Goal: Task Accomplishment & Management: Manage account settings

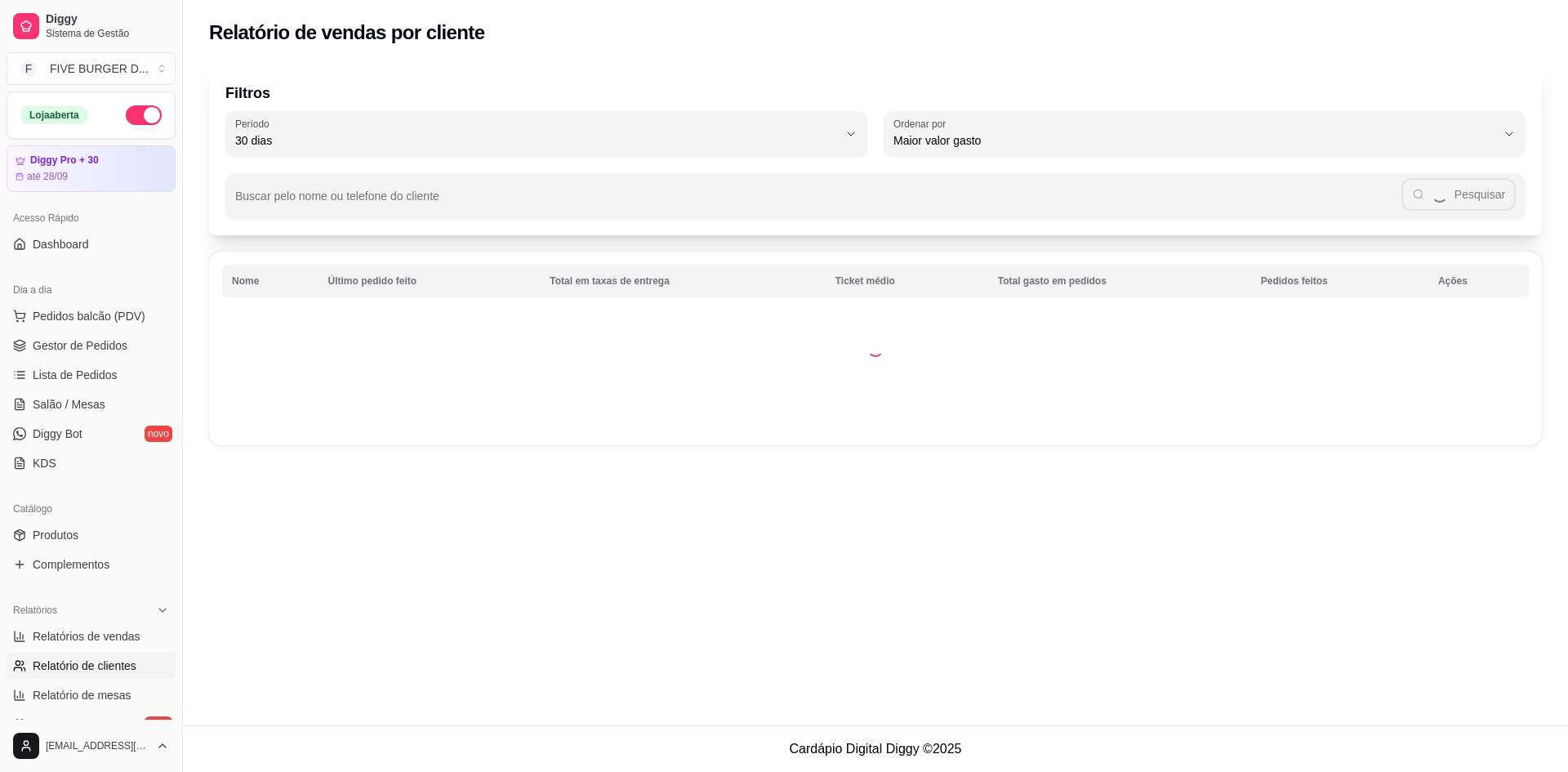
select select "30"
select select "HIGHEST_TOTAL_SPENT_WITH_ORDERS"
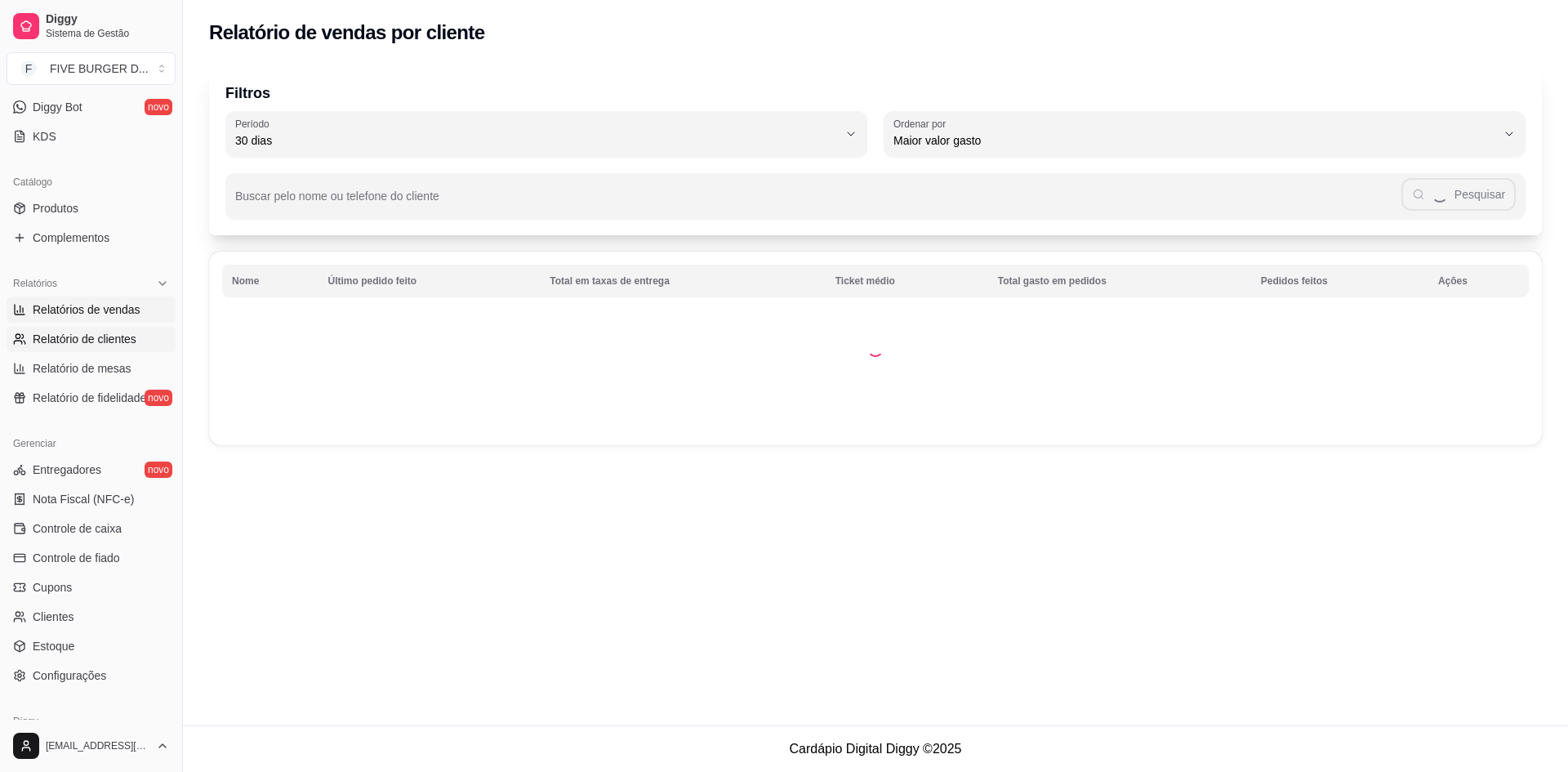
click at [116, 310] on span "Relatórios de vendas" at bounding box center [87, 309] width 107 height 16
select select "ALL"
select select "0"
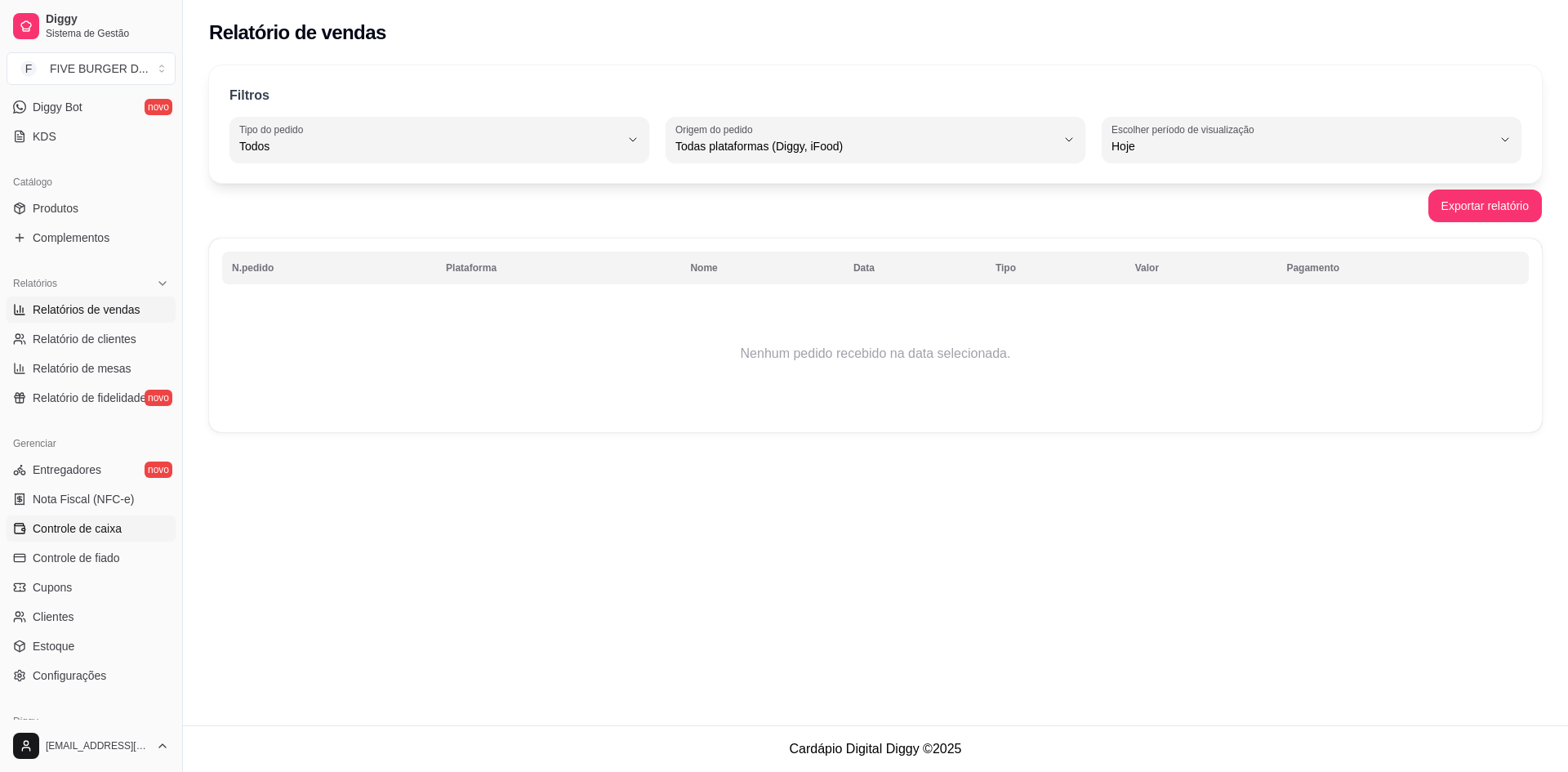
click at [86, 524] on span "Controle de caixa" at bounding box center [77, 528] width 89 height 16
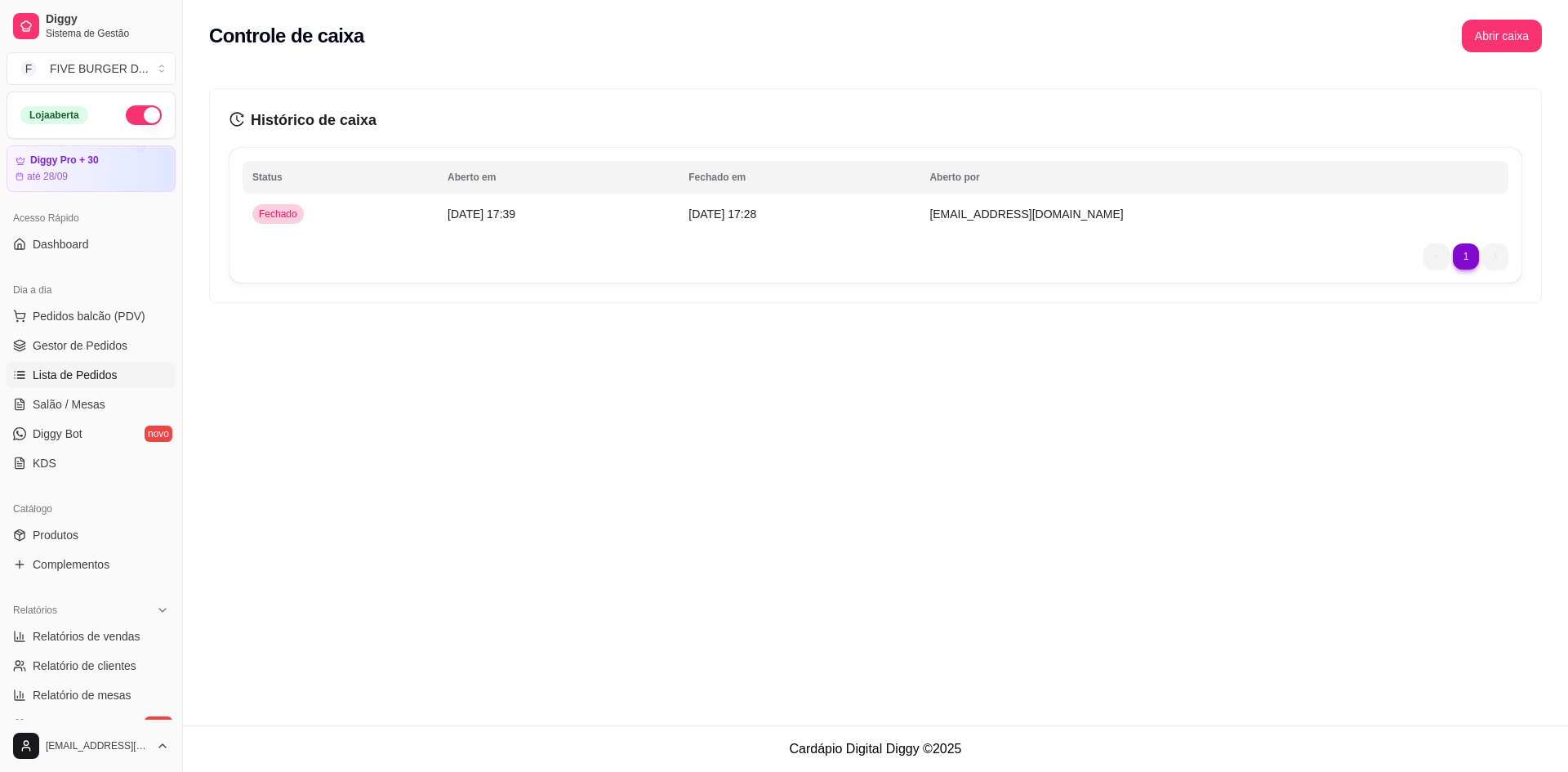
click at [94, 371] on span "Lista de Pedidos" at bounding box center [75, 375] width 85 height 16
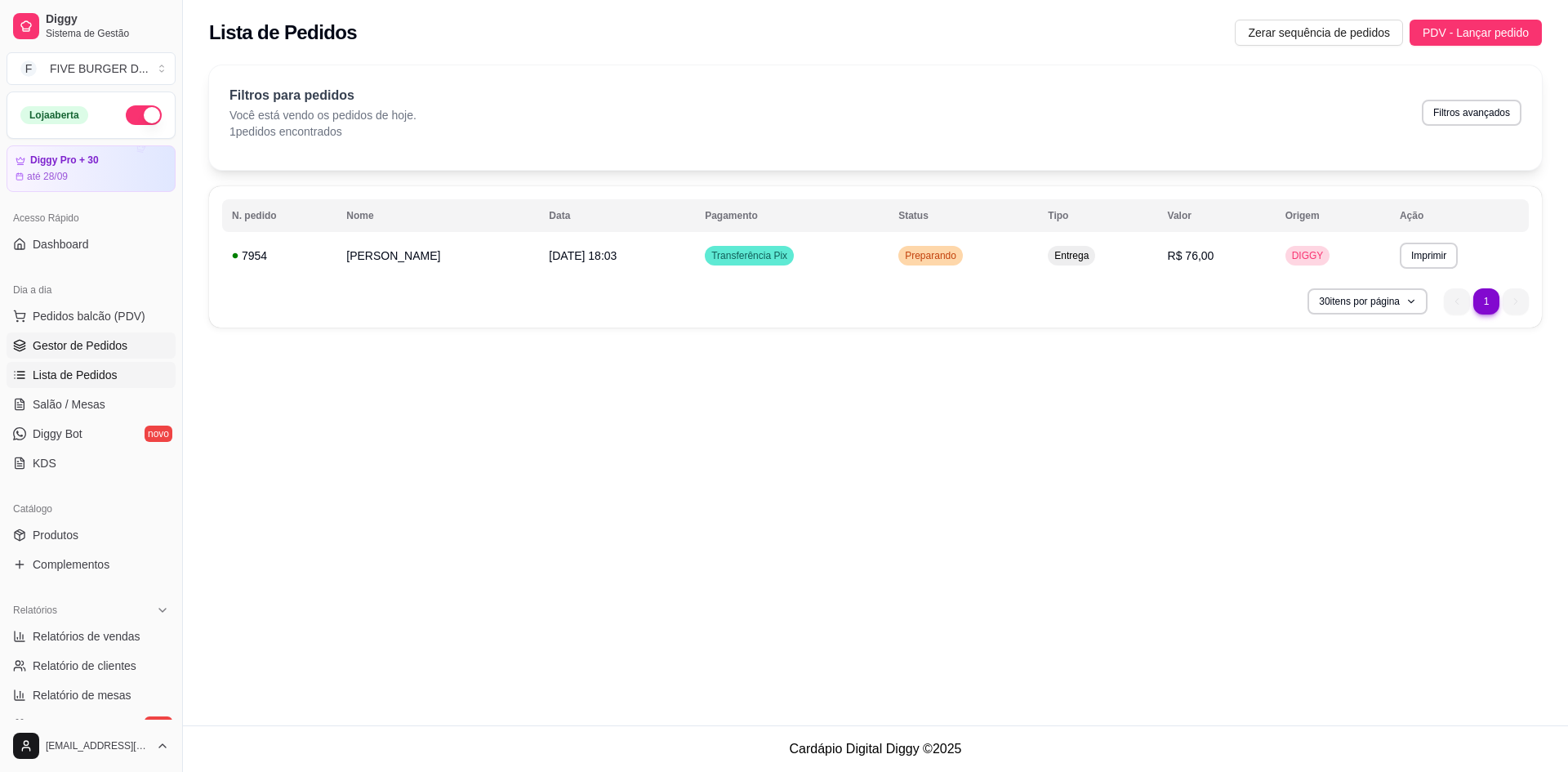
click at [99, 343] on span "Gestor de Pedidos" at bounding box center [80, 345] width 95 height 16
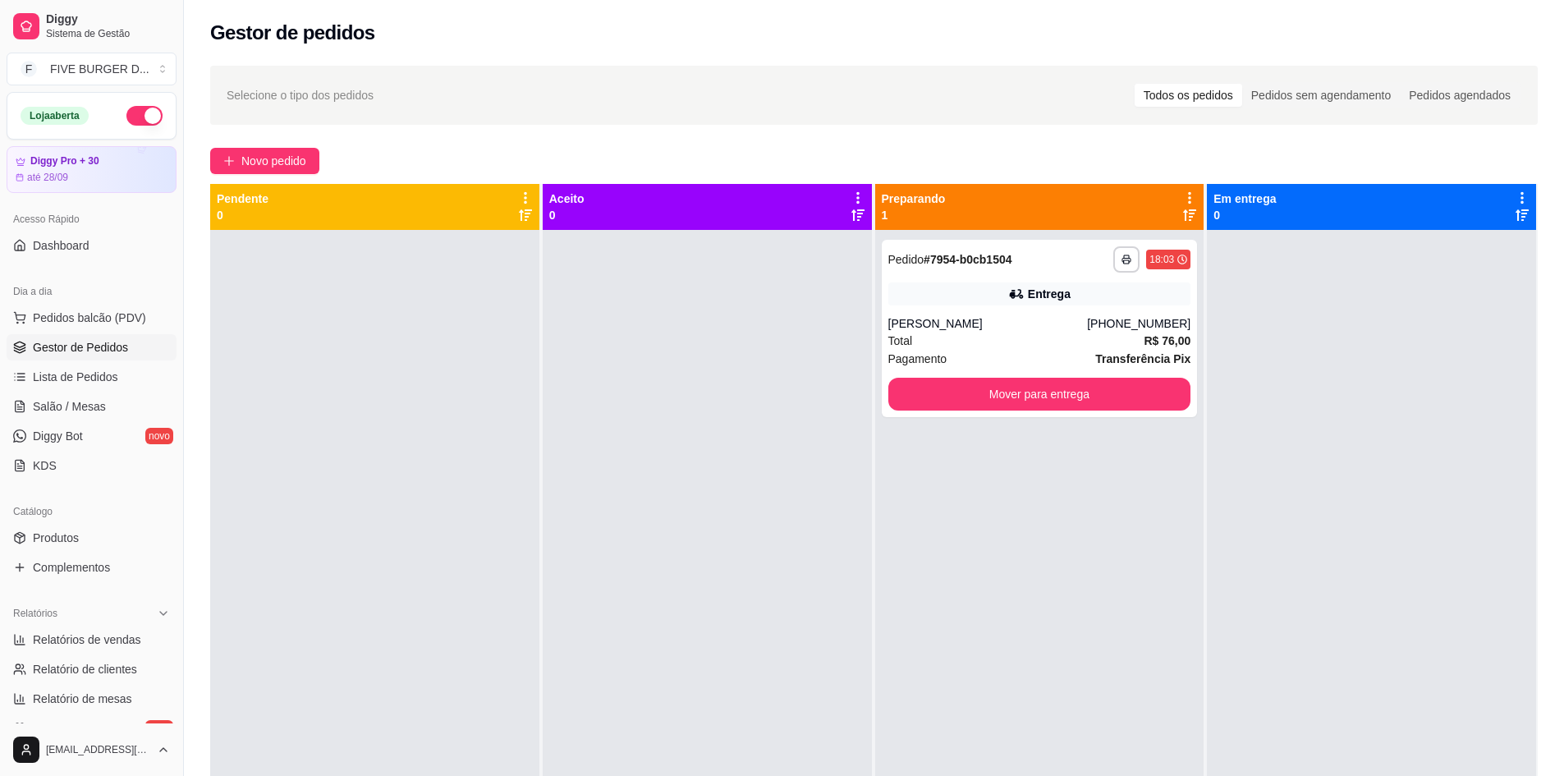
drag, startPoint x: 1373, startPoint y: 519, endPoint x: 1427, endPoint y: 517, distance: 54.2
click at [1373, 519] on div at bounding box center [1371, 618] width 329 height 776
click at [1020, 390] on button "Mover para entrega" at bounding box center [1039, 394] width 303 height 33
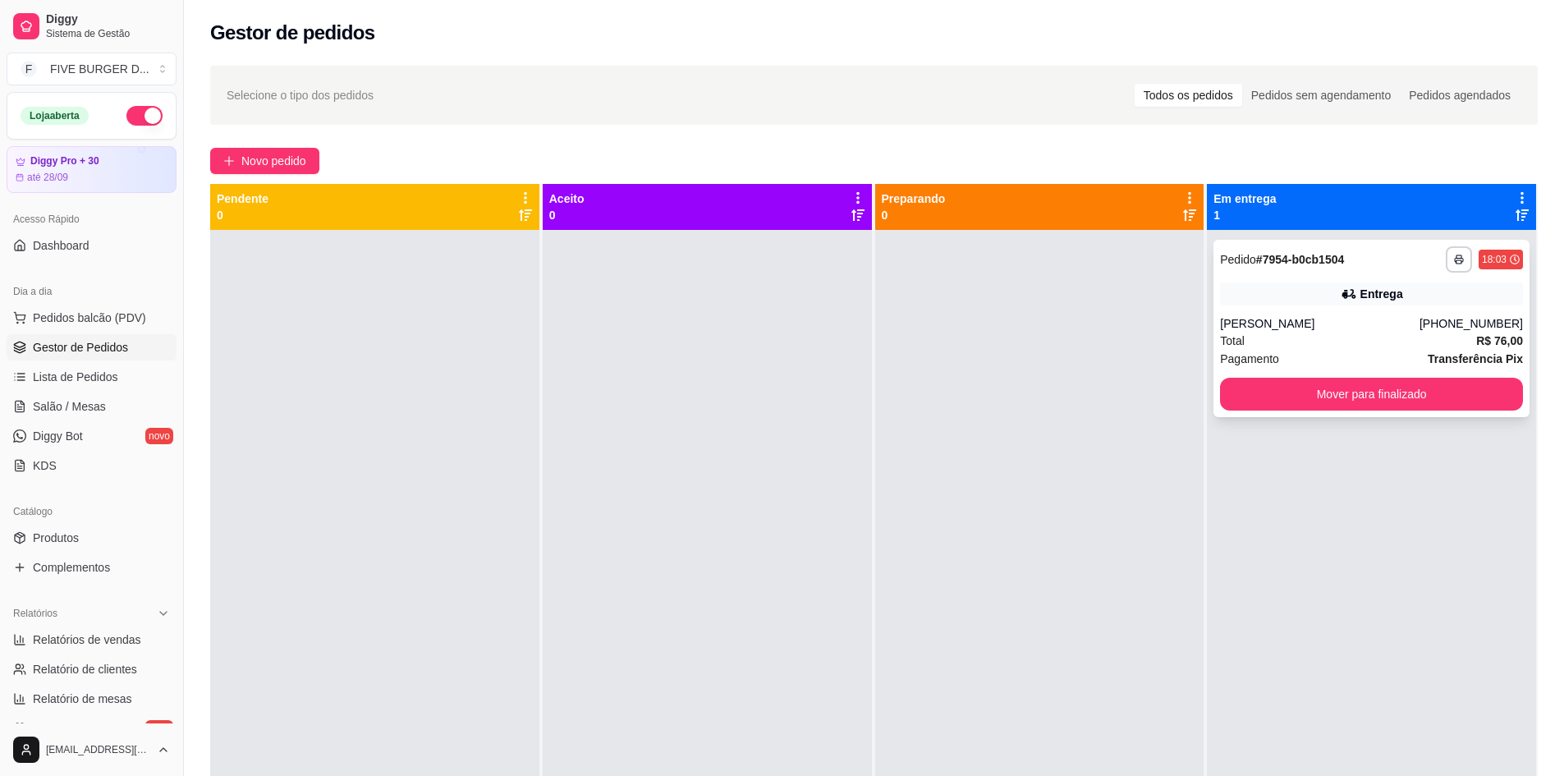
click at [1356, 392] on button "Mover para finalizado" at bounding box center [1371, 394] width 303 height 33
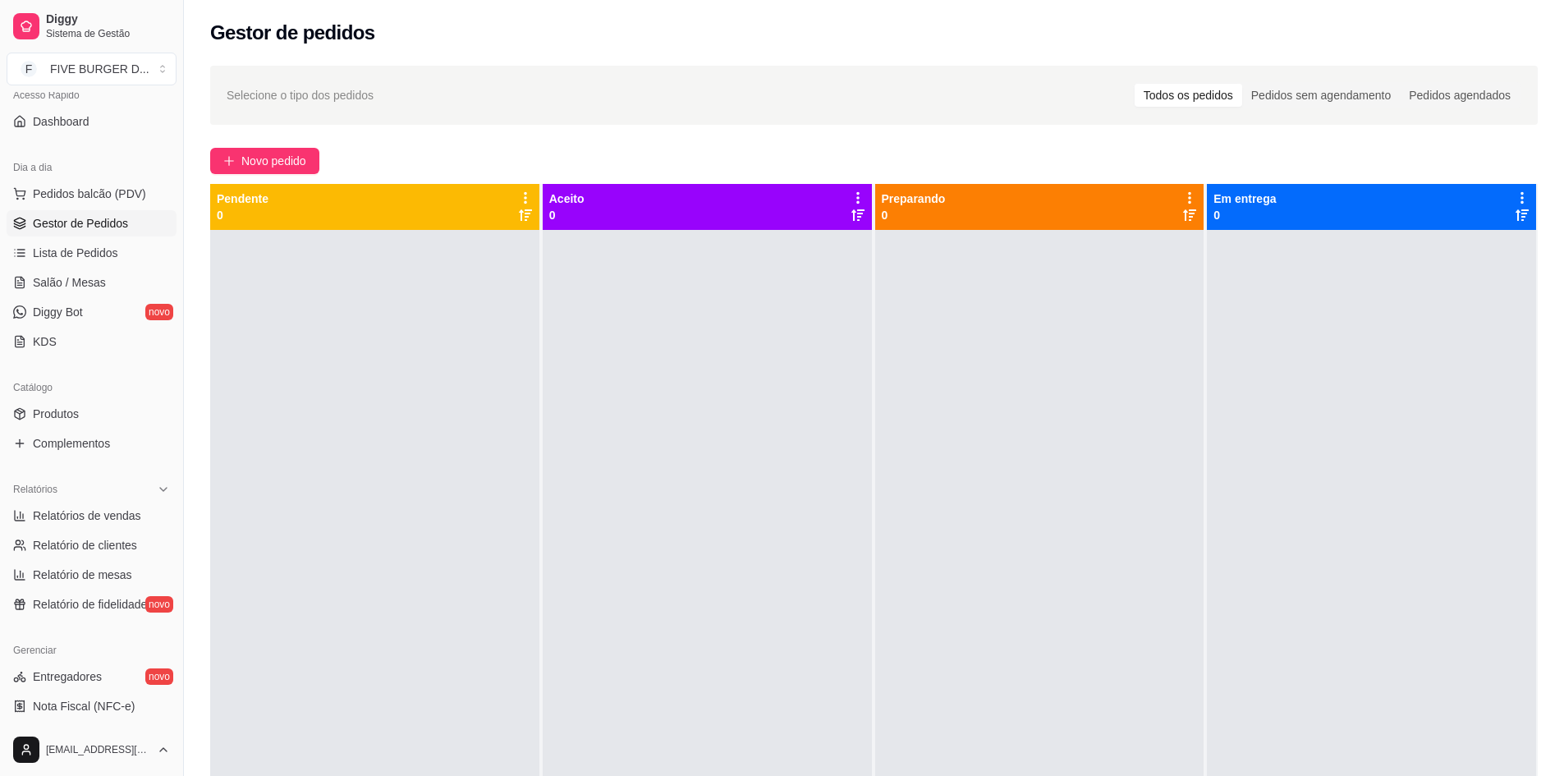
scroll to position [246, 0]
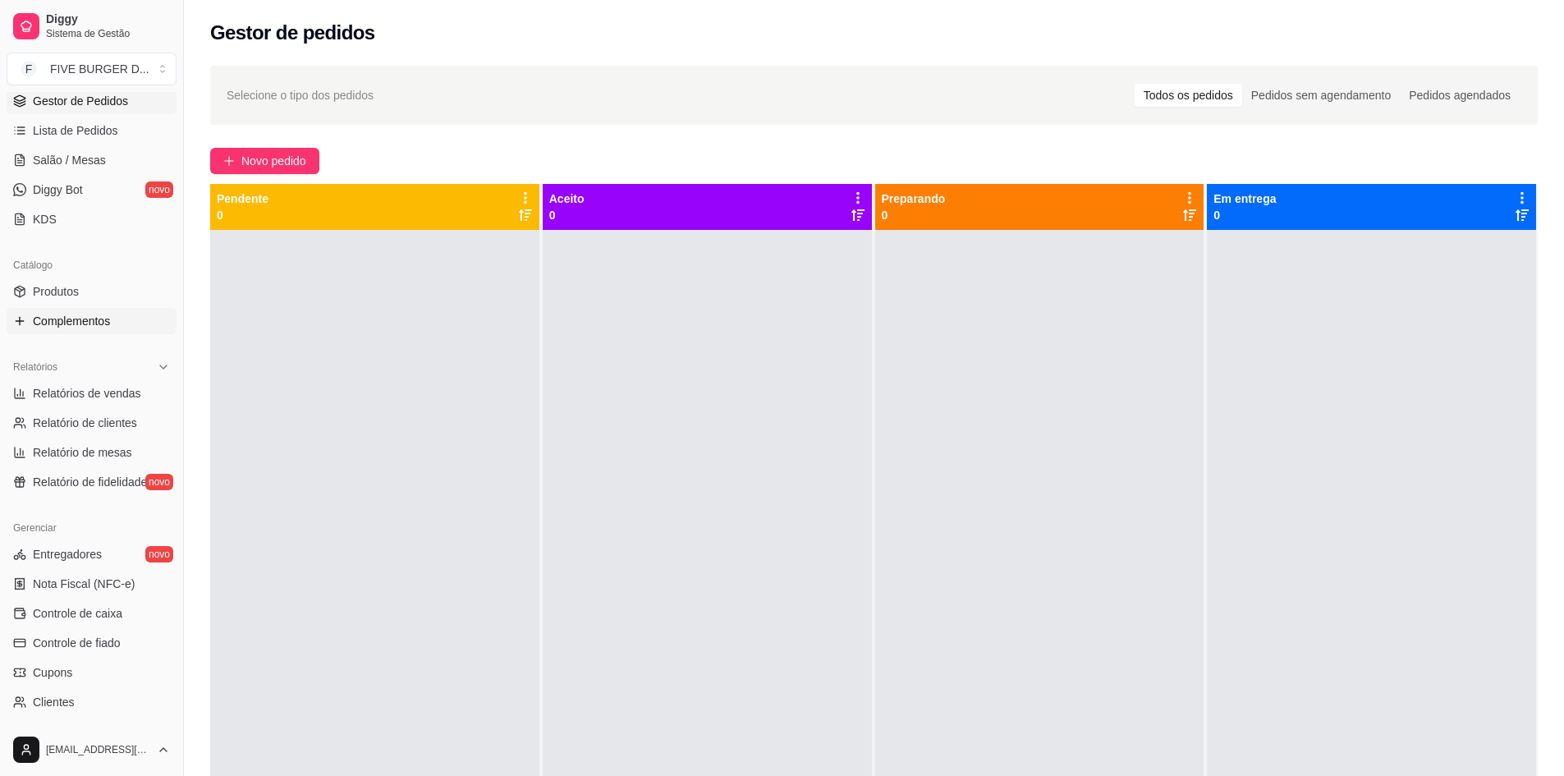
click at [70, 321] on span "Complementos" at bounding box center [71, 321] width 77 height 16
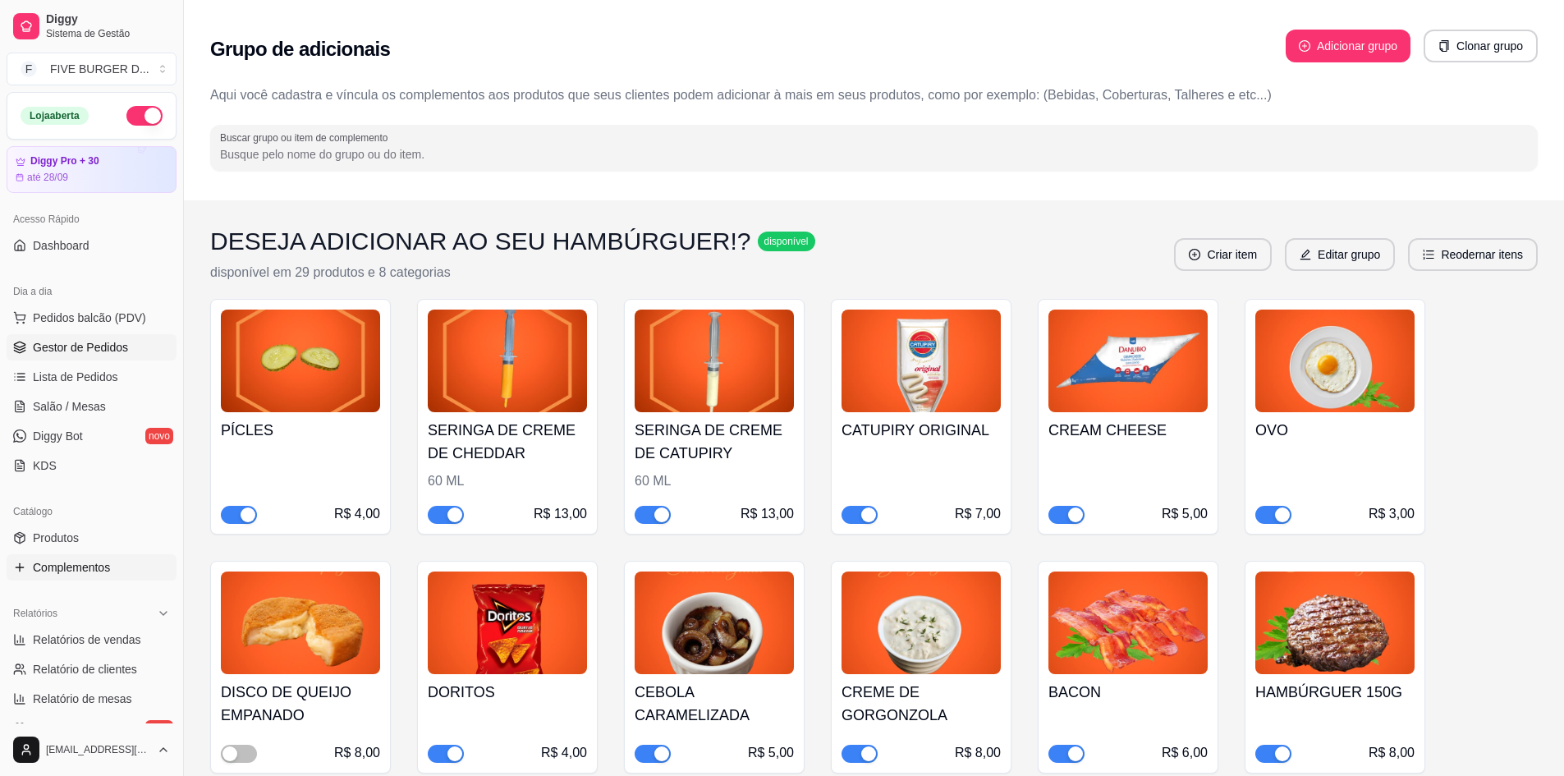
click at [62, 334] on link "Gestor de Pedidos" at bounding box center [92, 347] width 170 height 26
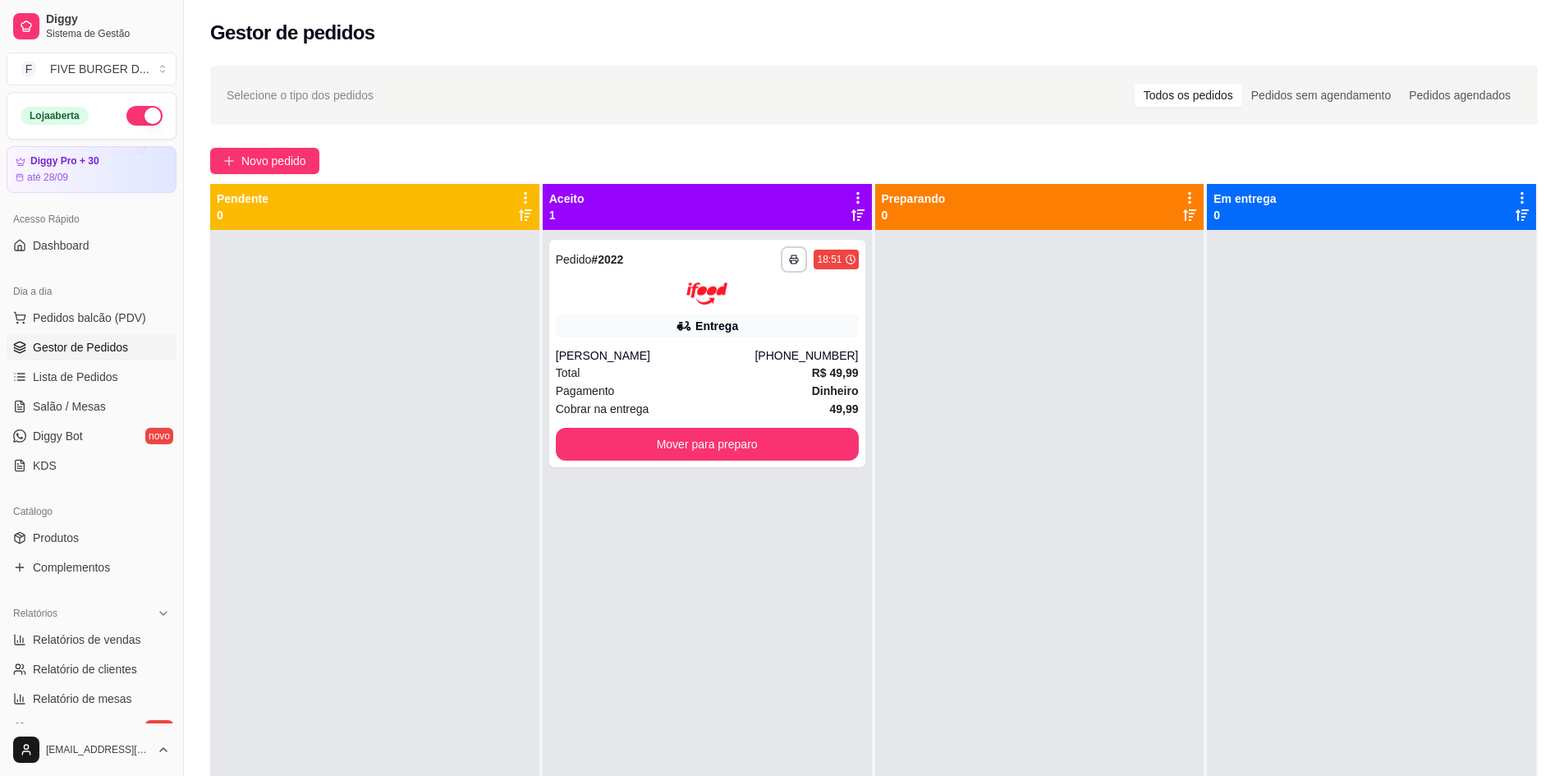
click at [1130, 104] on div "Selecione o tipo dos pedidos Todos os pedidos Pedidos sem agendamento Pedidos a…" at bounding box center [874, 95] width 1295 height 26
click at [786, 450] on button "Mover para preparo" at bounding box center [707, 444] width 303 height 33
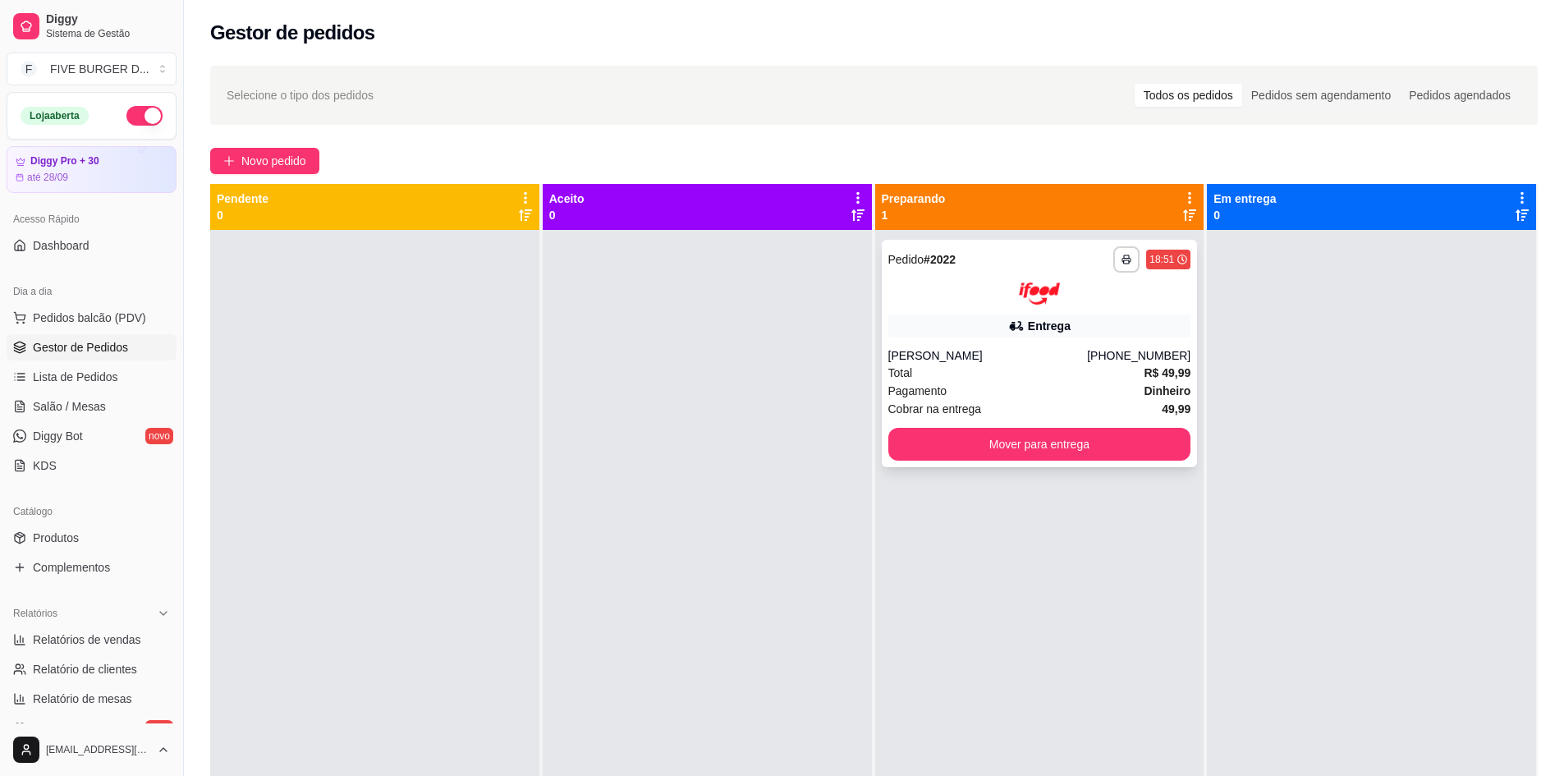
click at [1140, 341] on div "**********" at bounding box center [1040, 353] width 316 height 227
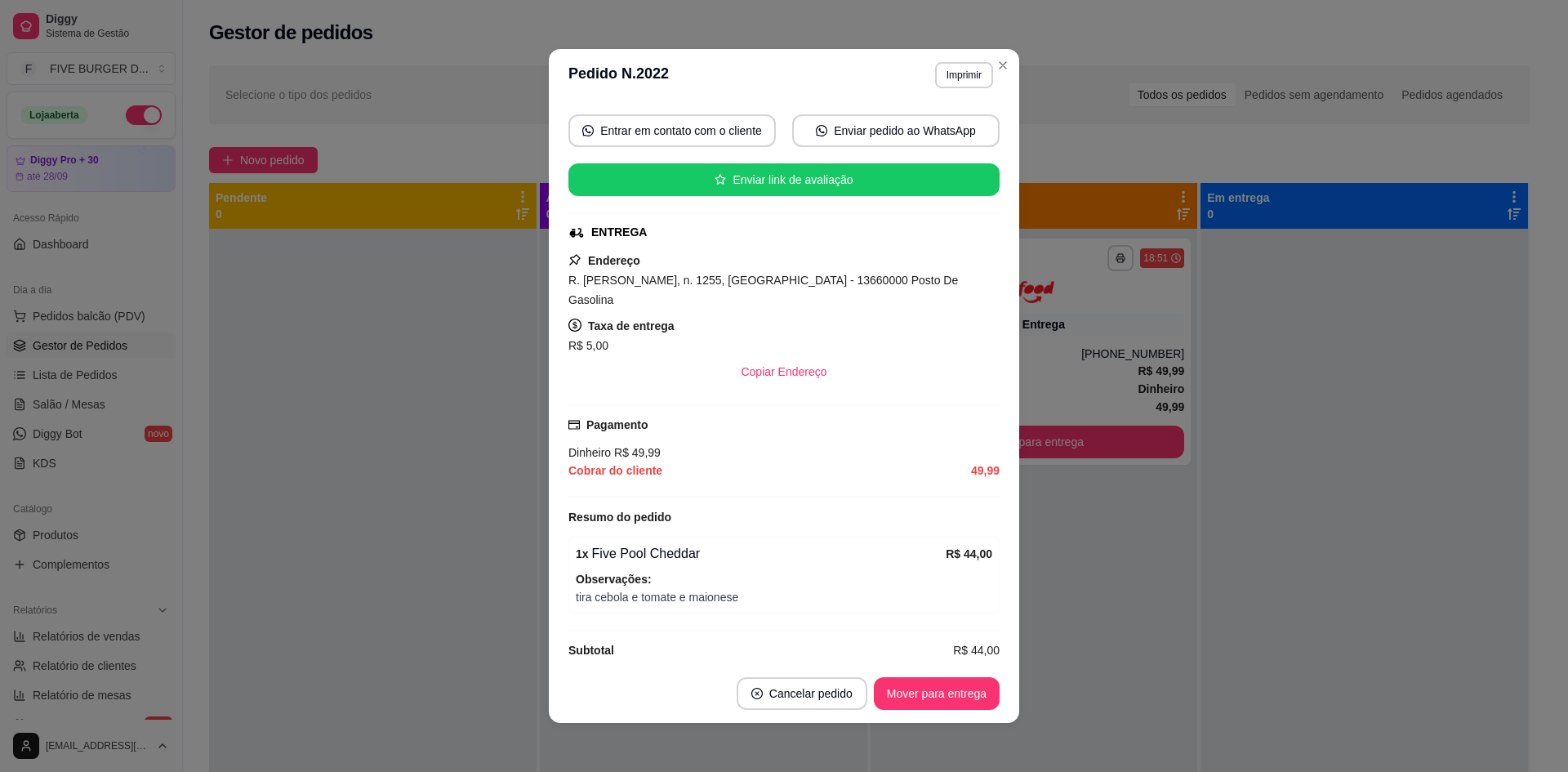
scroll to position [3, 0]
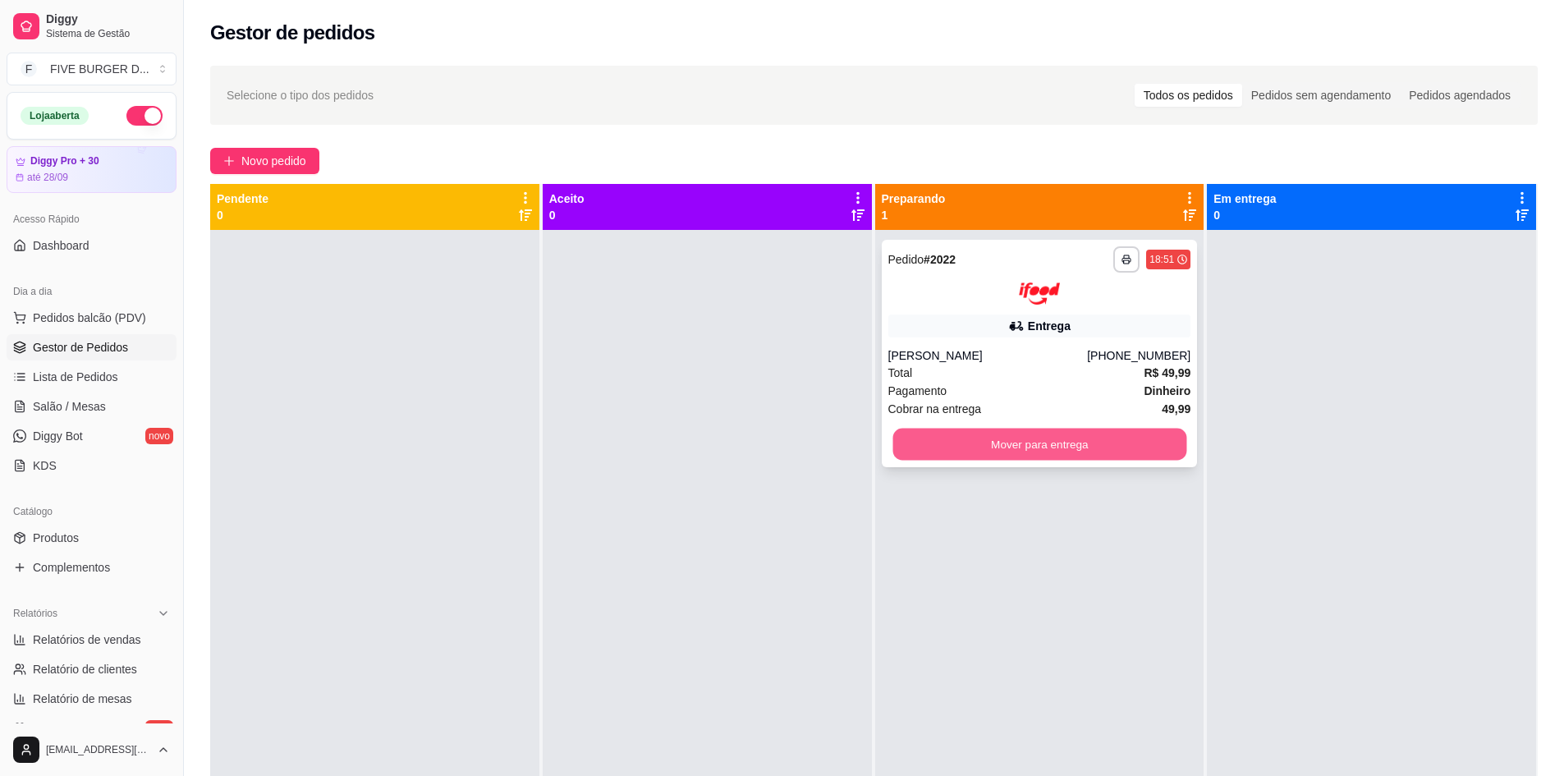
click at [1120, 450] on button "Mover para entrega" at bounding box center [1039, 444] width 294 height 32
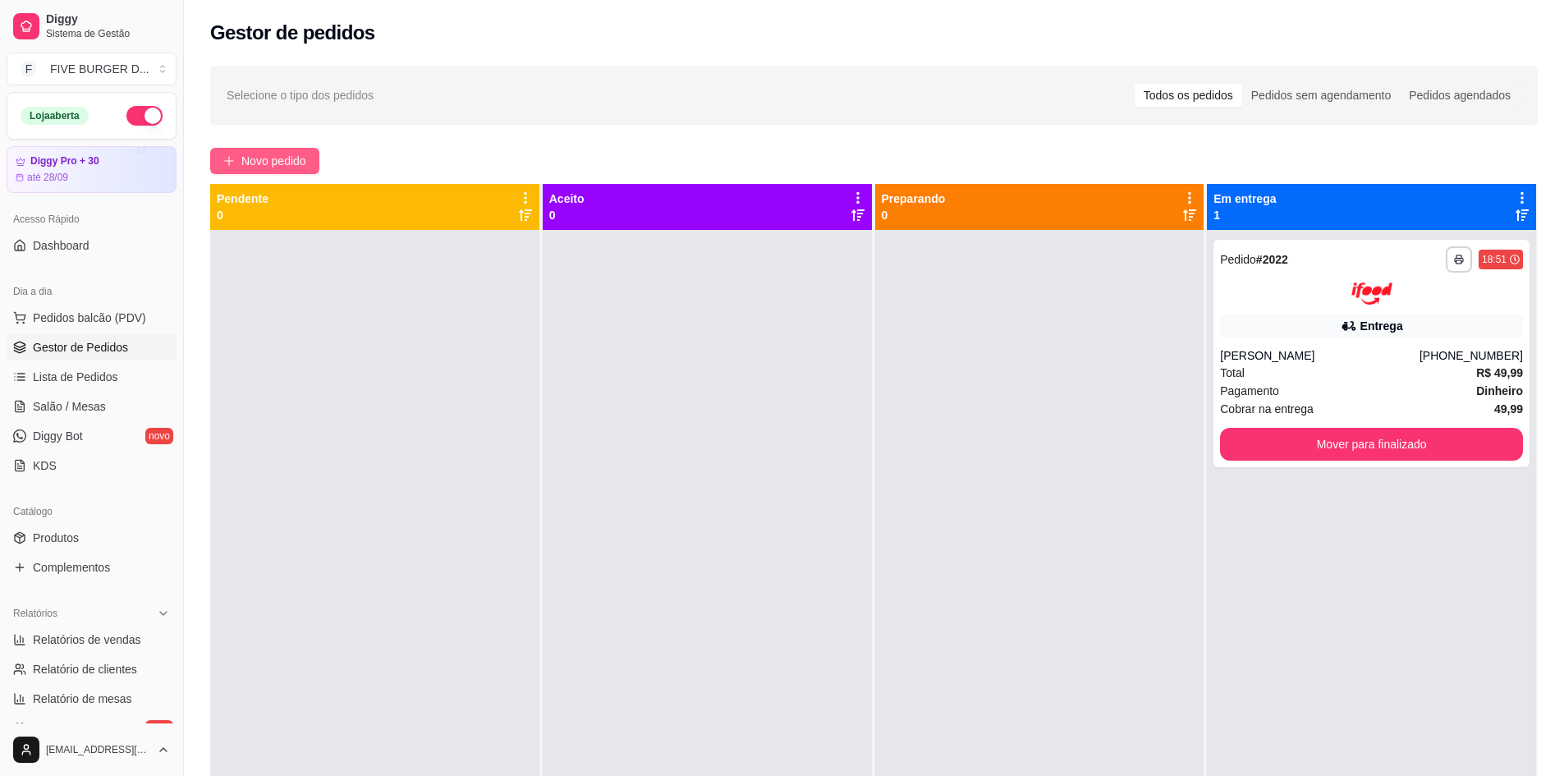
click at [270, 159] on span "Novo pedido" at bounding box center [273, 161] width 65 height 18
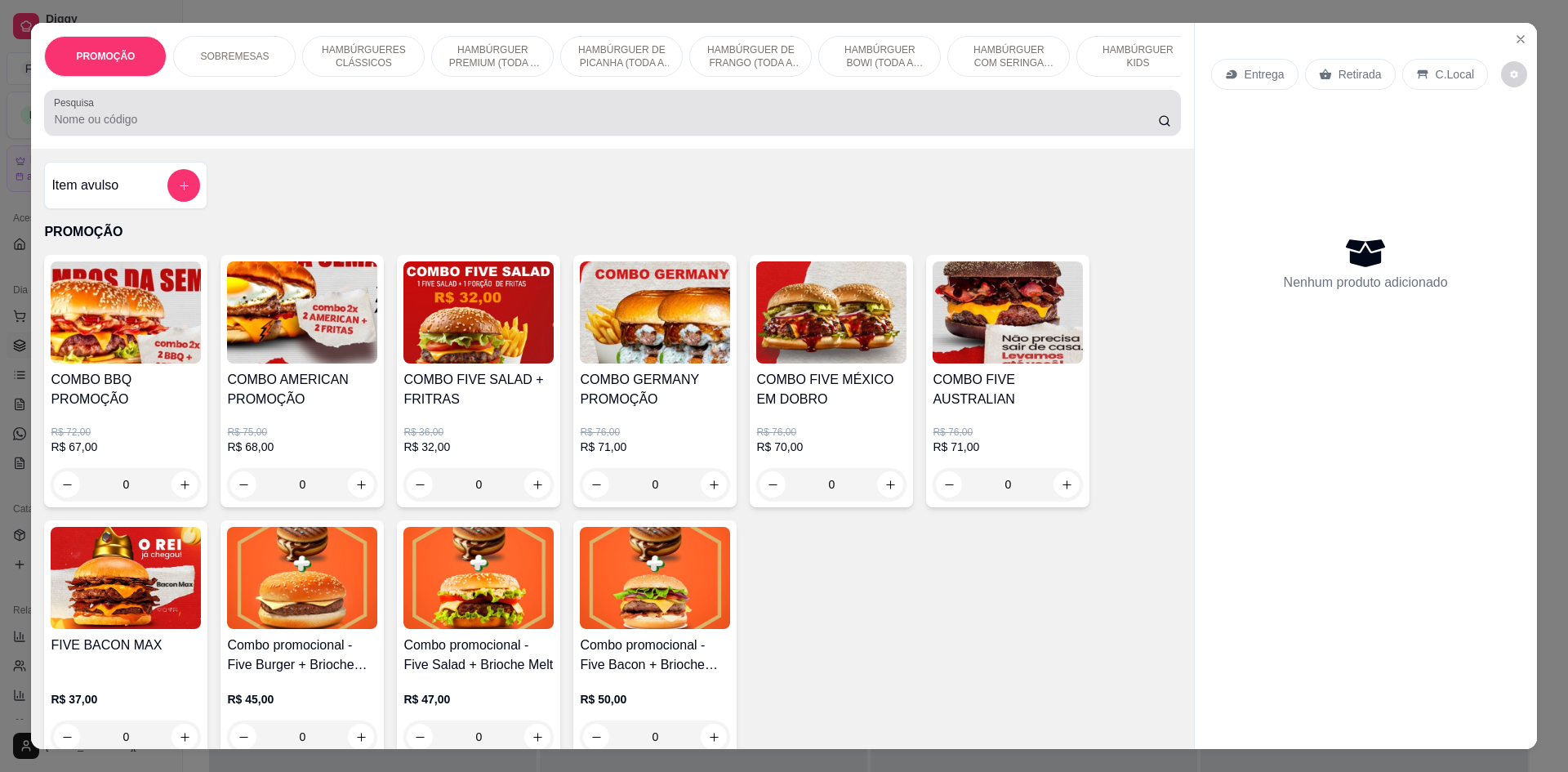
click at [243, 102] on div "Pesquisa" at bounding box center [612, 112] width 1136 height 46
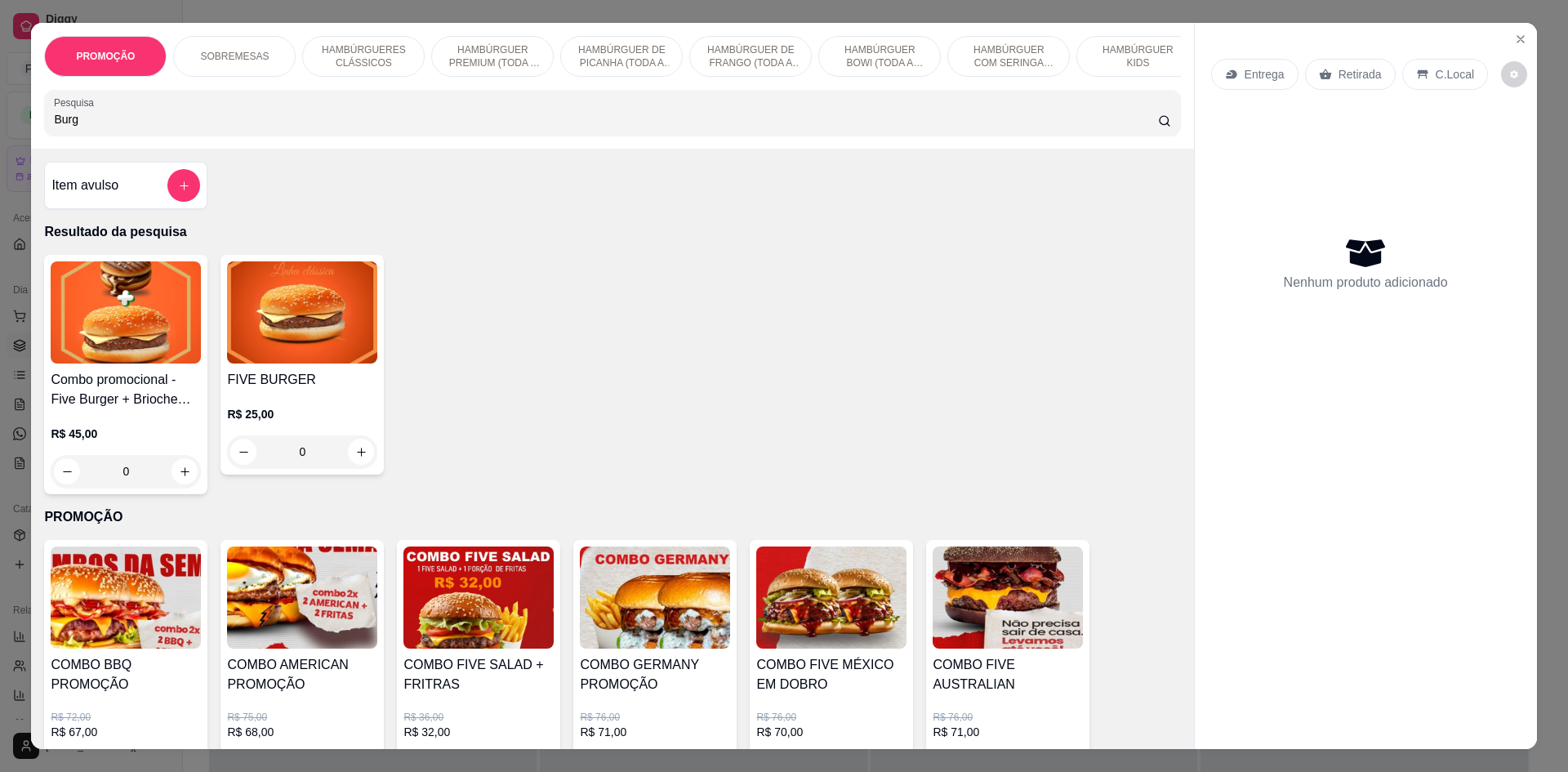
type input "Burg"
click at [346, 460] on div "0" at bounding box center [301, 452] width 150 height 33
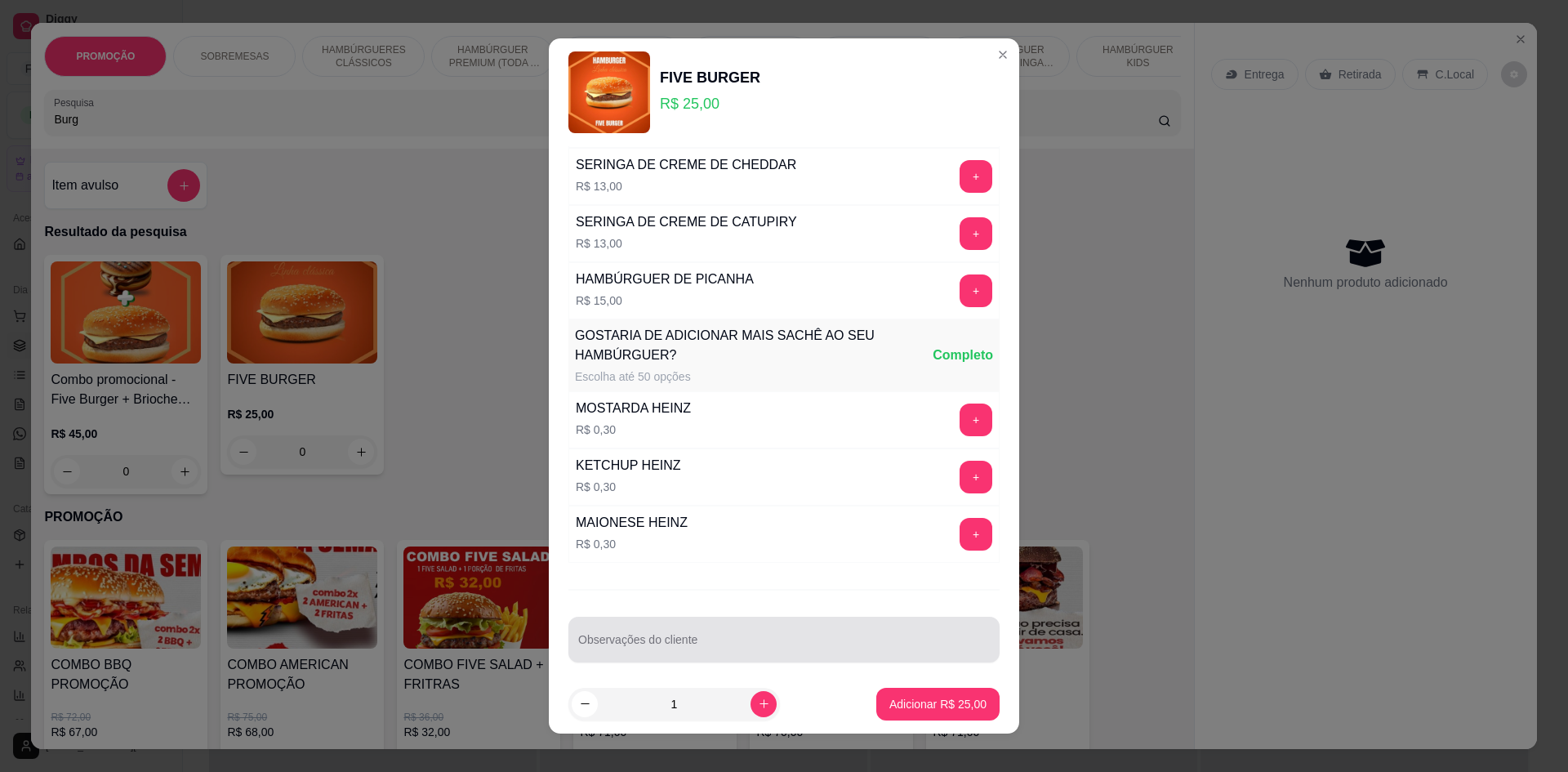
scroll to position [1203, 0]
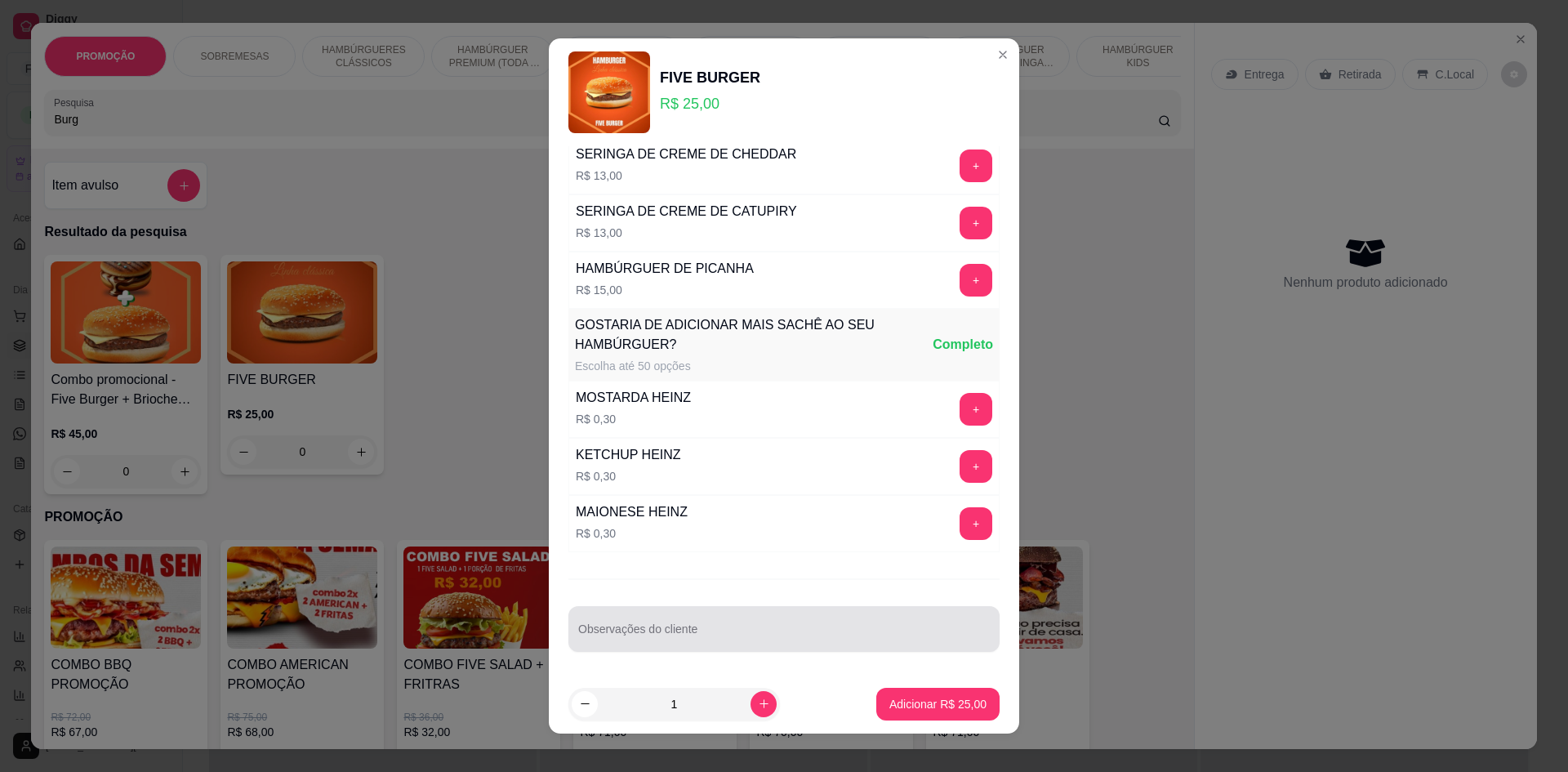
click at [773, 620] on div at bounding box center [784, 629] width 412 height 33
type input "Sem cheddar"
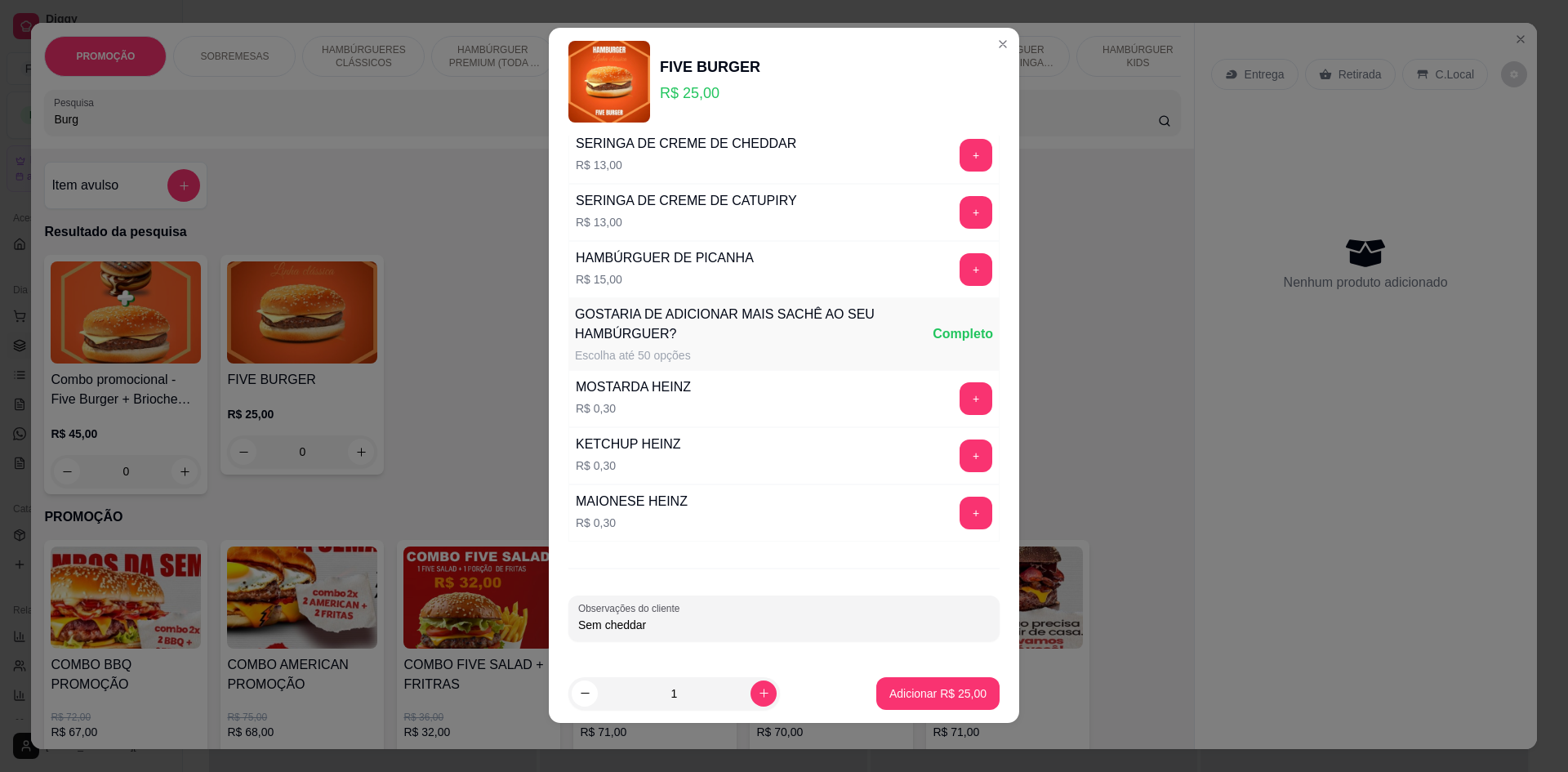
scroll to position [14, 0]
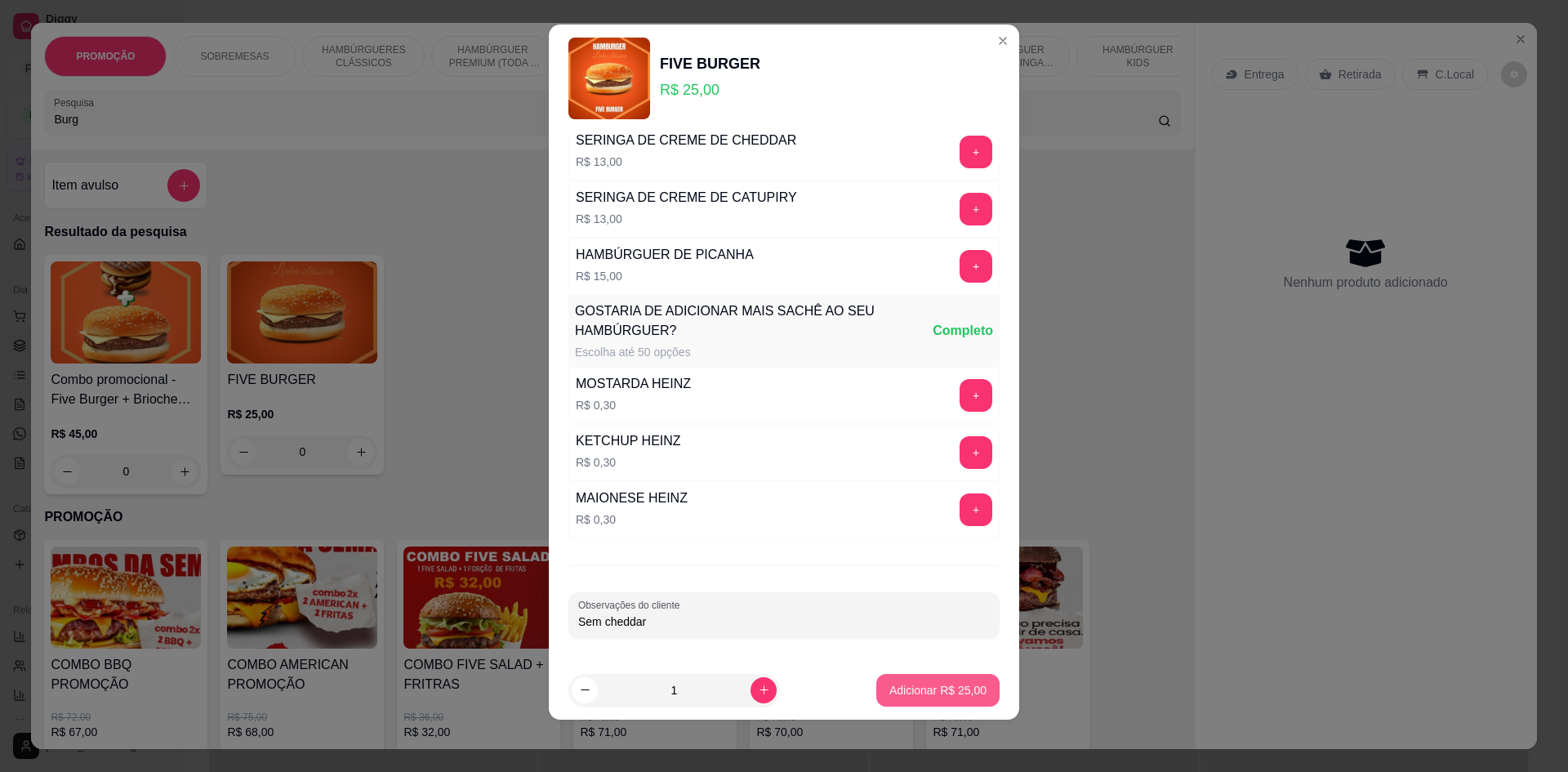
click at [889, 688] on p "Adicionar R$ 25,00" at bounding box center [938, 690] width 98 height 16
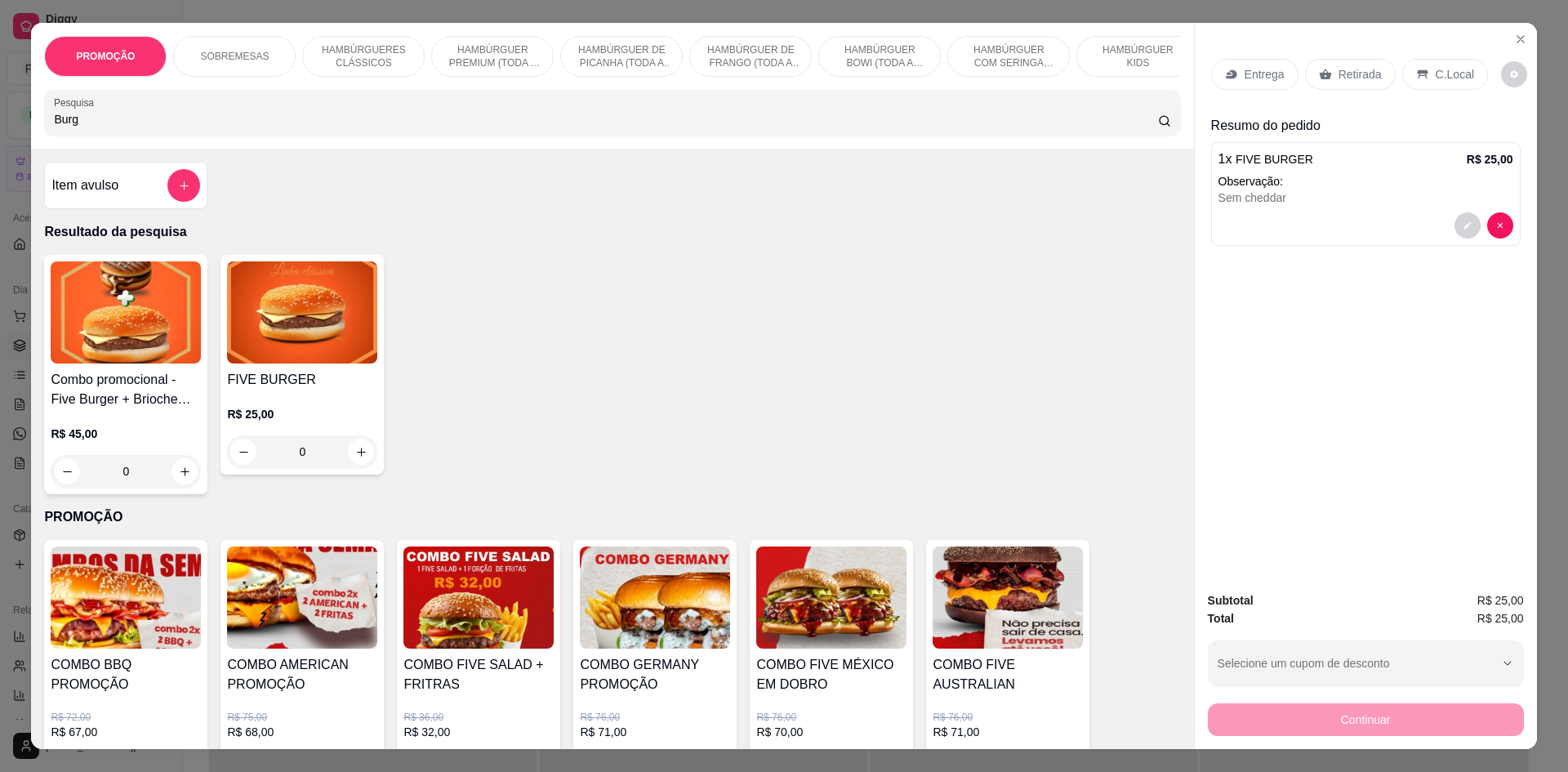
click at [267, 415] on div "R$ 25,00 0" at bounding box center [301, 429] width 150 height 79
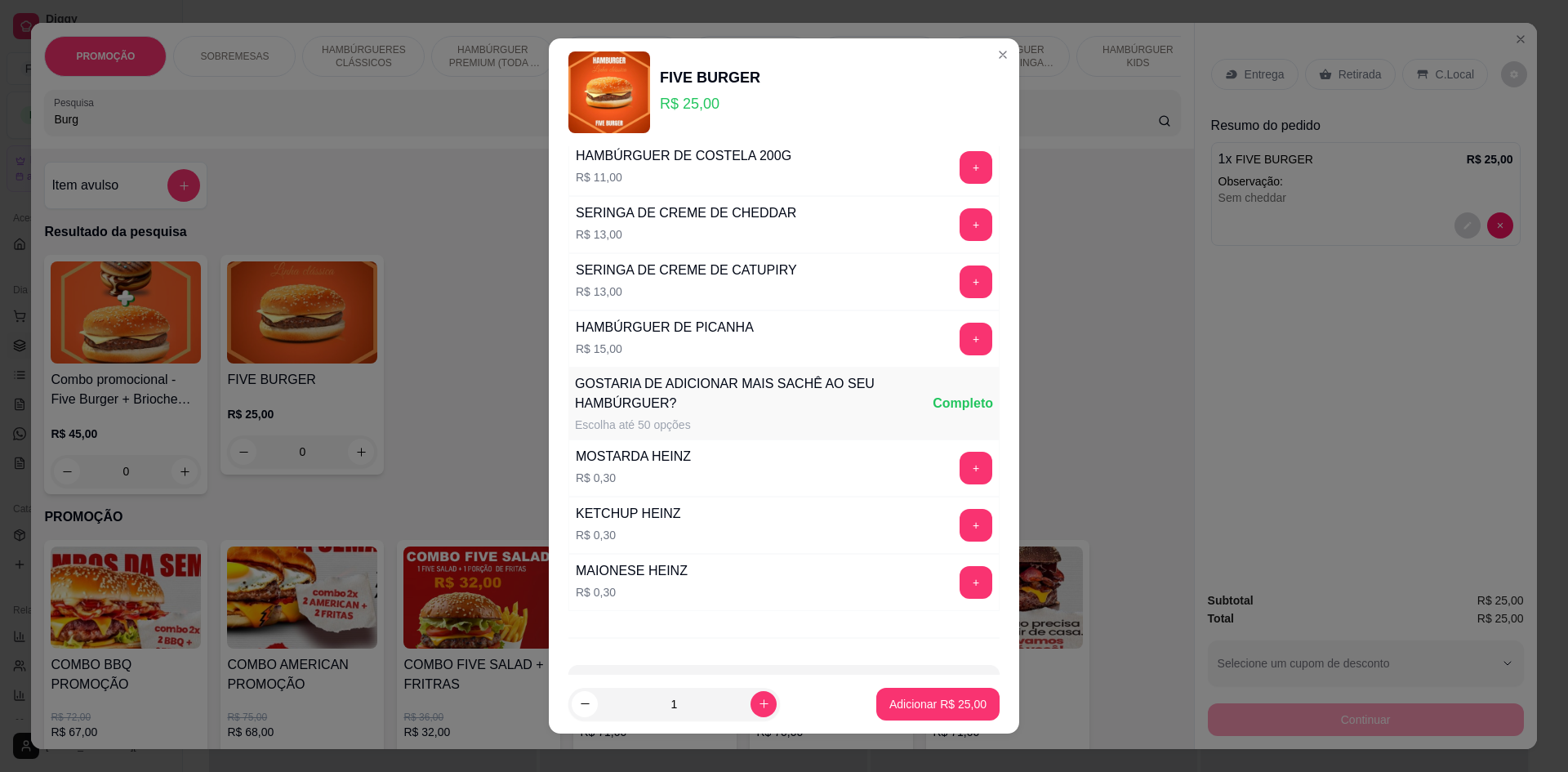
scroll to position [1203, 0]
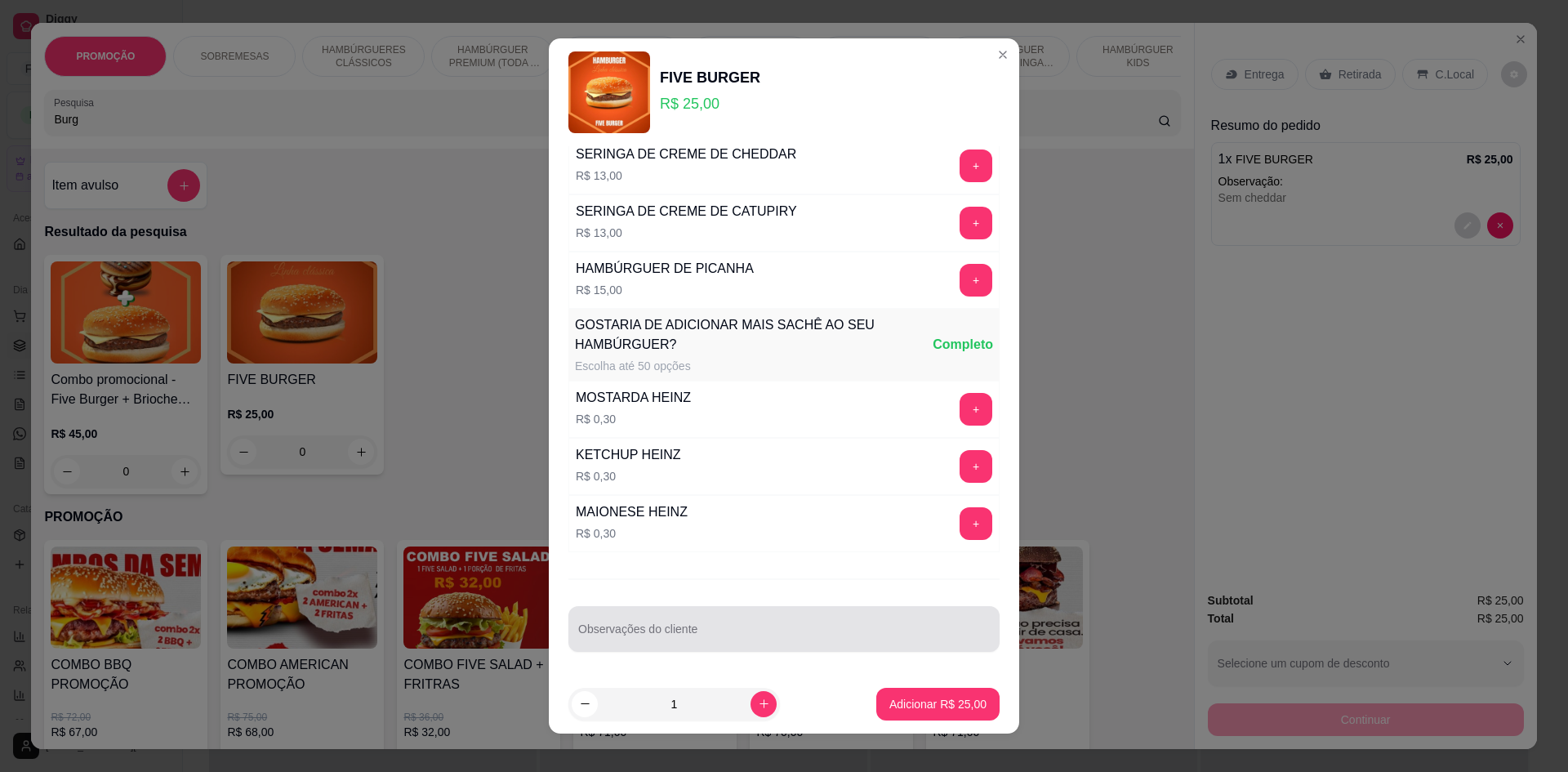
click at [745, 621] on div at bounding box center [784, 629] width 412 height 33
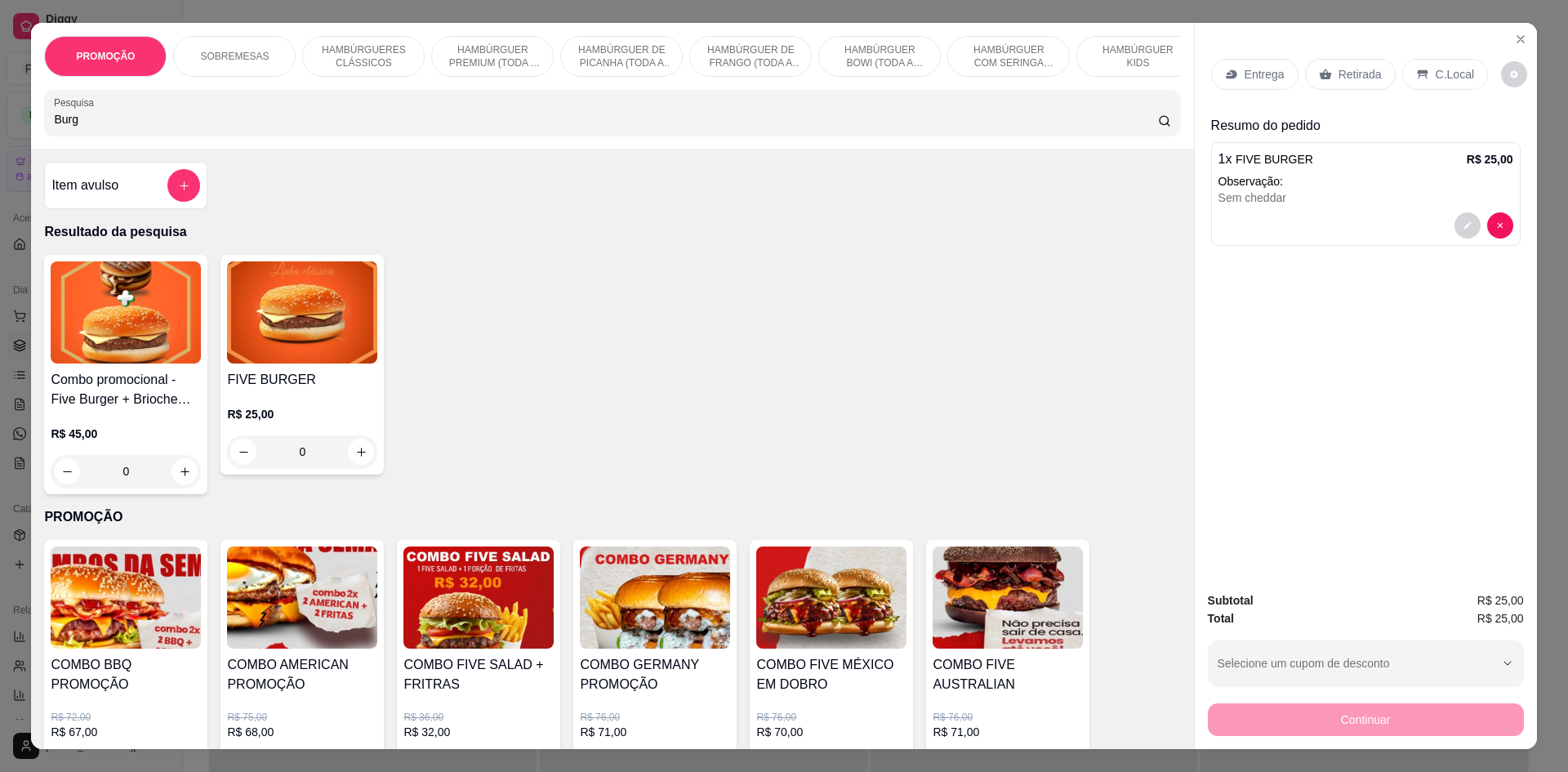
click at [332, 358] on img at bounding box center [301, 312] width 150 height 102
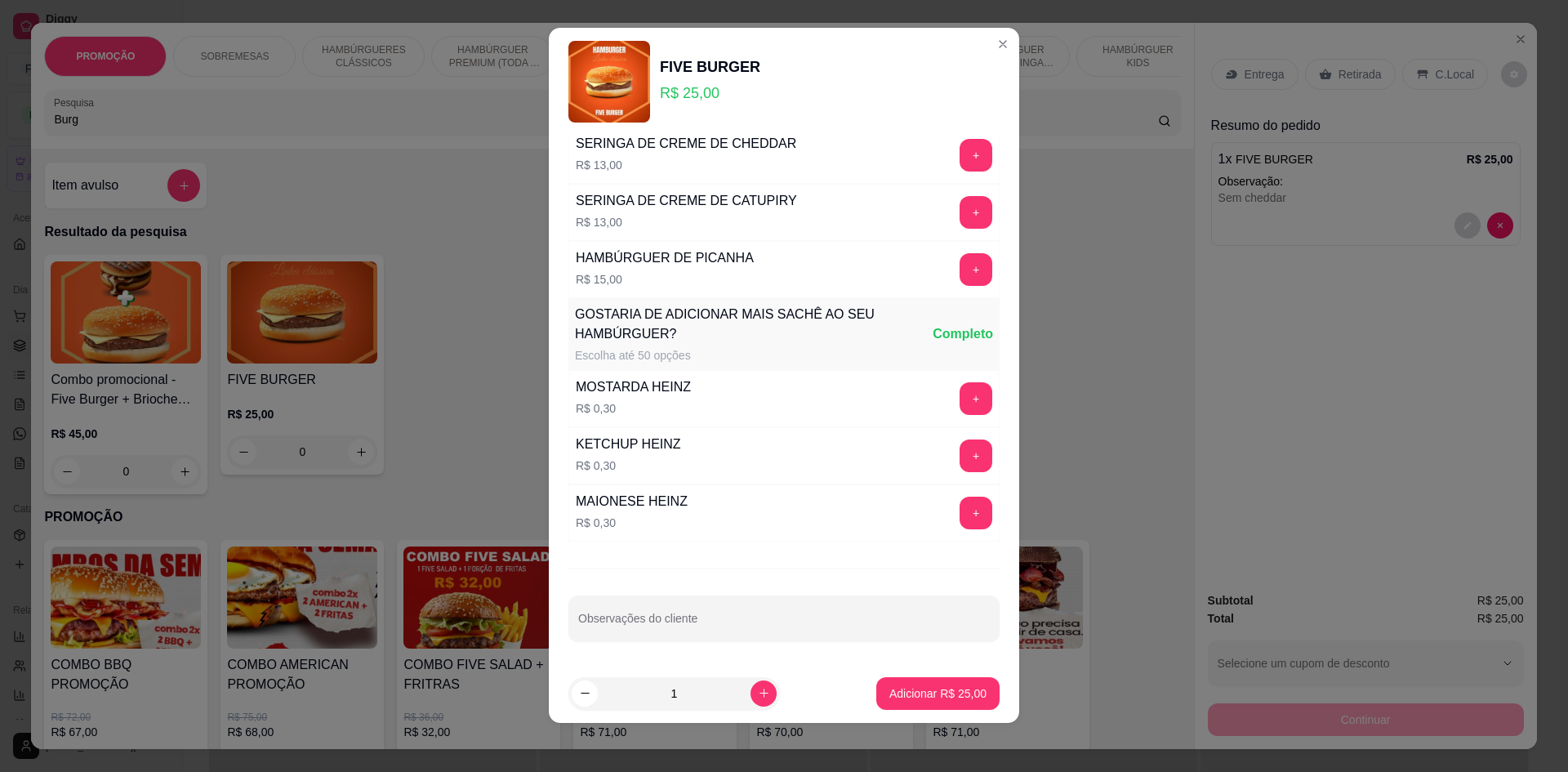
scroll to position [14, 0]
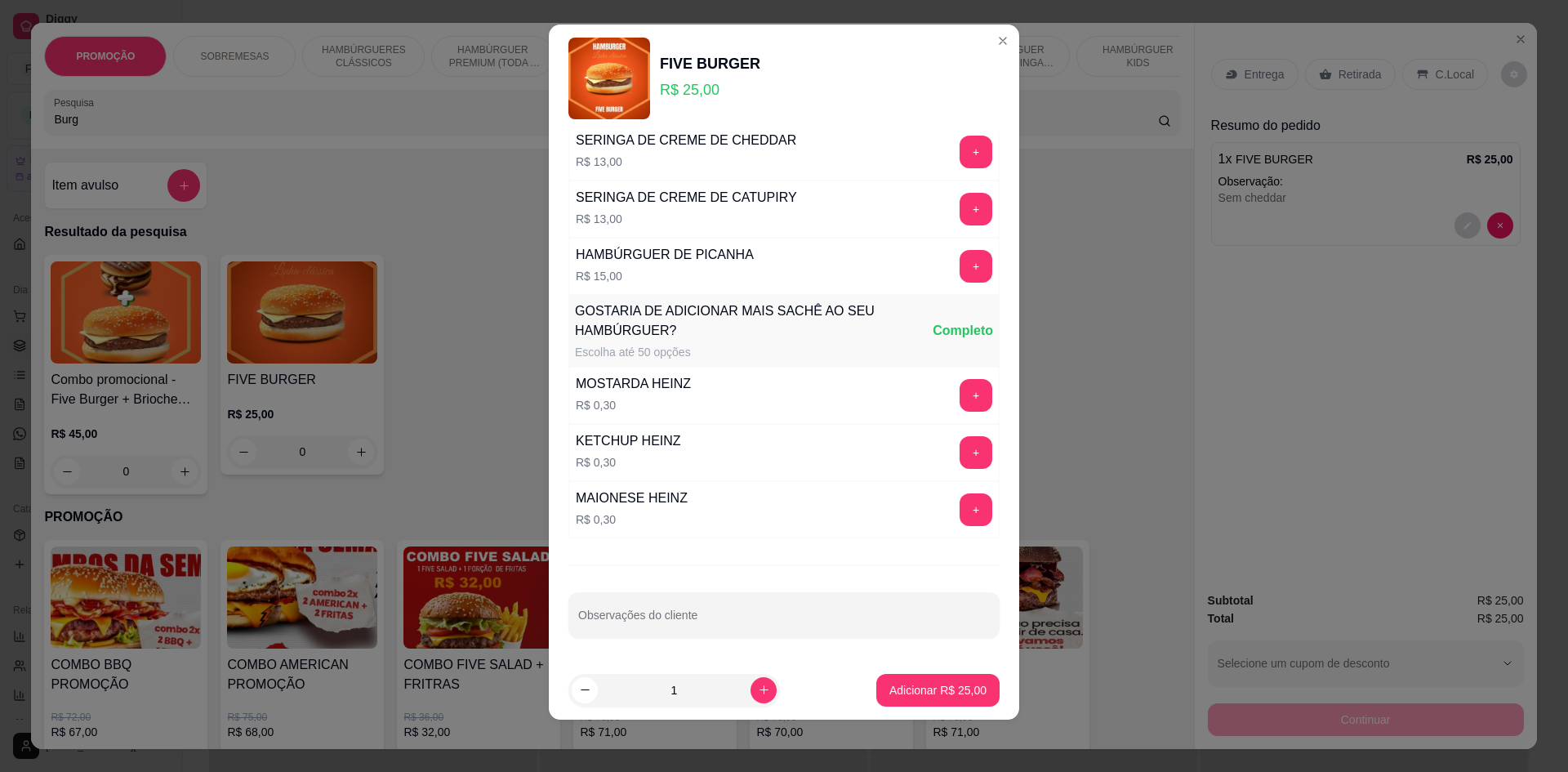
click at [696, 677] on input "1" at bounding box center [675, 689] width 153 height 33
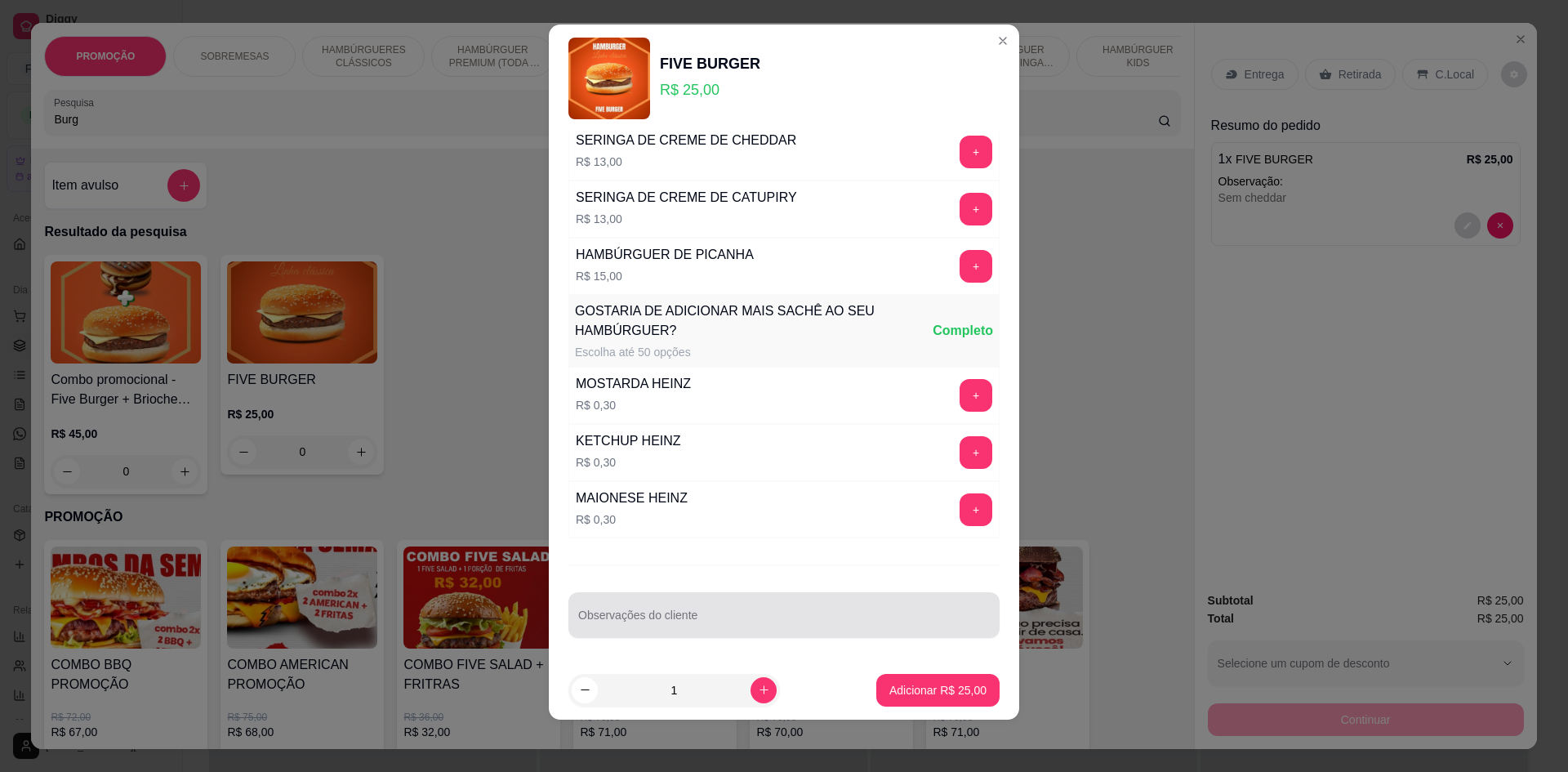
click at [684, 617] on div "Observações do cliente" at bounding box center [784, 615] width 432 height 46
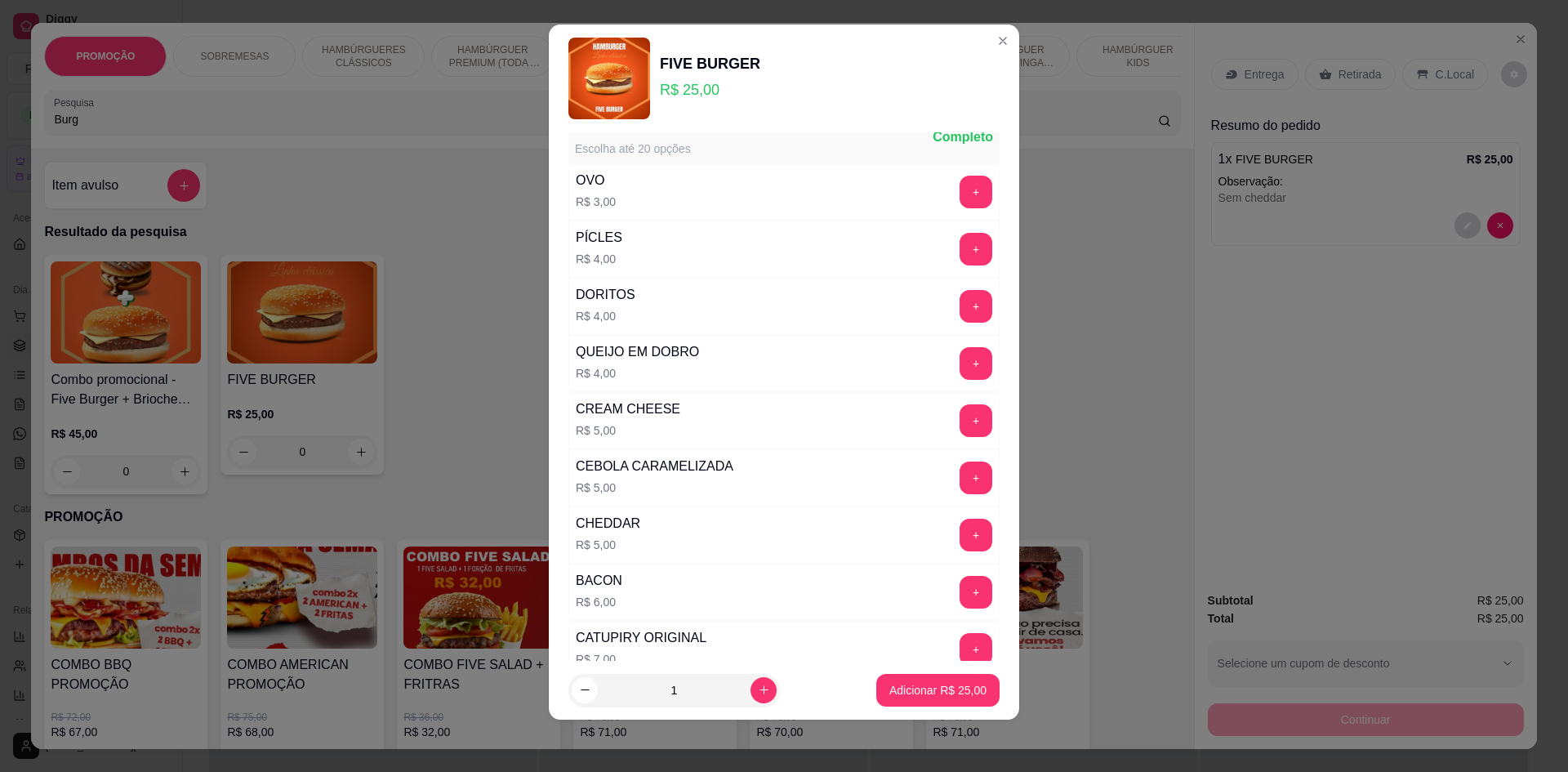
scroll to position [304, 0]
click at [960, 424] on button "+" at bounding box center [976, 421] width 33 height 33
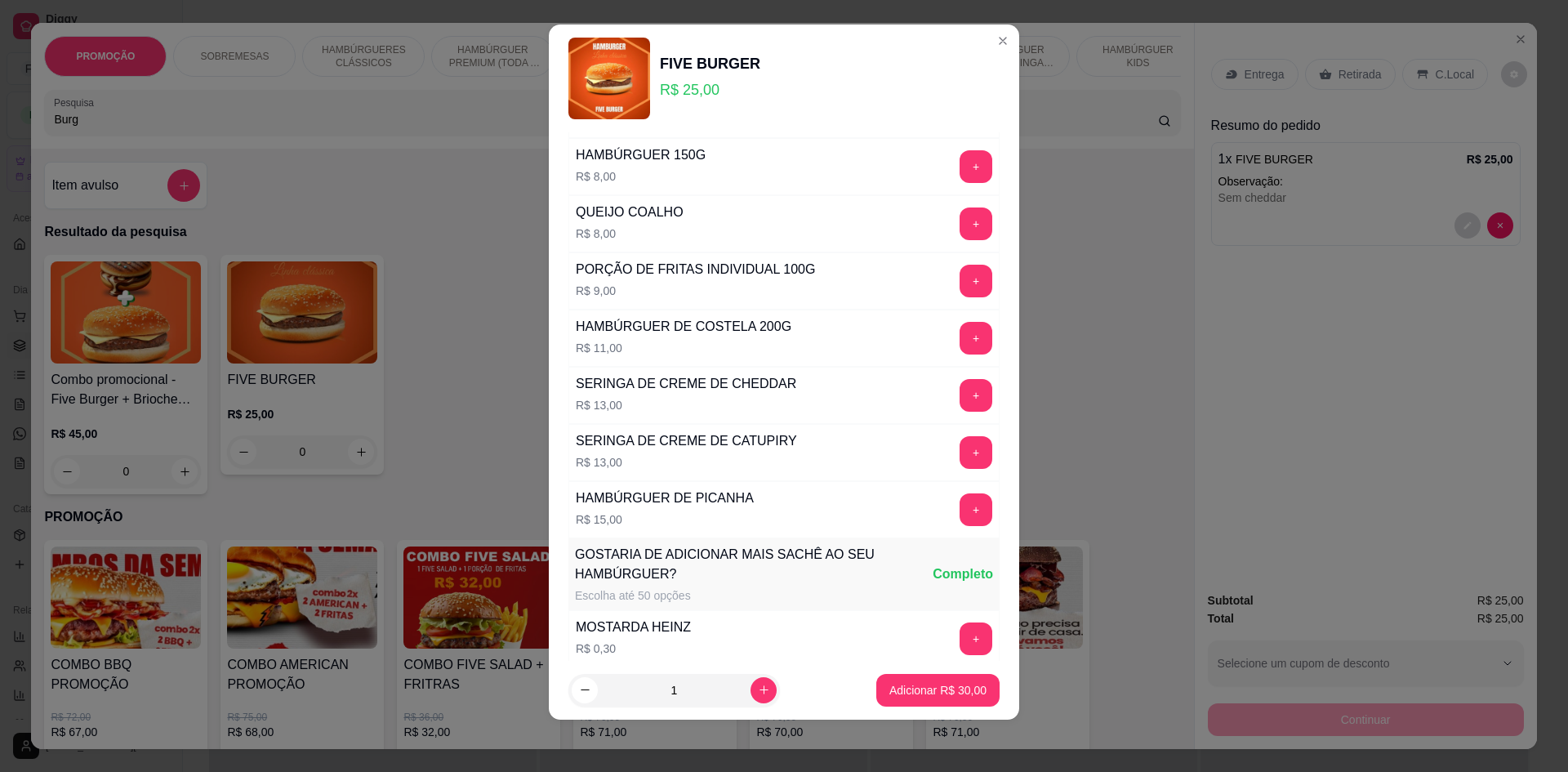
scroll to position [1203, 0]
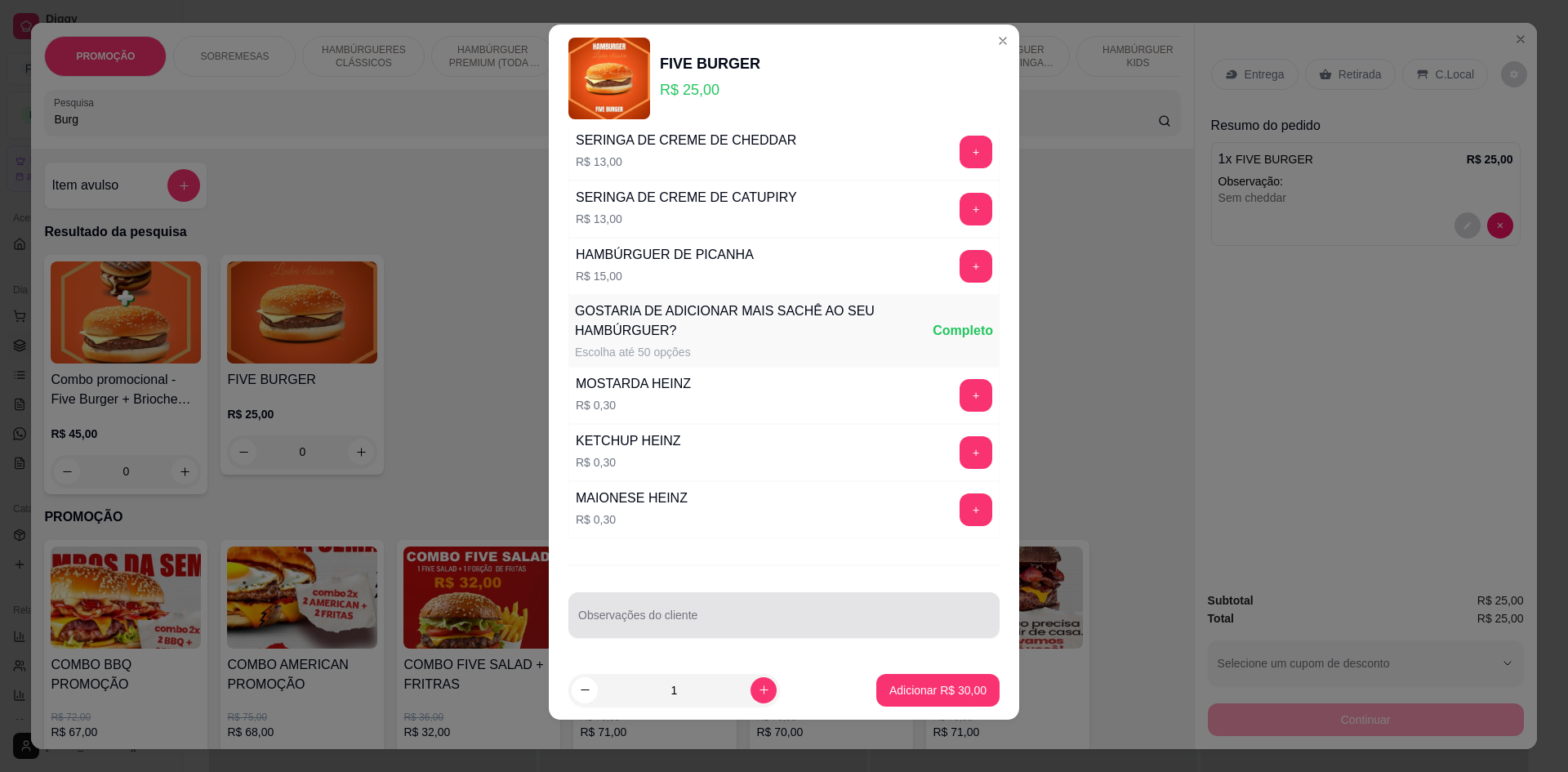
click at [695, 612] on div at bounding box center [784, 615] width 412 height 33
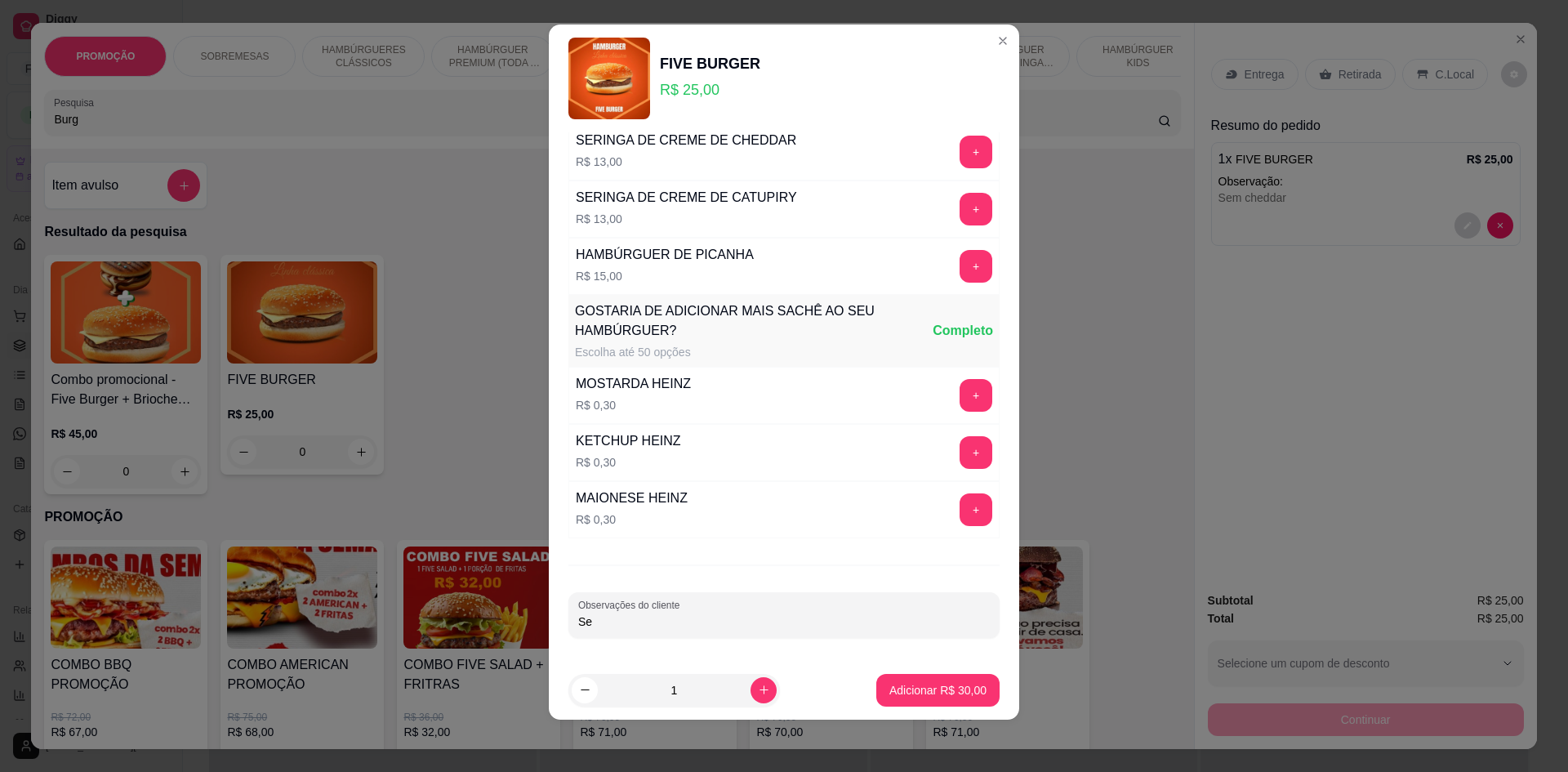
type input "S"
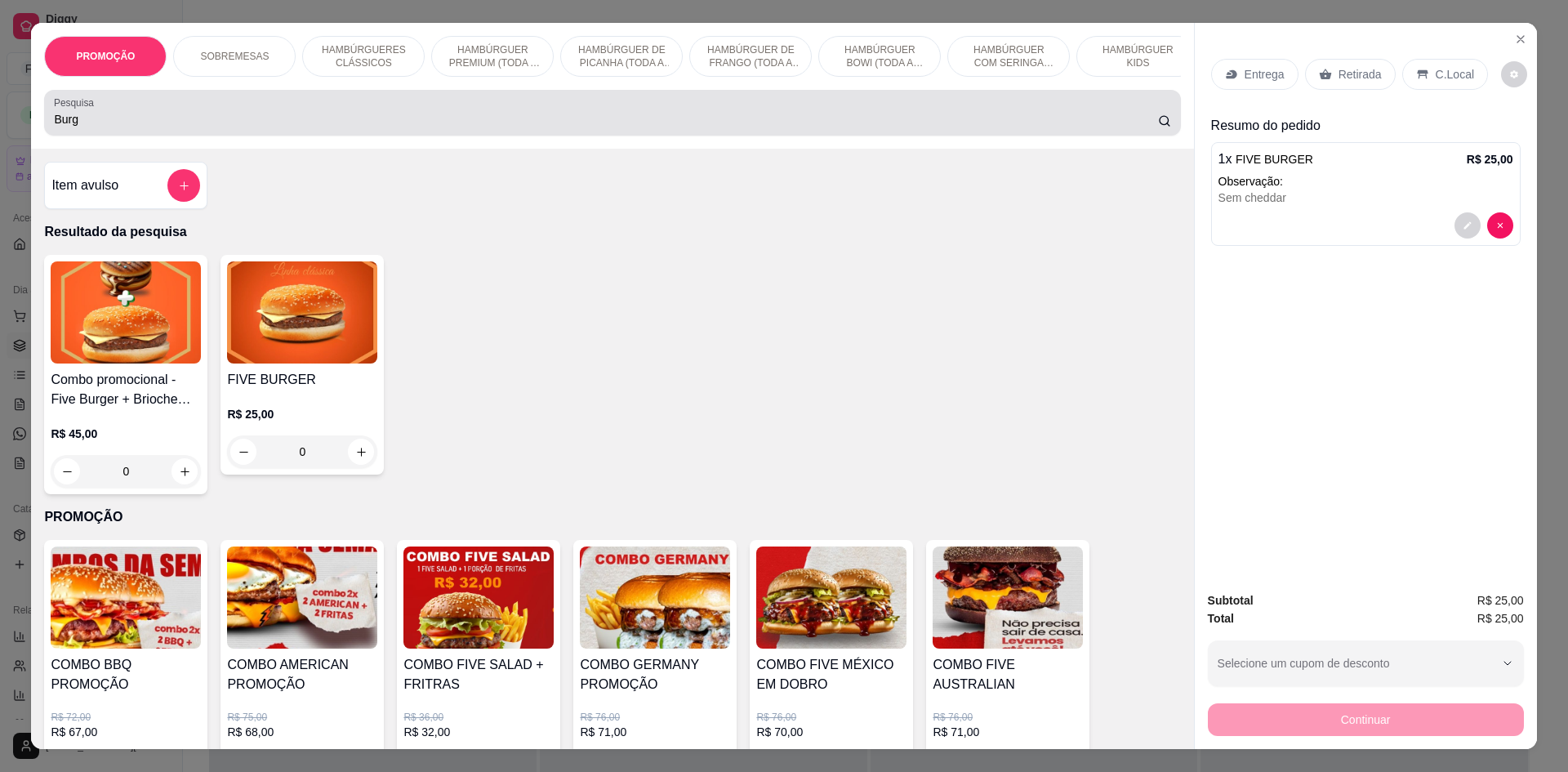
drag, startPoint x: 152, startPoint y: 135, endPoint x: 0, endPoint y: 93, distance: 157.7
click at [0, 107] on div "PROMOÇÃO SOBREMESAS HAMBÚRGUERES CLÁSSICOS HAMBÚRGUER PREMIUM (TODA A LINHA PRE…" at bounding box center [784, 386] width 1568 height 772
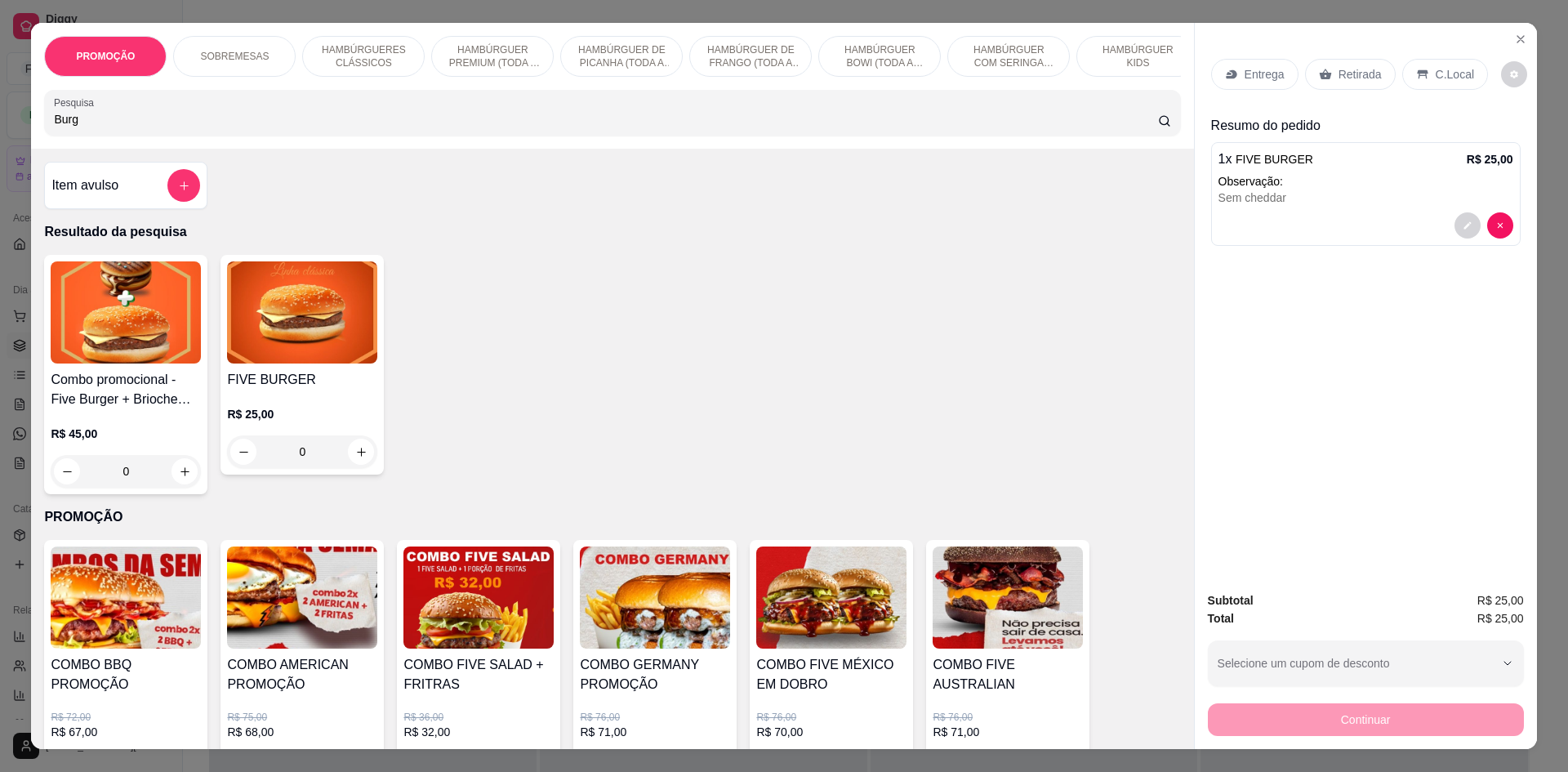
click at [0, 48] on div "PROMOÇÃO SOBREMESAS HAMBÚRGUERES CLÁSSICOS HAMBÚRGUER PREMIUM (TODA A LINHA PRE…" at bounding box center [784, 386] width 1568 height 772
drag, startPoint x: 133, startPoint y: 131, endPoint x: 0, endPoint y: 1, distance: 186.0
click at [0, 86] on div "PROMOÇÃO SOBREMESAS HAMBÚRGUERES CLÁSSICOS HAMBÚRGUER PREMIUM (TODA A LINHA PRE…" at bounding box center [784, 386] width 1568 height 772
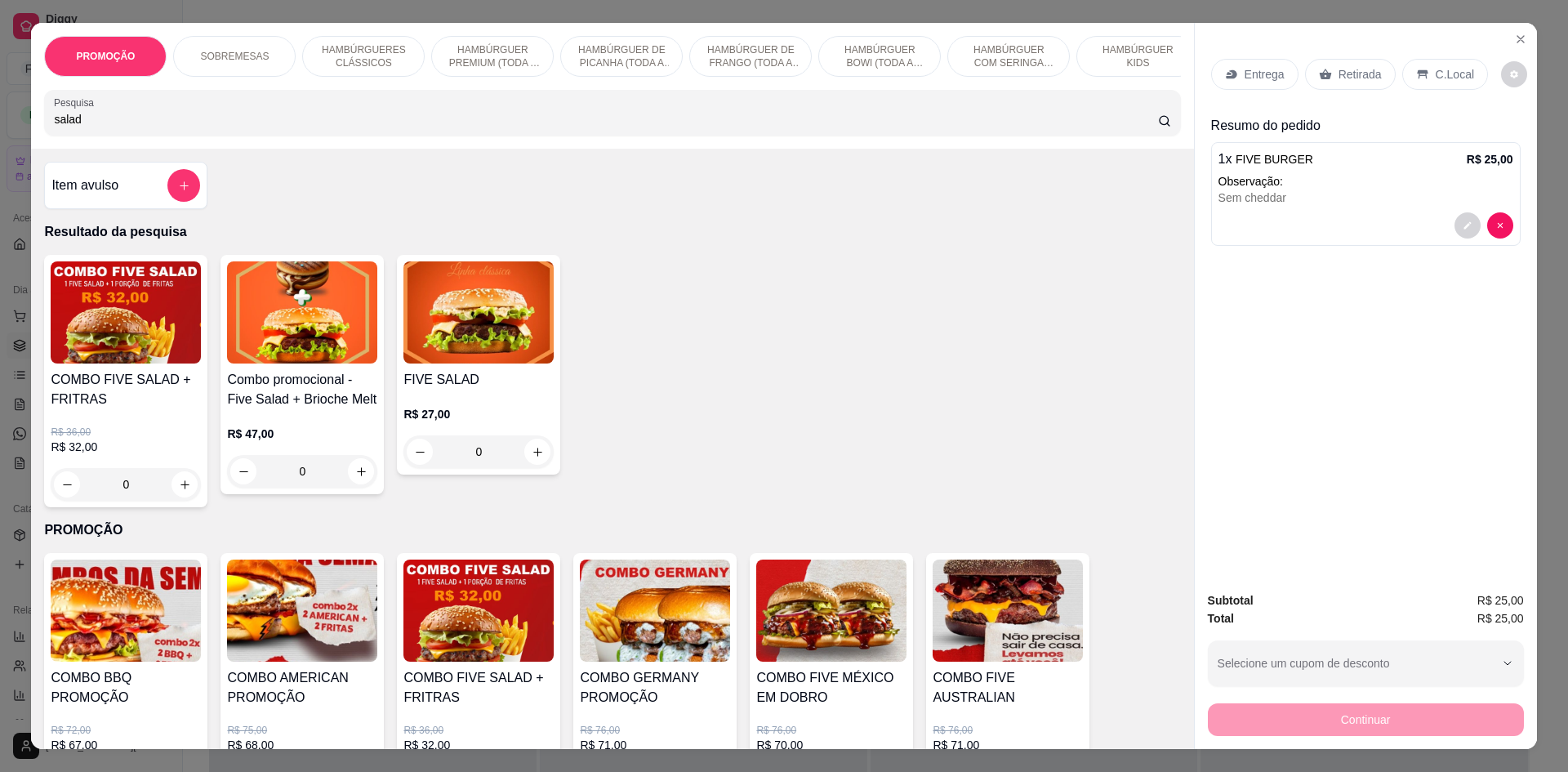
type input "salad"
click at [507, 449] on div "0" at bounding box center [479, 452] width 150 height 33
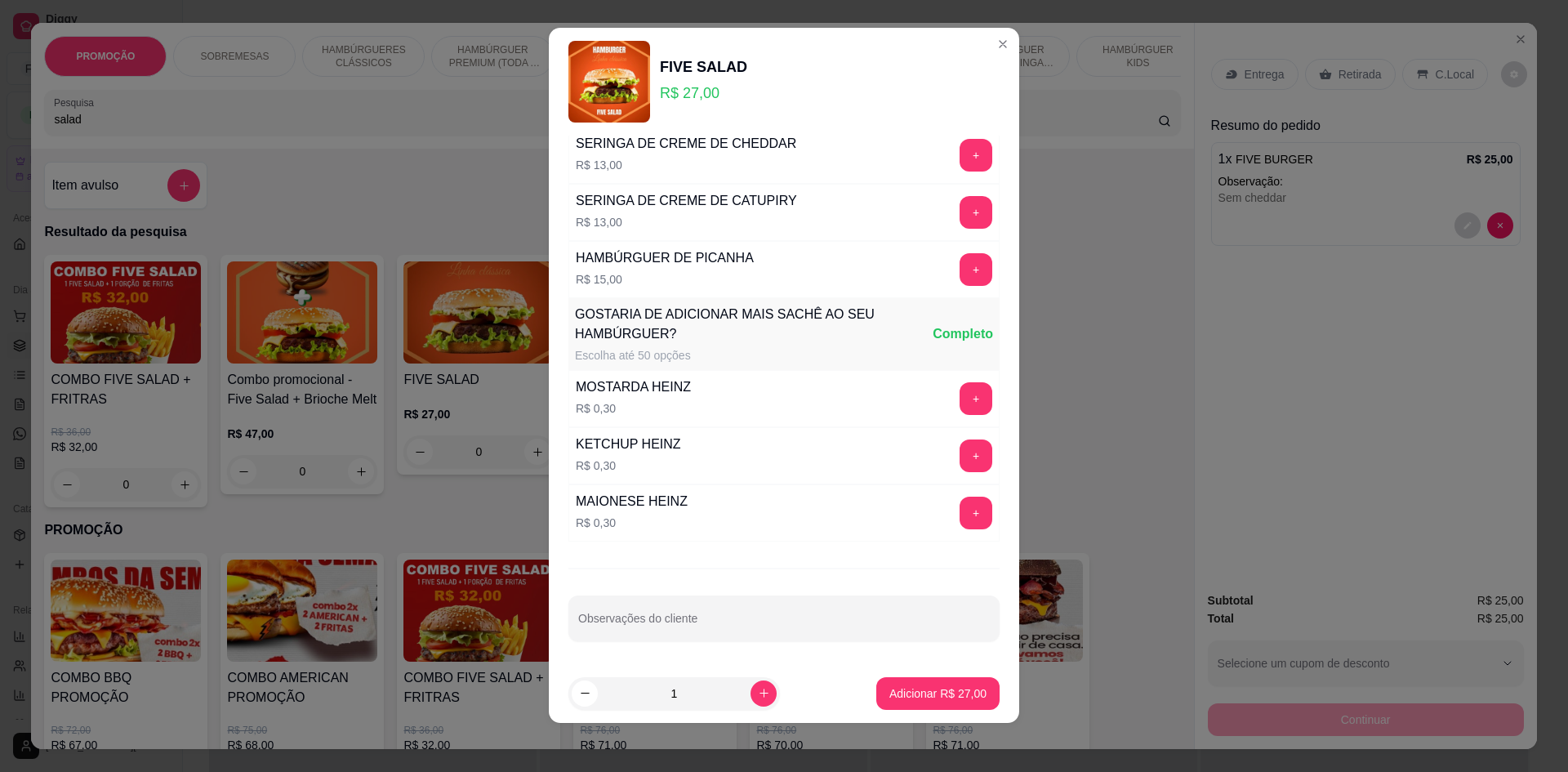
scroll to position [14, 0]
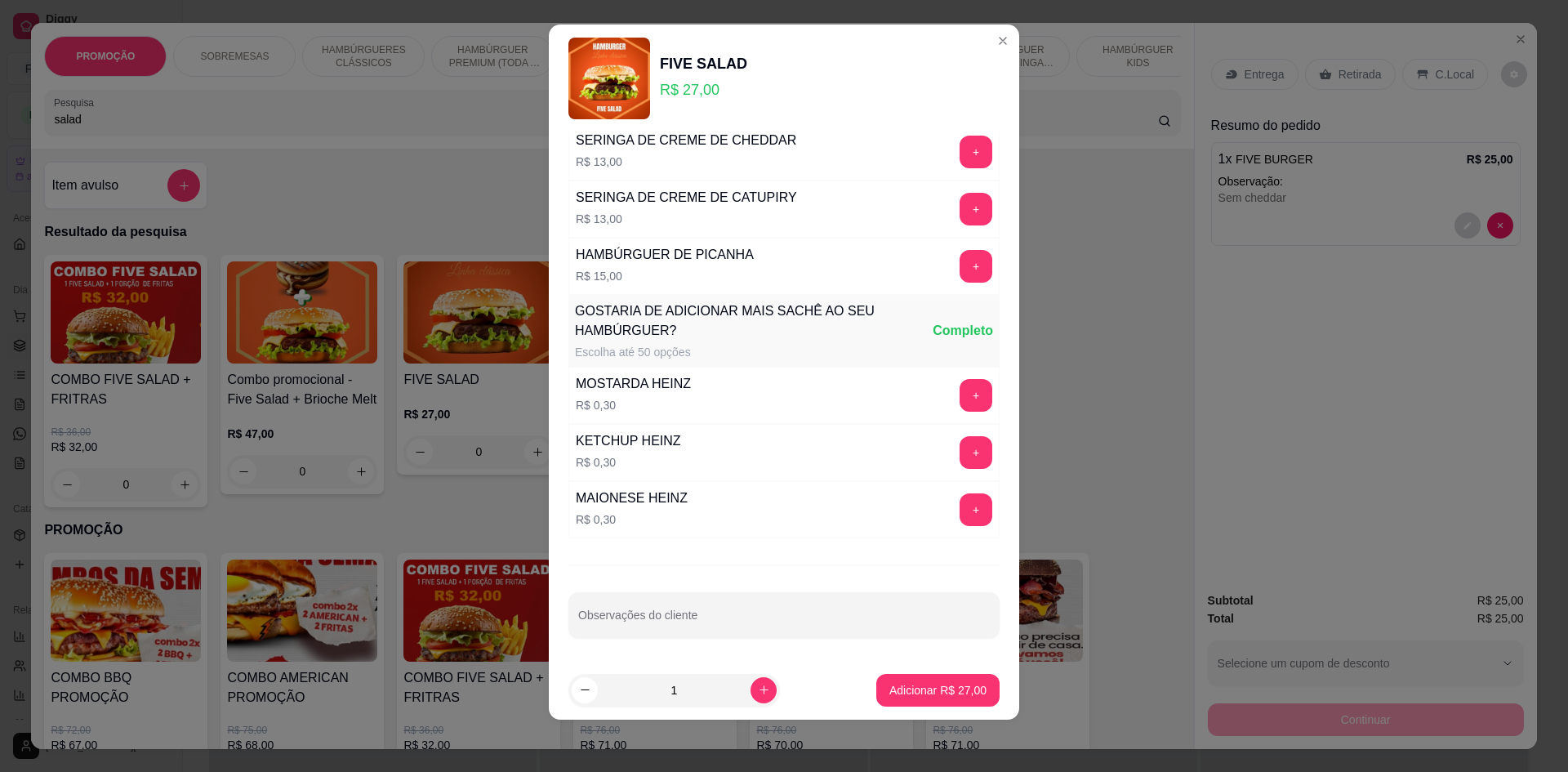
click at [688, 609] on div at bounding box center [784, 615] width 412 height 33
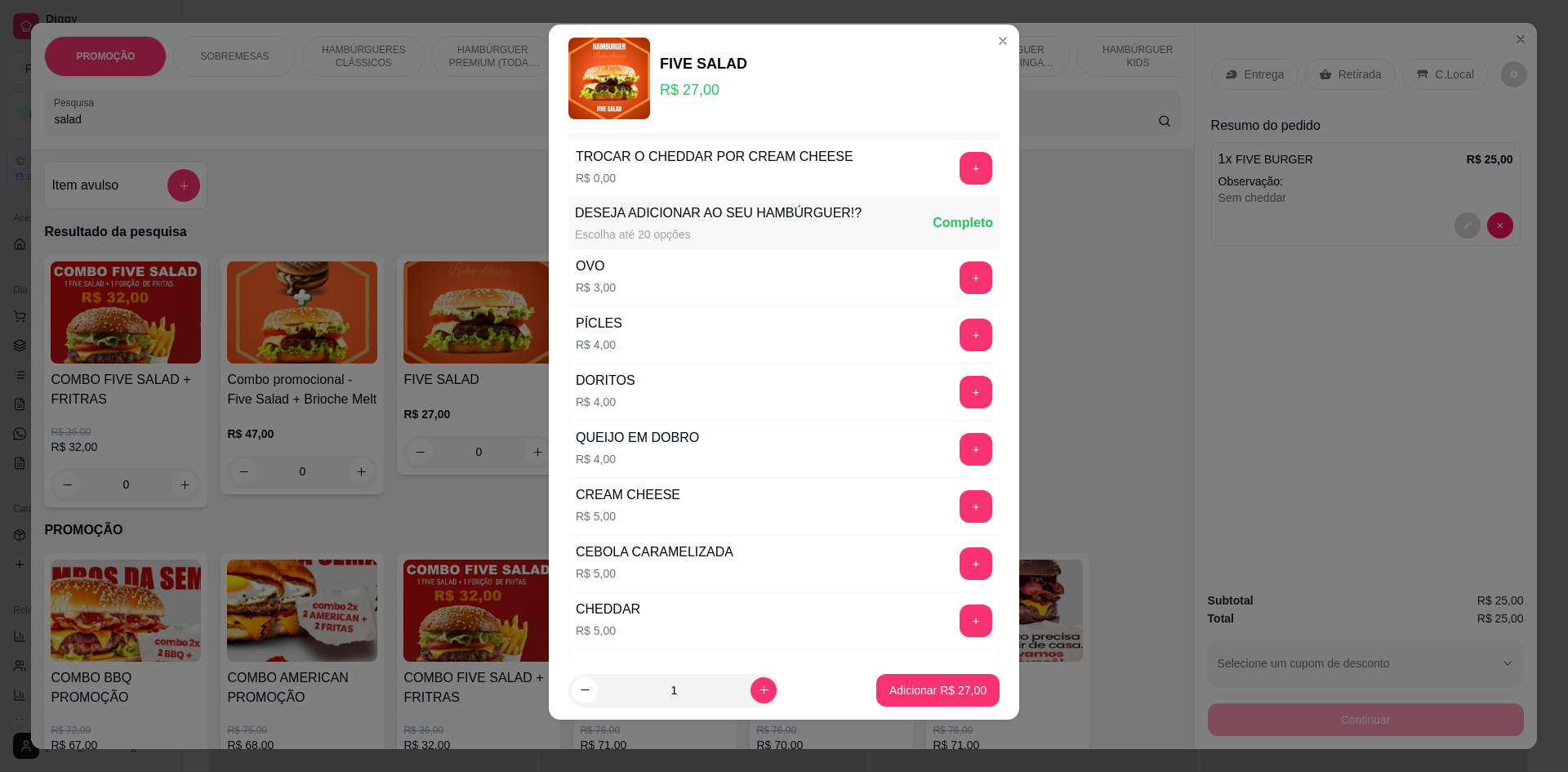
scroll to position [0, 0]
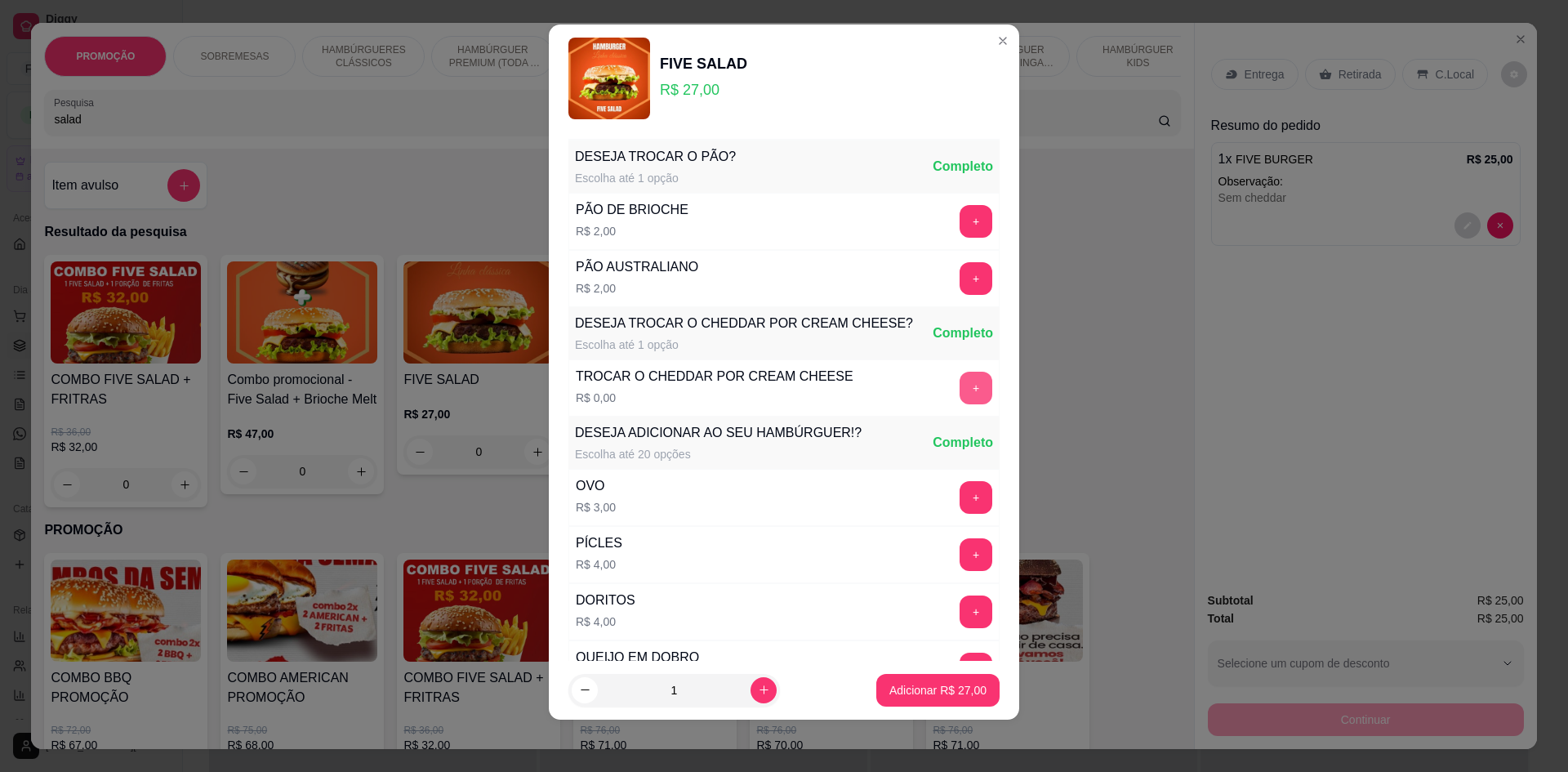
type input "Com rucula e cebola roxa / Sem cheddar"
click at [961, 390] on button "+" at bounding box center [977, 388] width 32 height 32
click at [938, 697] on p "Adicionar R$ 27,00" at bounding box center [938, 690] width 98 height 16
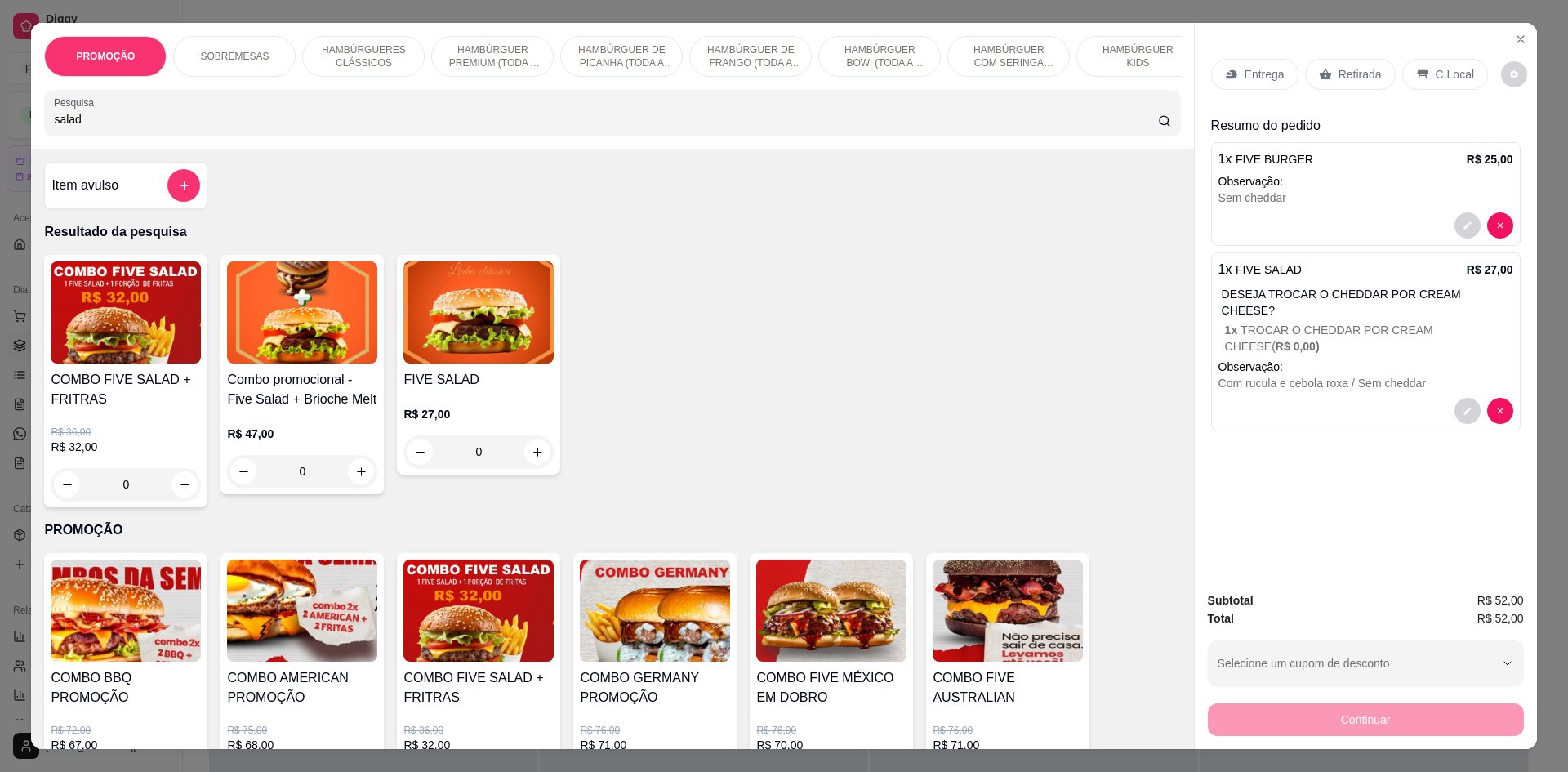
click at [1342, 77] on p "Retirada" at bounding box center [1361, 75] width 44 height 16
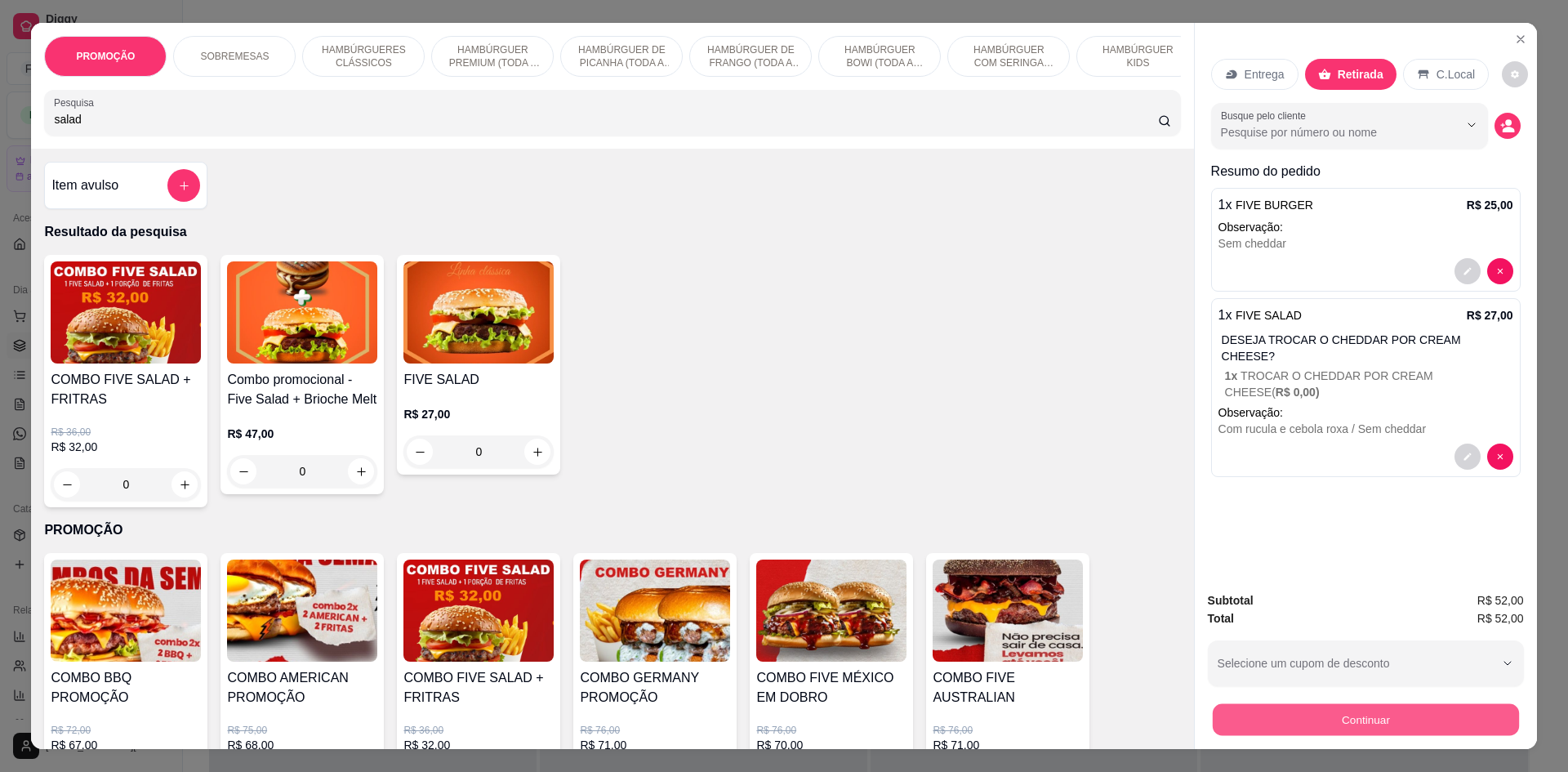
click at [1374, 726] on button "Continuar" at bounding box center [1365, 719] width 306 height 32
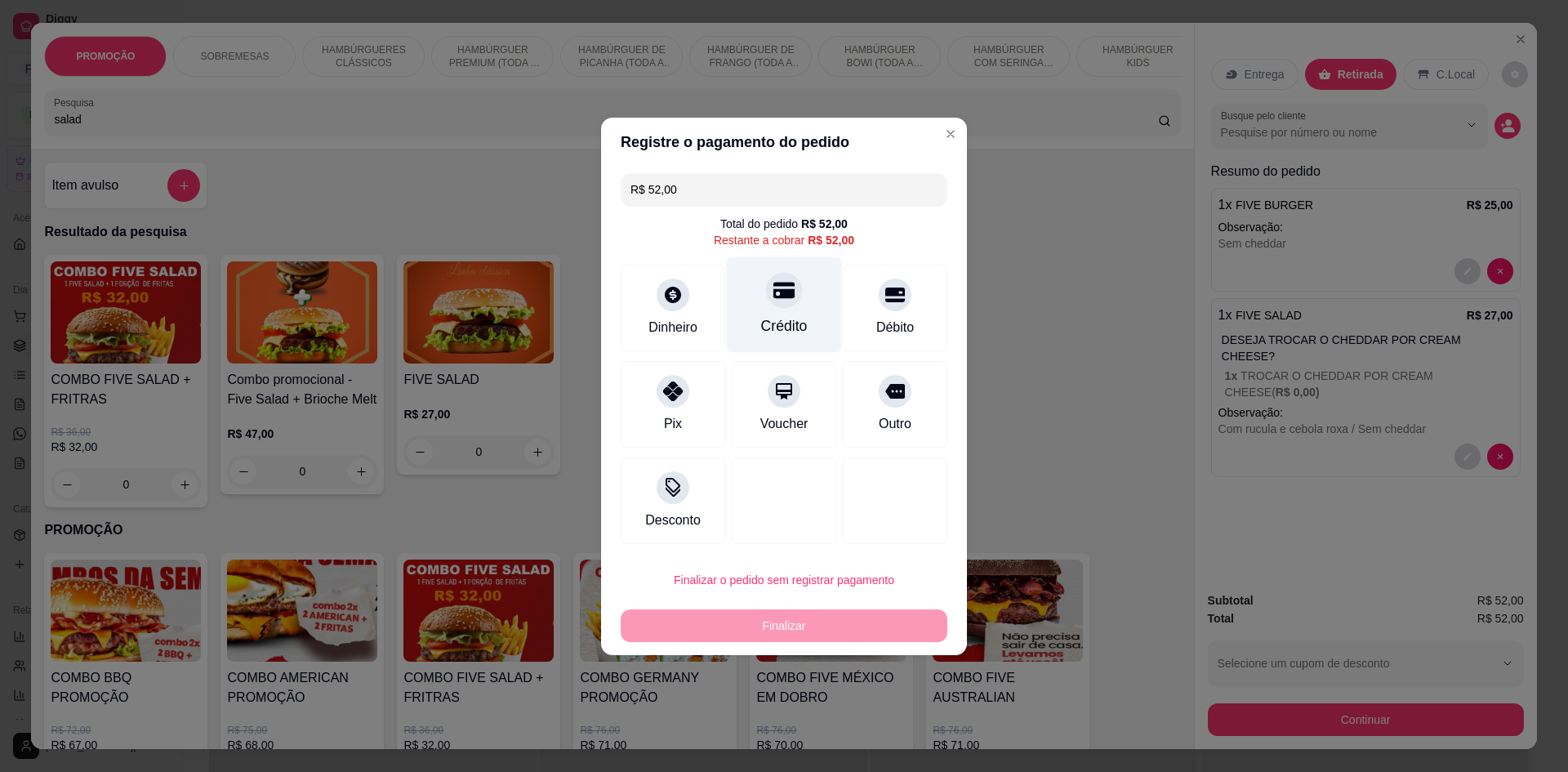
click at [766, 280] on div at bounding box center [784, 290] width 36 height 36
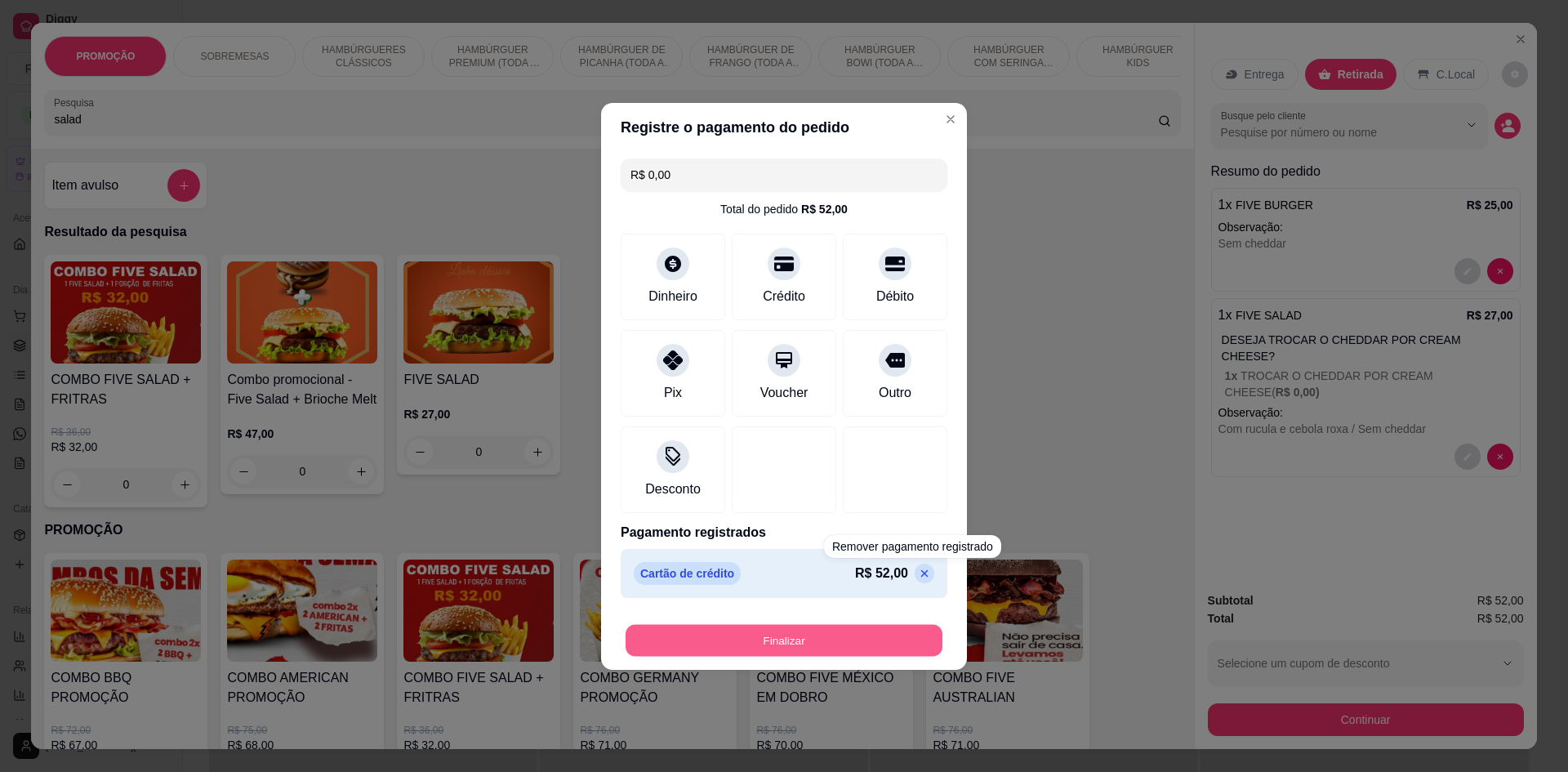
click at [887, 641] on button "Finalizar" at bounding box center [784, 640] width 317 height 32
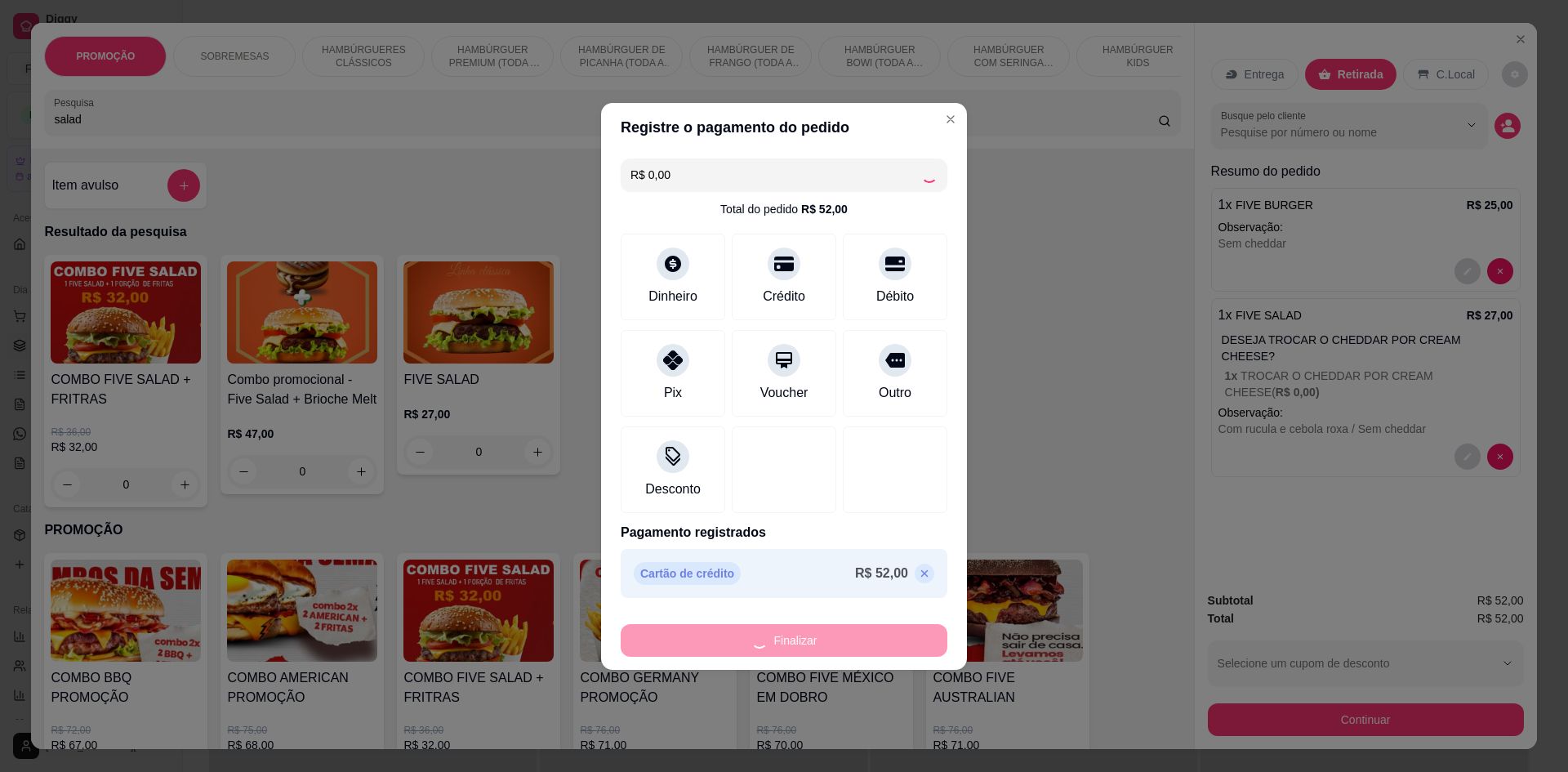
type input "-R$ 52,00"
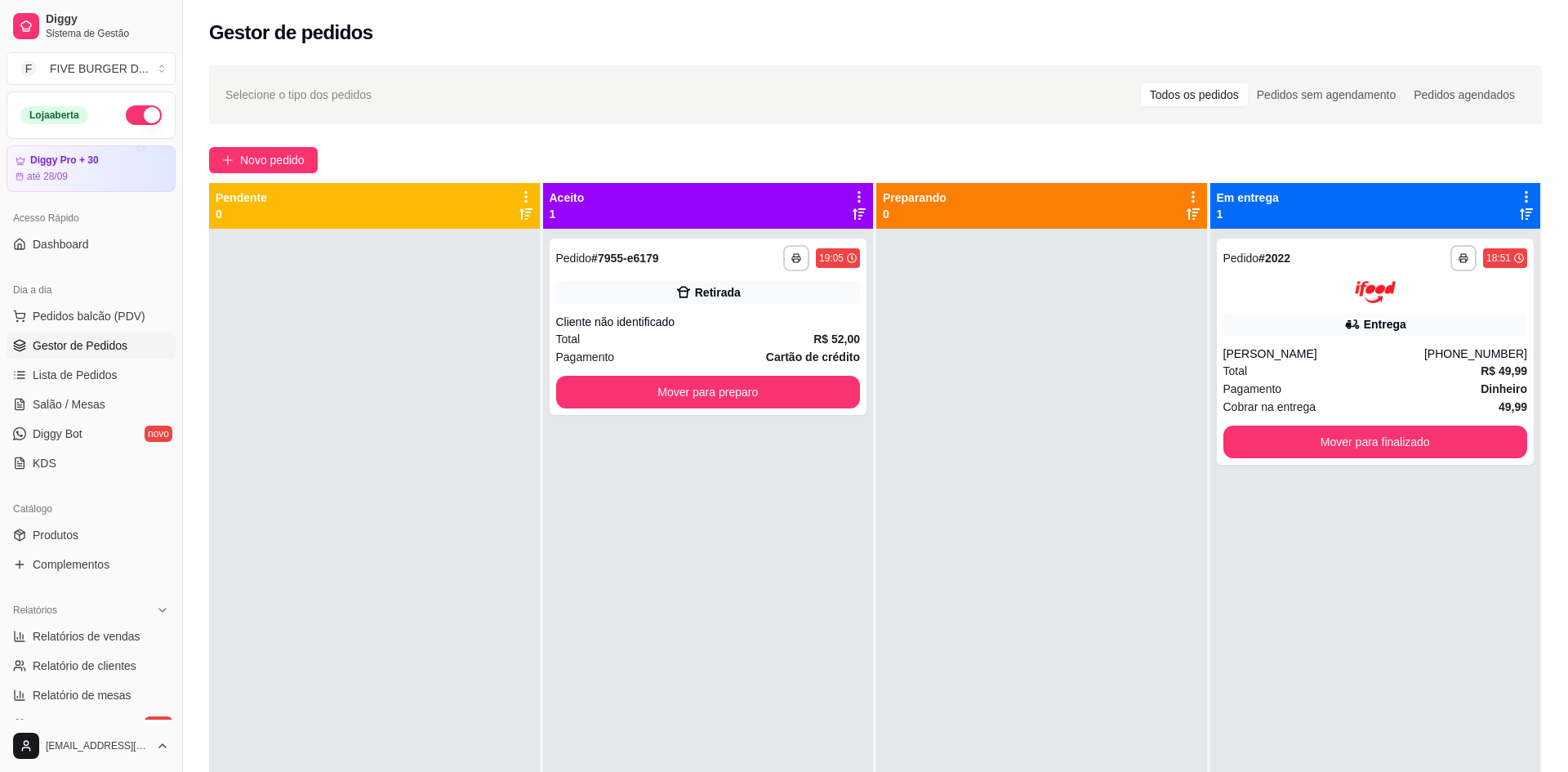
click at [1, 465] on div "Dia a dia Pedidos balcão (PDV) Gestor de Pedidos Lista de Pedidos Salão / Mesas…" at bounding box center [91, 376] width 182 height 212
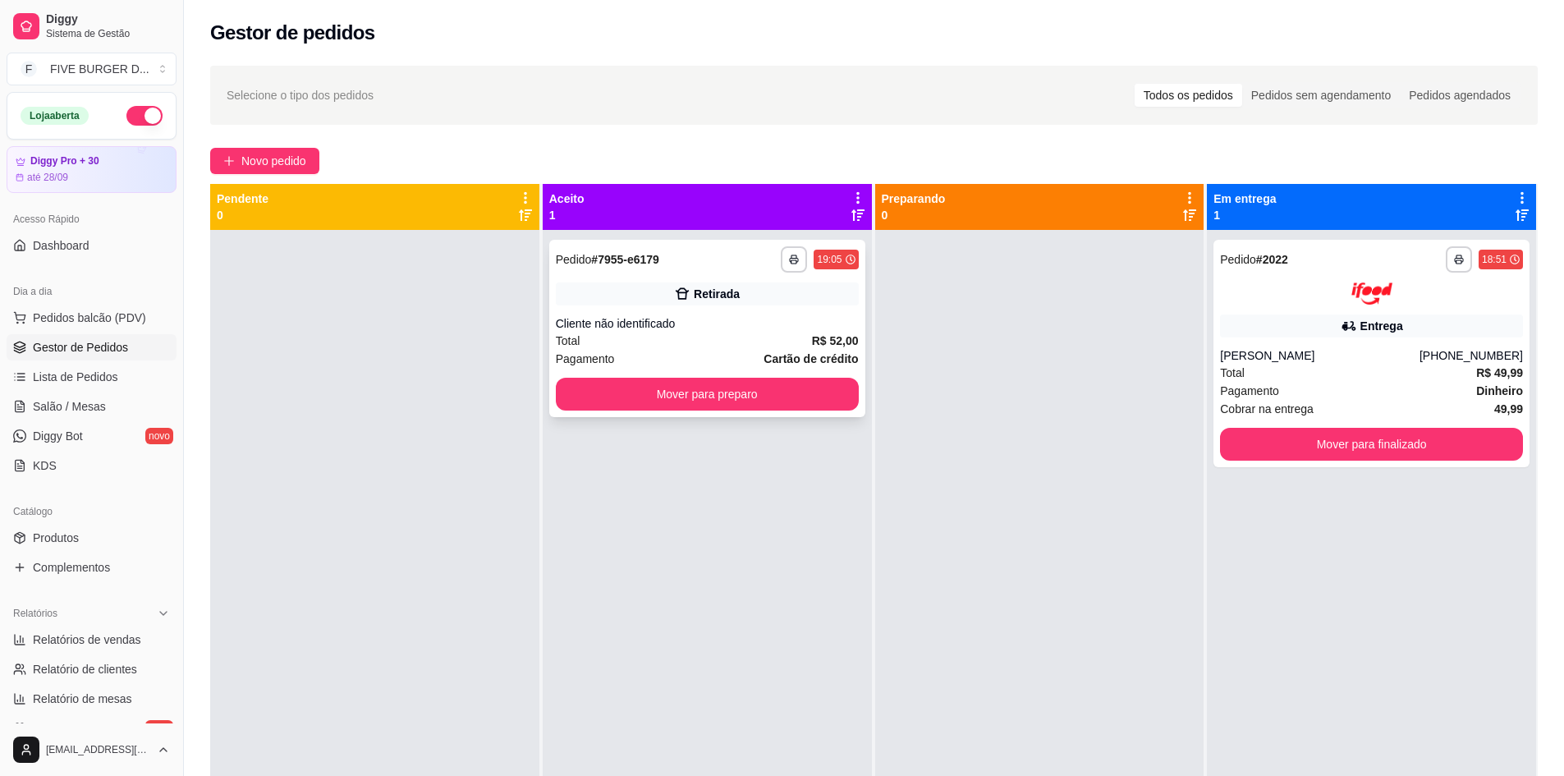
click at [690, 397] on button "Mover para preparo" at bounding box center [707, 394] width 303 height 33
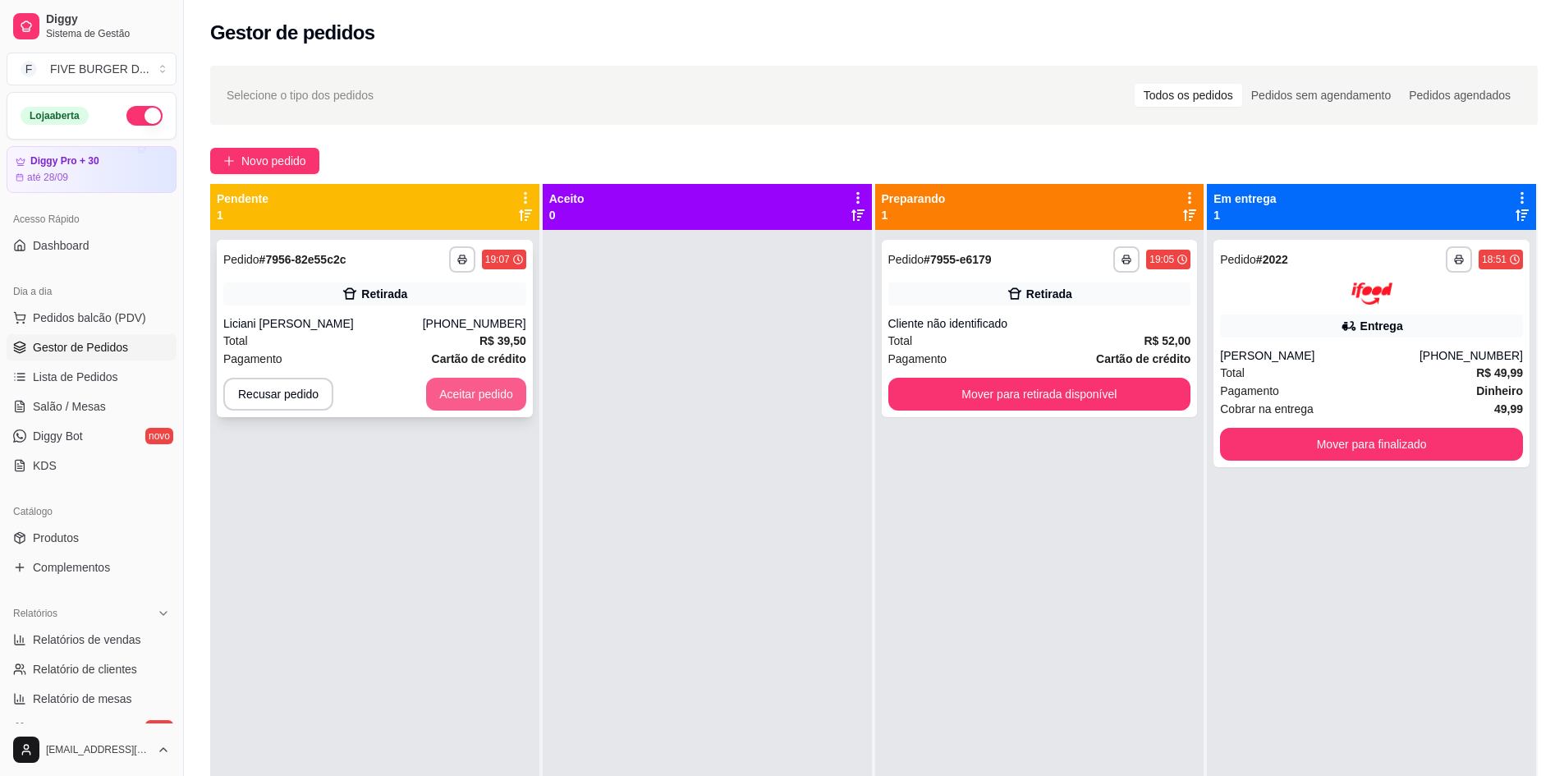
click at [478, 406] on button "Aceitar pedido" at bounding box center [476, 394] width 100 height 33
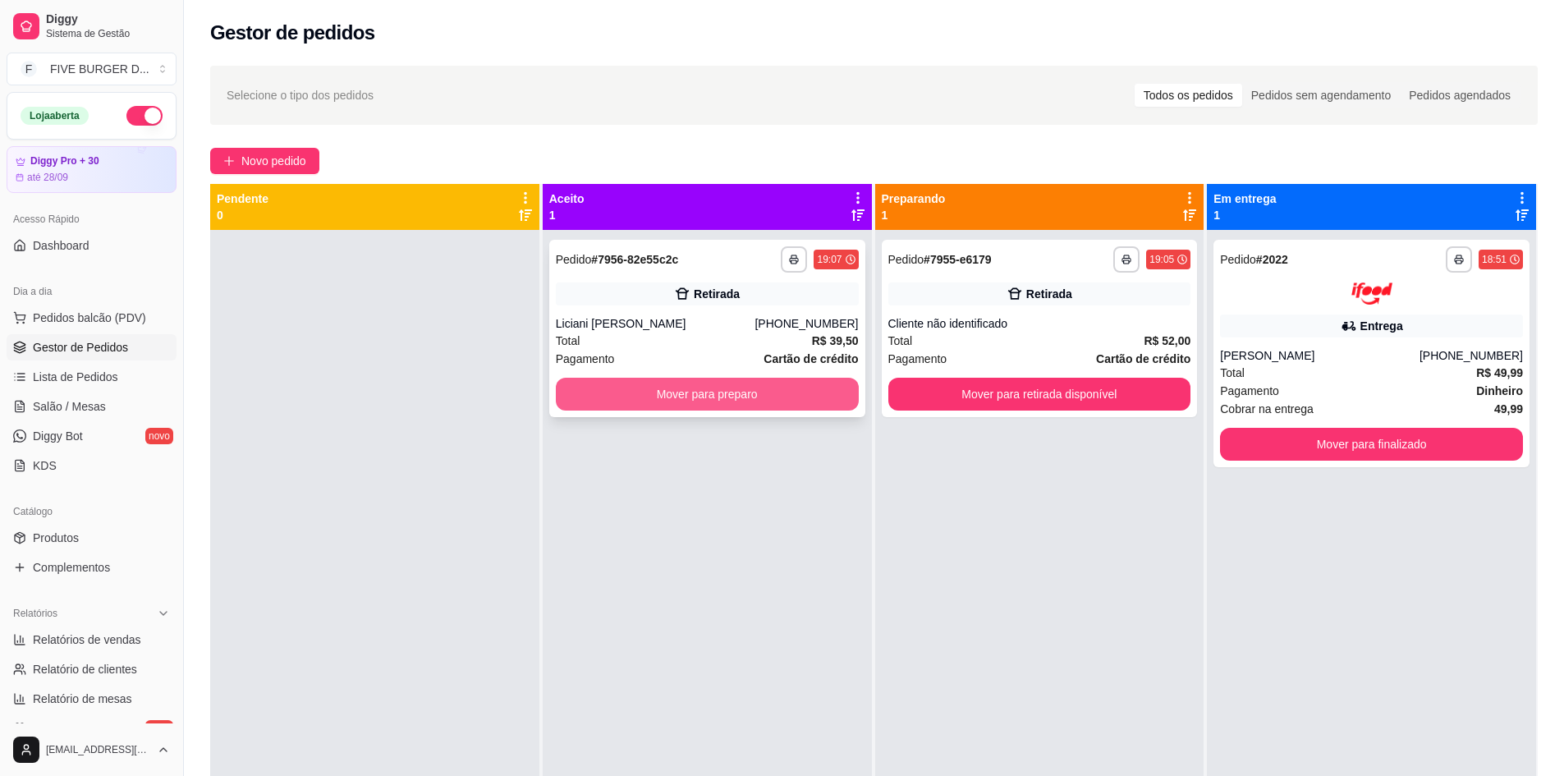
click at [733, 406] on button "Mover para preparo" at bounding box center [707, 394] width 303 height 33
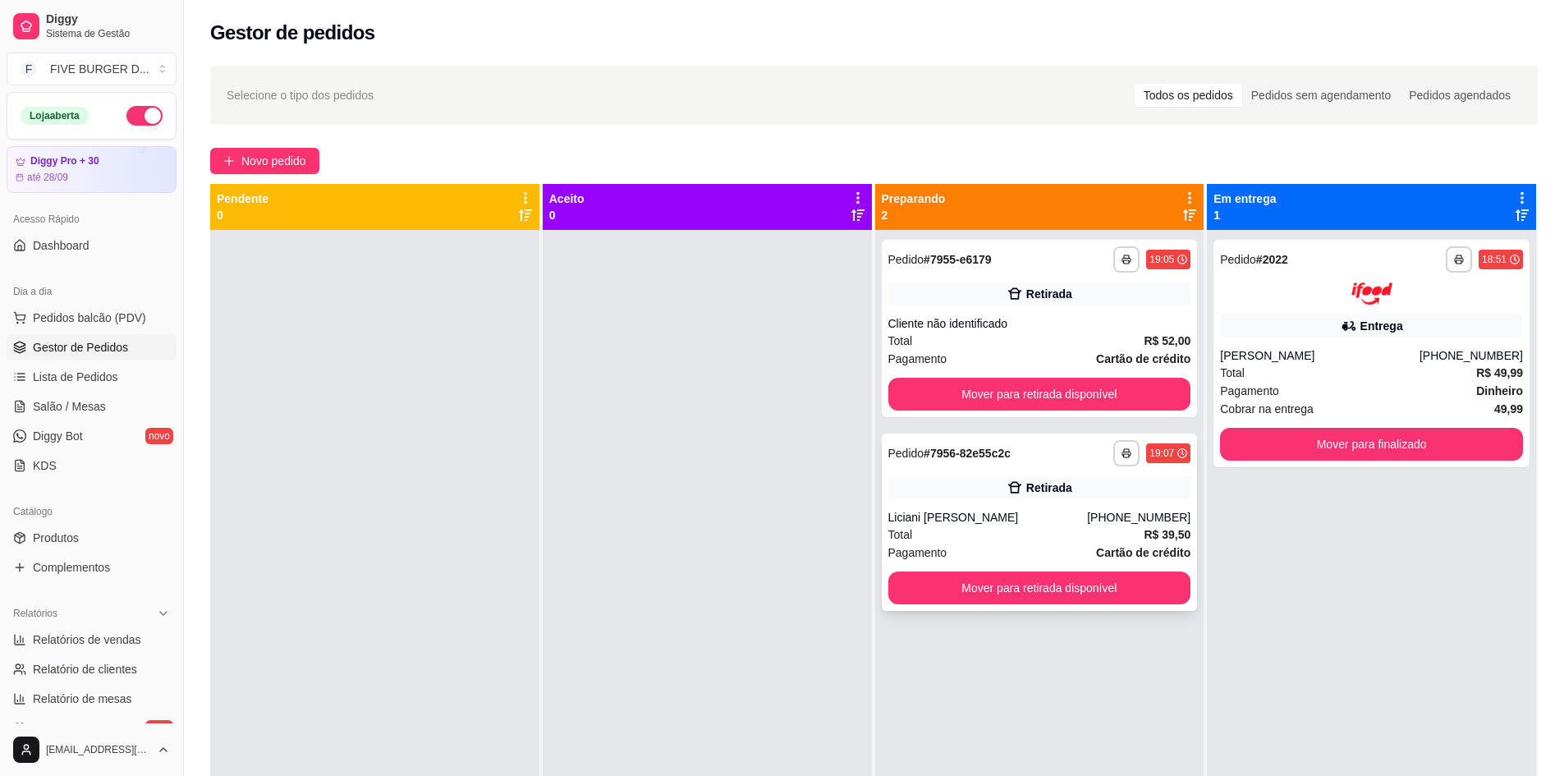
click at [1028, 516] on div "Liciani [PERSON_NAME]" at bounding box center [988, 517] width 200 height 16
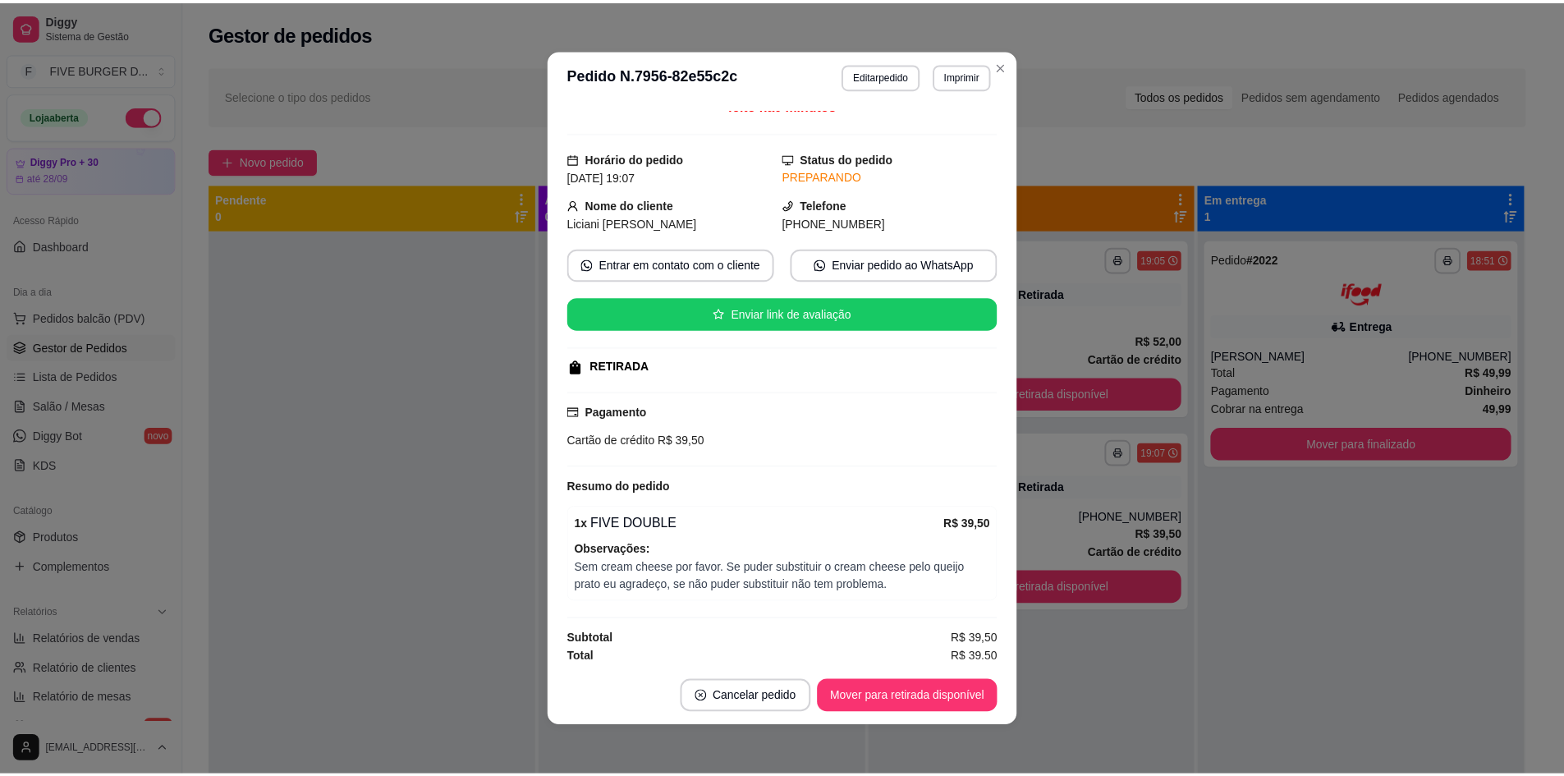
scroll to position [18, 0]
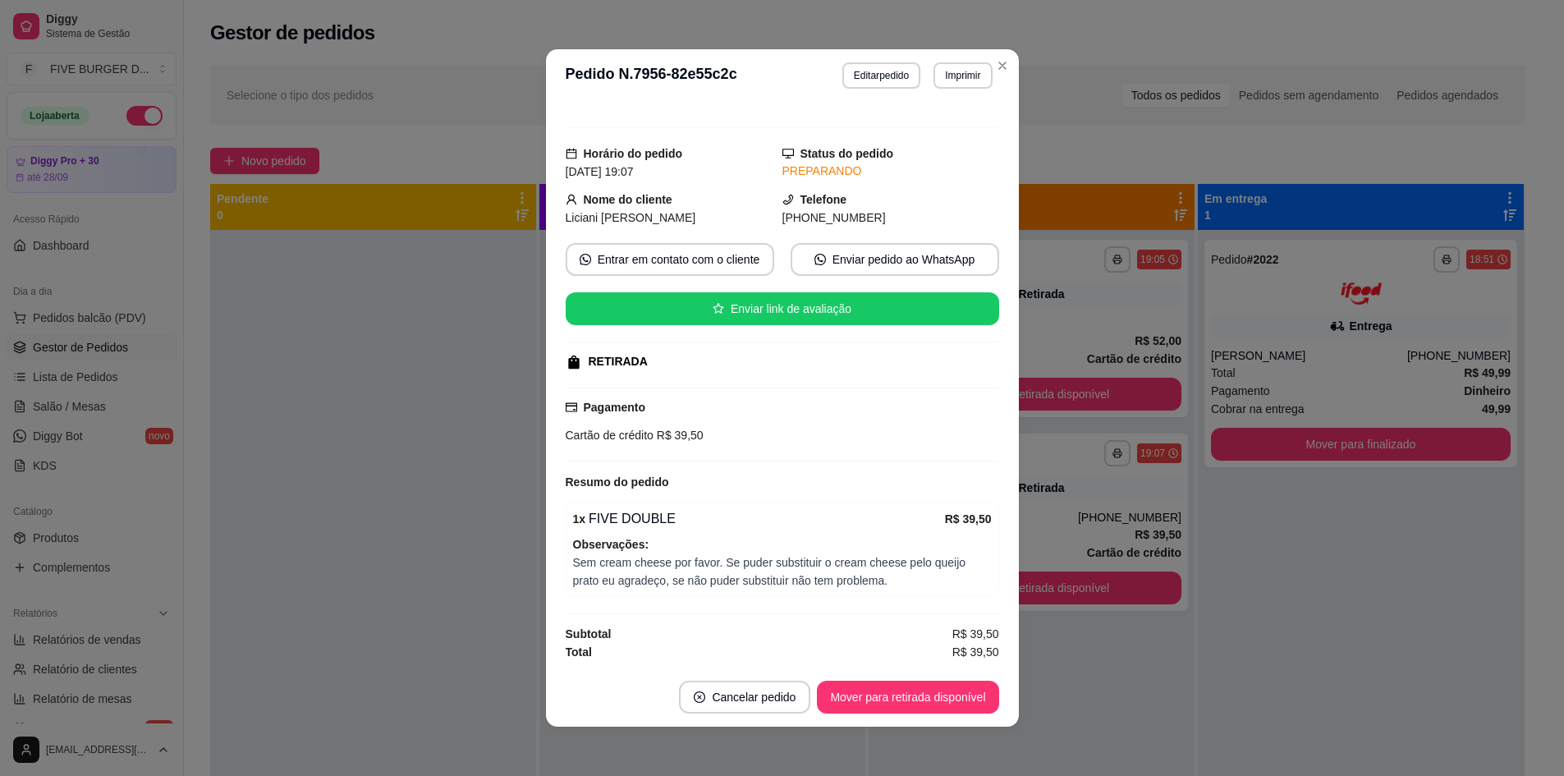
click at [1232, 562] on div "**********" at bounding box center [1361, 618] width 326 height 776
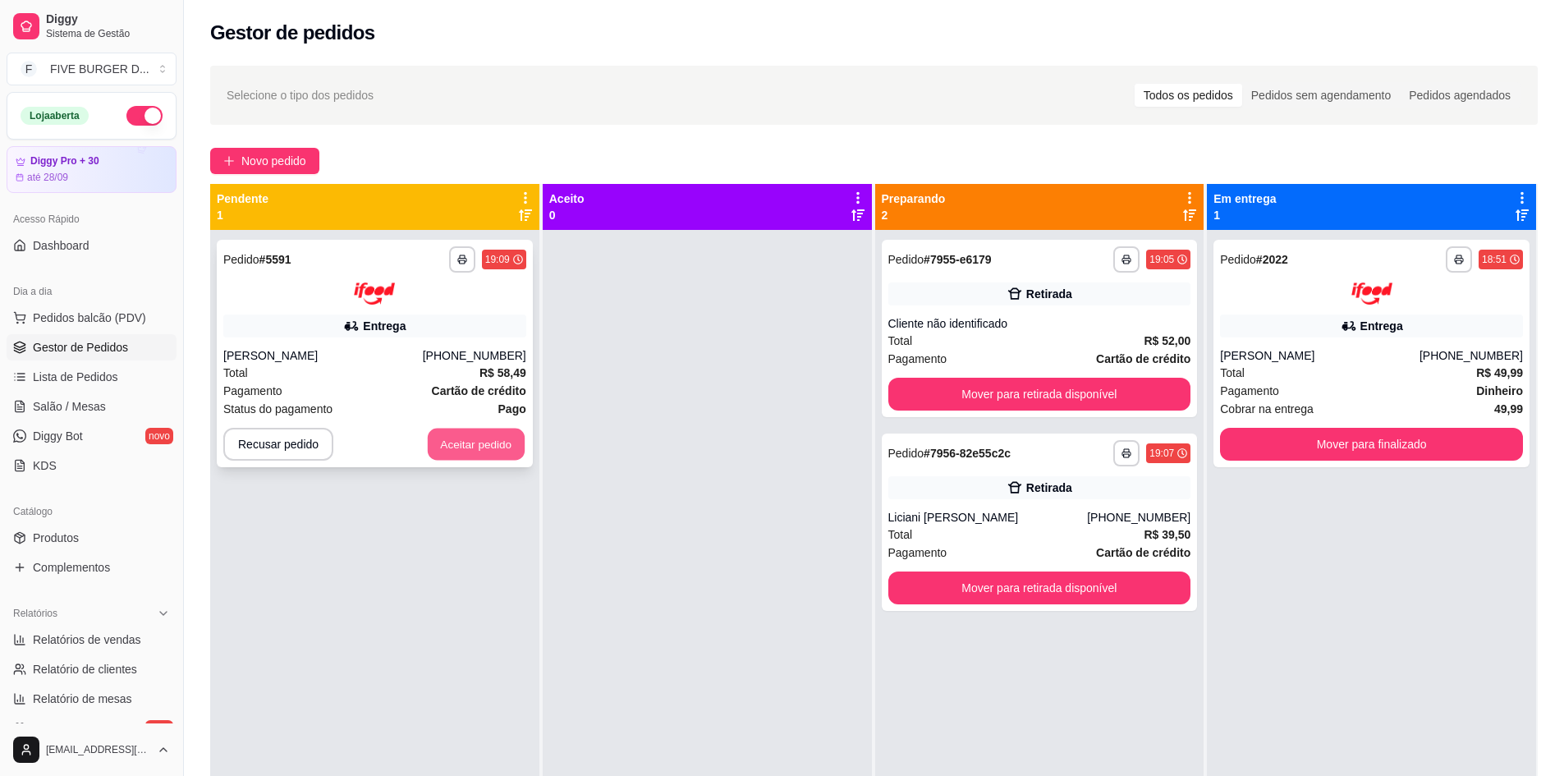
click at [438, 438] on button "Aceitar pedido" at bounding box center [476, 444] width 97 height 32
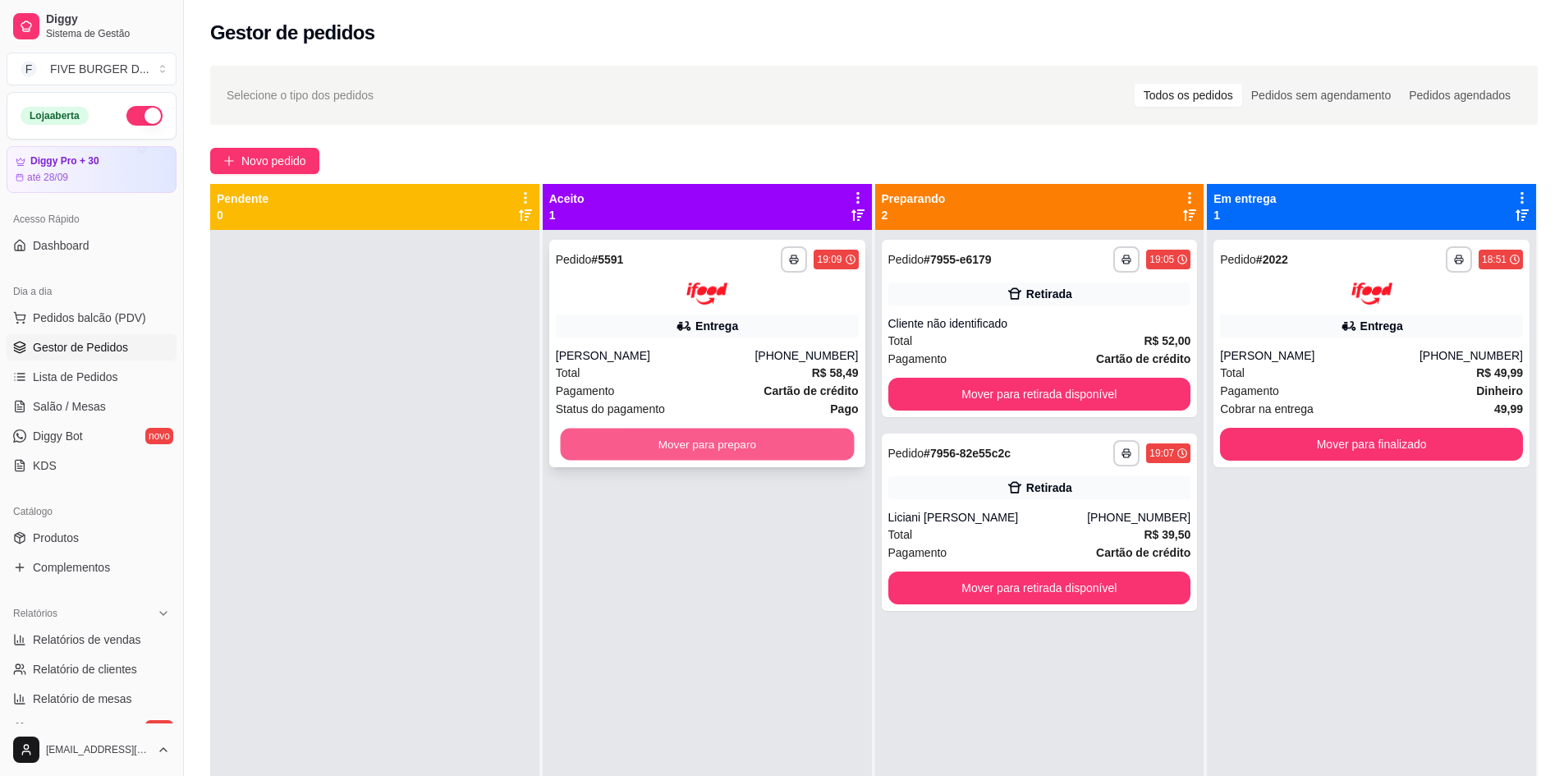
click at [685, 438] on button "Mover para preparo" at bounding box center [707, 444] width 294 height 32
click at [793, 448] on button "Mover para preparo" at bounding box center [707, 444] width 303 height 33
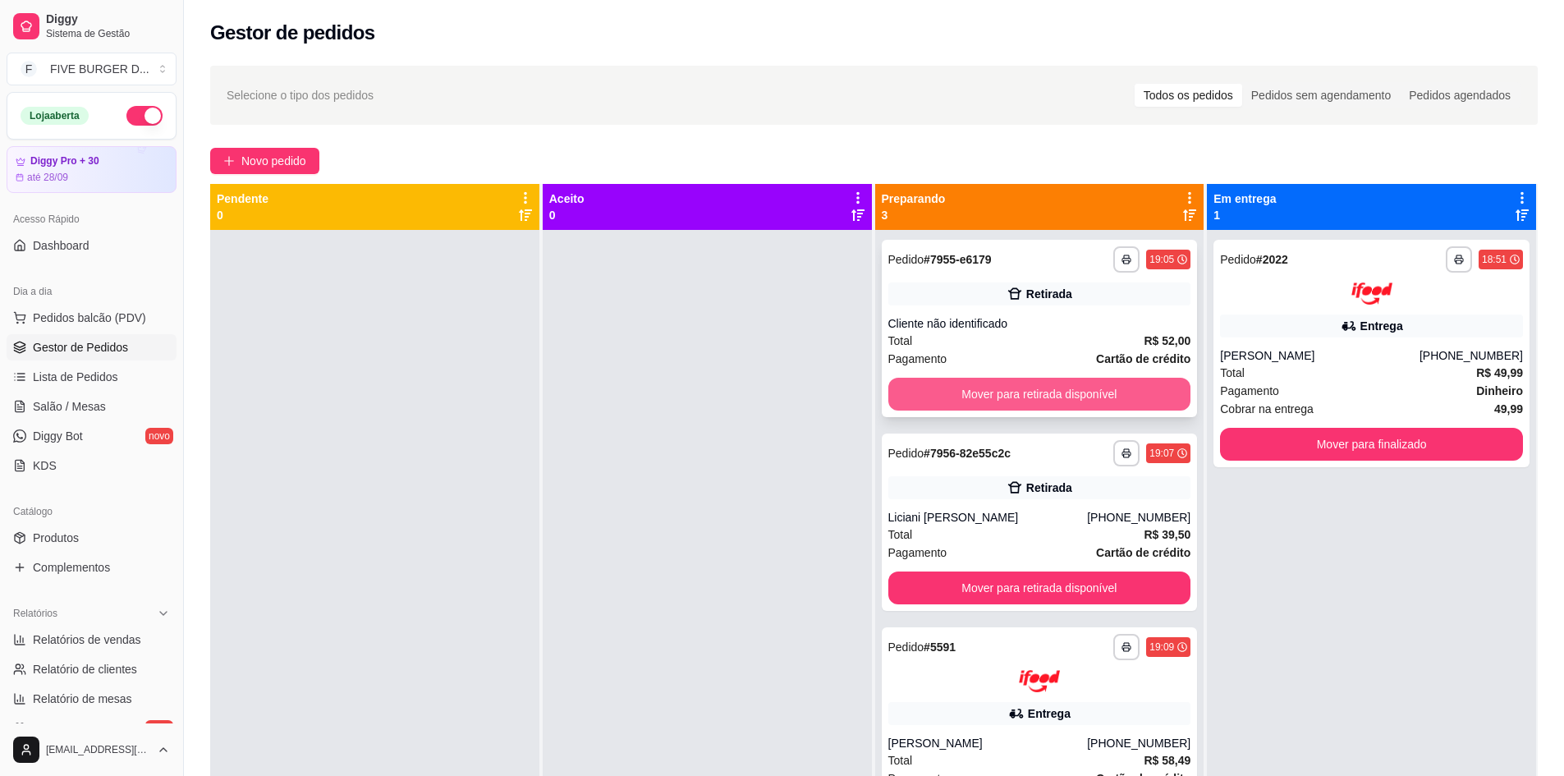
click at [1136, 390] on button "Mover para retirada disponível" at bounding box center [1039, 394] width 303 height 33
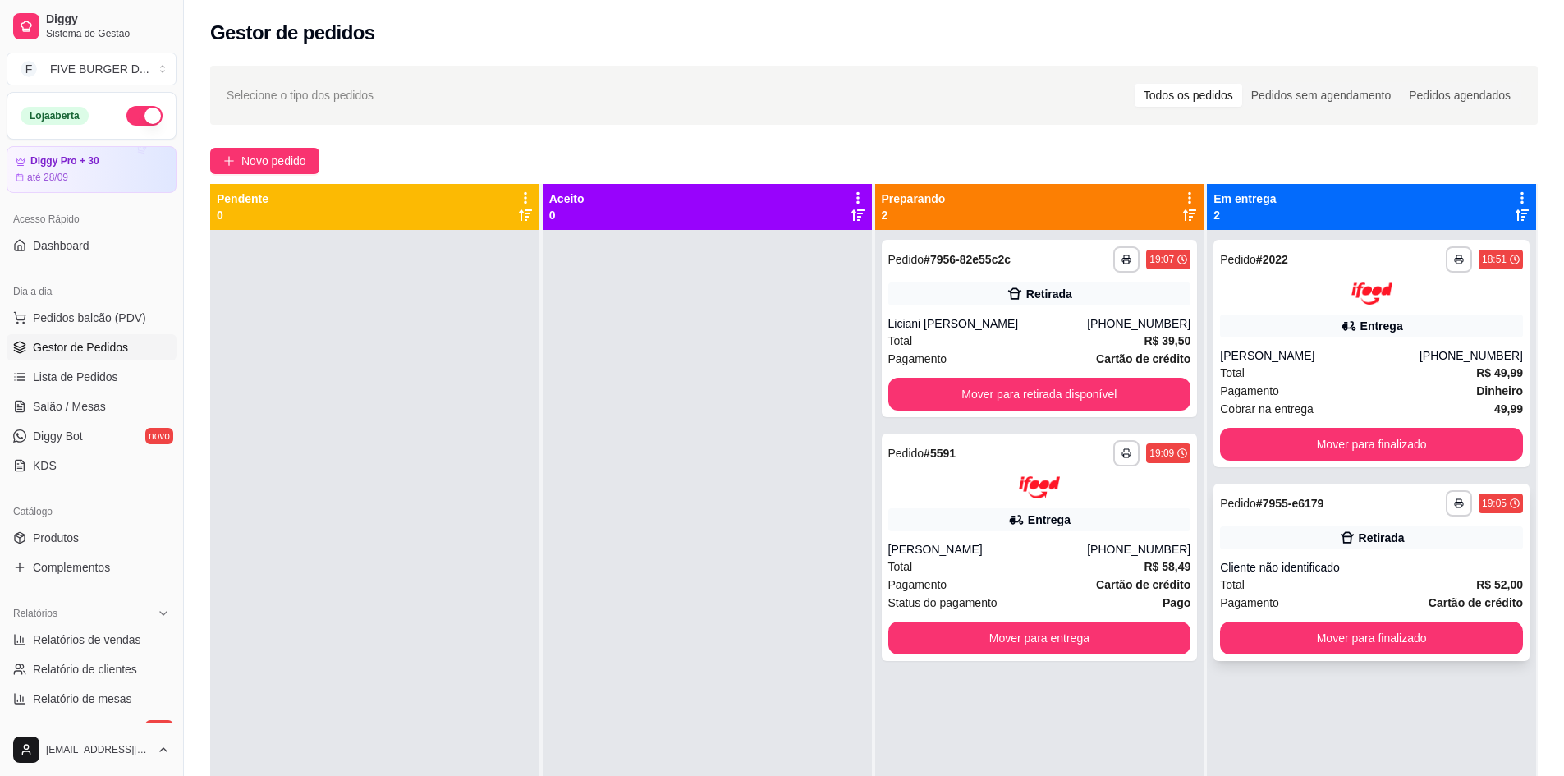
click at [1351, 588] on div "Total R$ 52,00" at bounding box center [1371, 585] width 303 height 18
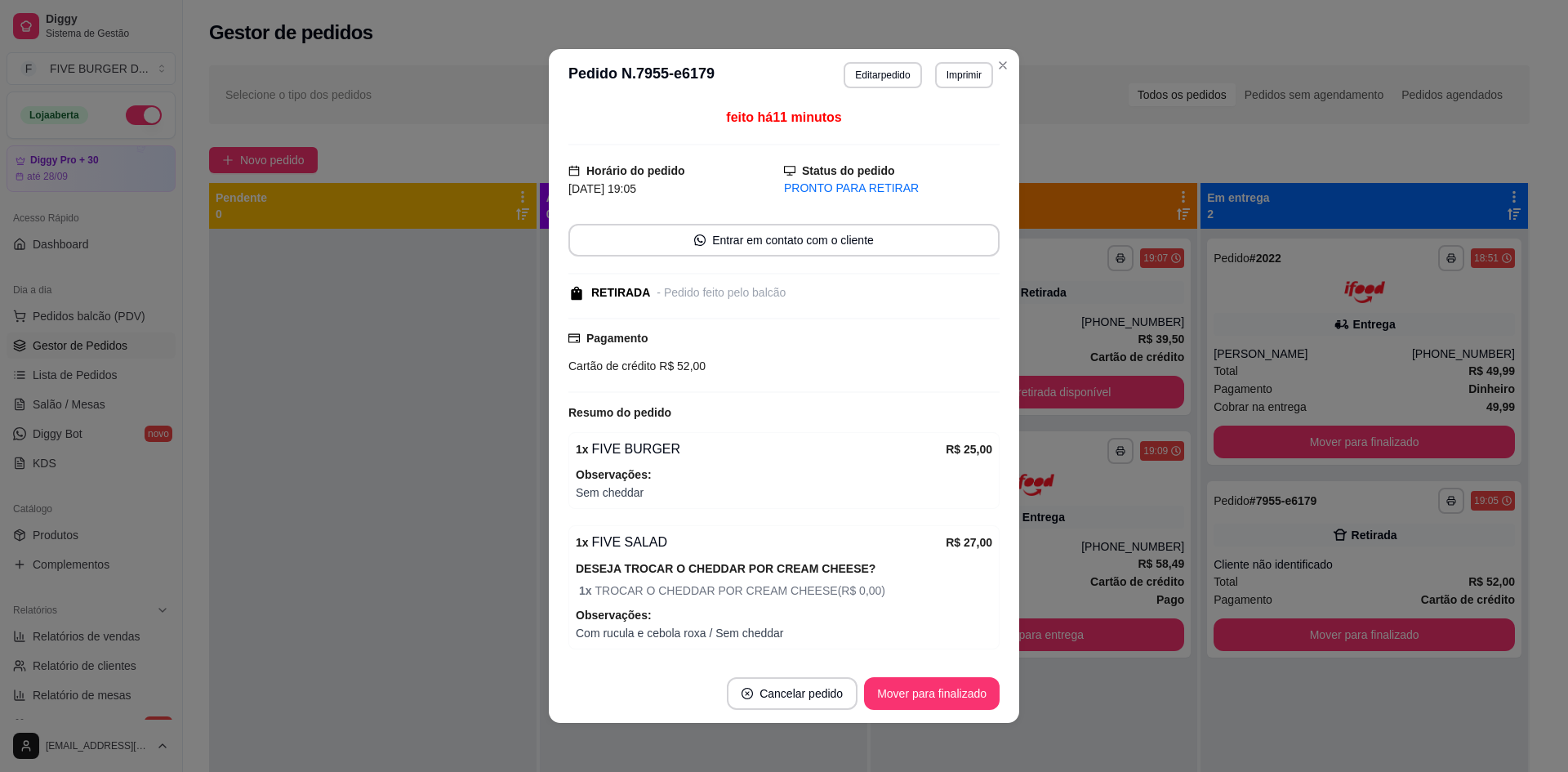
click at [797, 683] on button "Cancelar pedido" at bounding box center [792, 693] width 130 height 33
click at [832, 642] on button "Sim" at bounding box center [832, 653] width 64 height 32
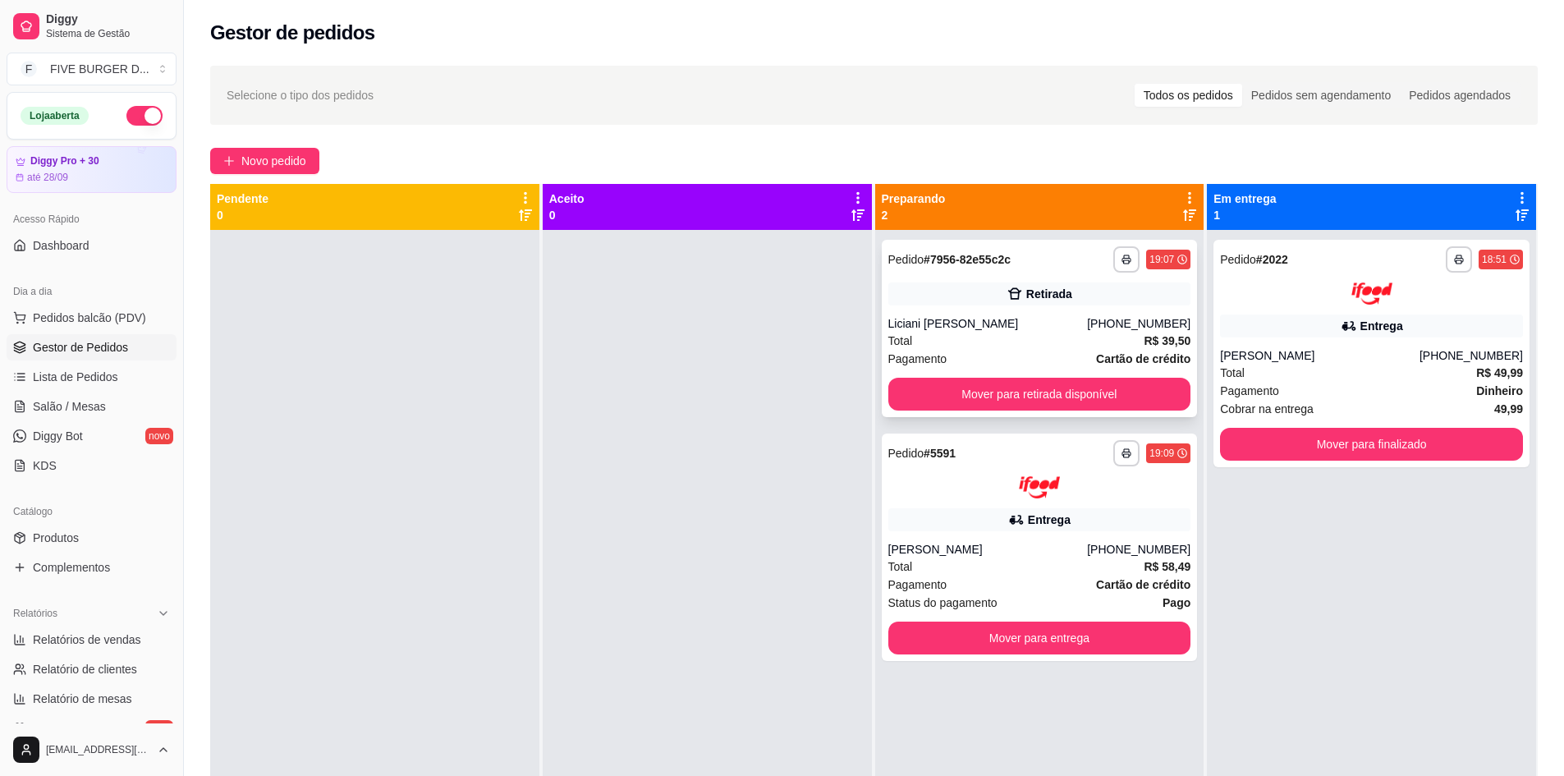
click at [1008, 381] on button "Mover para retirada disponível" at bounding box center [1039, 394] width 303 height 33
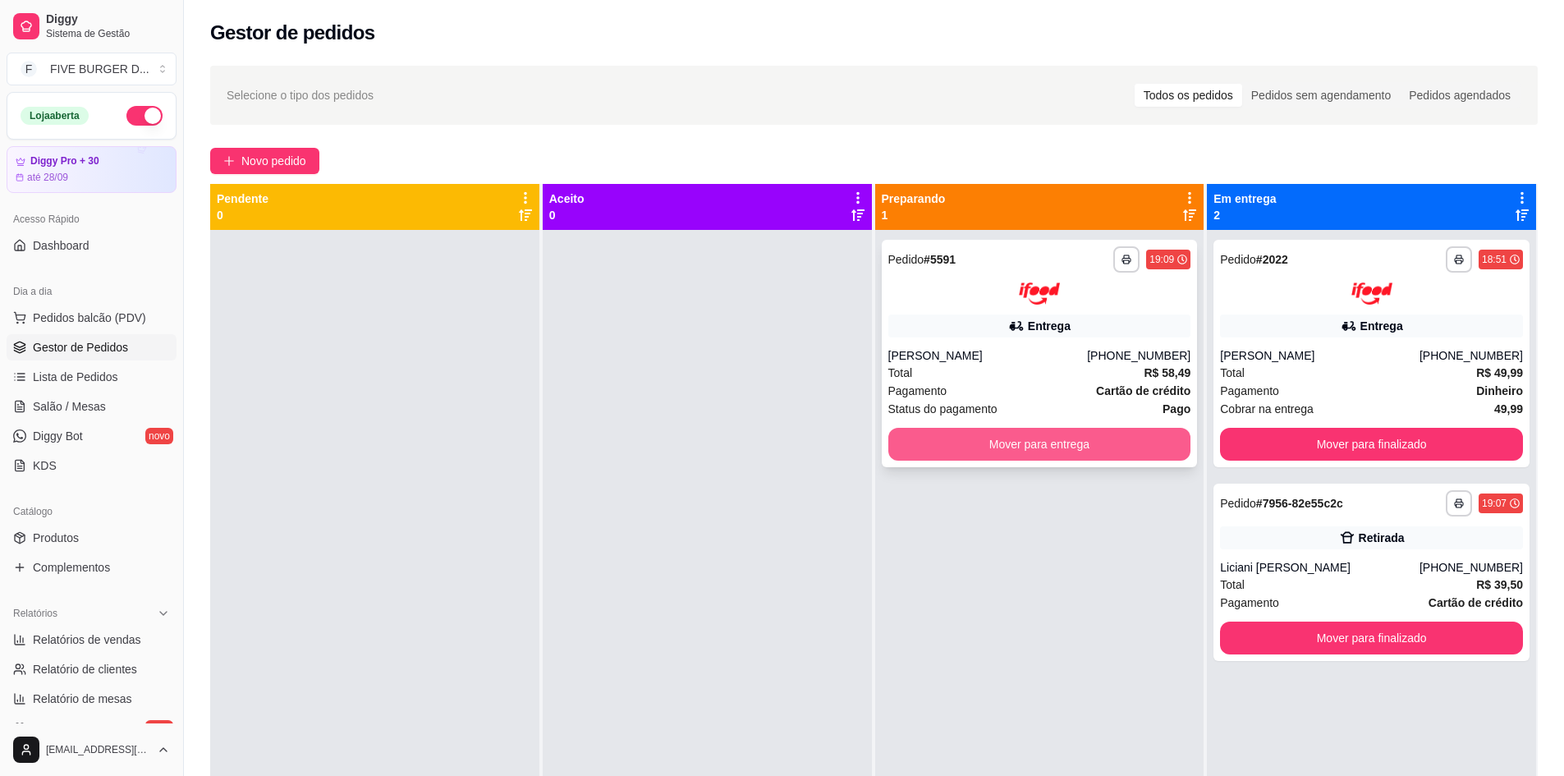
click at [1085, 456] on button "Mover para entrega" at bounding box center [1039, 444] width 303 height 33
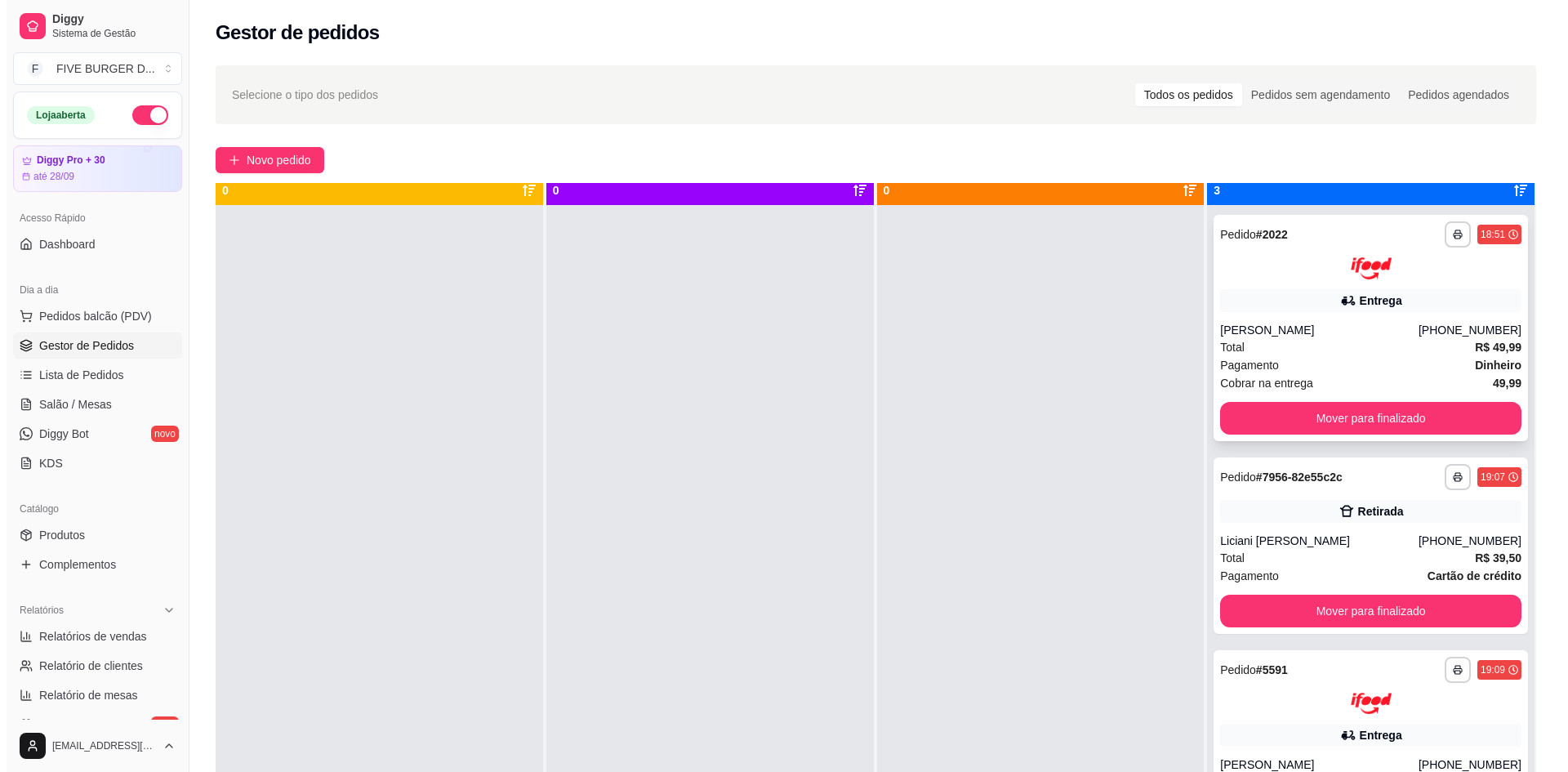
scroll to position [46, 0]
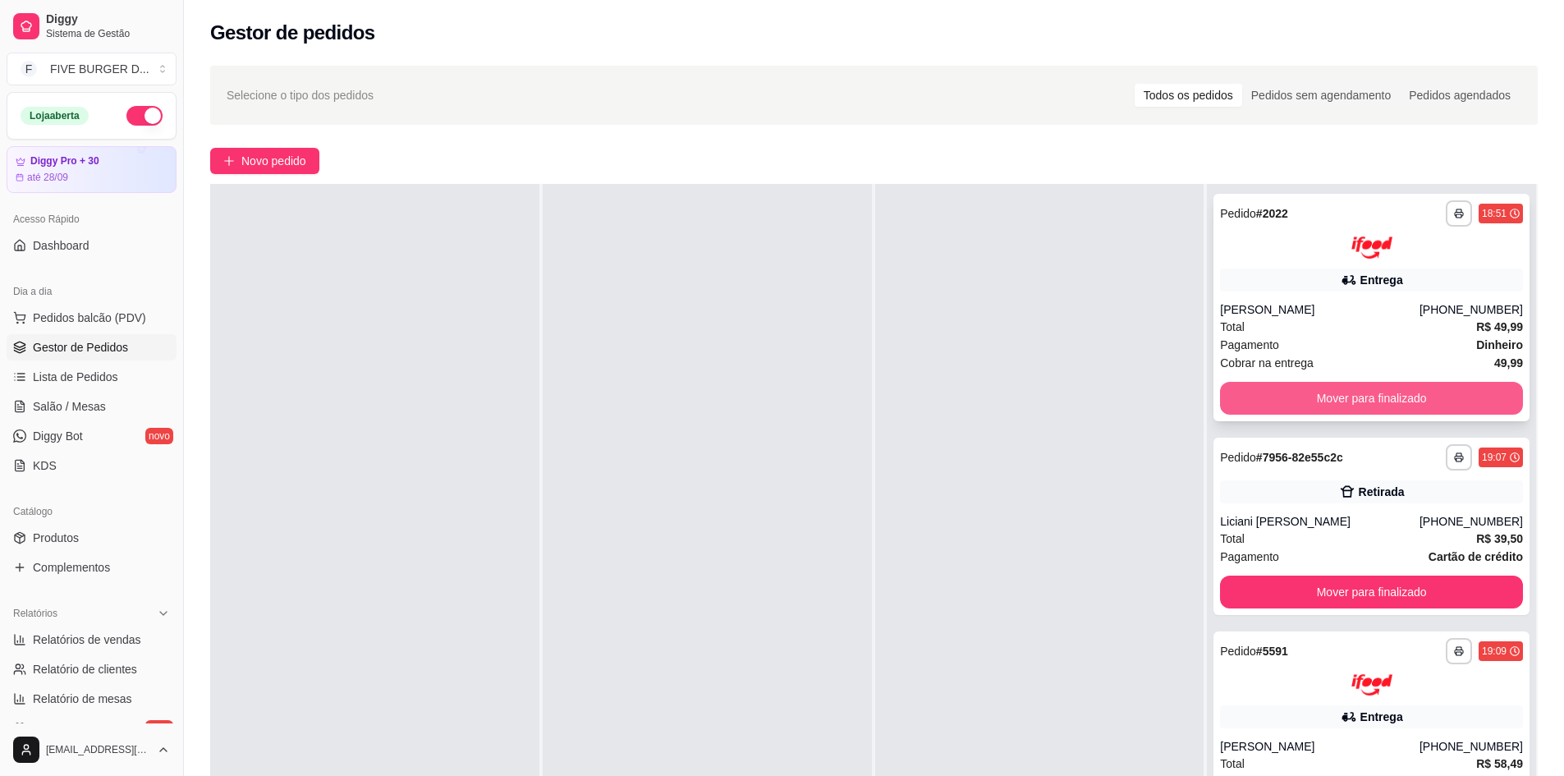
click at [1423, 398] on button "Mover para finalizado" at bounding box center [1371, 398] width 303 height 33
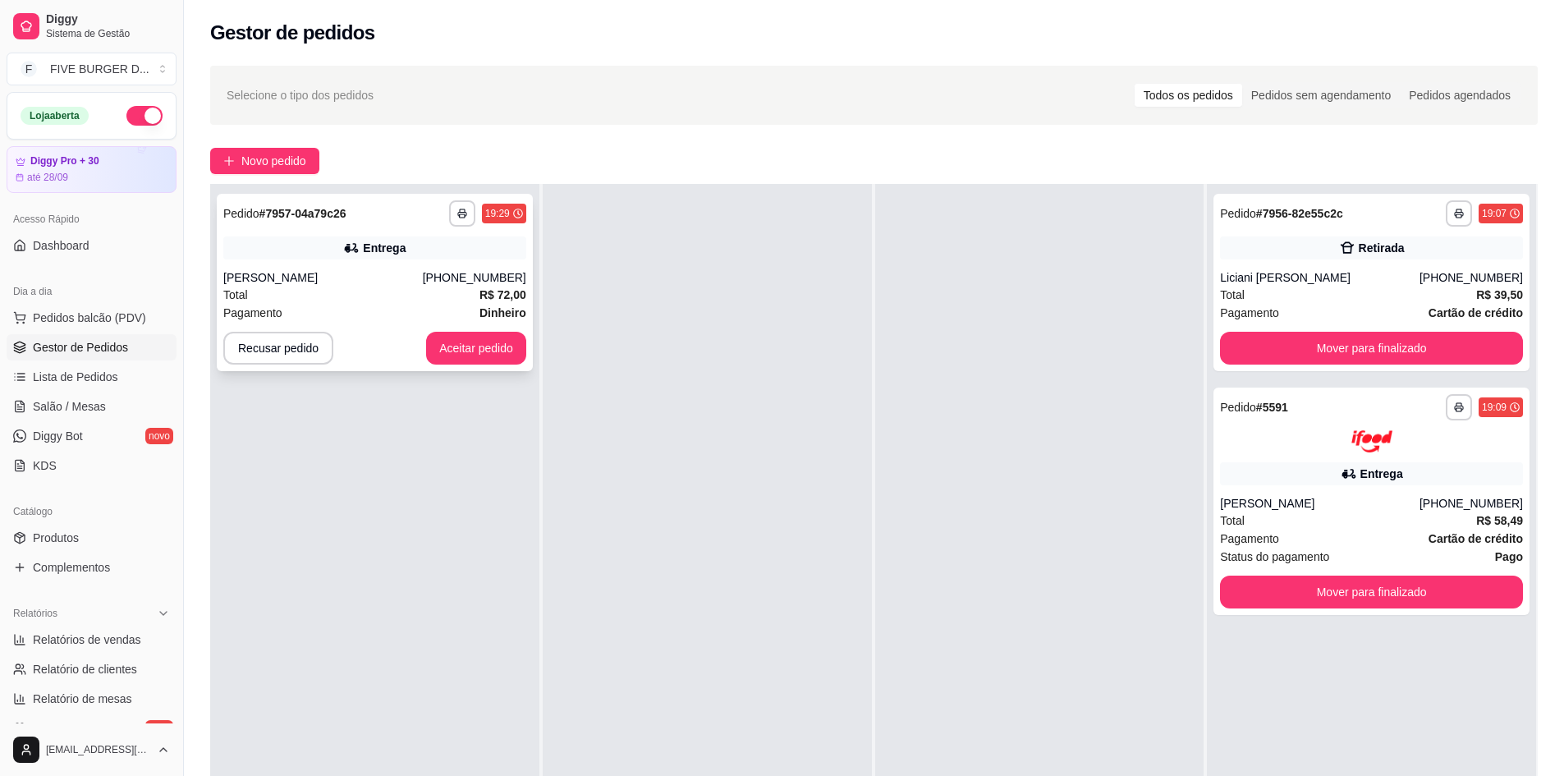
click at [488, 344] on button "Aceitar pedido" at bounding box center [476, 348] width 100 height 33
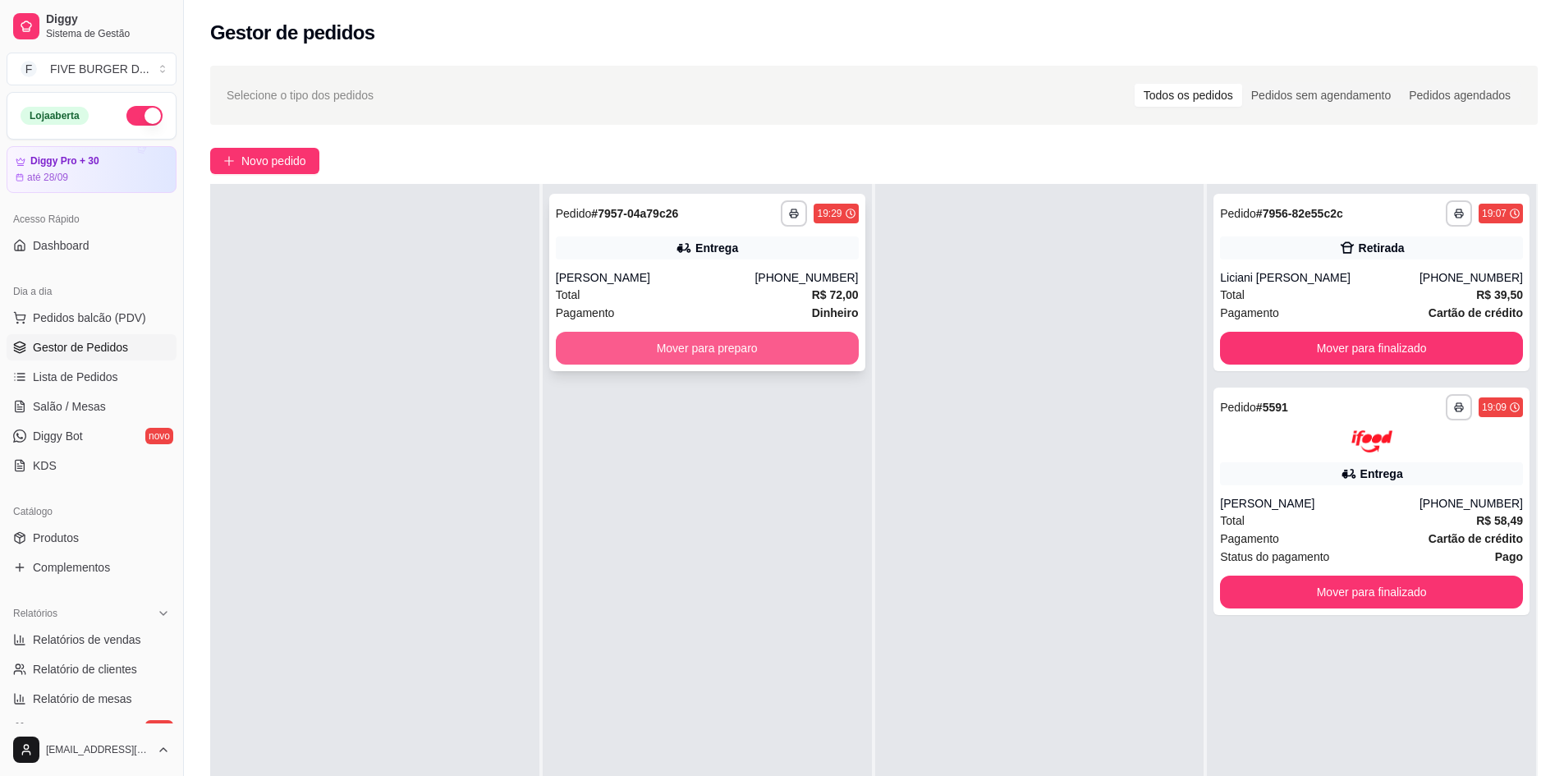
click at [686, 351] on button "Mover para preparo" at bounding box center [707, 348] width 303 height 33
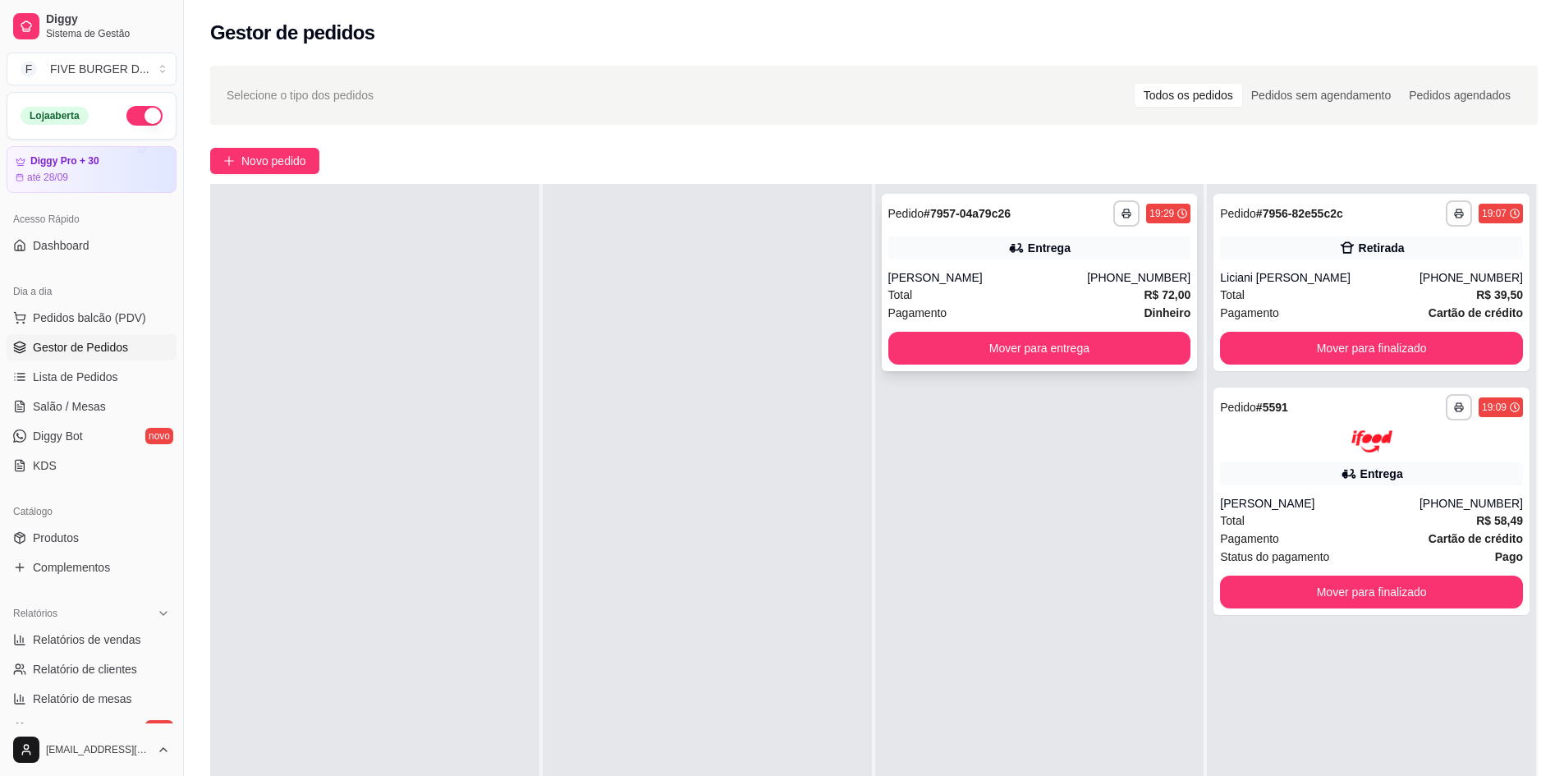
click at [988, 289] on div "Total R$ 72,00" at bounding box center [1039, 295] width 303 height 18
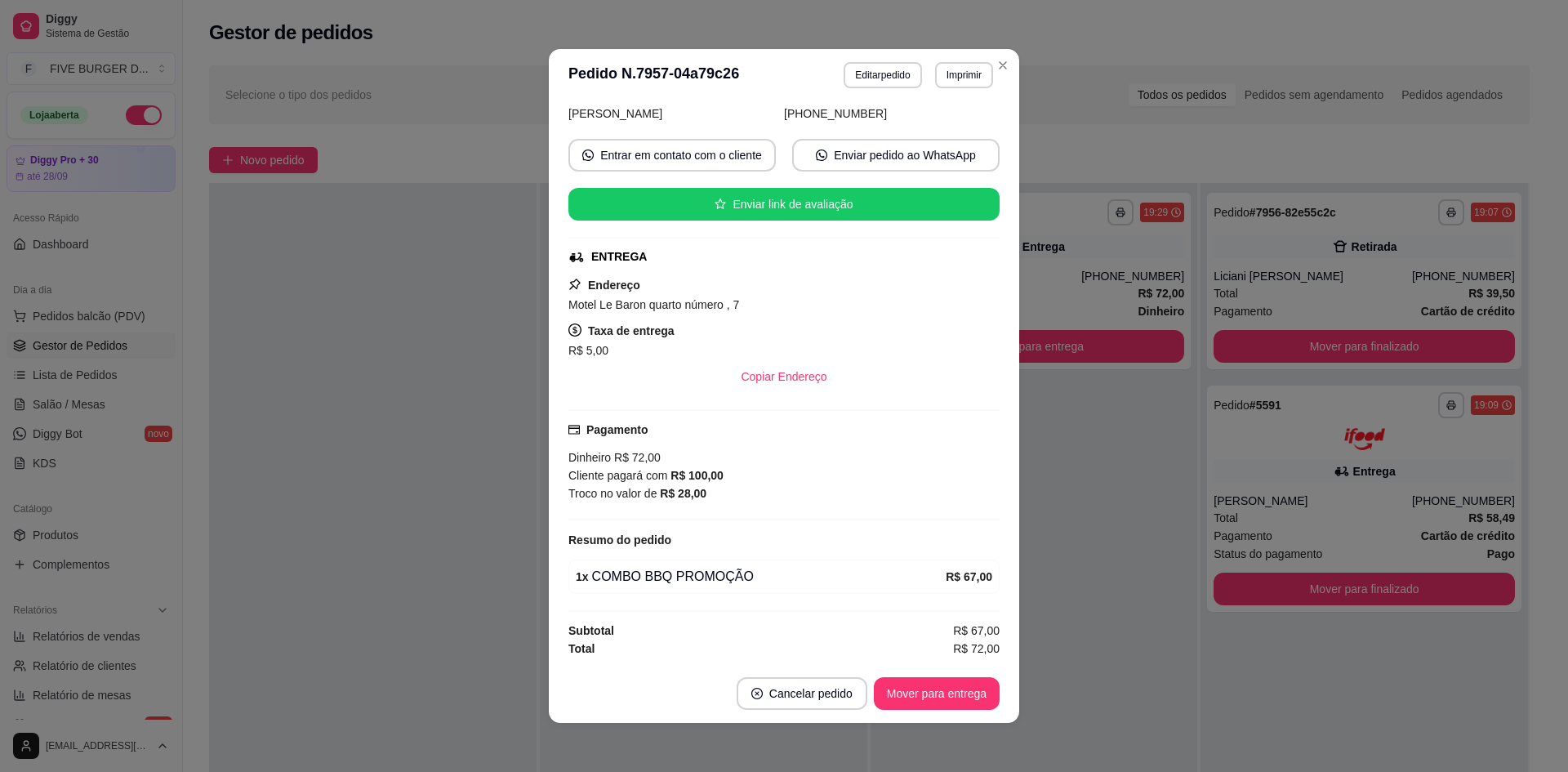
scroll to position [3, 0]
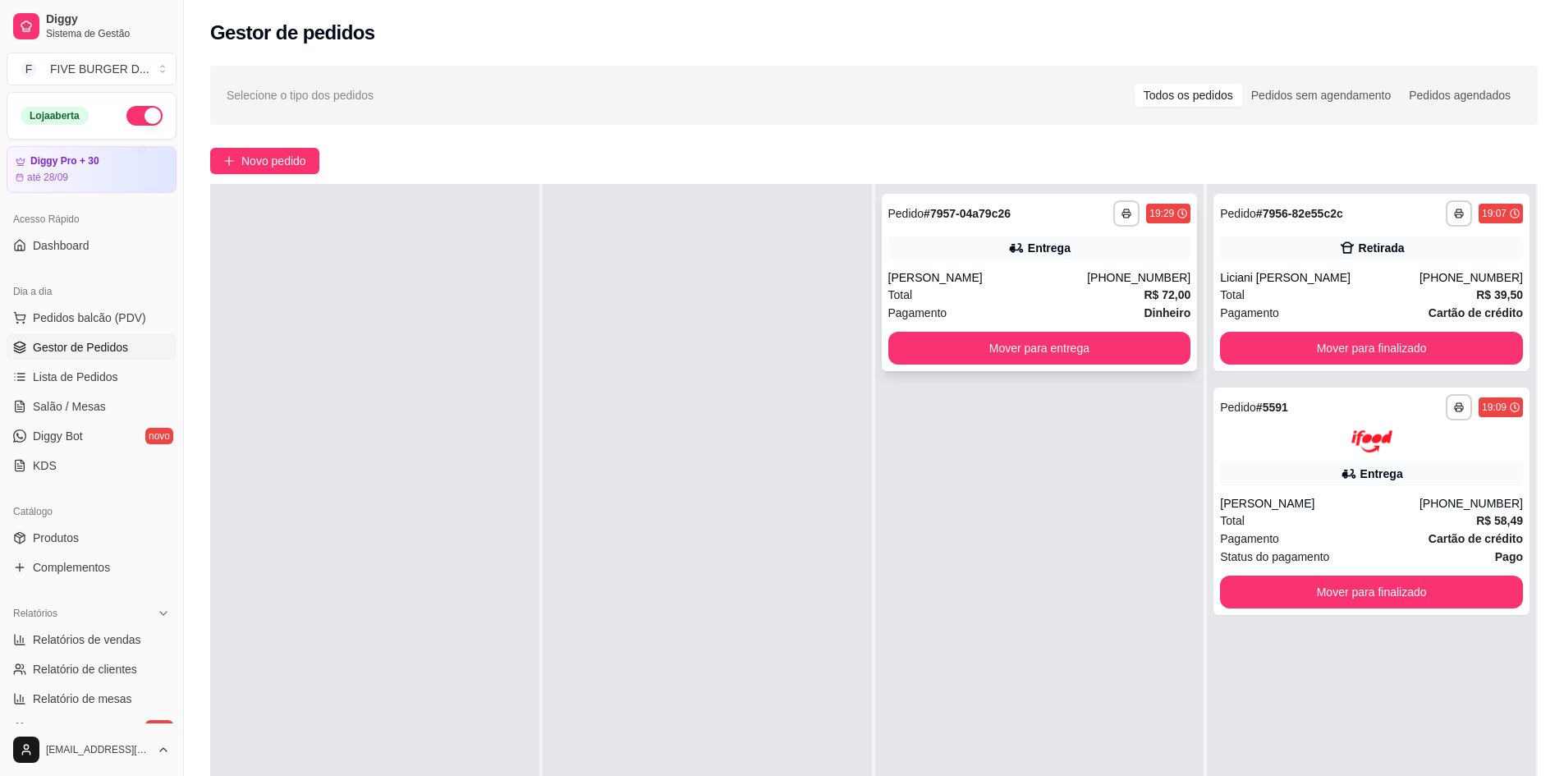
click at [1122, 259] on div "**********" at bounding box center [1040, 282] width 316 height 177
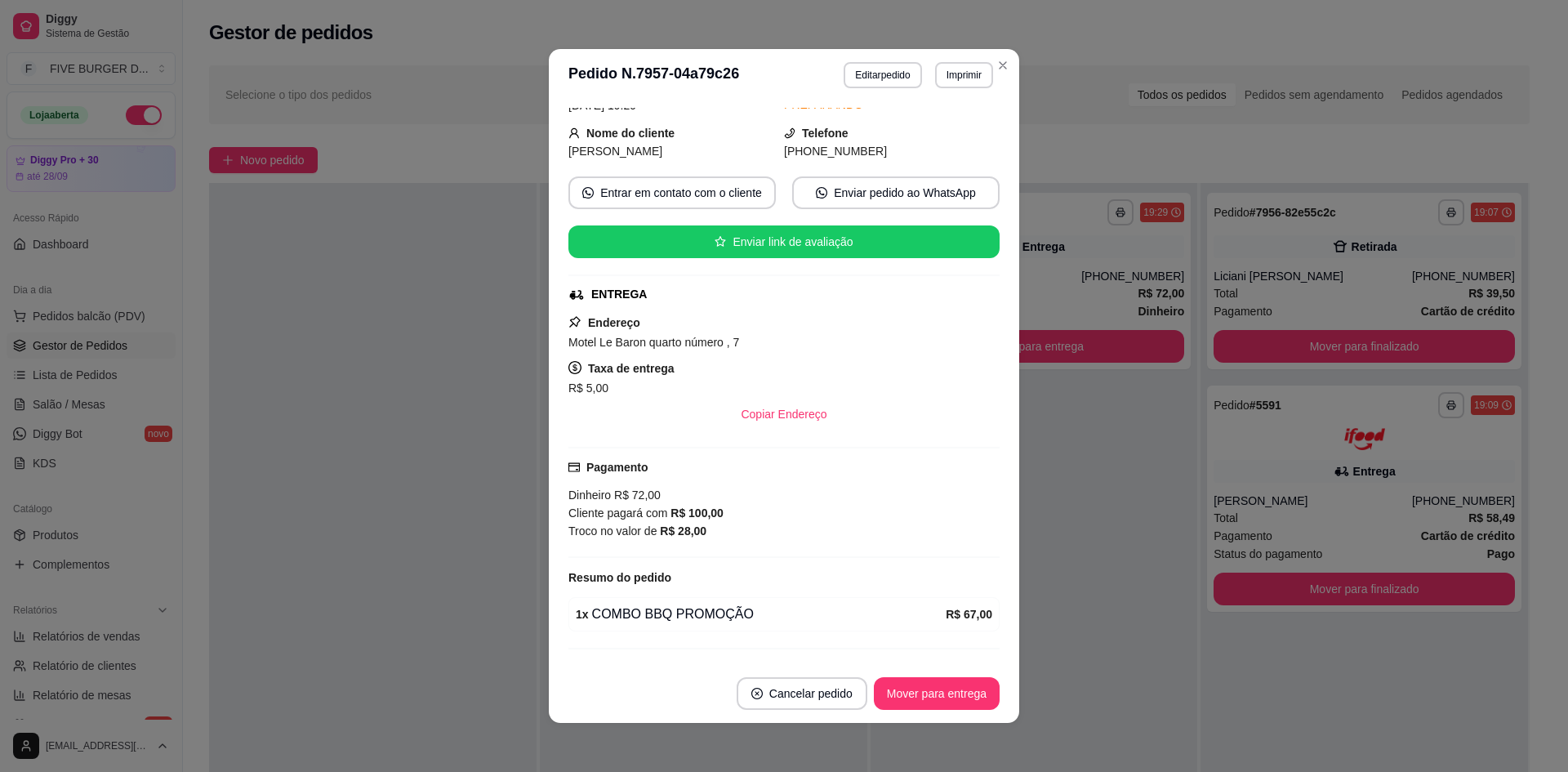
scroll to position [201, 0]
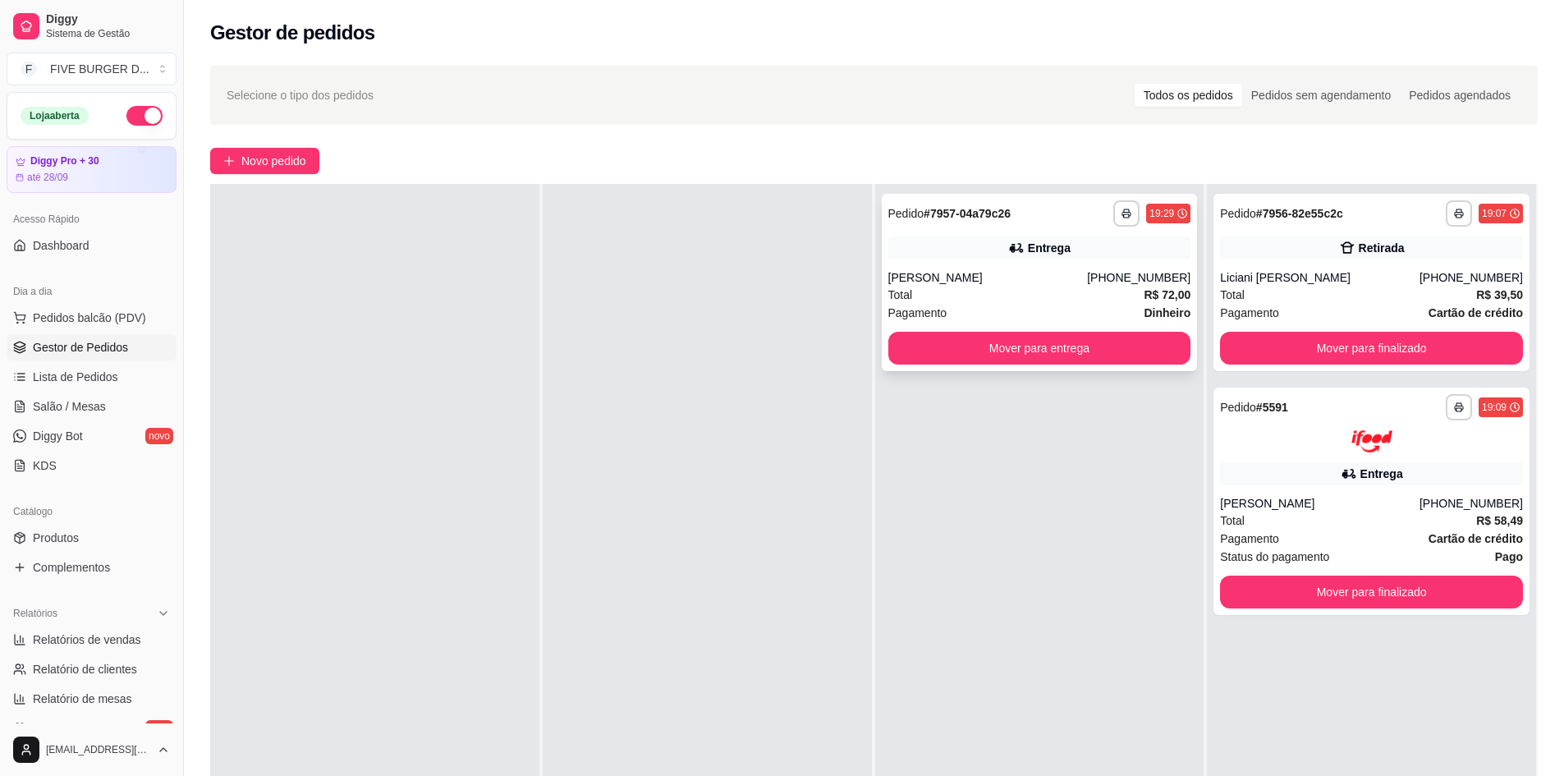
click at [1123, 271] on div "[PHONE_NUMBER]" at bounding box center [1138, 277] width 103 height 16
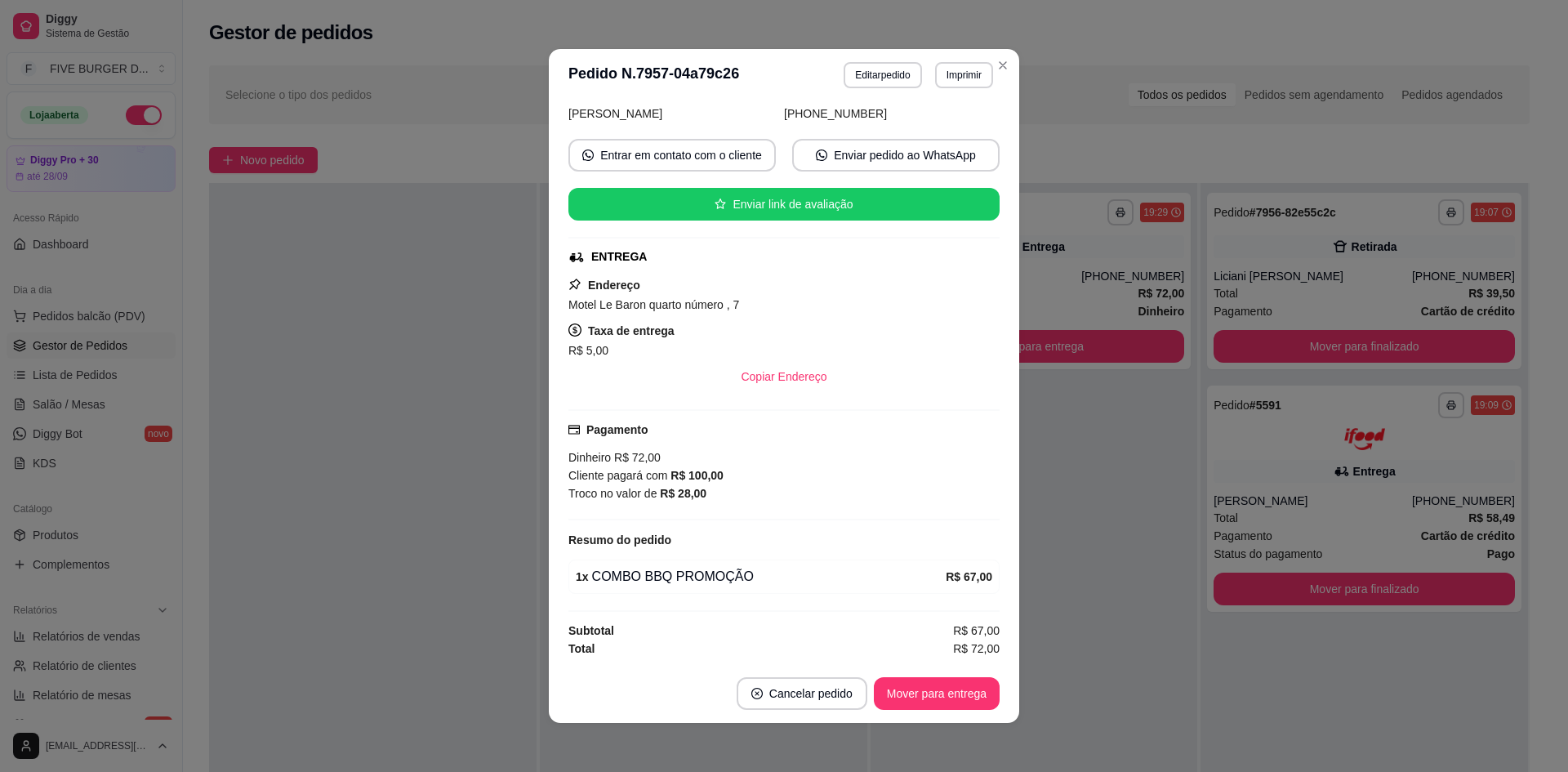
scroll to position [3, 0]
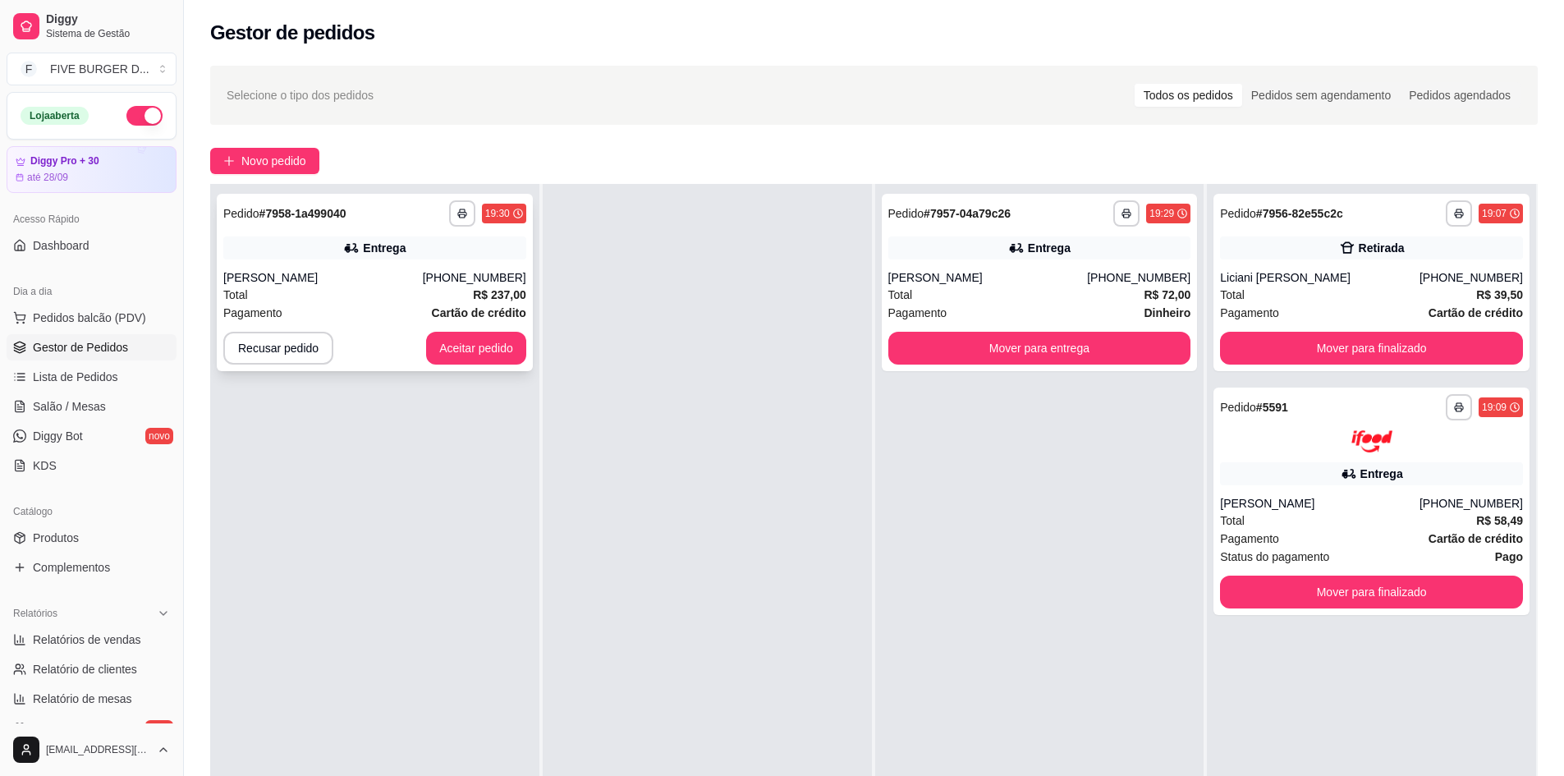
click at [483, 347] on button "Aceitar pedido" at bounding box center [476, 348] width 100 height 33
click at [483, 347] on div "Recusar pedido Aceitar pedido" at bounding box center [374, 348] width 303 height 33
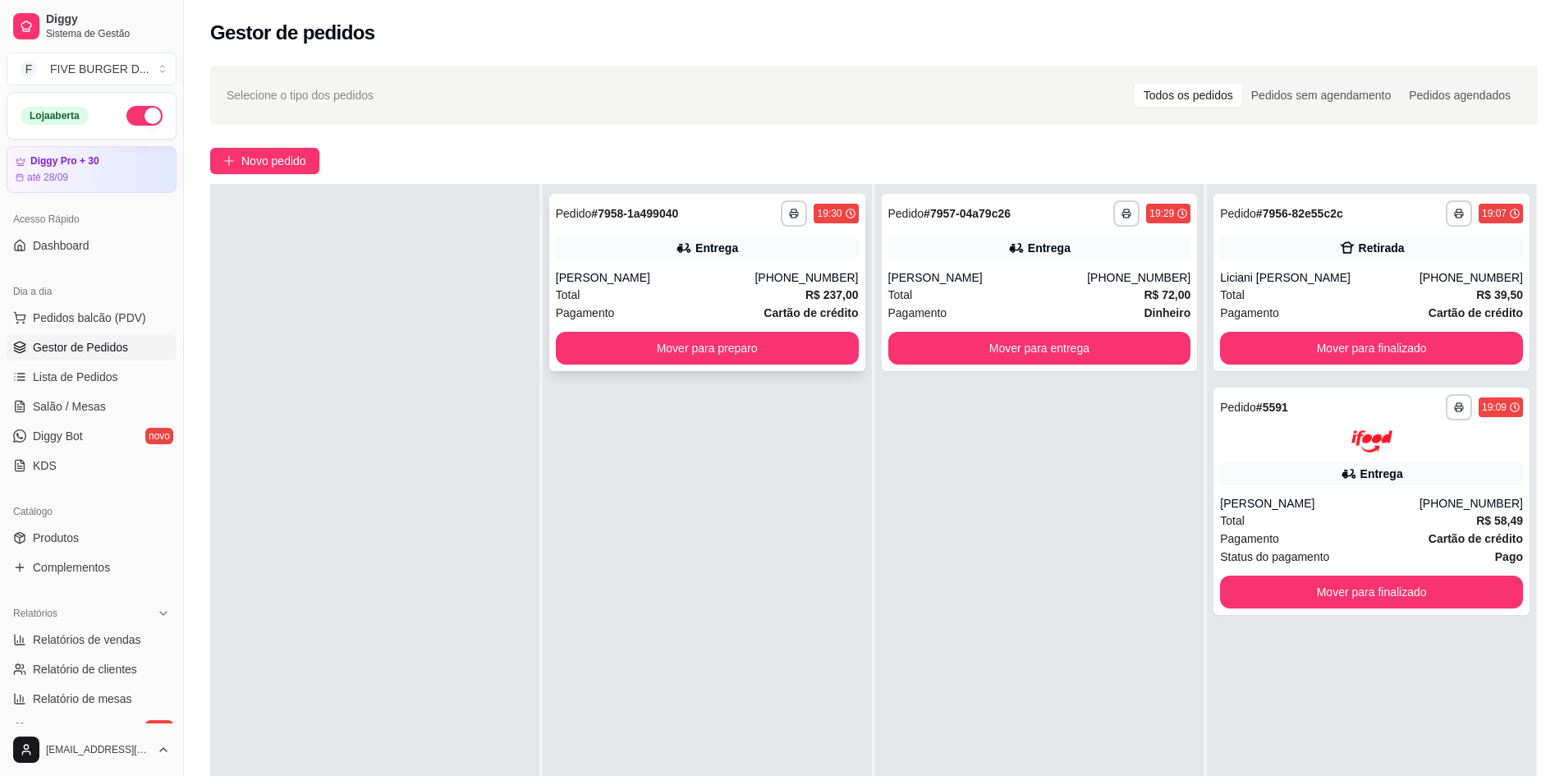
click at [801, 359] on button "Mover para preparo" at bounding box center [707, 348] width 303 height 33
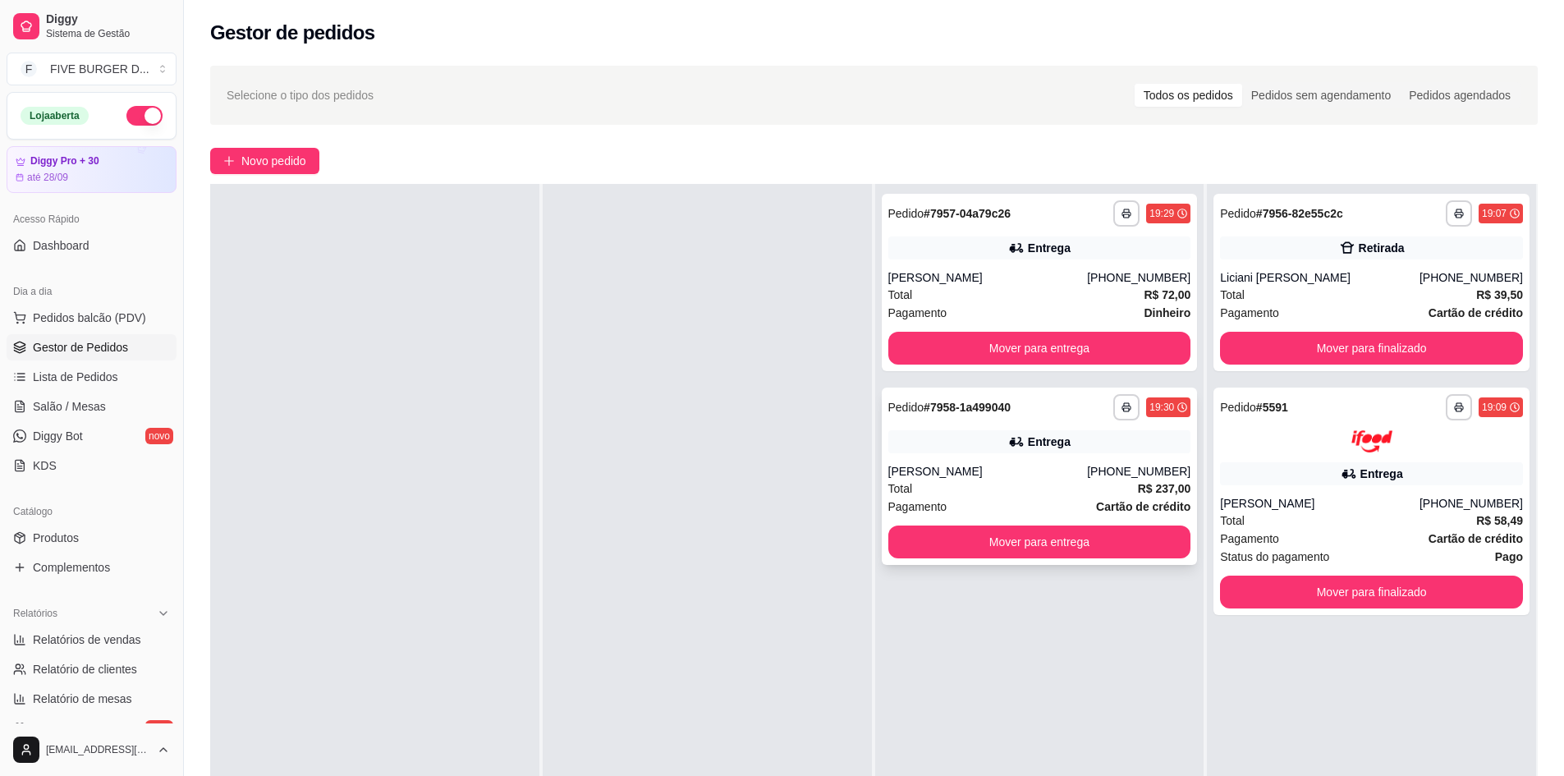
click at [982, 438] on div "Entrega" at bounding box center [1039, 441] width 303 height 23
click at [975, 466] on div "[PERSON_NAME]" at bounding box center [988, 471] width 200 height 16
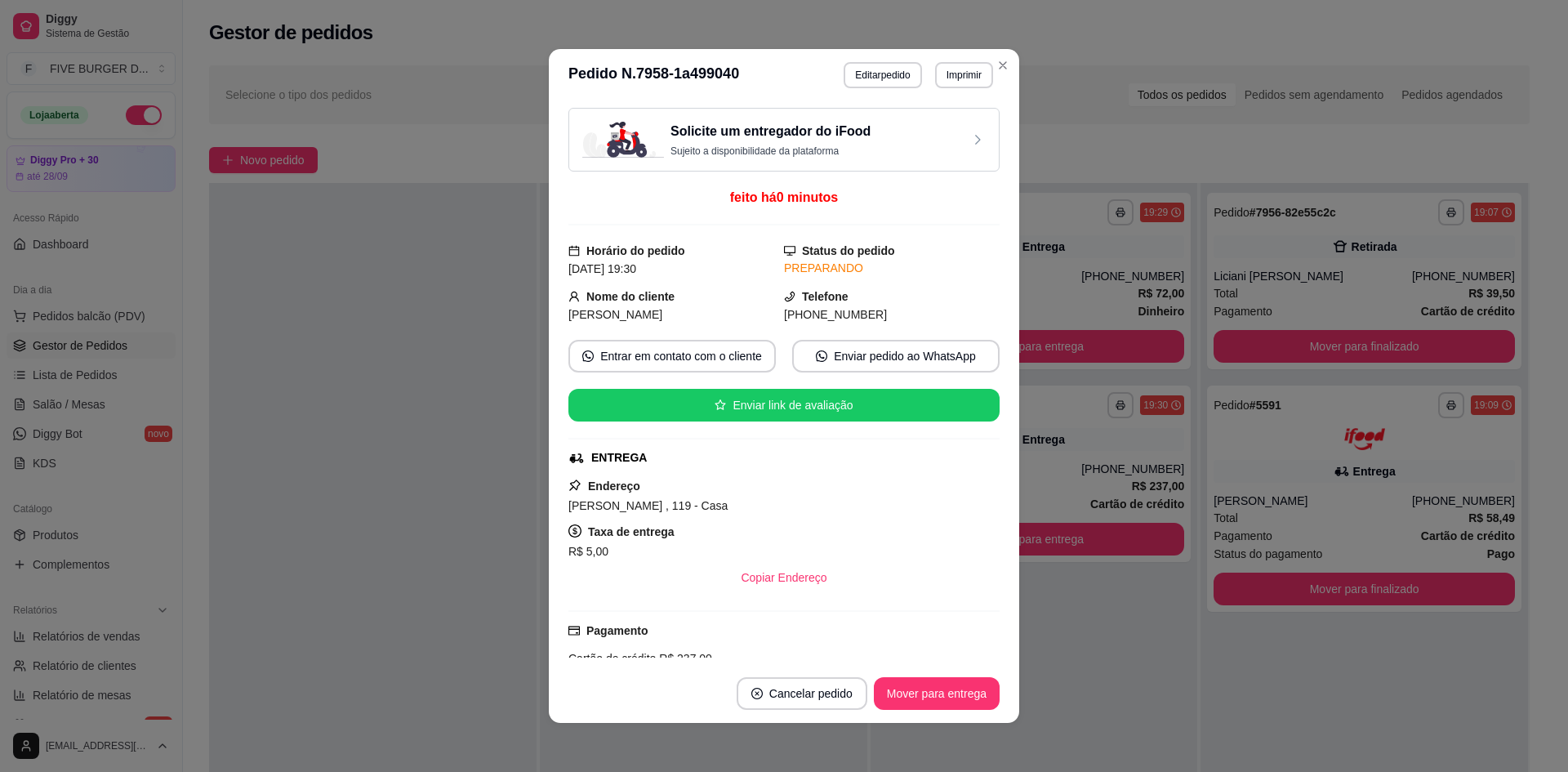
scroll to position [267, 0]
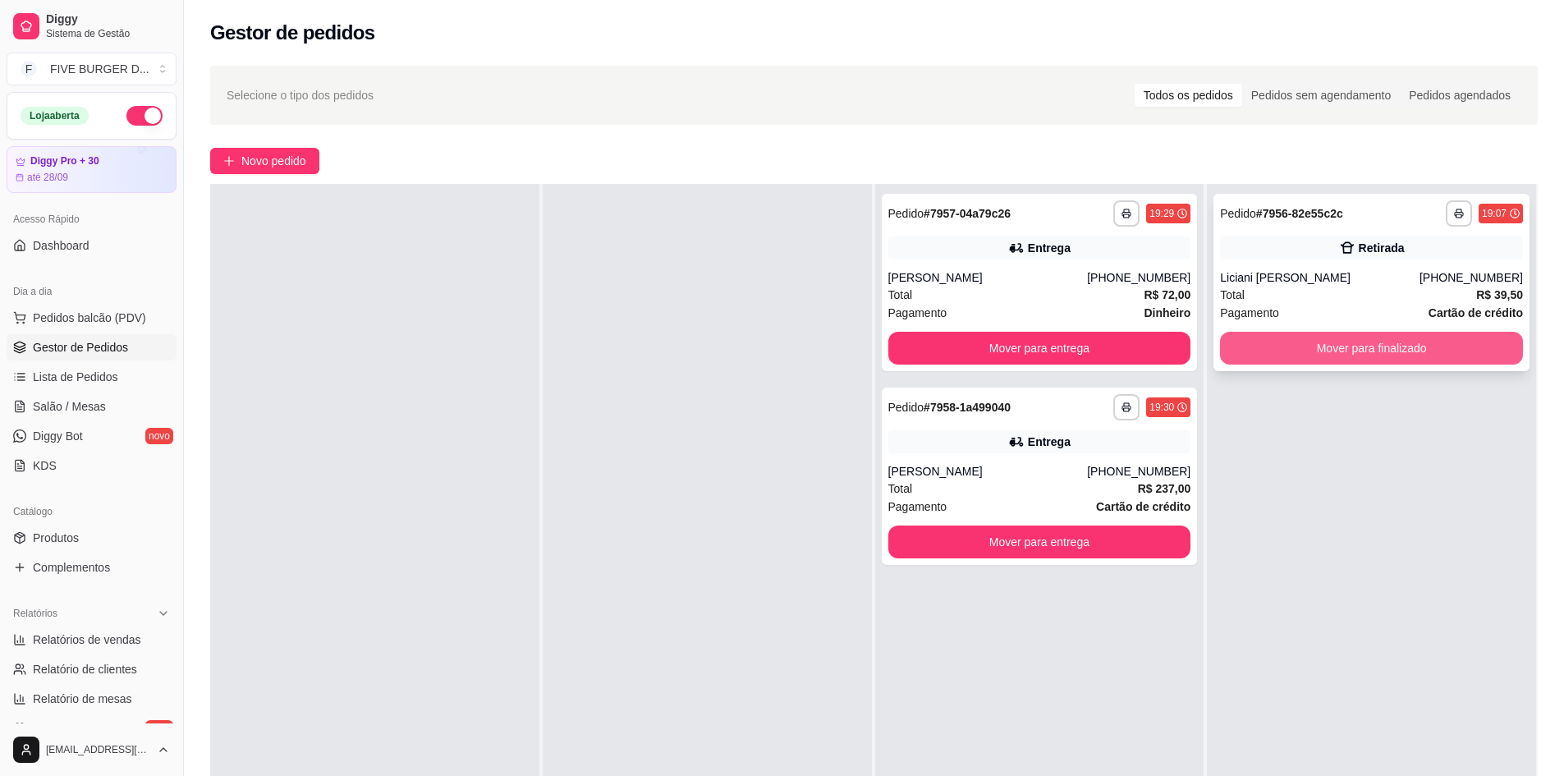
click at [1347, 340] on button "Mover para finalizado" at bounding box center [1371, 348] width 303 height 33
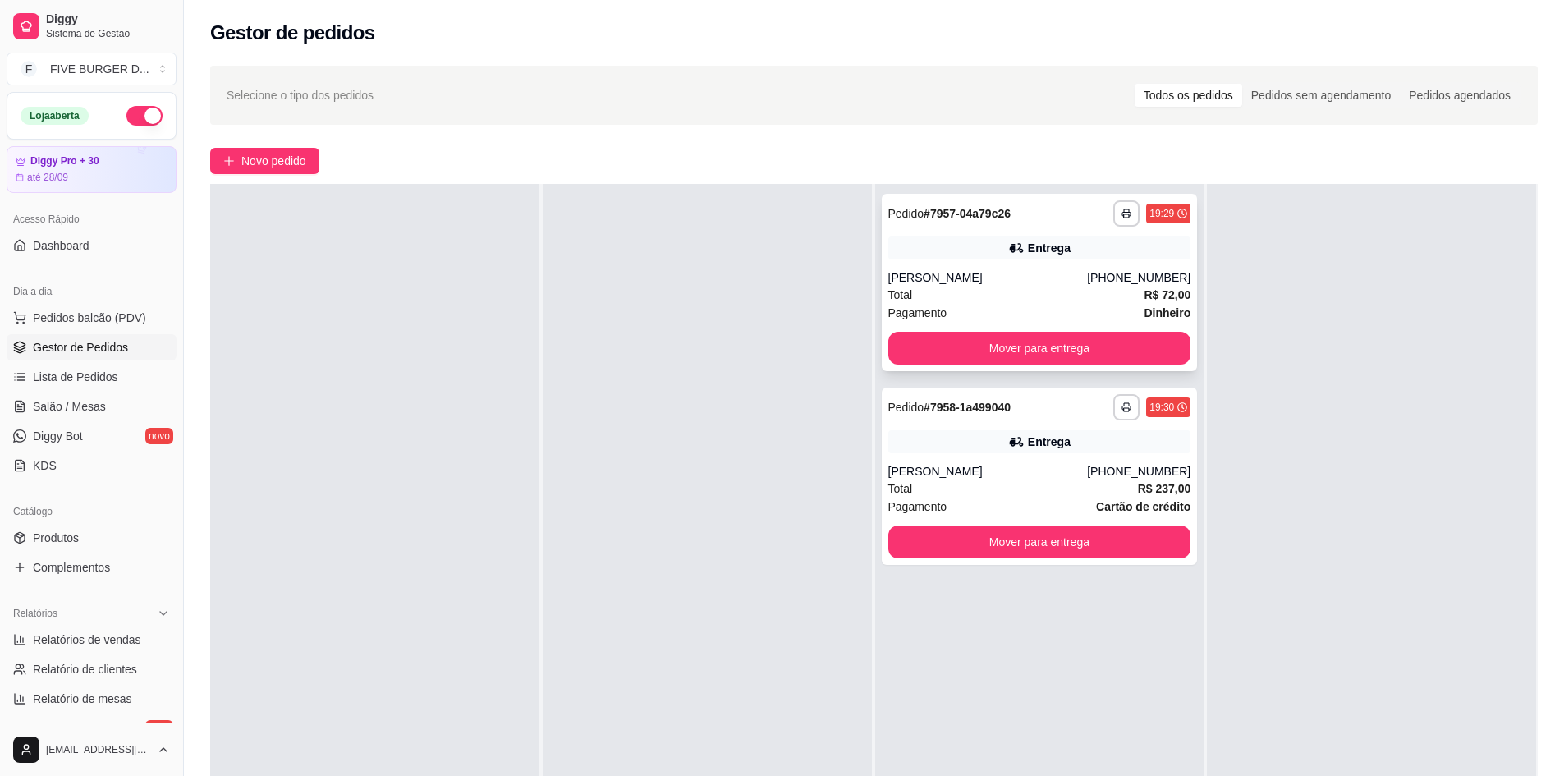
click at [999, 289] on div "Total R$ 72,00" at bounding box center [1039, 295] width 303 height 18
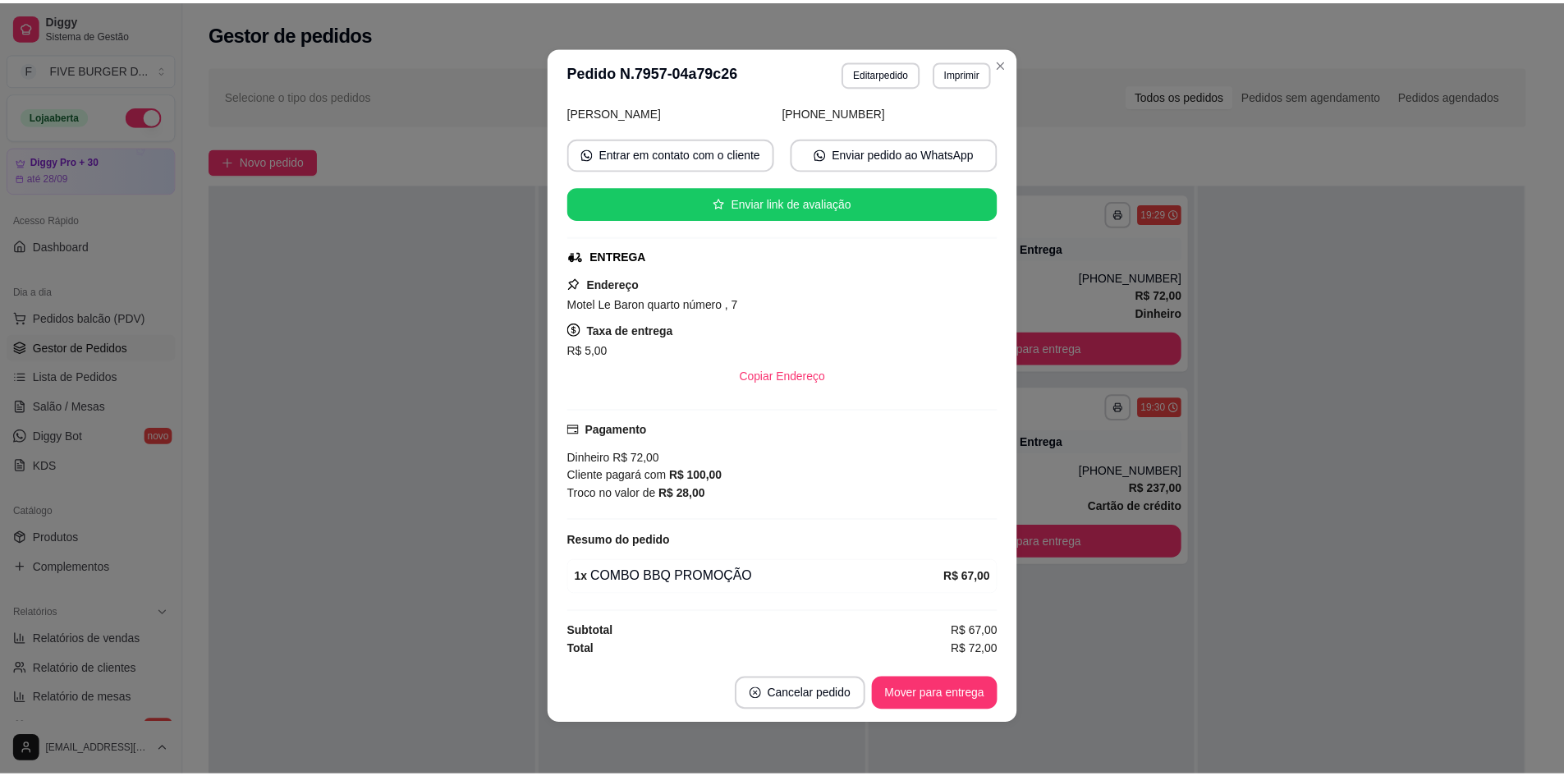
scroll to position [3, 0]
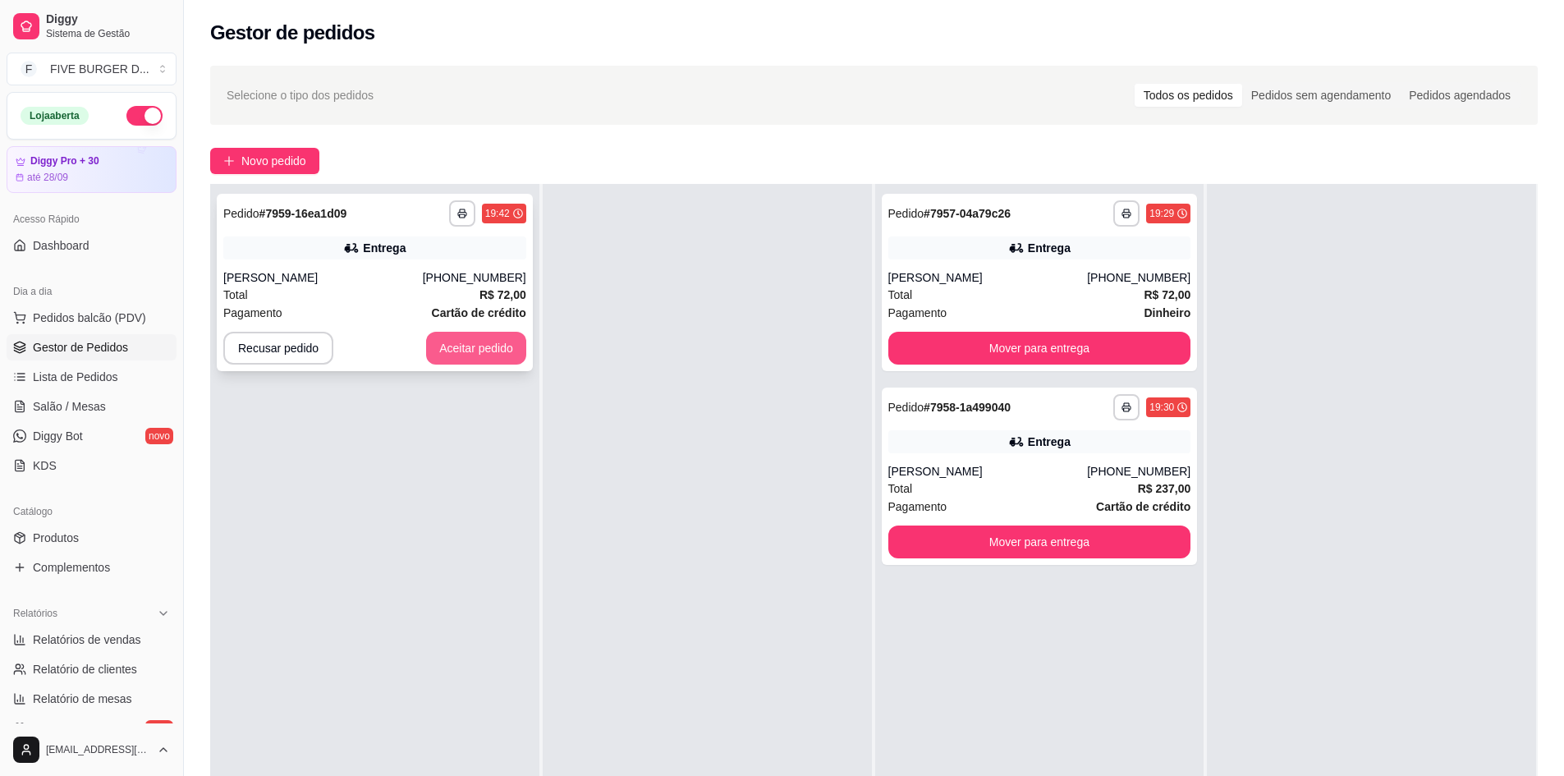
click at [498, 342] on button "Aceitar pedido" at bounding box center [476, 348] width 100 height 33
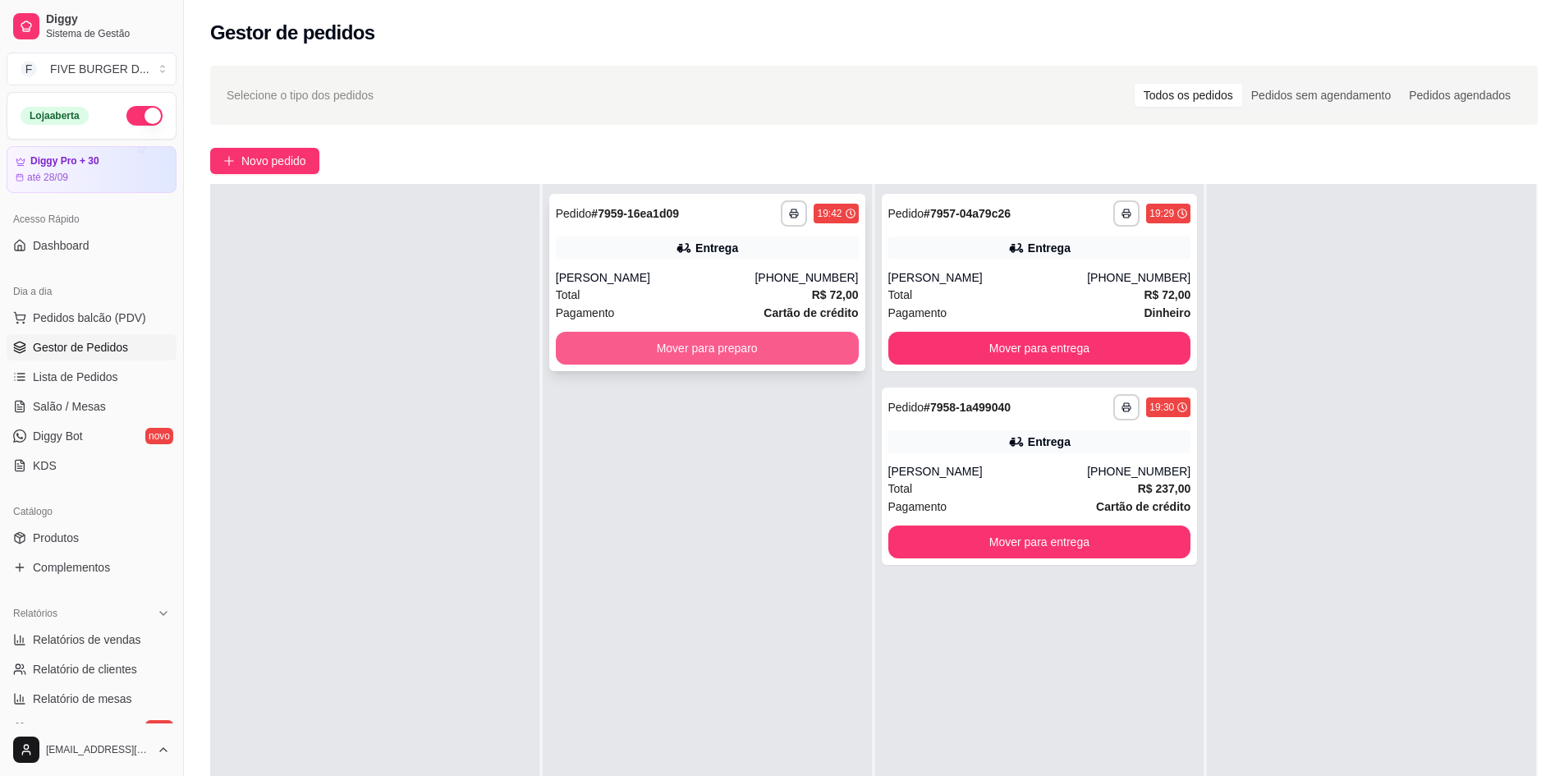
click at [692, 346] on button "Mover para preparo" at bounding box center [707, 348] width 303 height 33
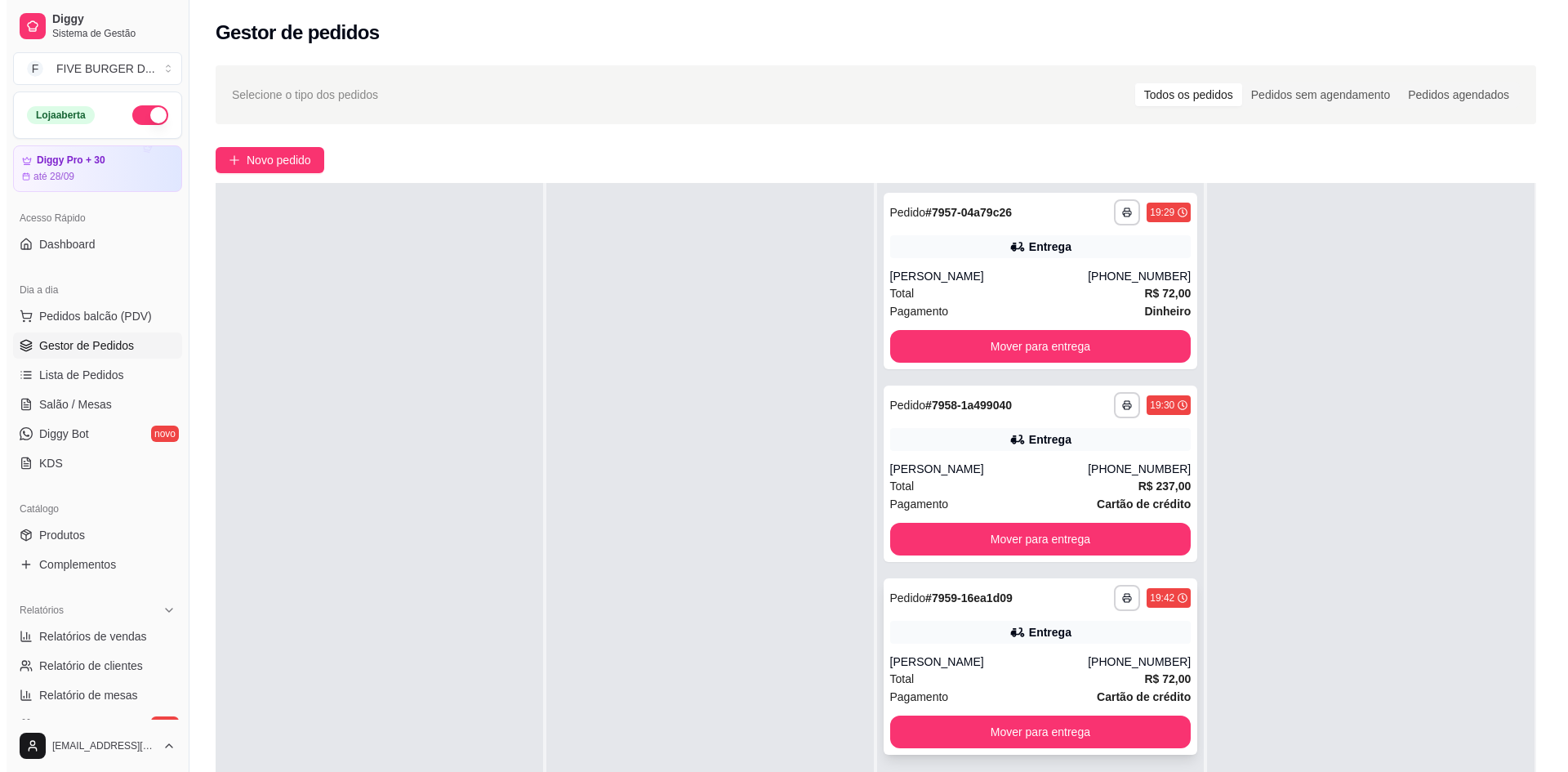
scroll to position [82, 0]
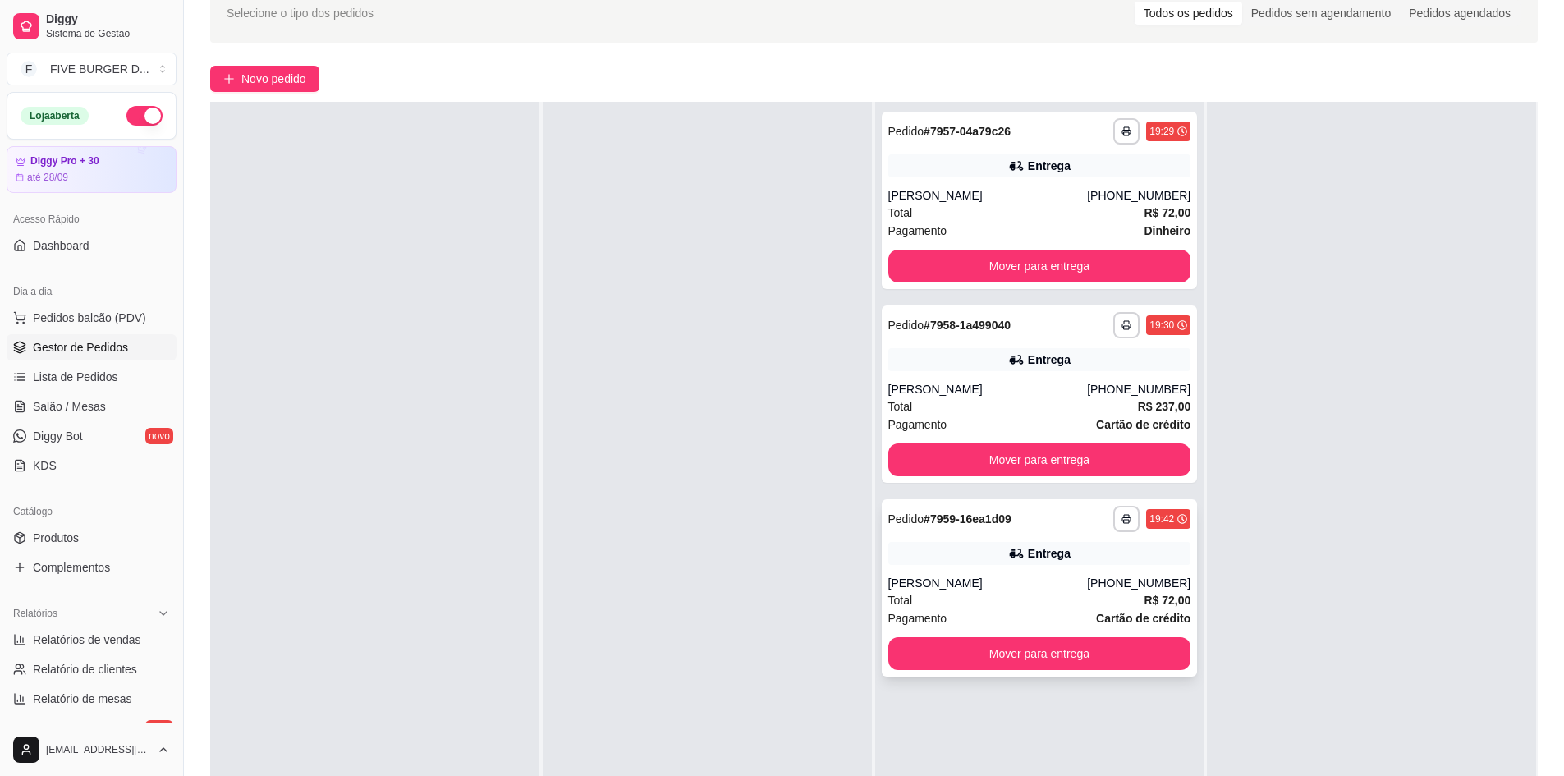
click at [956, 558] on div "Entrega" at bounding box center [1039, 553] width 303 height 23
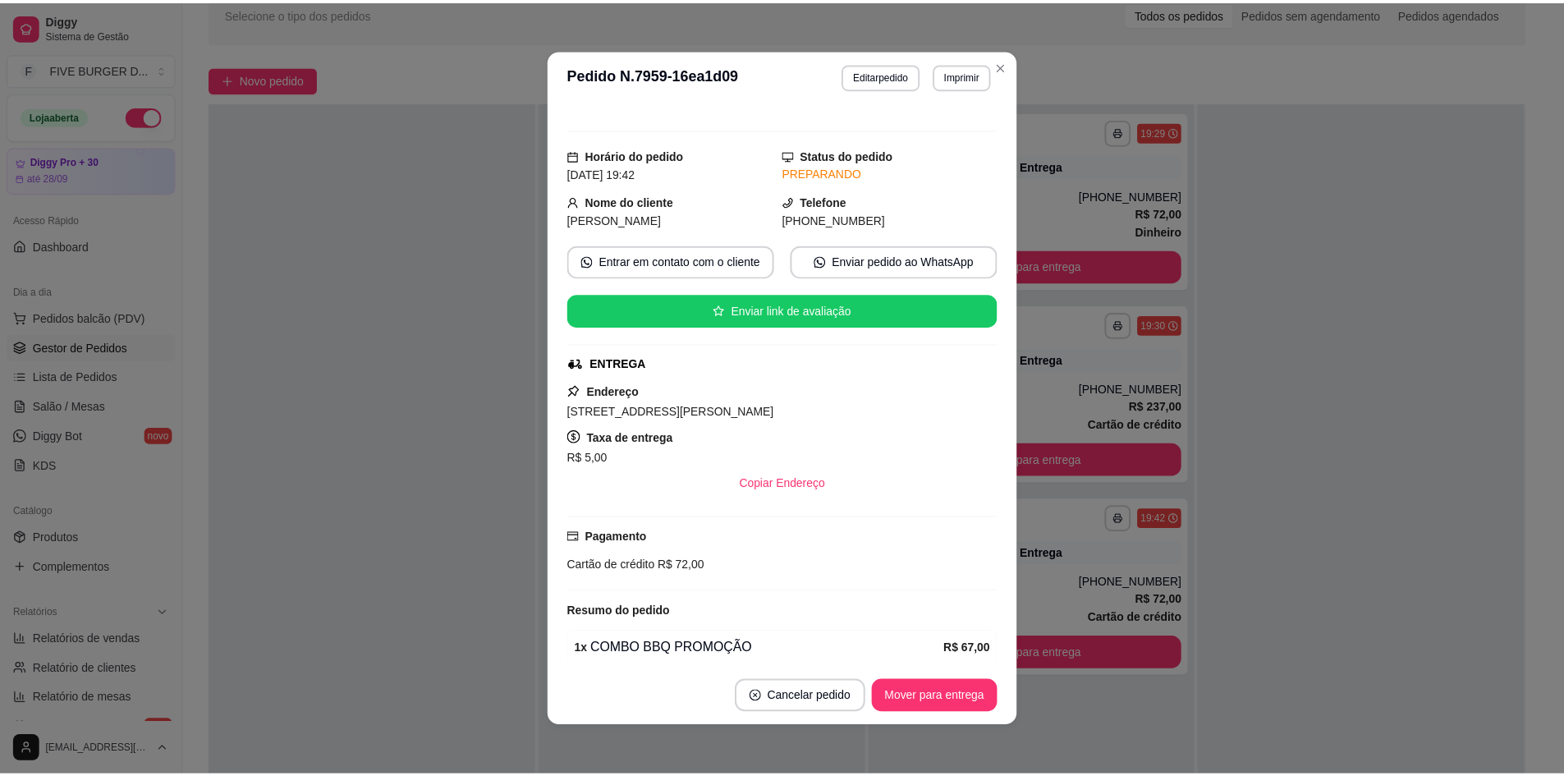
scroll to position [209, 0]
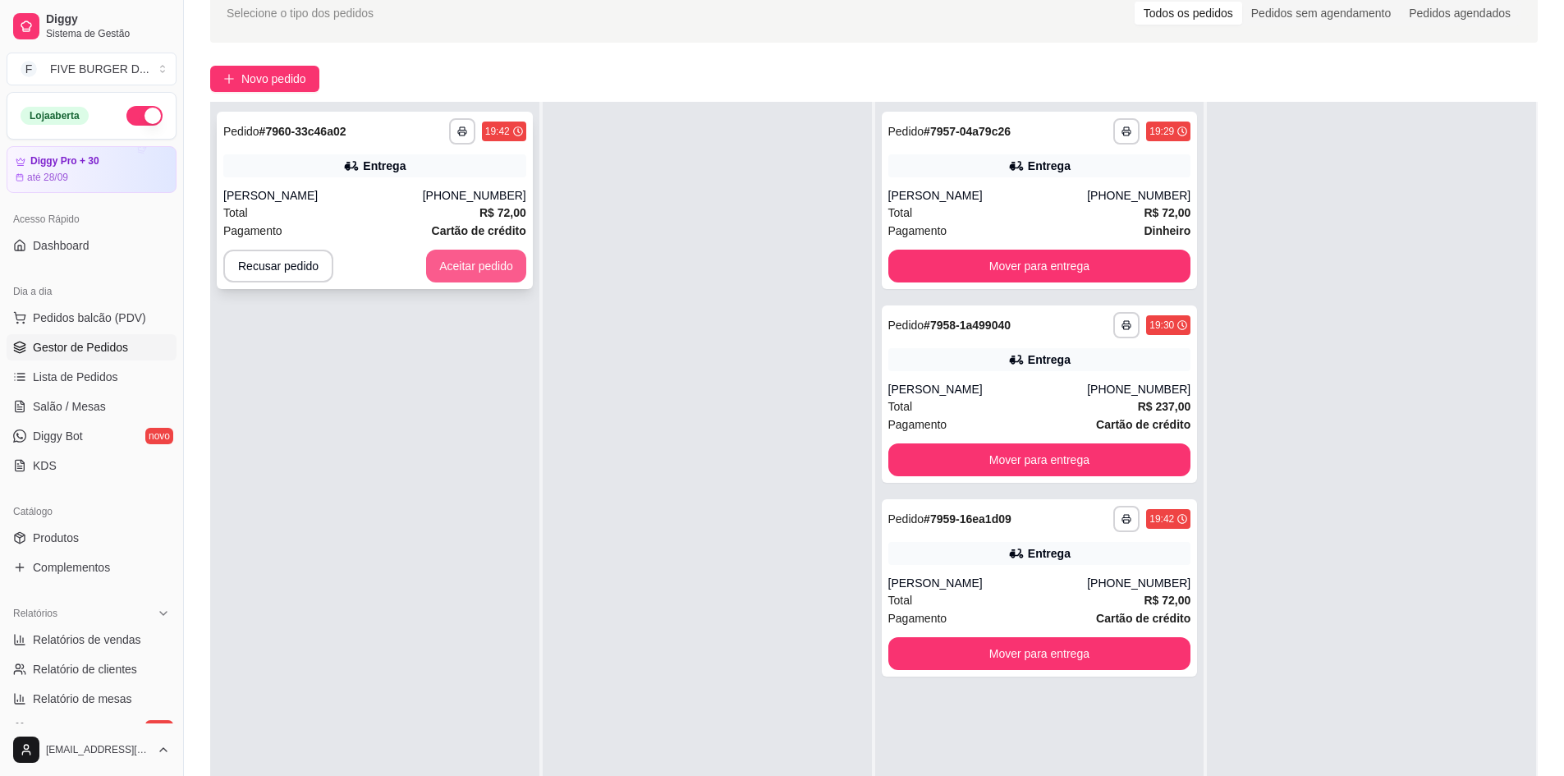
click at [488, 273] on button "Aceitar pedido" at bounding box center [476, 266] width 100 height 33
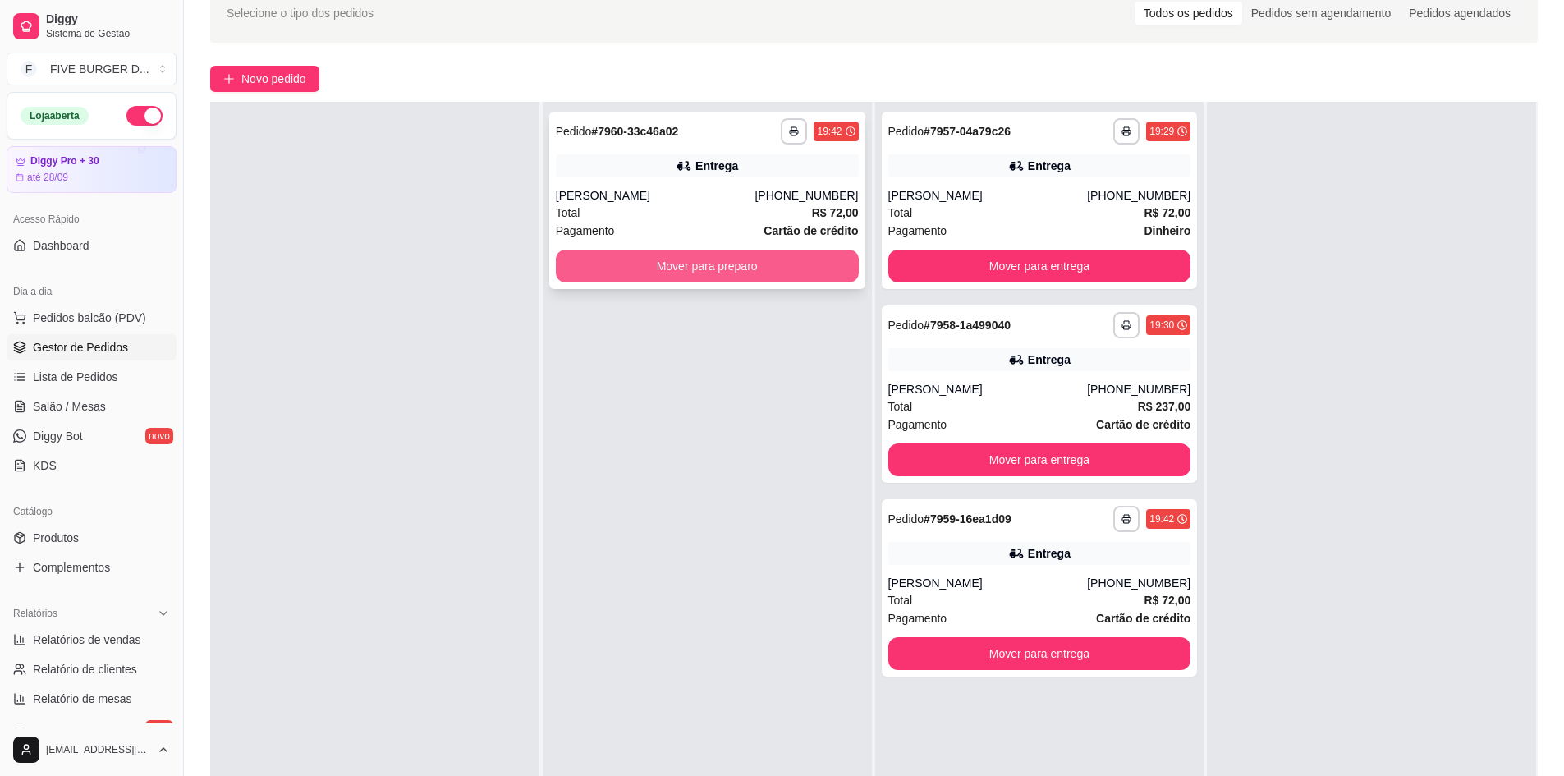
click at [699, 273] on button "Mover para preparo" at bounding box center [707, 266] width 303 height 33
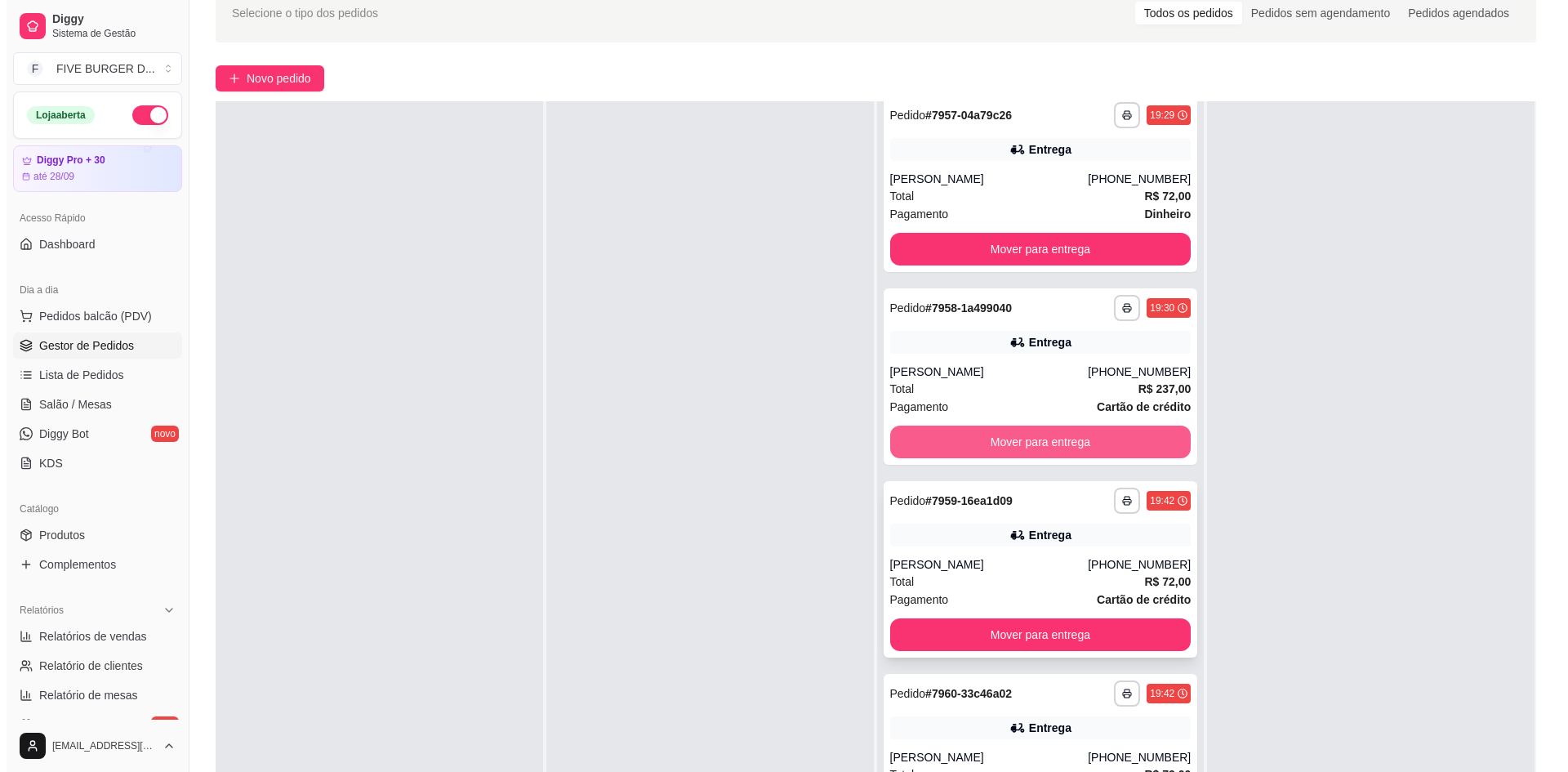
scroll to position [249, 0]
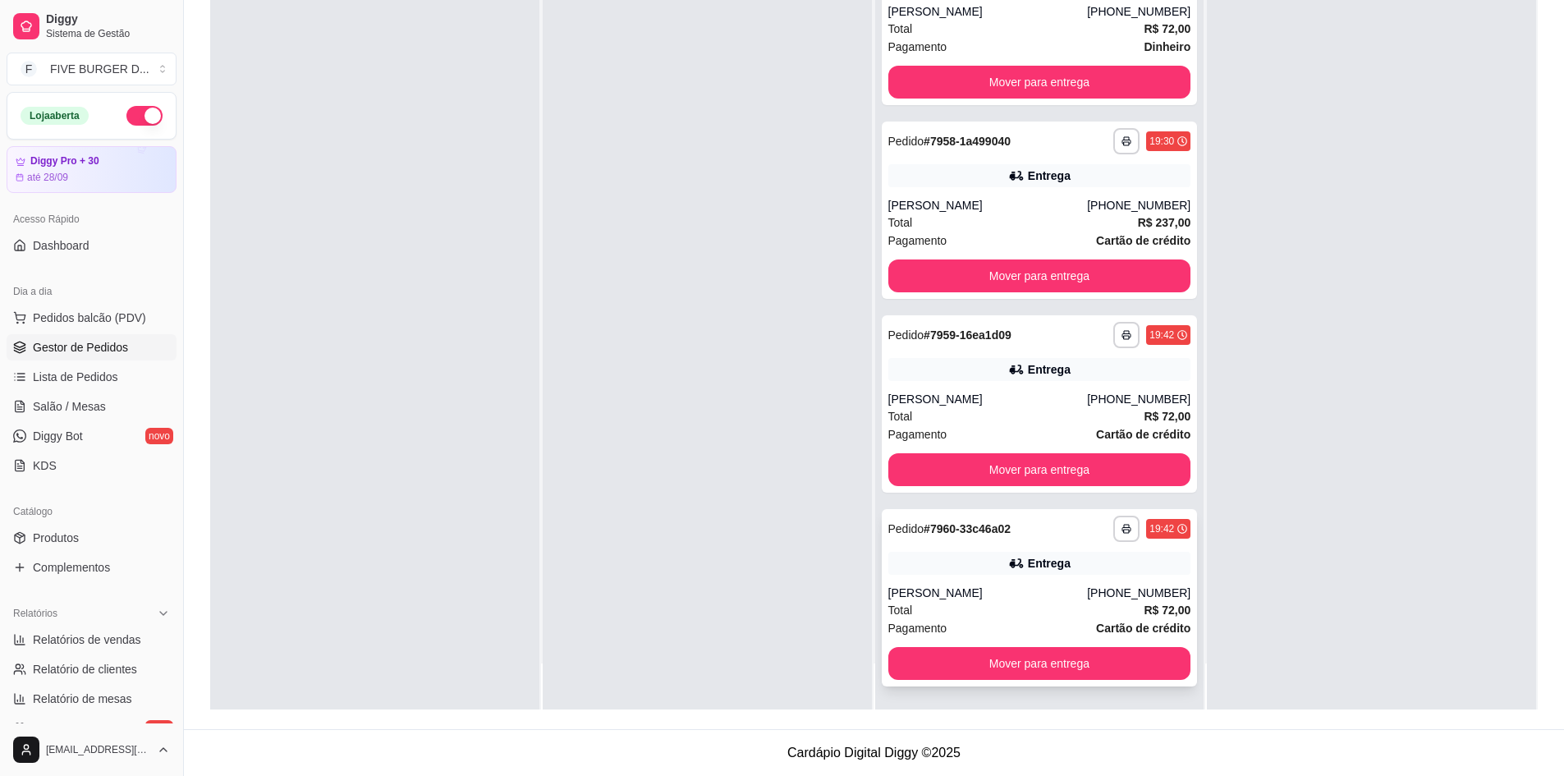
click at [1028, 567] on div "Entrega" at bounding box center [1049, 563] width 43 height 16
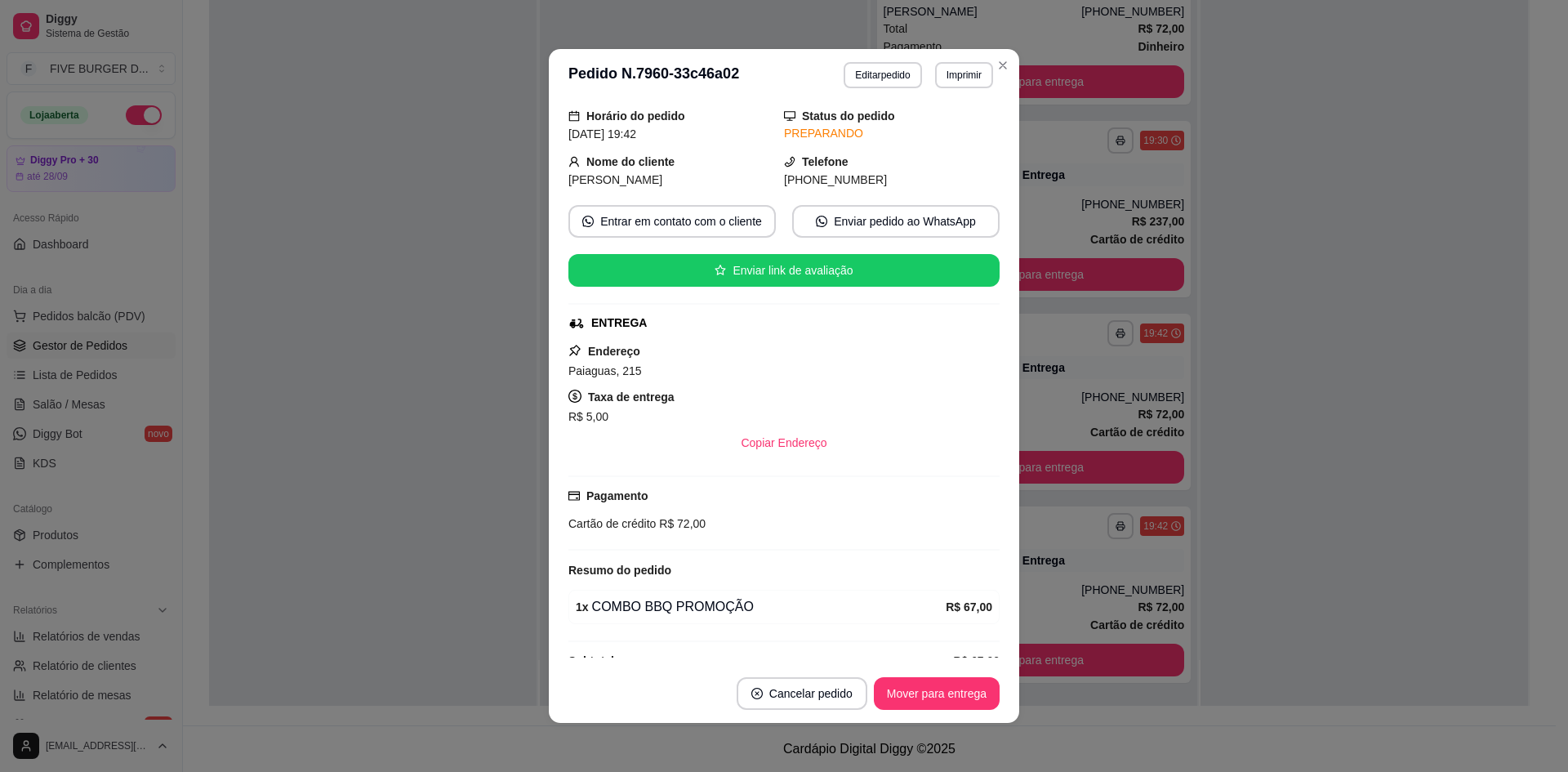
scroll to position [85, 0]
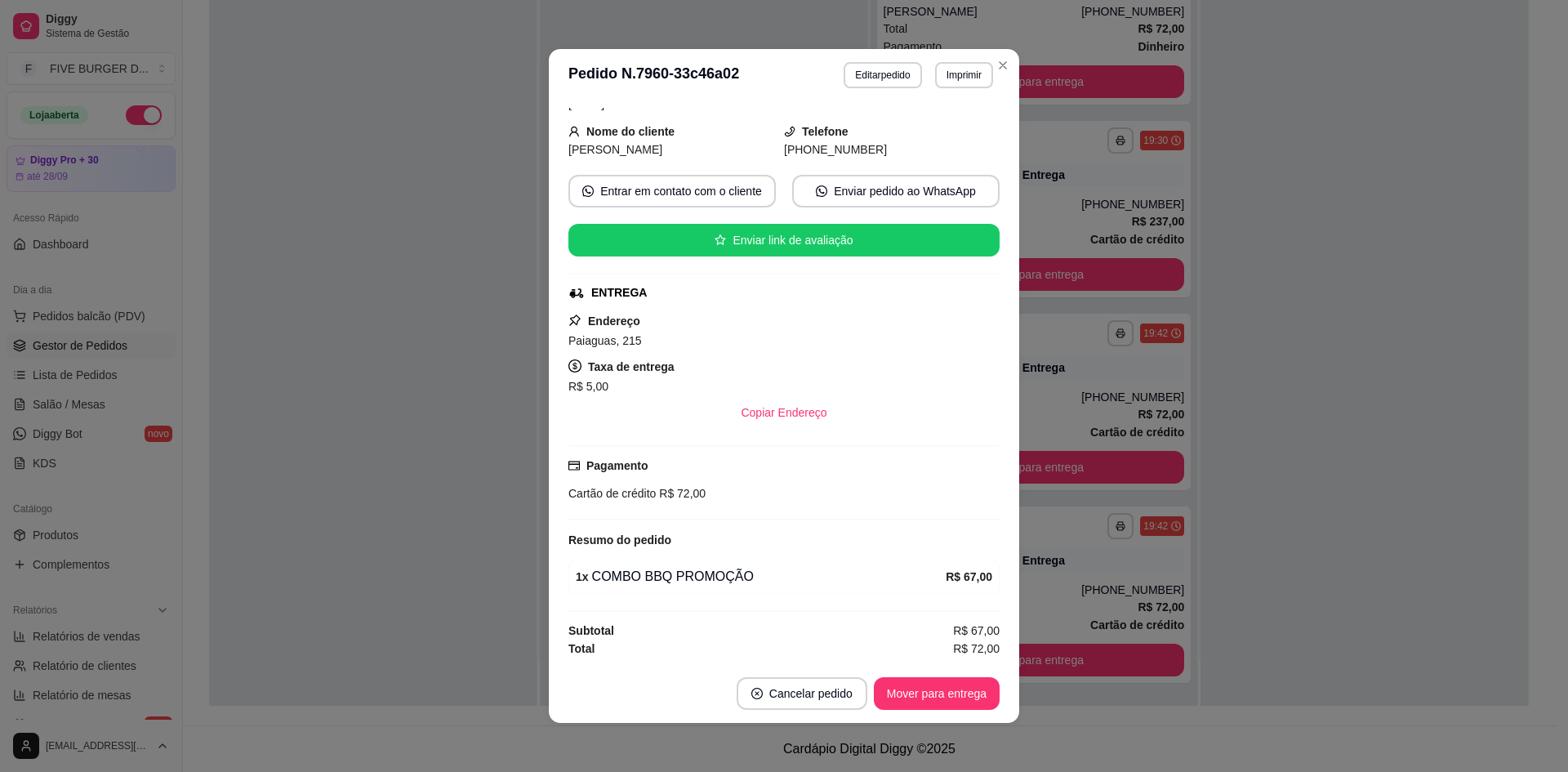
click at [1305, 499] on div at bounding box center [1364, 319] width 327 height 772
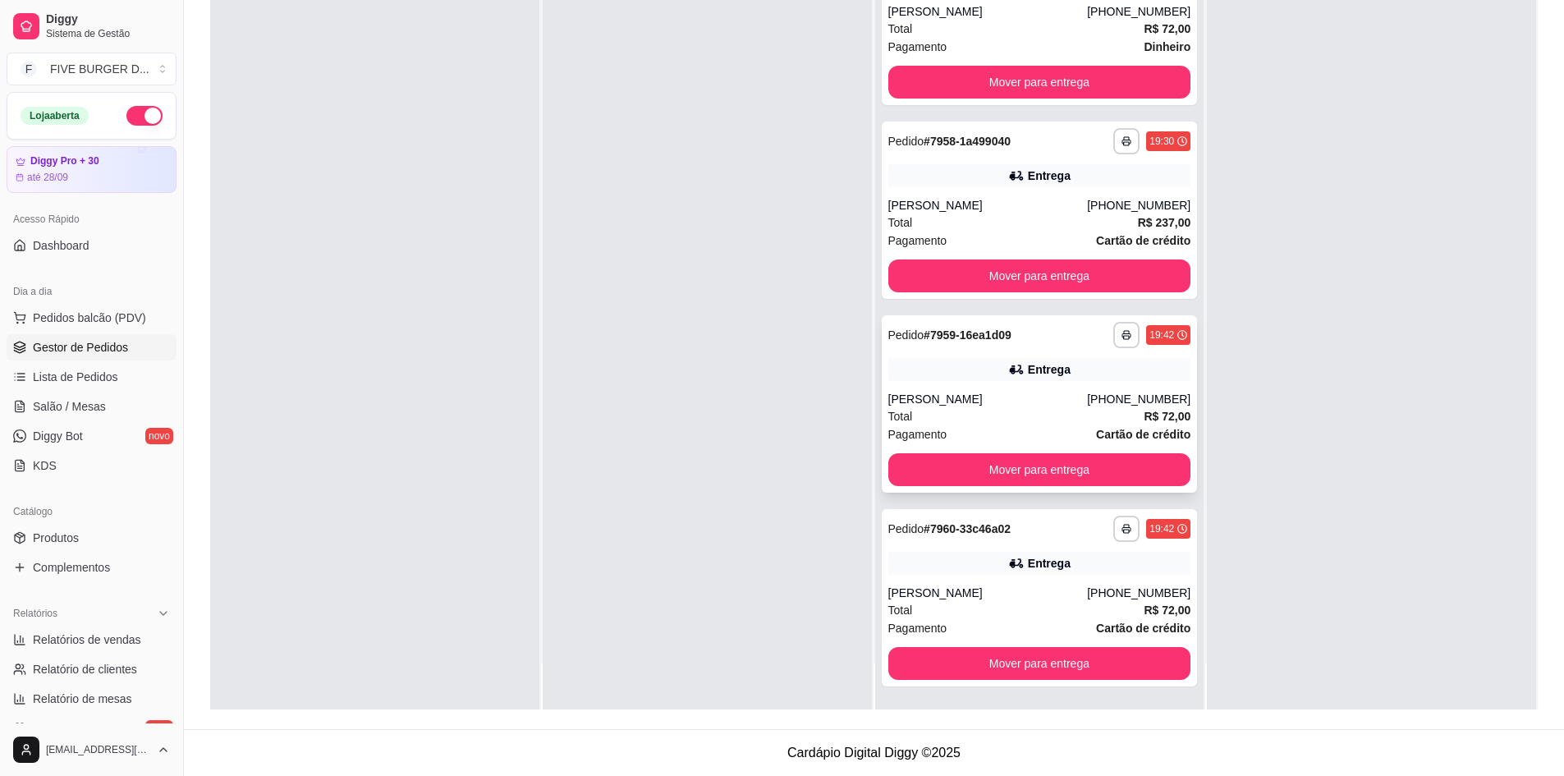
click at [1024, 397] on div "[PERSON_NAME]" at bounding box center [988, 399] width 200 height 16
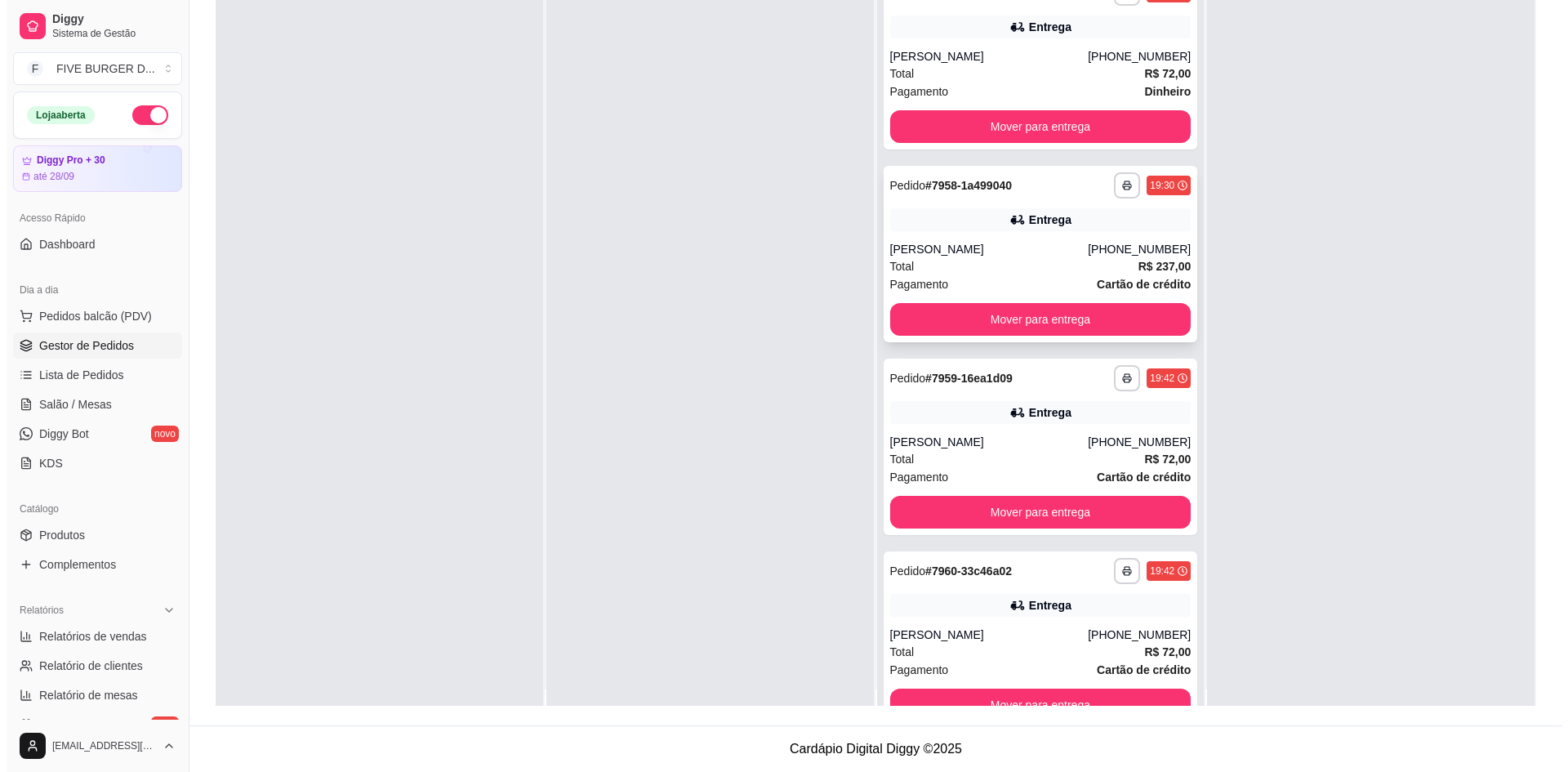
scroll to position [0, 0]
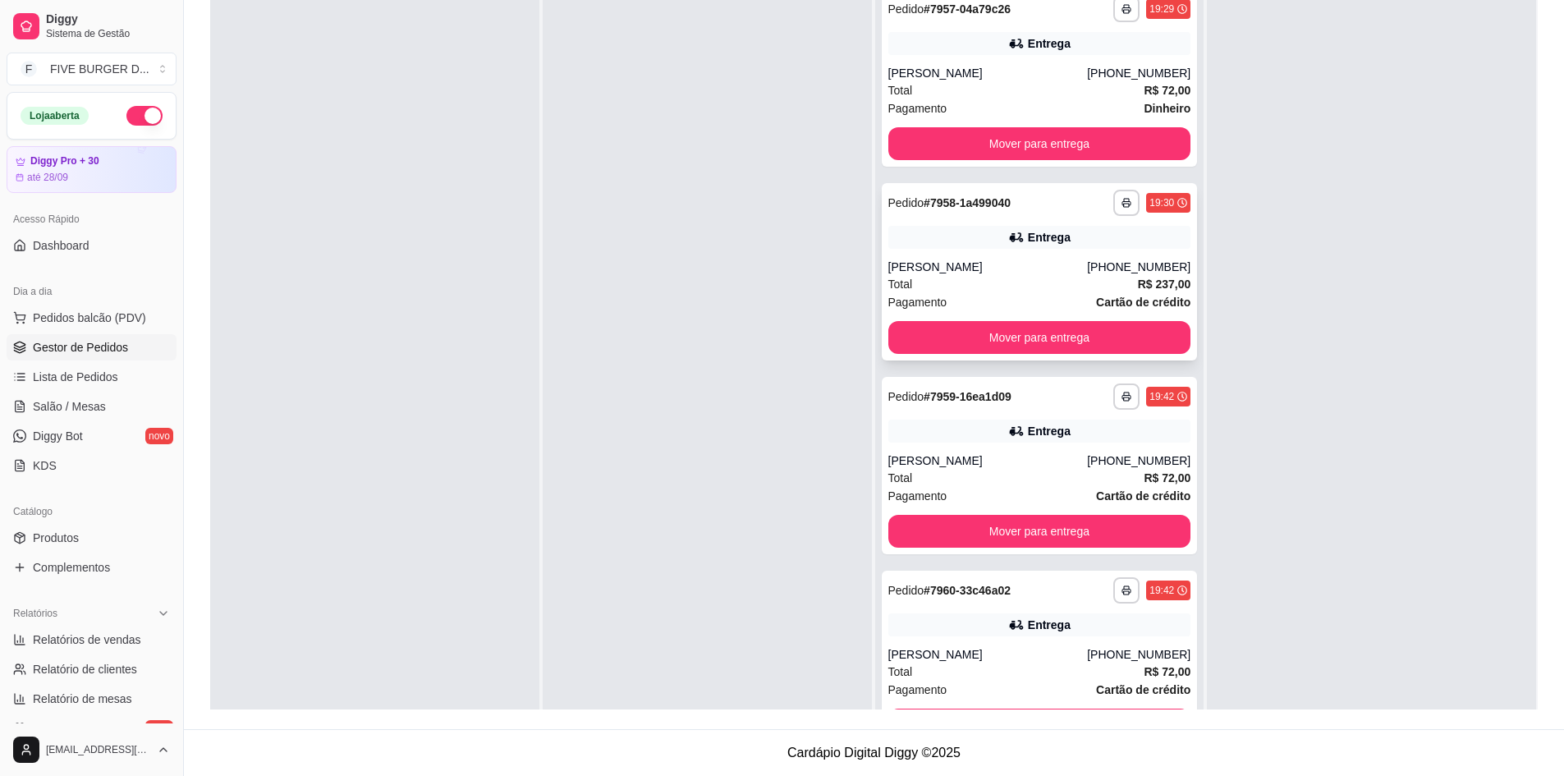
click at [1015, 291] on div "Total R$ 237,00" at bounding box center [1039, 284] width 303 height 18
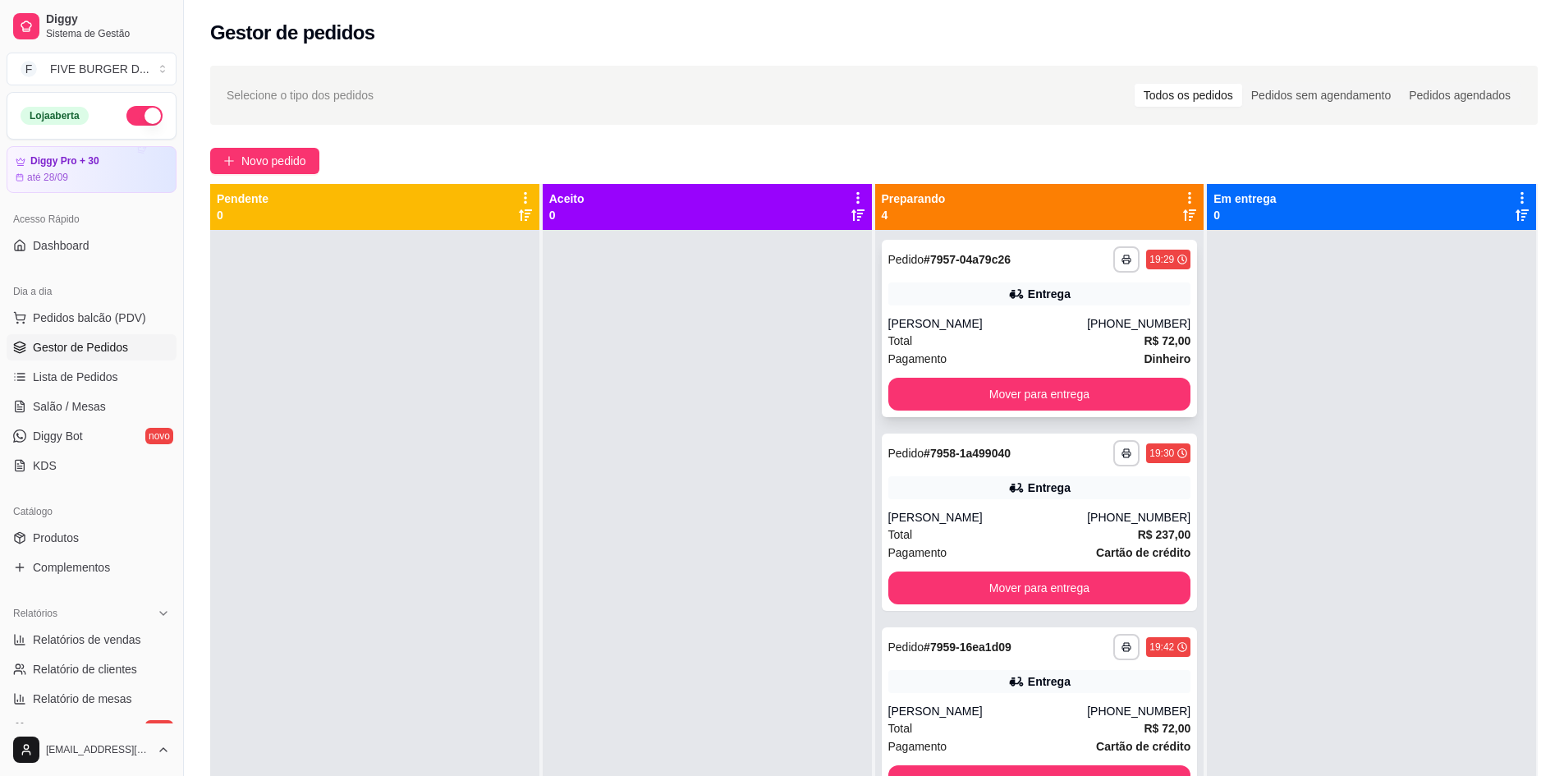
click at [1012, 335] on div "Total R$ 72,00" at bounding box center [1039, 341] width 303 height 18
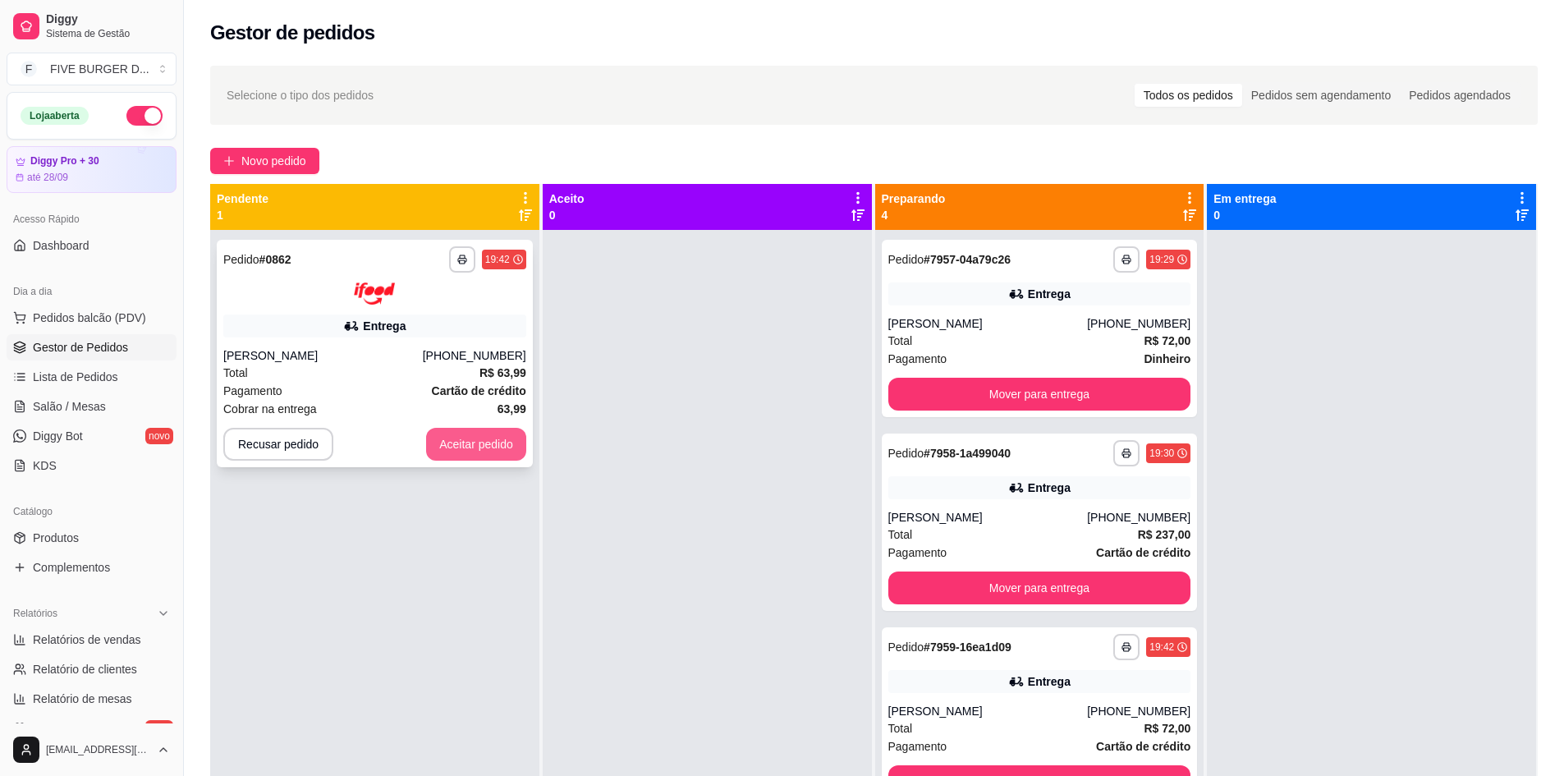
click at [497, 454] on button "Aceitar pedido" at bounding box center [476, 444] width 100 height 33
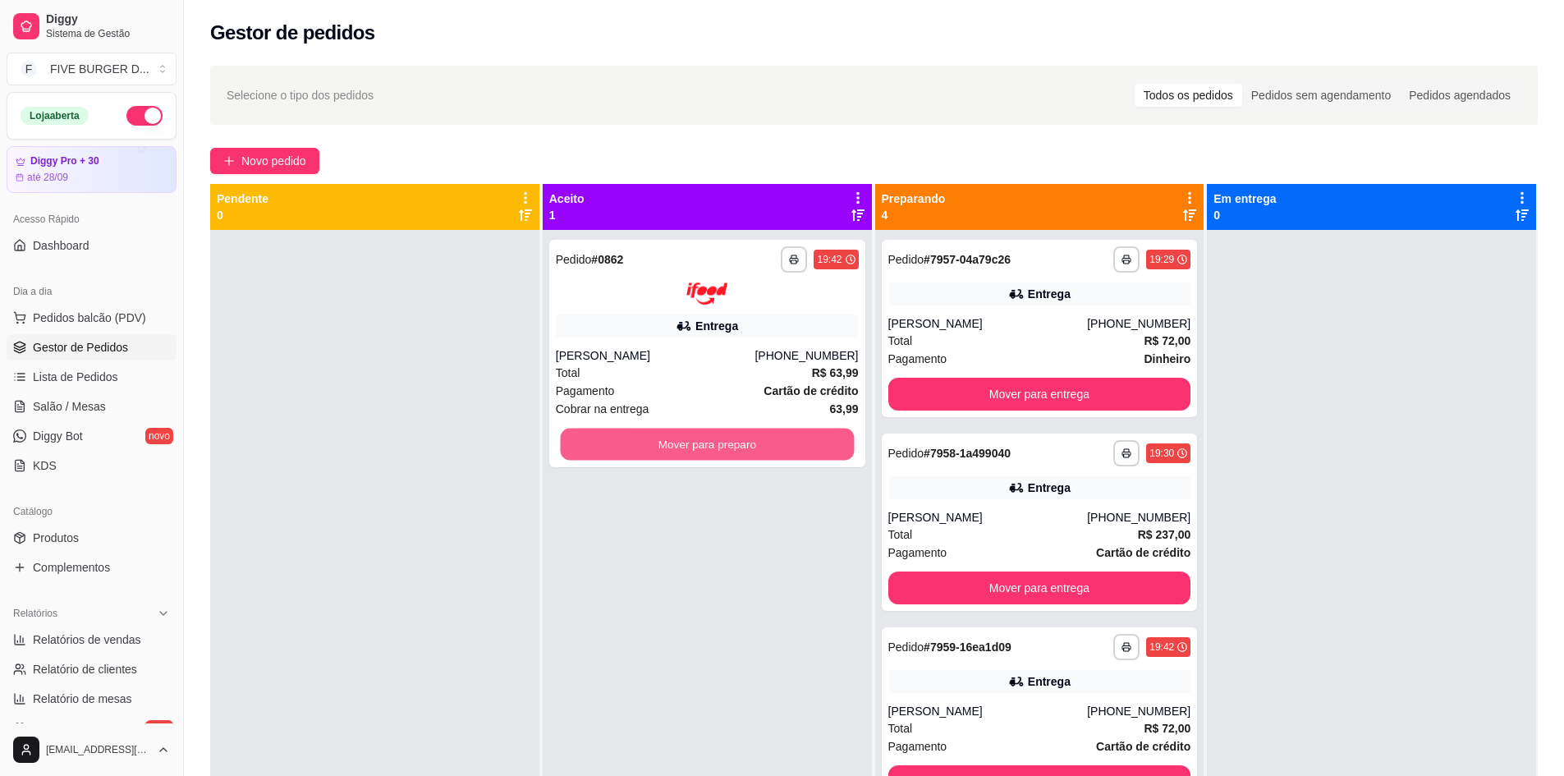
click at [592, 440] on button "Mover para preparo" at bounding box center [707, 444] width 294 height 32
click at [1062, 314] on div "**********" at bounding box center [1040, 328] width 316 height 177
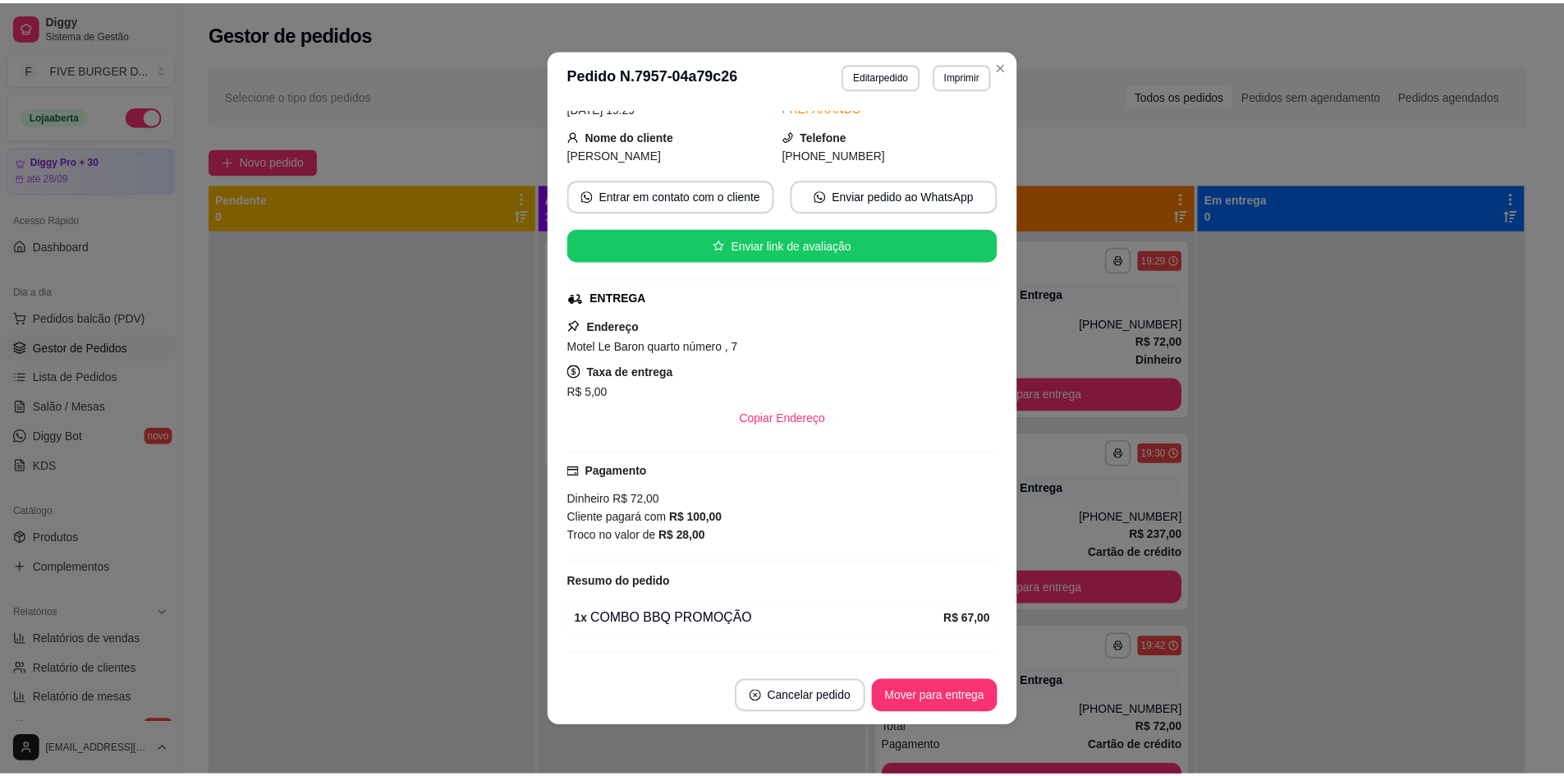
scroll to position [164, 0]
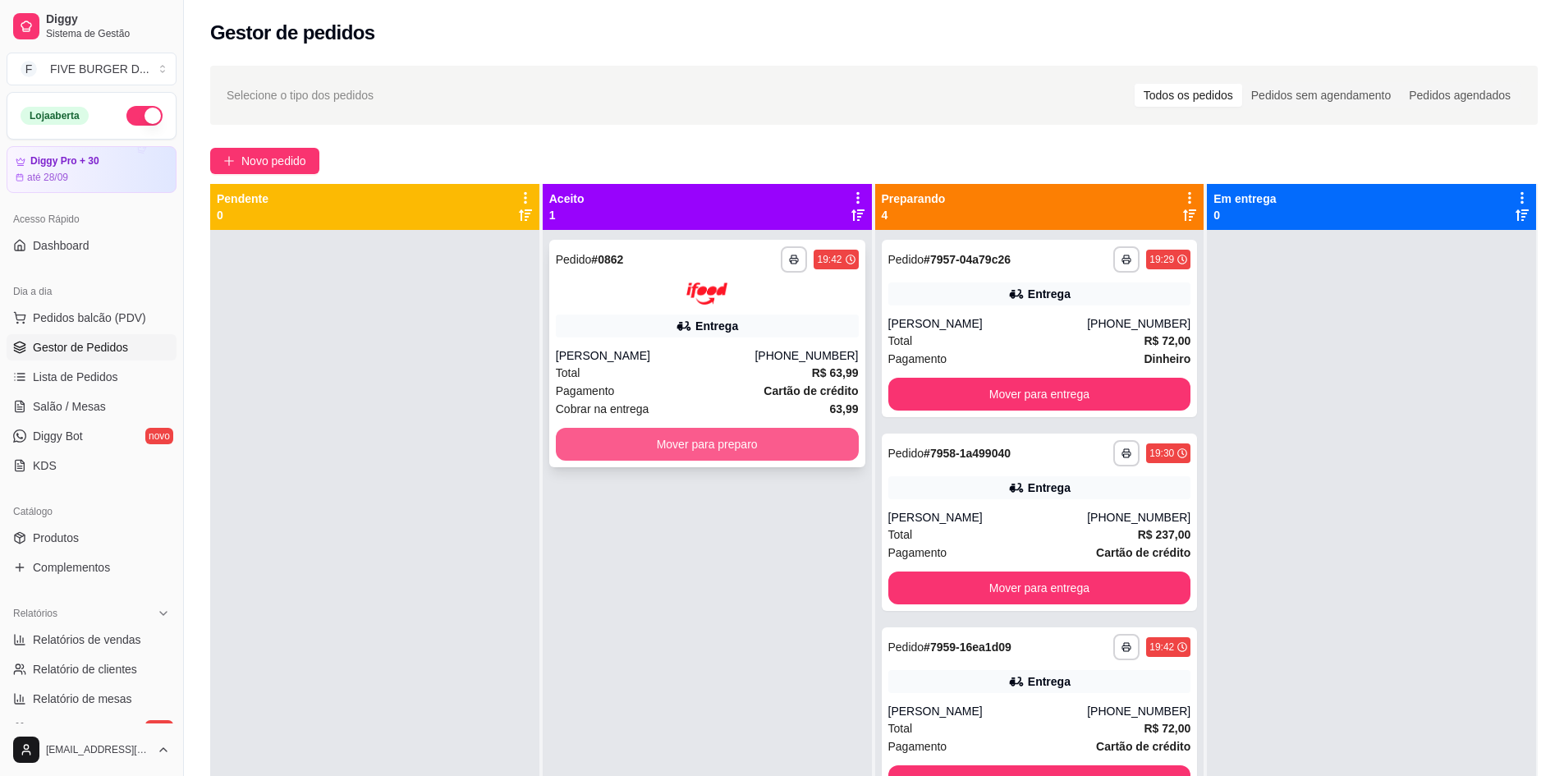
click at [809, 443] on button "Mover para preparo" at bounding box center [707, 444] width 303 height 33
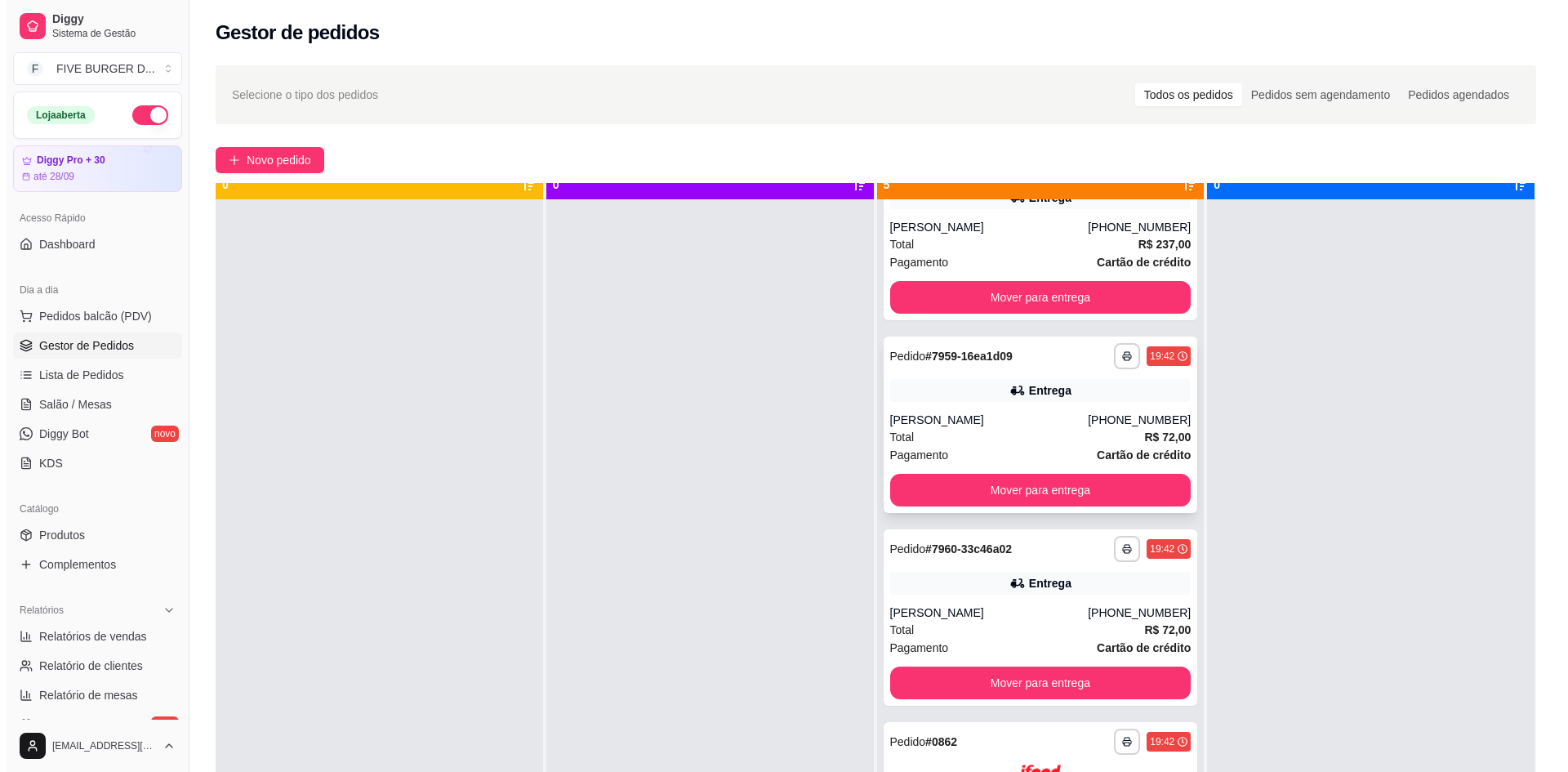
scroll to position [46, 0]
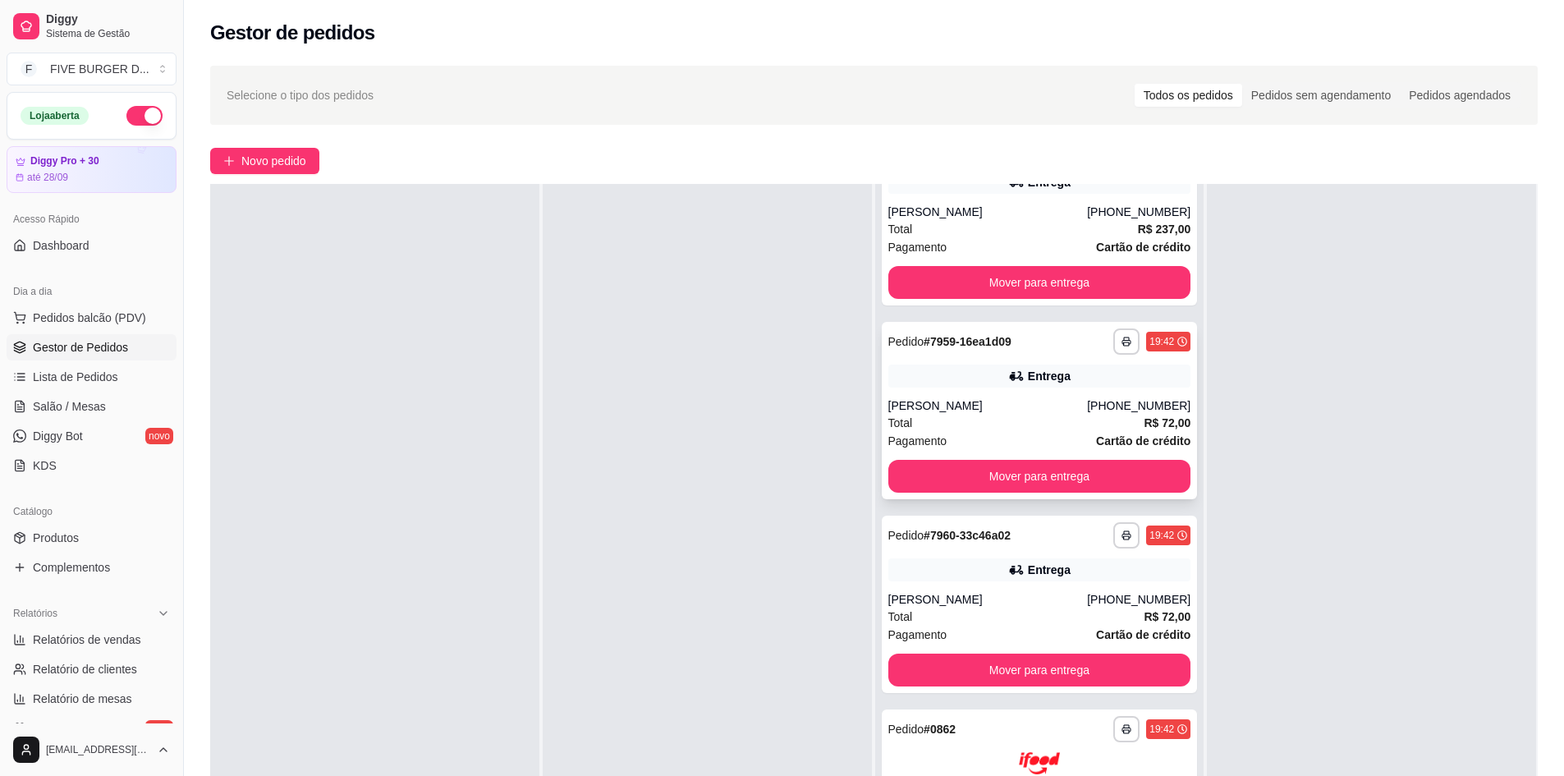
click at [1097, 363] on div "**********" at bounding box center [1040, 410] width 316 height 177
click at [1076, 581] on div "**********" at bounding box center [1040, 604] width 316 height 177
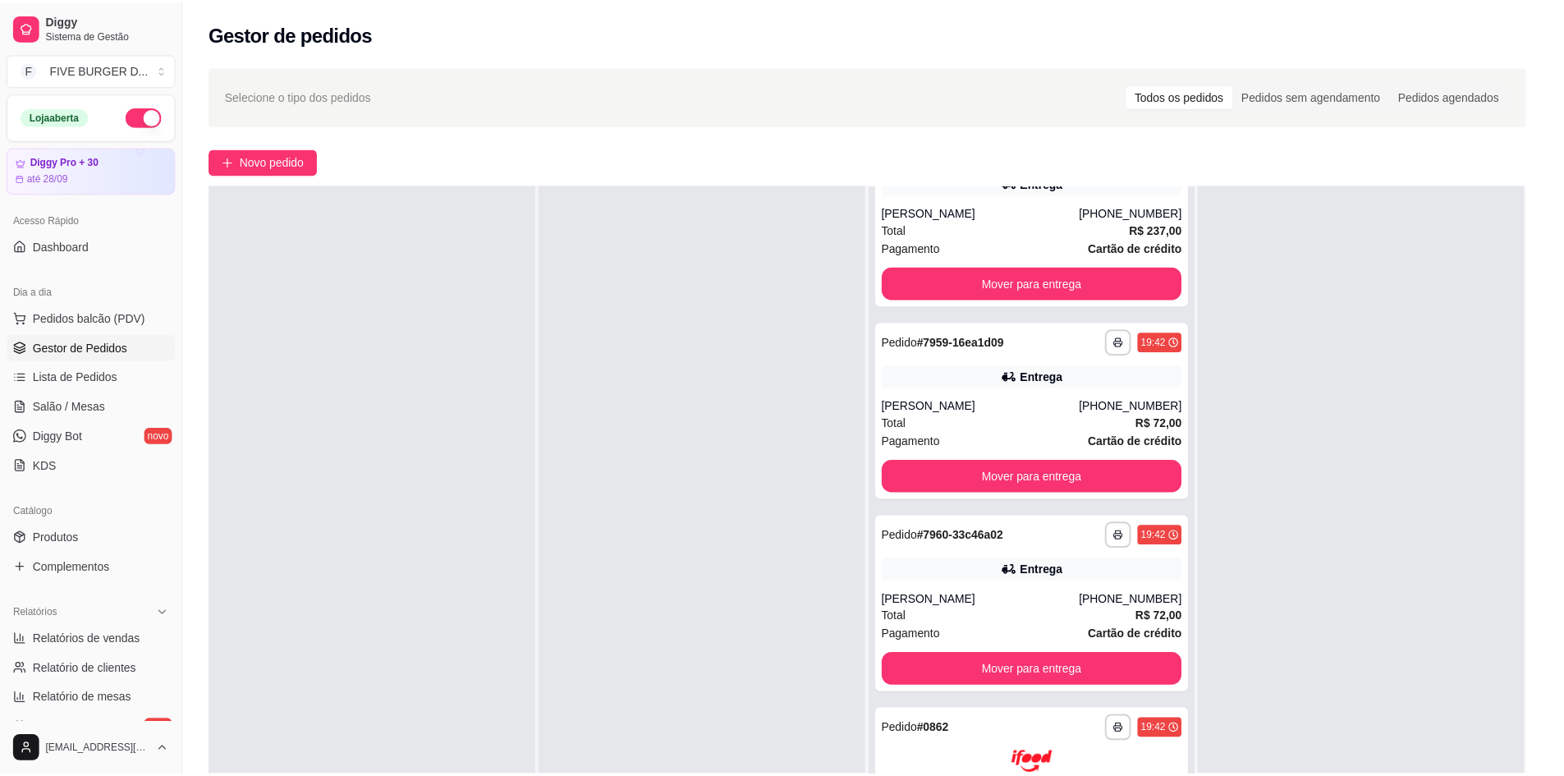
scroll to position [166, 0]
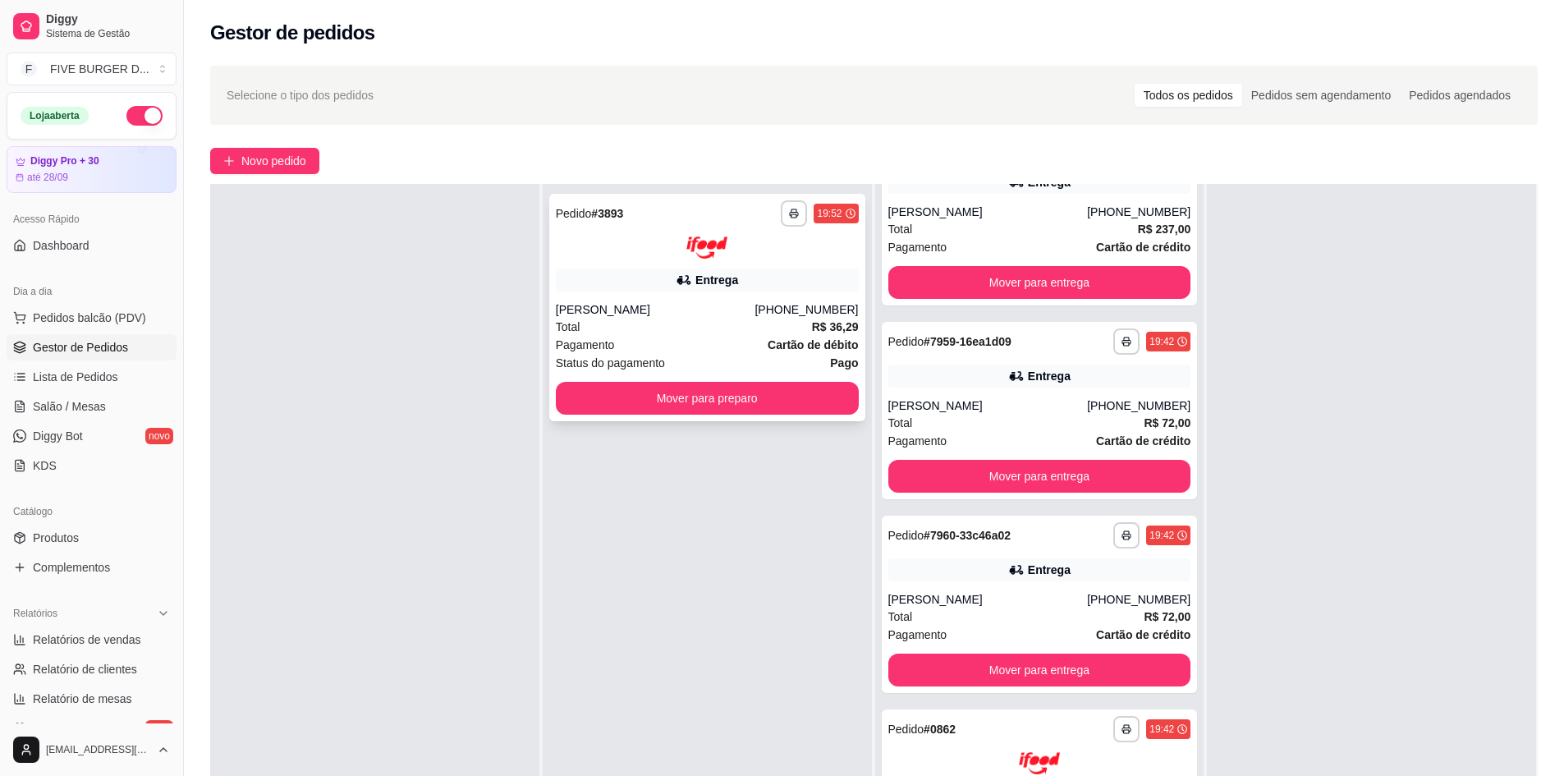
click at [796, 392] on button "Mover para preparo" at bounding box center [707, 398] width 303 height 33
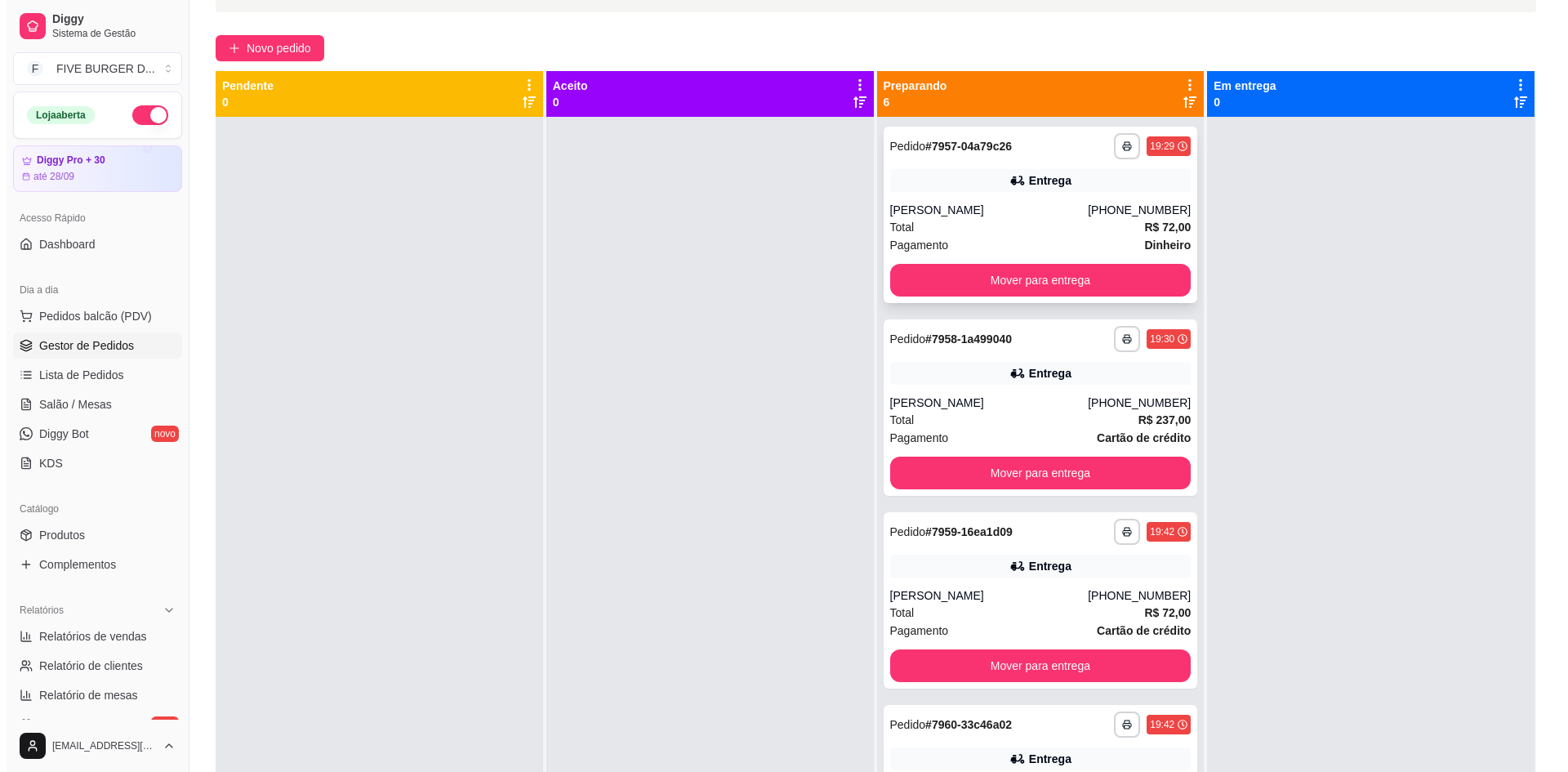
scroll to position [4, 0]
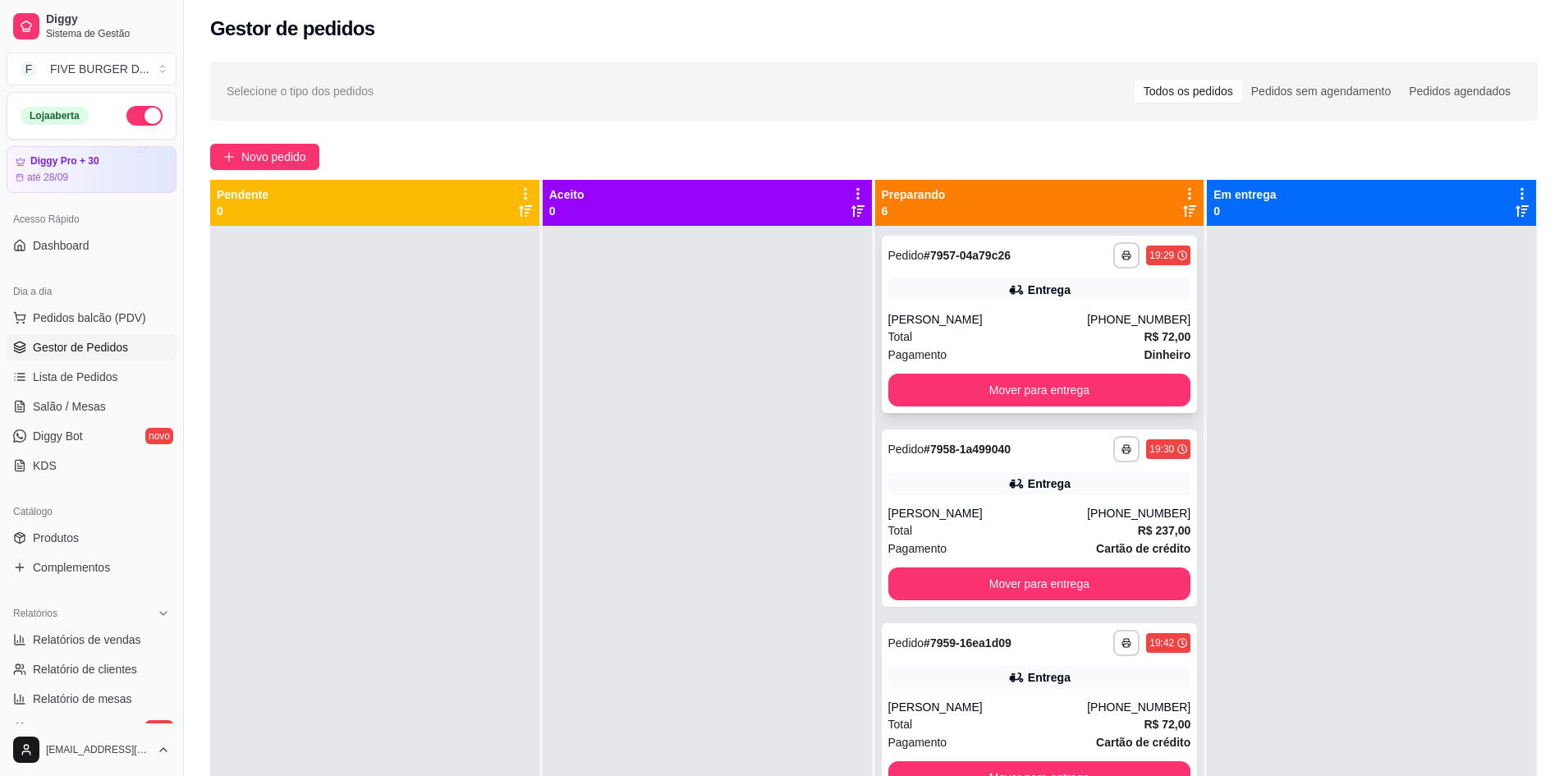
click at [1018, 274] on div "**********" at bounding box center [1040, 324] width 316 height 177
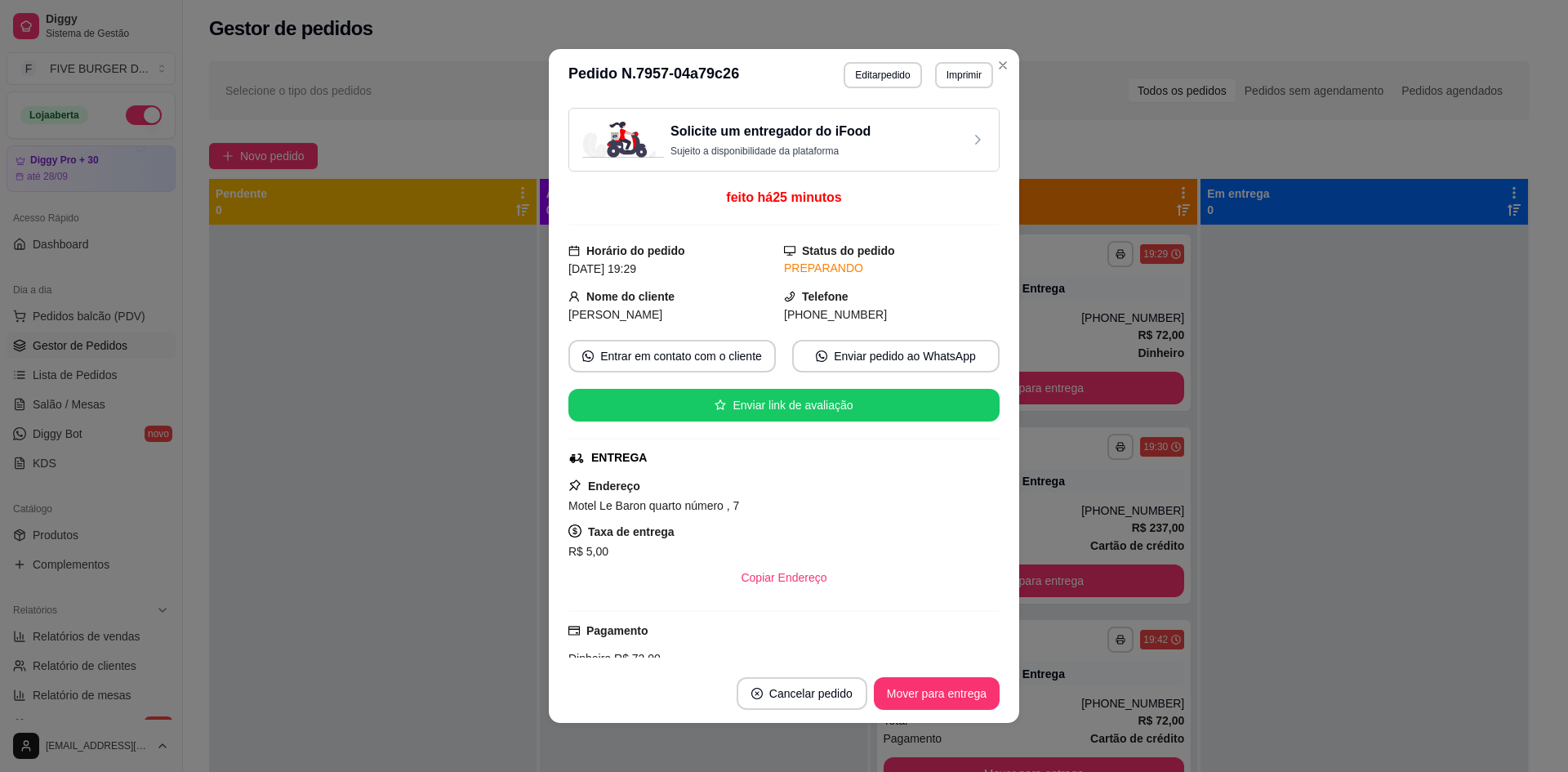
scroll to position [201, 0]
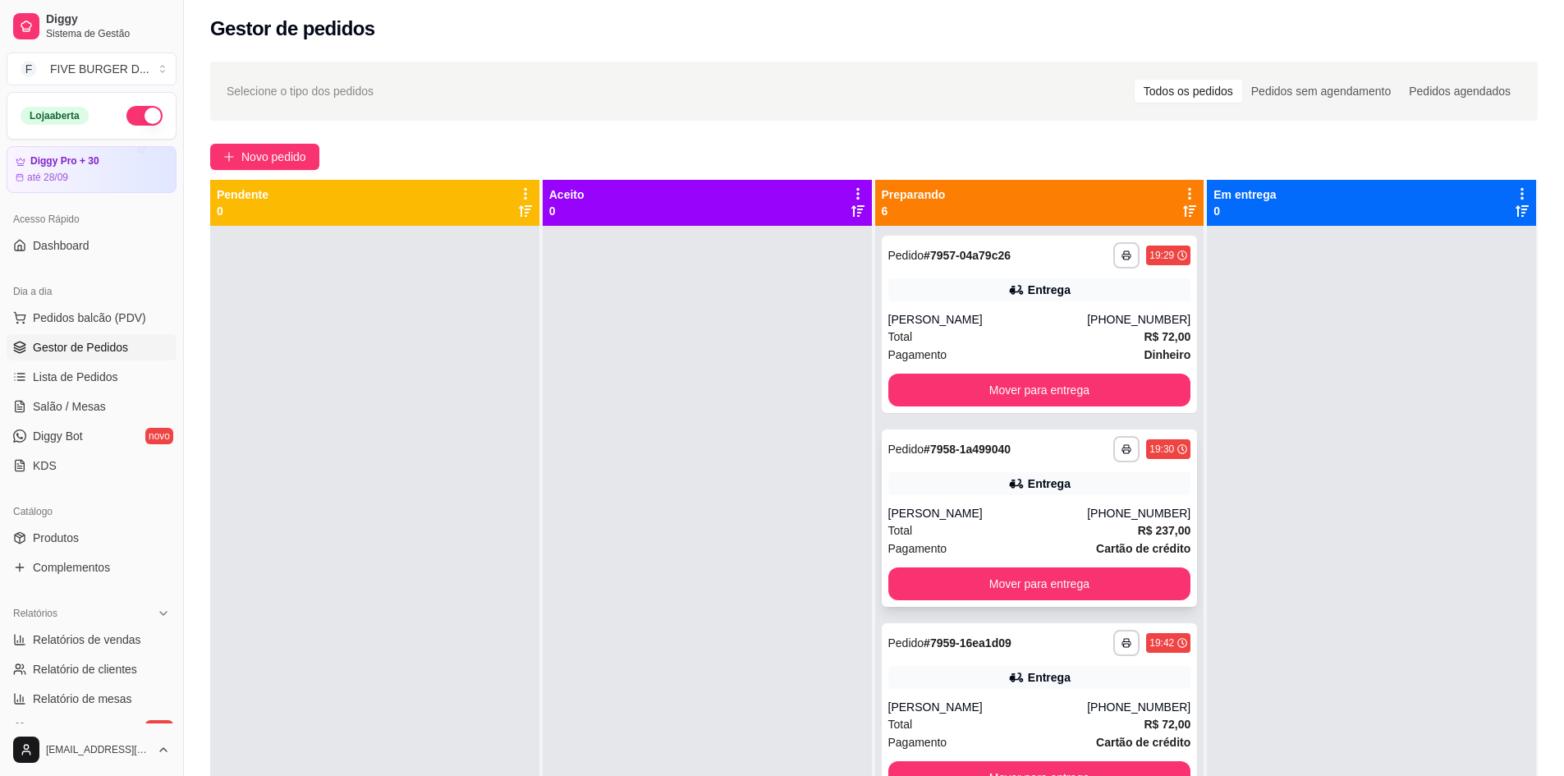
click at [1060, 495] on div "**********" at bounding box center [1040, 517] width 316 height 177
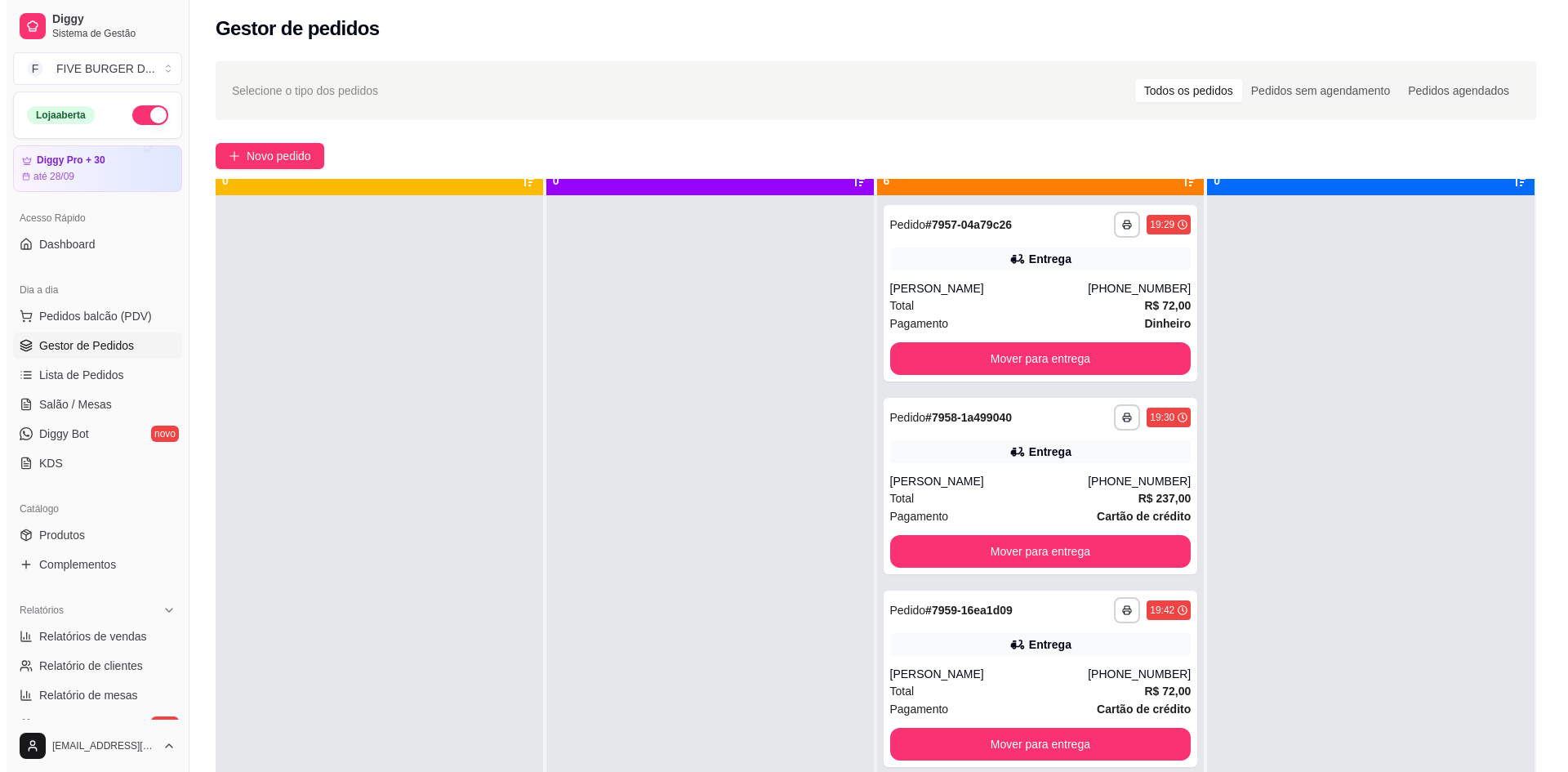
scroll to position [46, 0]
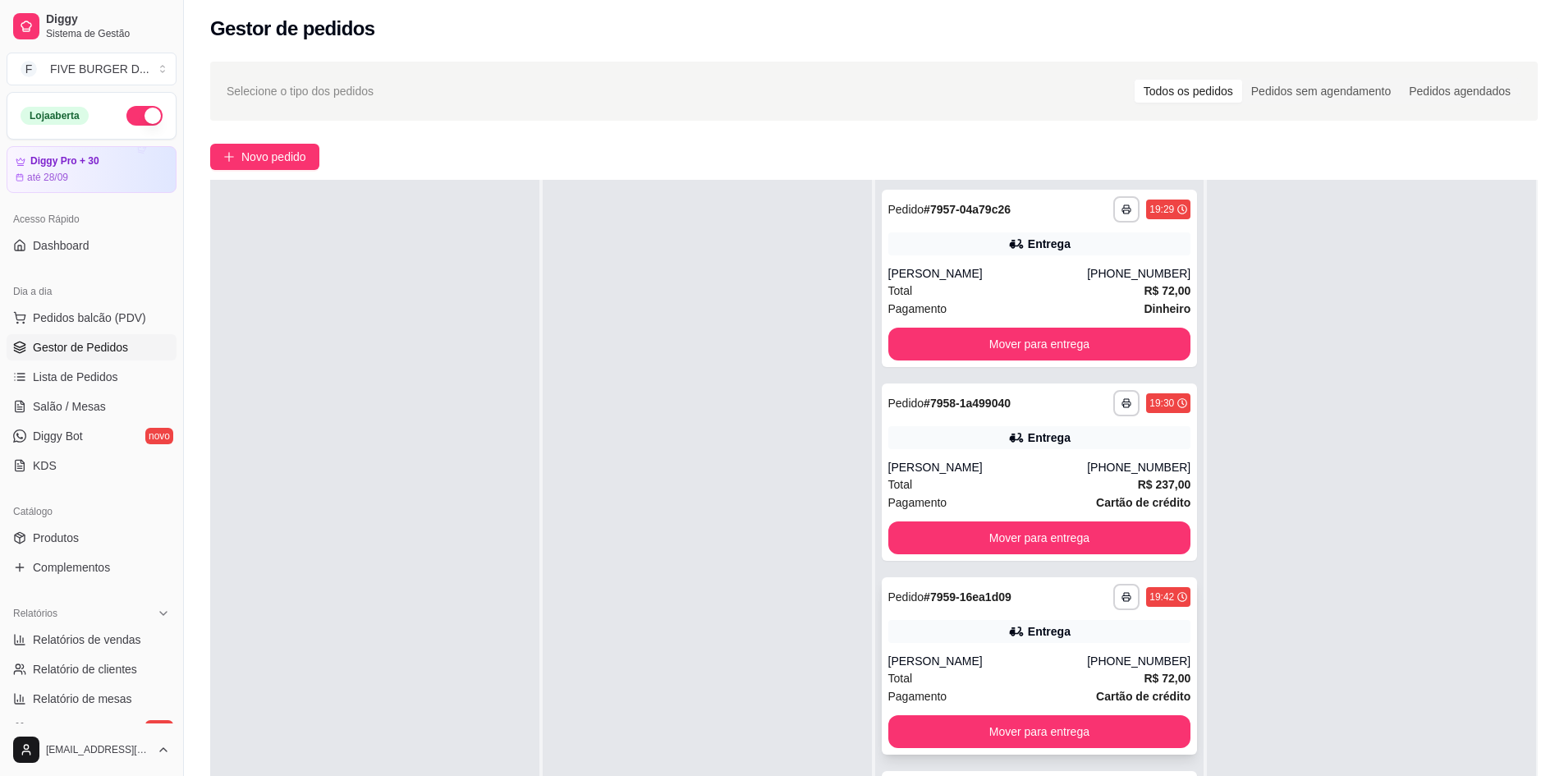
click at [1025, 650] on div "**********" at bounding box center [1040, 665] width 316 height 177
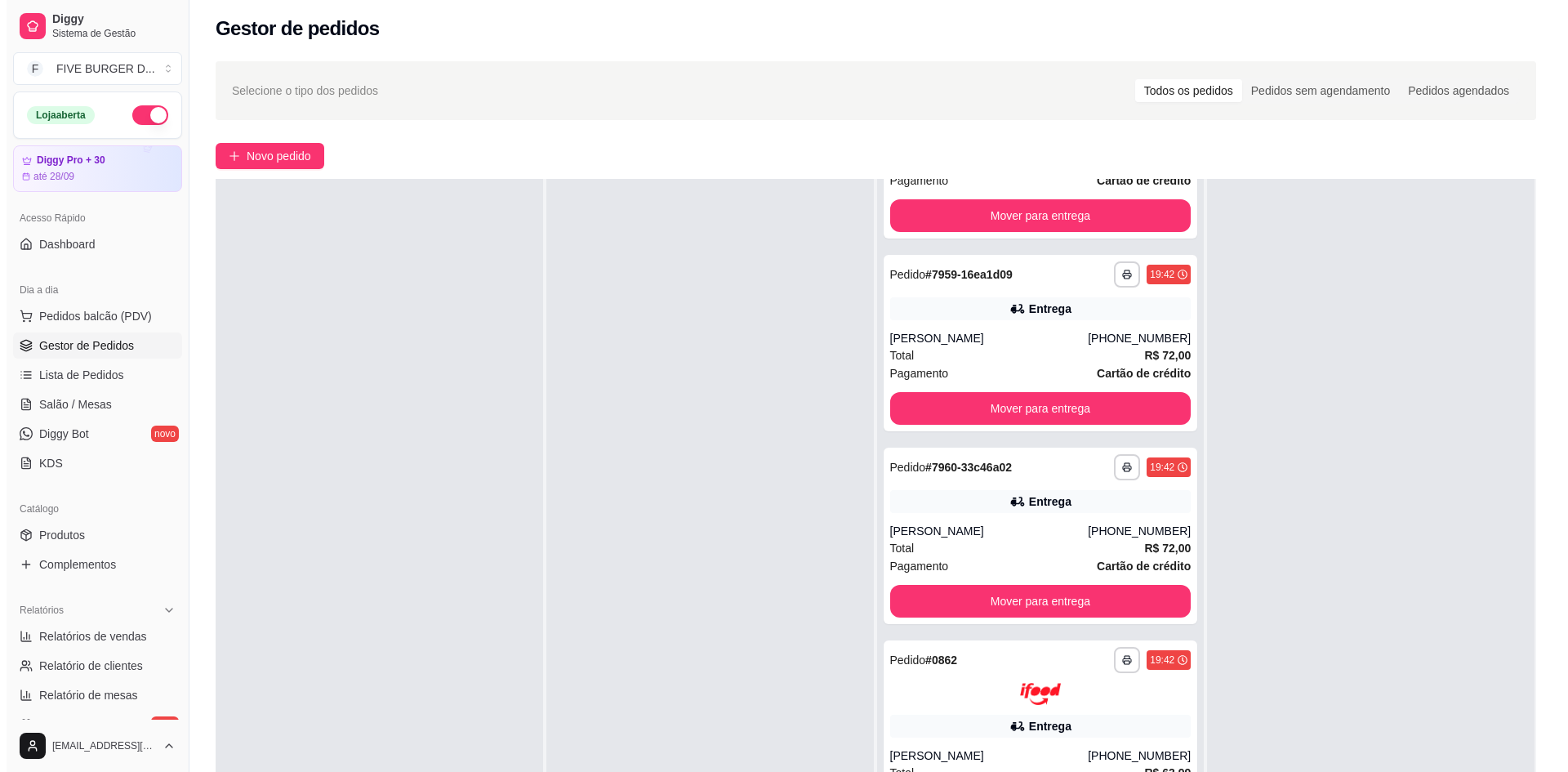
scroll to position [409, 0]
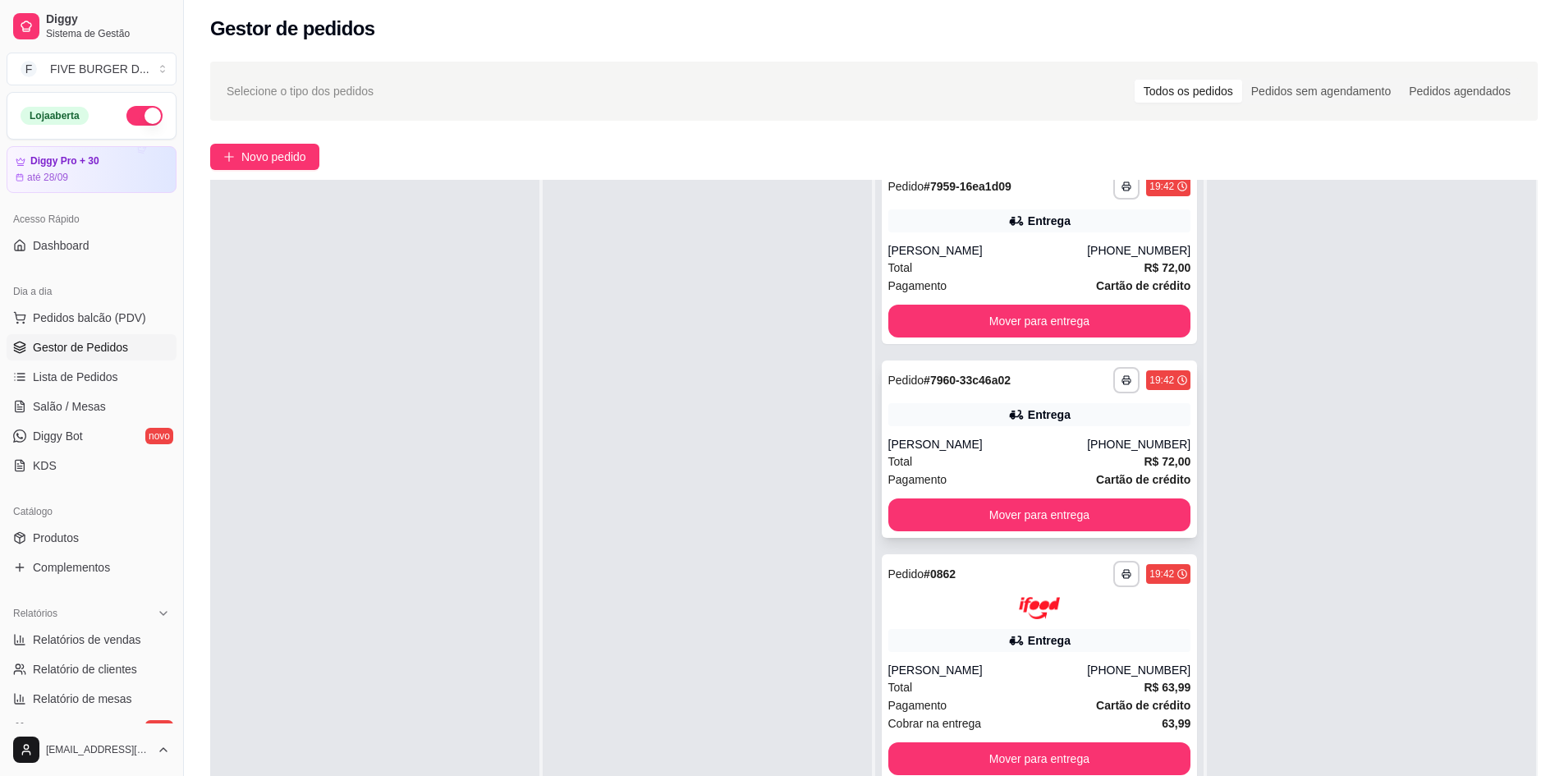
click at [1090, 461] on div "Total R$ 72,00" at bounding box center [1039, 461] width 303 height 18
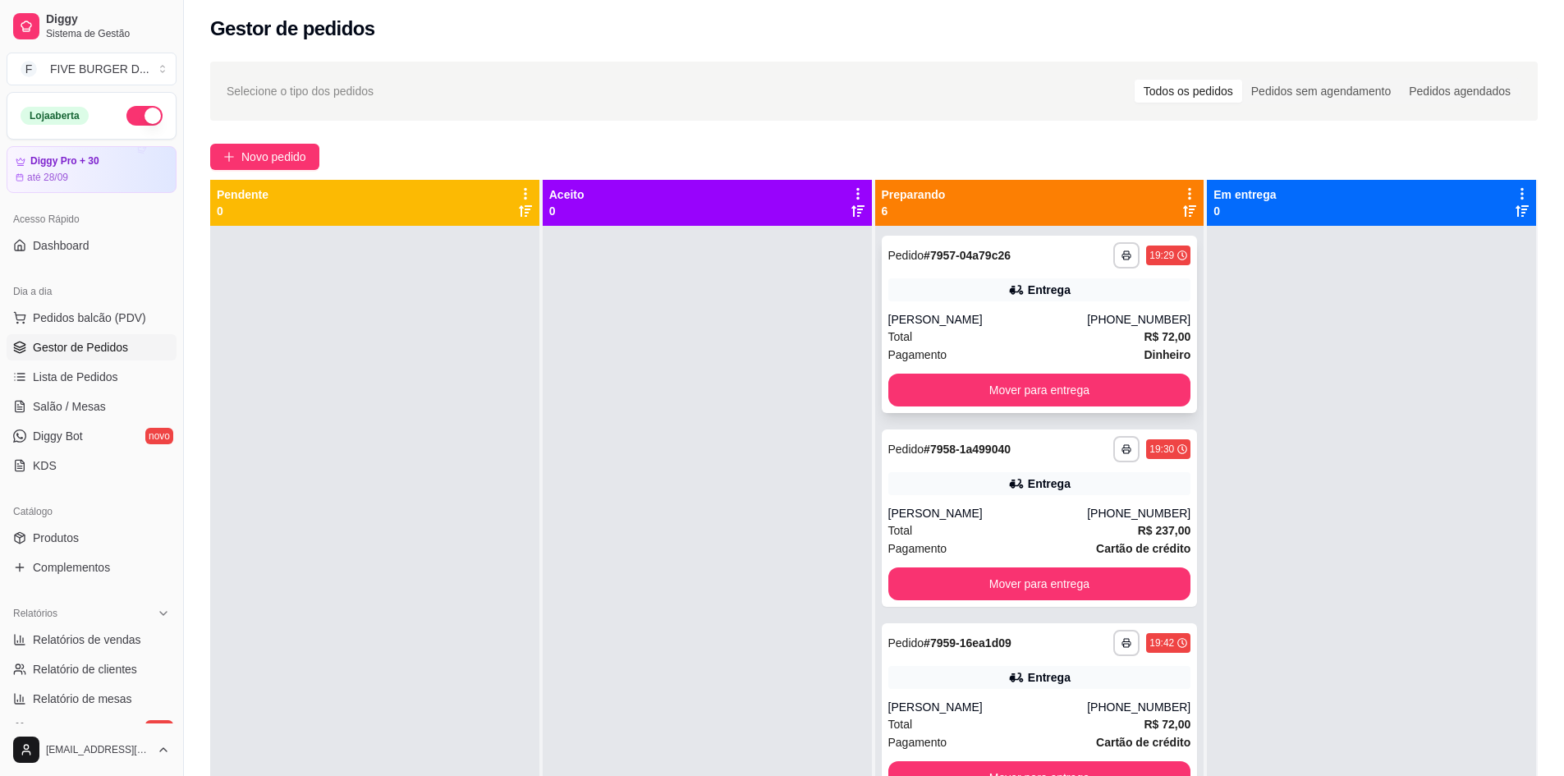
scroll to position [0, 0]
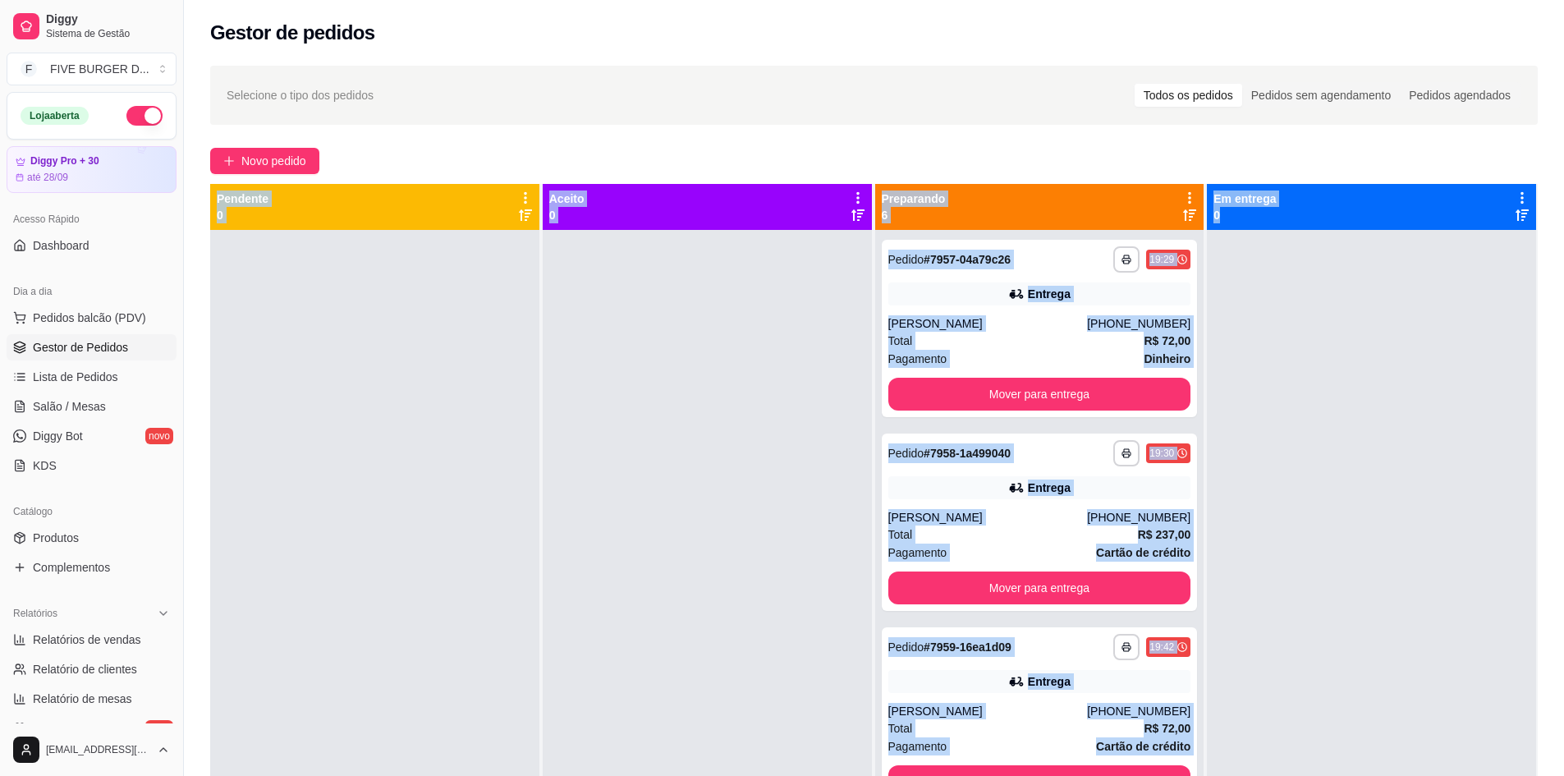
drag, startPoint x: 2193, startPoint y: 369, endPoint x: 2329, endPoint y: 379, distance: 136.6
click at [1564, 379] on html "**********" at bounding box center [782, 388] width 1564 height 776
click at [824, 525] on div at bounding box center [707, 618] width 329 height 776
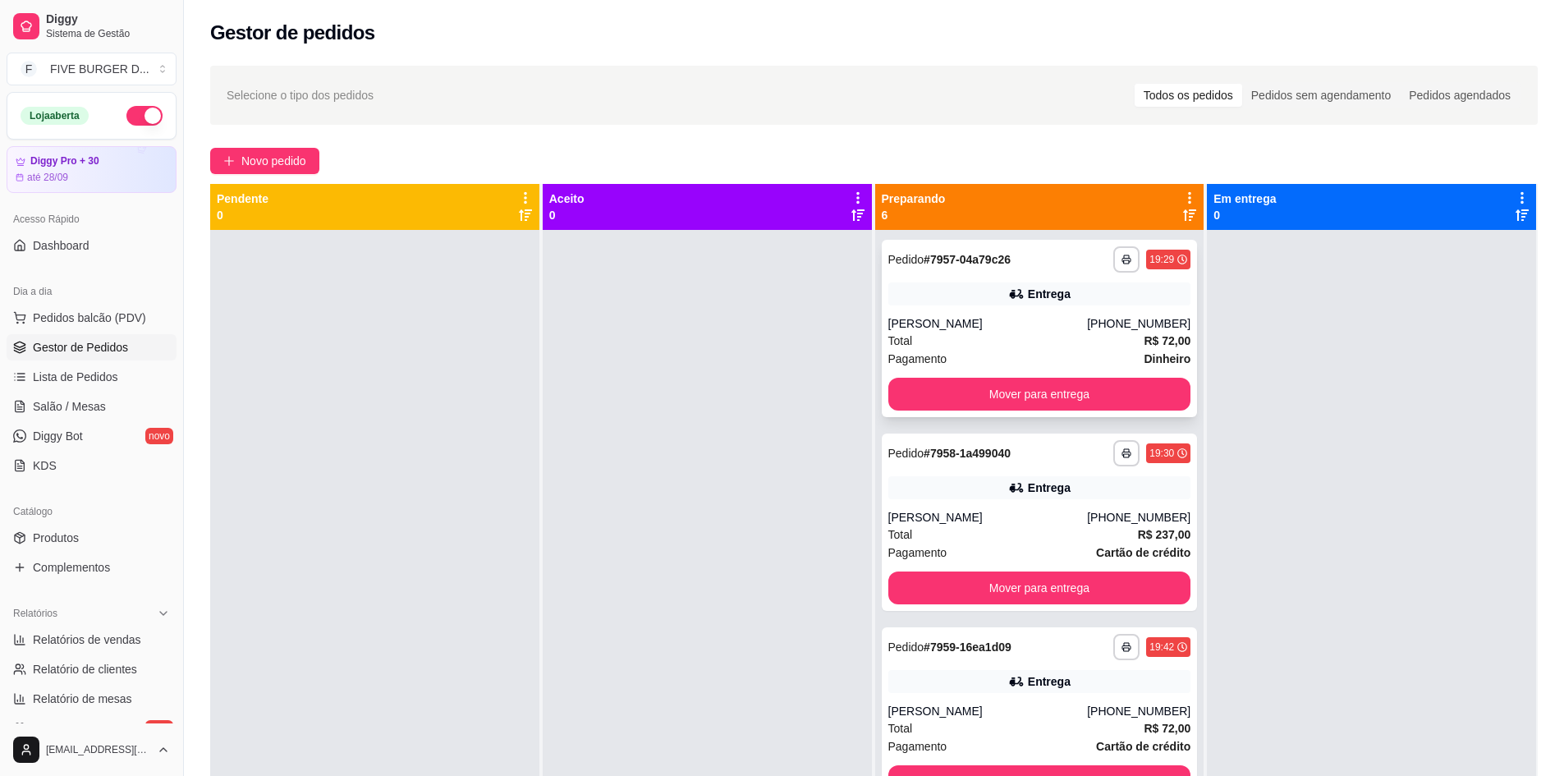
click at [1023, 326] on div "[PERSON_NAME]" at bounding box center [988, 323] width 200 height 16
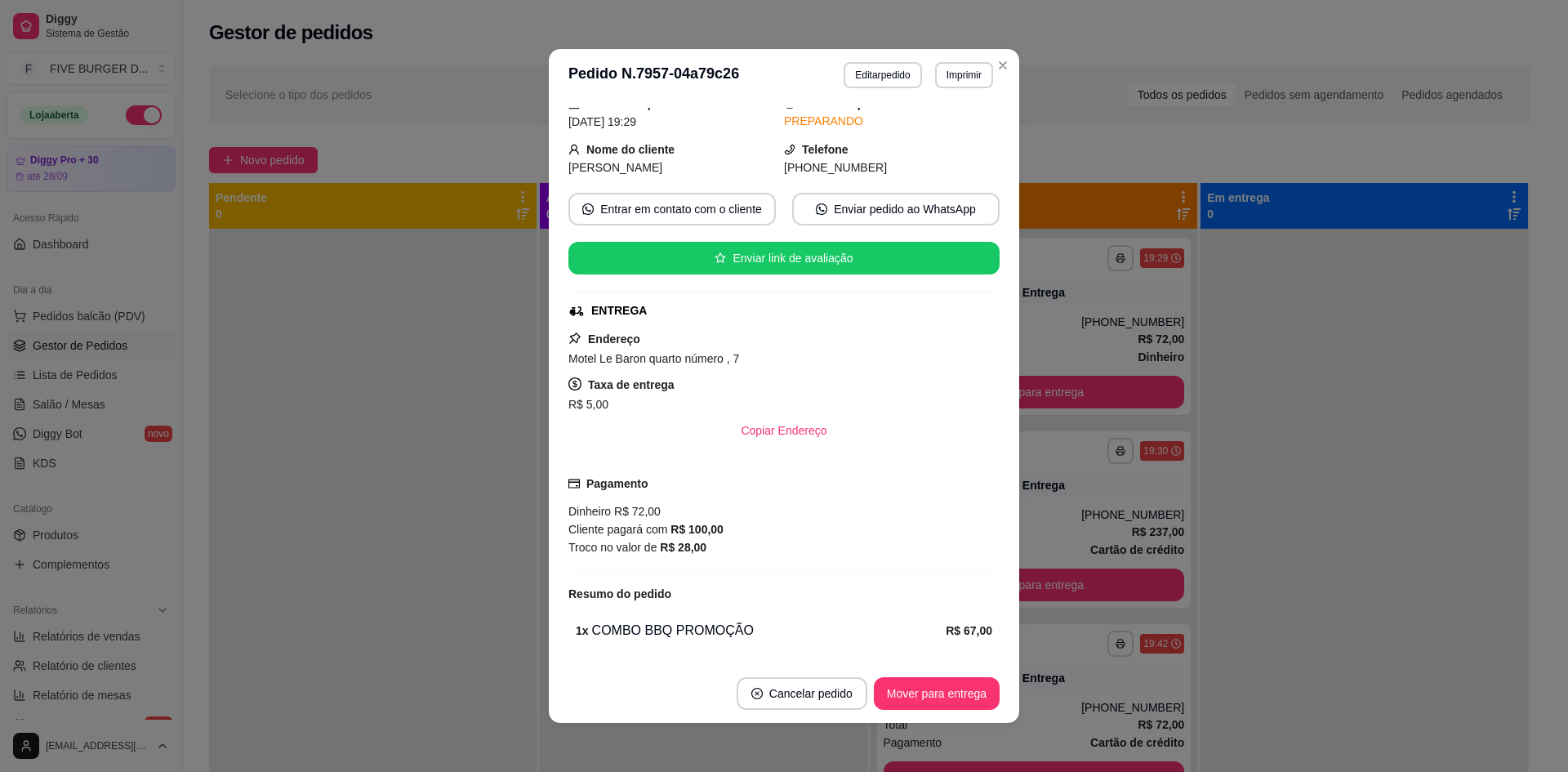
scroll to position [121, 0]
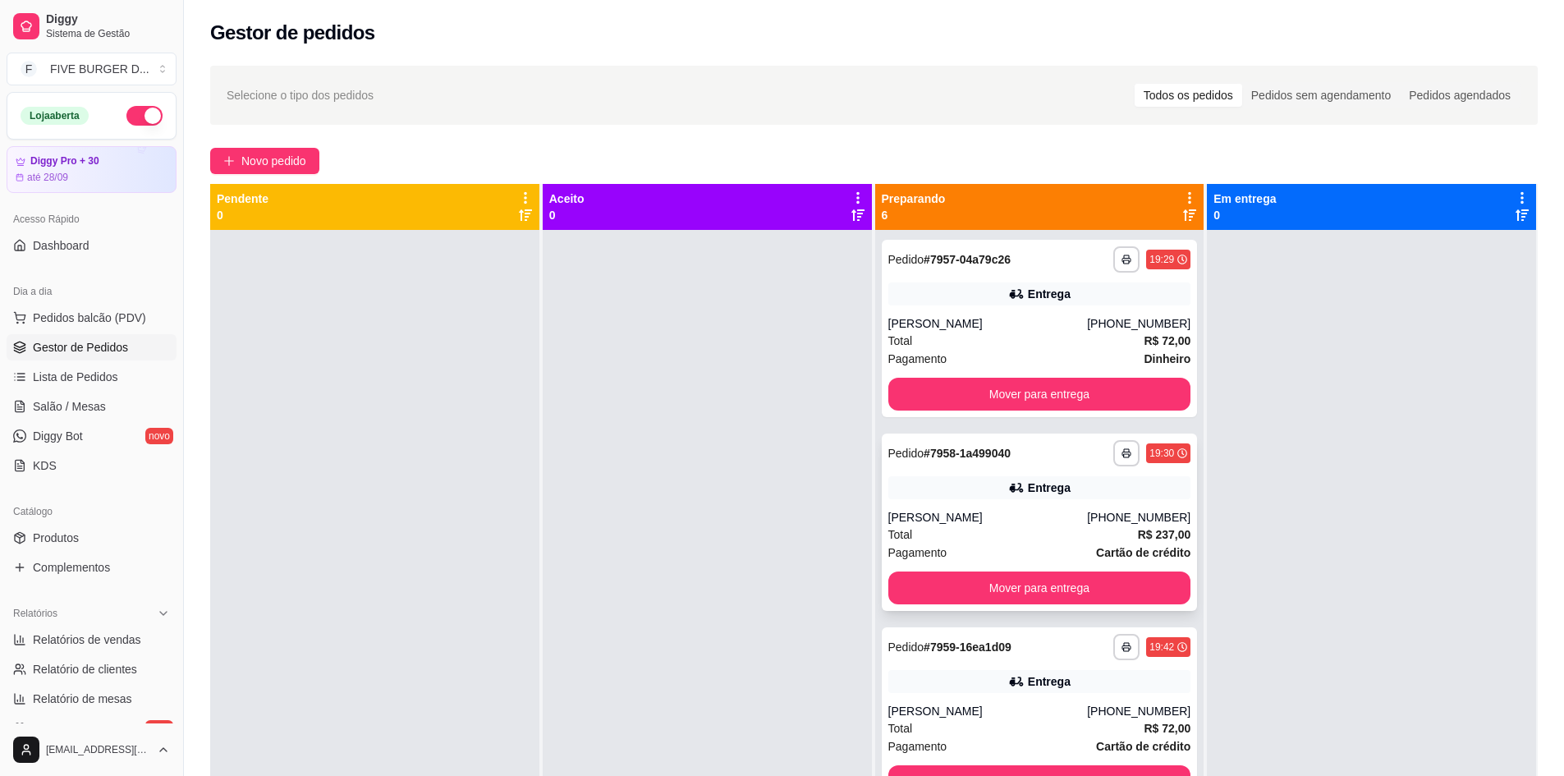
click at [1008, 484] on icon at bounding box center [1016, 487] width 16 height 16
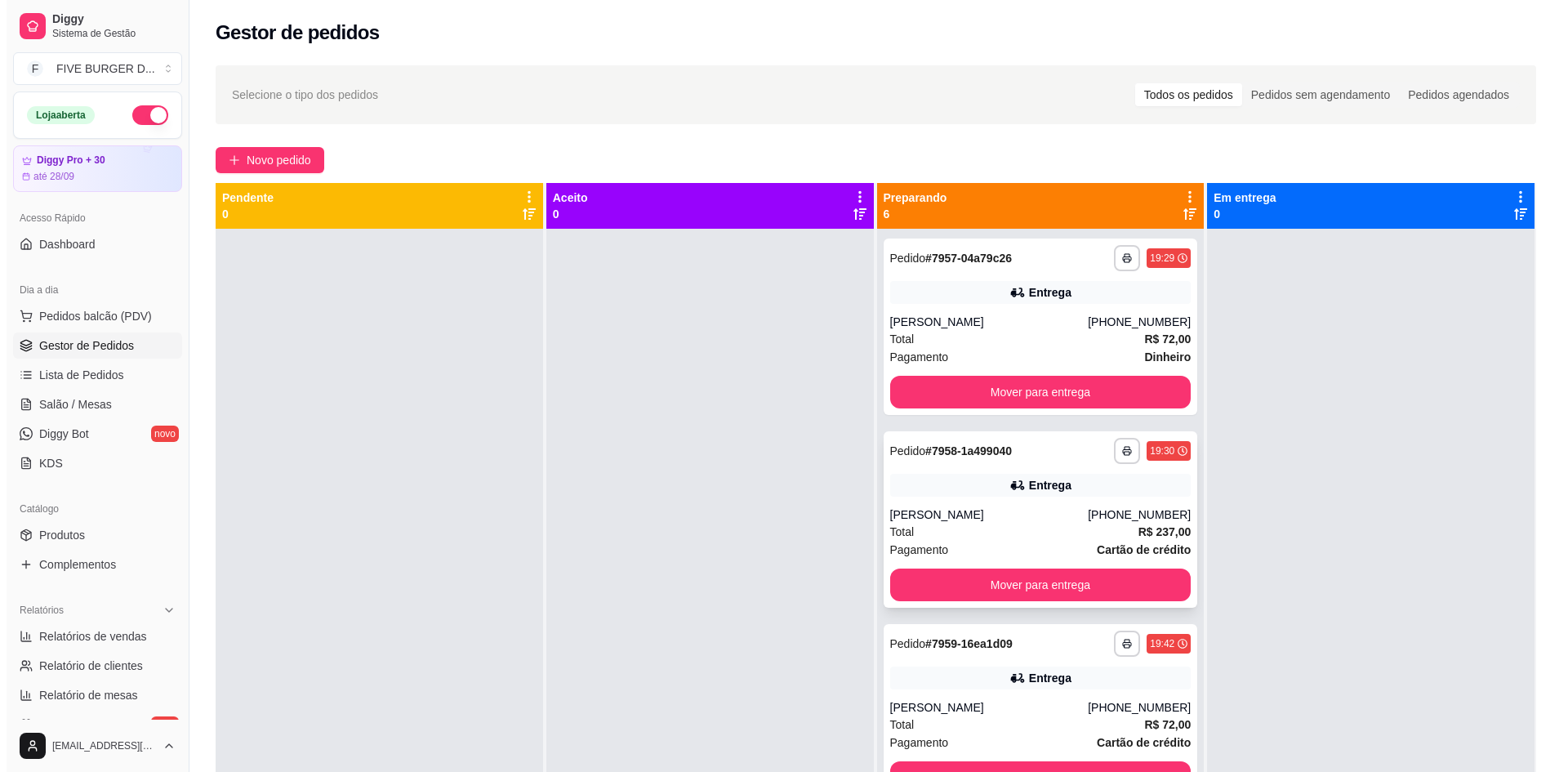
scroll to position [245, 0]
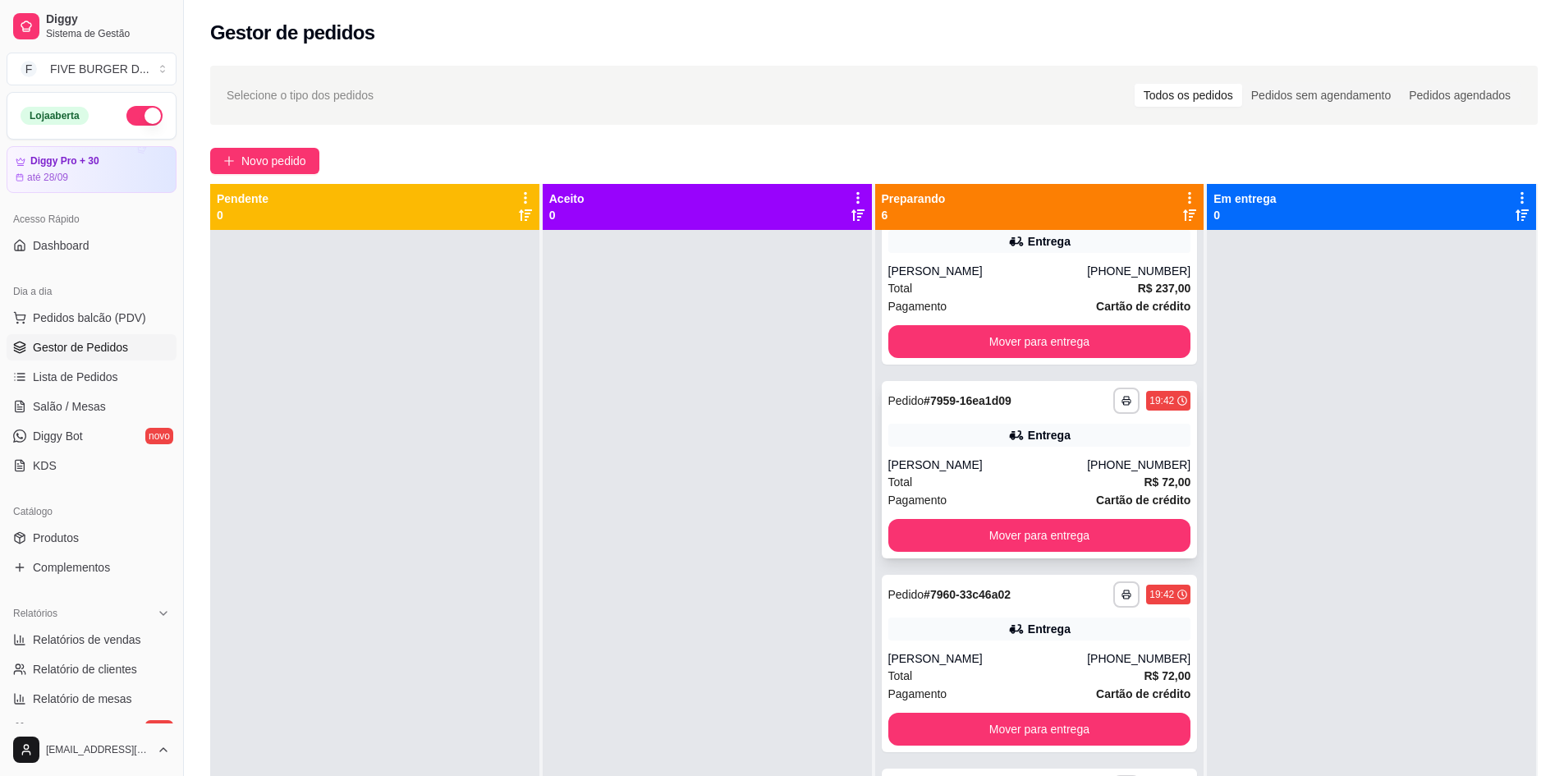
click at [1085, 437] on div "Entrega" at bounding box center [1039, 435] width 303 height 23
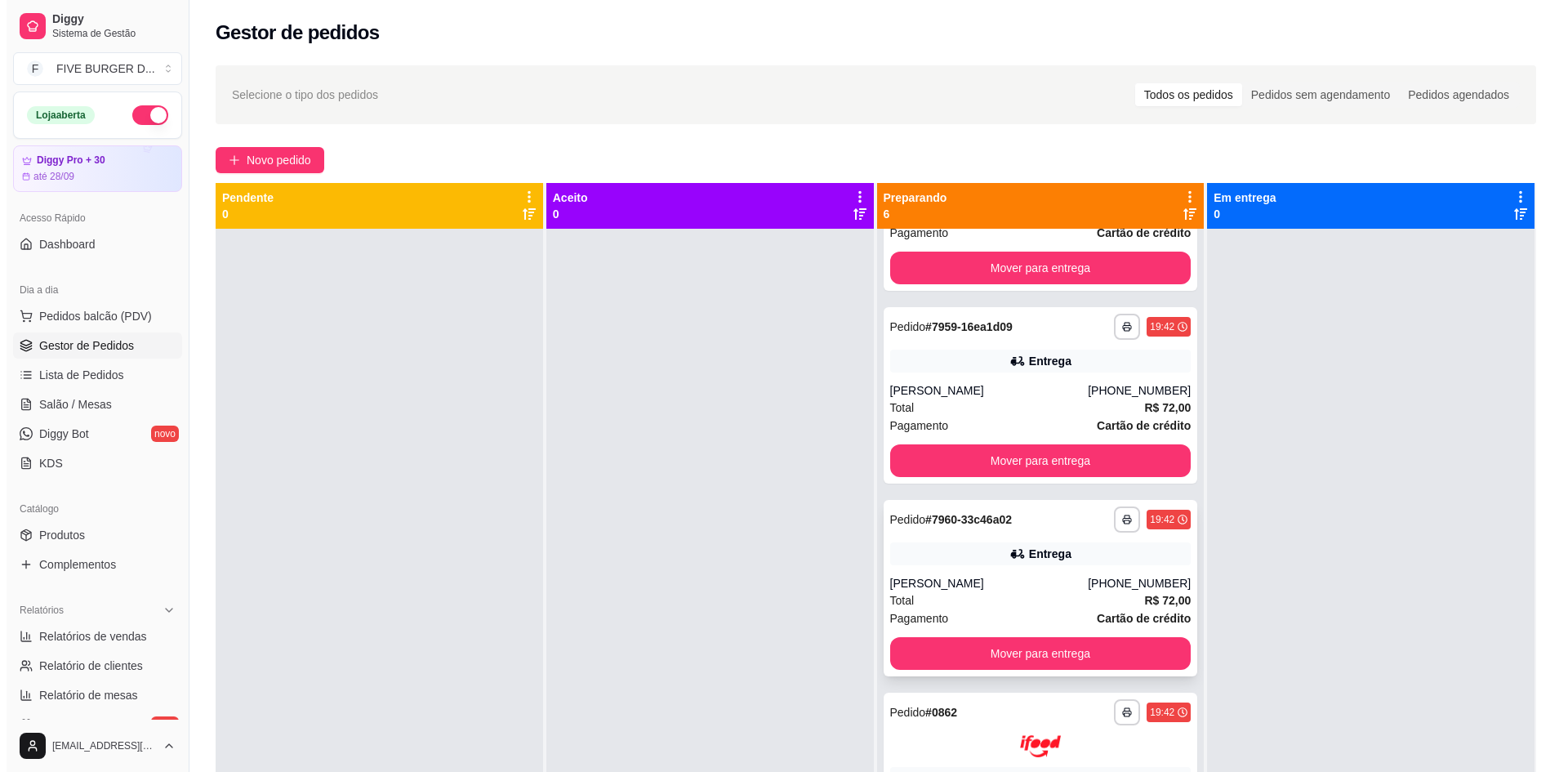
scroll to position [409, 0]
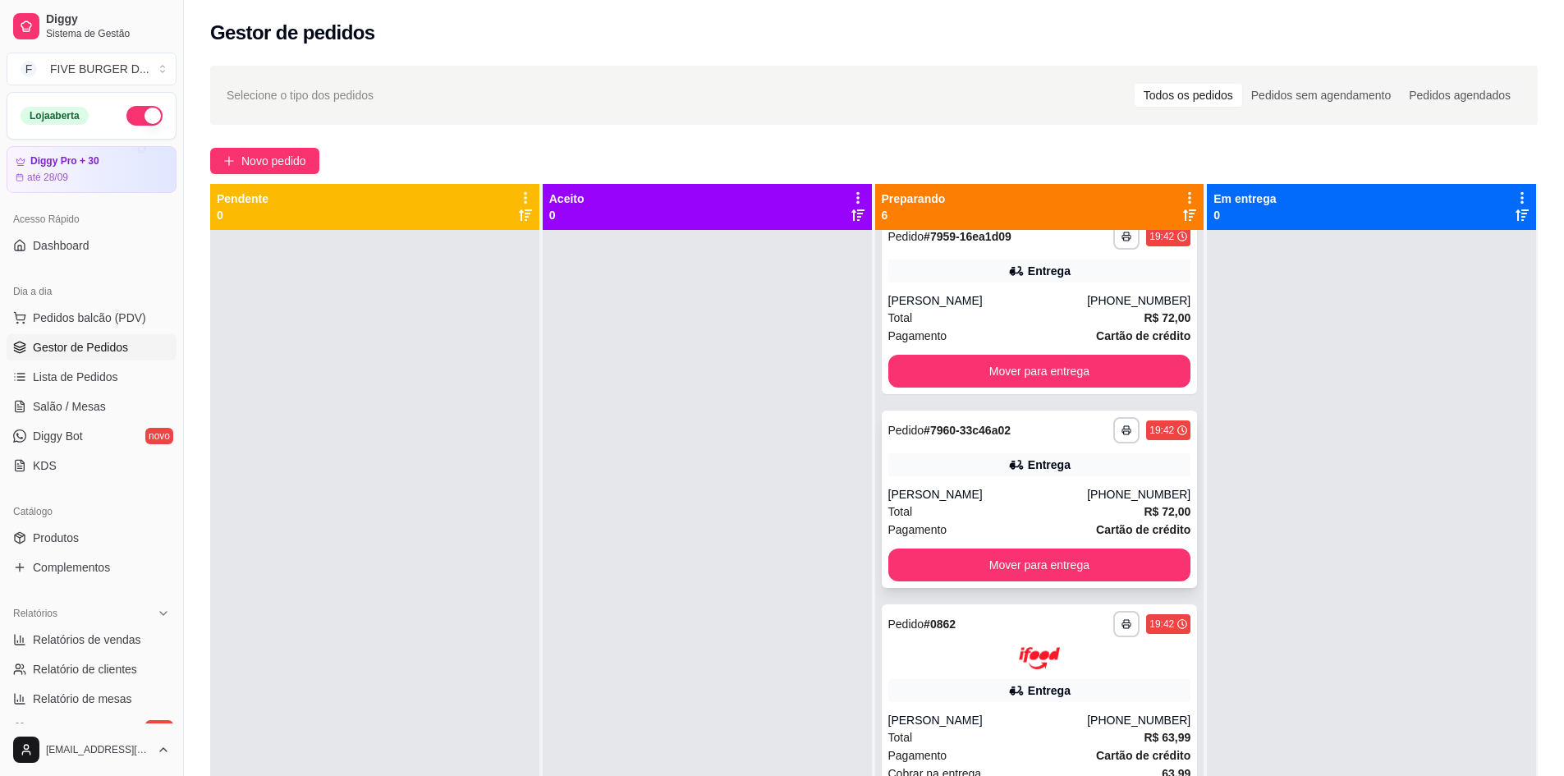
click at [1025, 495] on div "[PERSON_NAME]" at bounding box center [988, 494] width 200 height 16
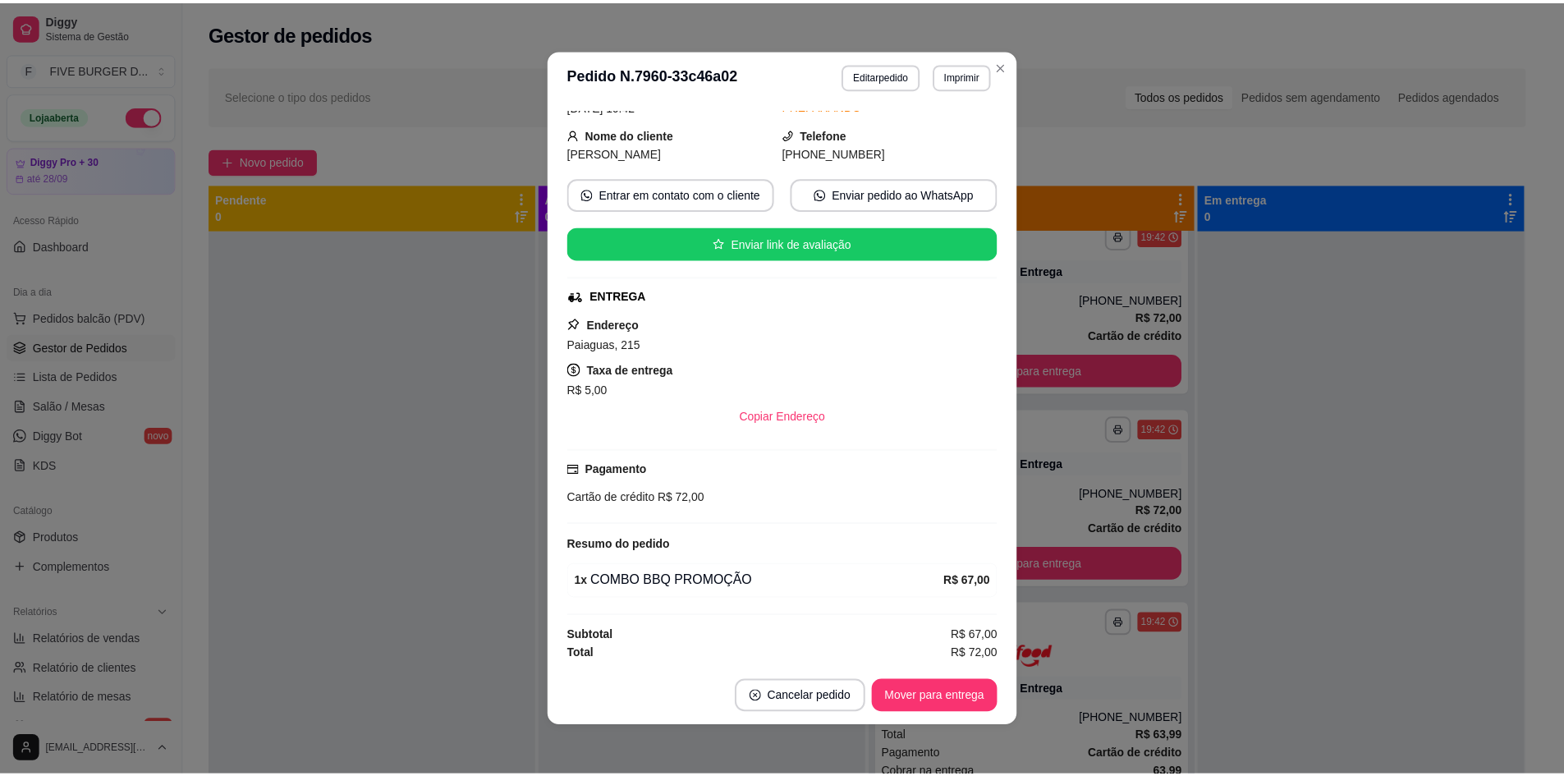
scroll to position [166, 0]
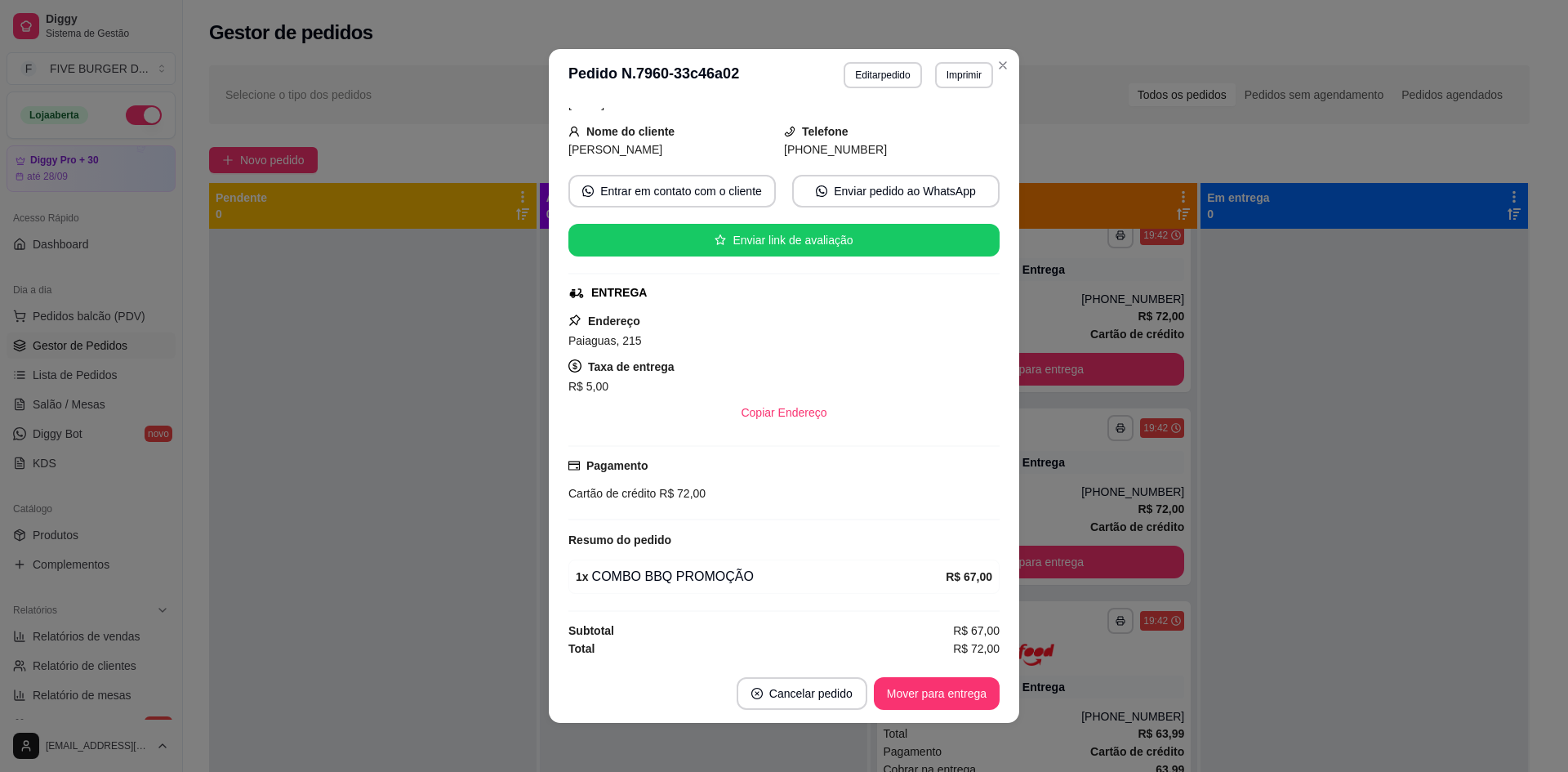
click at [1302, 517] on div at bounding box center [1364, 615] width 327 height 772
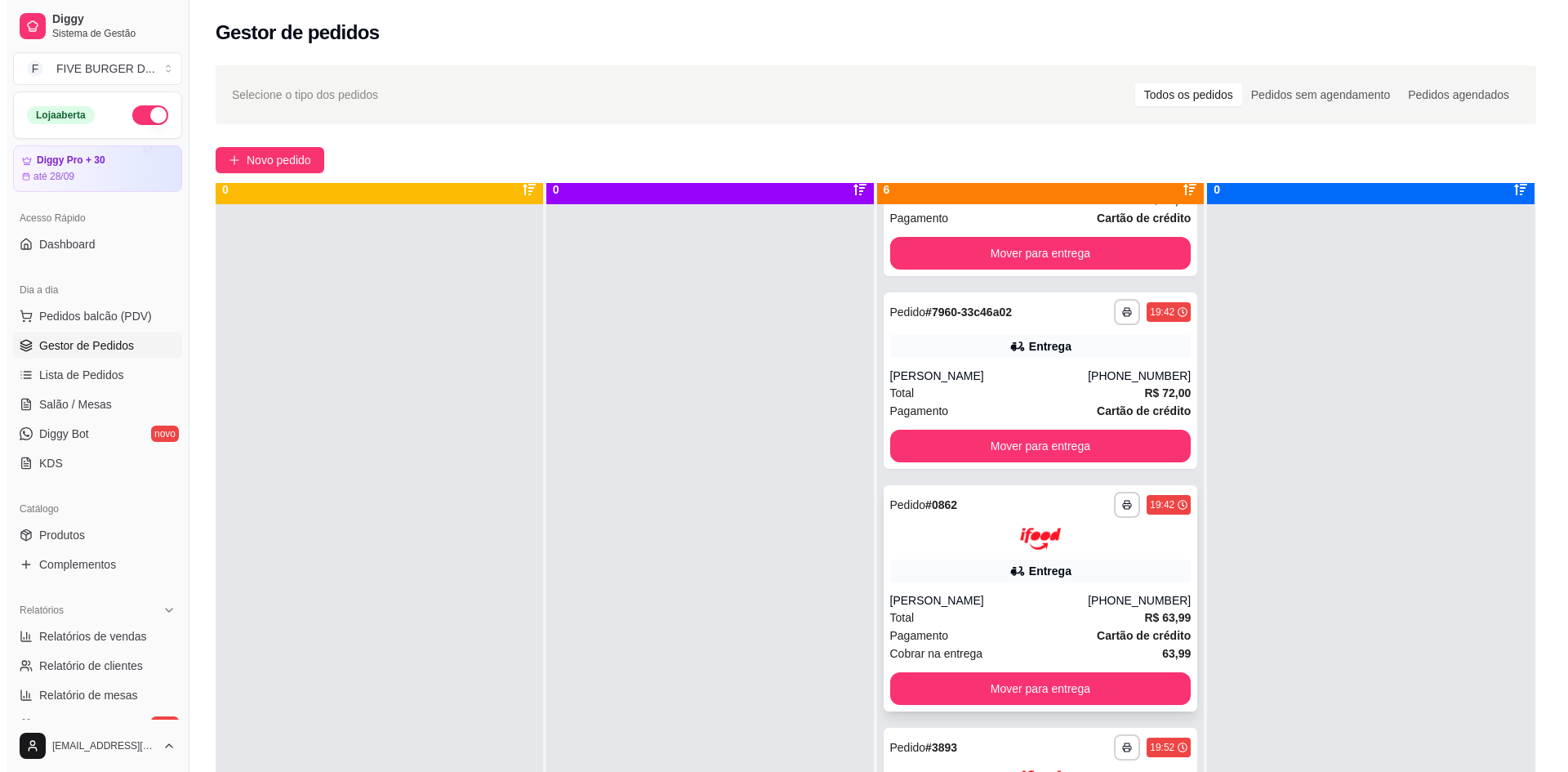
scroll to position [46, 0]
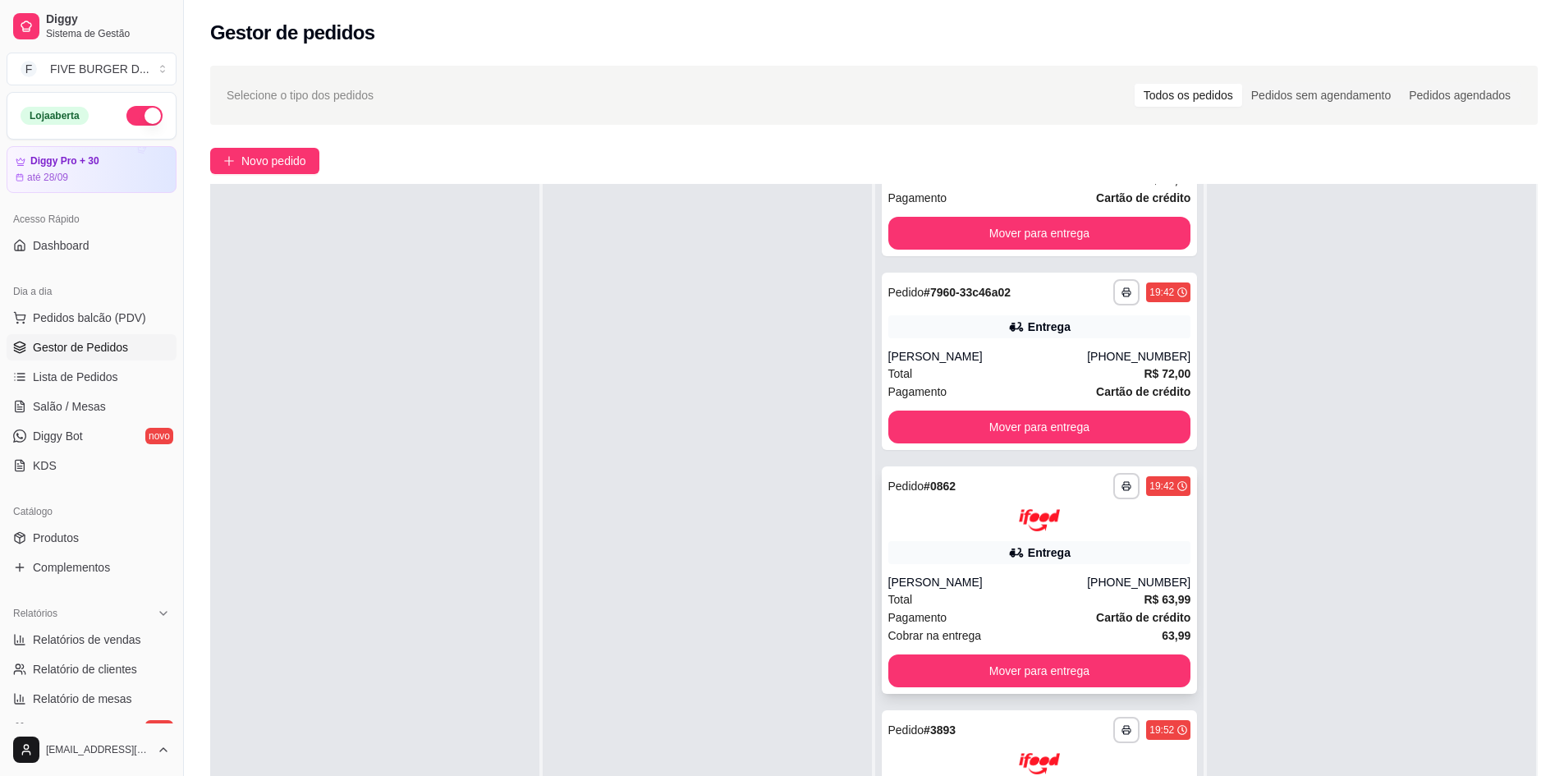
click at [1044, 537] on div "**********" at bounding box center [1040, 579] width 316 height 227
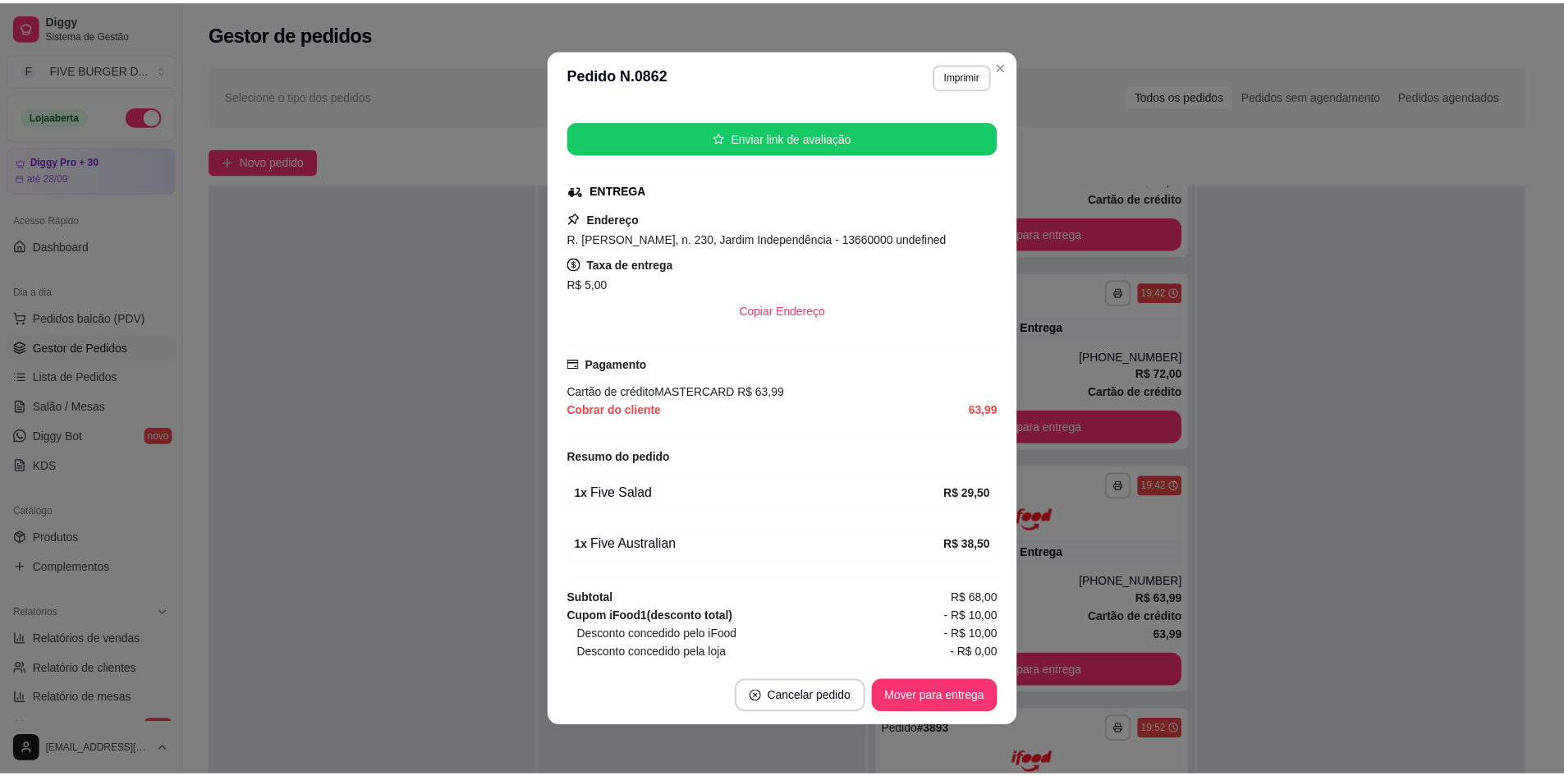
scroll to position [325, 0]
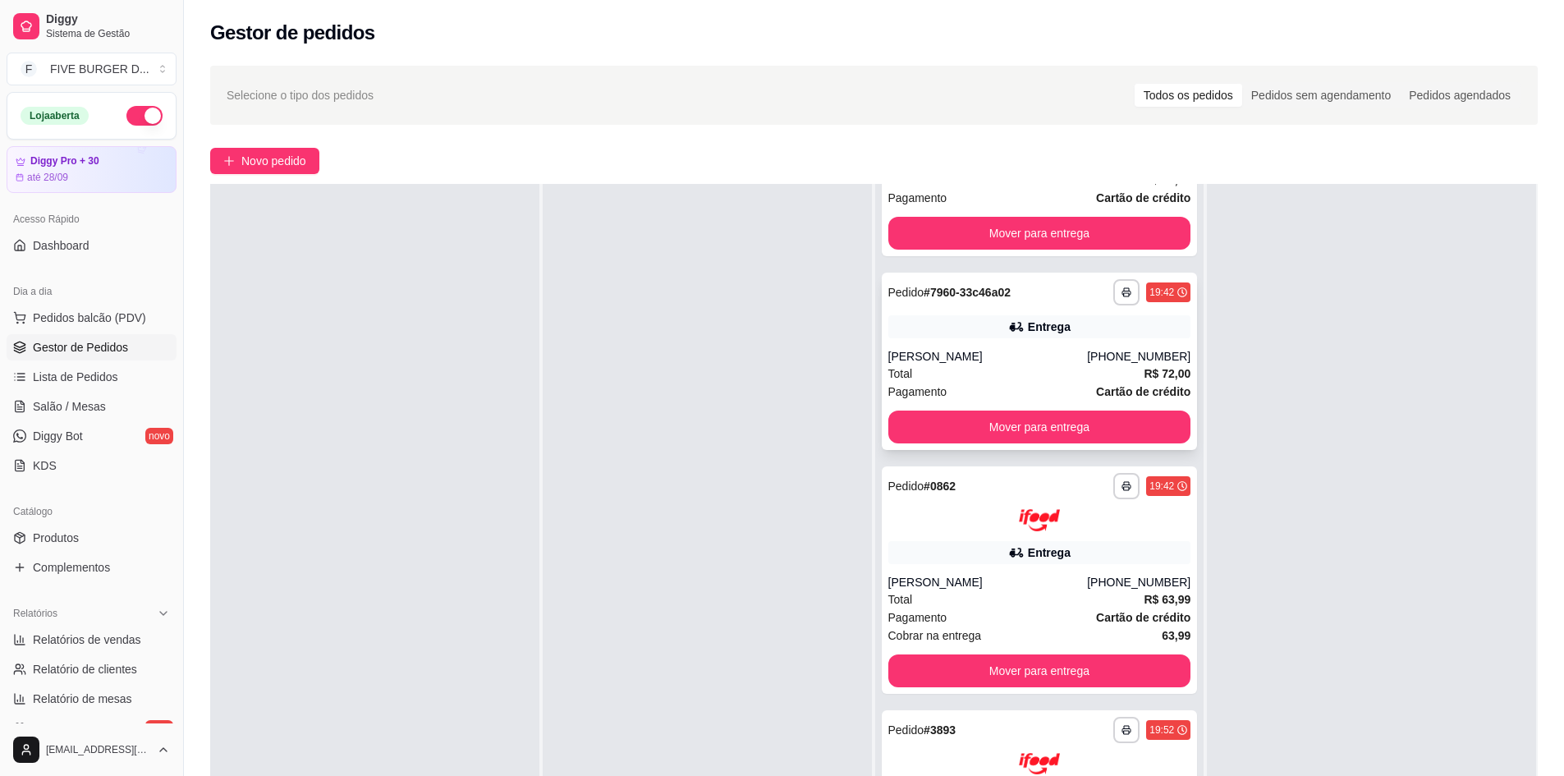
click at [1099, 325] on div "Entrega" at bounding box center [1039, 326] width 303 height 23
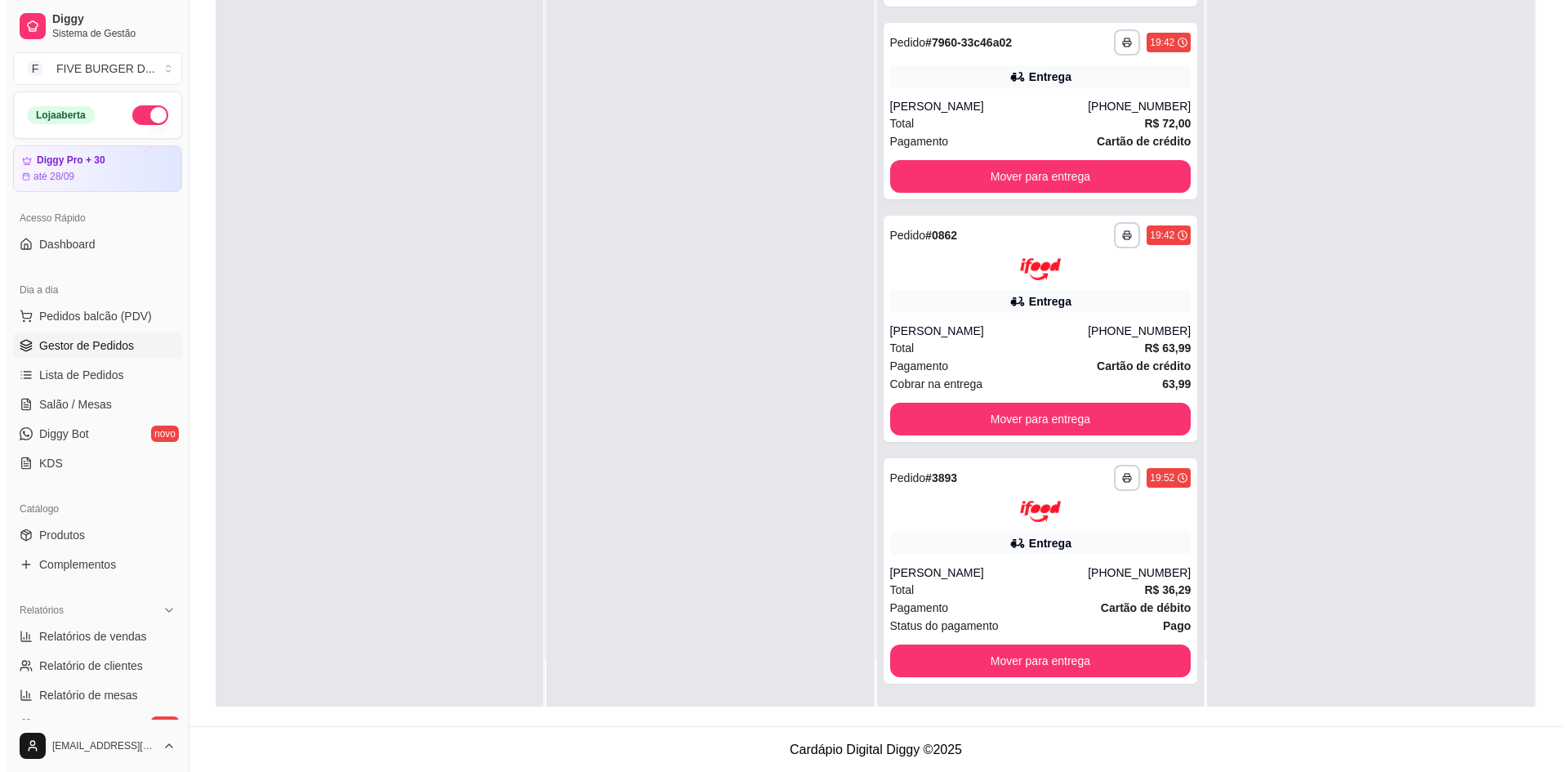
scroll to position [249, 0]
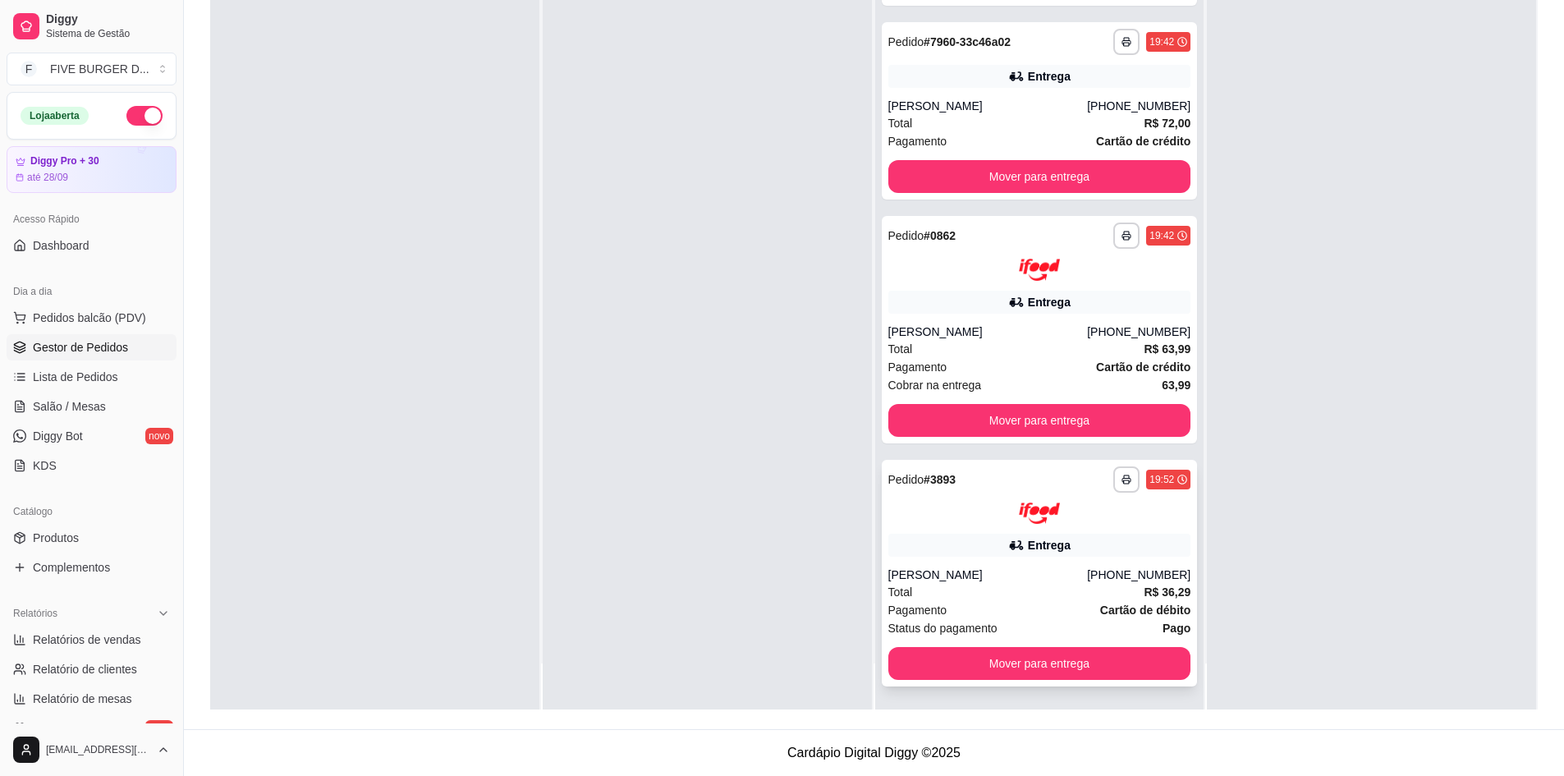
click at [1085, 580] on div "[PERSON_NAME]" at bounding box center [988, 575] width 200 height 16
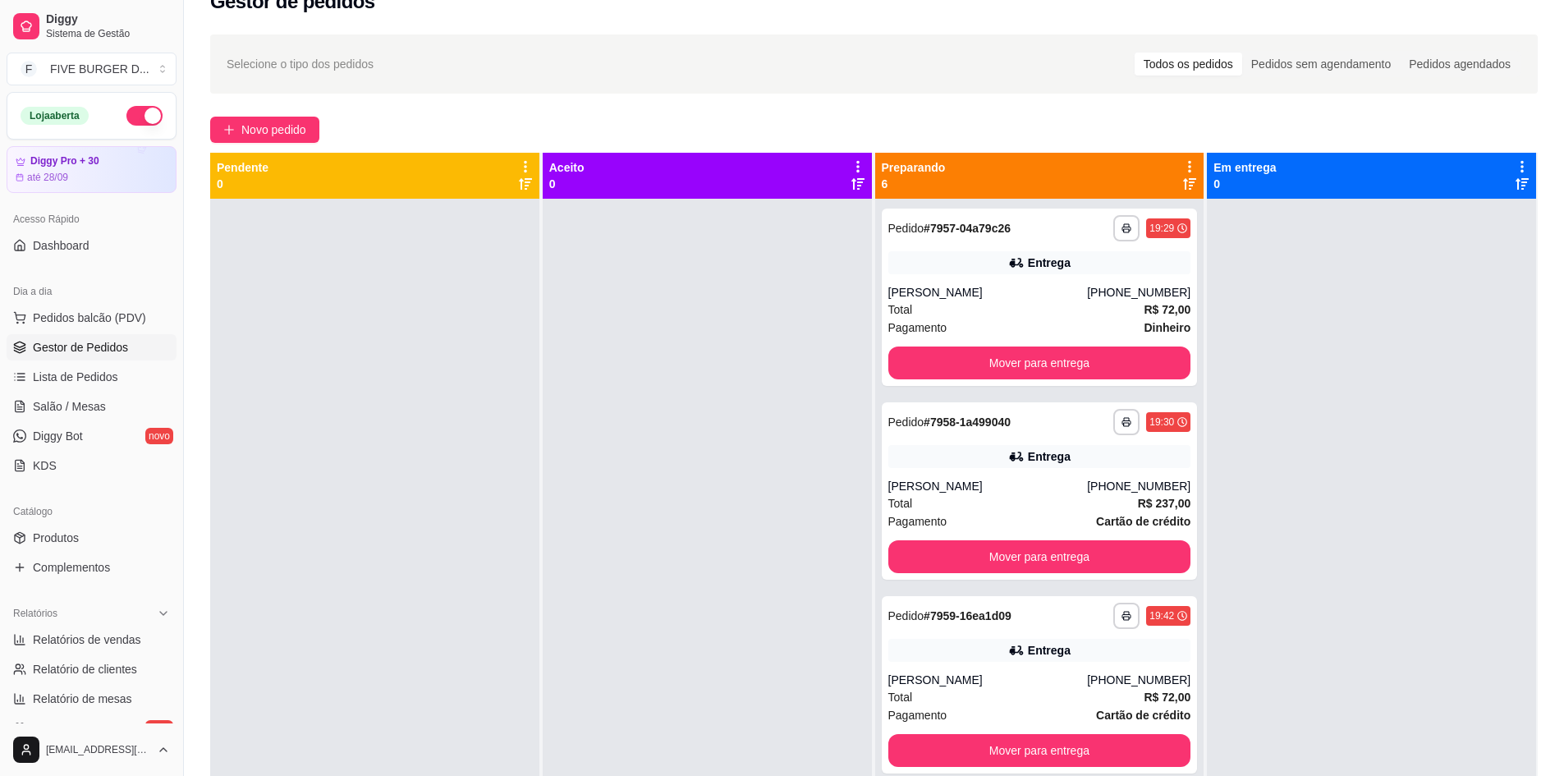
scroll to position [0, 0]
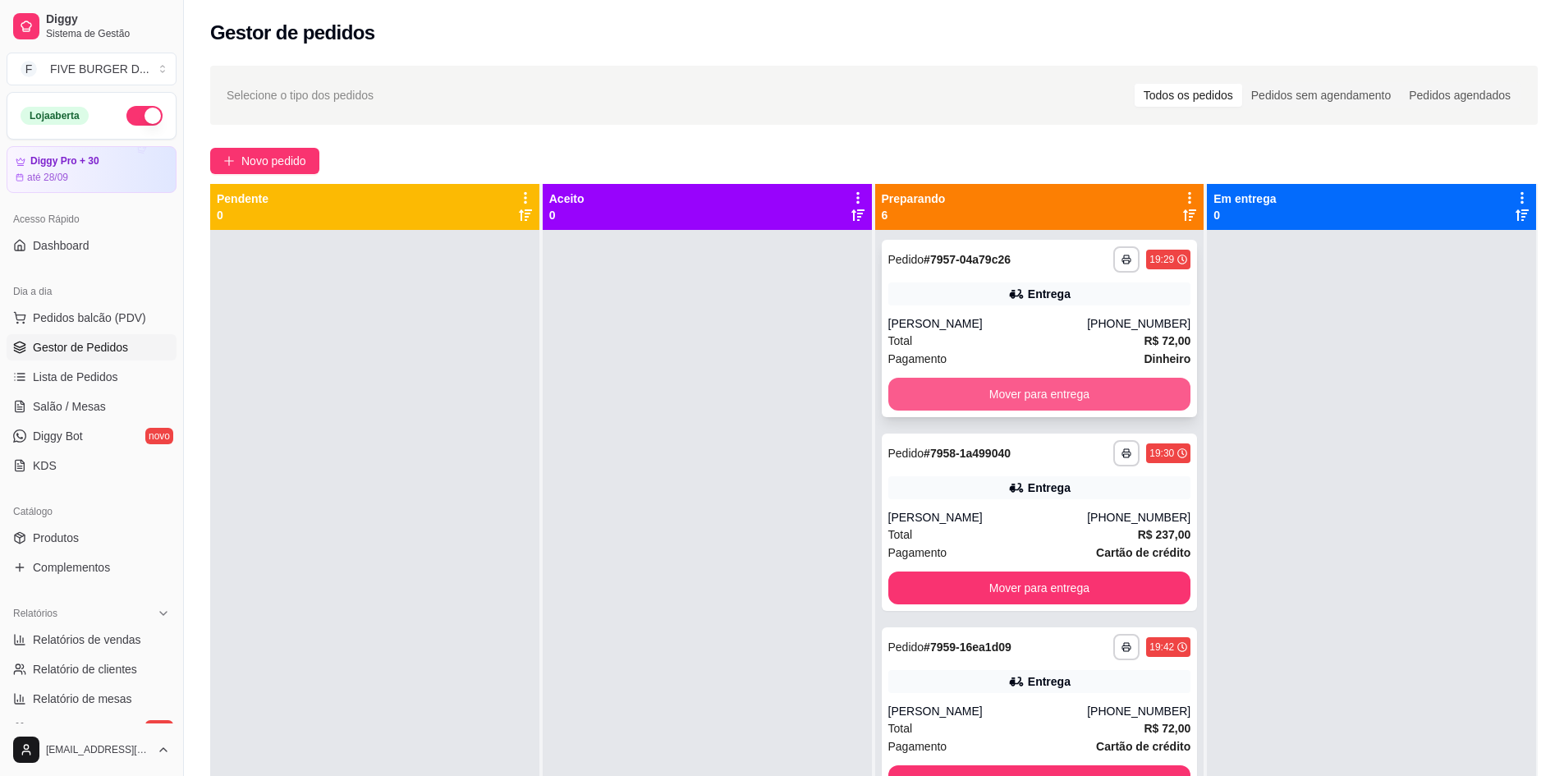
click at [1129, 383] on button "Mover para entrega" at bounding box center [1039, 394] width 303 height 33
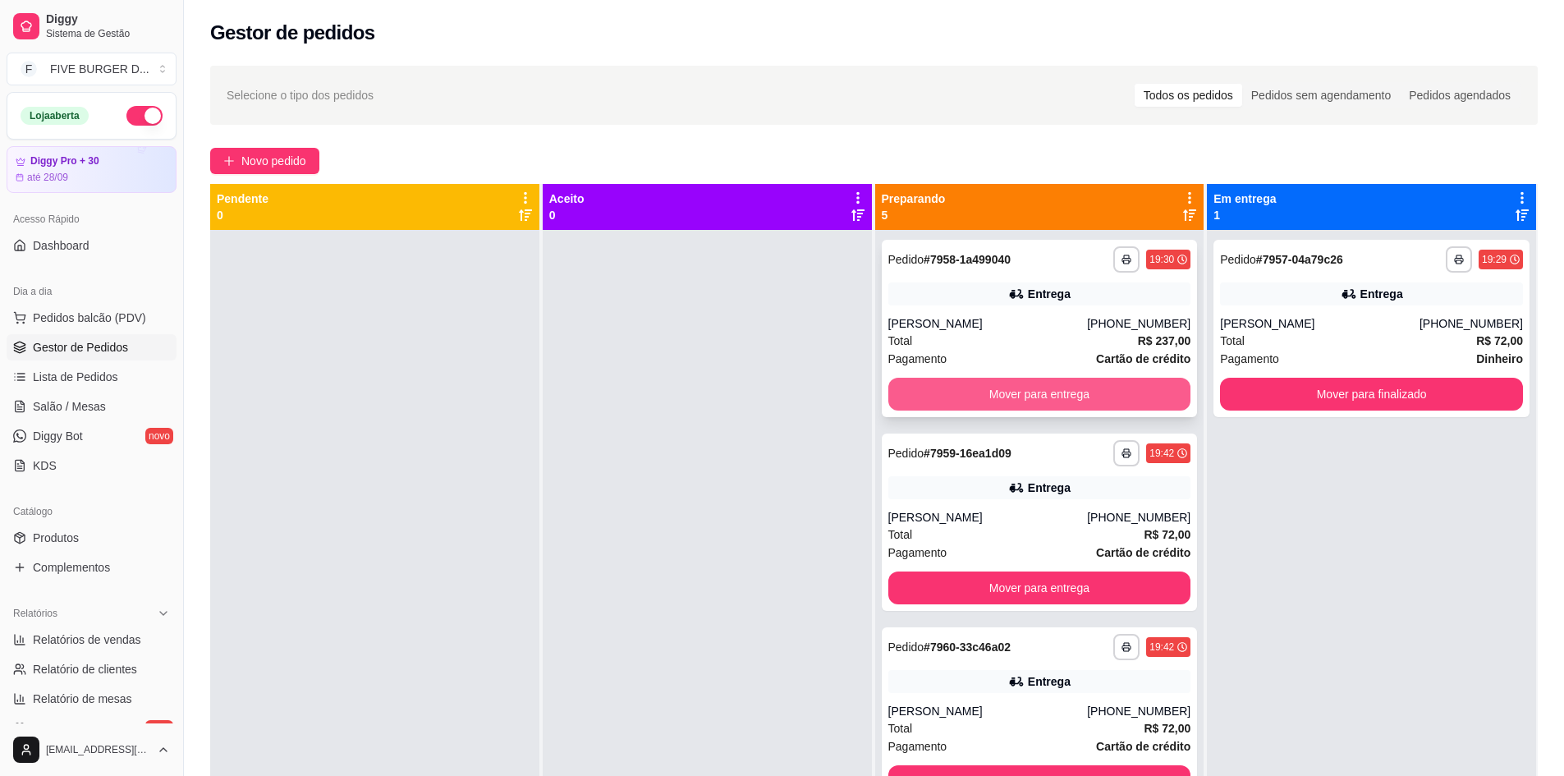
click at [1131, 388] on button "Mover para entrega" at bounding box center [1039, 394] width 303 height 33
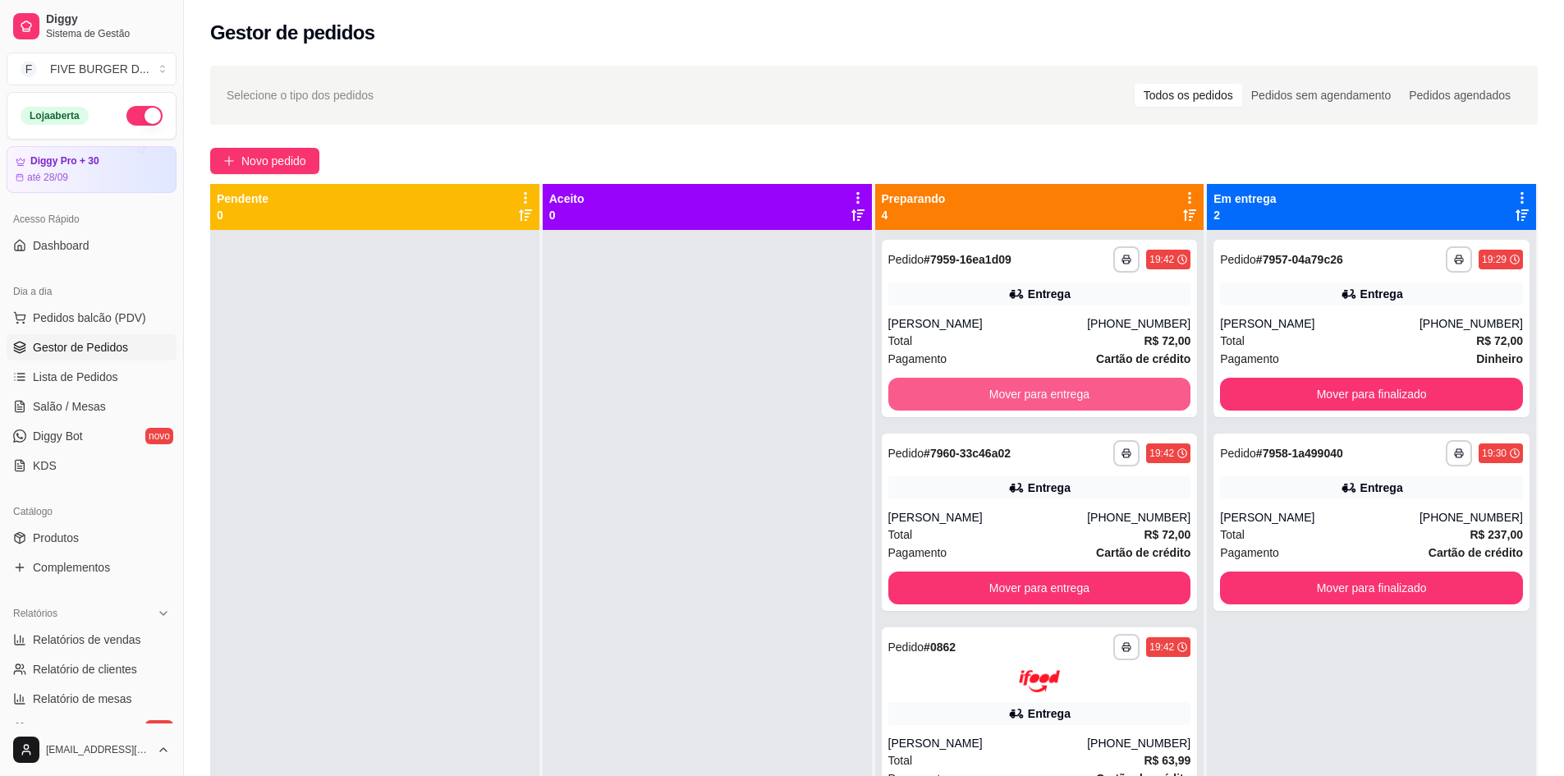
click at [1131, 388] on button "Mover para entrega" at bounding box center [1039, 394] width 303 height 33
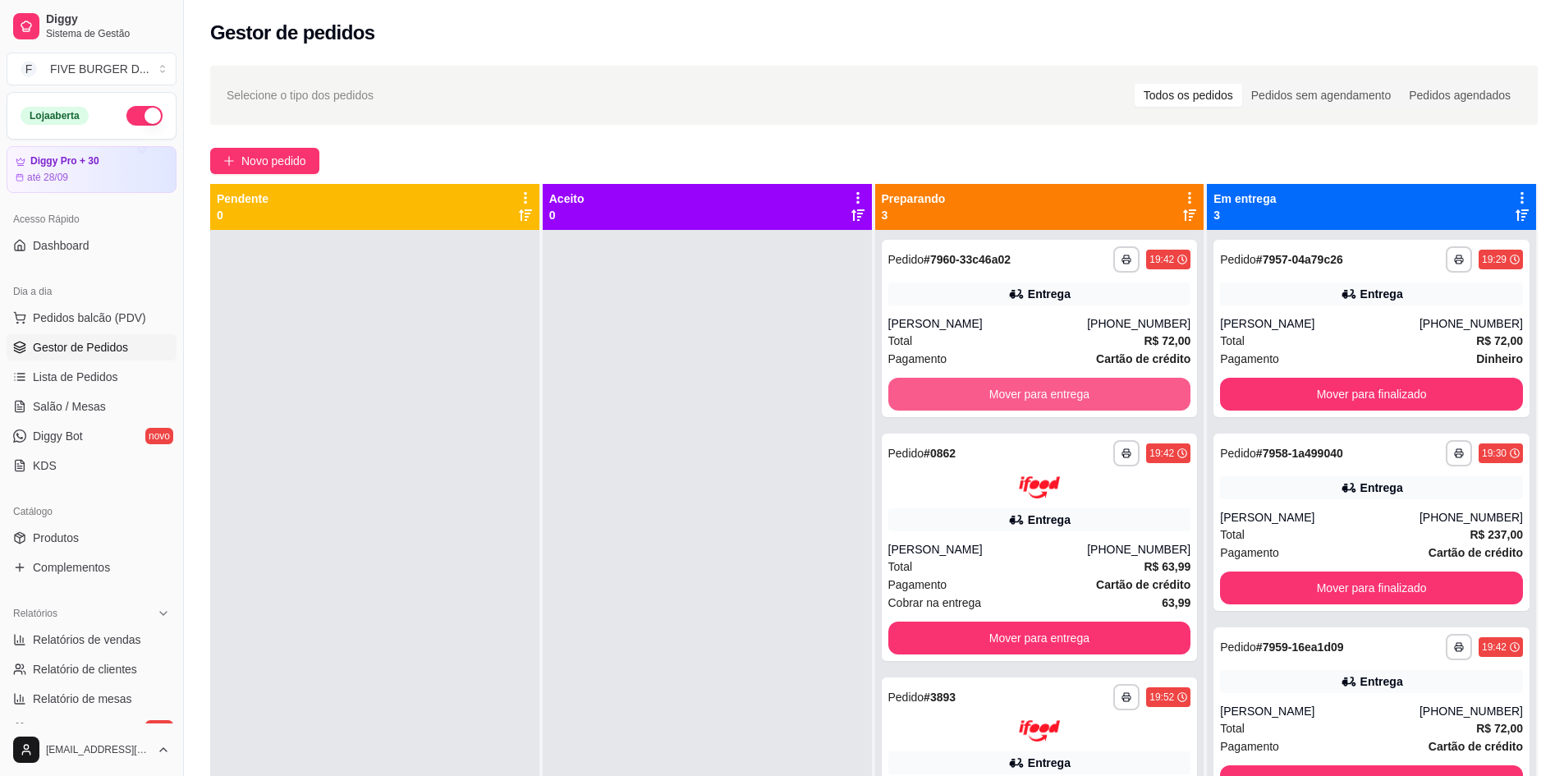
click at [1131, 388] on button "Mover para entrega" at bounding box center [1039, 394] width 303 height 33
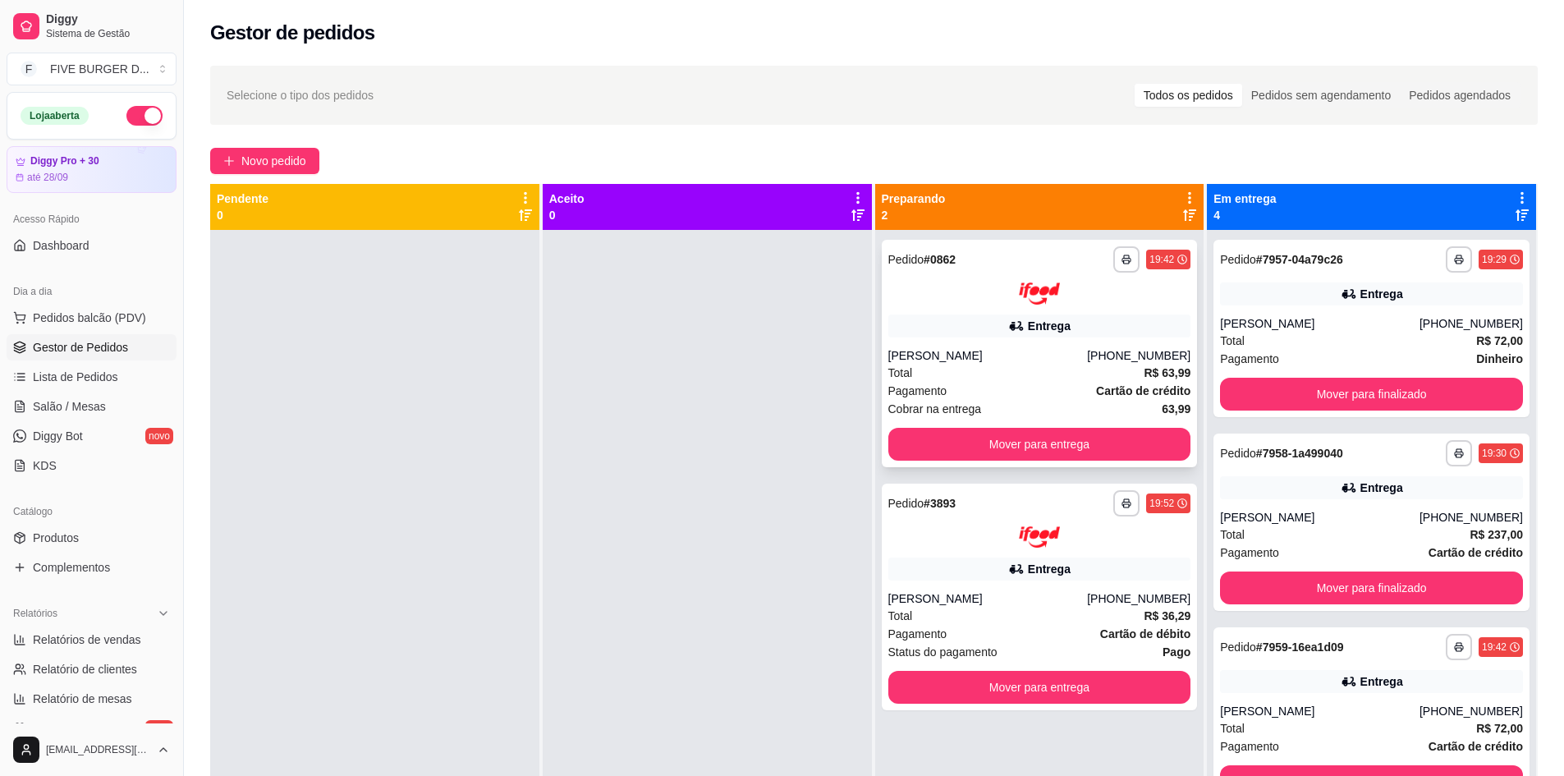
click at [1136, 442] on button "Mover para entrega" at bounding box center [1039, 444] width 303 height 33
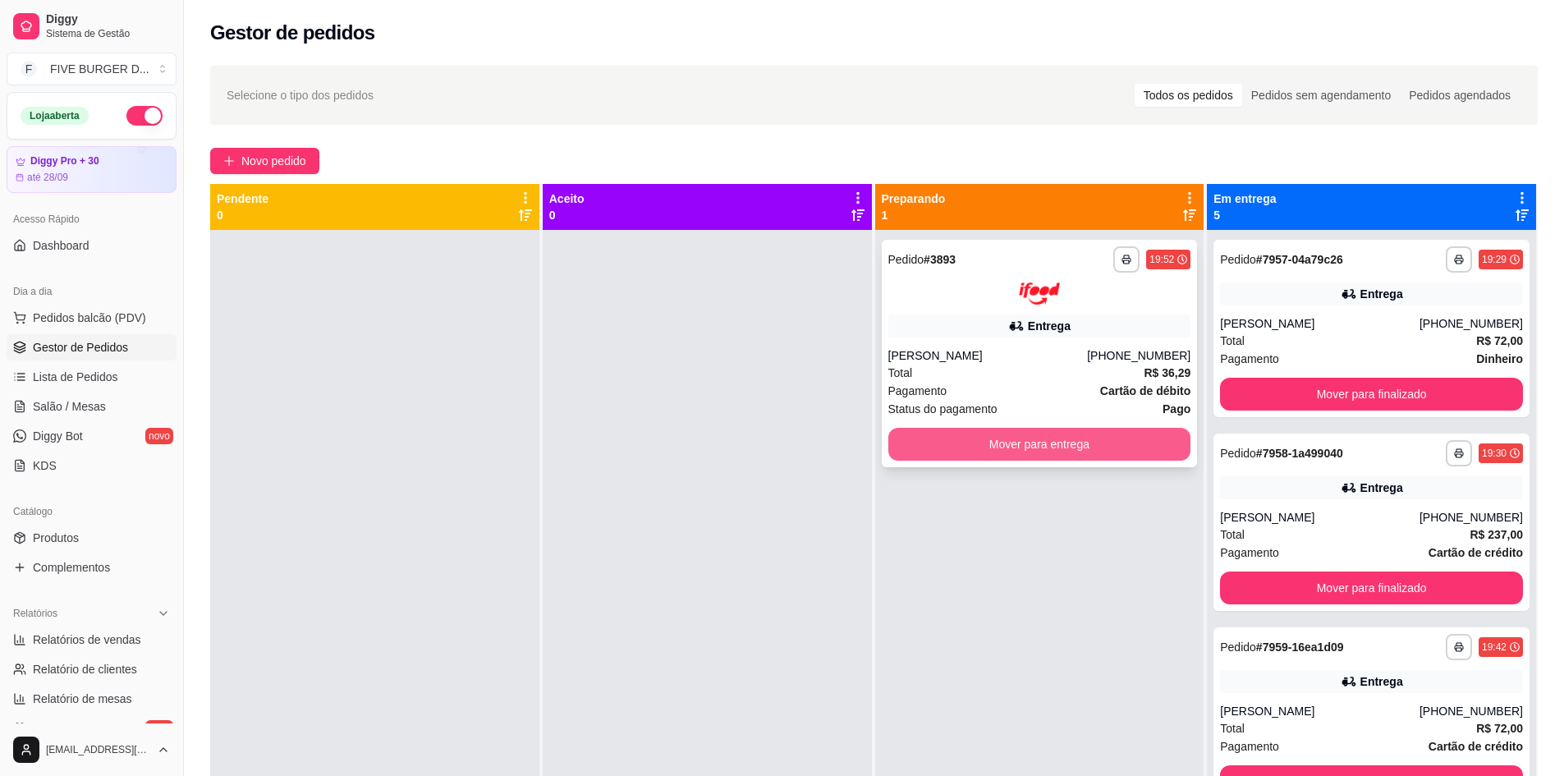
click at [1125, 443] on button "Mover para entrega" at bounding box center [1039, 444] width 303 height 33
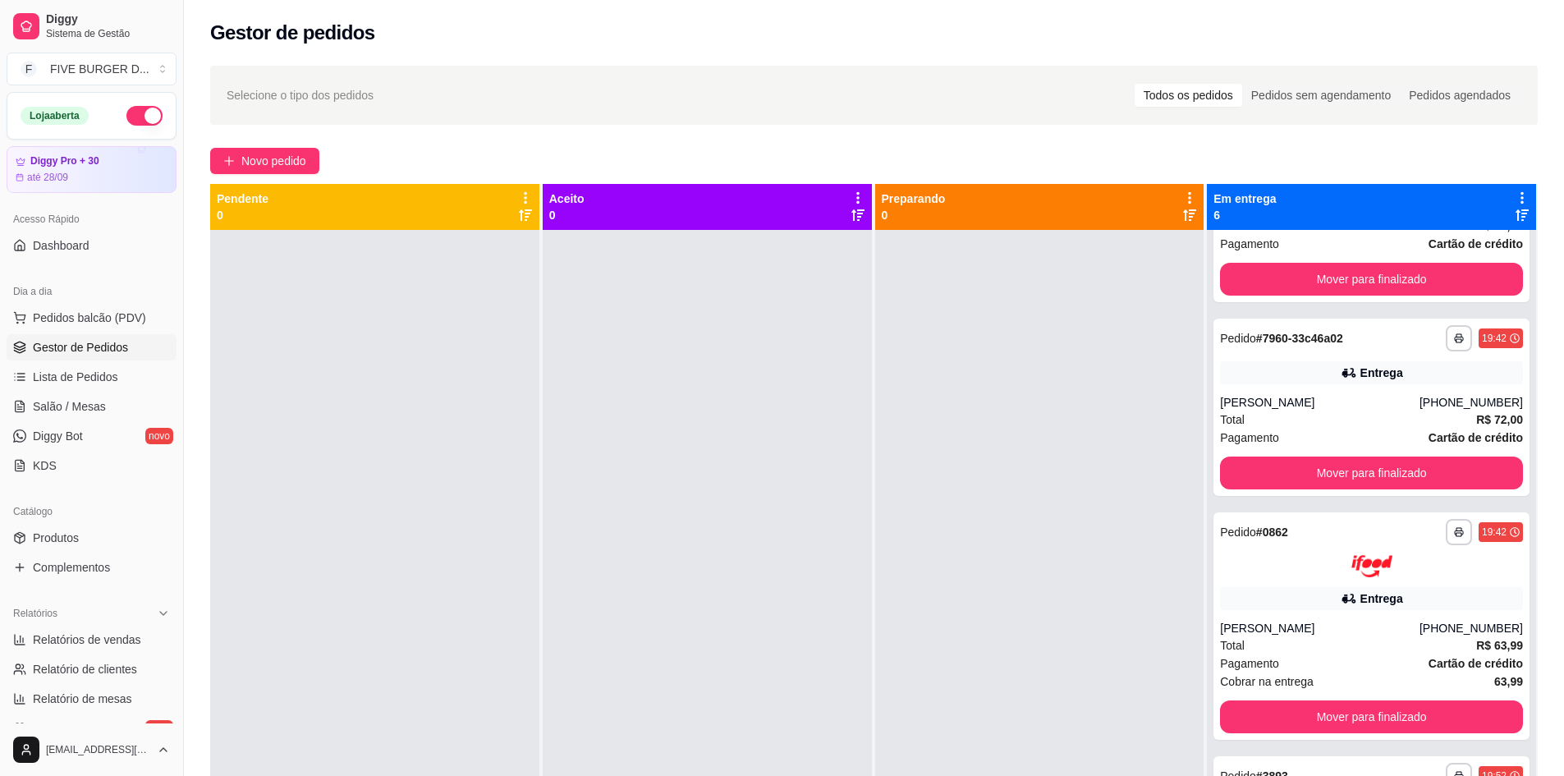
scroll to position [10, 0]
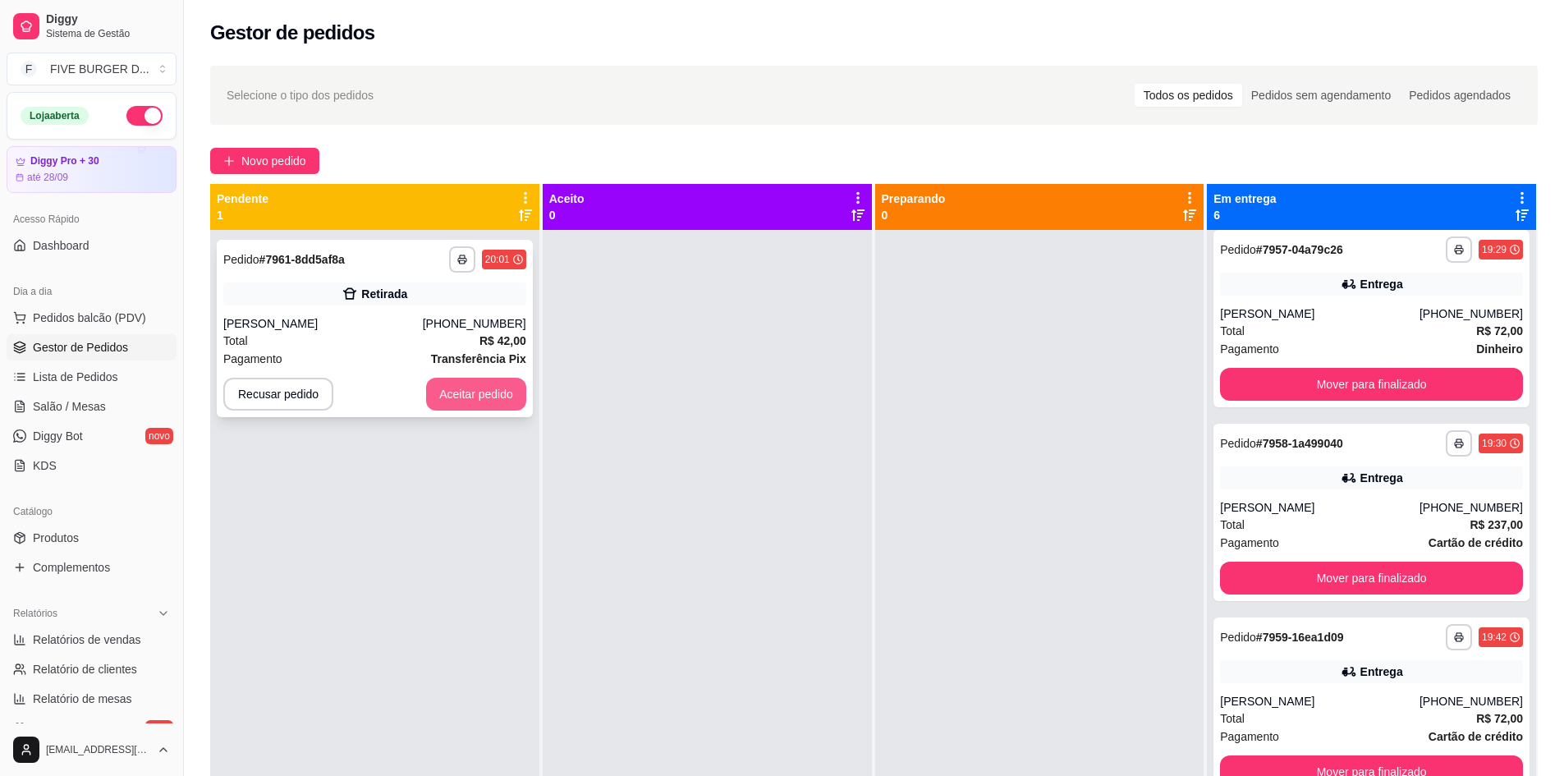
click at [489, 406] on button "Aceitar pedido" at bounding box center [476, 394] width 100 height 33
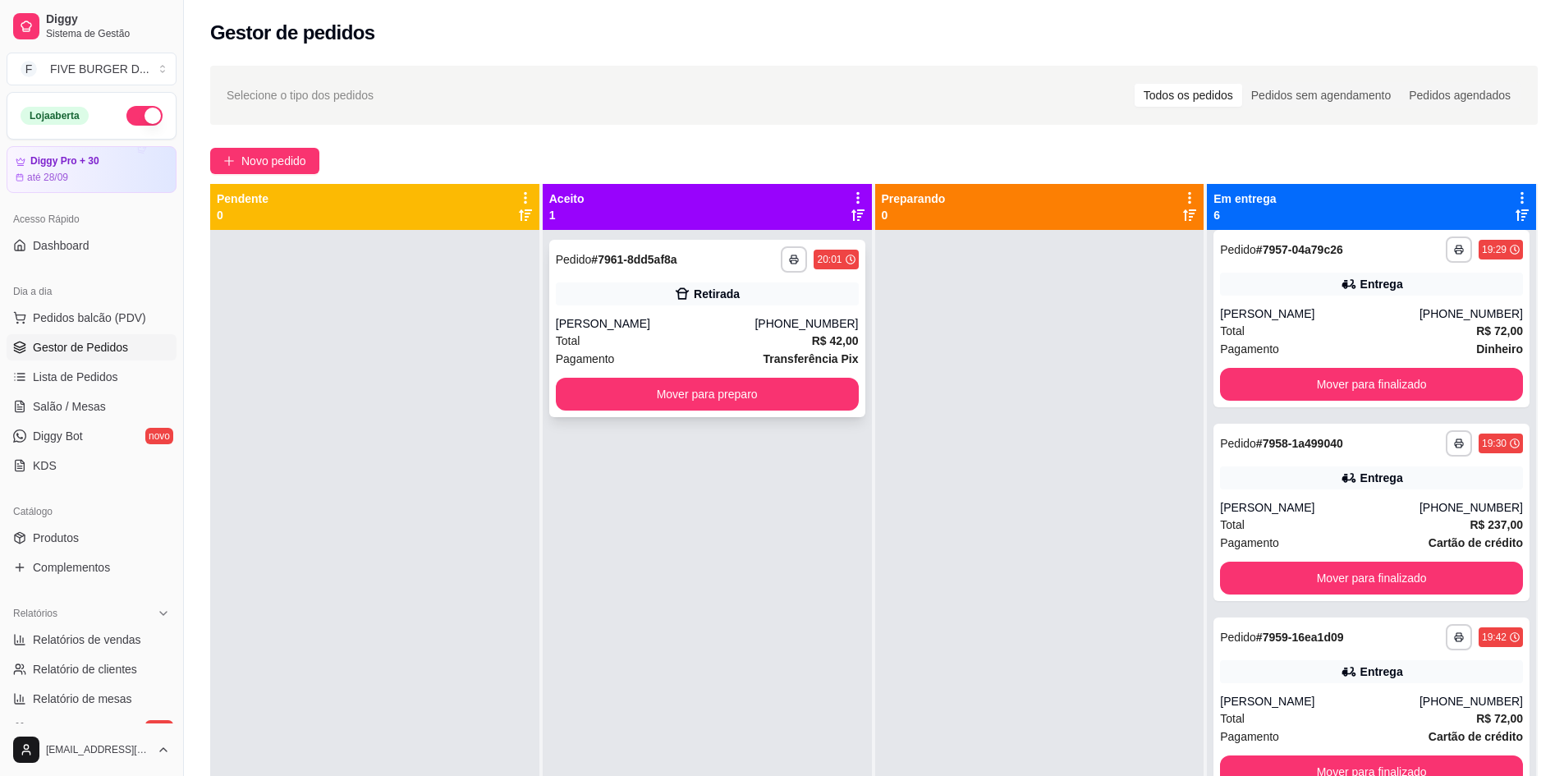
click at [625, 399] on button "Mover para preparo" at bounding box center [707, 394] width 303 height 33
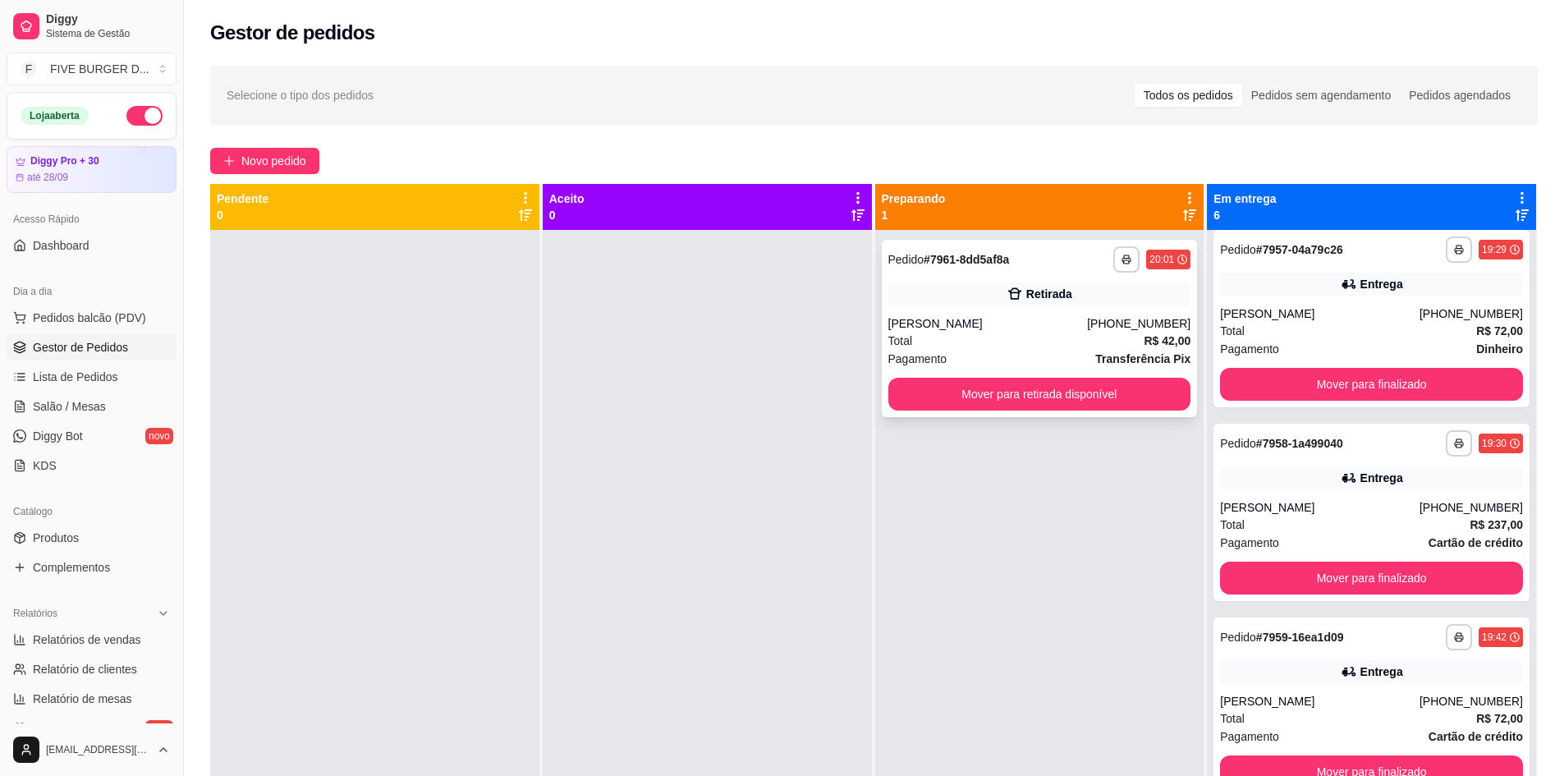
click at [1008, 329] on div "[PERSON_NAME]" at bounding box center [988, 323] width 200 height 16
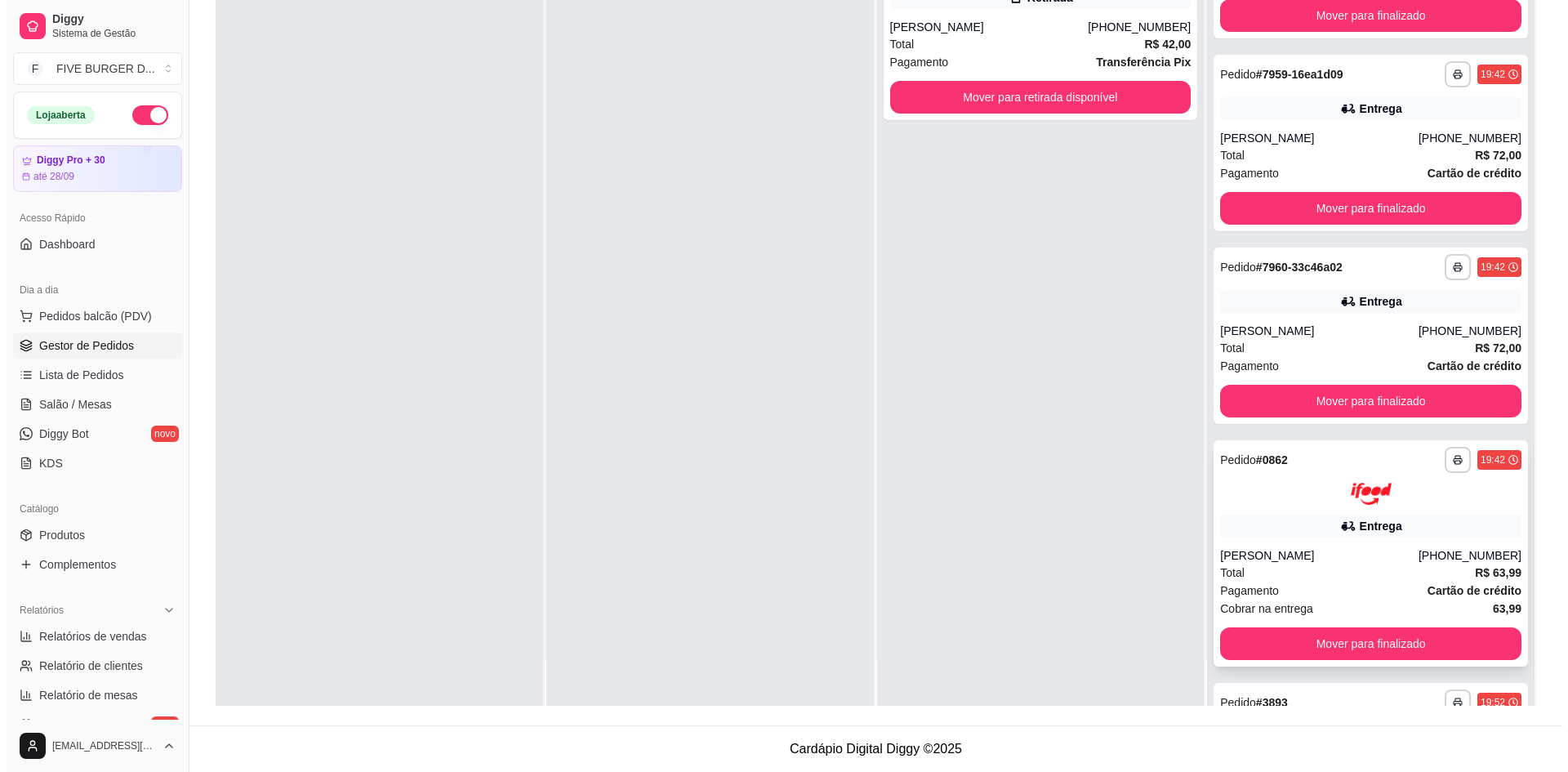
scroll to position [499, 0]
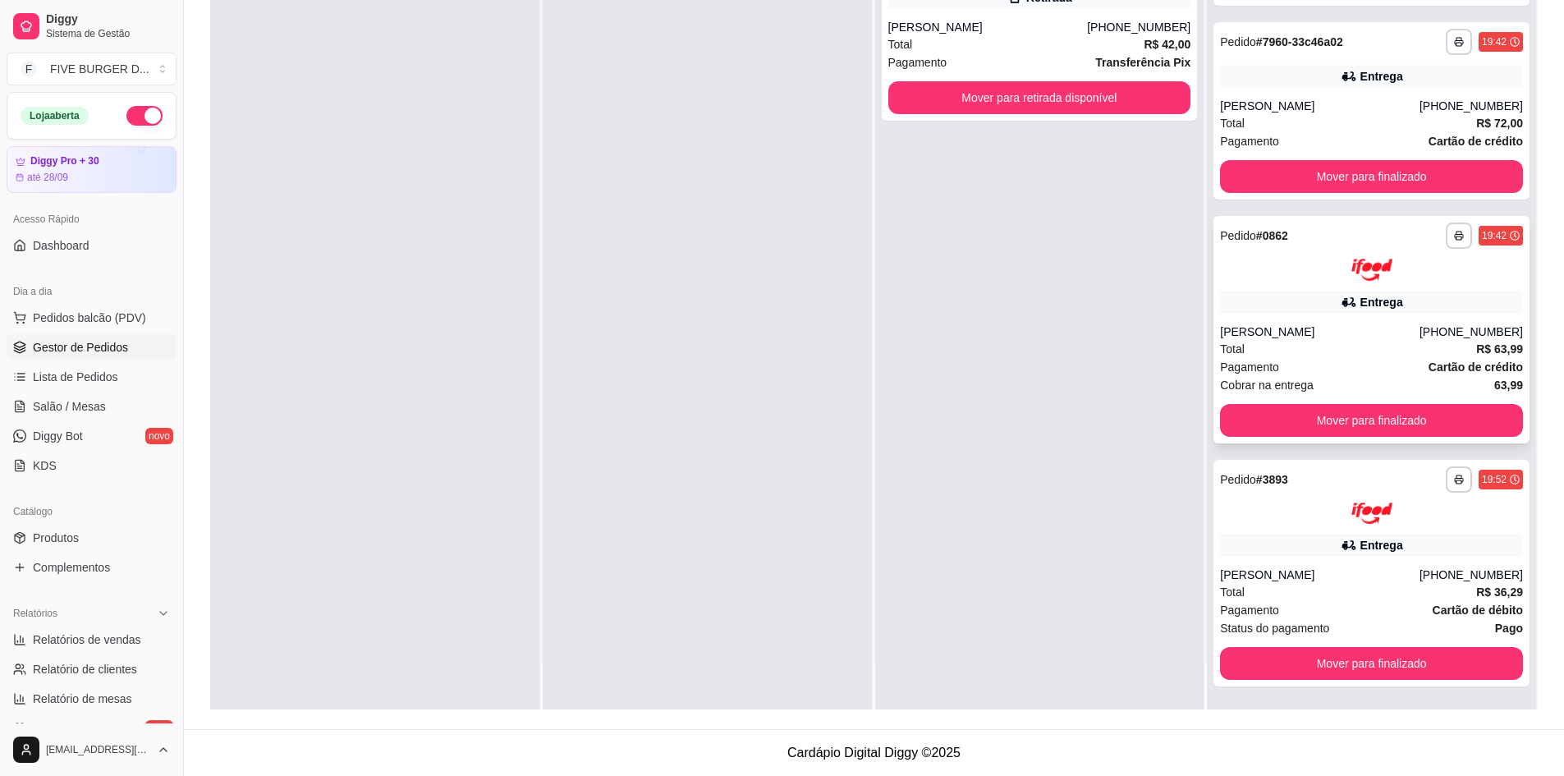
click at [1305, 335] on div "[PERSON_NAME]" at bounding box center [1320, 331] width 200 height 16
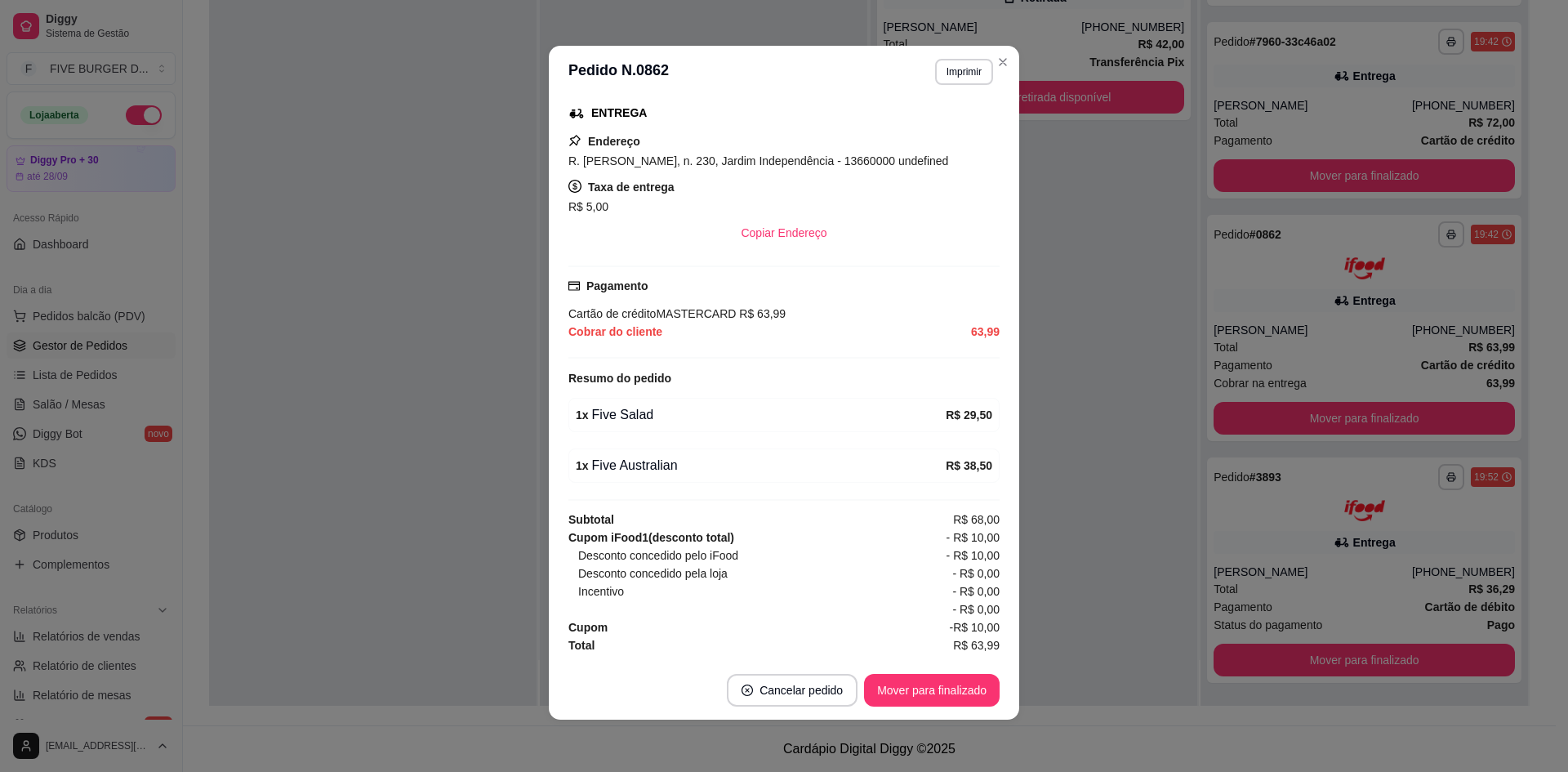
scroll to position [323, 0]
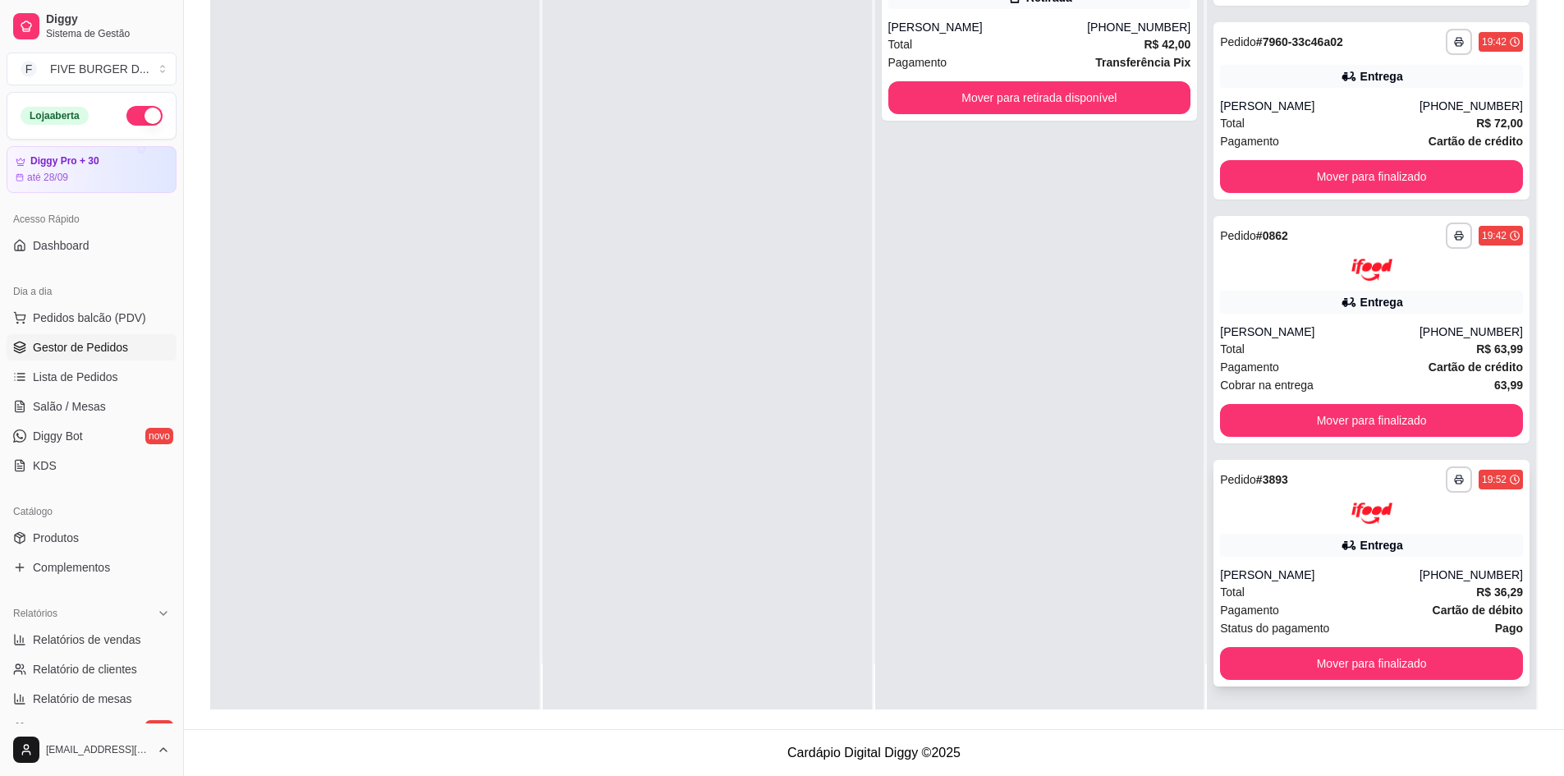
click at [1256, 557] on div "**********" at bounding box center [1372, 573] width 316 height 227
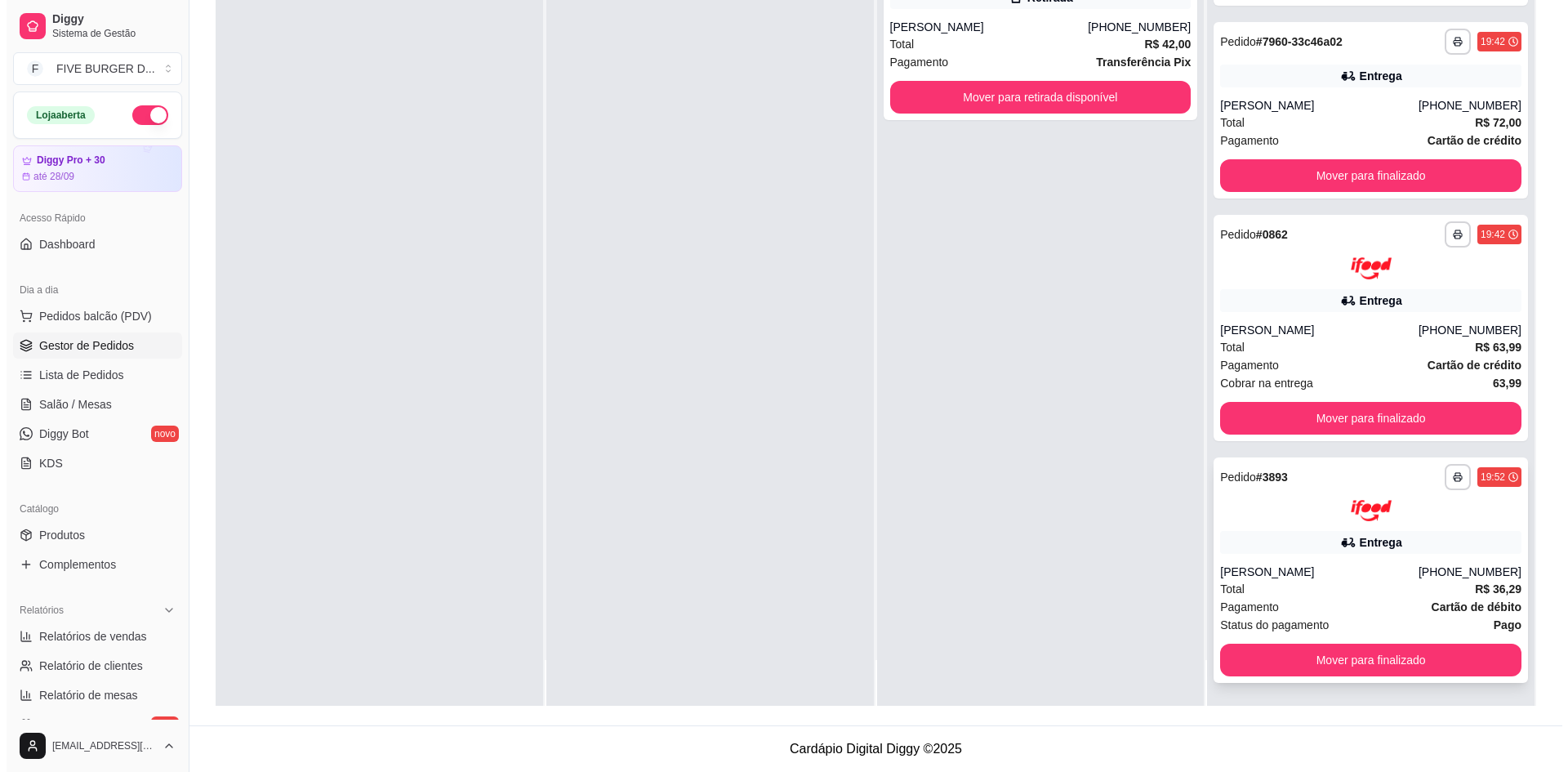
scroll to position [173, 0]
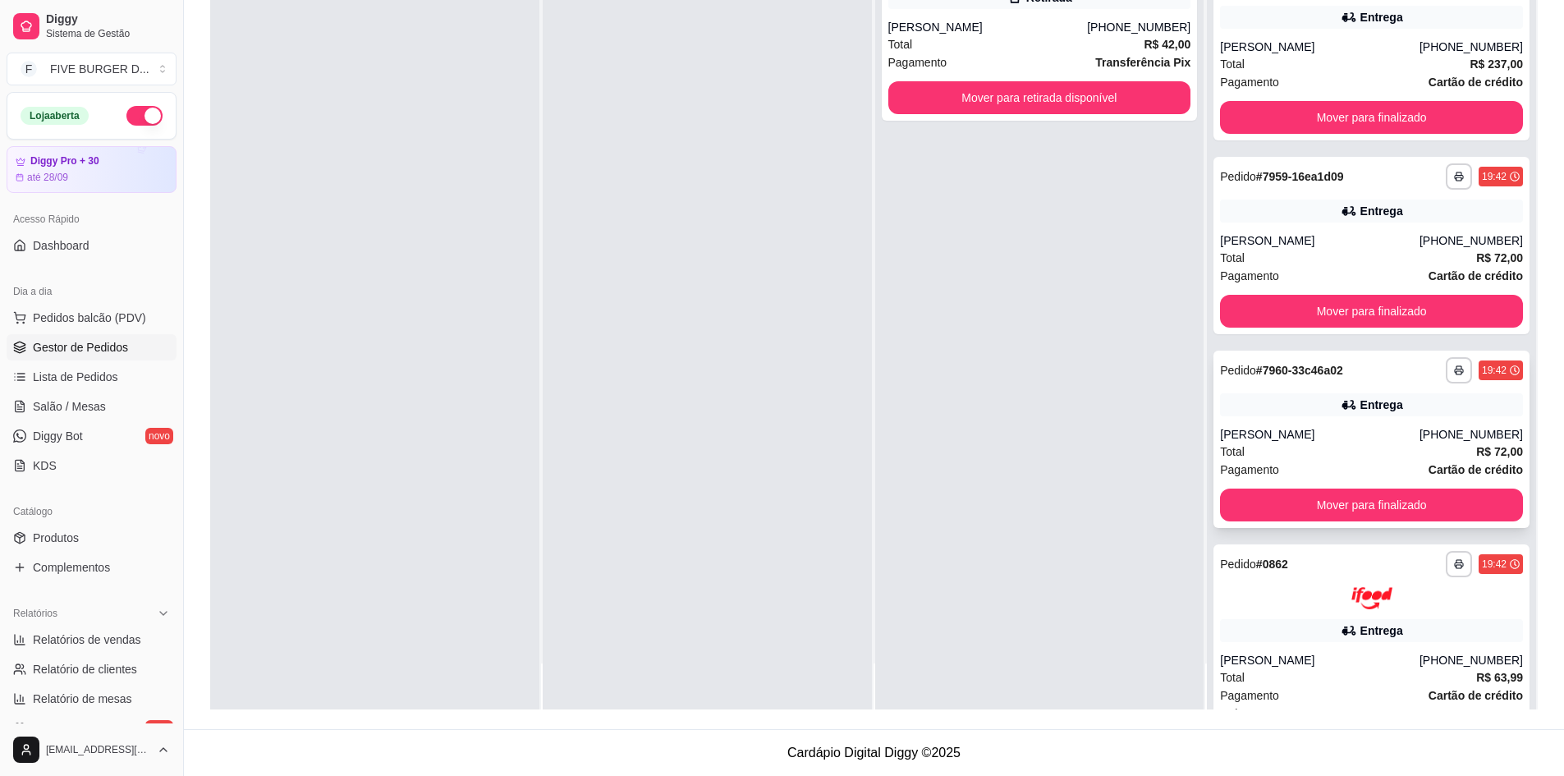
click at [1286, 457] on div "Total R$ 72,00" at bounding box center [1371, 452] width 303 height 18
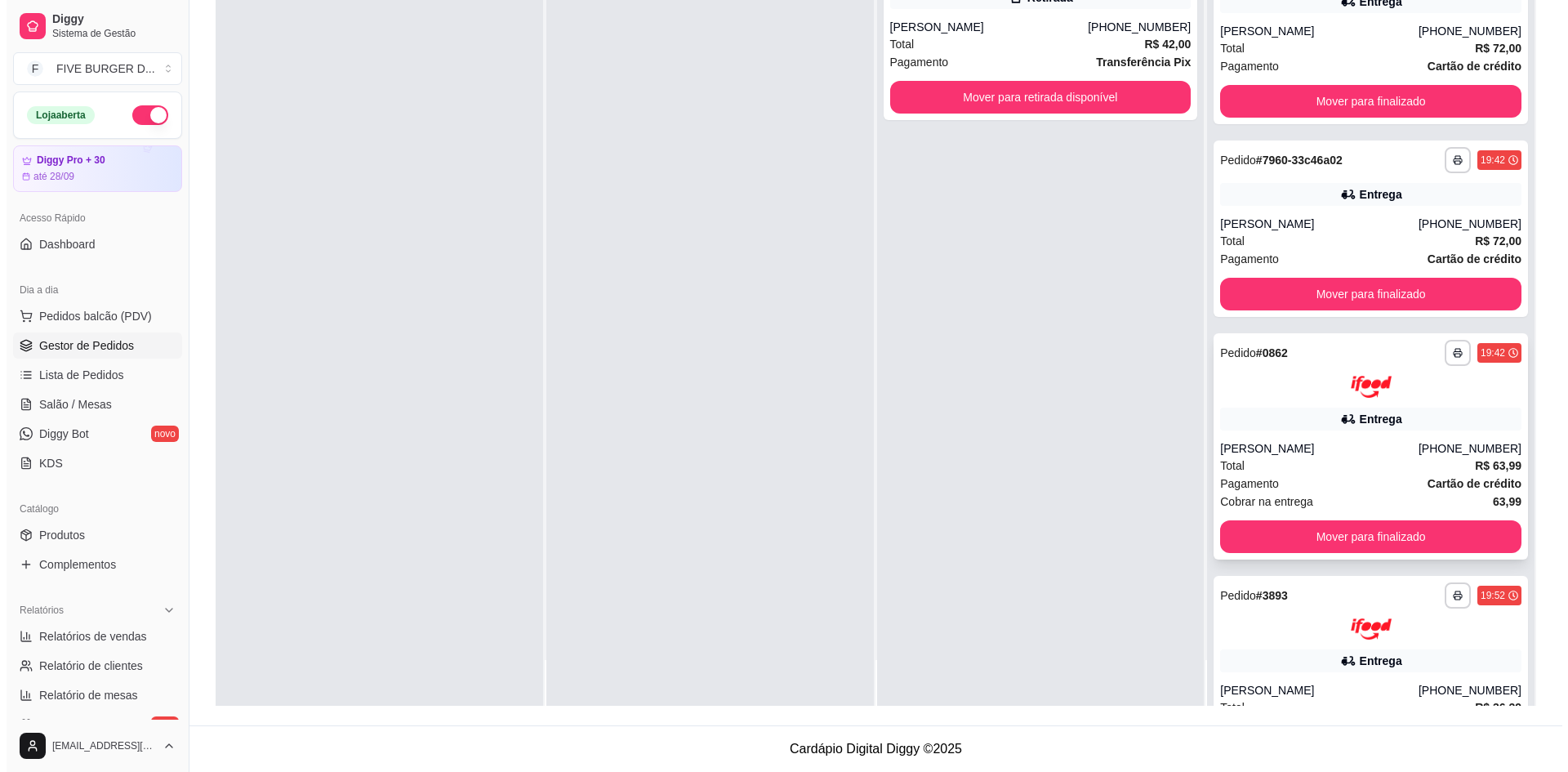
scroll to position [499, 0]
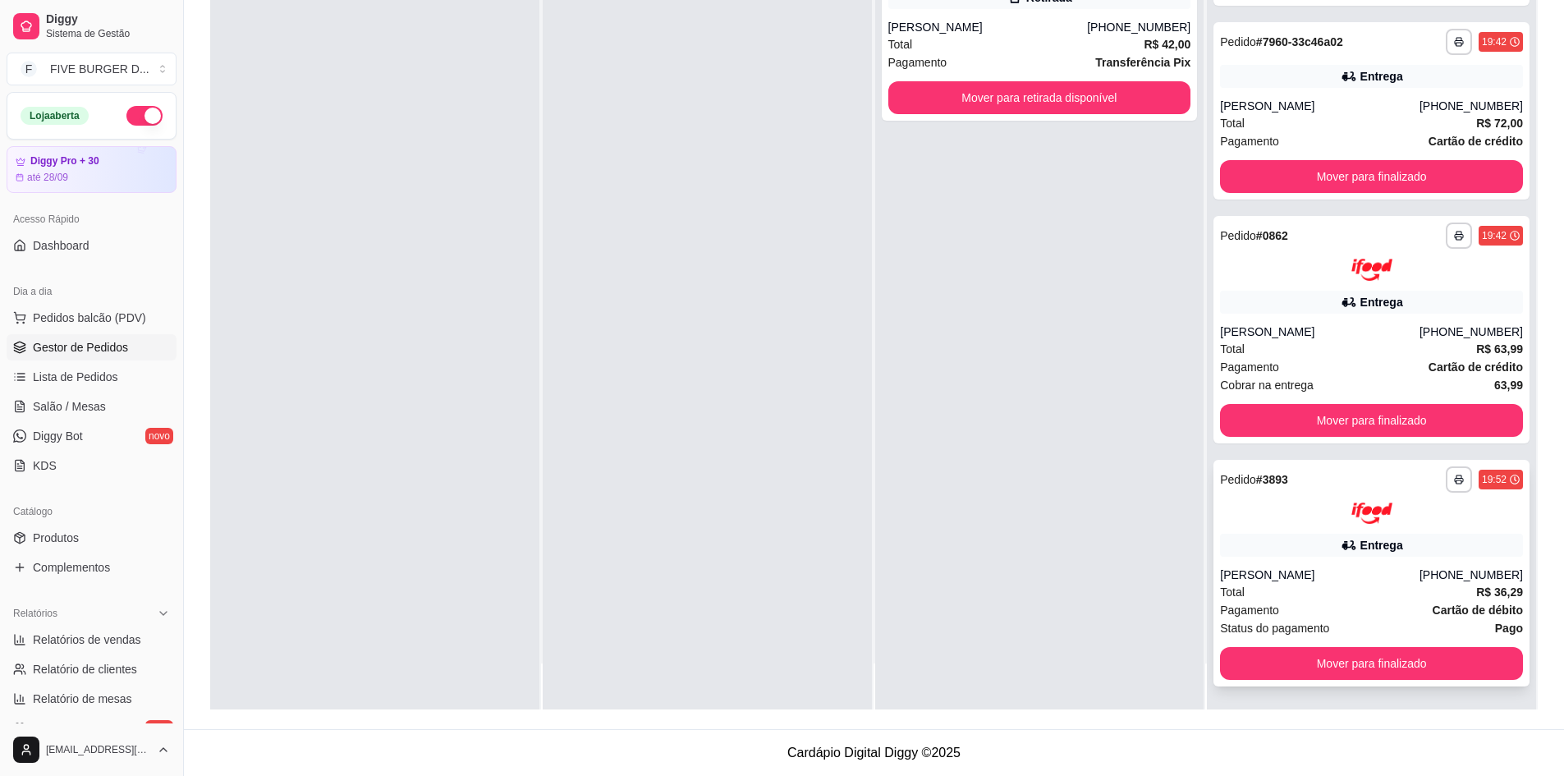
click at [1264, 564] on div "**********" at bounding box center [1372, 573] width 316 height 227
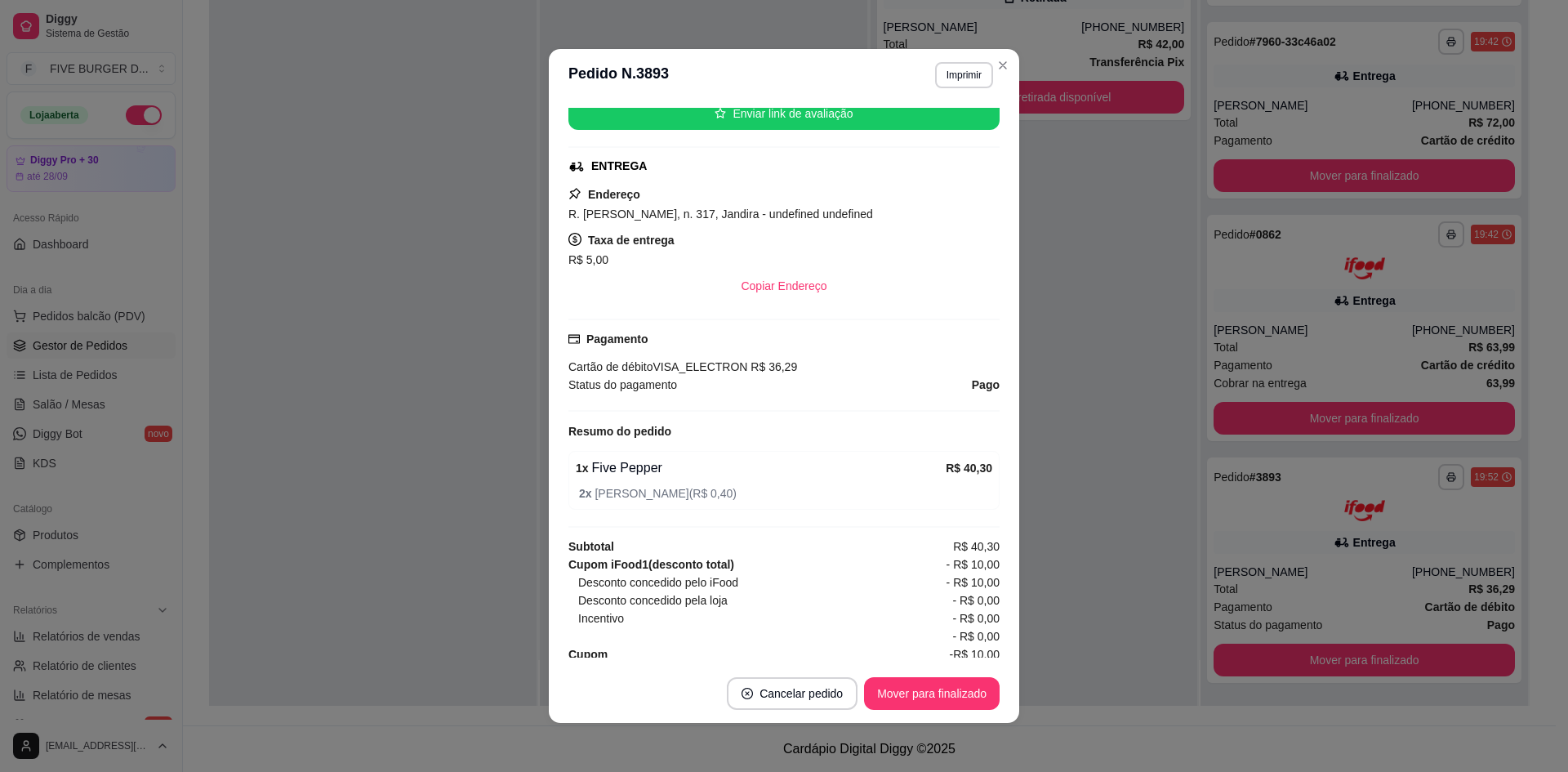
scroll to position [278, 0]
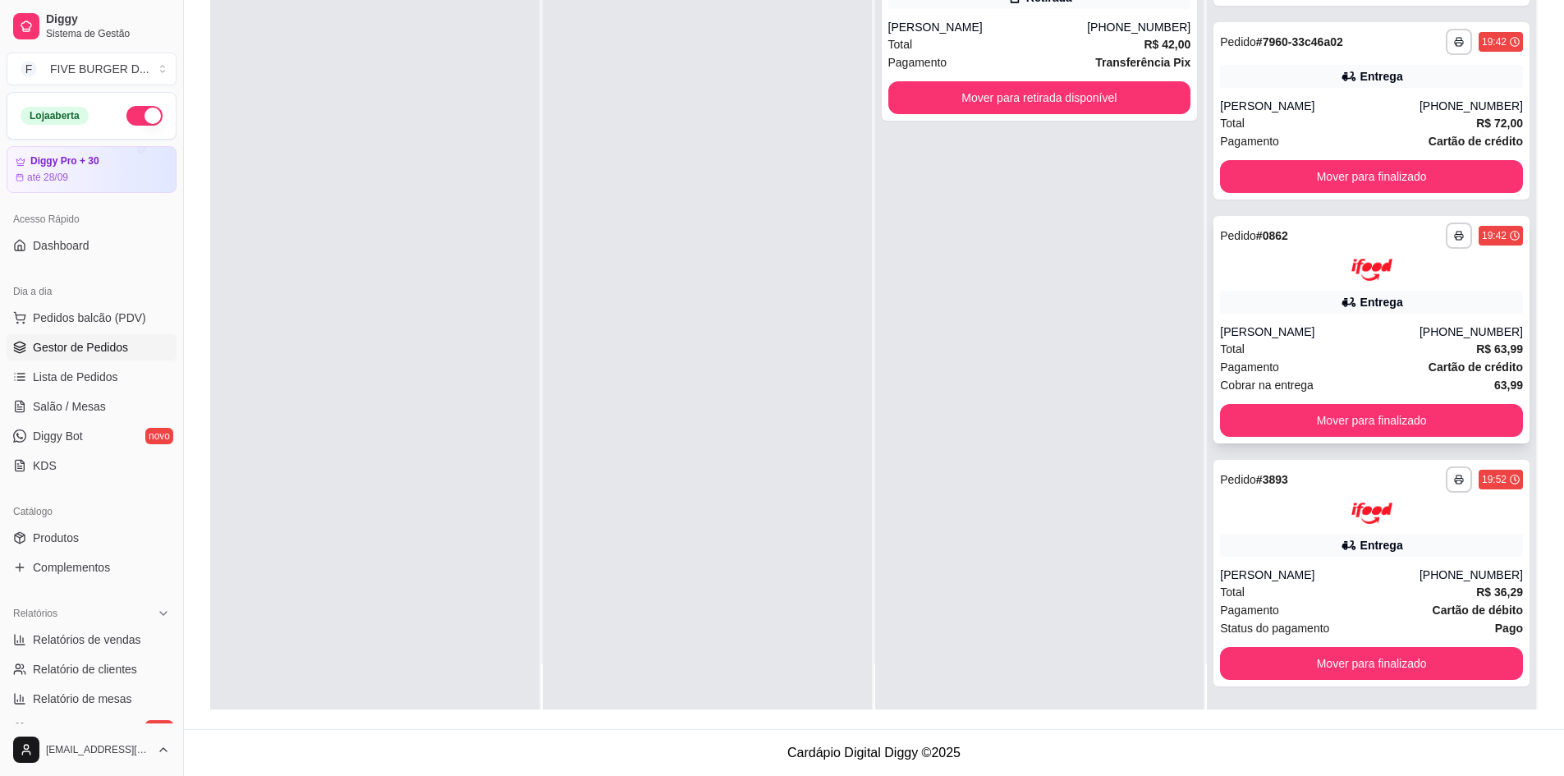
click at [1220, 349] on span "Total" at bounding box center [1232, 349] width 25 height 18
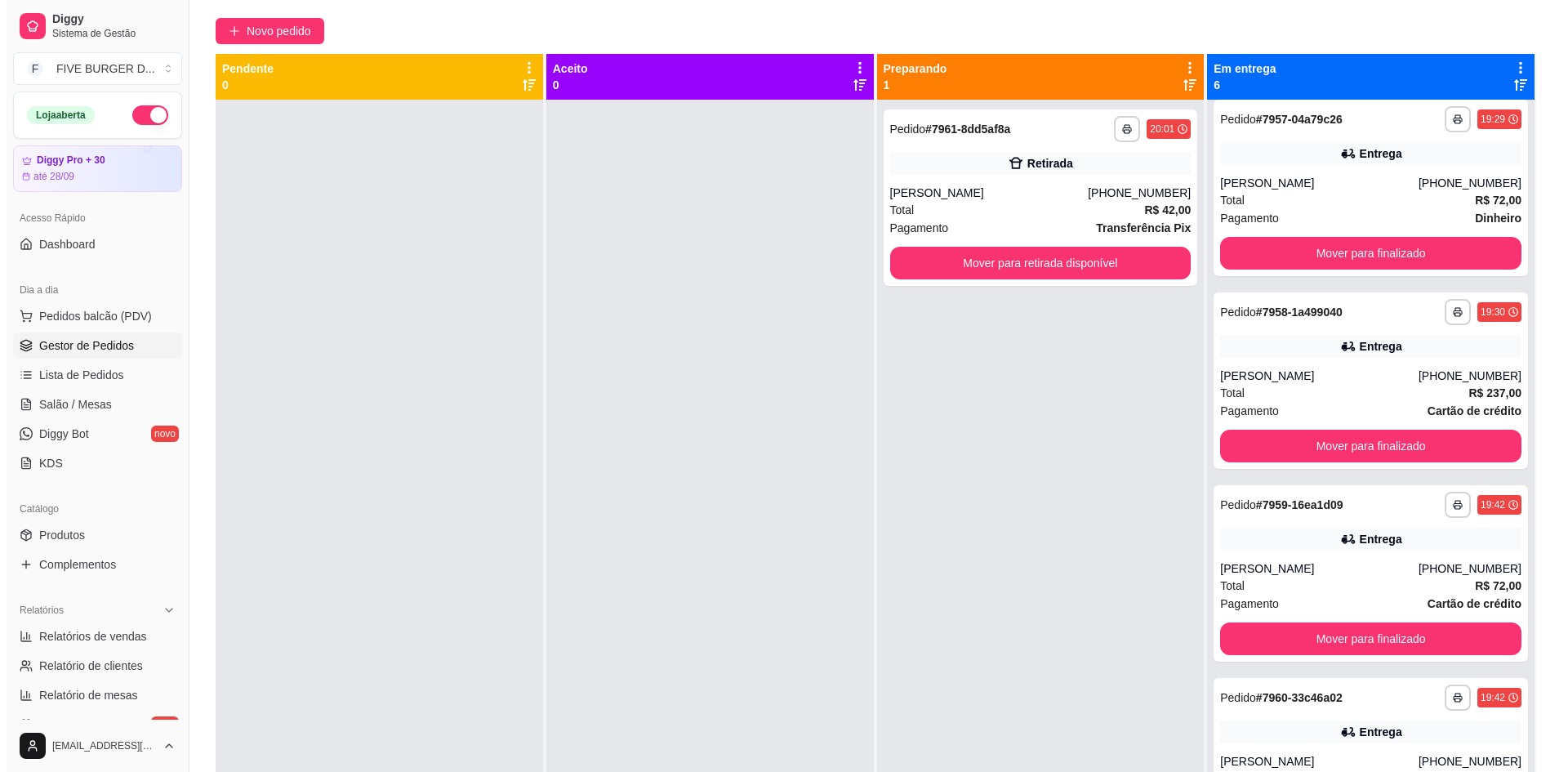
scroll to position [0, 0]
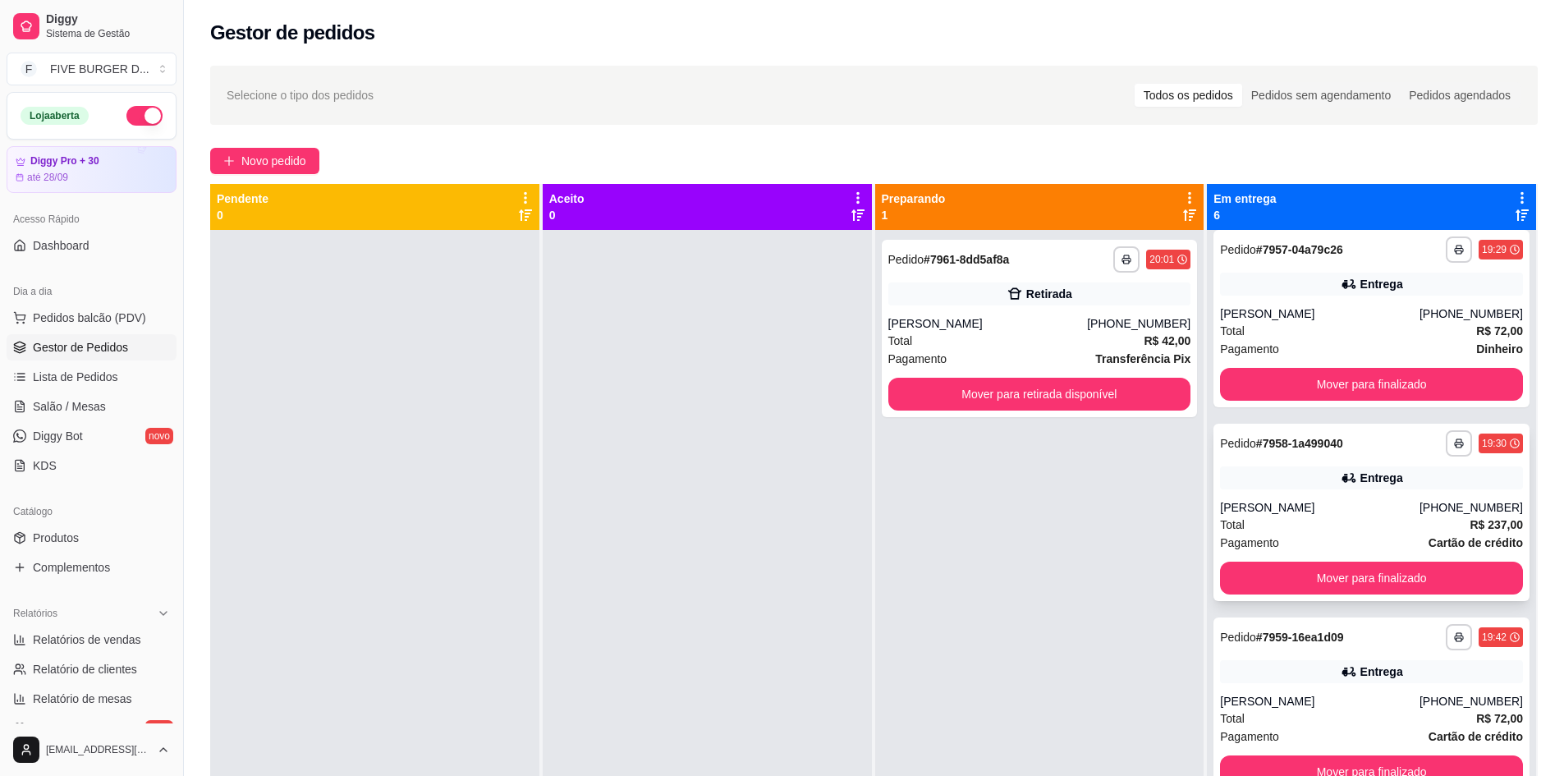
click at [1280, 496] on div "**********" at bounding box center [1372, 512] width 316 height 177
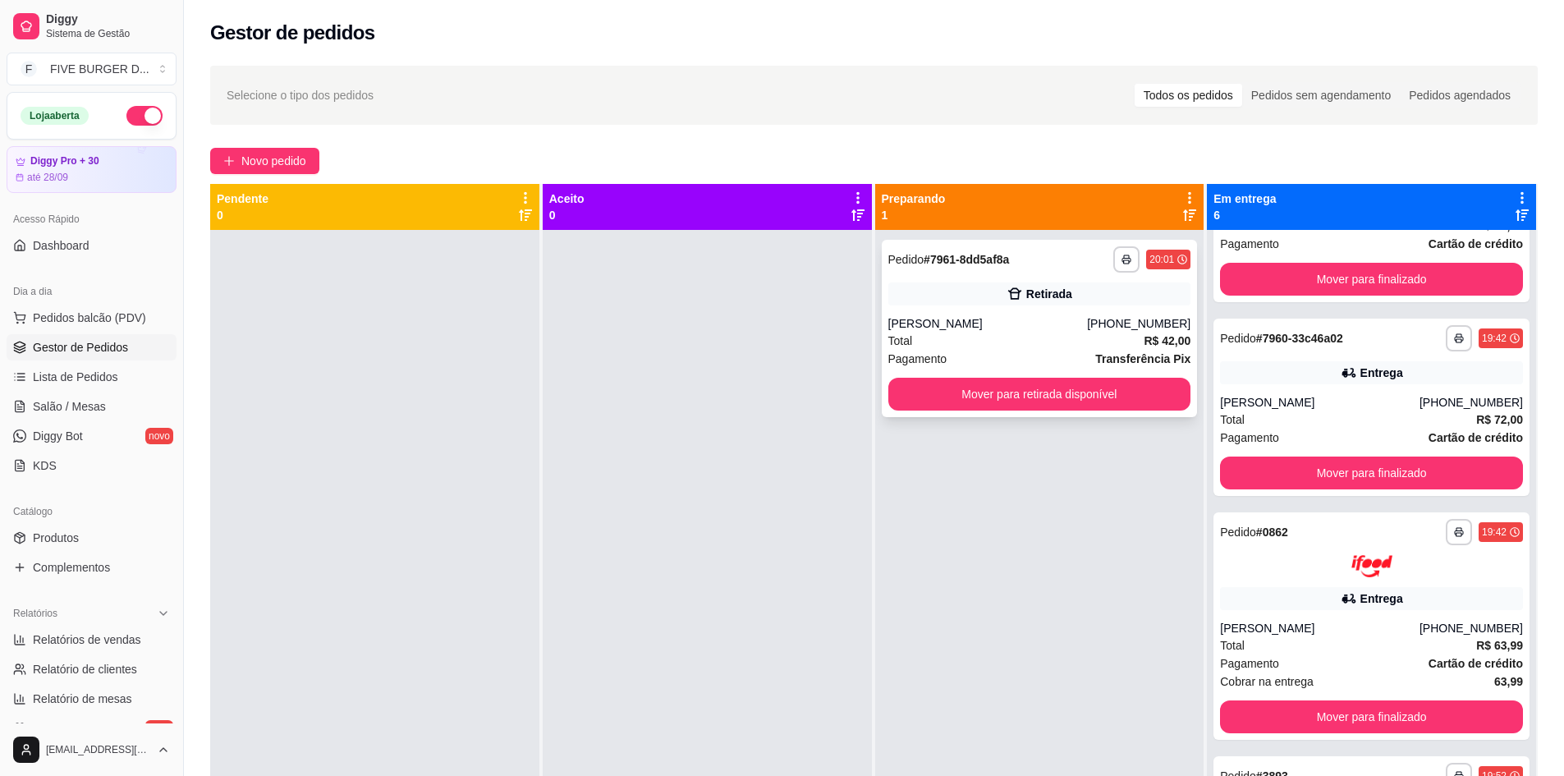
click at [1022, 273] on div "**********" at bounding box center [1040, 328] width 316 height 177
click at [1076, 302] on div "Retirada" at bounding box center [1039, 293] width 303 height 23
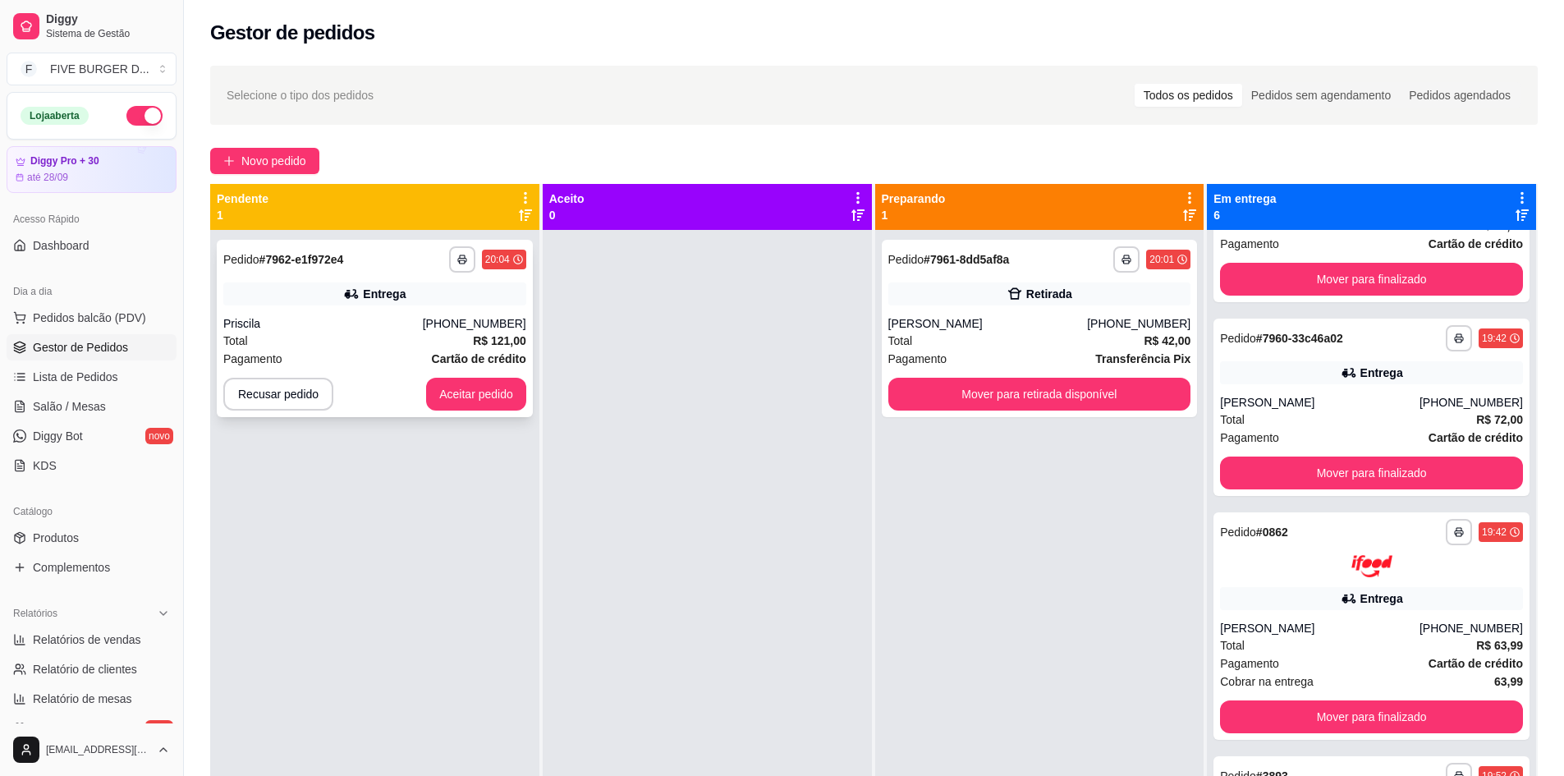
click at [462, 398] on button "Aceitar pedido" at bounding box center [476, 394] width 100 height 33
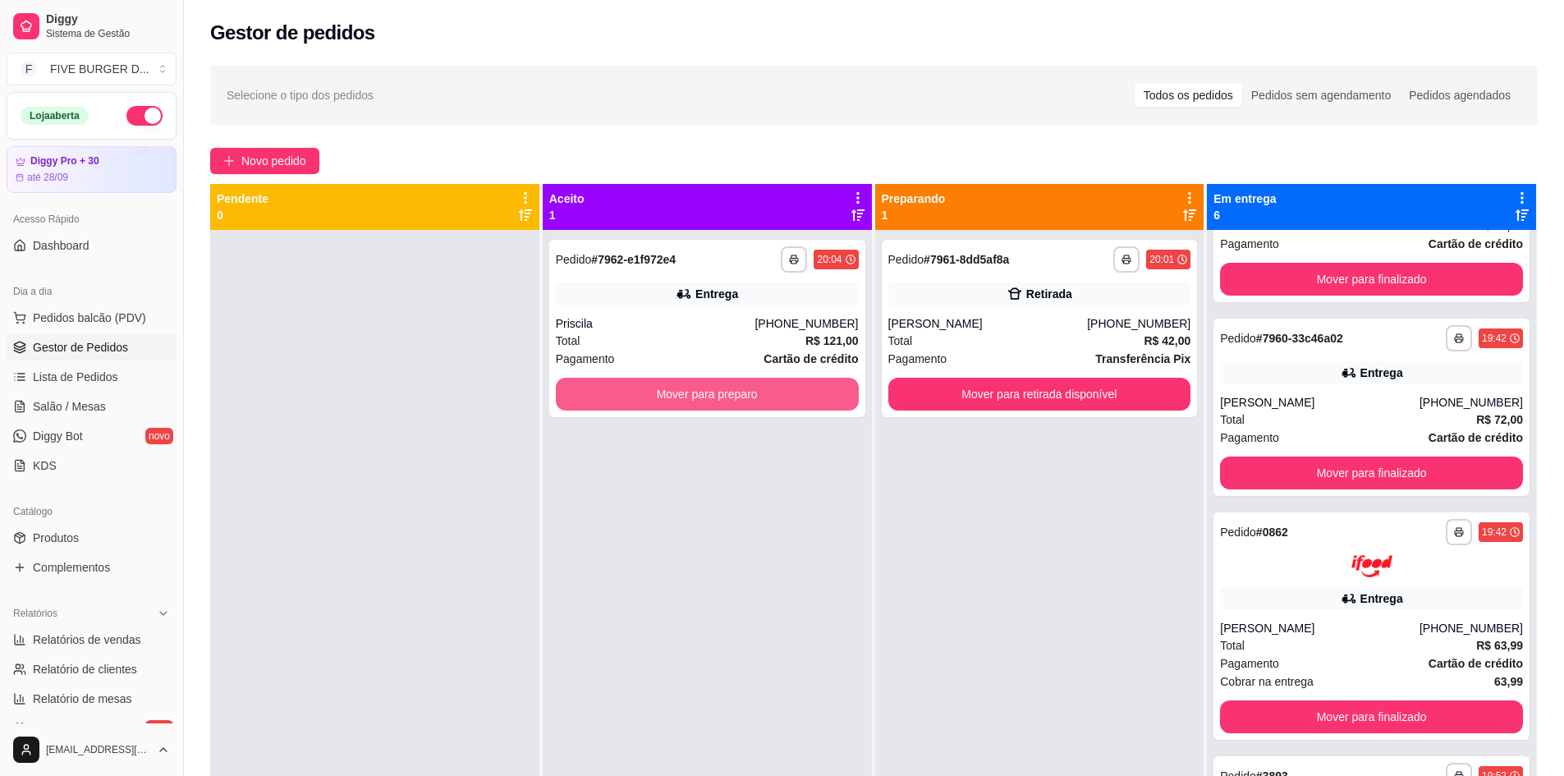
click at [665, 391] on button "Mover para preparo" at bounding box center [707, 394] width 303 height 33
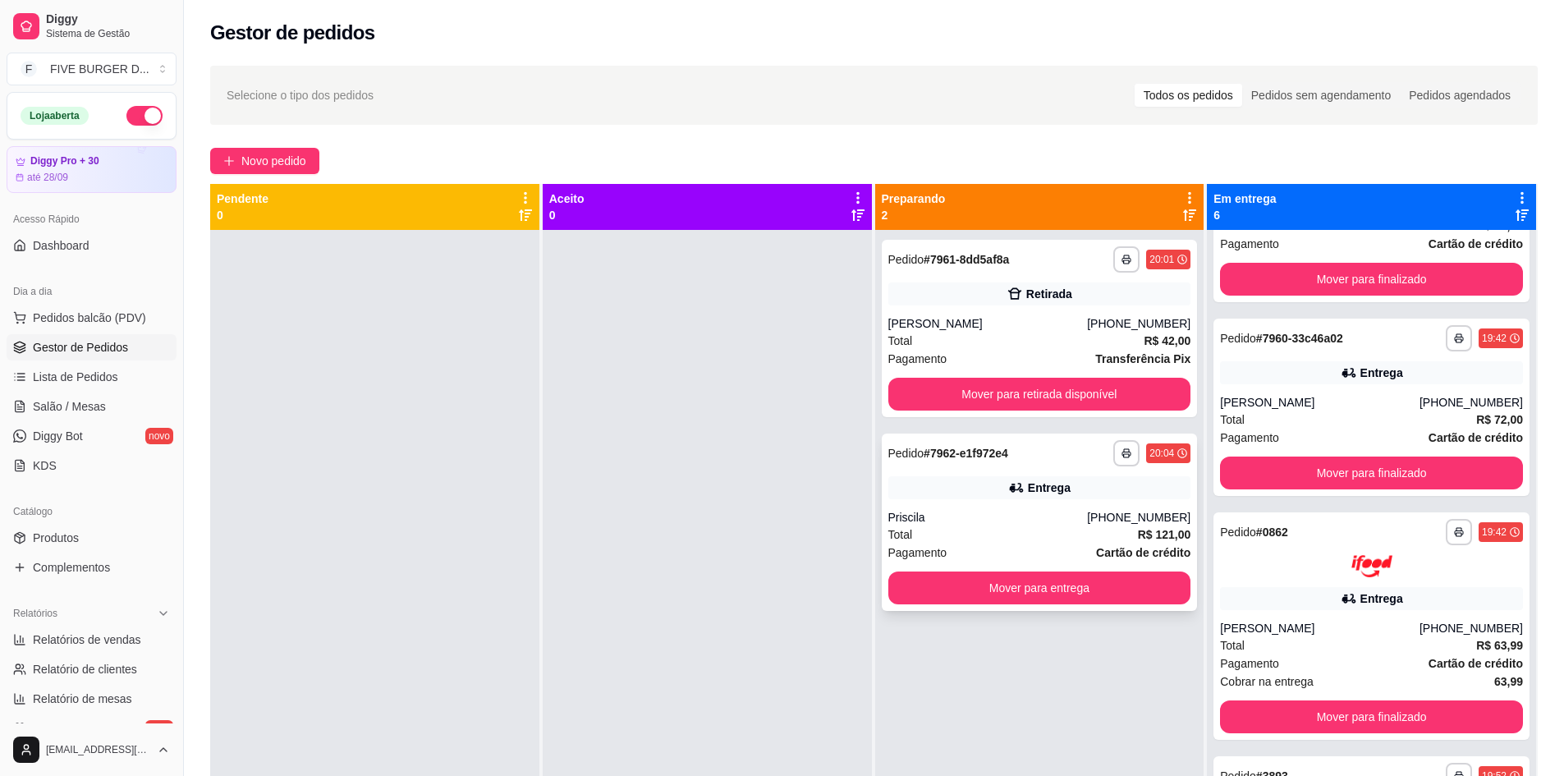
click at [980, 475] on div "**********" at bounding box center [1040, 522] width 316 height 177
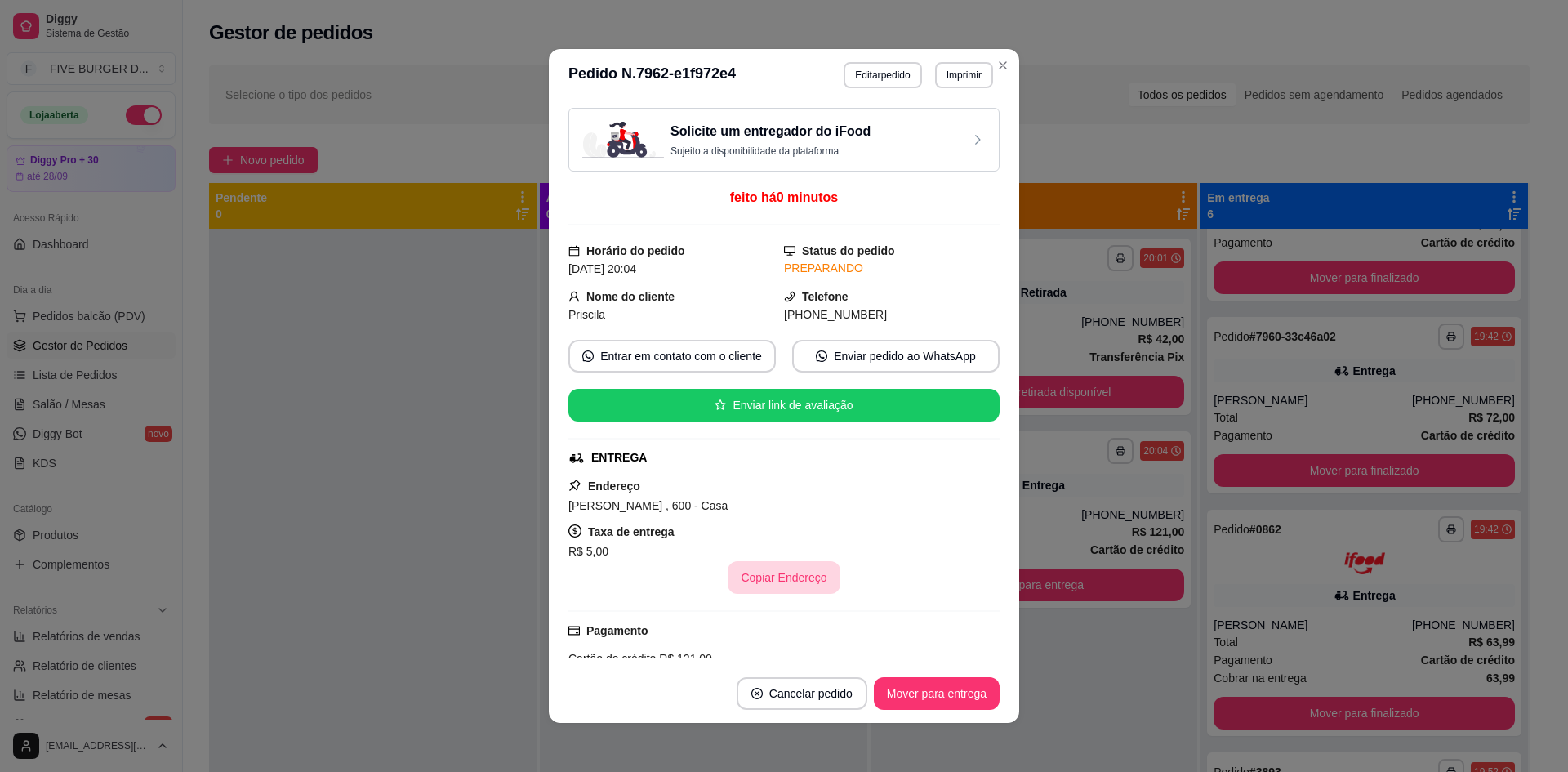
scroll to position [267, 0]
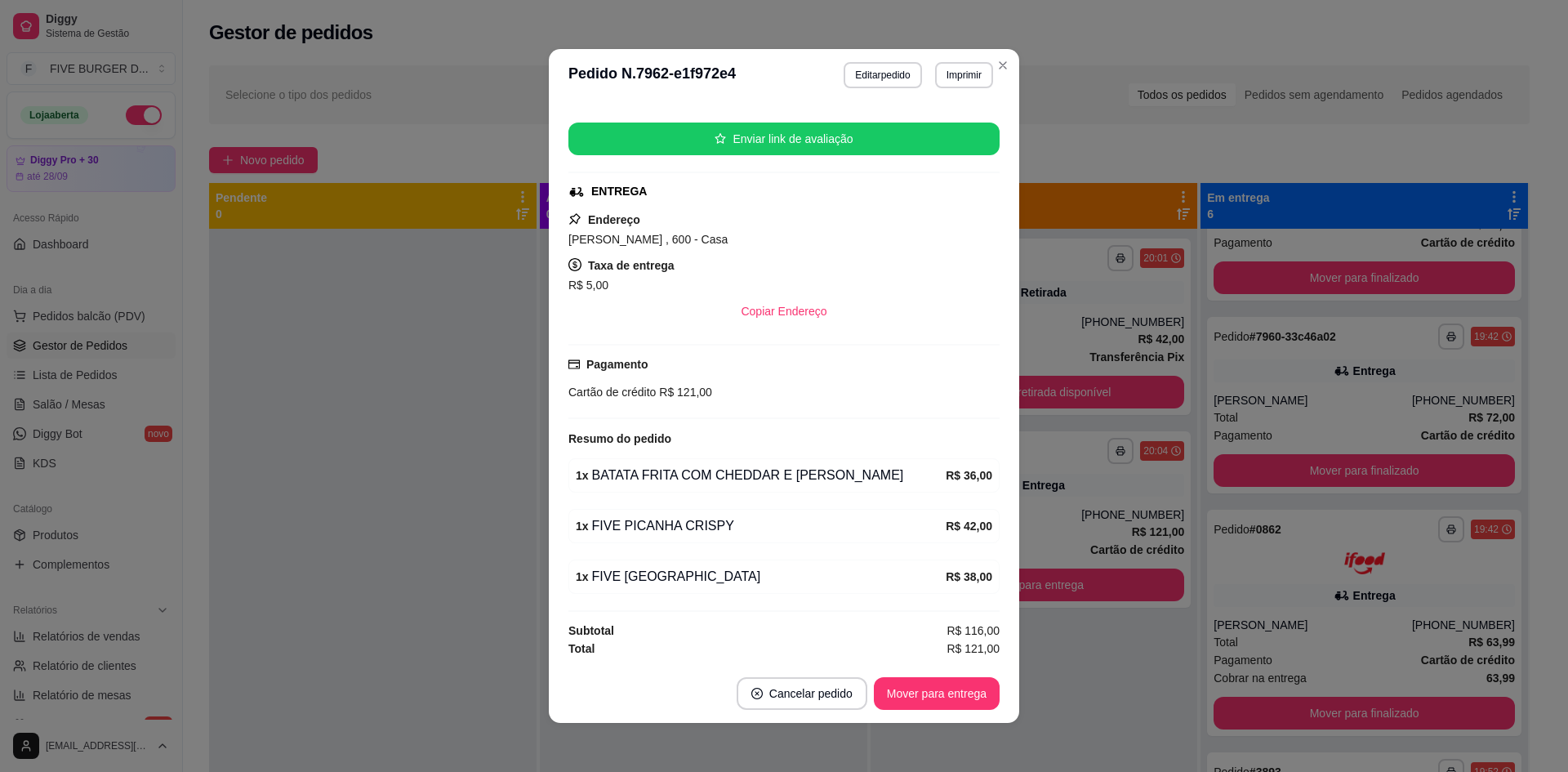
click at [1111, 665] on div "**********" at bounding box center [1034, 615] width 327 height 772
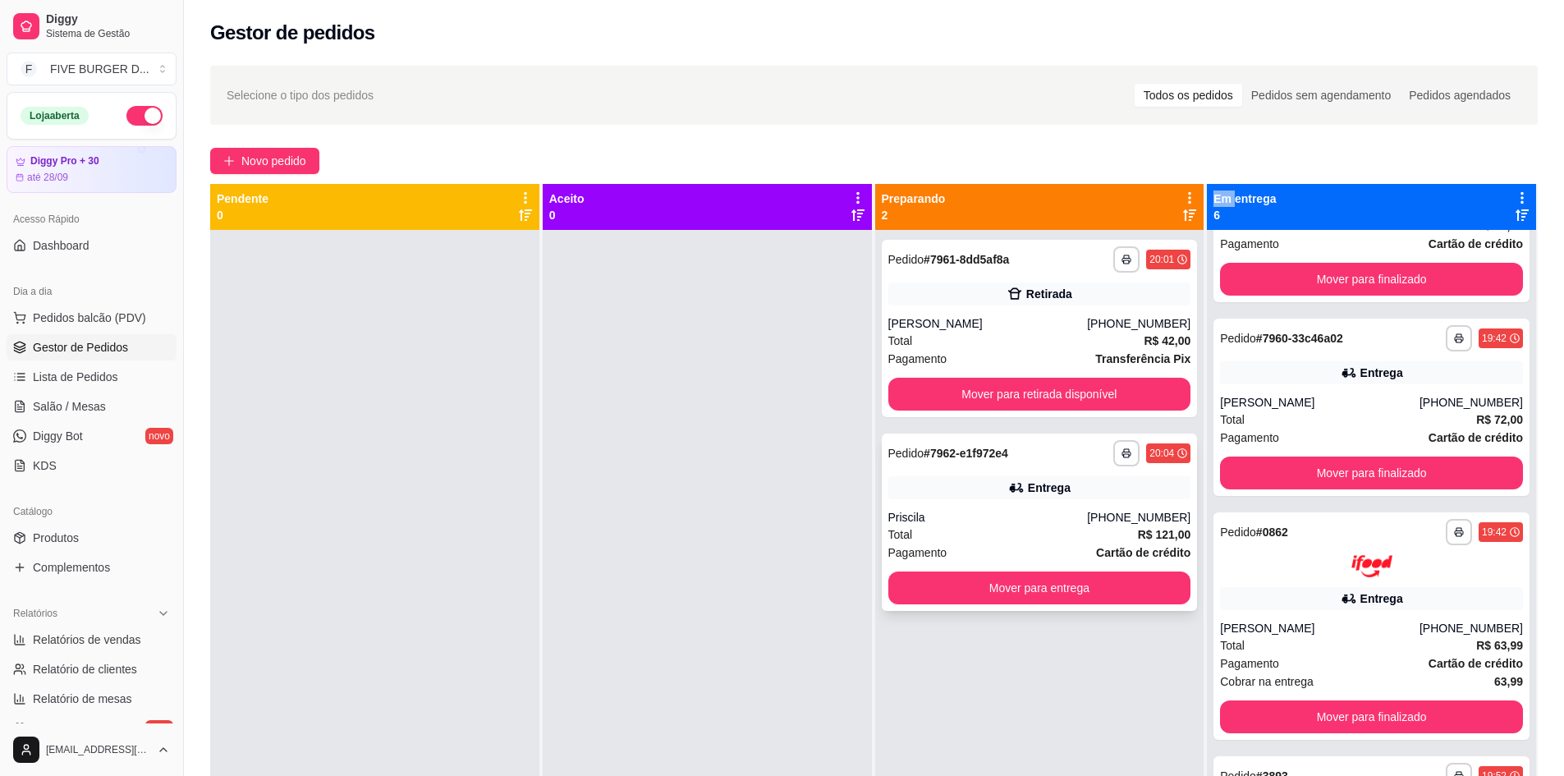
click at [1080, 516] on div "Priscila" at bounding box center [988, 517] width 200 height 16
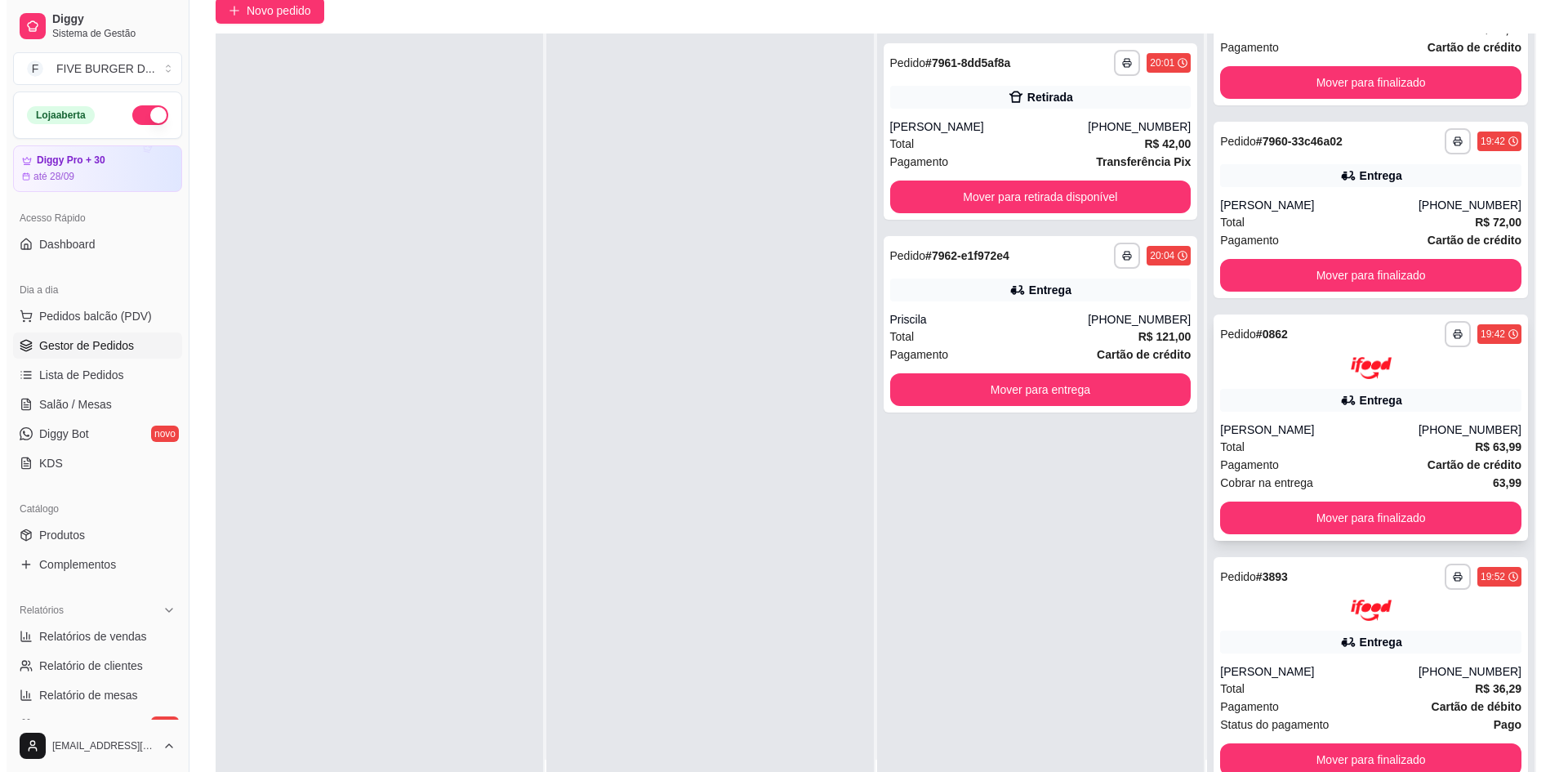
scroll to position [249, 0]
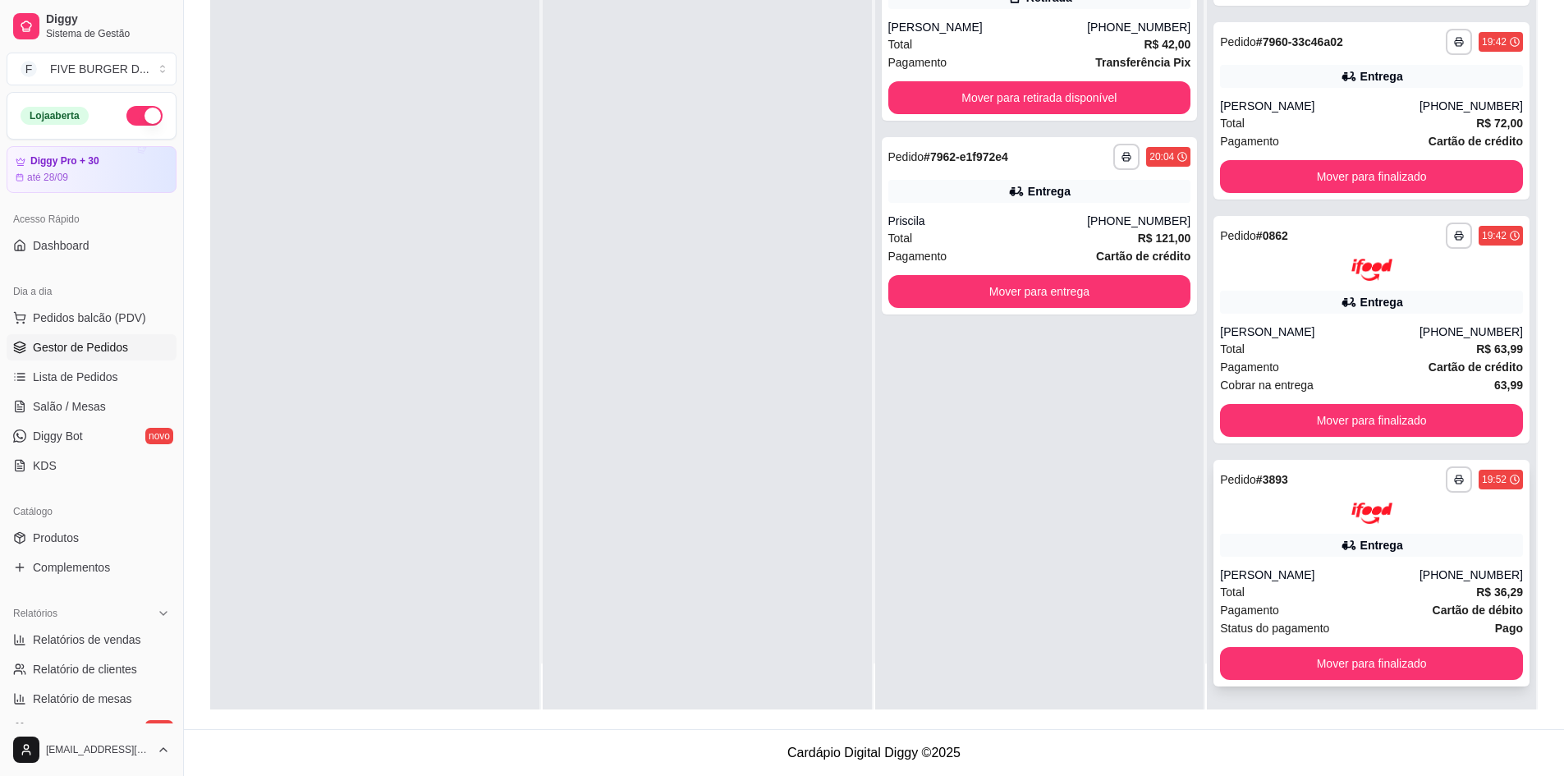
click at [1323, 552] on div "Entrega" at bounding box center [1371, 545] width 303 height 23
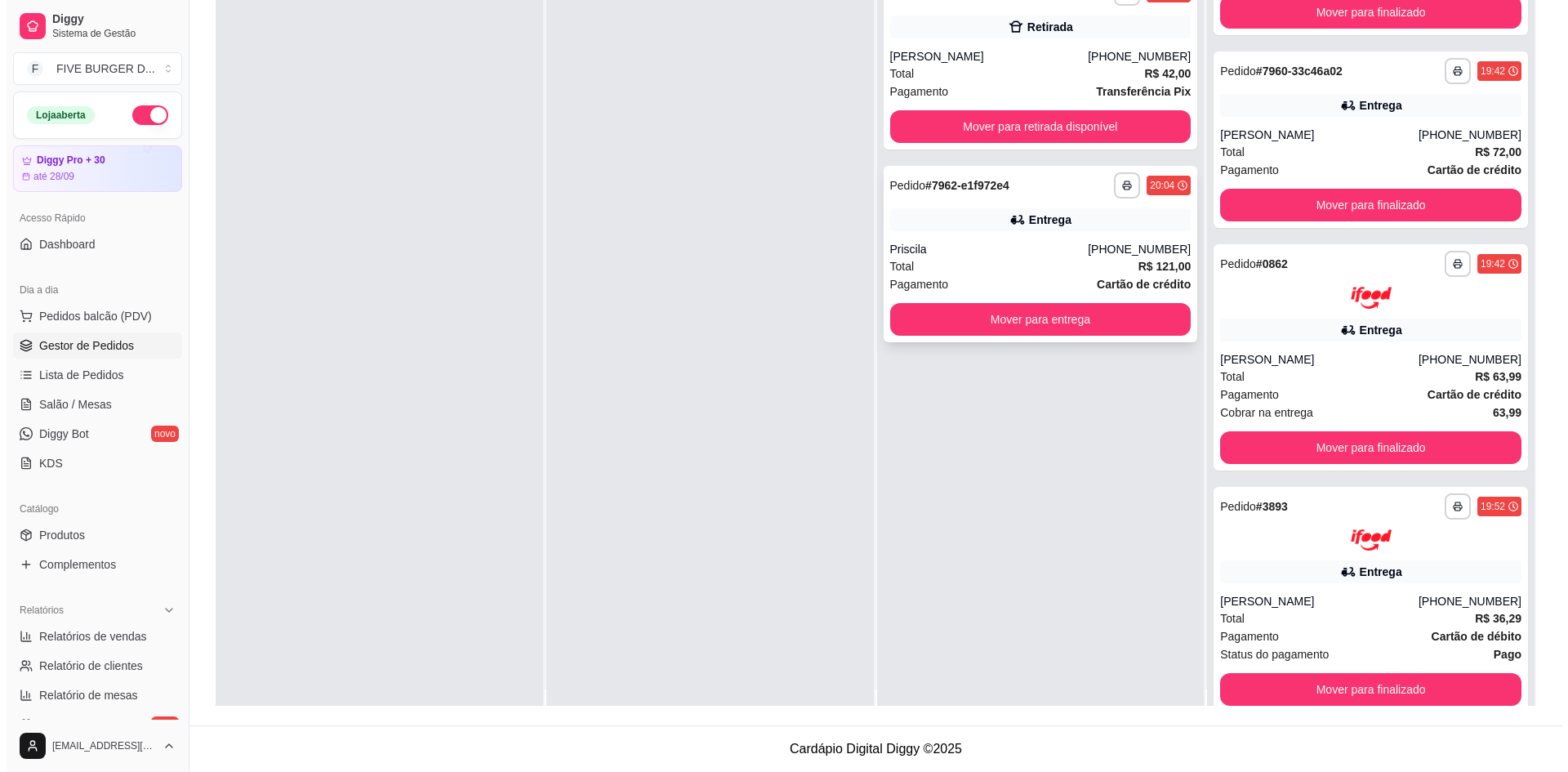
scroll to position [0, 0]
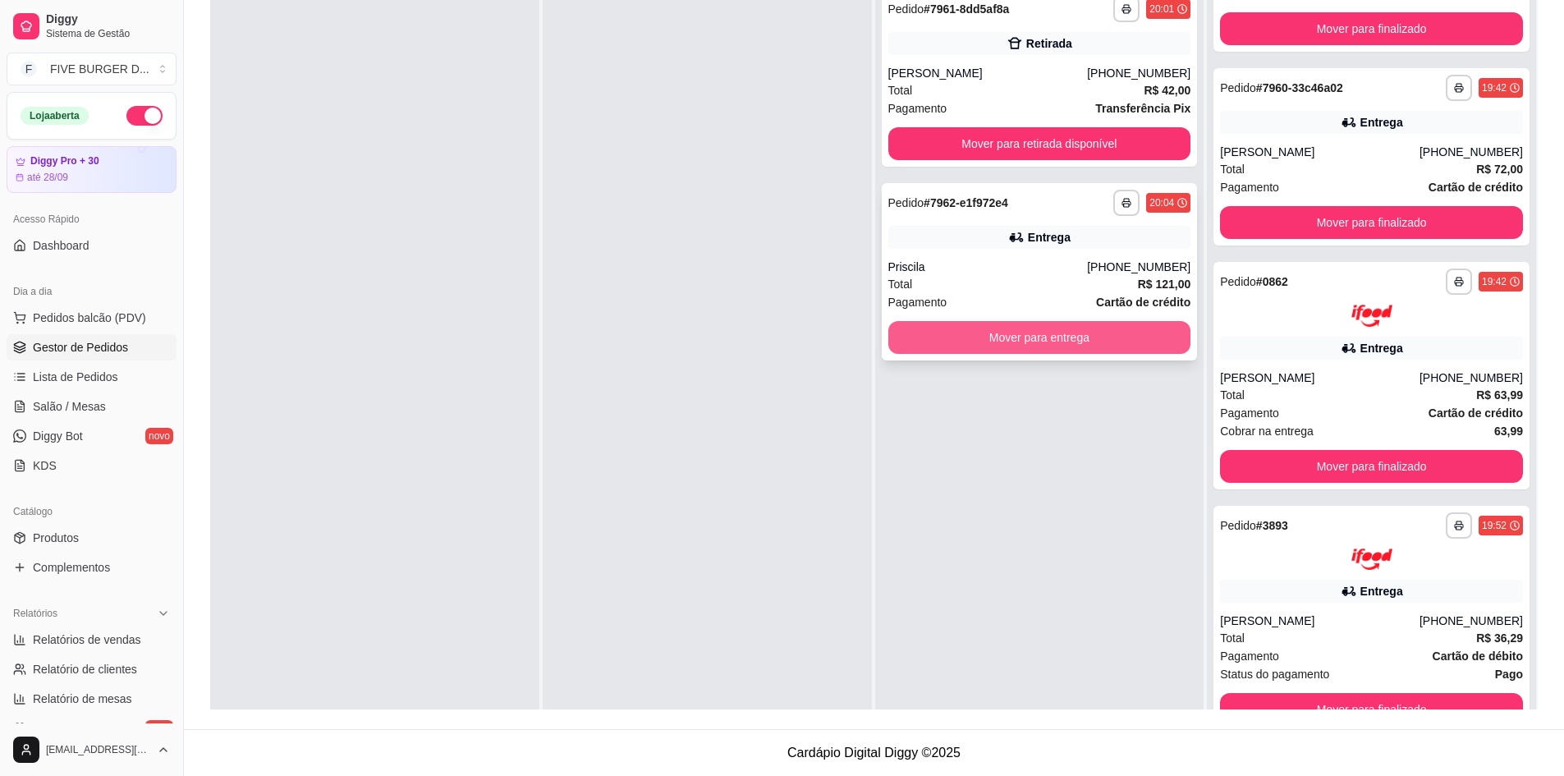
click at [986, 243] on div "Entrega" at bounding box center [1039, 237] width 303 height 23
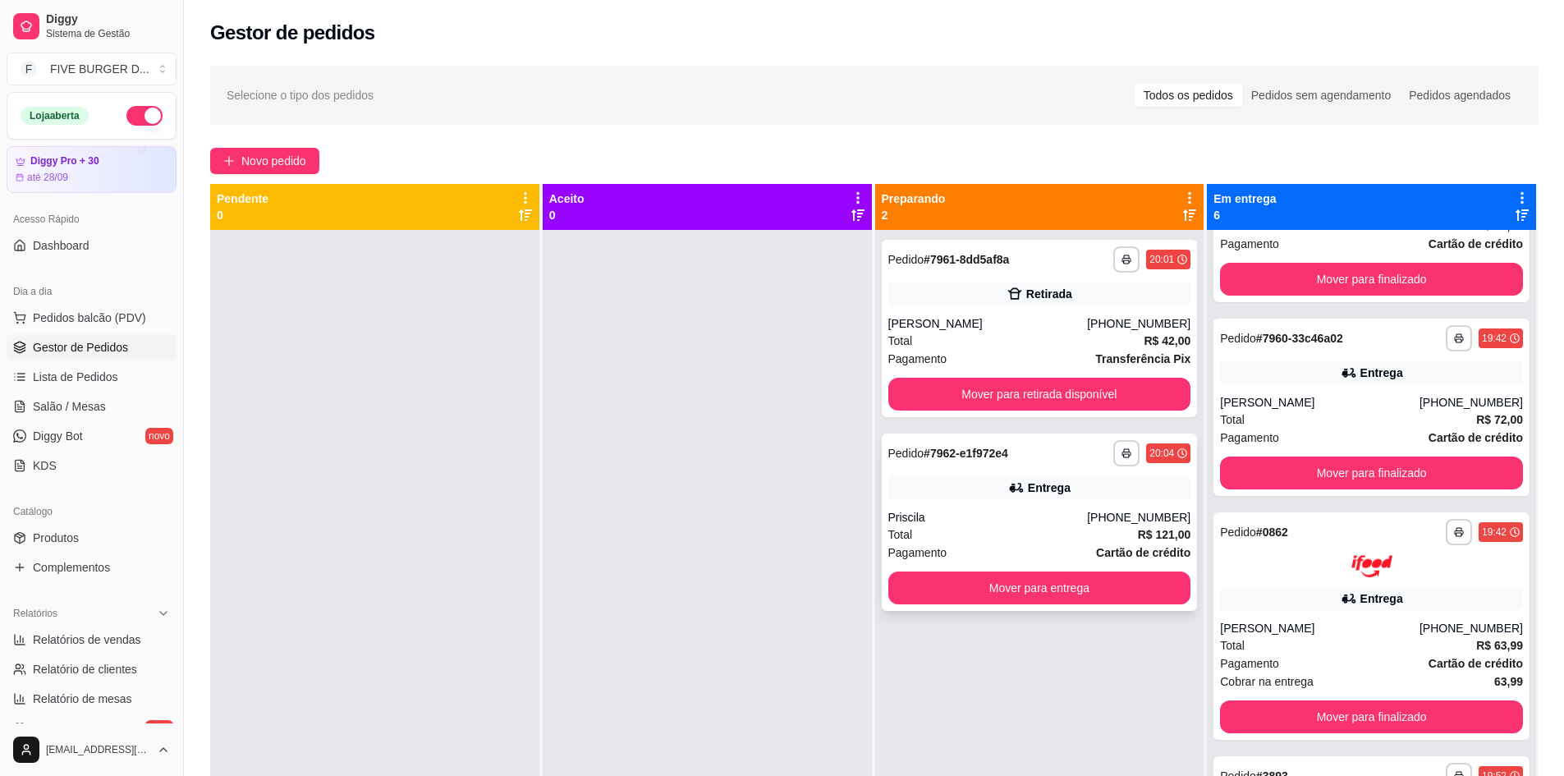
click at [1084, 525] on div "Priscila" at bounding box center [988, 517] width 200 height 16
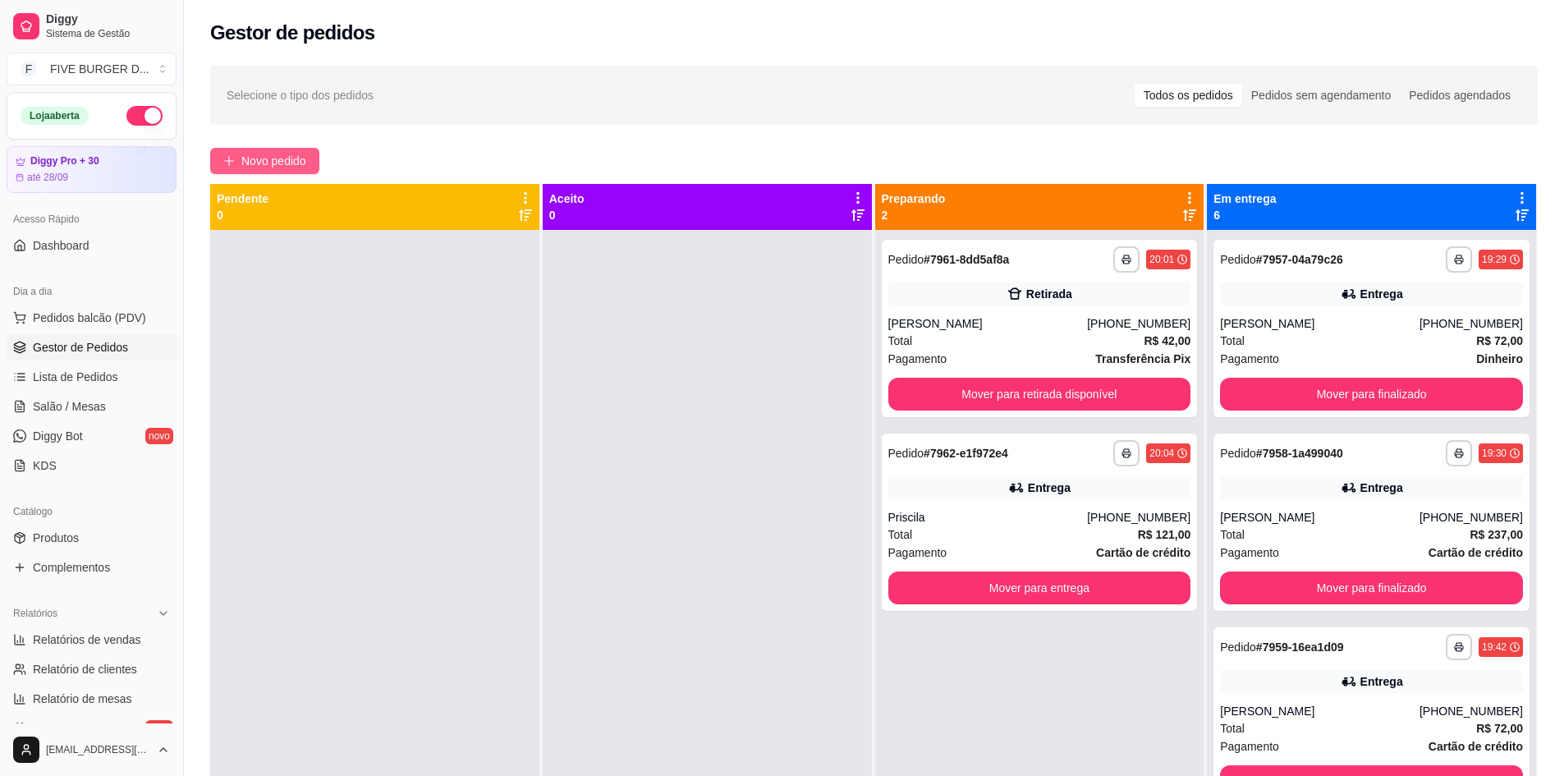
click at [295, 148] on button "Novo pedido" at bounding box center [264, 161] width 109 height 26
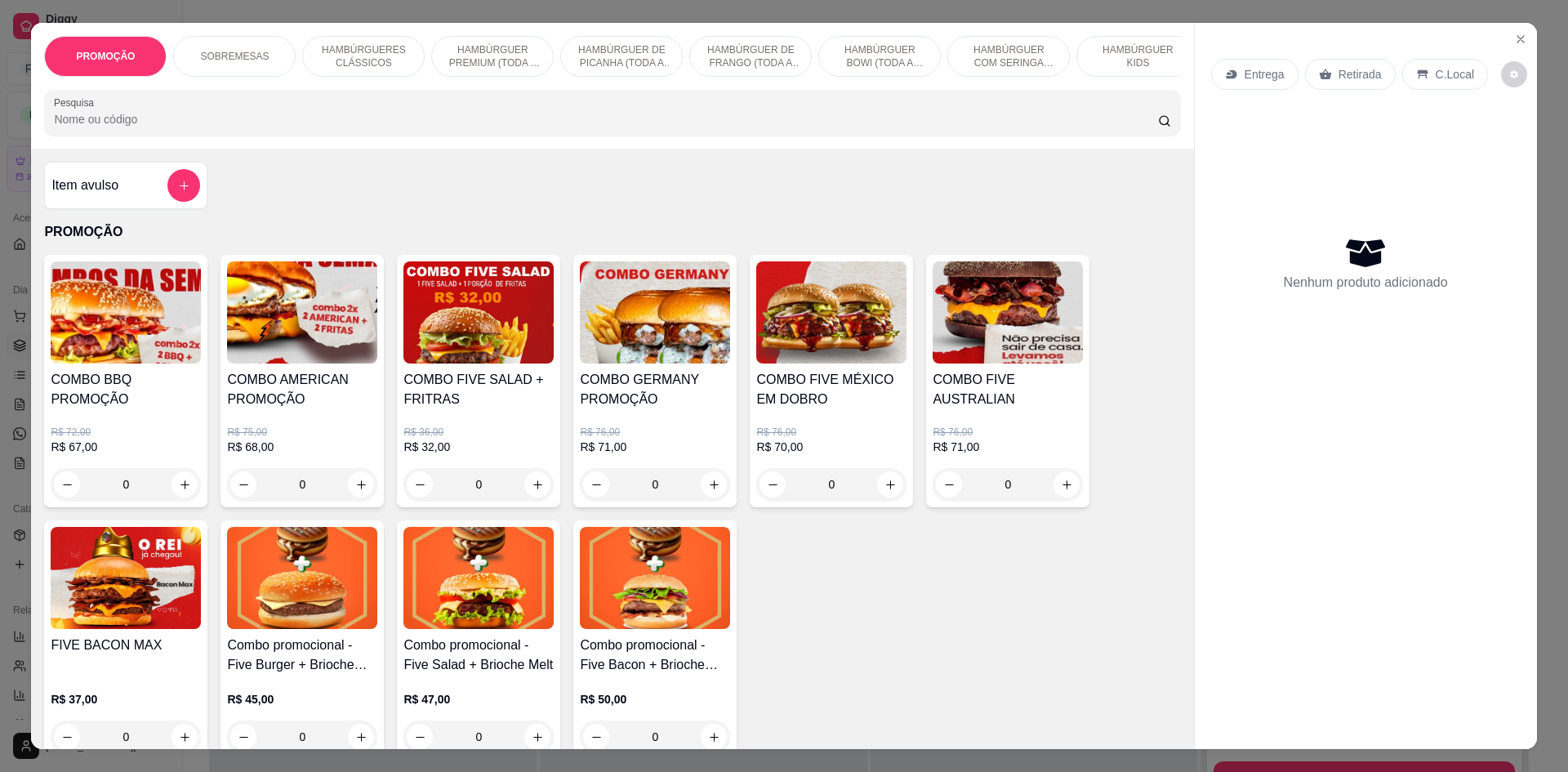
click at [350, 114] on div at bounding box center [612, 112] width 1116 height 33
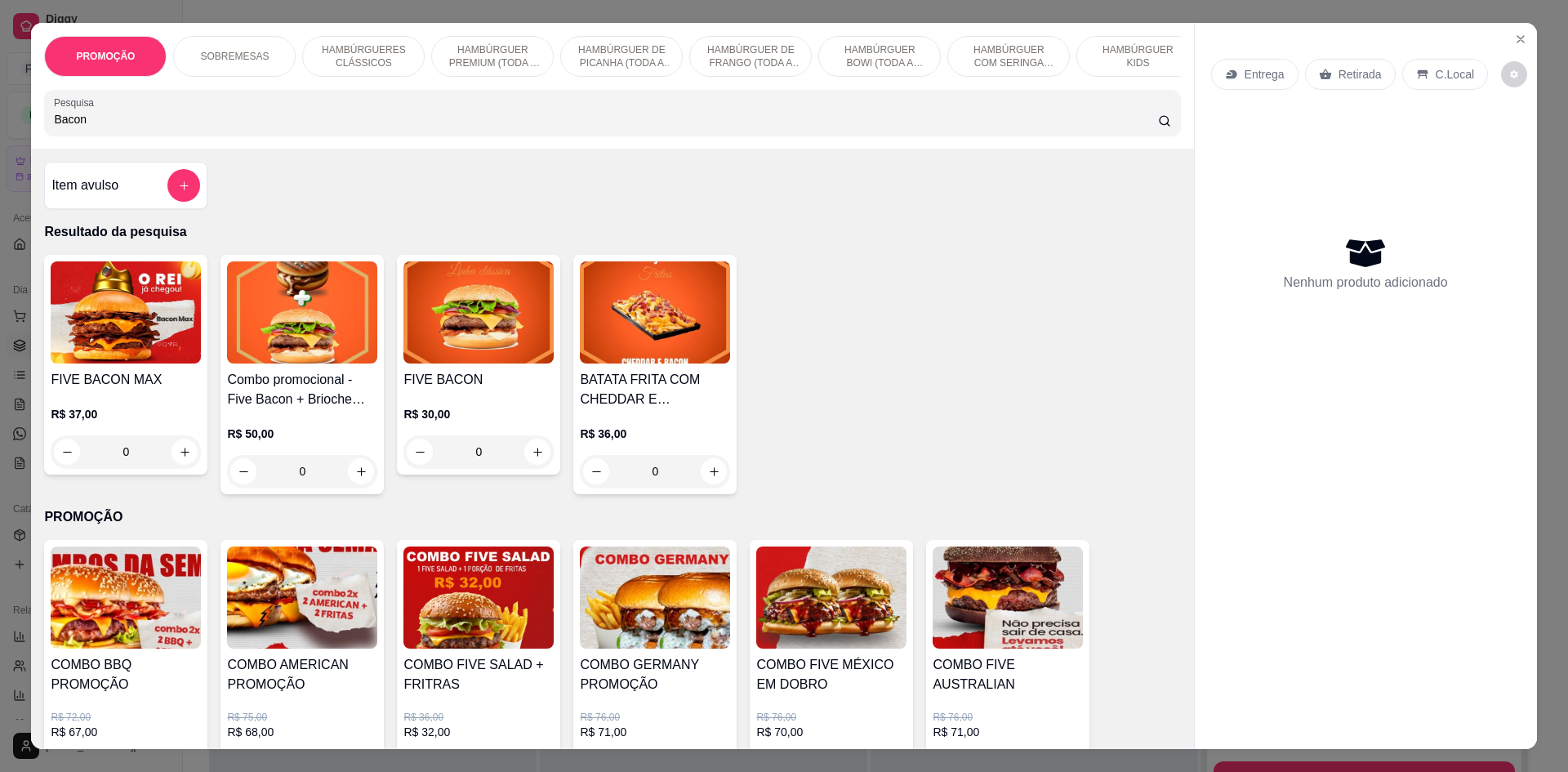
type input "Bacon"
click at [531, 463] on div "0" at bounding box center [479, 452] width 150 height 33
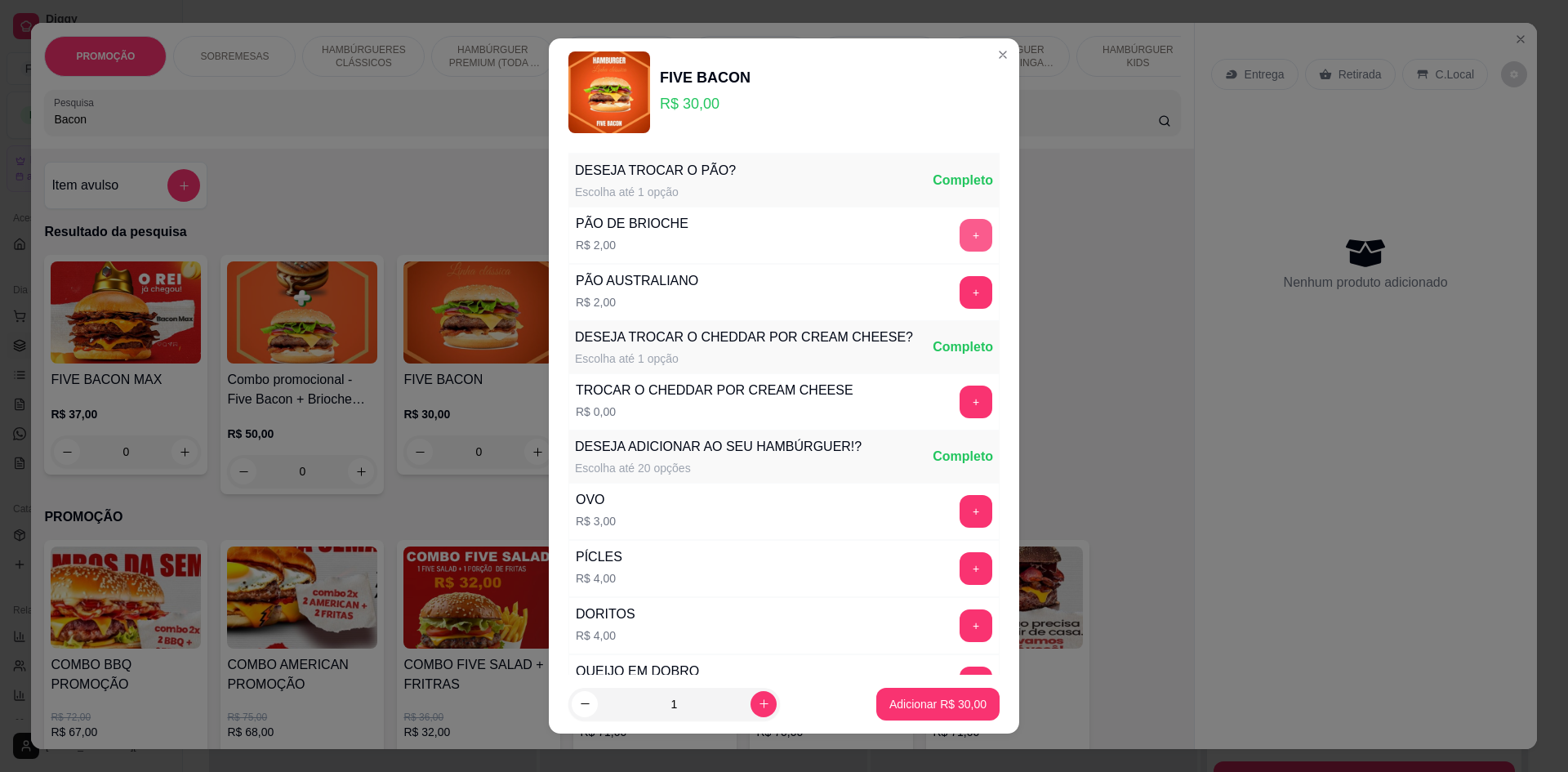
click at [960, 242] on button "+" at bounding box center [976, 235] width 33 height 33
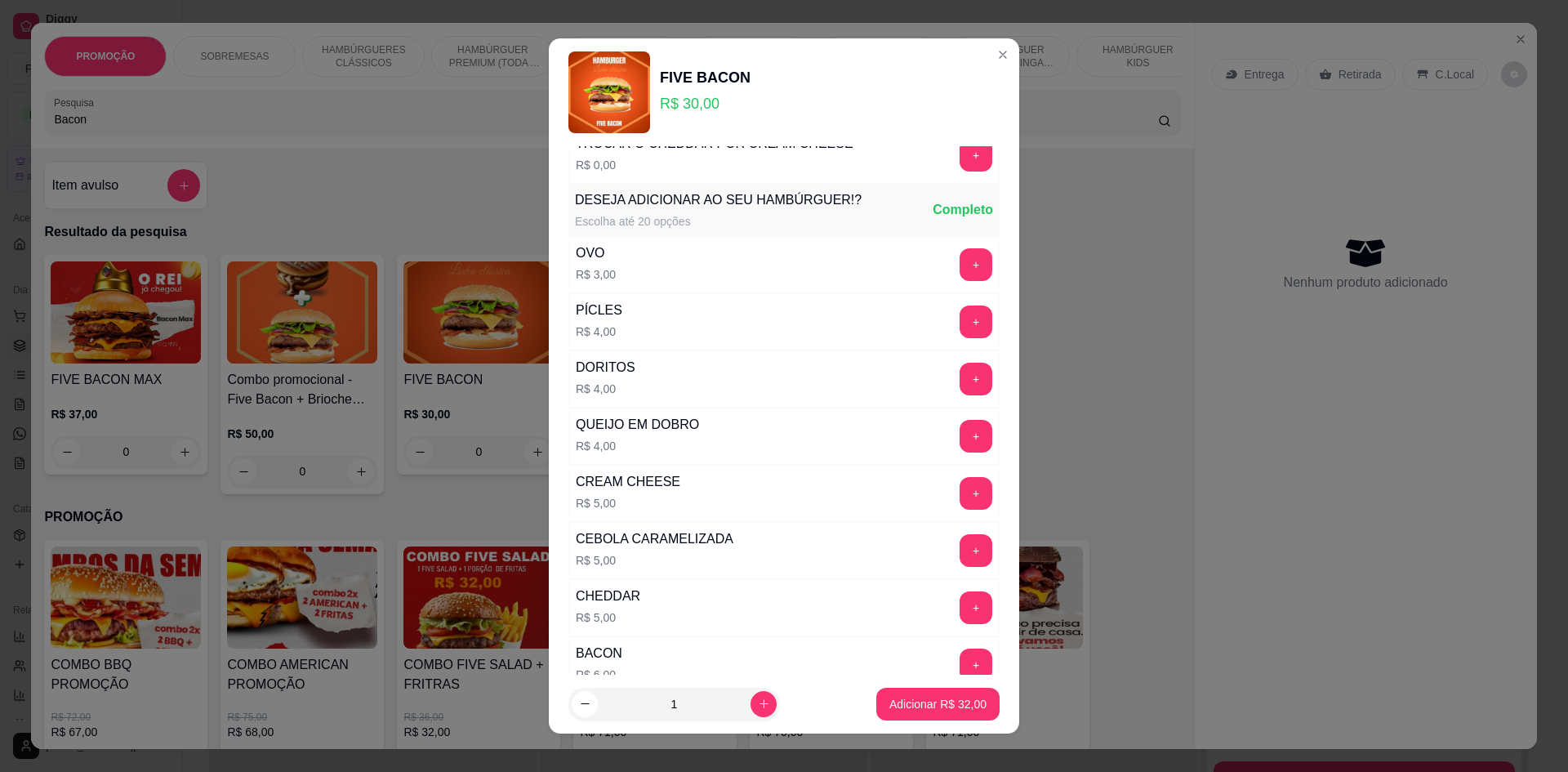
scroll to position [409, 0]
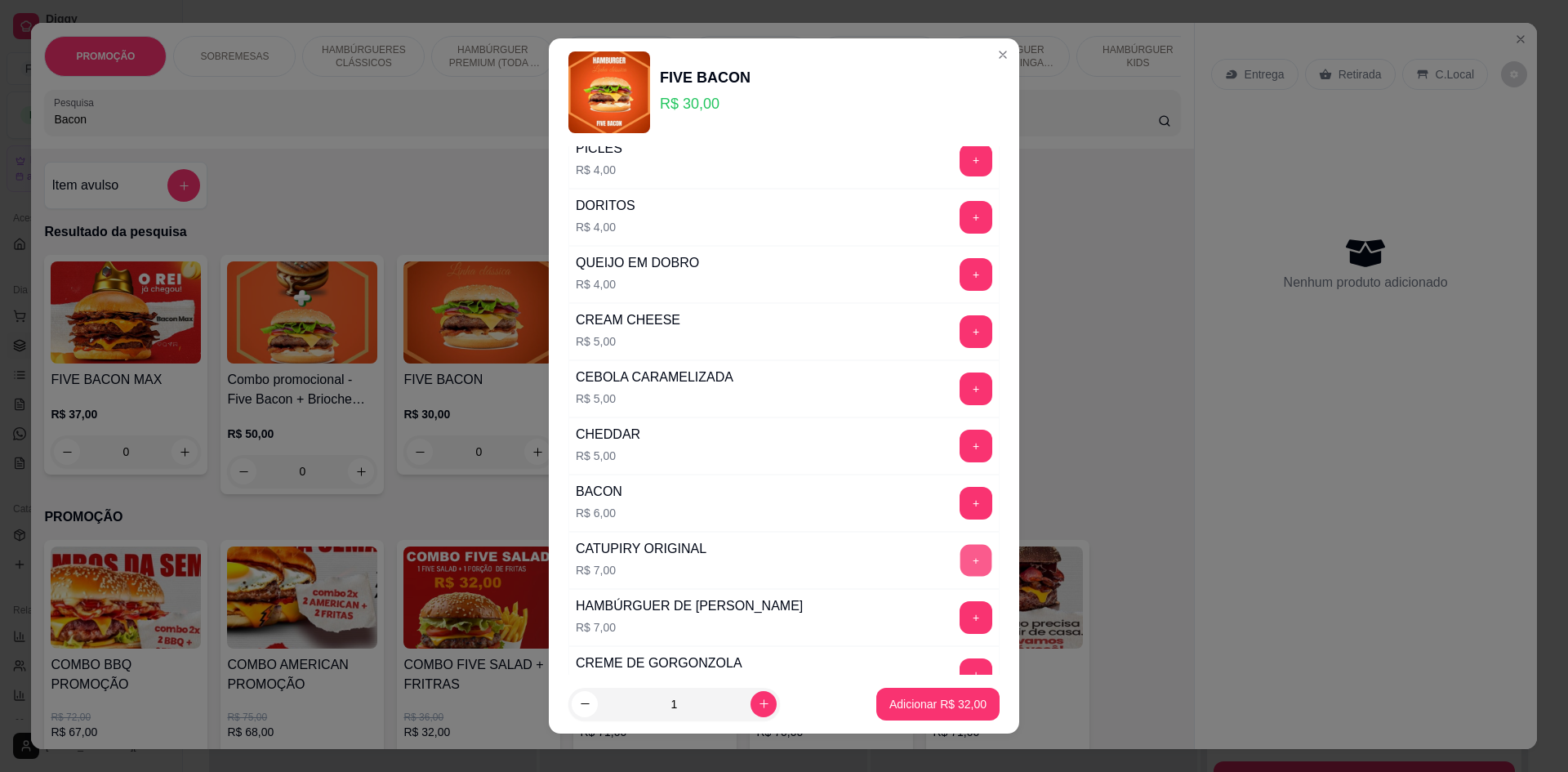
click at [961, 562] on button "+" at bounding box center [977, 561] width 32 height 32
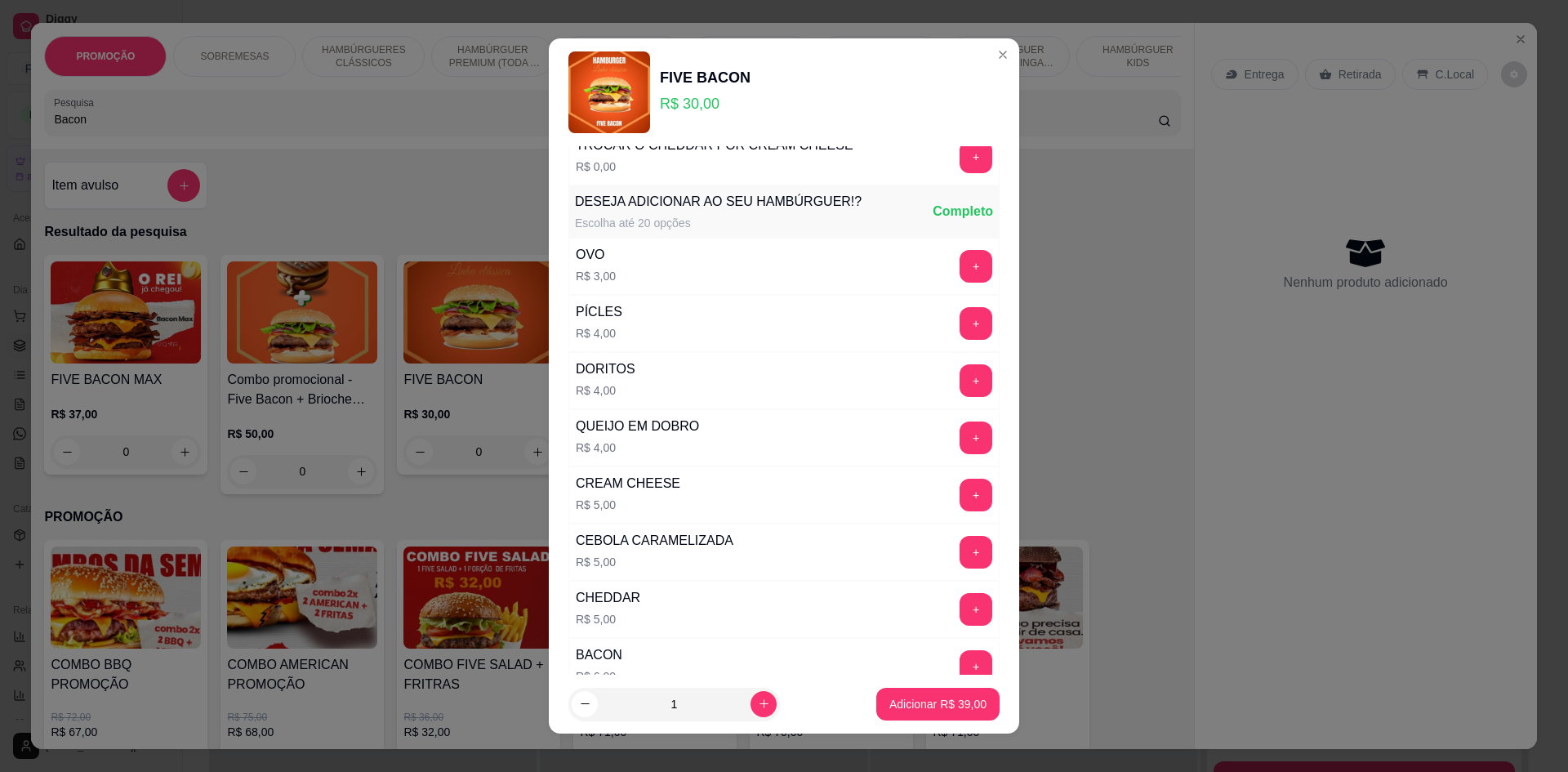
scroll to position [326, 0]
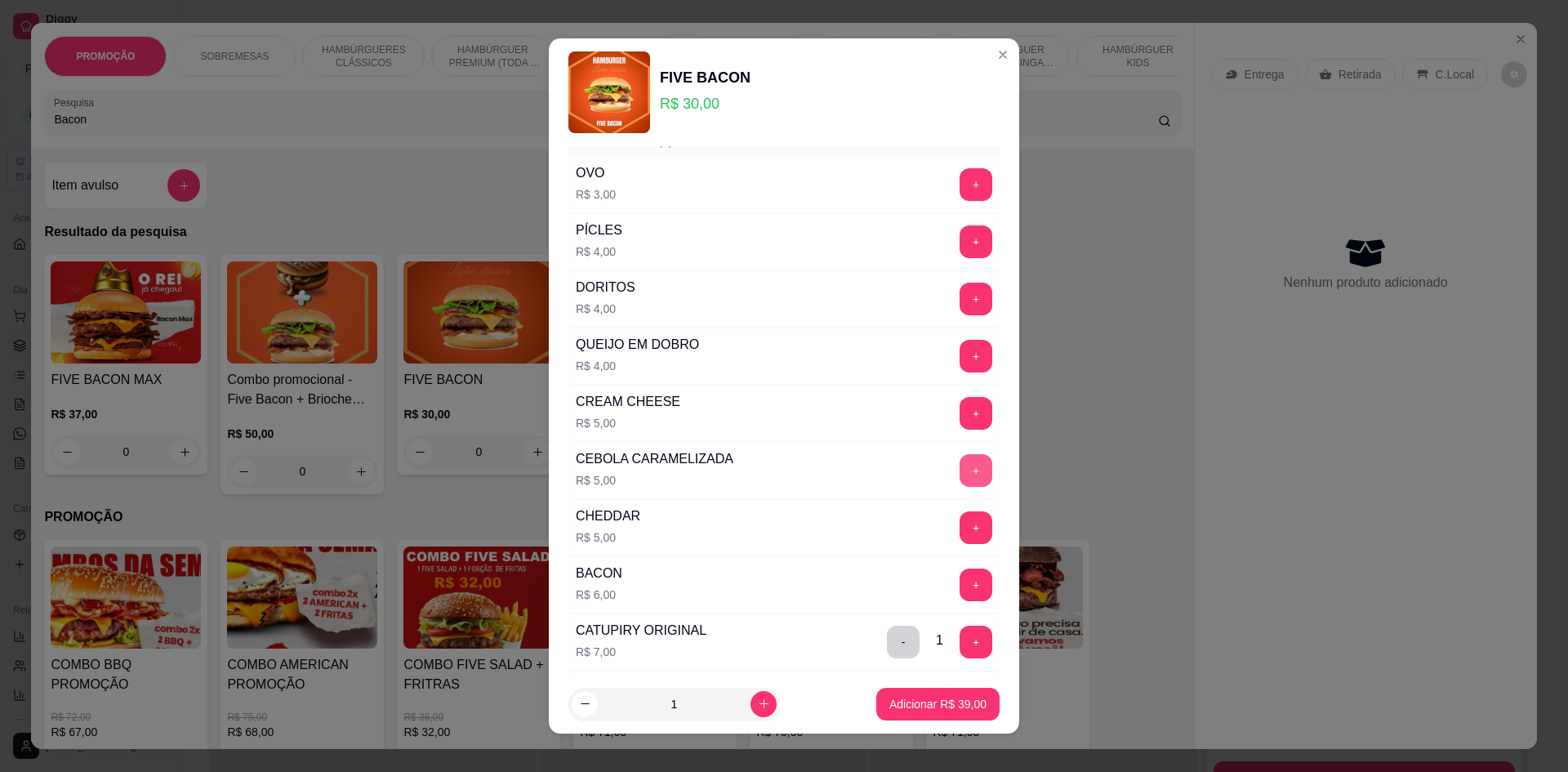
click at [960, 462] on button "+" at bounding box center [976, 470] width 33 height 33
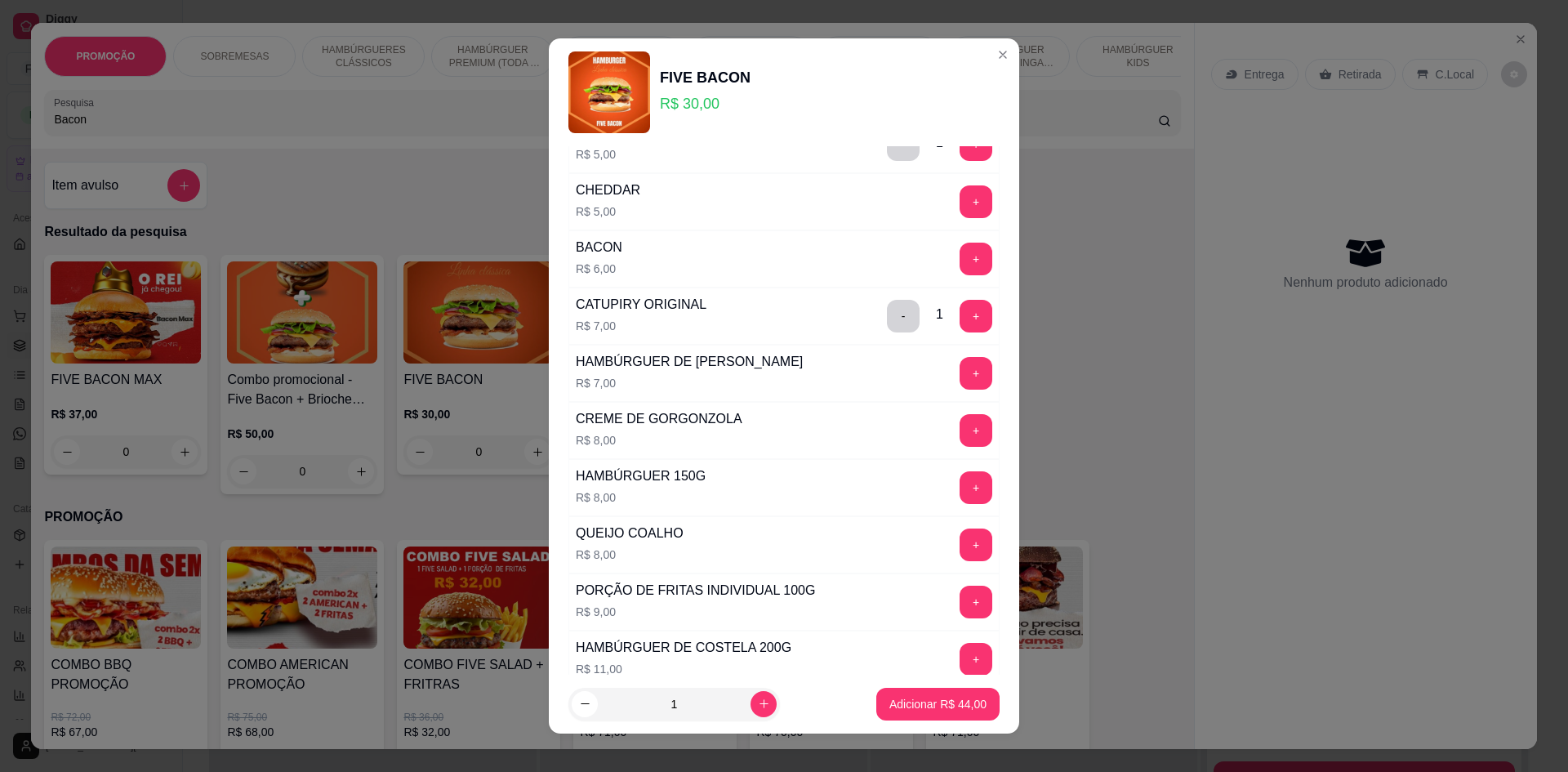
scroll to position [654, 0]
click at [960, 436] on button "+" at bounding box center [976, 429] width 33 height 33
click at [896, 426] on div "- 2 +" at bounding box center [939, 429] width 118 height 33
click at [890, 430] on div "- 2 +" at bounding box center [939, 429] width 118 height 33
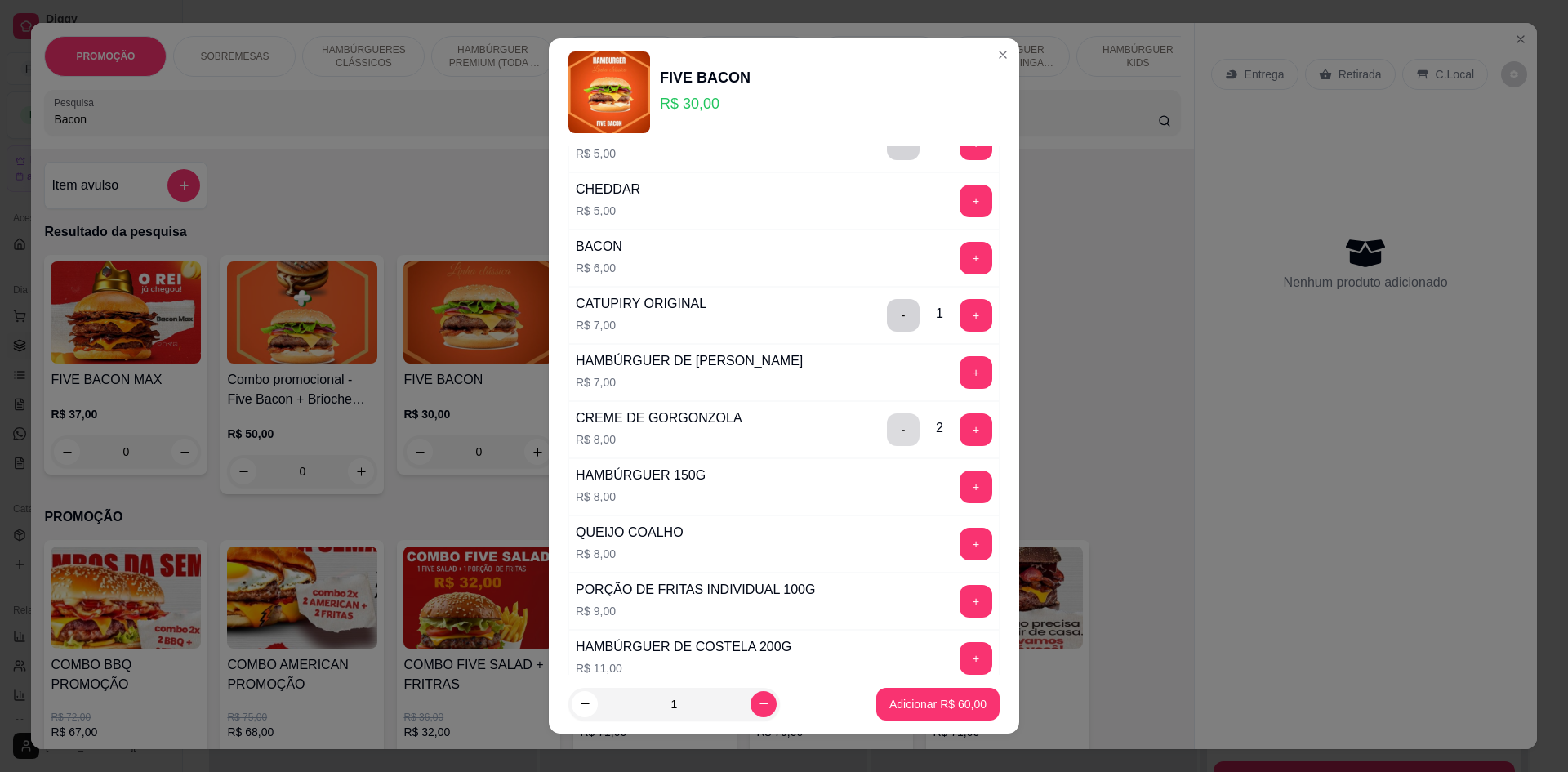
click at [887, 433] on button "-" at bounding box center [903, 429] width 33 height 33
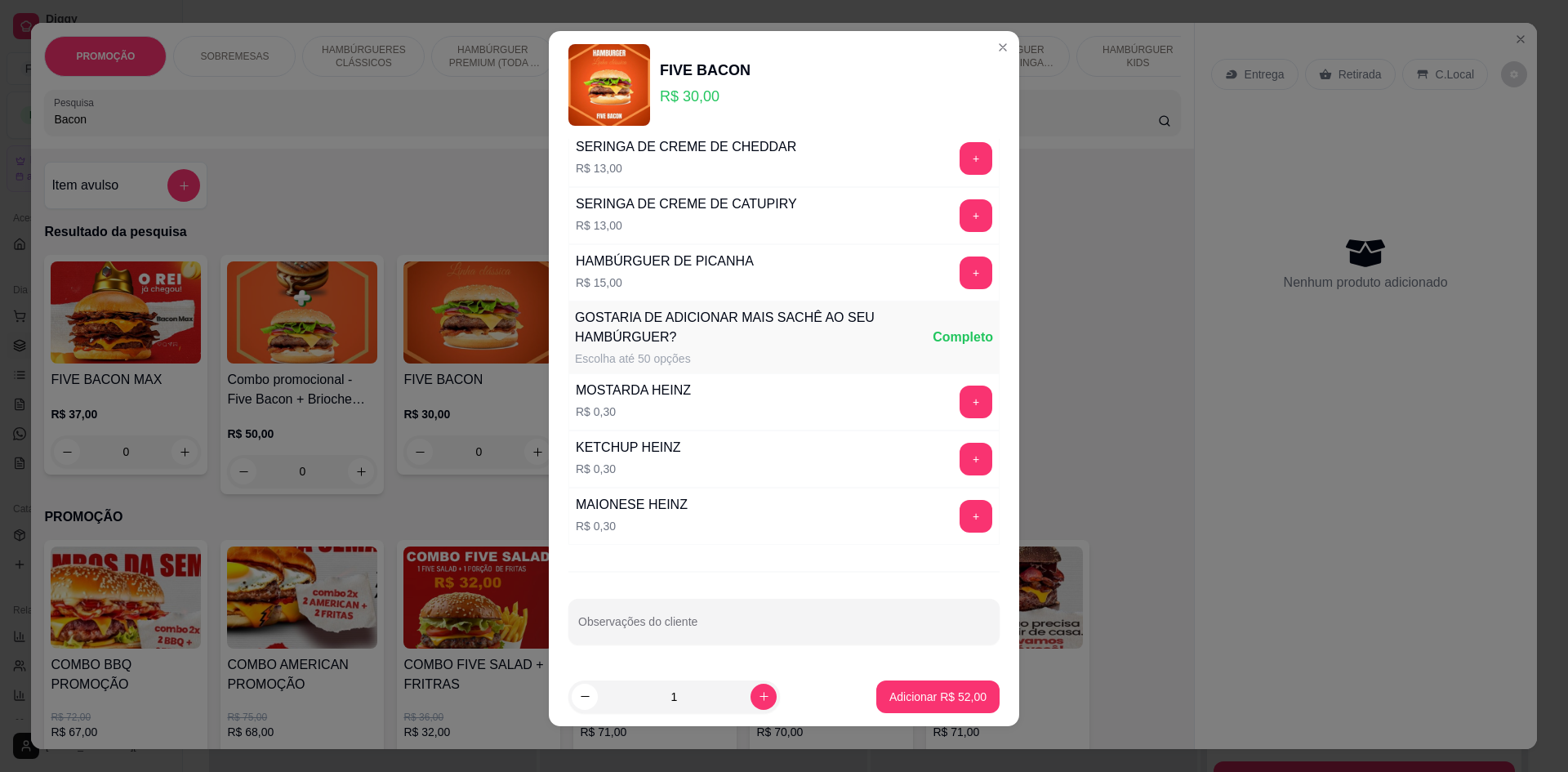
scroll to position [14, 0]
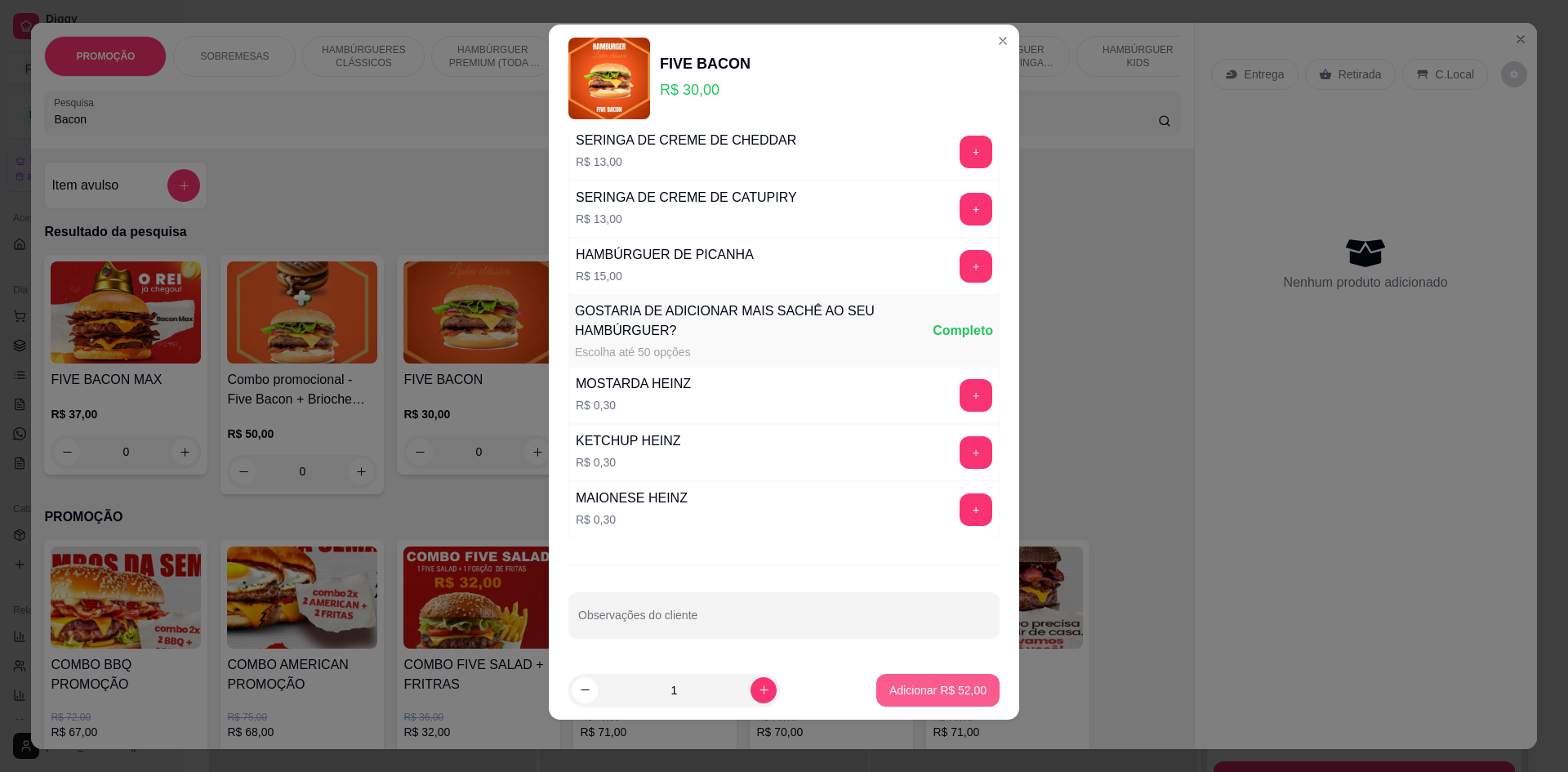
click at [889, 688] on p "Adicionar R$ 52,00" at bounding box center [938, 690] width 98 height 16
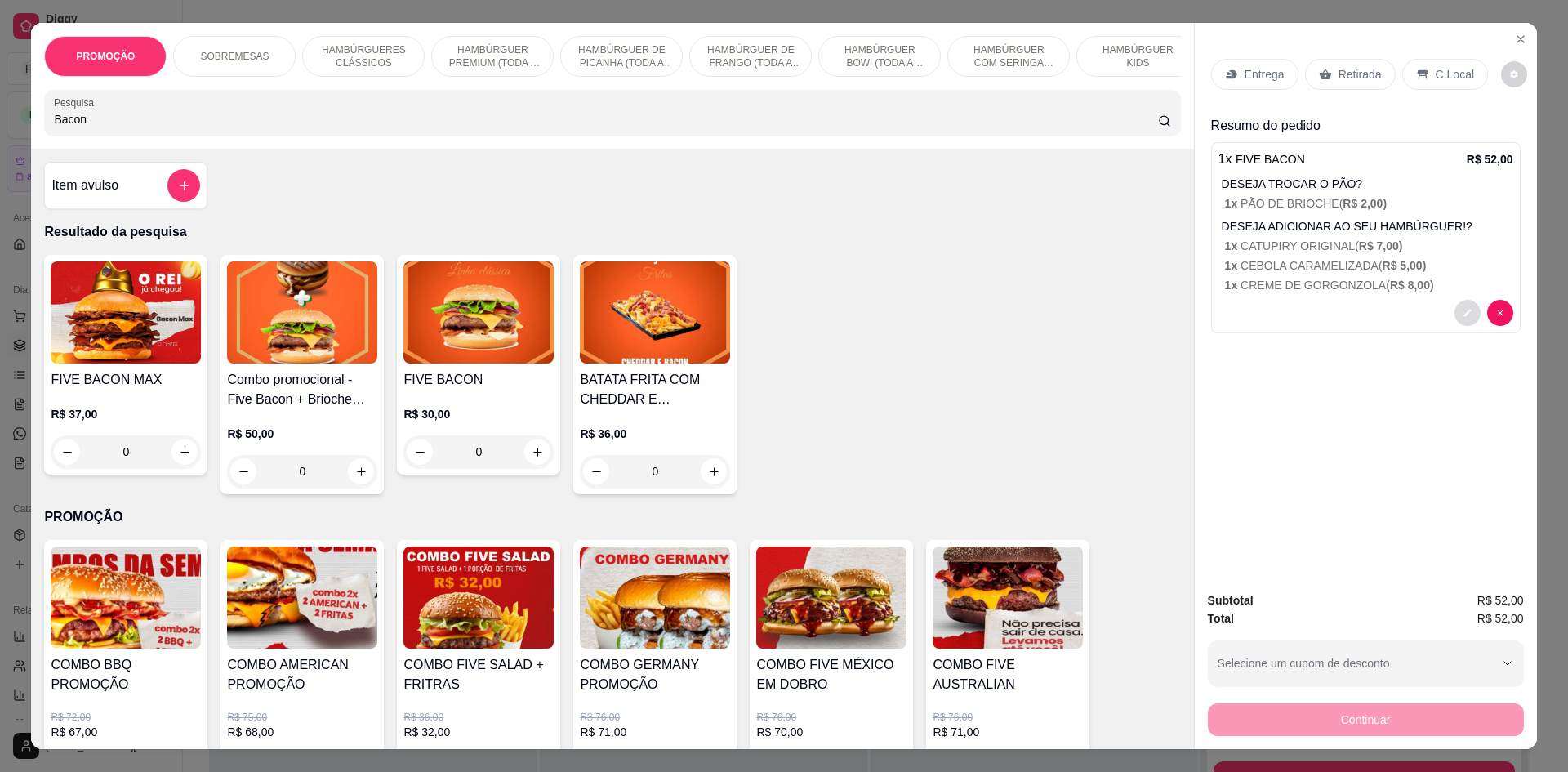
click at [1470, 316] on button "decrease-product-quantity" at bounding box center [1468, 312] width 26 height 26
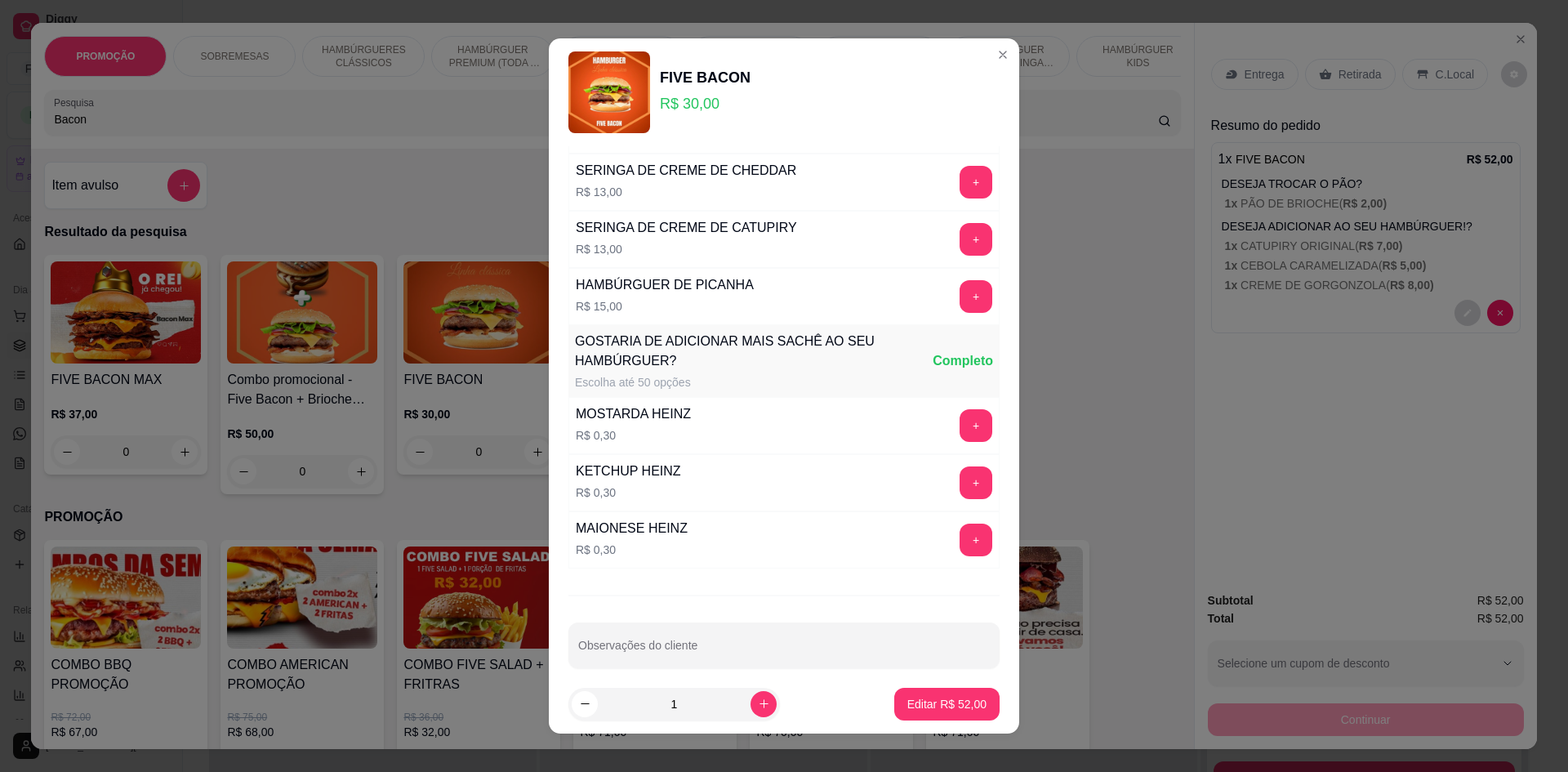
scroll to position [1203, 0]
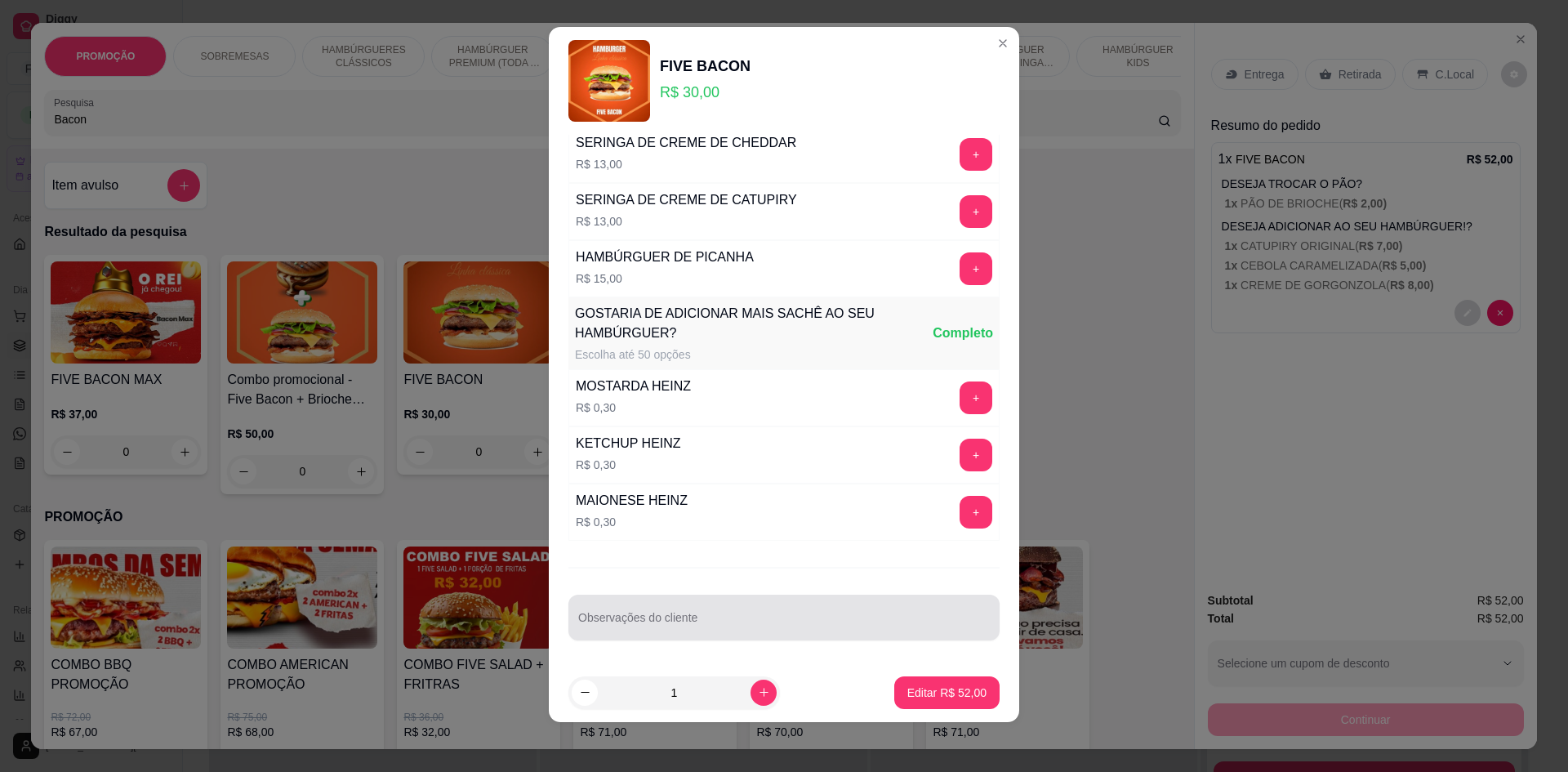
click at [760, 602] on div at bounding box center [784, 617] width 412 height 33
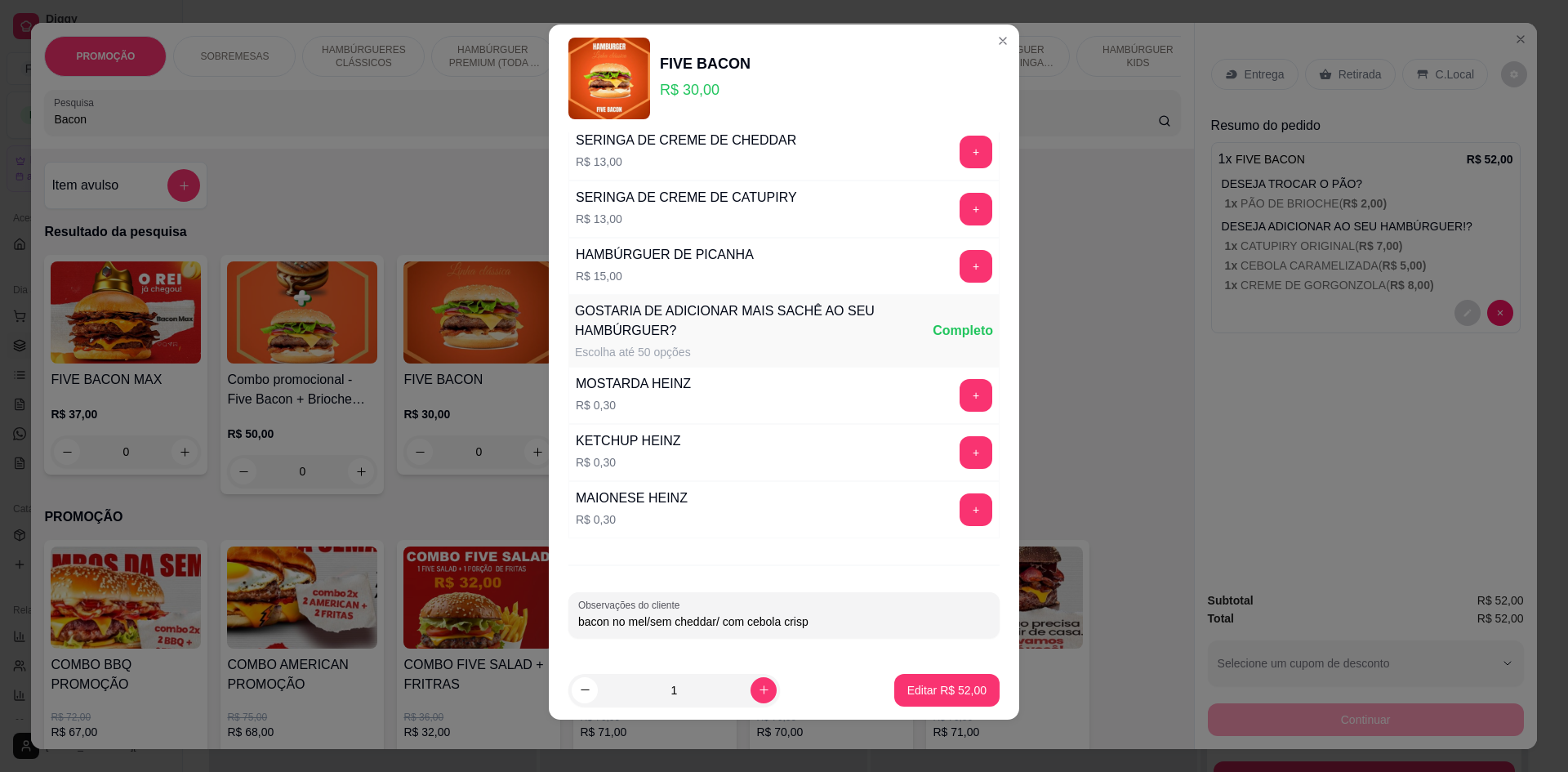
type input "bacon no mel/sem cheddar/ com cebola crispy"
click at [921, 691] on p "Editar R$ 52,00" at bounding box center [947, 690] width 80 height 16
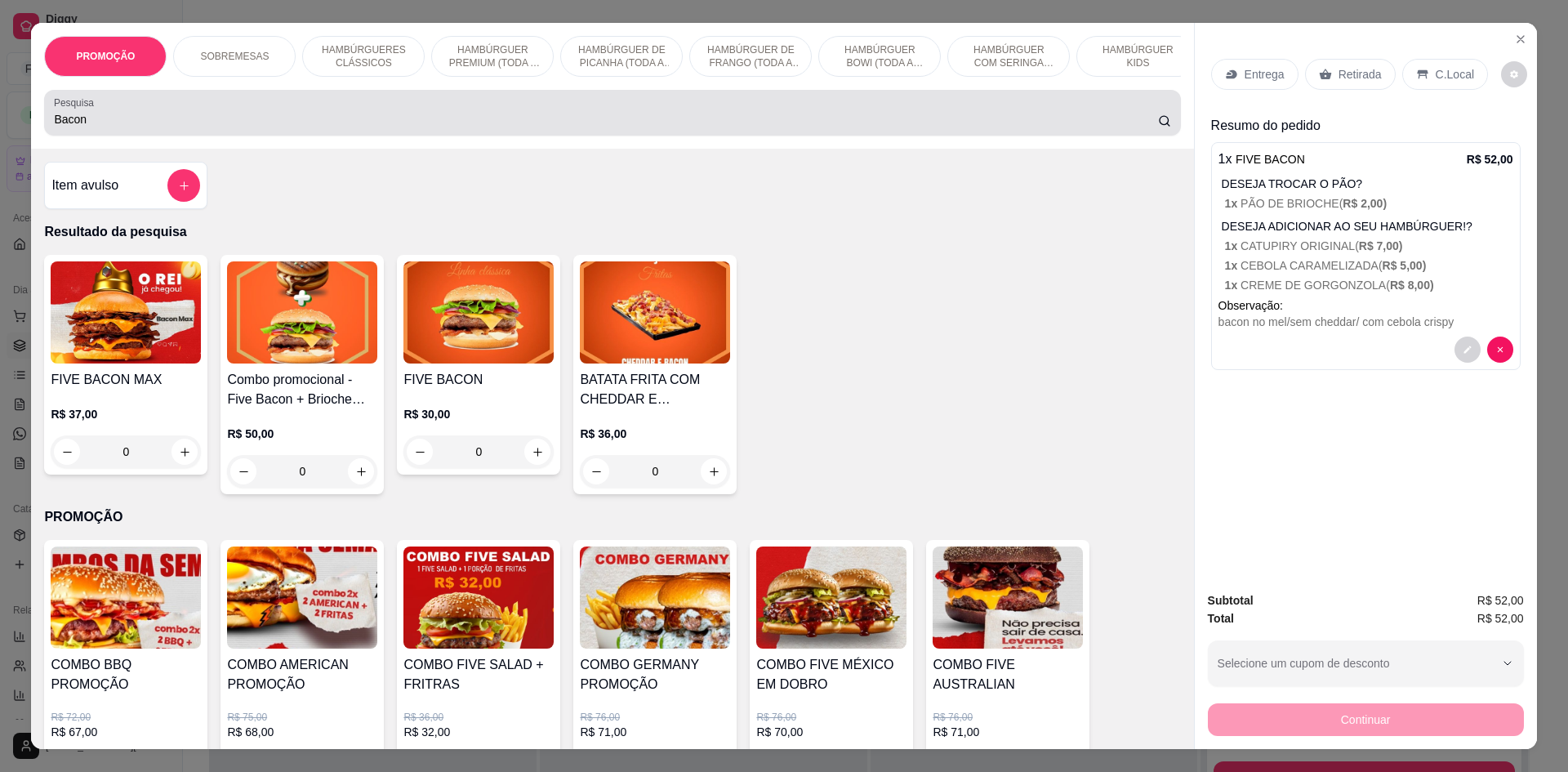
click at [166, 127] on input "Bacon" at bounding box center [605, 119] width 1103 height 16
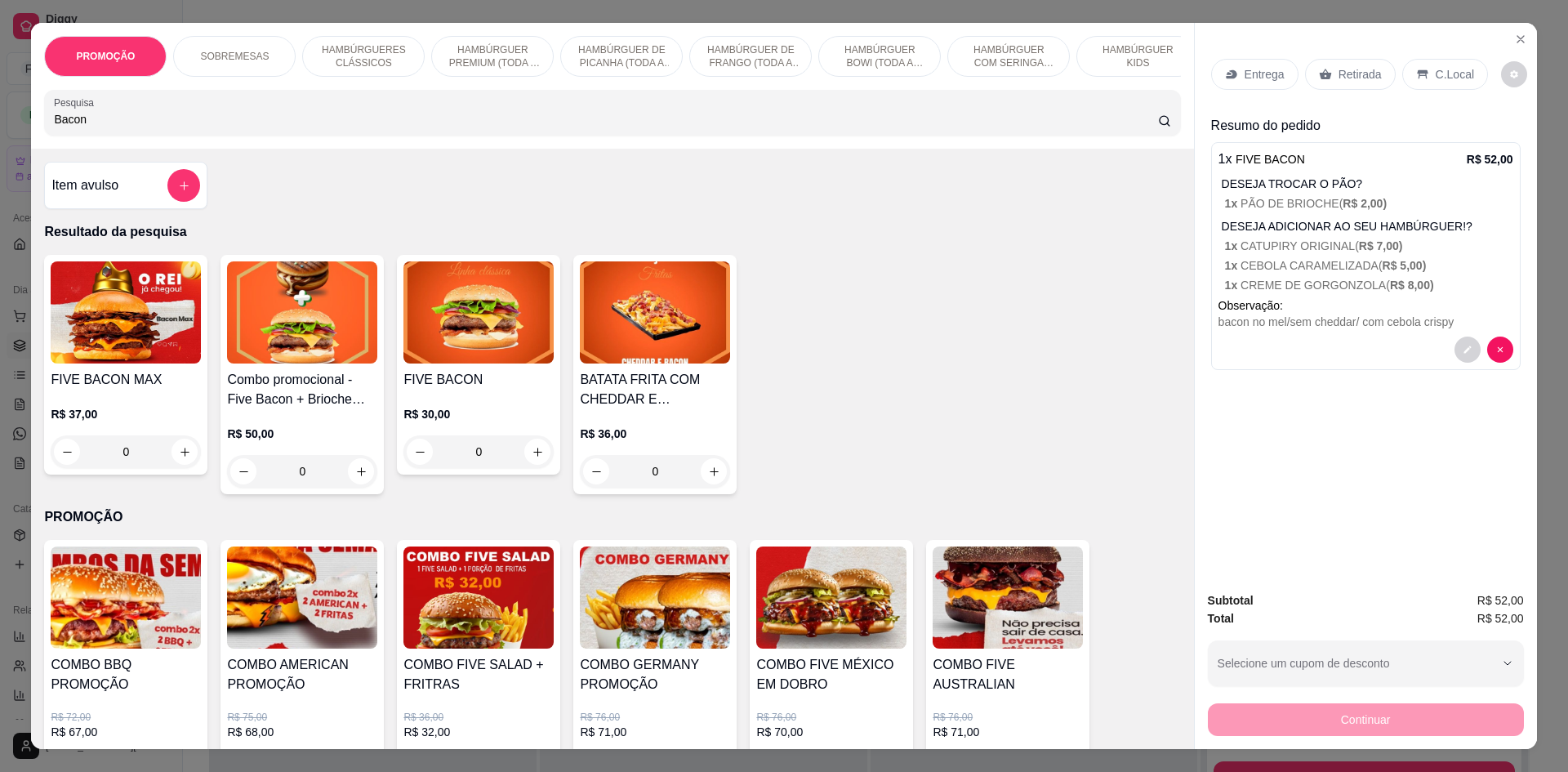
drag, startPoint x: 138, startPoint y: 130, endPoint x: 0, endPoint y: 76, distance: 148.2
click at [31, 127] on div "PROMOÇÃO SOBREMESAS HAMBÚRGUERES CLÁSSICOS HAMBÚRGUER PREMIUM (TODA A LINHA PRE…" at bounding box center [612, 86] width 1162 height 125
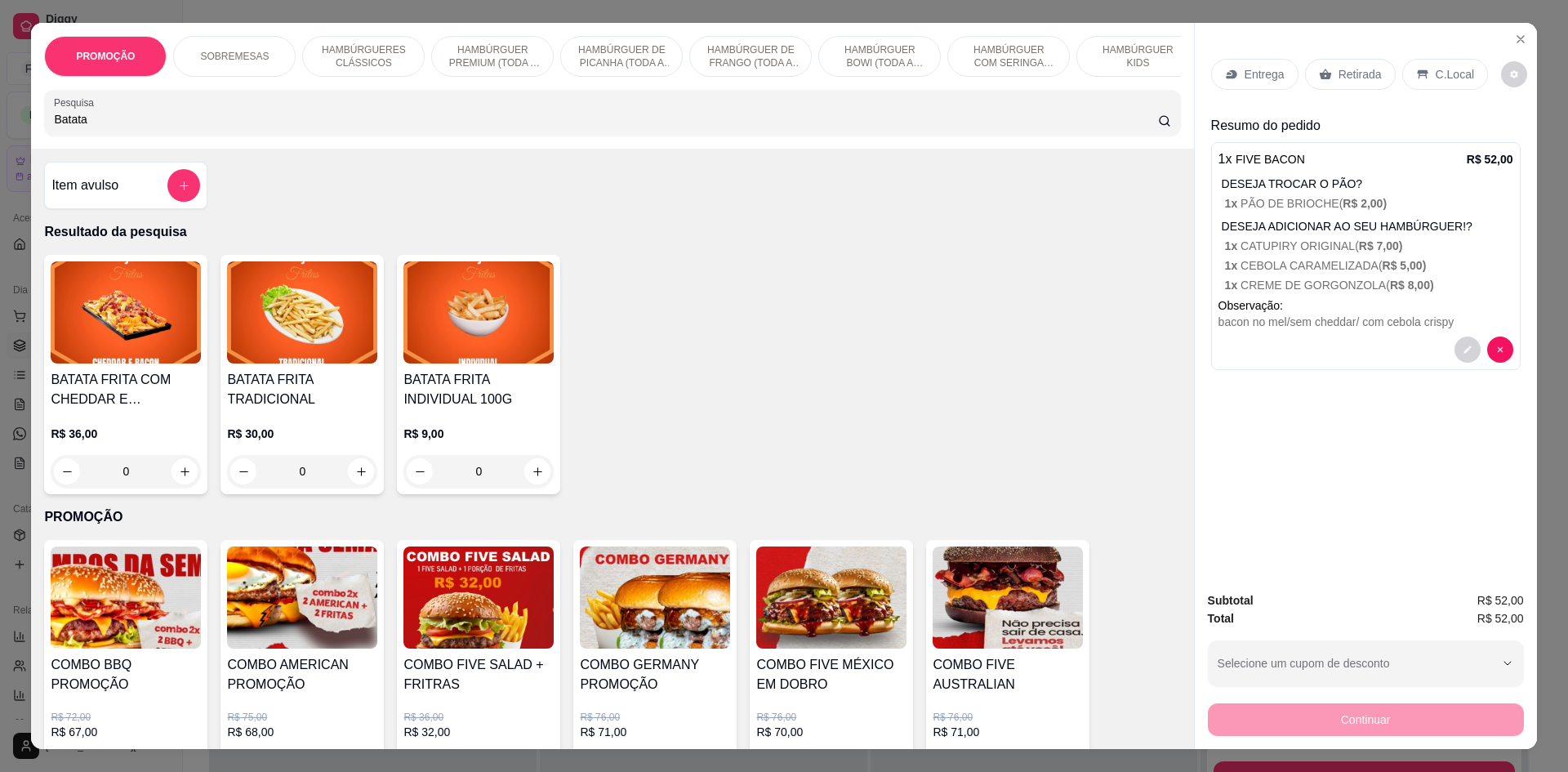
type input "Batata"
drag, startPoint x: 0, startPoint y: 76, endPoint x: 327, endPoint y: 765, distance: 762.7
click at [7, 84] on div "PROMOÇÃO SOBREMESAS HAMBÚRGUERES CLÁSSICOS HAMBÚRGUER PREMIUM (TODA A LINHA PRE…" at bounding box center [784, 386] width 1568 height 772
click at [366, 487] on div "0" at bounding box center [301, 471] width 150 height 33
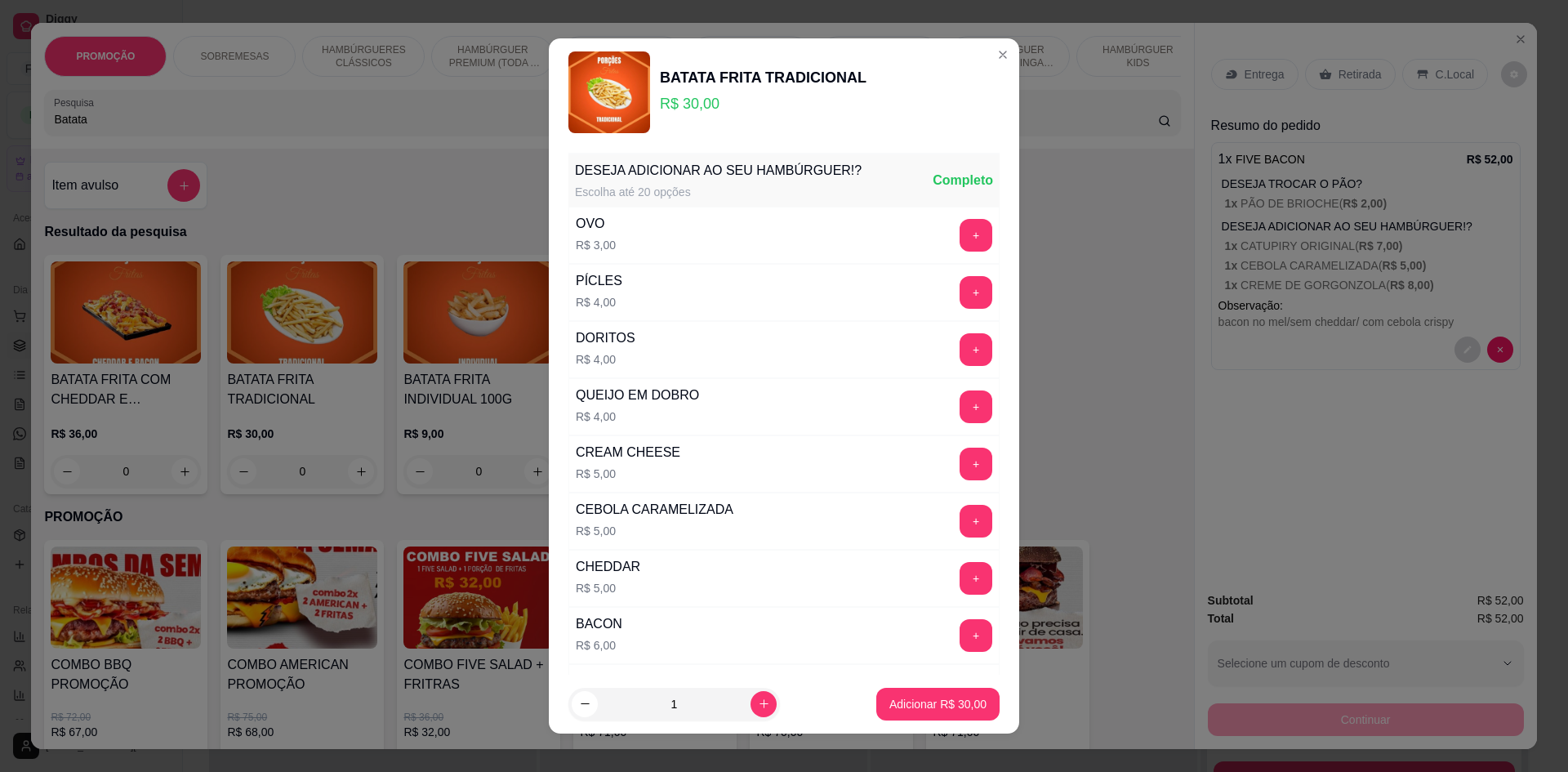
click at [956, 707] on p "Adicionar R$ 30,00" at bounding box center [938, 704] width 98 height 16
type input "1"
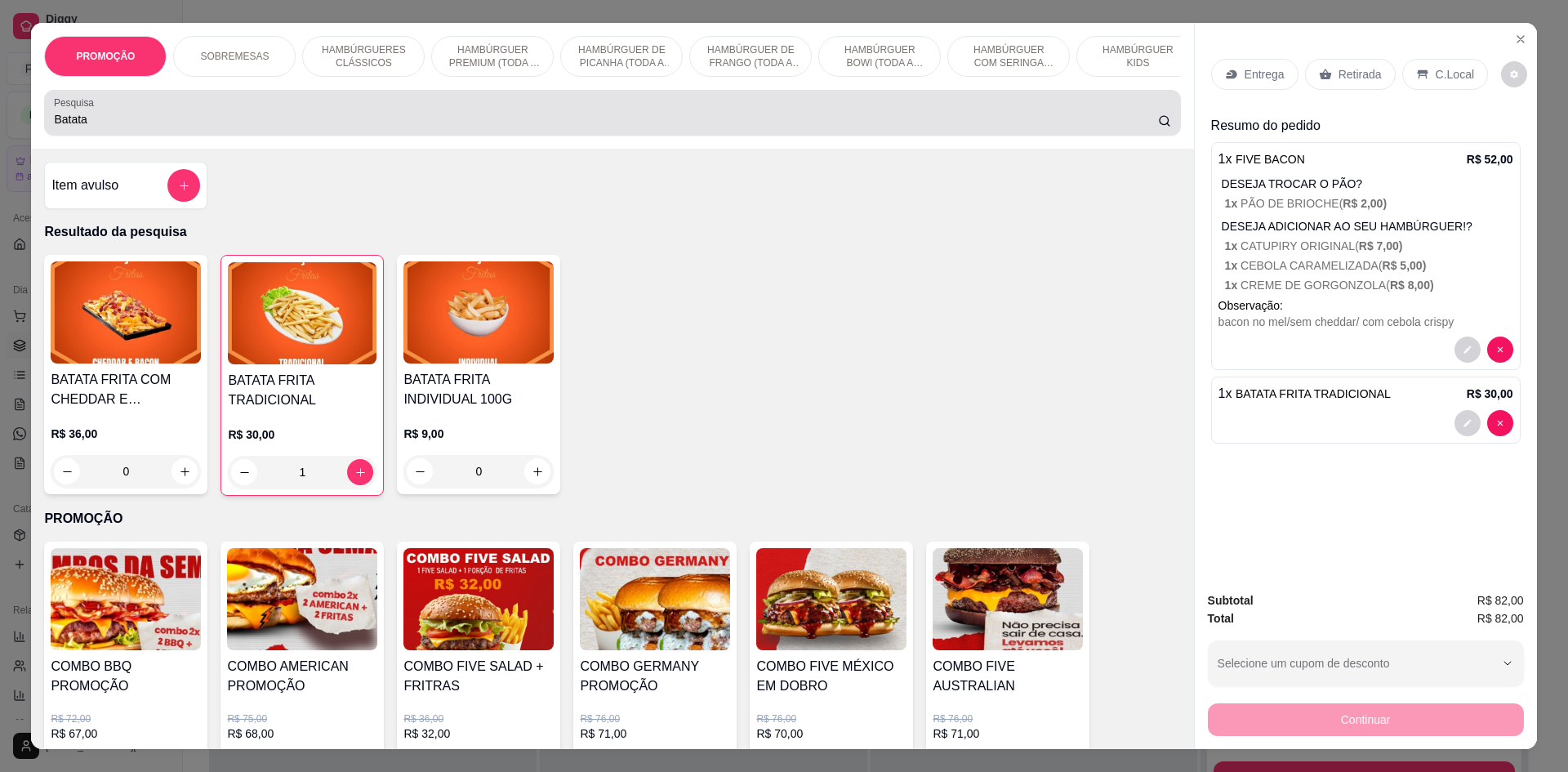
click at [0, 128] on div "PROMOÇÃO SOBREMESAS HAMBÚRGUERES CLÁSSICOS HAMBÚRGUER PREMIUM (TODA A LINHA PRE…" at bounding box center [784, 386] width 1568 height 772
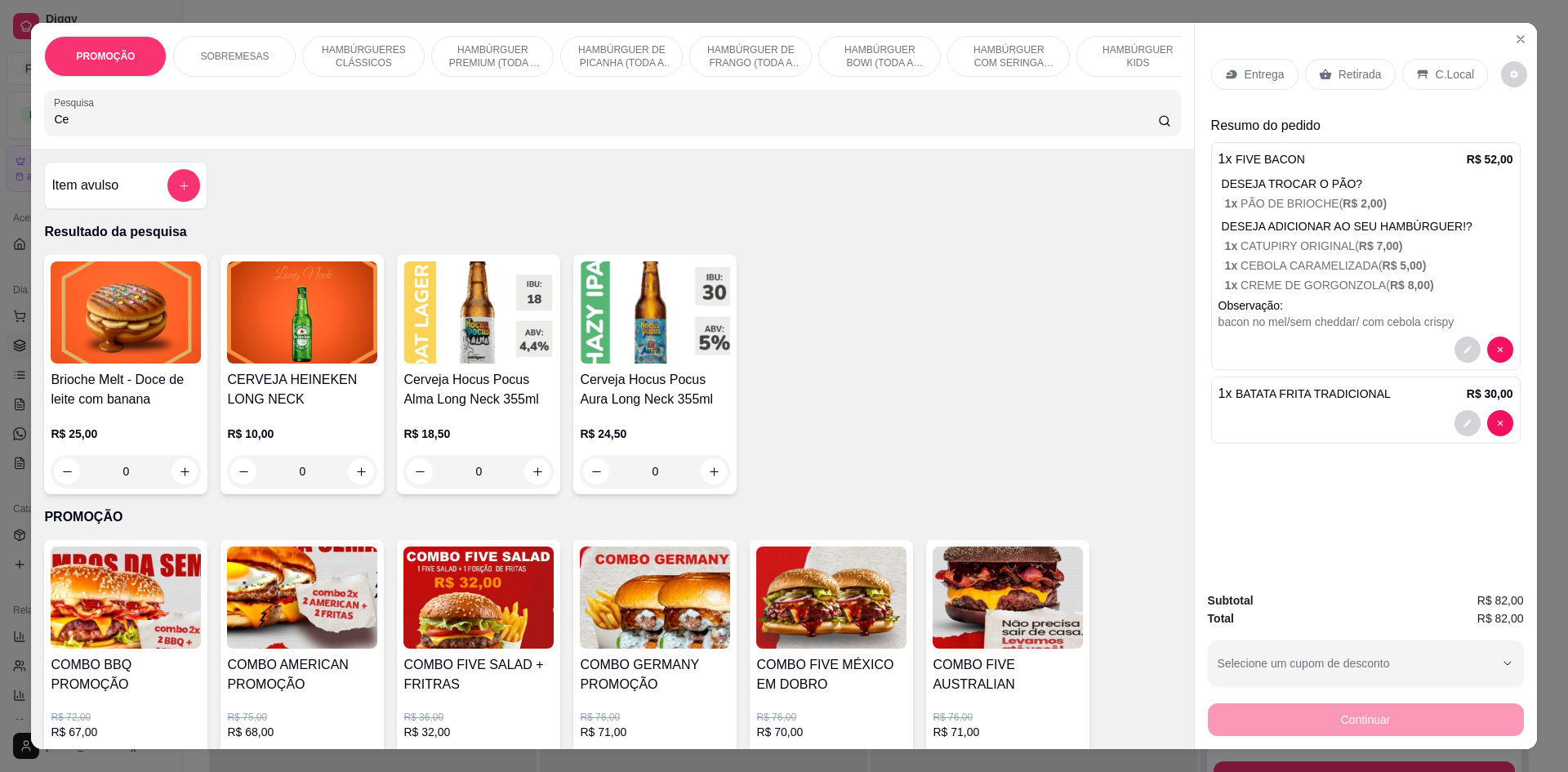
type input "C"
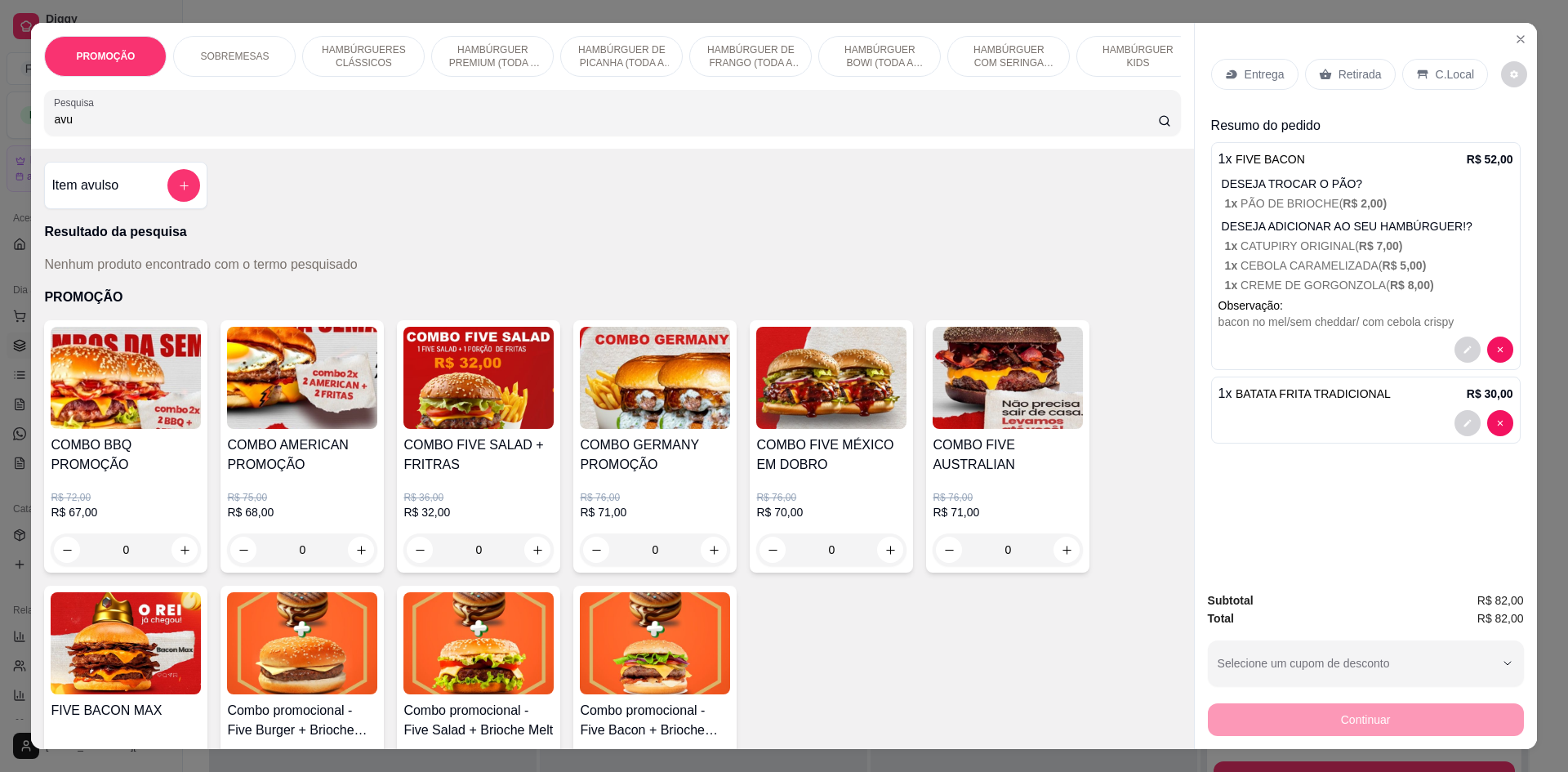
type input "avu"
click at [167, 202] on button "add-separate-item" at bounding box center [183, 185] width 33 height 33
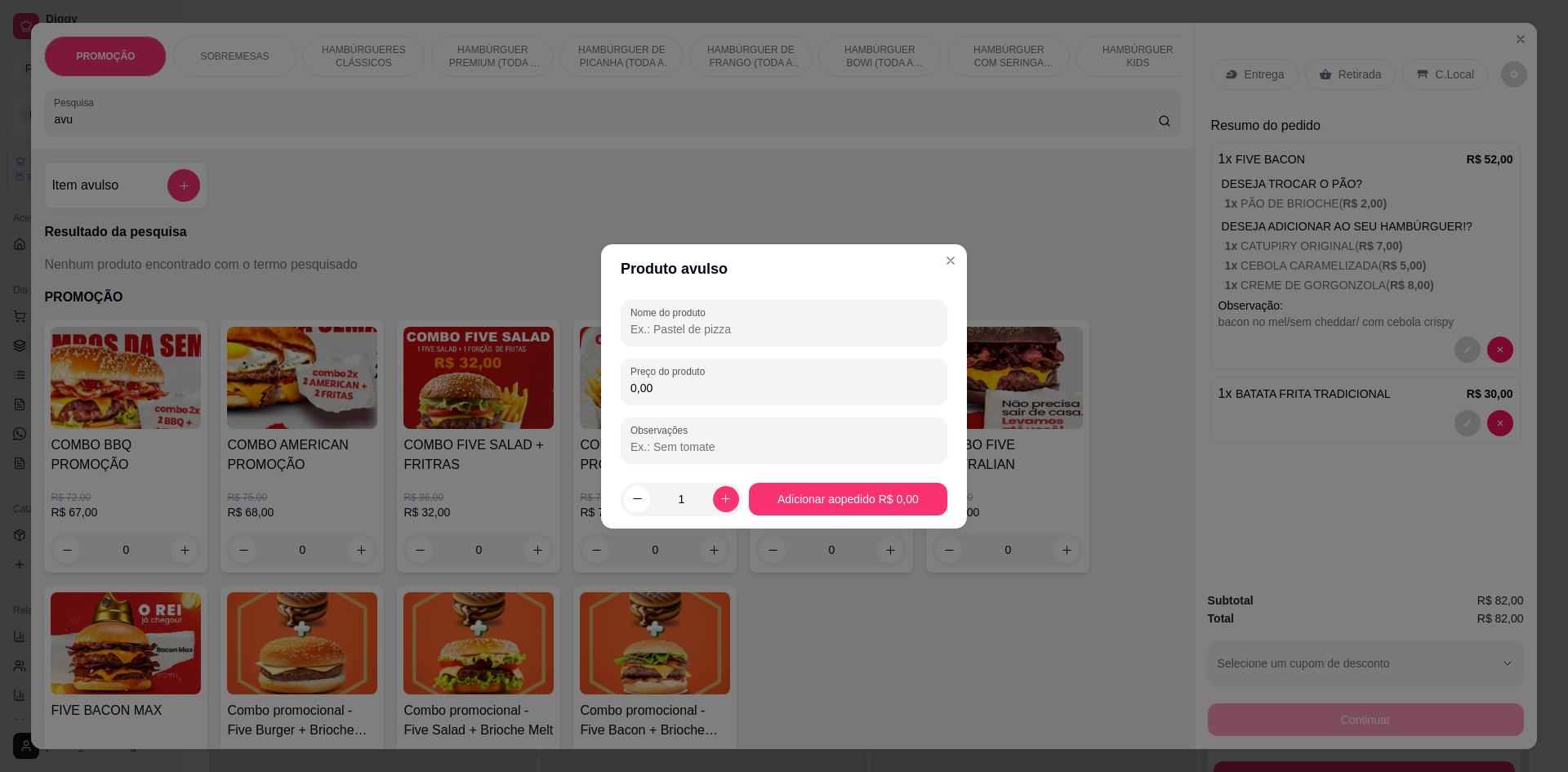
click at [691, 326] on input "Nome do produto" at bounding box center [784, 329] width 307 height 16
type input "X"
type input "Cebola Crispy"
drag, startPoint x: 640, startPoint y: 379, endPoint x: 577, endPoint y: 369, distance: 63.8
click at [585, 366] on div "Produto avulso Nome do produto Cebola Crispy Preço do produto 0,00 Observações …" at bounding box center [784, 386] width 1568 height 772
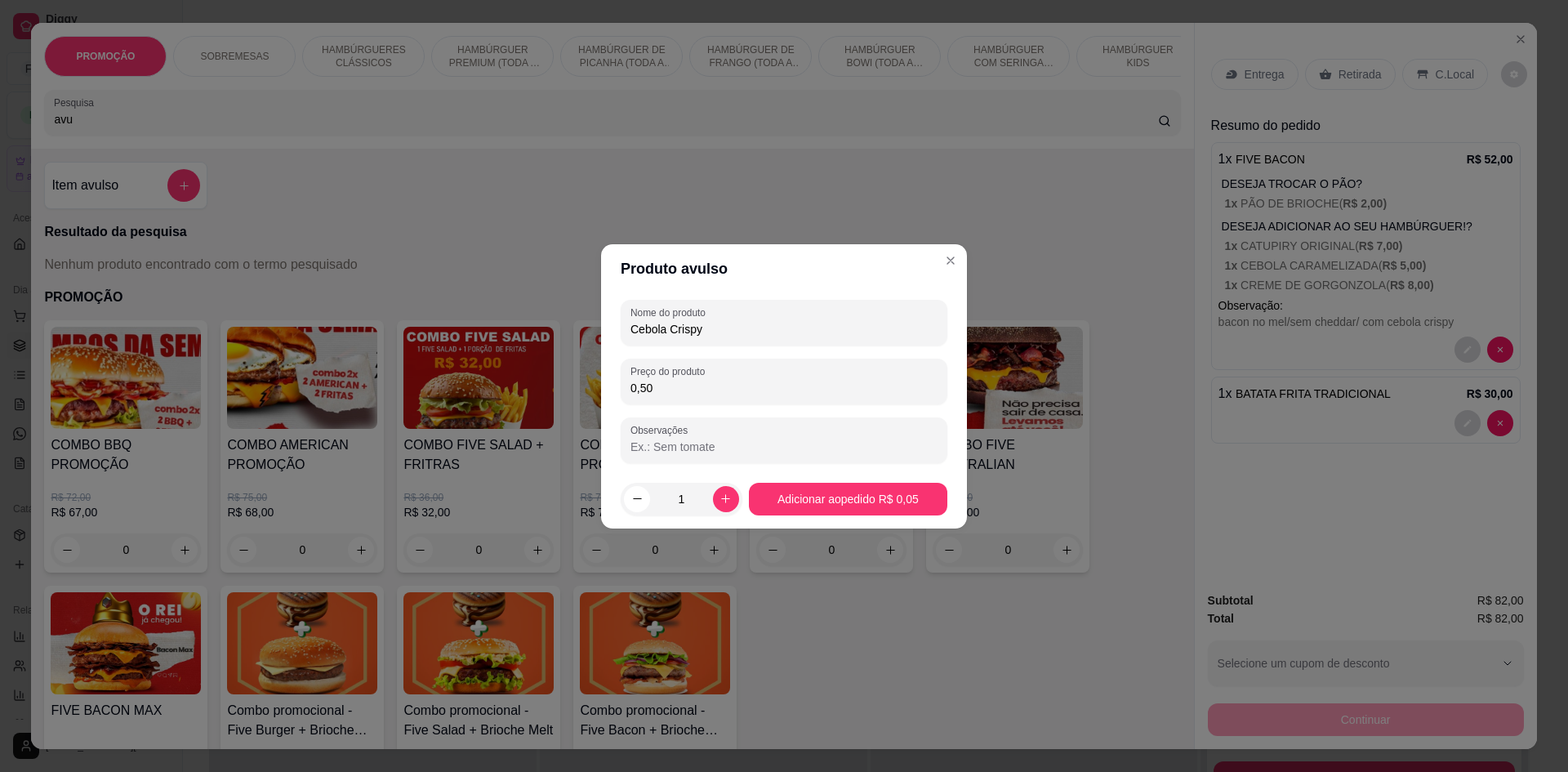
type input "5,00"
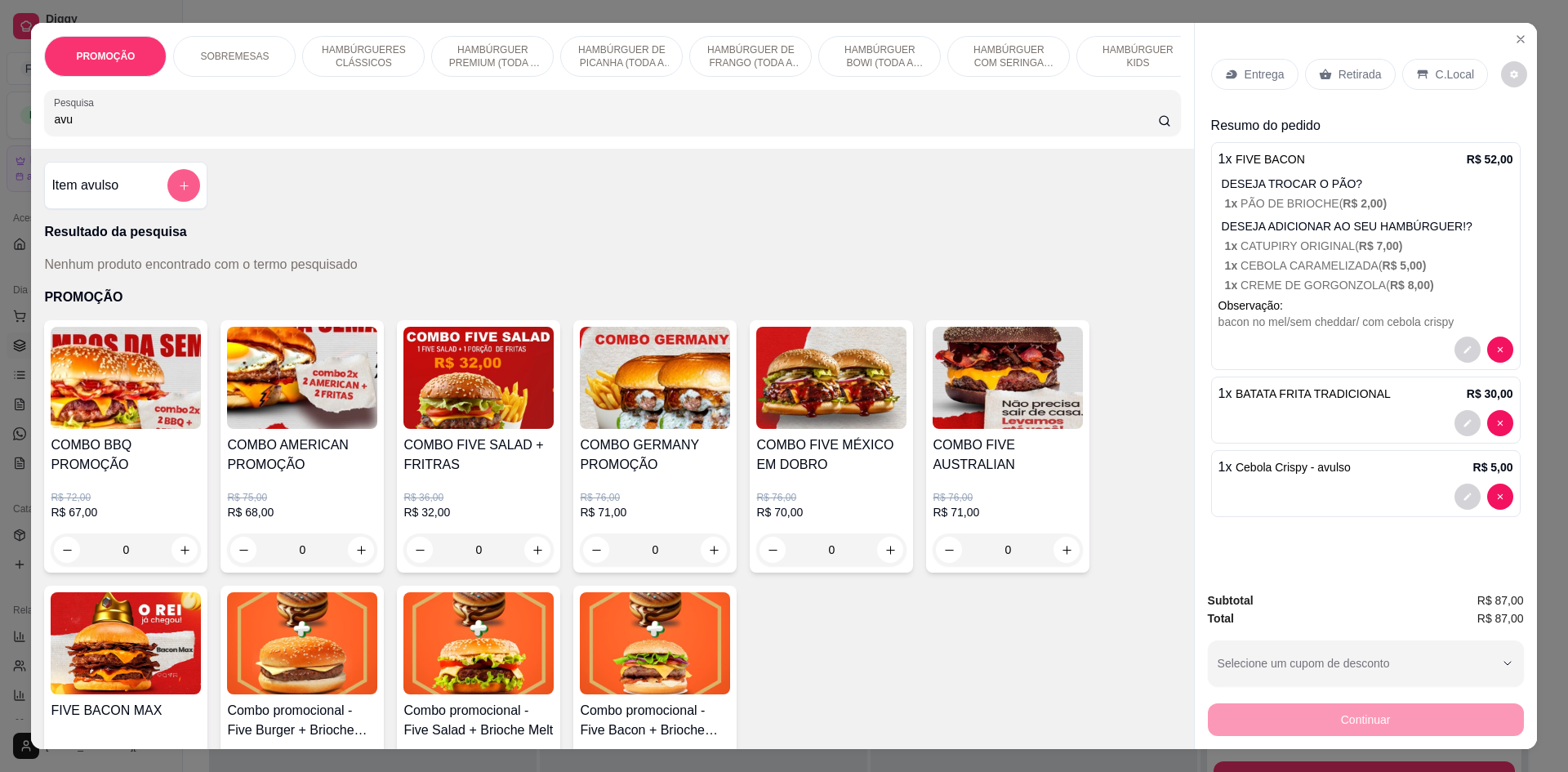
click at [189, 191] on button "add-separate-item" at bounding box center [183, 185] width 33 height 33
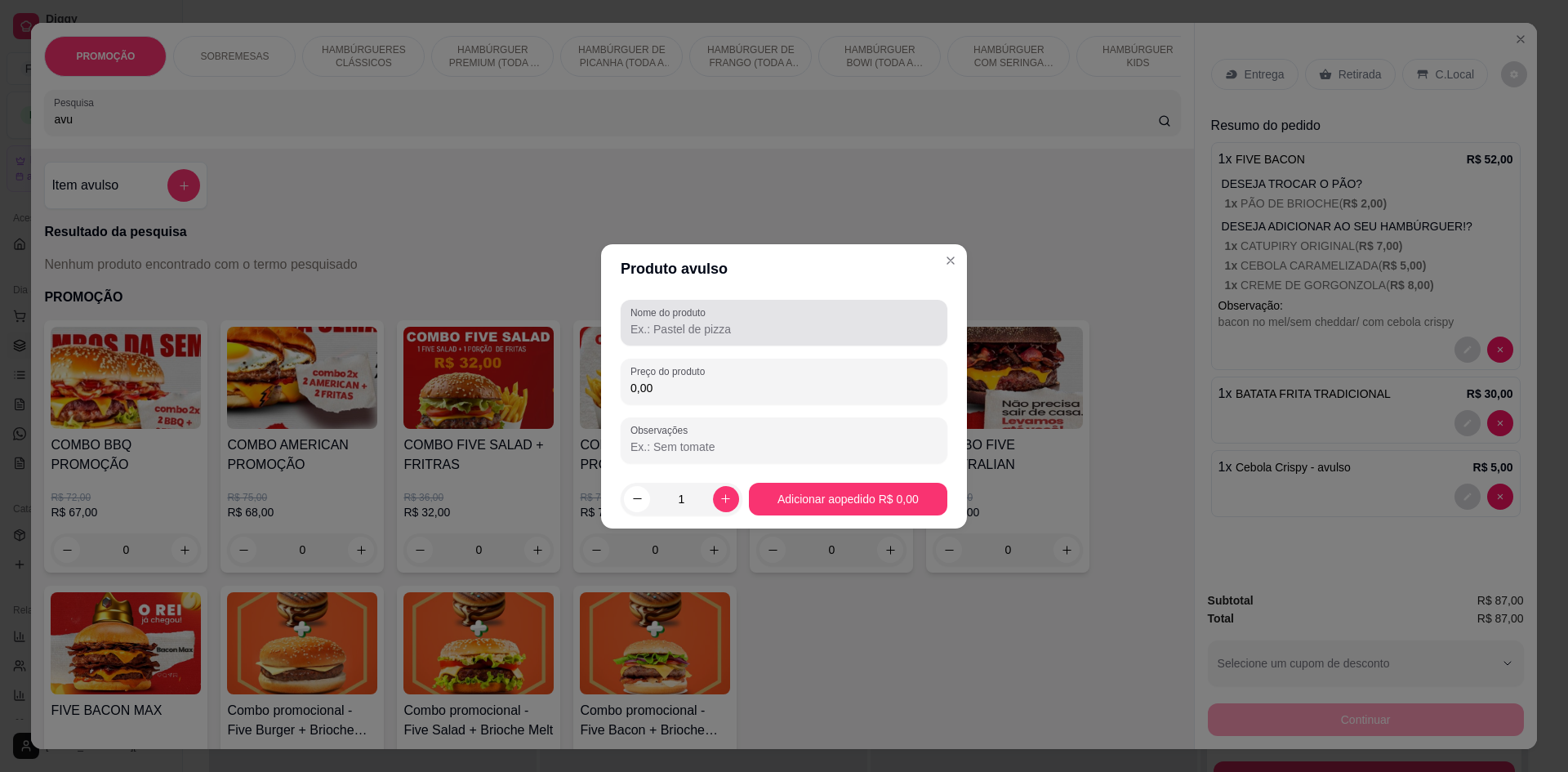
click at [668, 326] on input "Nome do produto" at bounding box center [784, 329] width 307 height 16
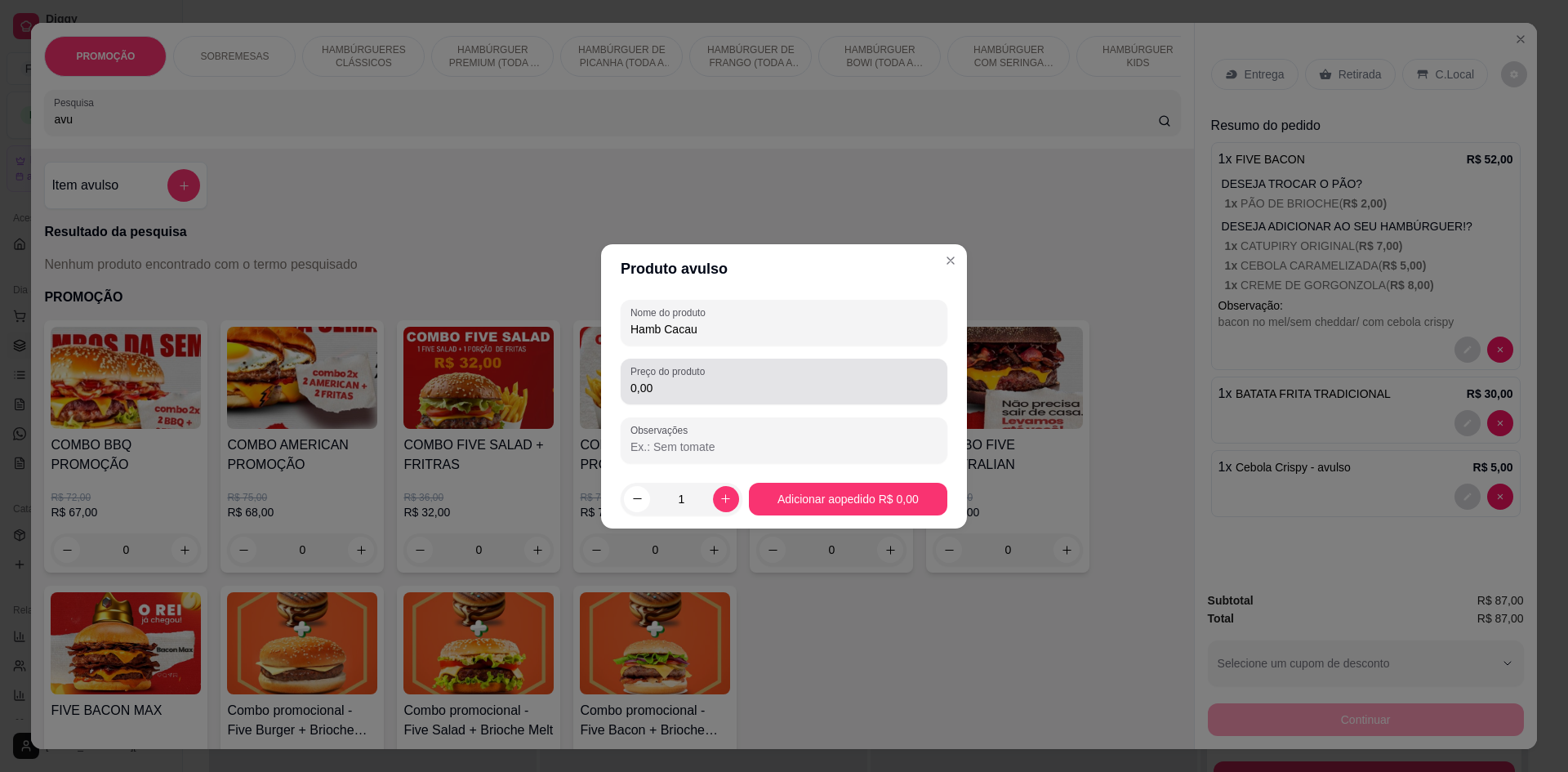
type input "Hamb Cacau"
drag, startPoint x: 674, startPoint y: 381, endPoint x: 502, endPoint y: 379, distance: 172.0
click at [581, 379] on div "Produto avulso Nome do produto Hamb Cacau Preço do produto 0,00 Observações 1 A…" at bounding box center [784, 386] width 1568 height 772
type input "10,00"
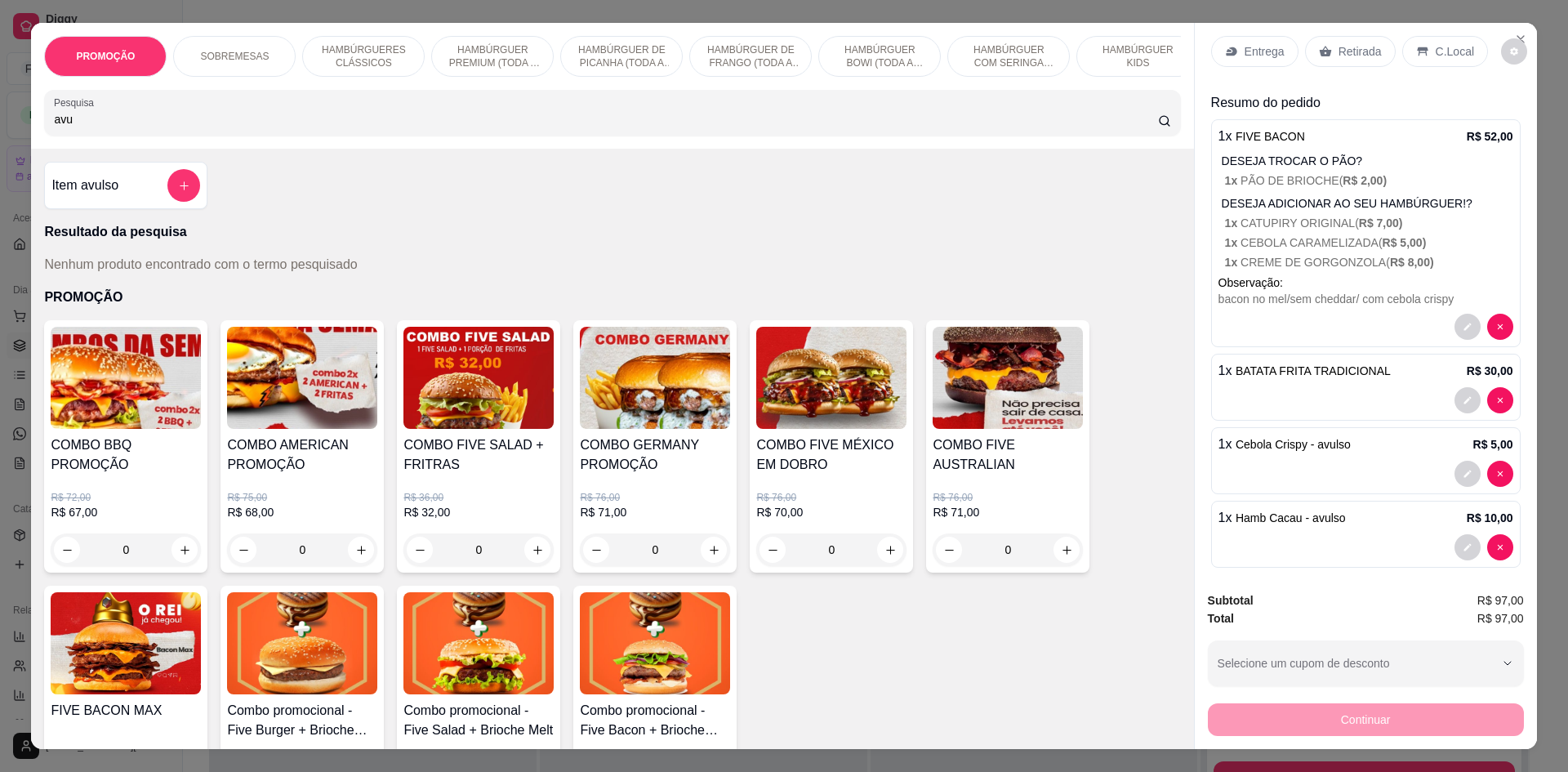
scroll to position [35, 0]
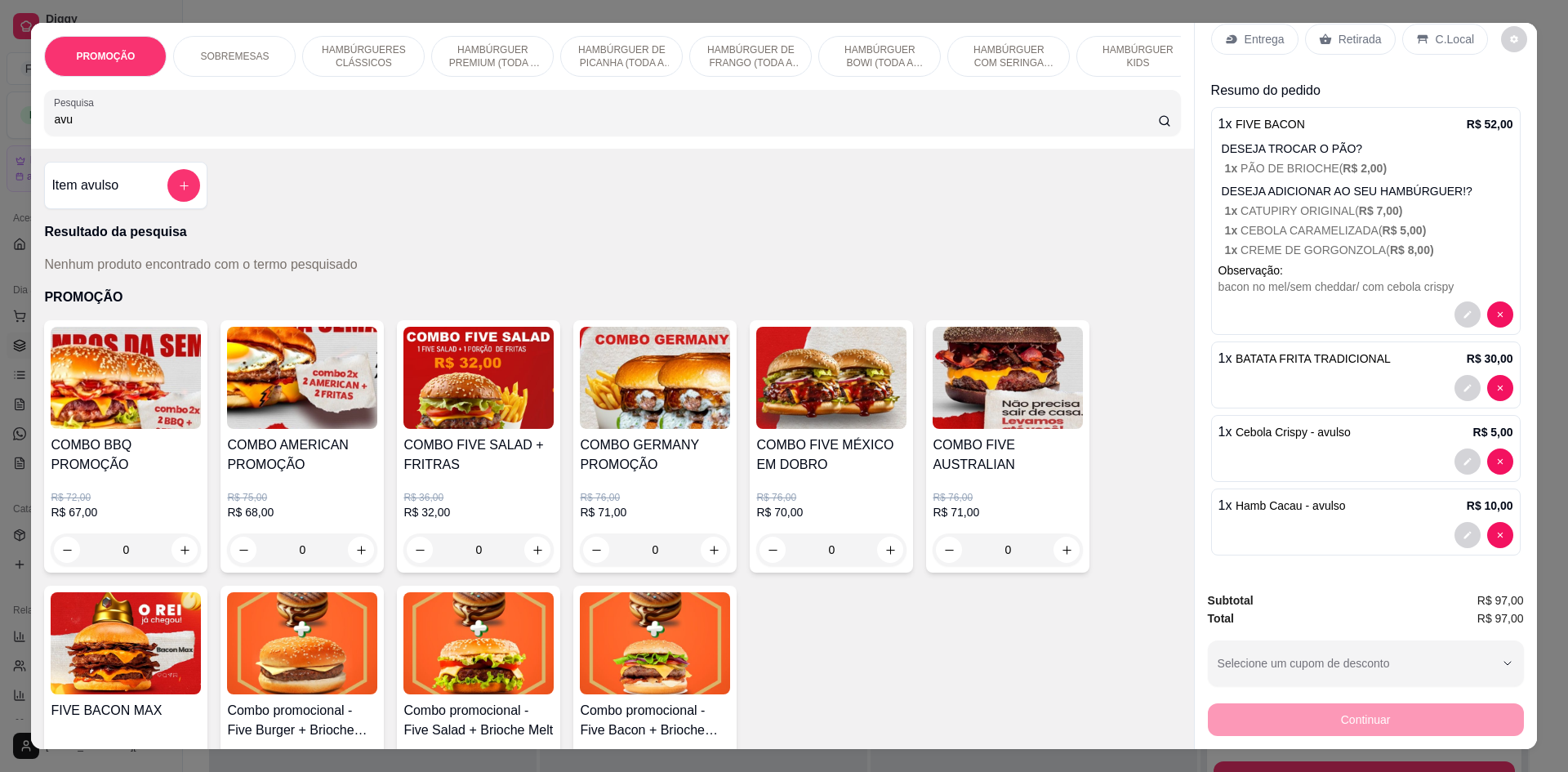
click at [1235, 30] on div "Entrega" at bounding box center [1256, 39] width 88 height 31
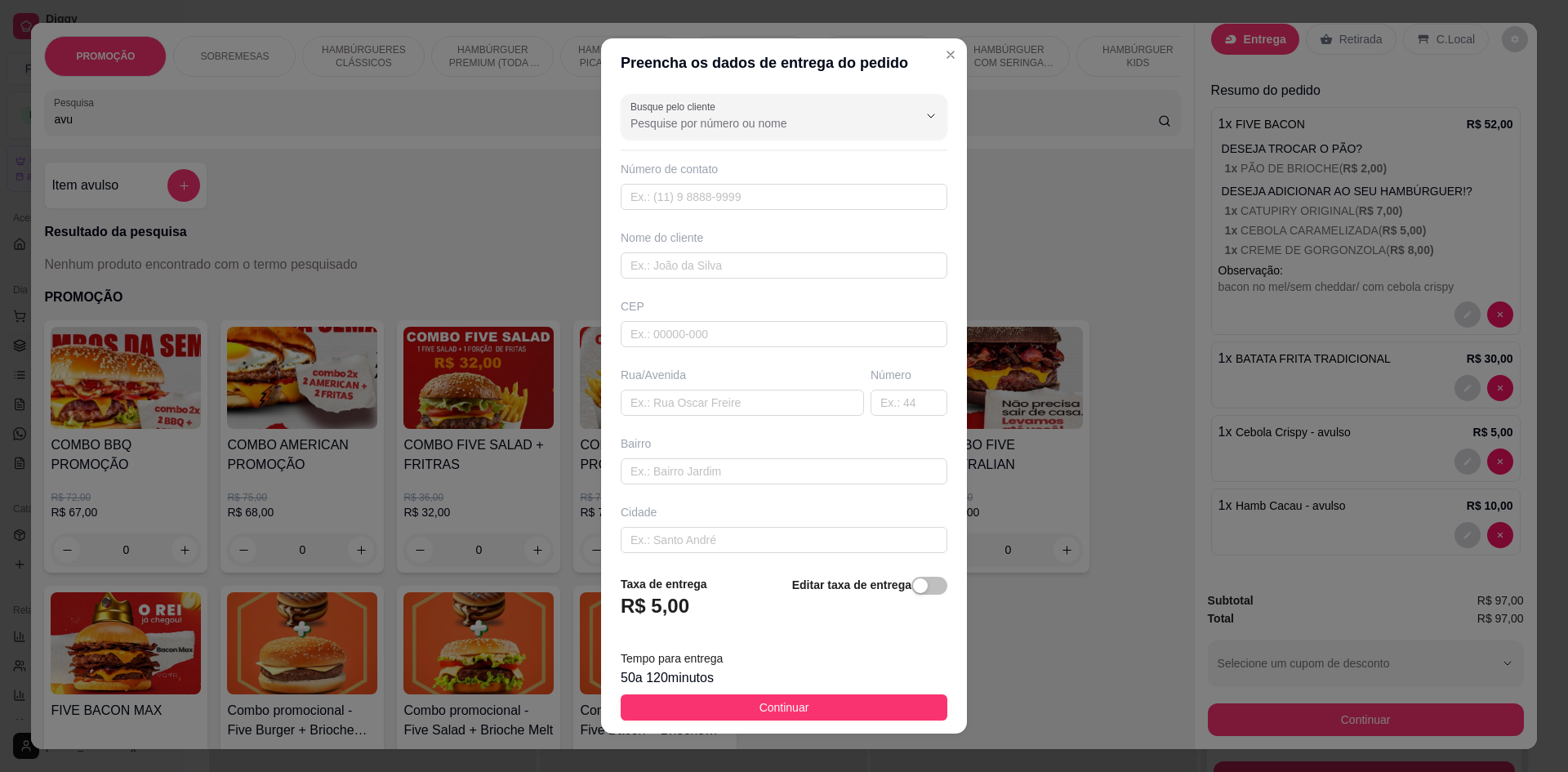
click at [766, 98] on div "Busque pelo cliente" at bounding box center [784, 116] width 326 height 46
click at [750, 158] on span "[PERSON_NAME]" at bounding box center [757, 163] width 260 height 16
type input "[PERSON_NAME]"
type input "11996365267"
type input "[PERSON_NAME]"
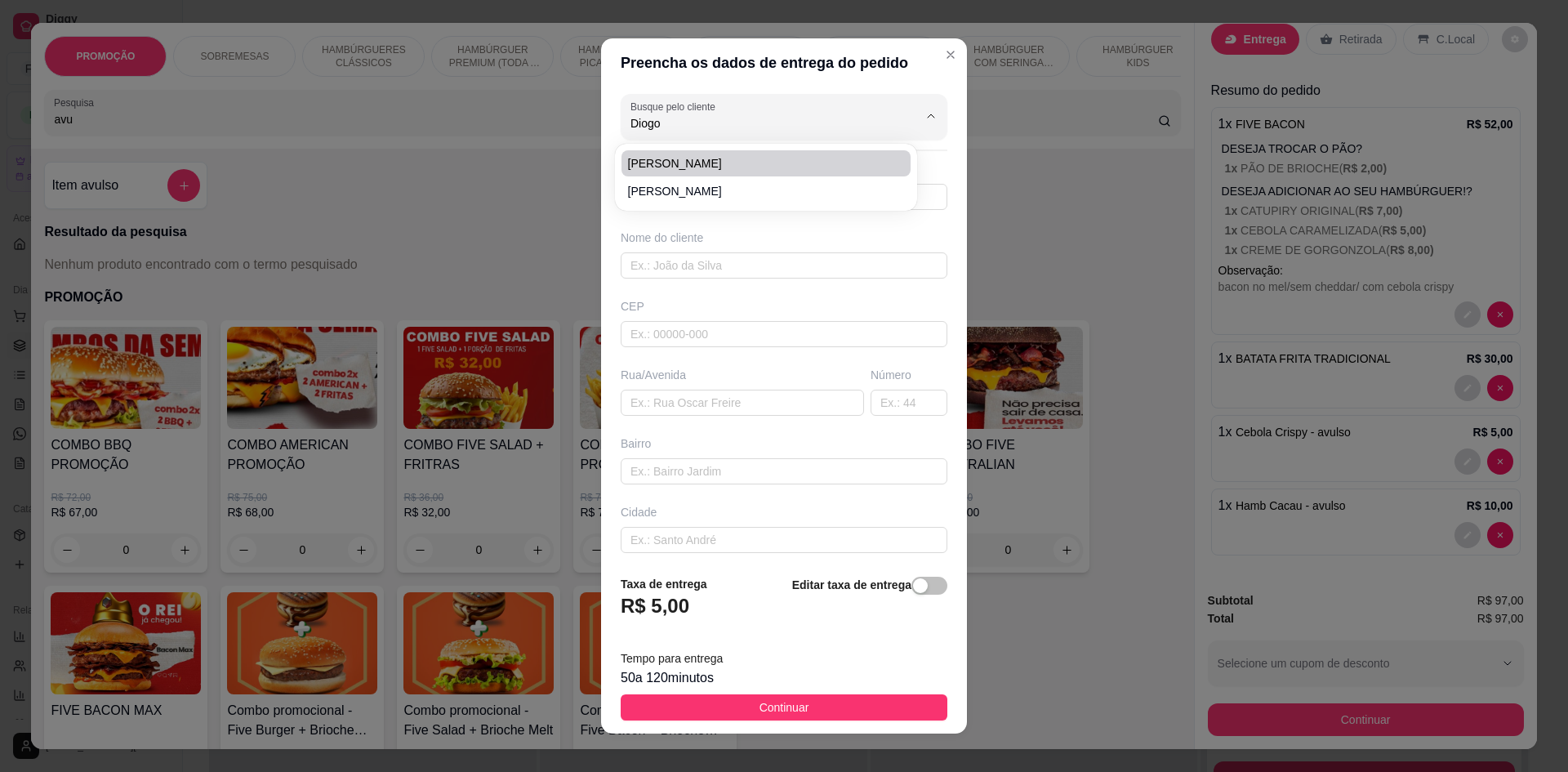
type input "13660043"
type input "[GEOGRAPHIC_DATA][PERSON_NAME]"
type input "512"
type input "Centro"
type input "Porto Ferreira"
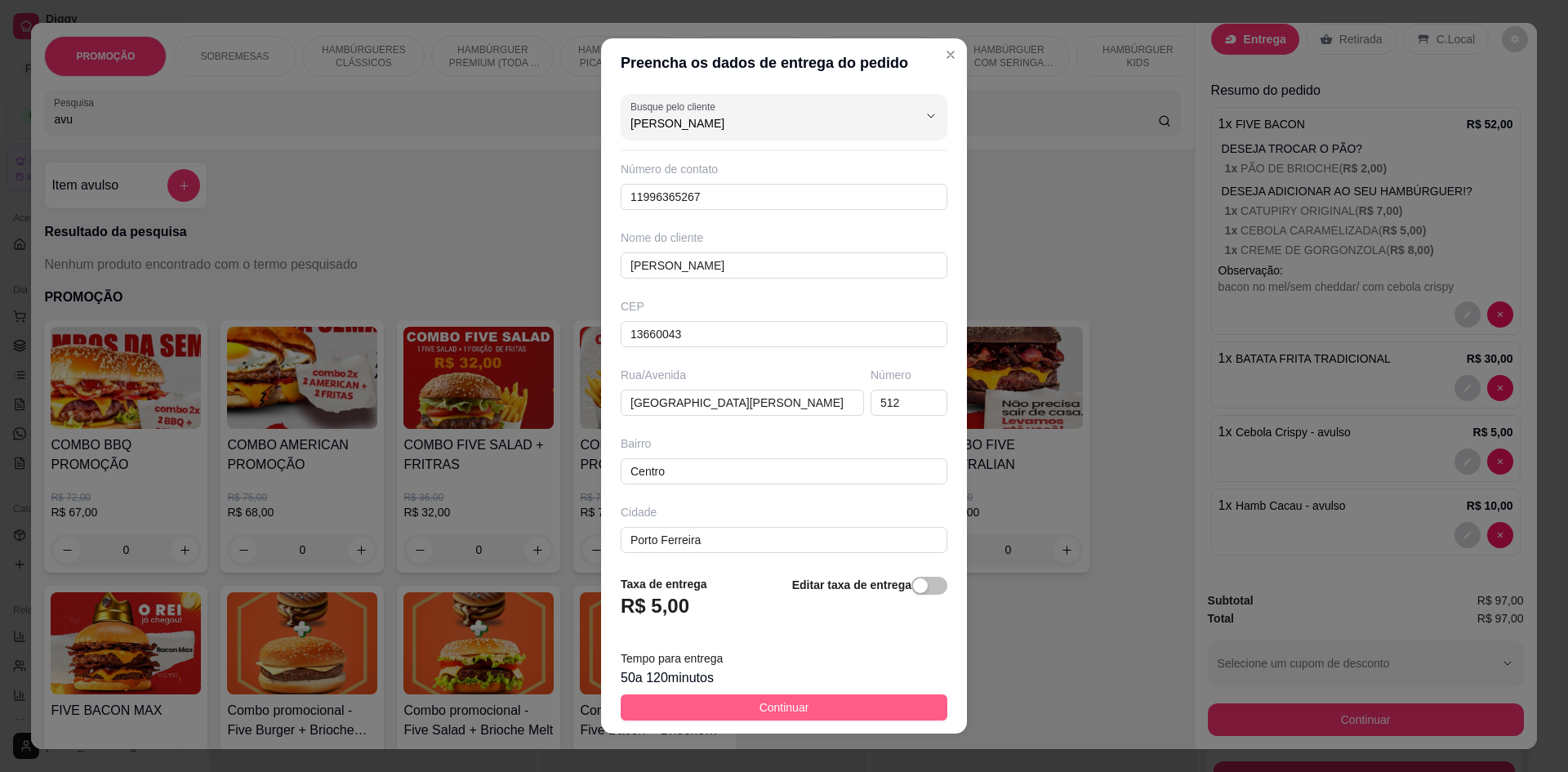
click at [801, 712] on button "Continuar" at bounding box center [784, 707] width 326 height 26
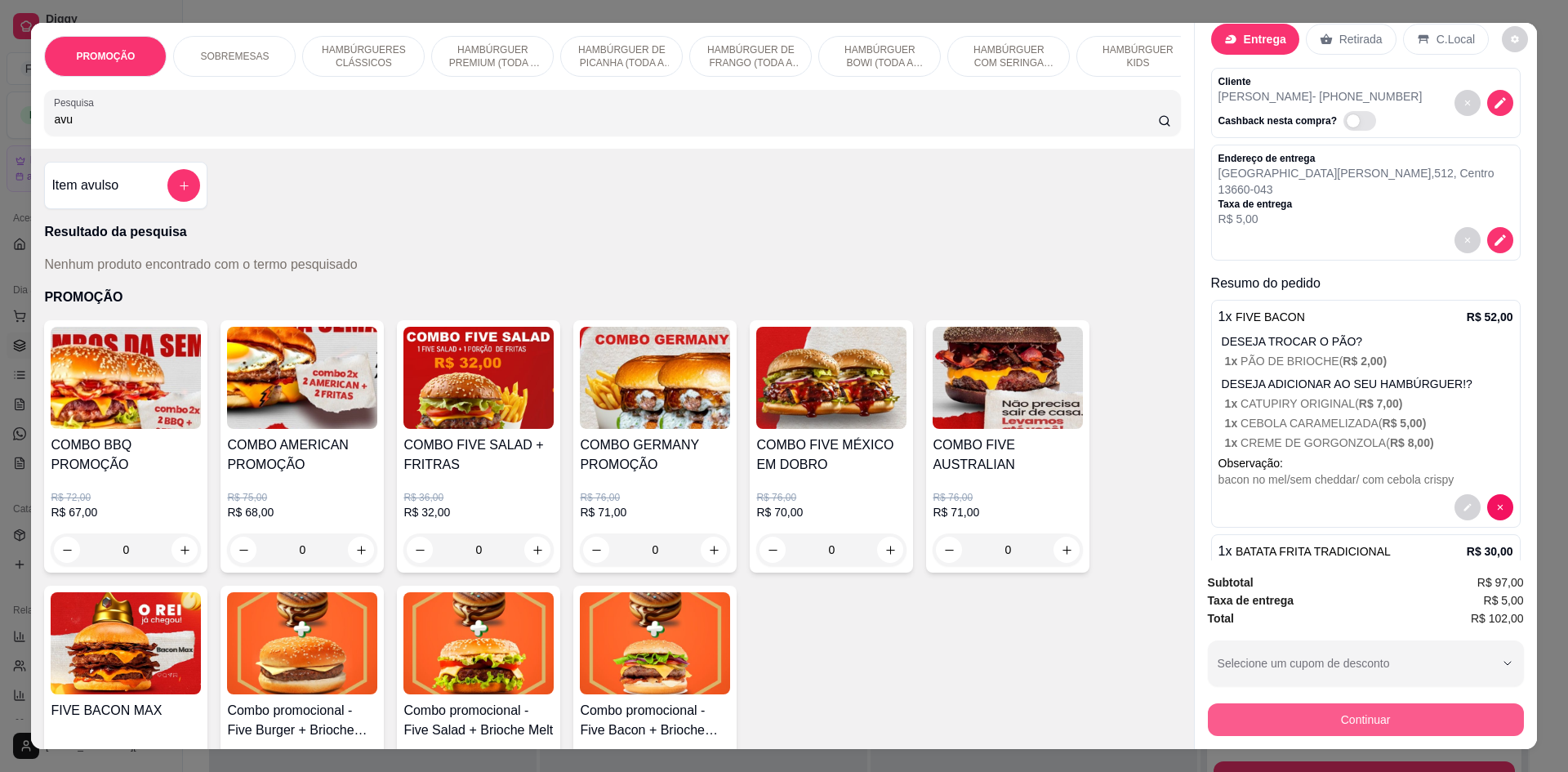
click at [1365, 719] on button "Continuar" at bounding box center [1366, 719] width 316 height 33
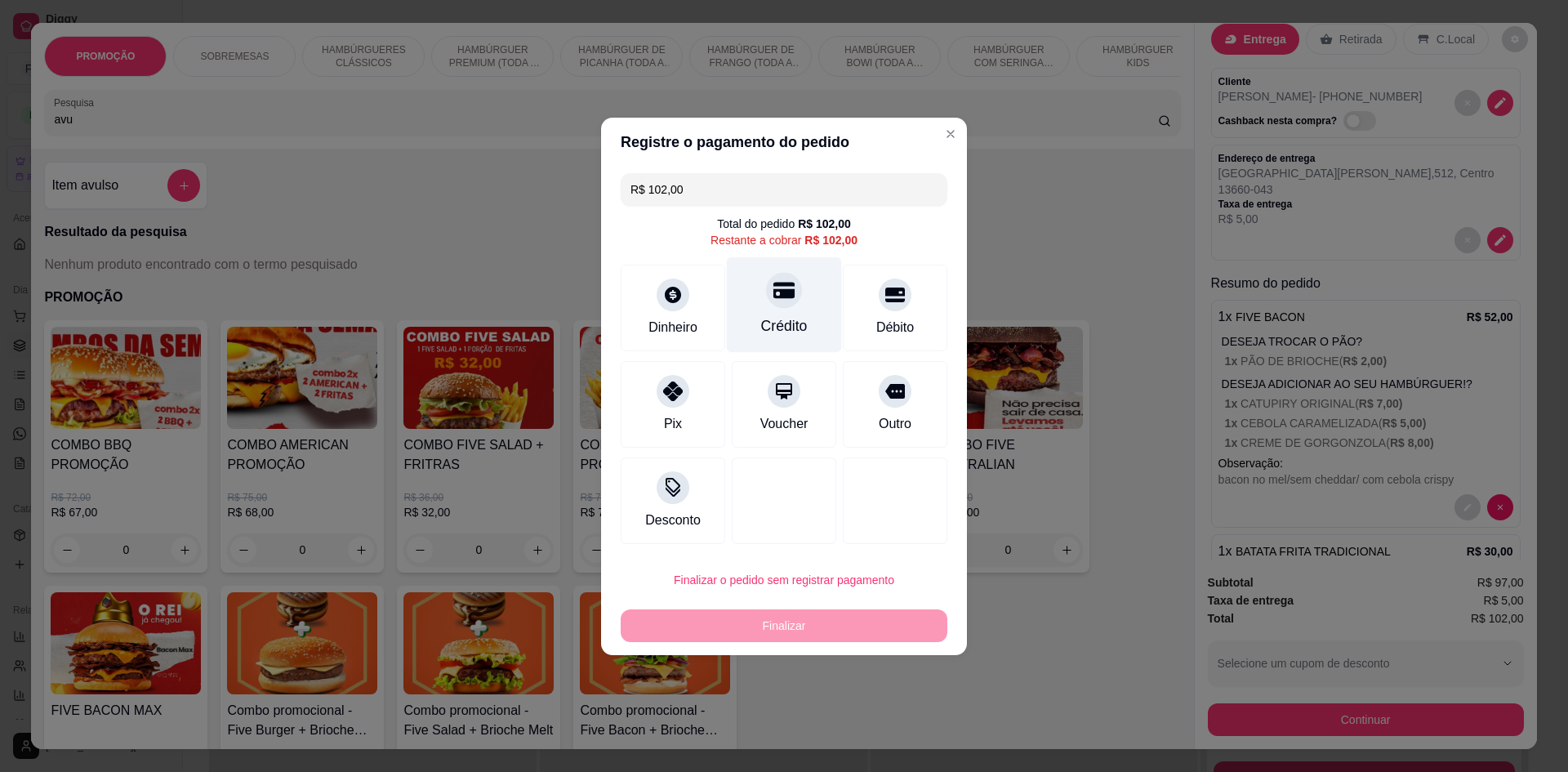
click at [773, 306] on div at bounding box center [784, 290] width 36 height 36
type input "R$ 0,00"
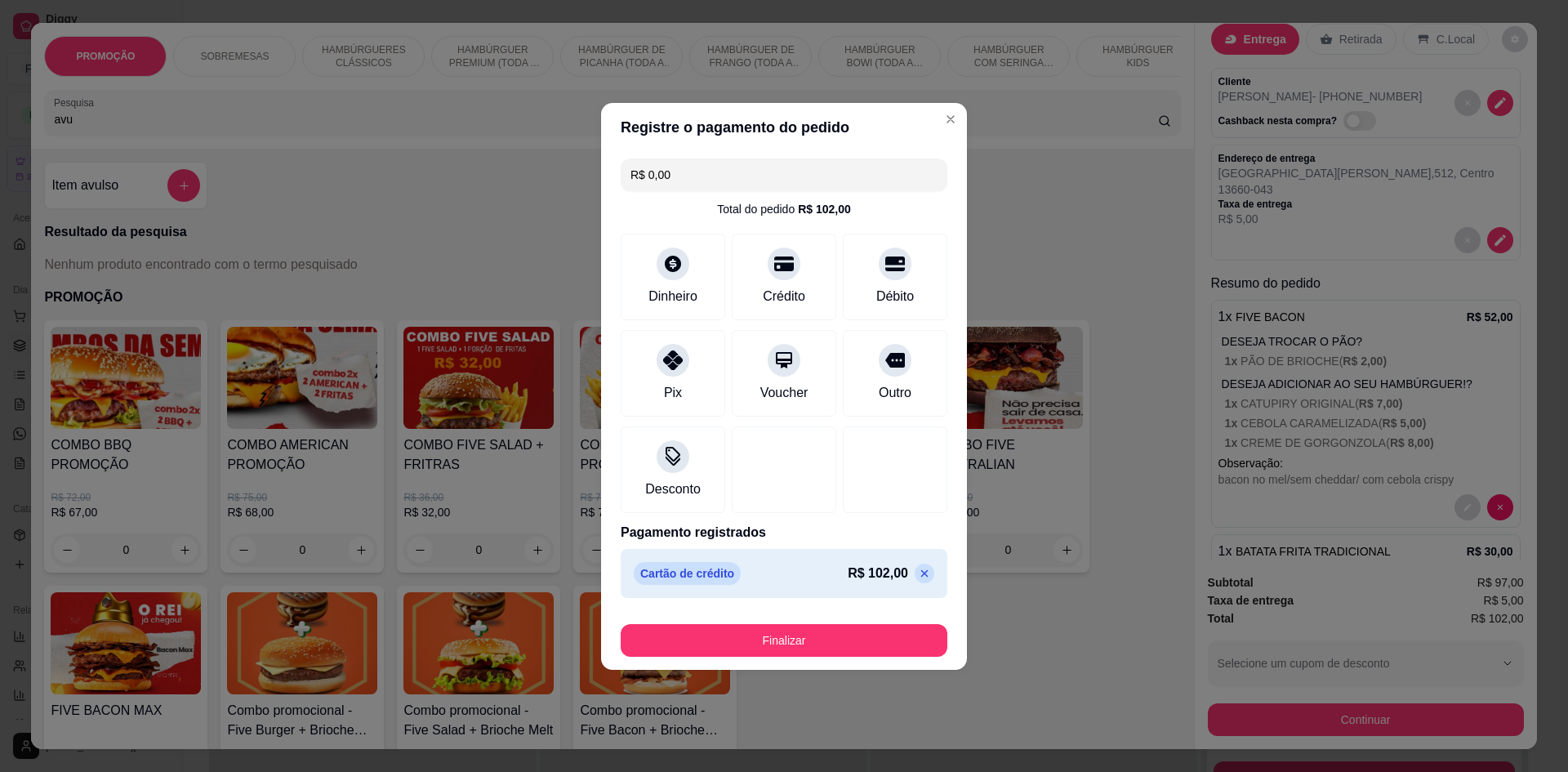
click at [773, 646] on button "Finalizar" at bounding box center [784, 640] width 326 height 33
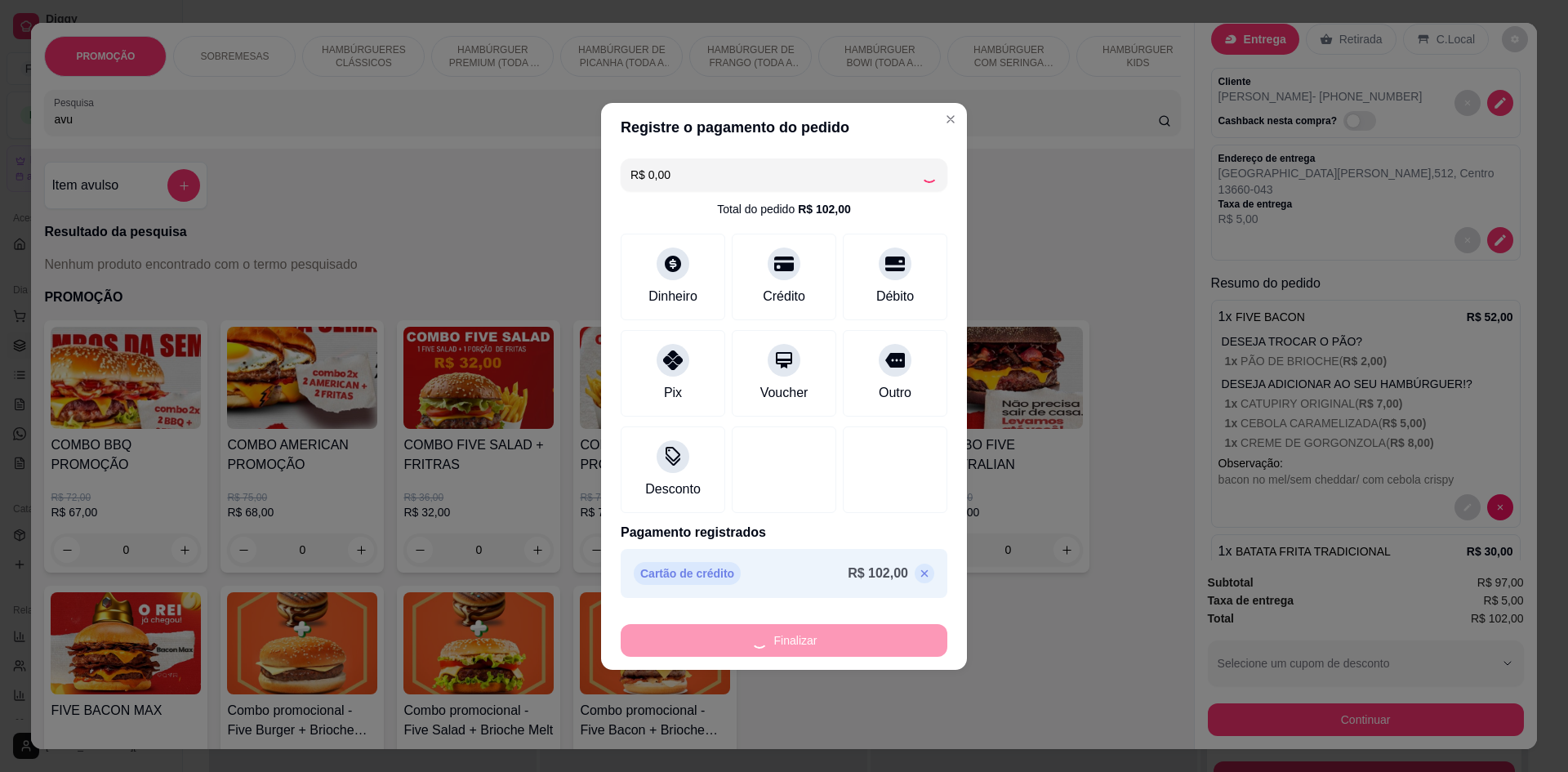
type input "0"
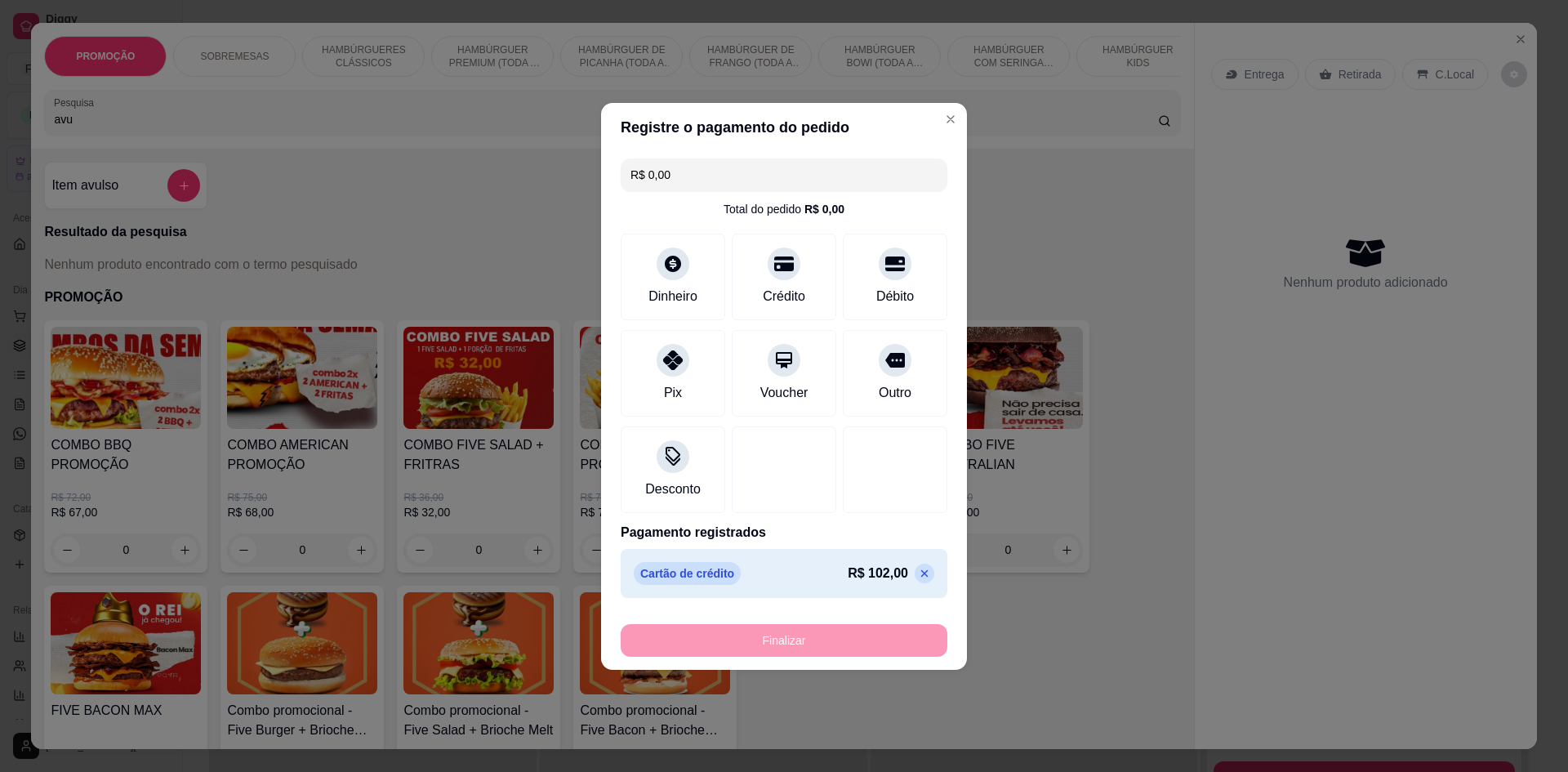
type input "-R$ 102,00"
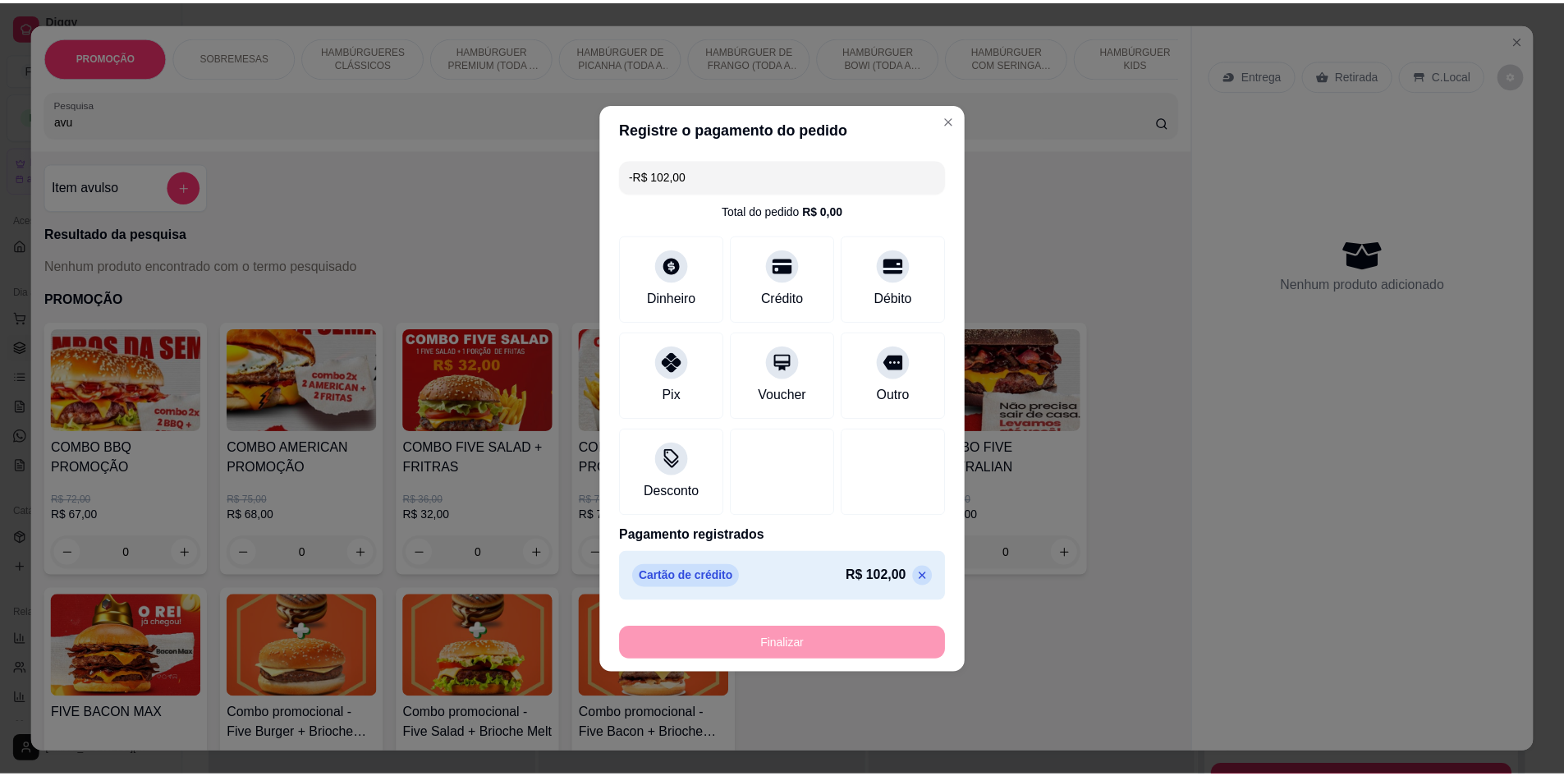
scroll to position [0, 0]
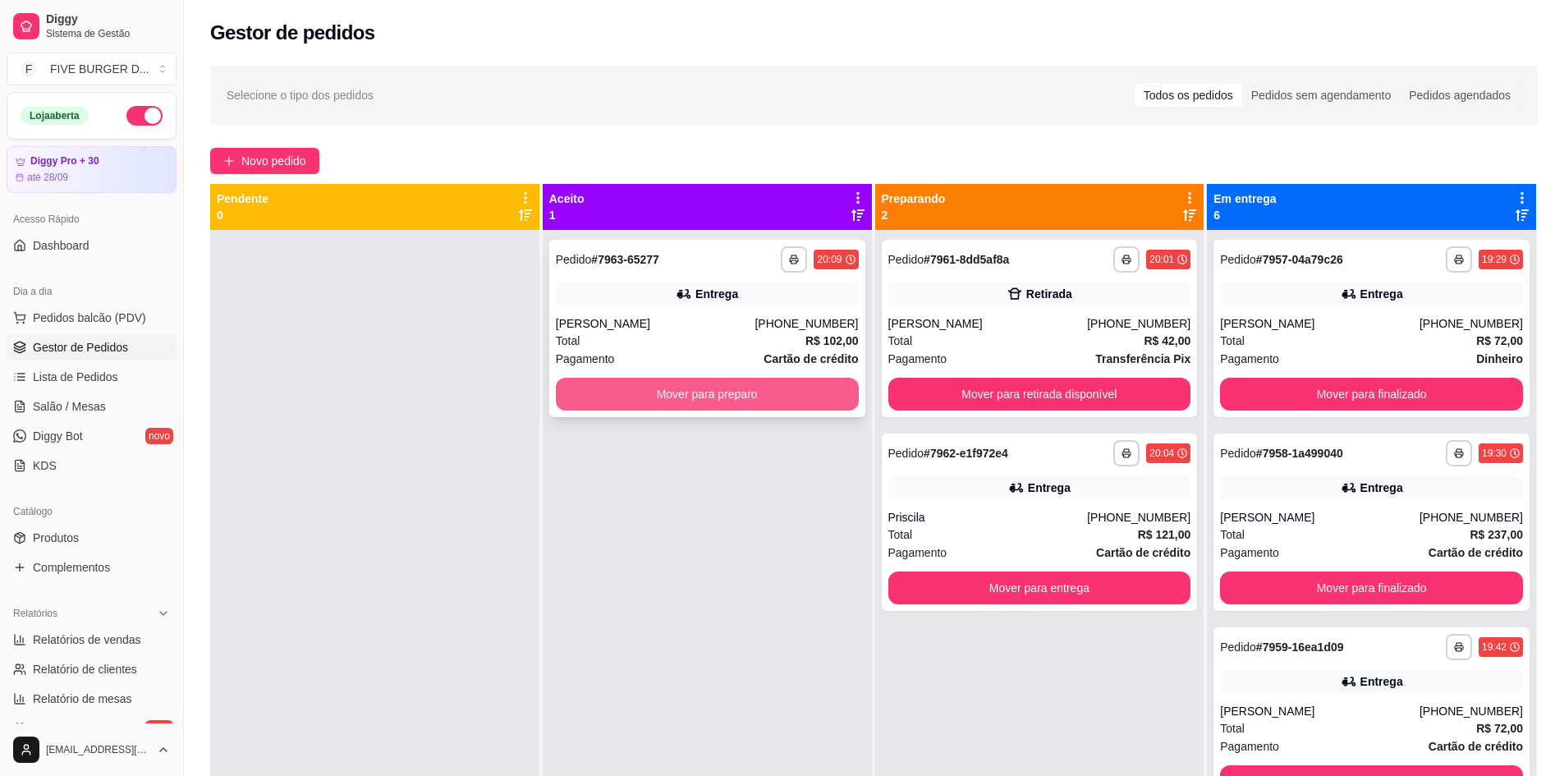
click at [748, 392] on button "Mover para preparo" at bounding box center [707, 394] width 303 height 33
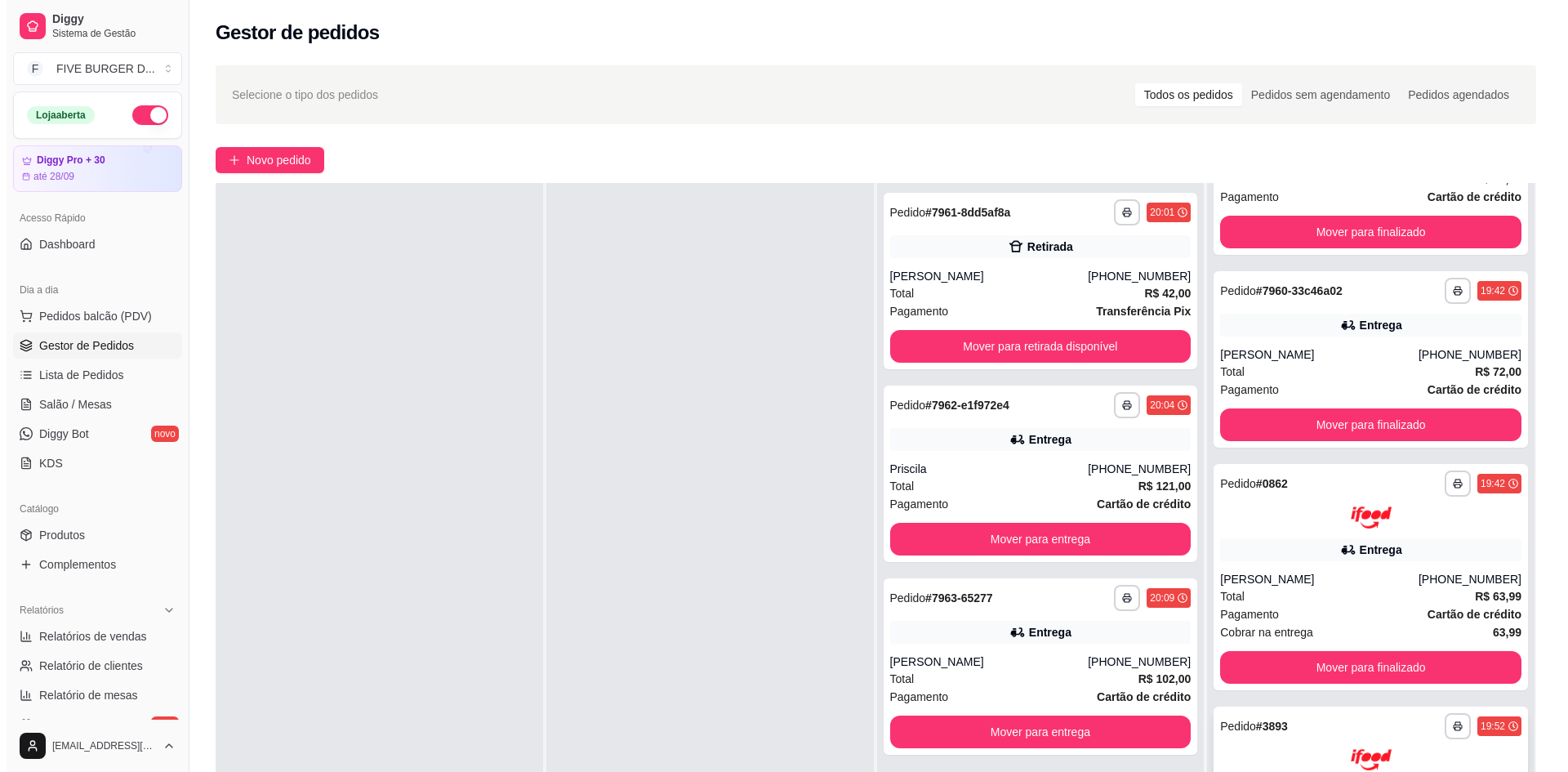
scroll to position [249, 0]
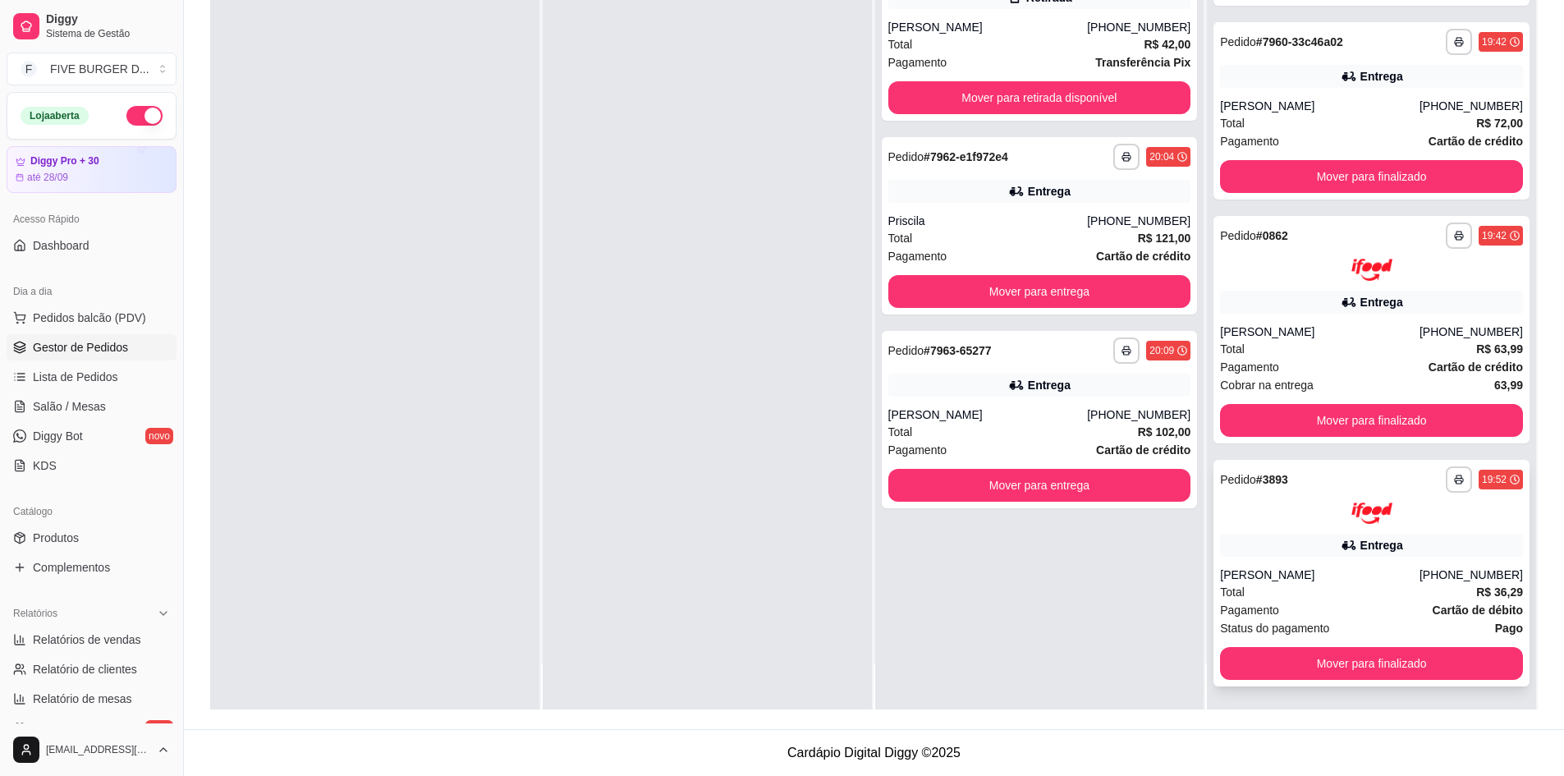
click at [1374, 560] on div "**********" at bounding box center [1372, 573] width 316 height 227
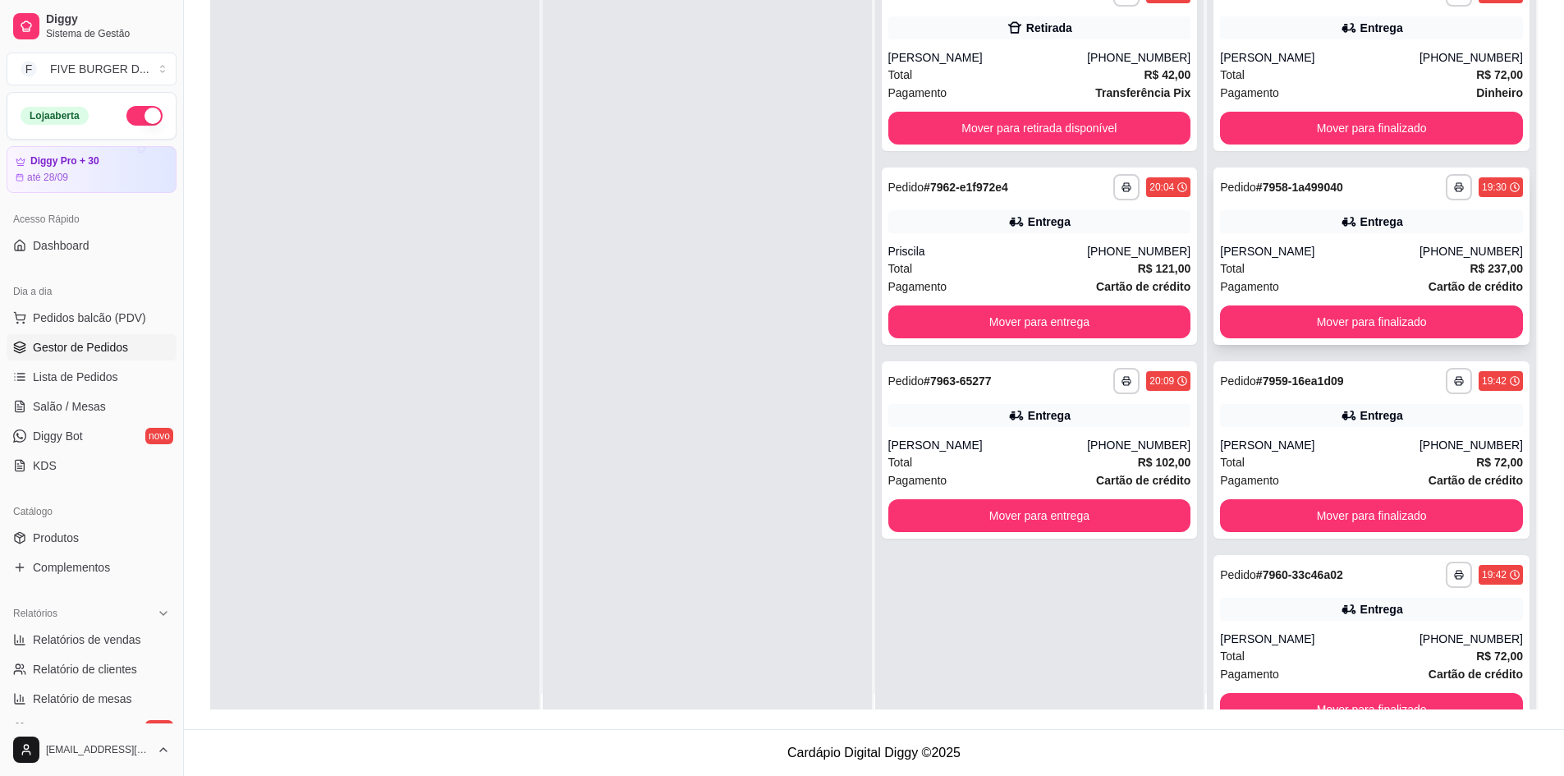
scroll to position [0, 0]
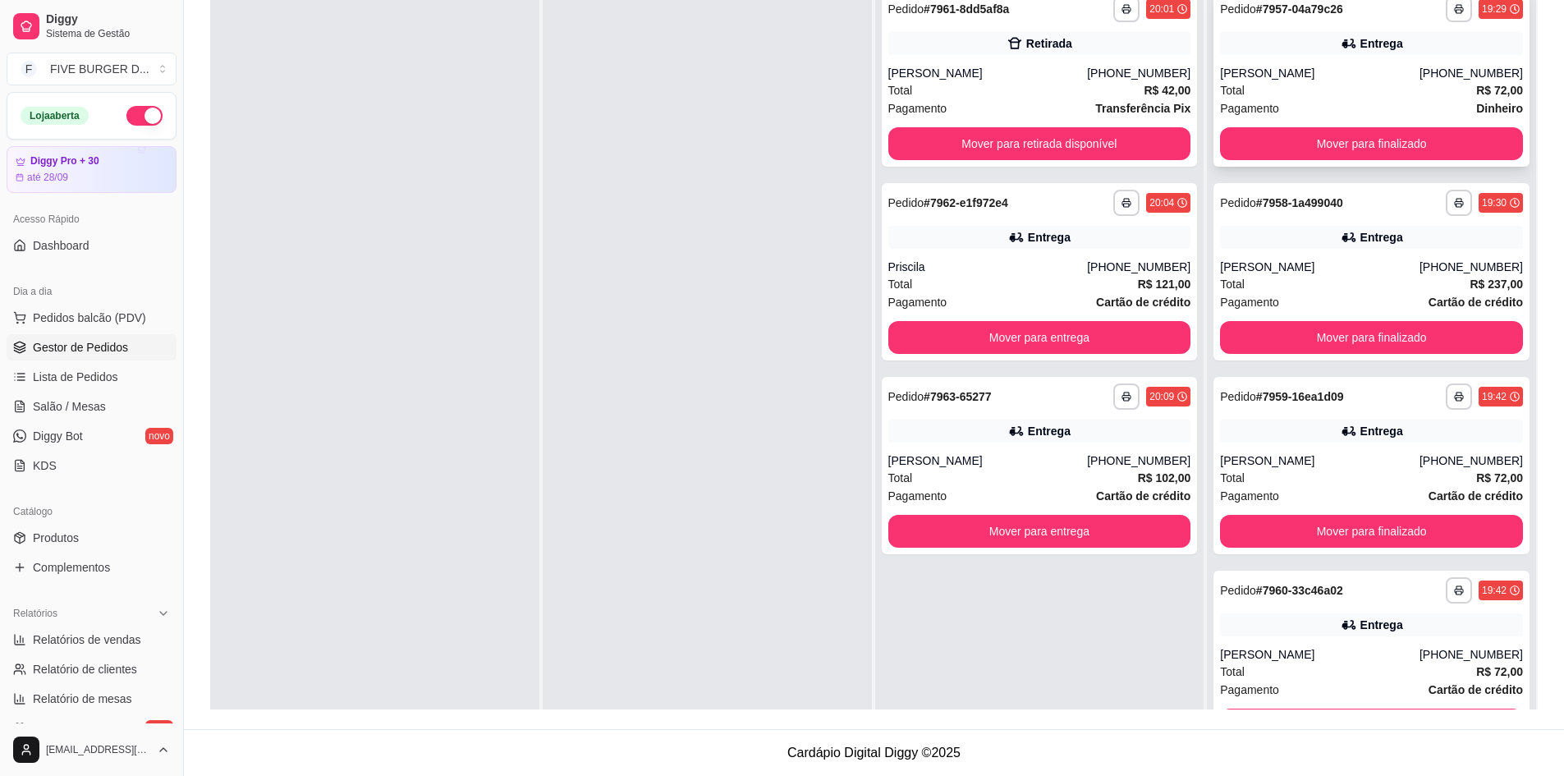
click at [1262, 79] on div "[PERSON_NAME]" at bounding box center [1320, 73] width 200 height 16
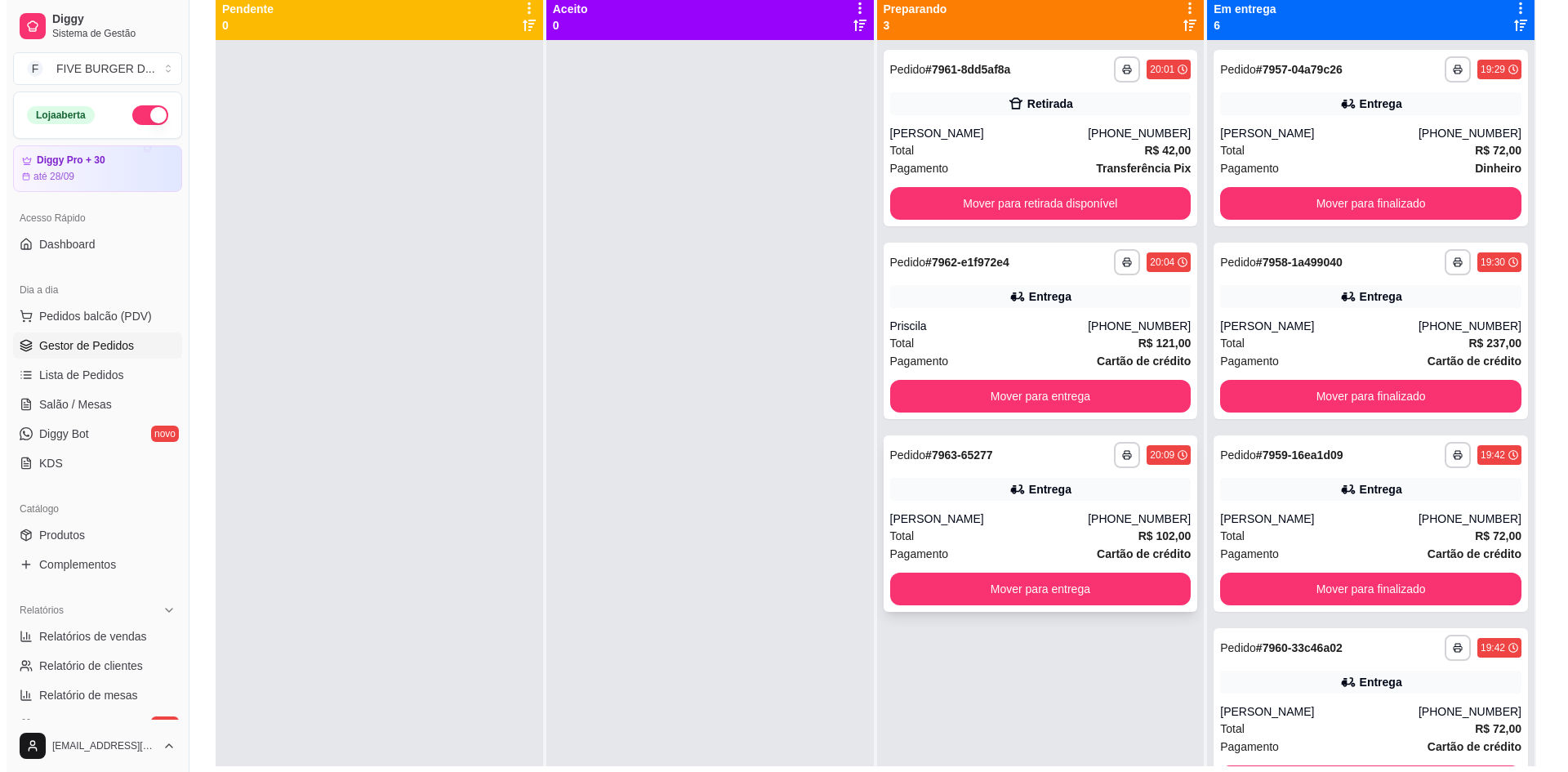
scroll to position [86, 0]
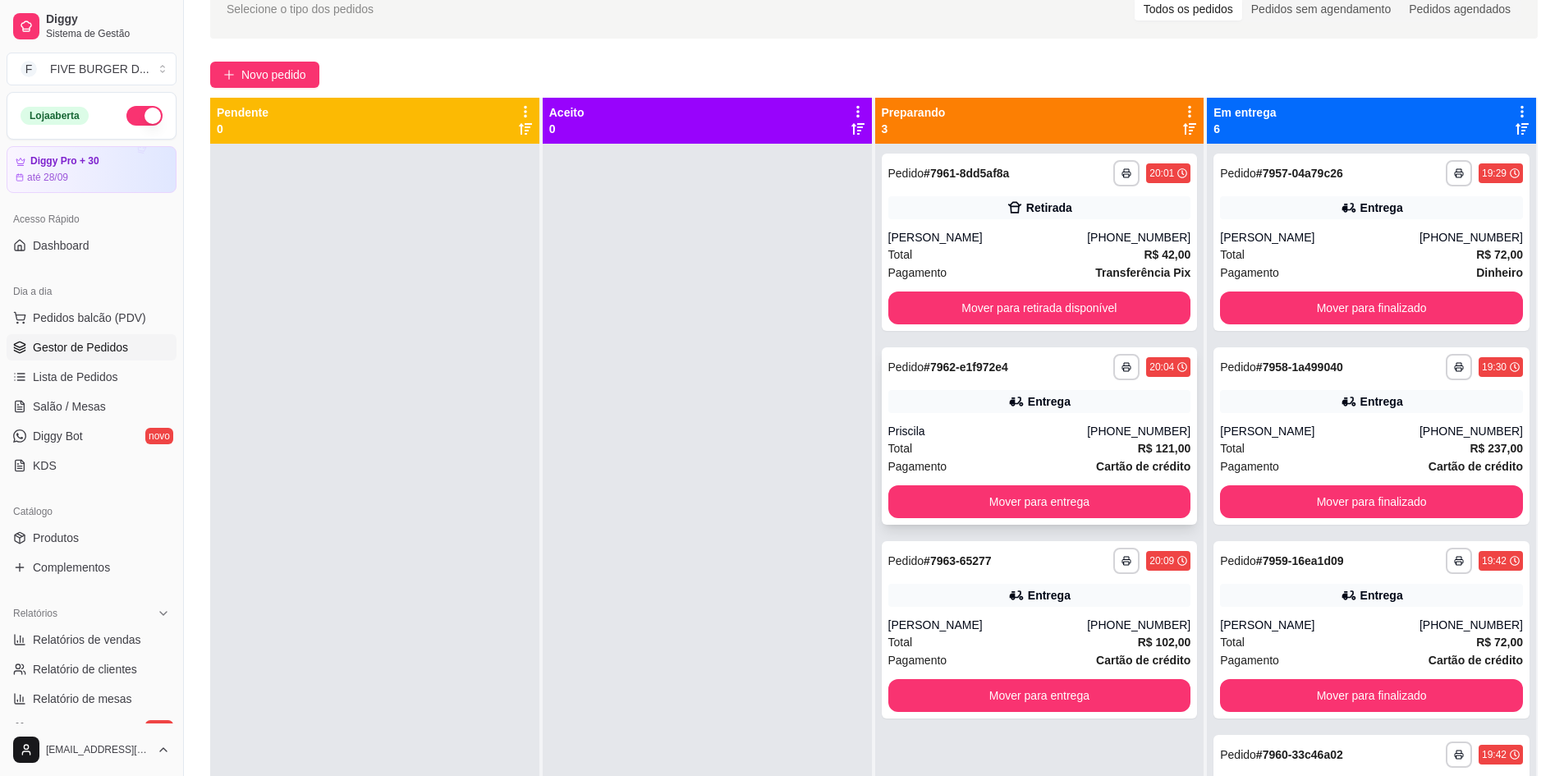
click at [996, 428] on div "Priscila" at bounding box center [988, 431] width 200 height 16
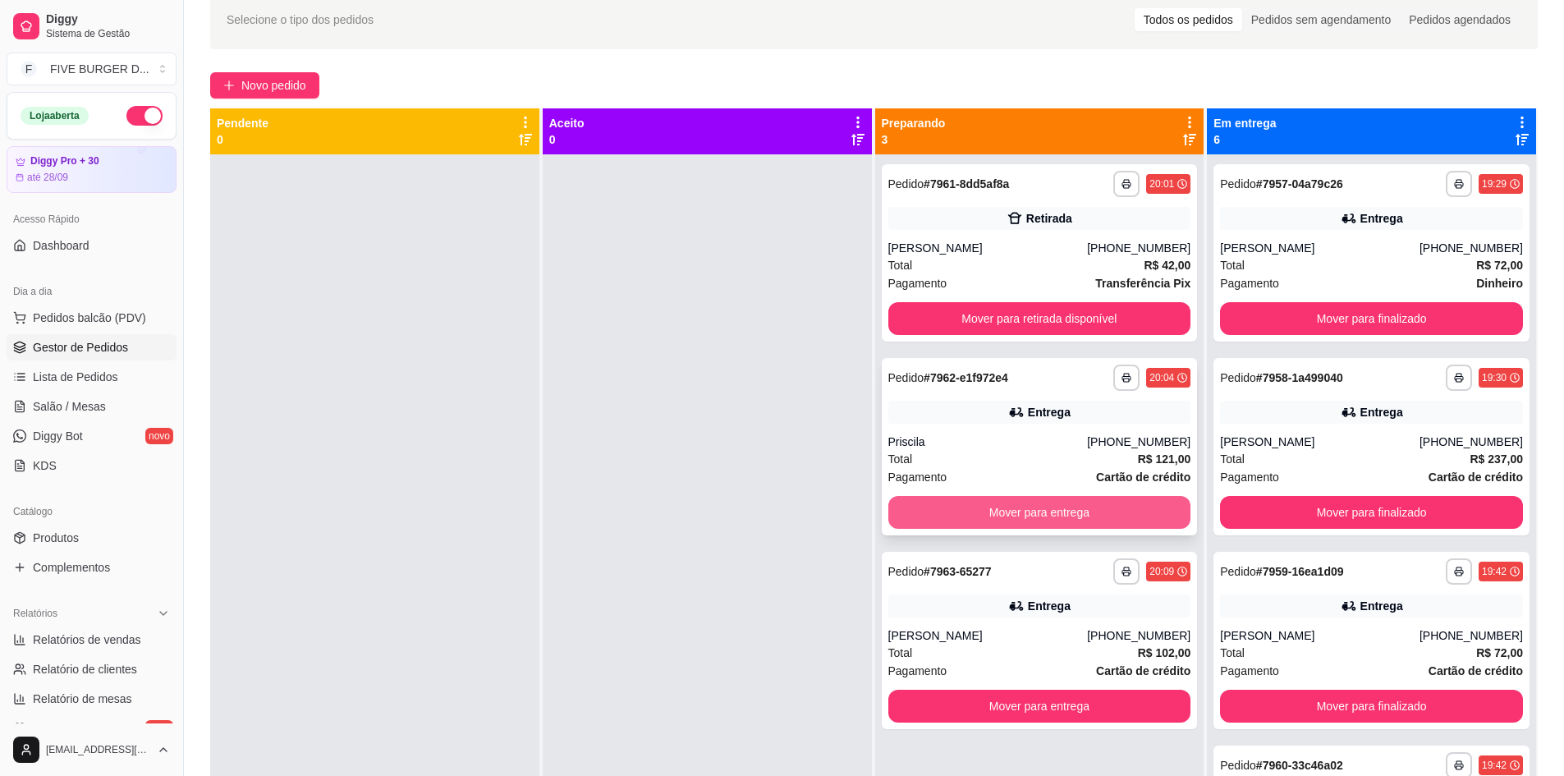
scroll to position [0, 0]
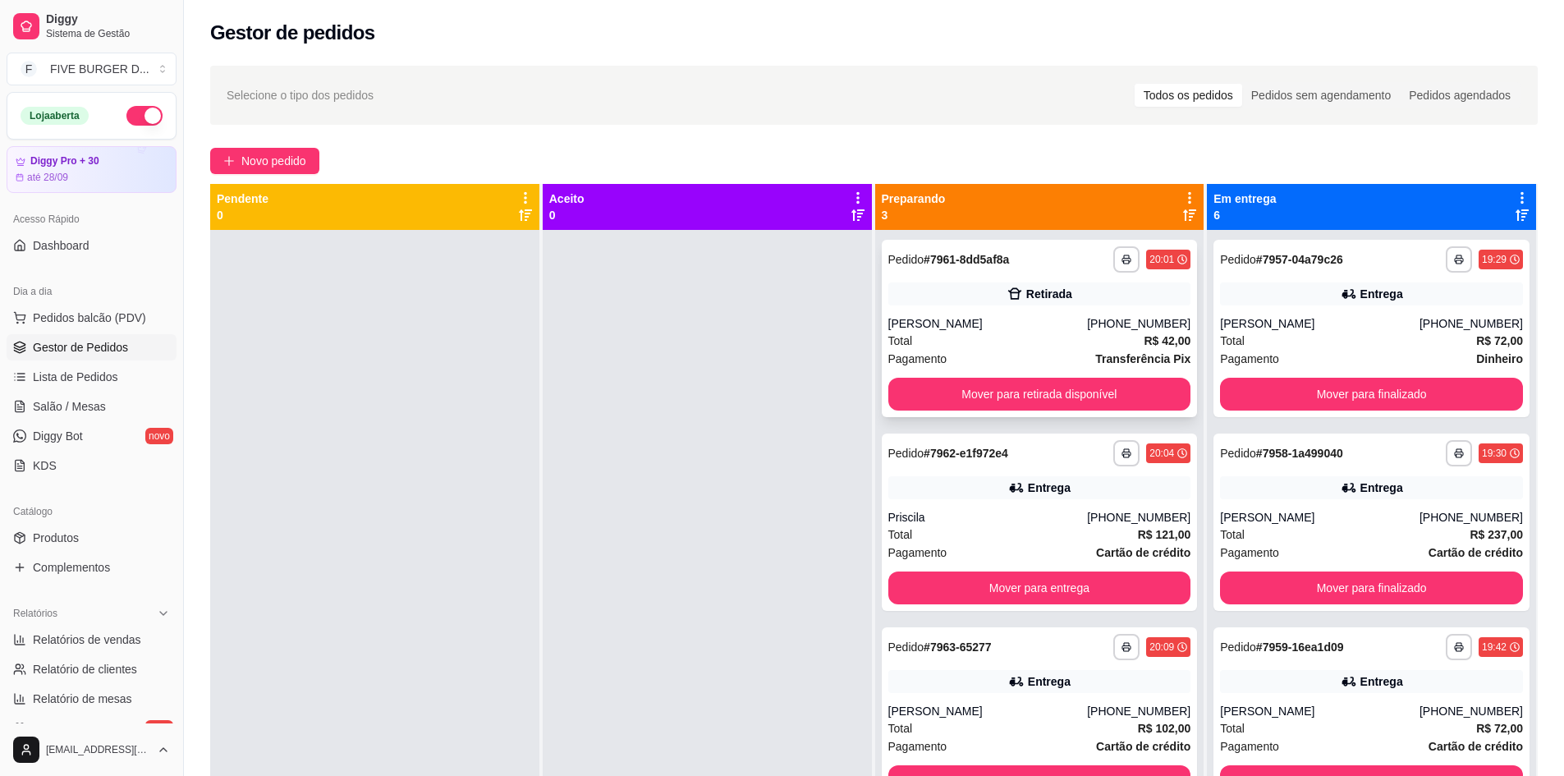
click at [967, 329] on div "[PERSON_NAME]" at bounding box center [988, 323] width 200 height 16
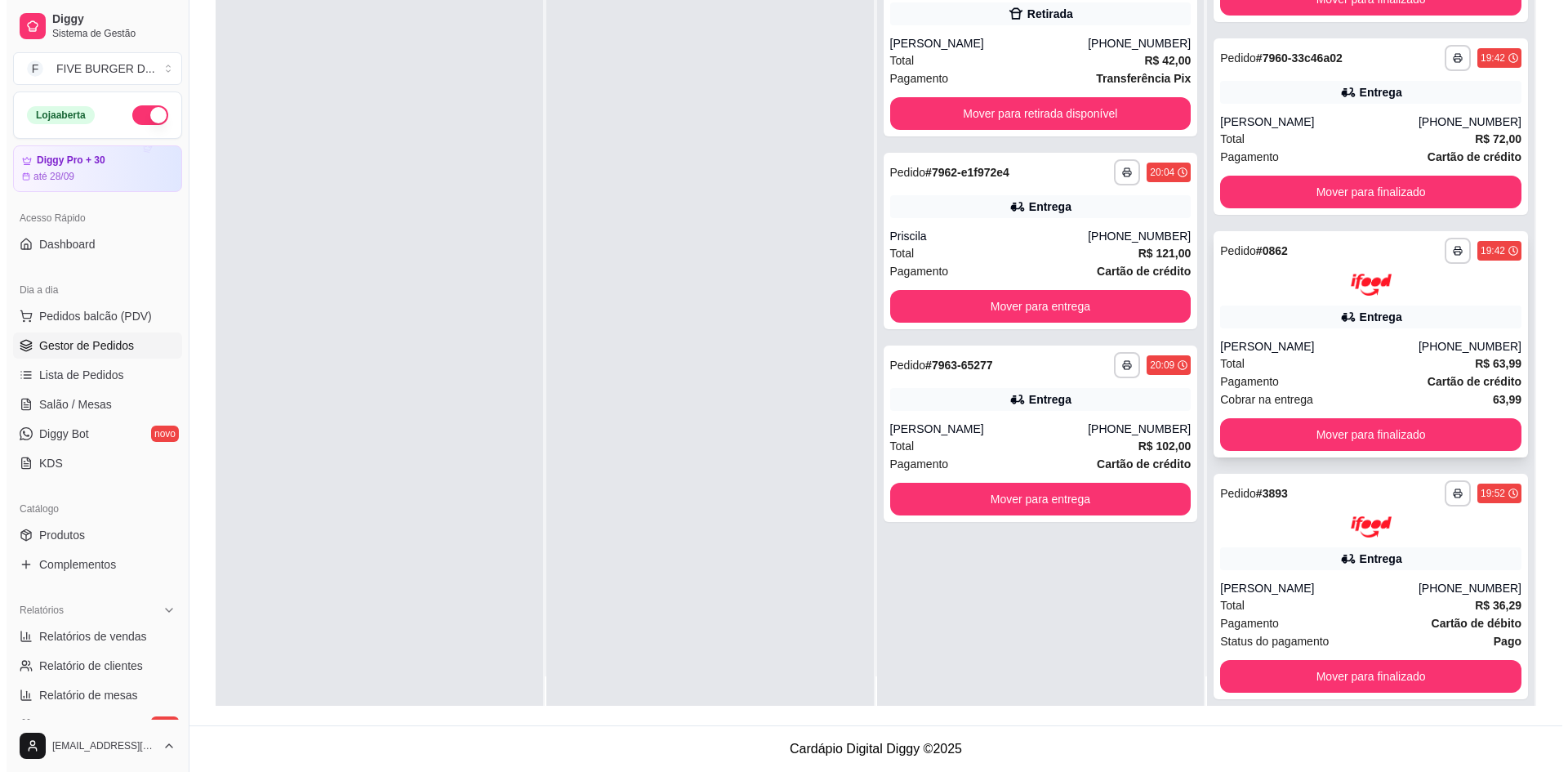
scroll to position [46, 0]
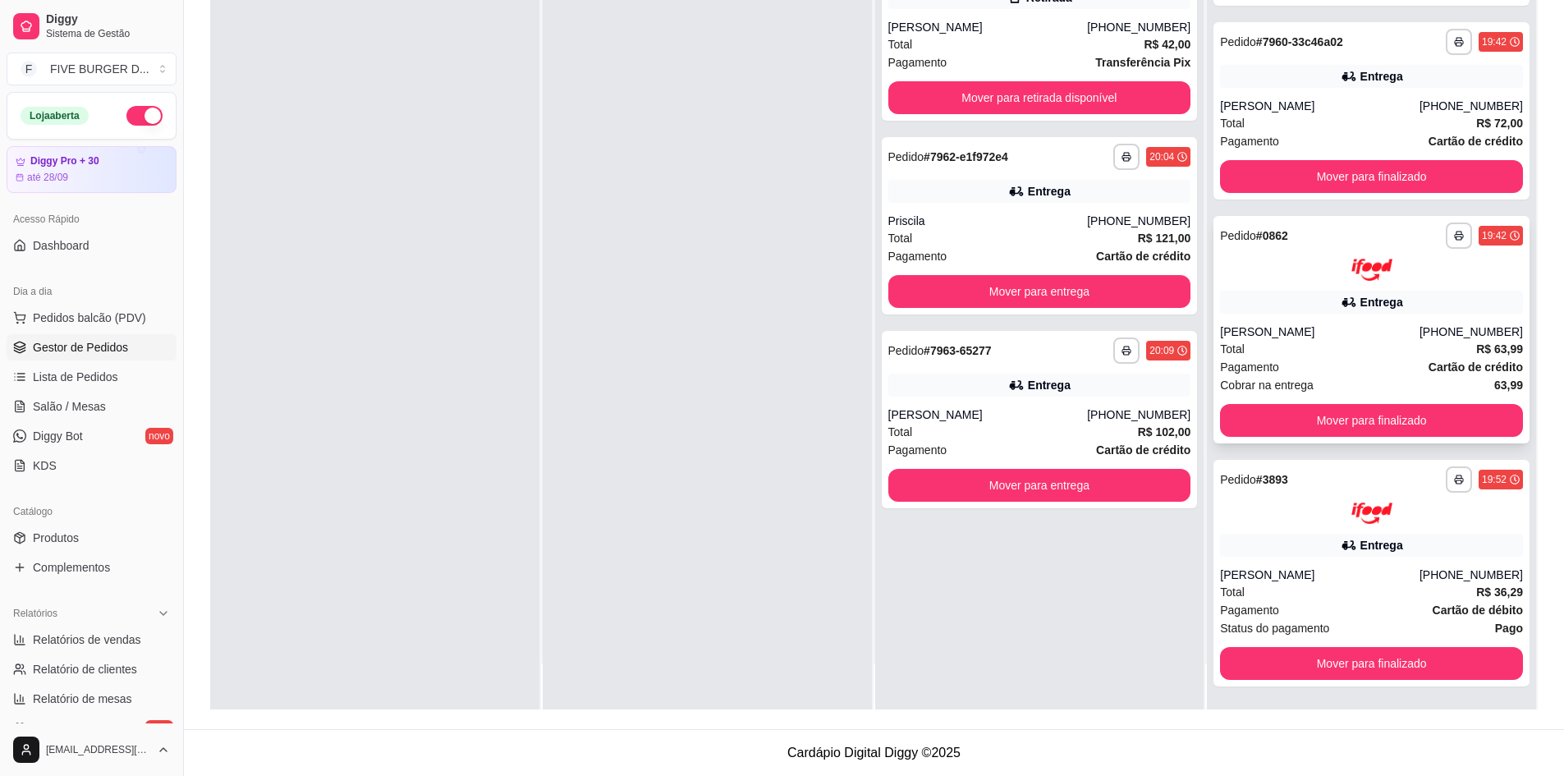
click at [1376, 353] on div "Total R$ 63,99" at bounding box center [1371, 349] width 303 height 18
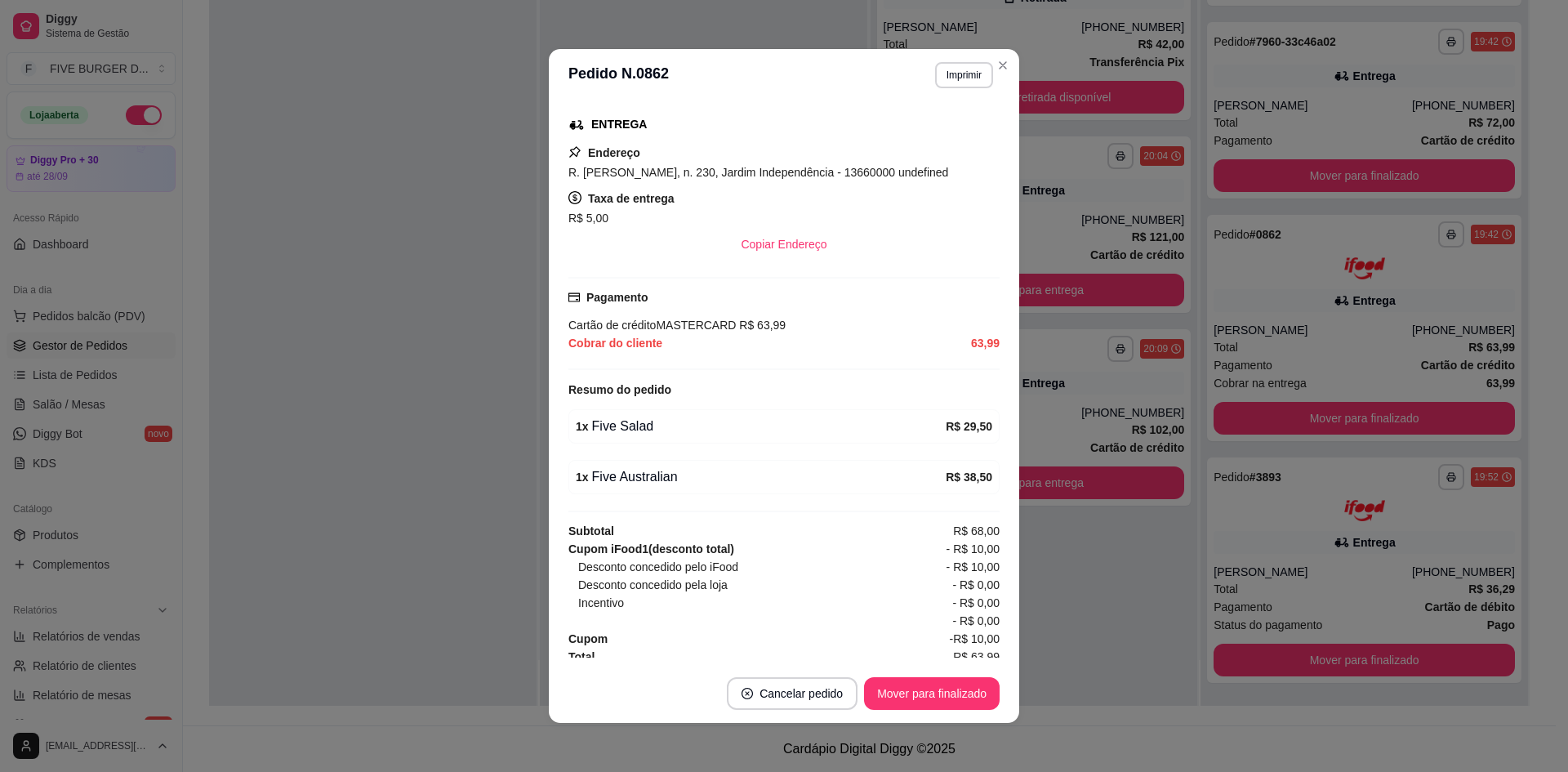
scroll to position [323, 0]
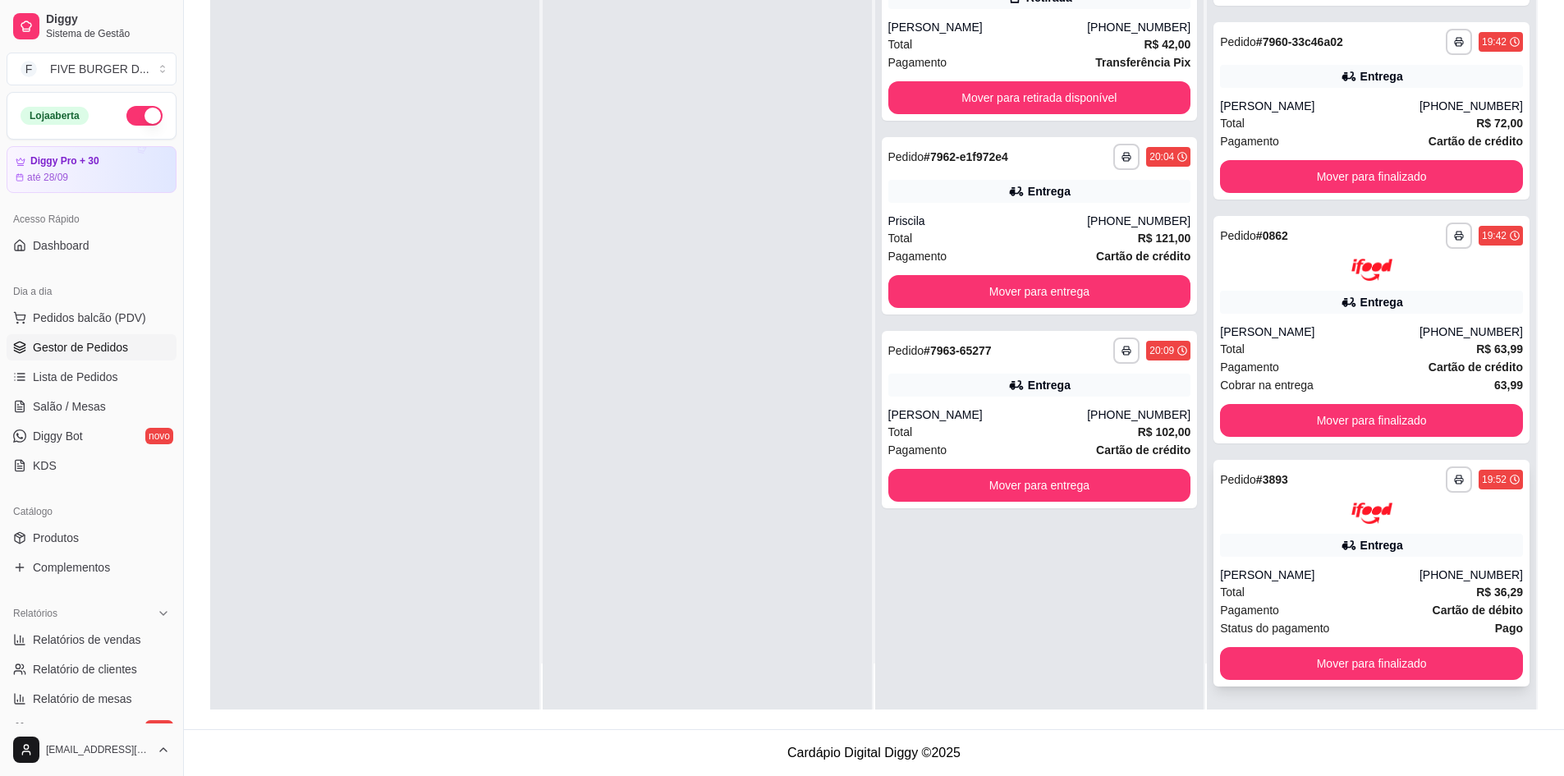
click at [1296, 575] on div "[PERSON_NAME]" at bounding box center [1320, 575] width 200 height 16
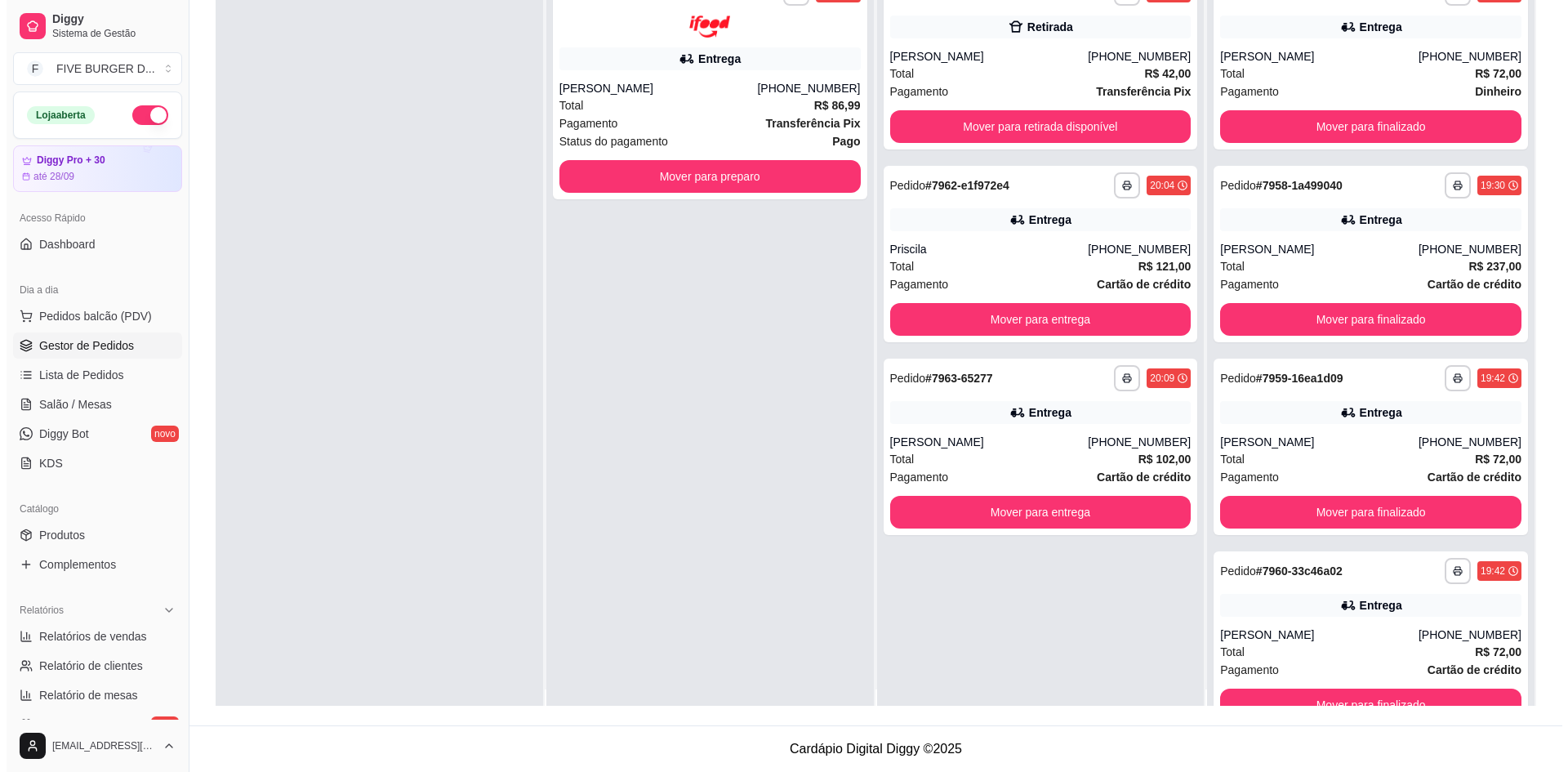
scroll to position [0, 0]
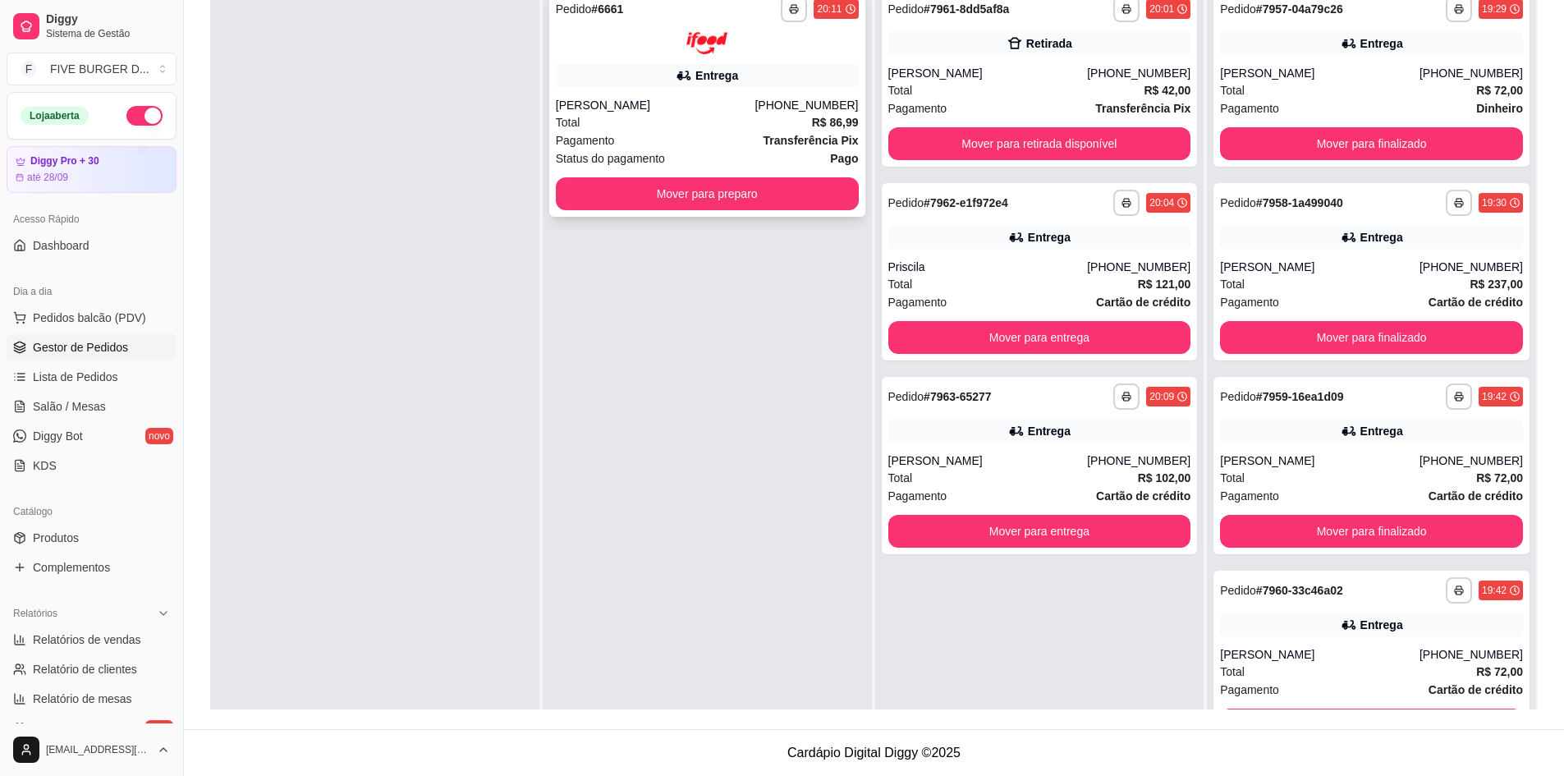
click at [695, 120] on div "Total R$ 86,99" at bounding box center [707, 122] width 303 height 18
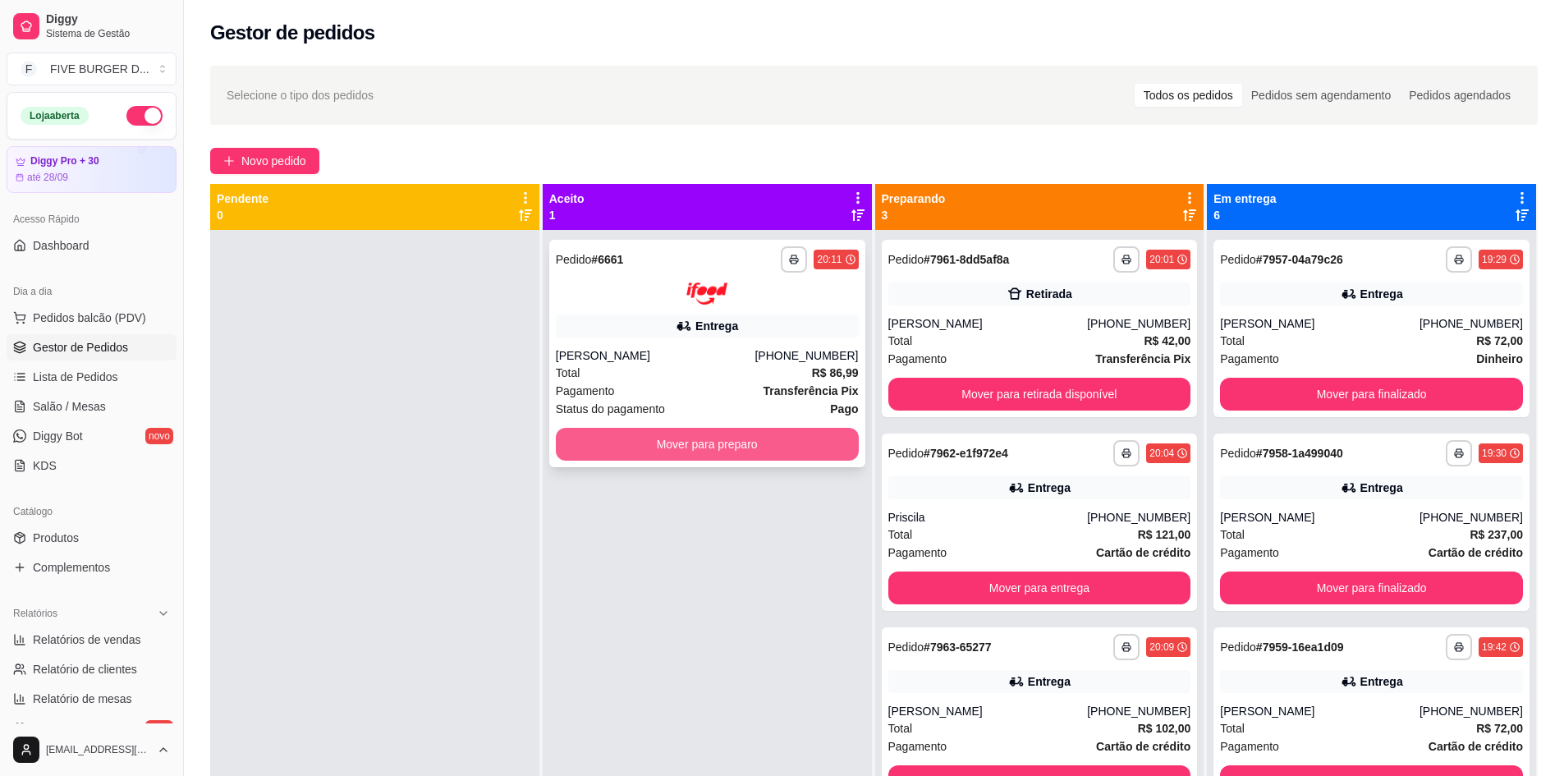
click at [726, 434] on button "Mover para preparo" at bounding box center [707, 444] width 303 height 33
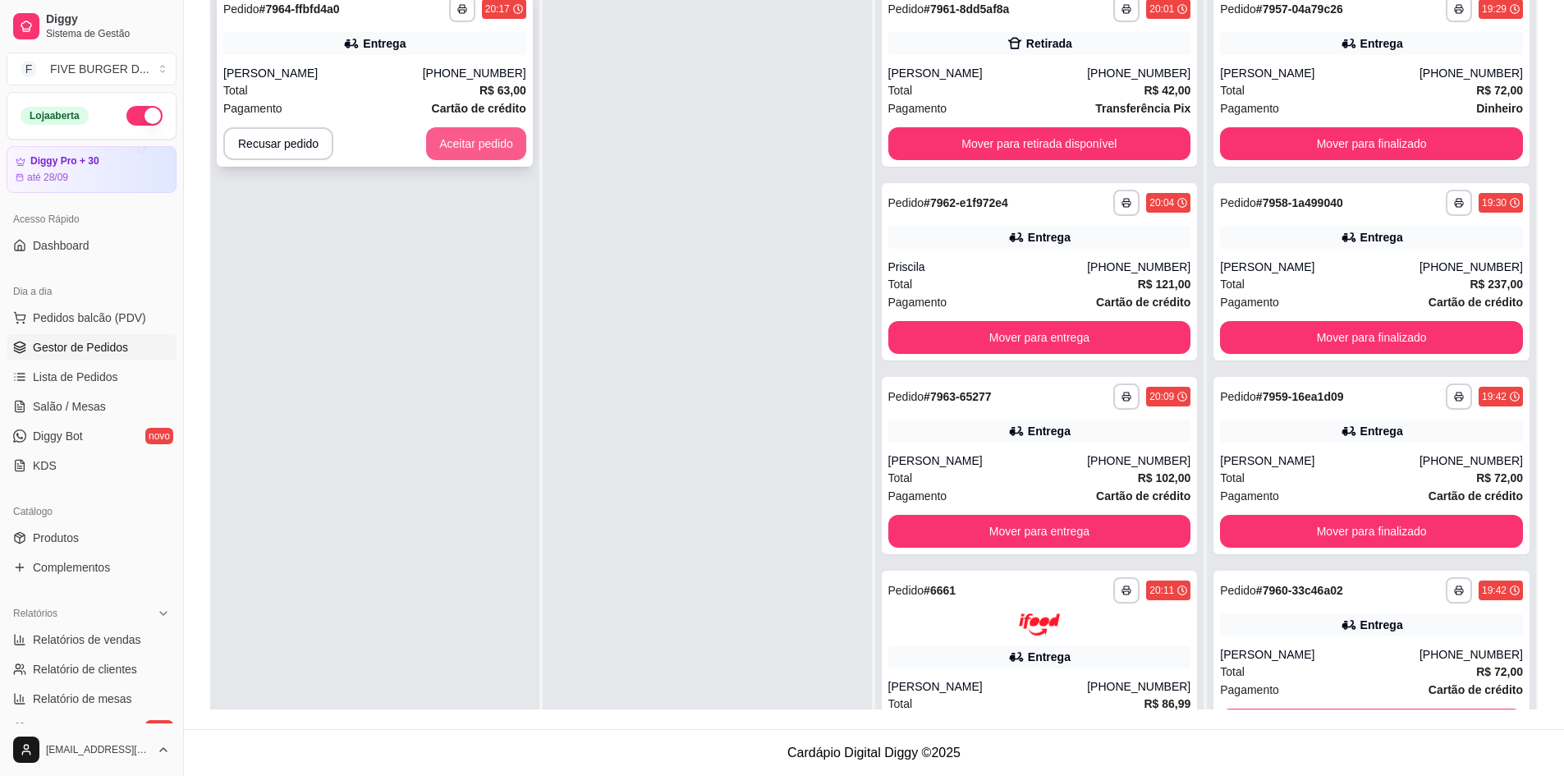
click at [493, 140] on button "Aceitar pedido" at bounding box center [476, 143] width 100 height 33
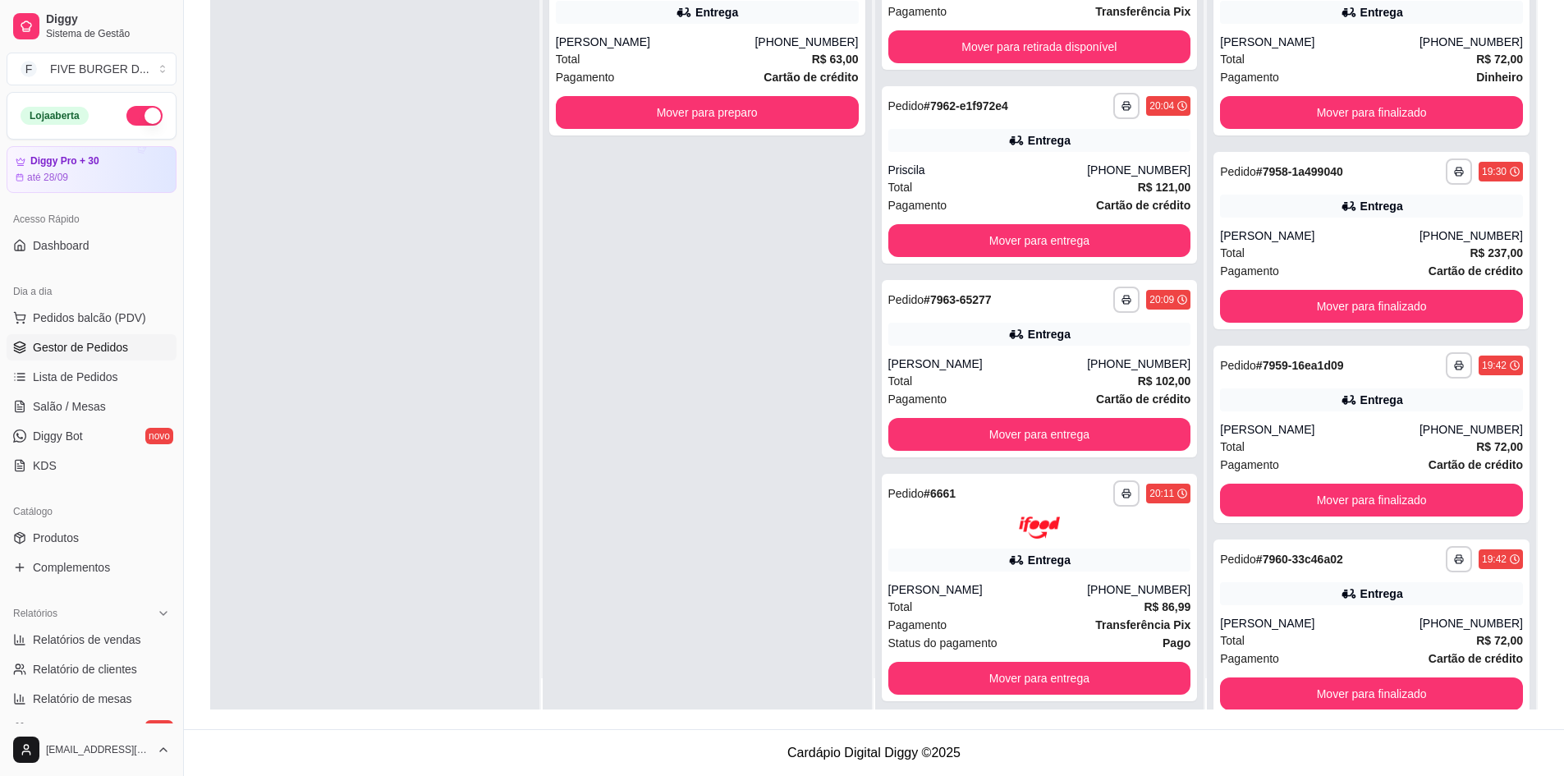
scroll to position [46, 0]
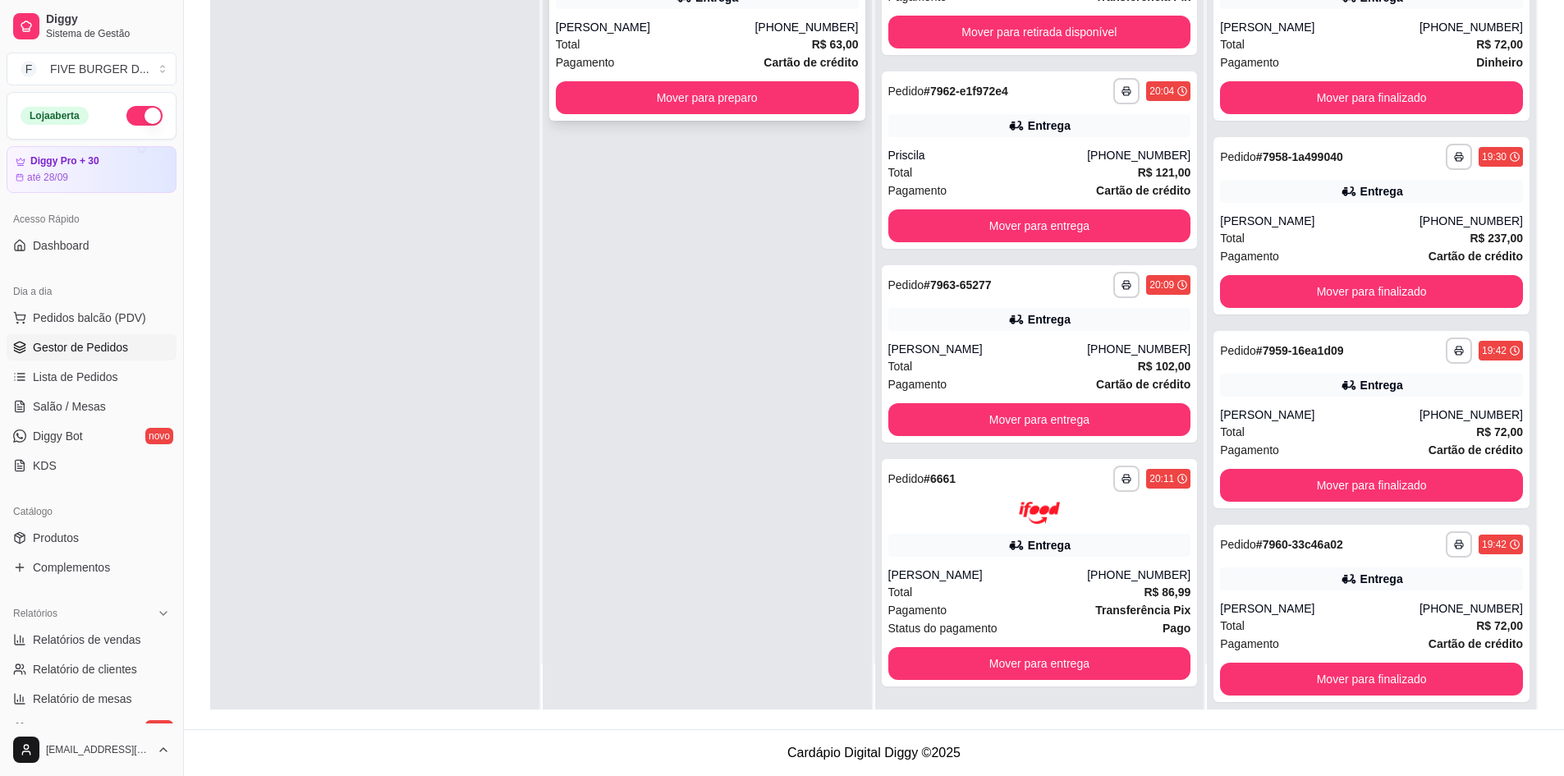
click at [681, 99] on button "Mover para preparo" at bounding box center [707, 97] width 303 height 33
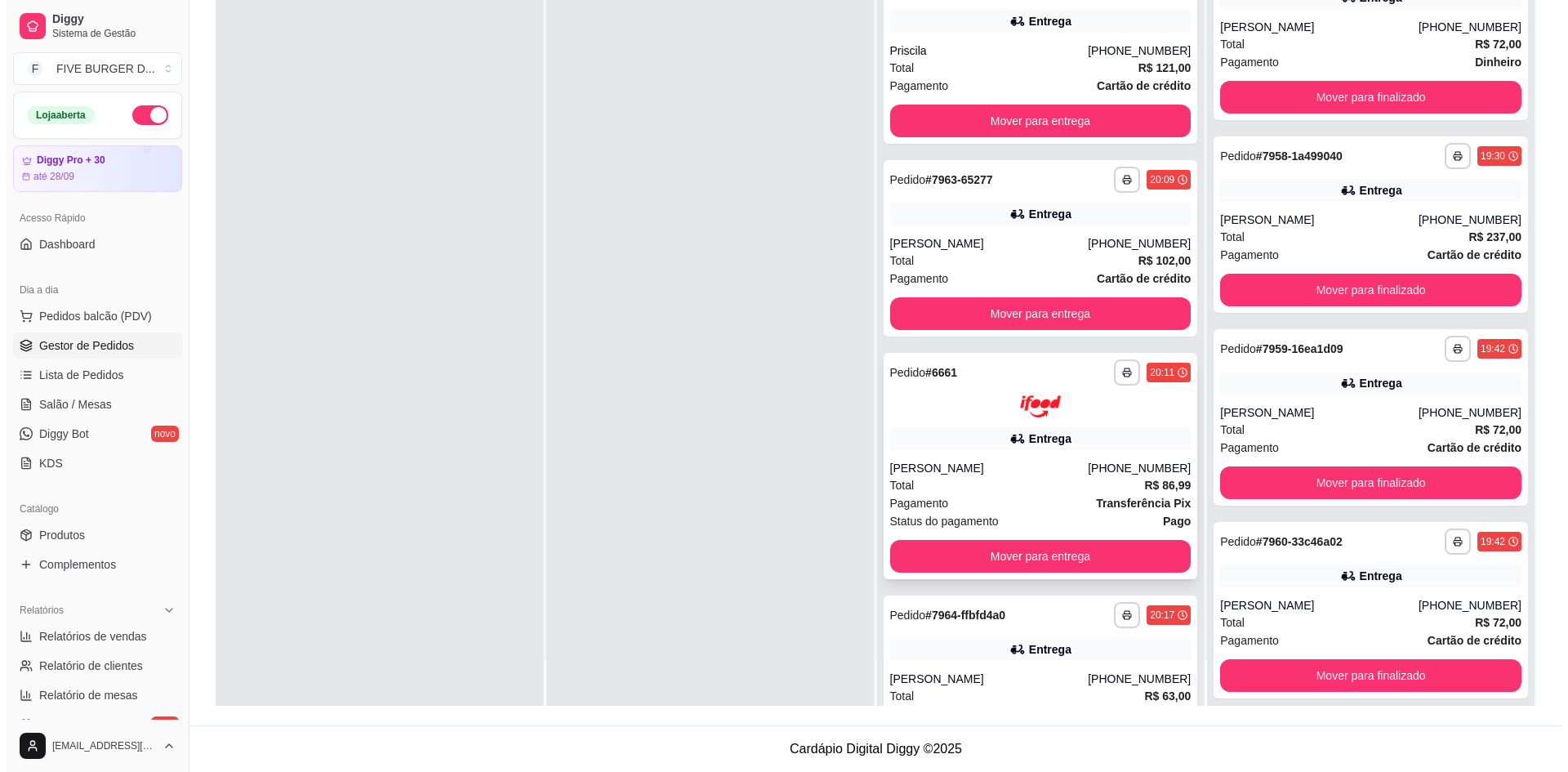
scroll to position [258, 0]
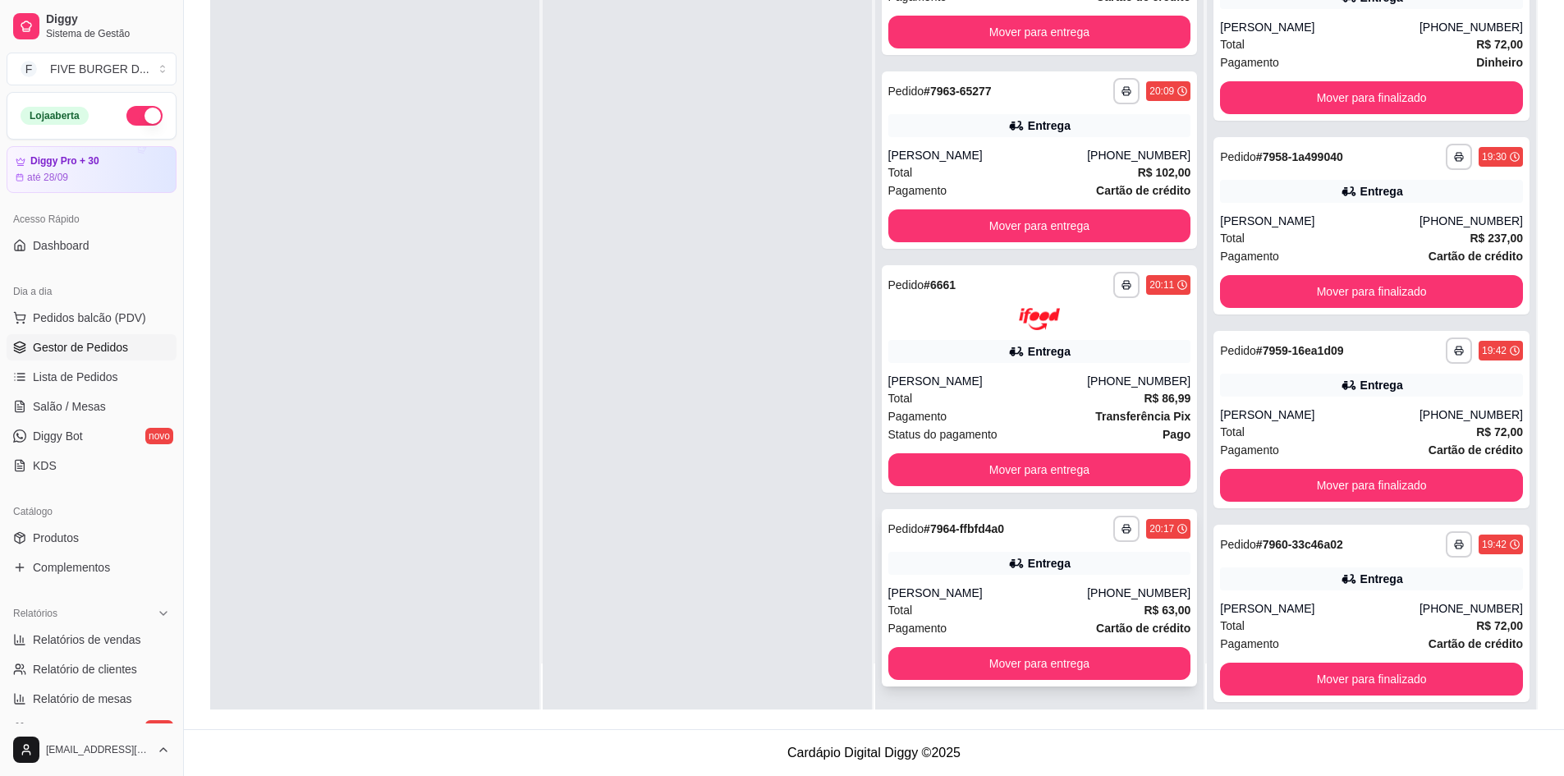
click at [985, 573] on div "Entrega" at bounding box center [1039, 563] width 303 height 23
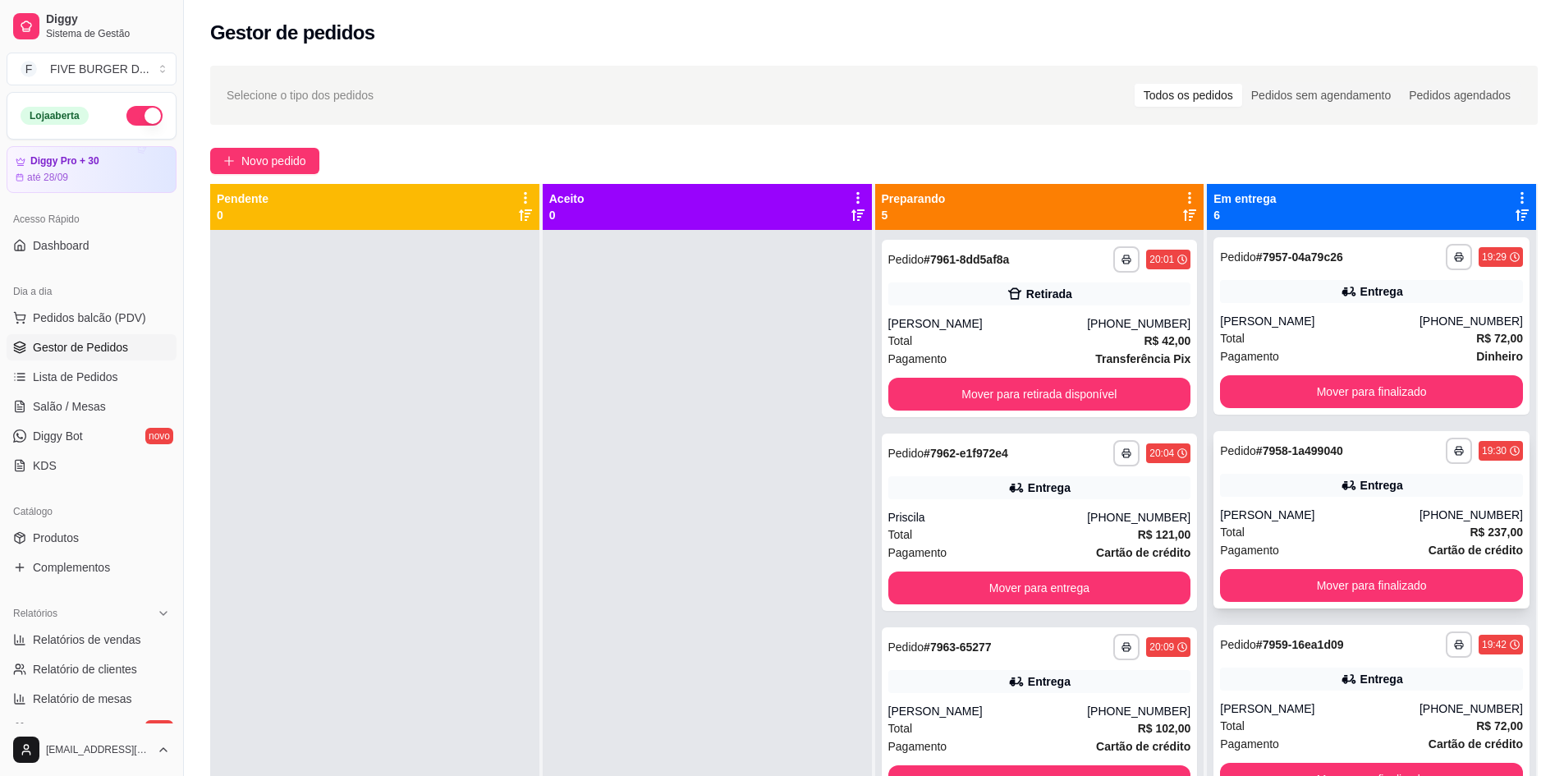
scroll to position [0, 0]
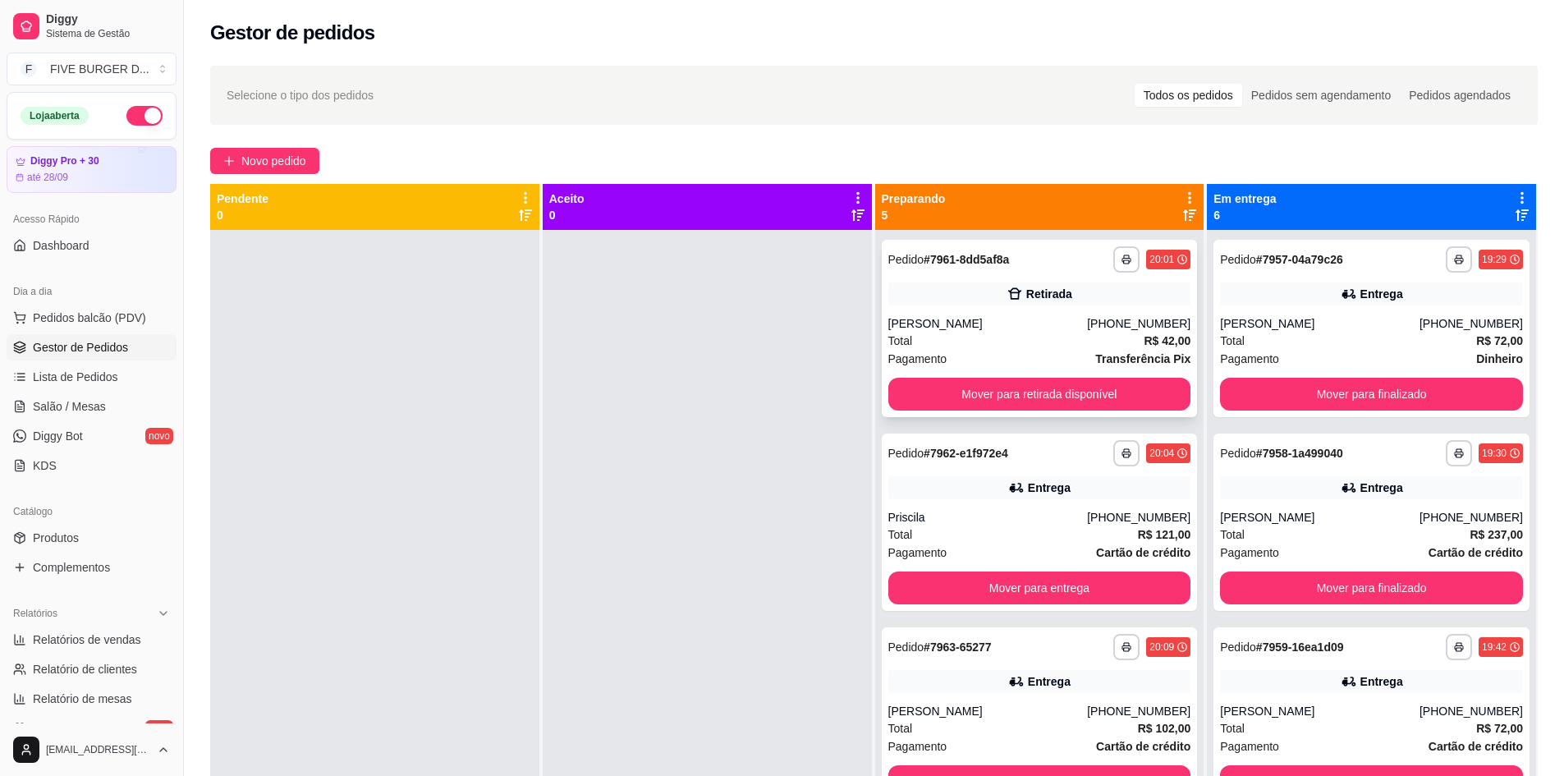
click at [935, 324] on div "[PERSON_NAME]" at bounding box center [988, 323] width 200 height 16
click at [952, 506] on div "**********" at bounding box center [1040, 522] width 316 height 177
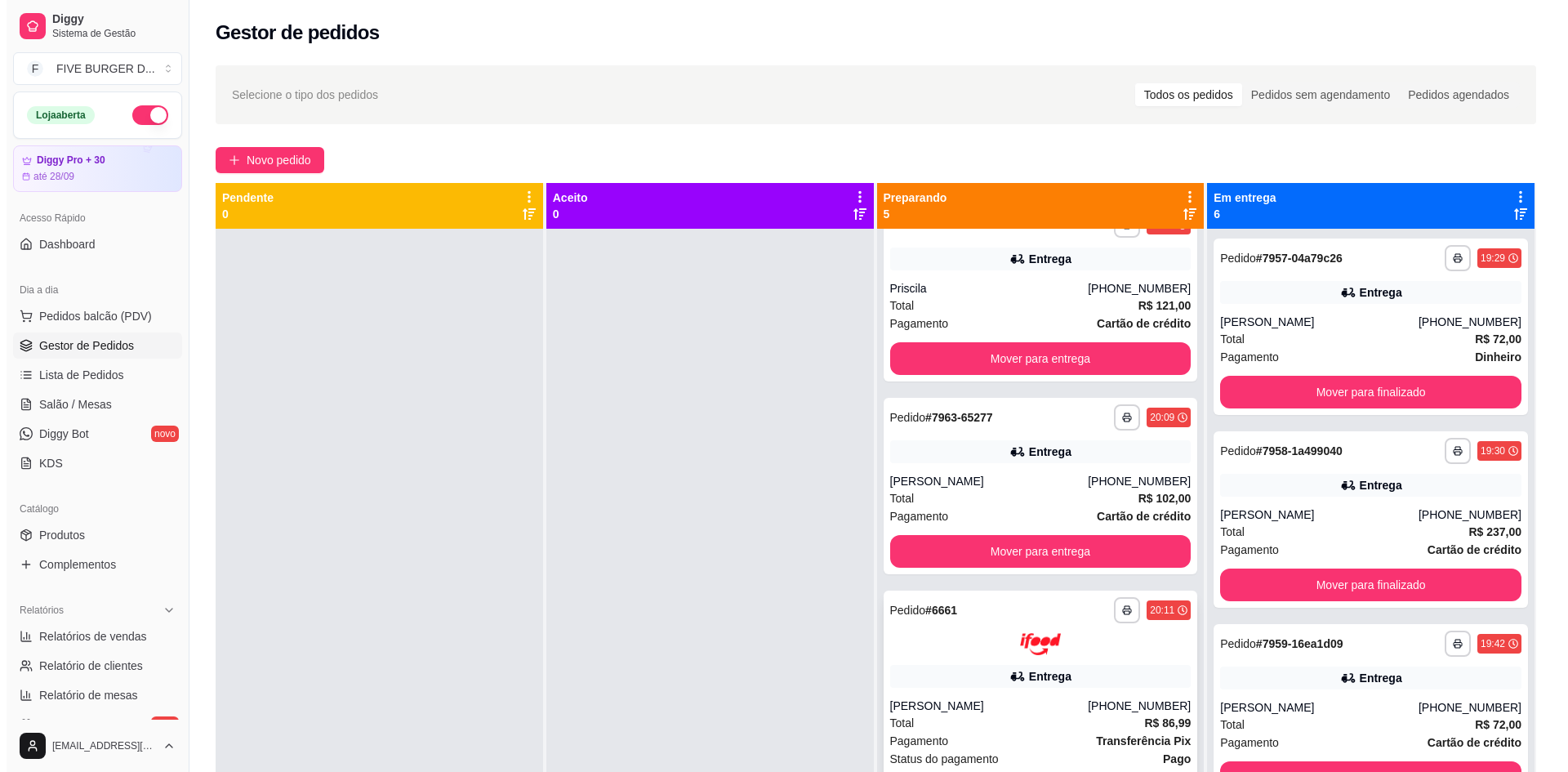
scroll to position [245, 0]
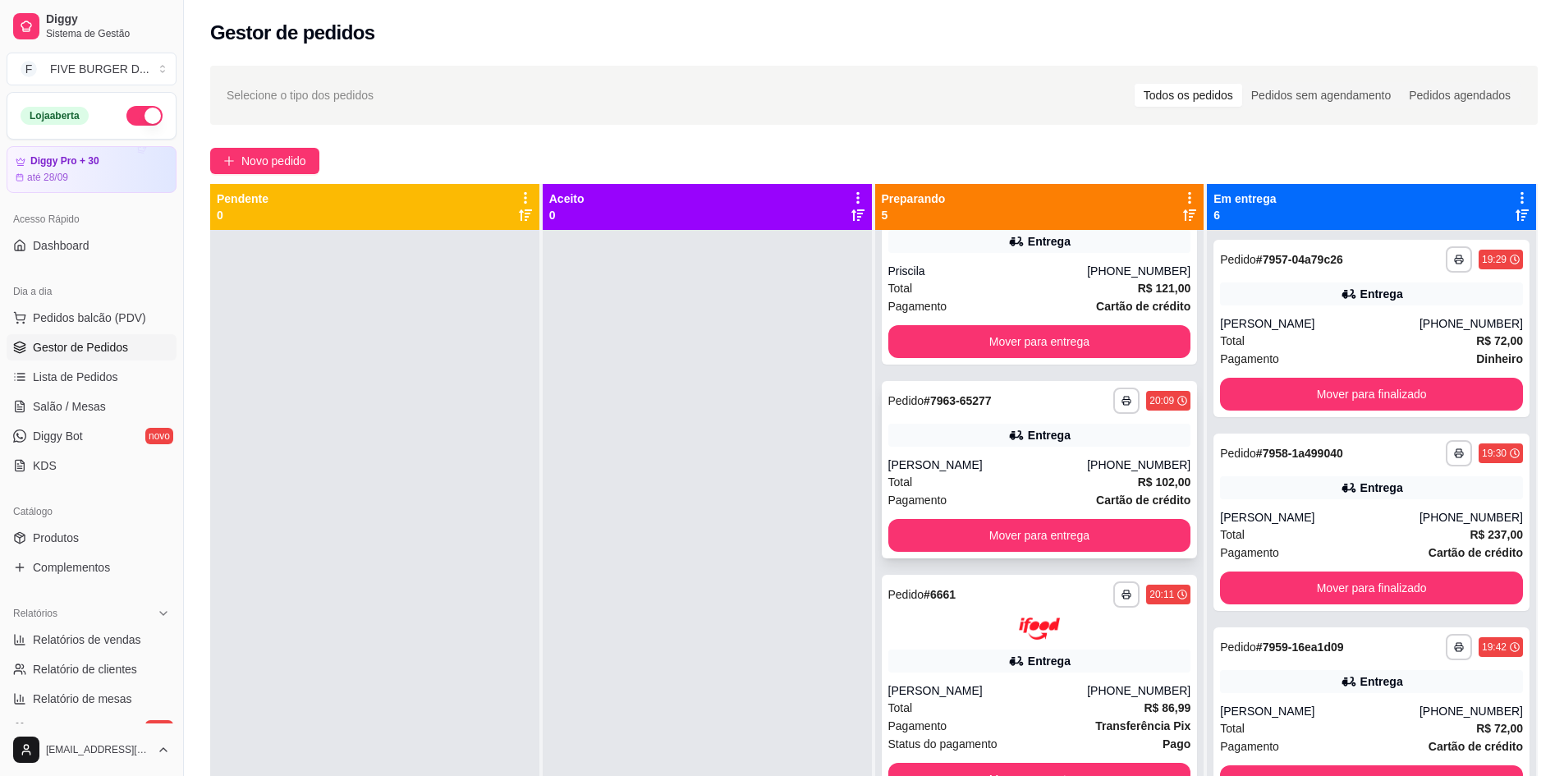
click at [996, 508] on div "Pagamento Cartão de crédito" at bounding box center [1039, 500] width 303 height 18
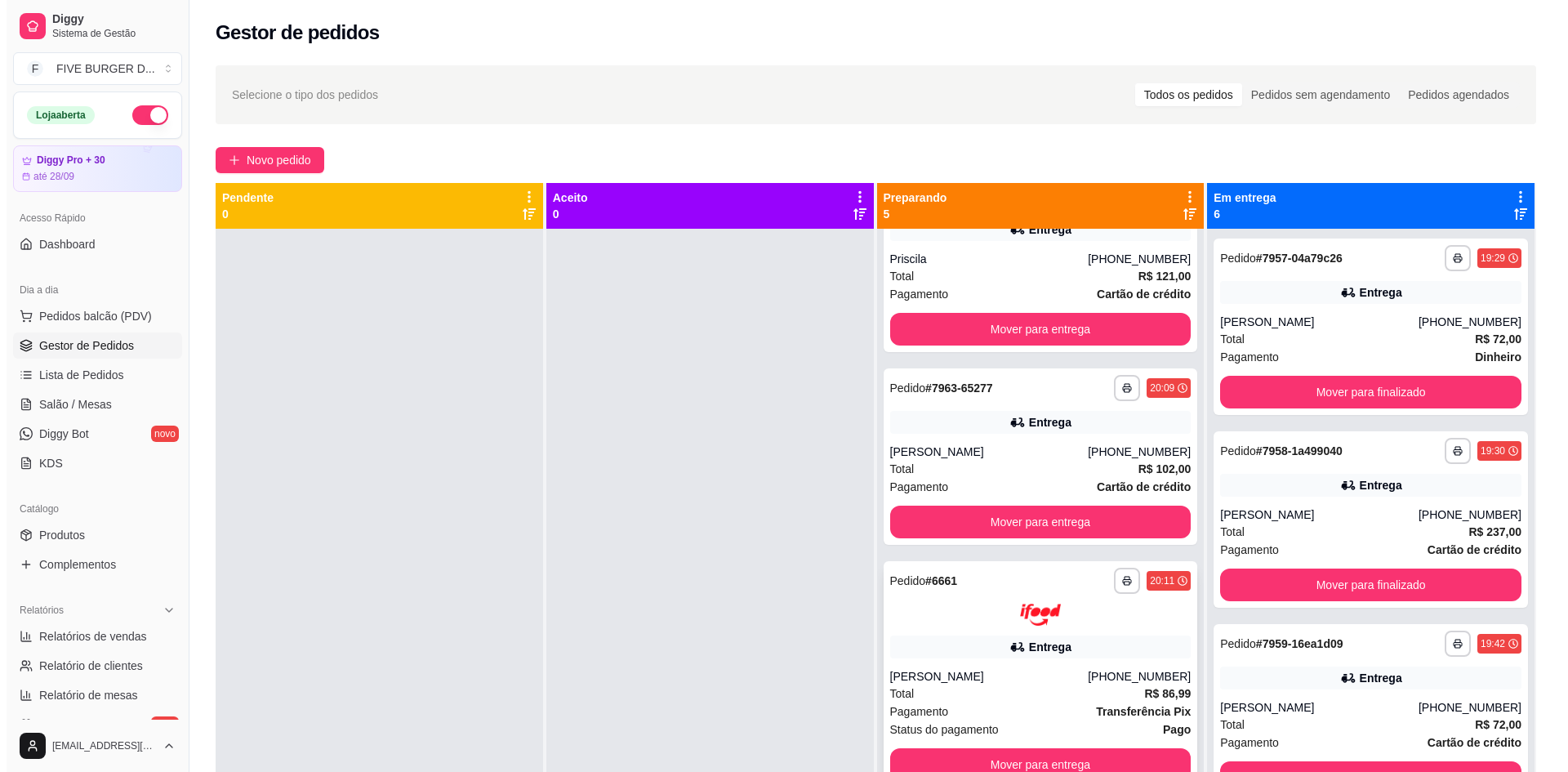
scroll to position [258, 0]
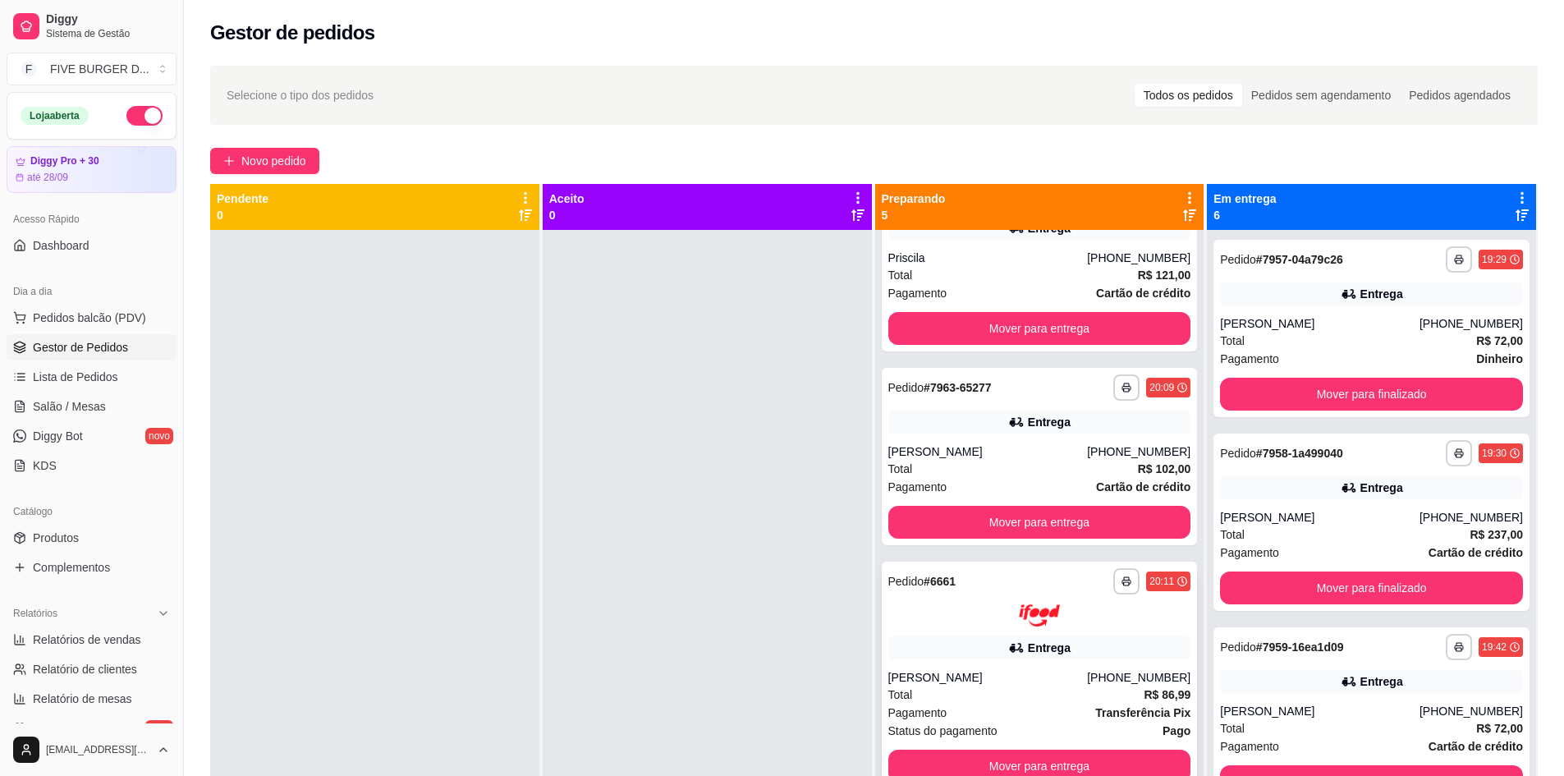
click at [1031, 652] on div "Entrega" at bounding box center [1049, 648] width 43 height 16
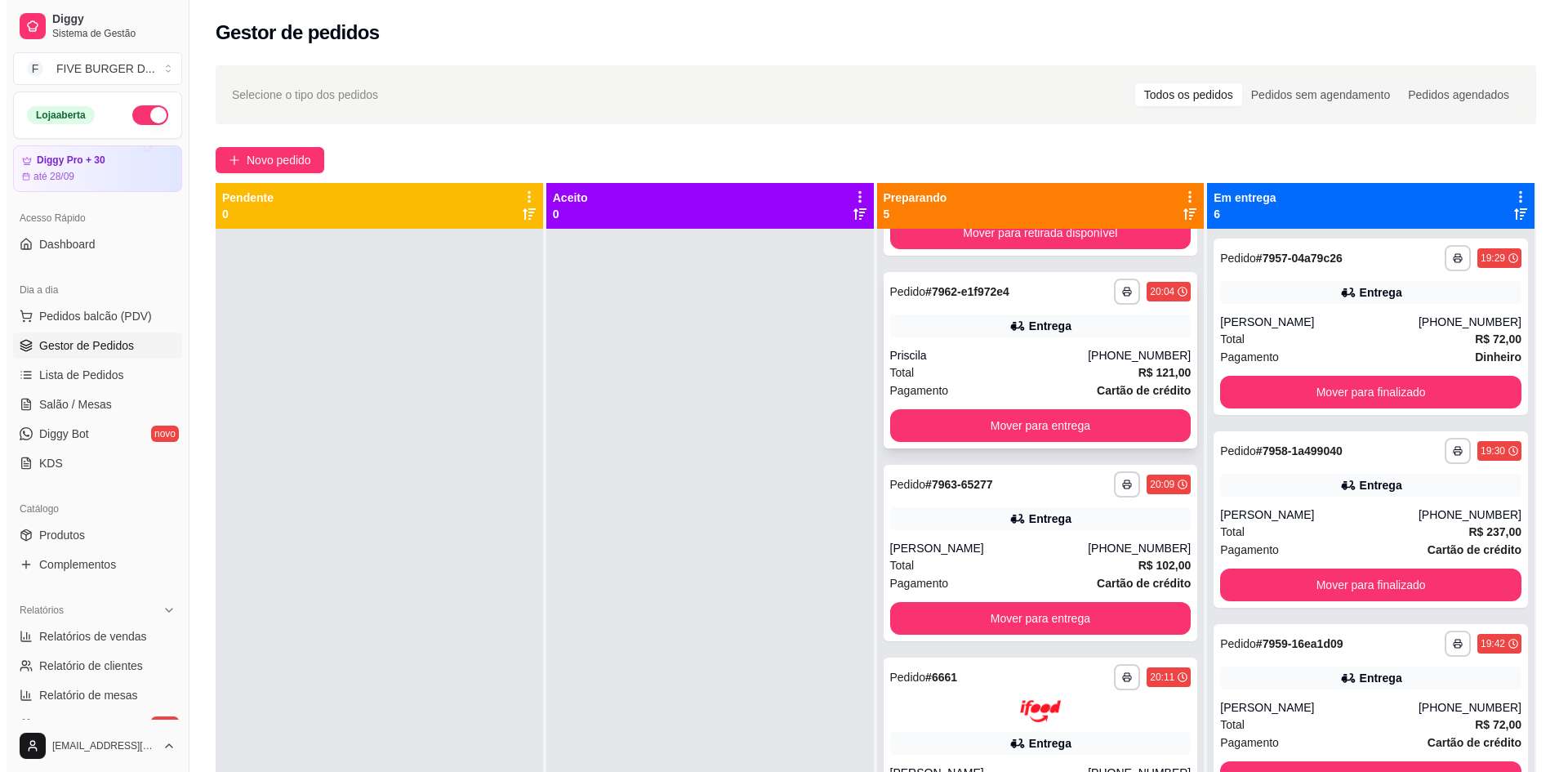
scroll to position [0, 0]
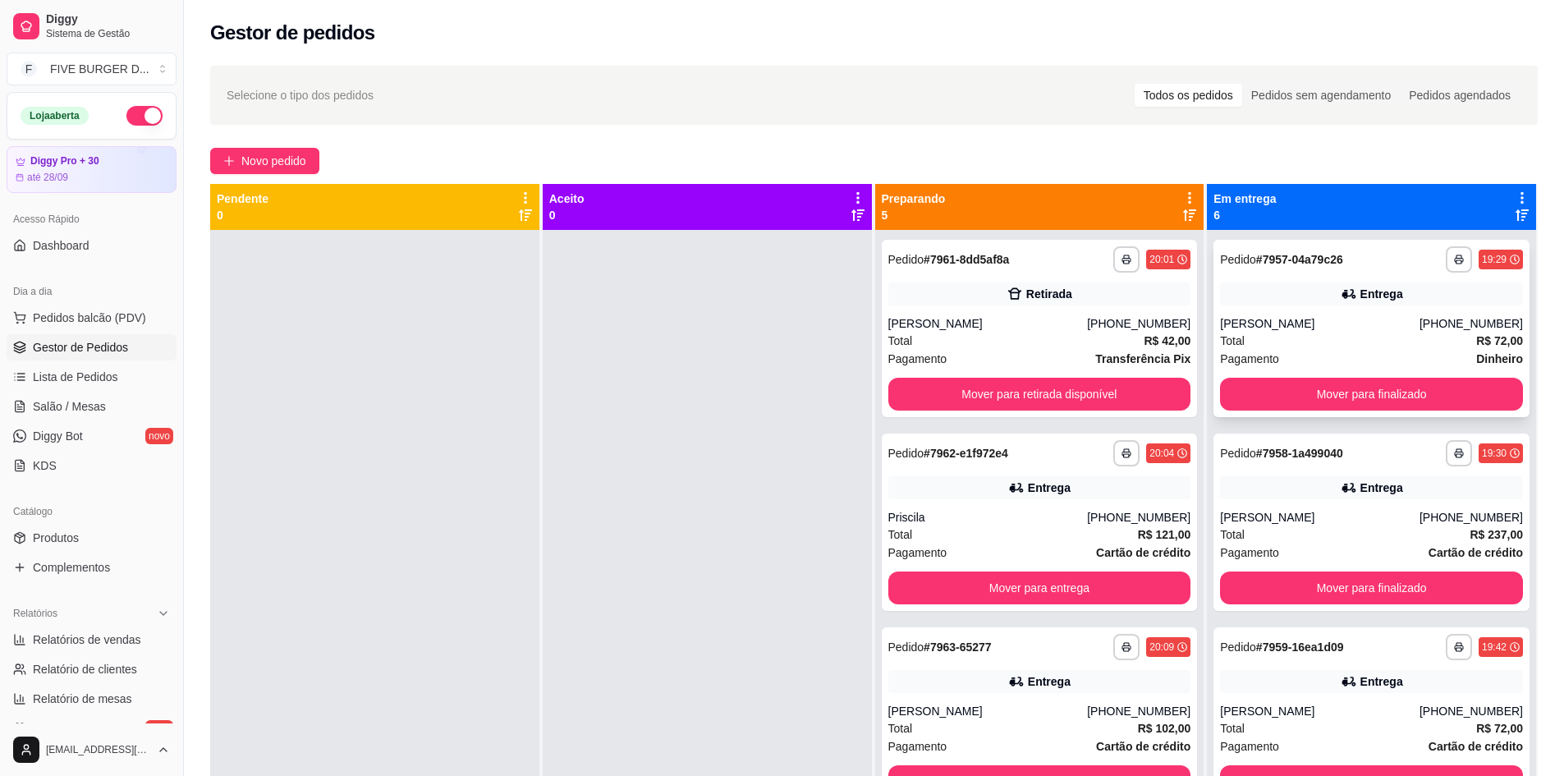
click at [1406, 323] on div "[PERSON_NAME]" at bounding box center [1320, 323] width 200 height 16
click at [1344, 443] on div "**********" at bounding box center [1371, 453] width 303 height 26
click at [1007, 400] on button "Mover para retirada disponível" at bounding box center [1039, 394] width 303 height 33
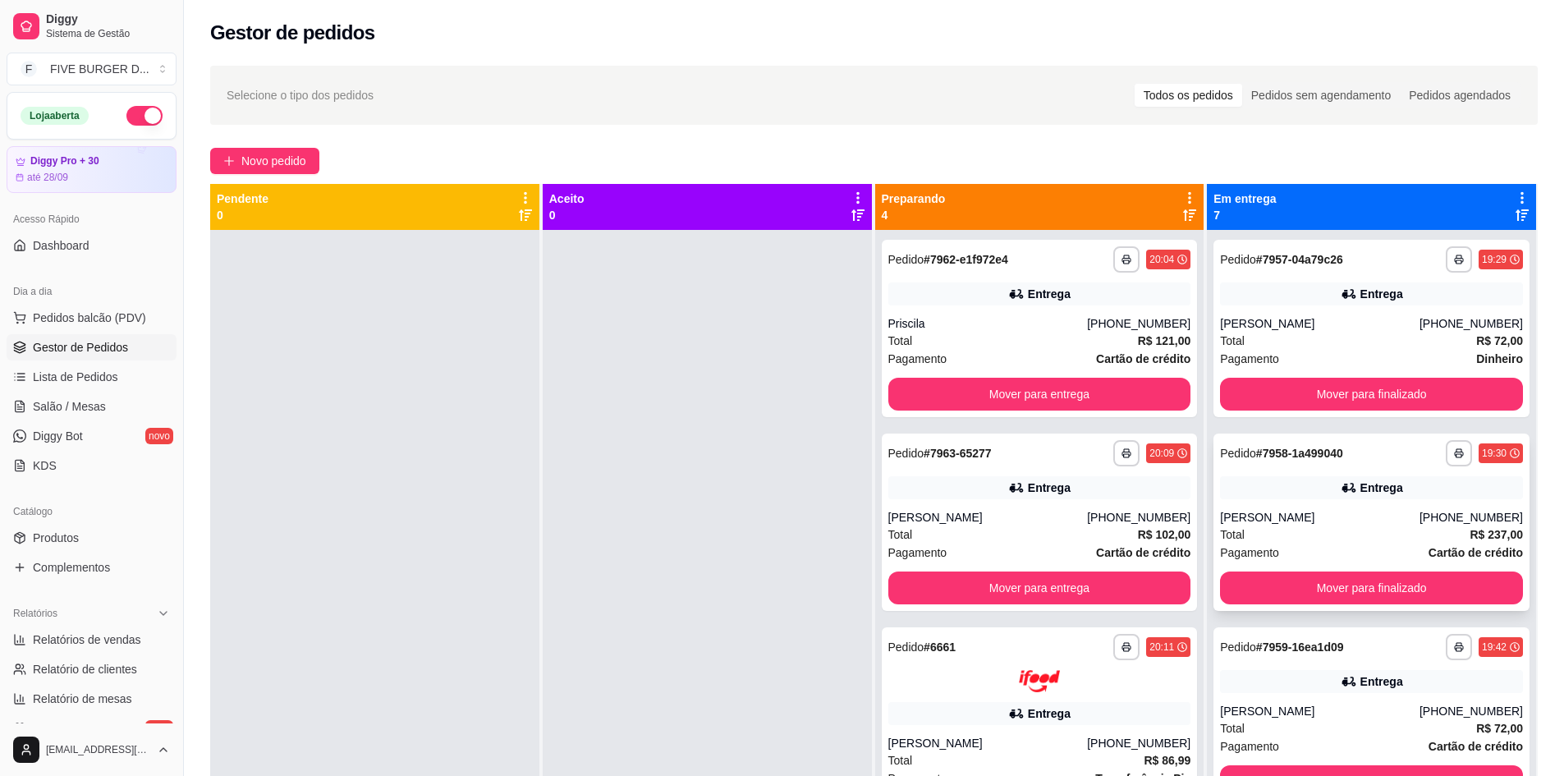
click at [1352, 497] on div "Entrega" at bounding box center [1371, 487] width 303 height 23
click at [1341, 295] on icon at bounding box center [1349, 294] width 16 height 16
click at [1293, 700] on div "**********" at bounding box center [1372, 715] width 316 height 177
click at [1249, 308] on div "**********" at bounding box center [1372, 328] width 316 height 177
click at [1264, 294] on div "Entrega" at bounding box center [1371, 293] width 303 height 23
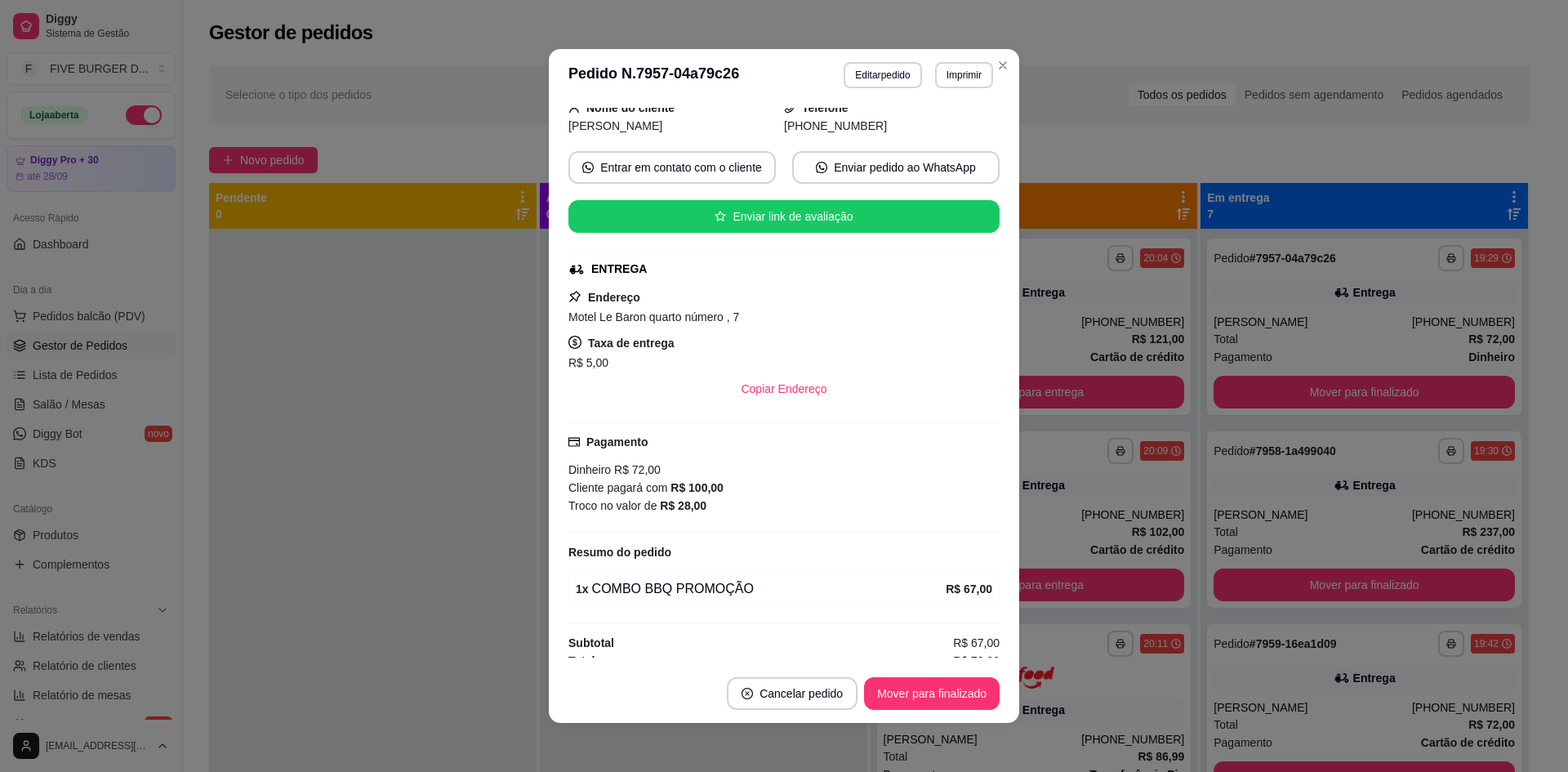
scroll to position [201, 0]
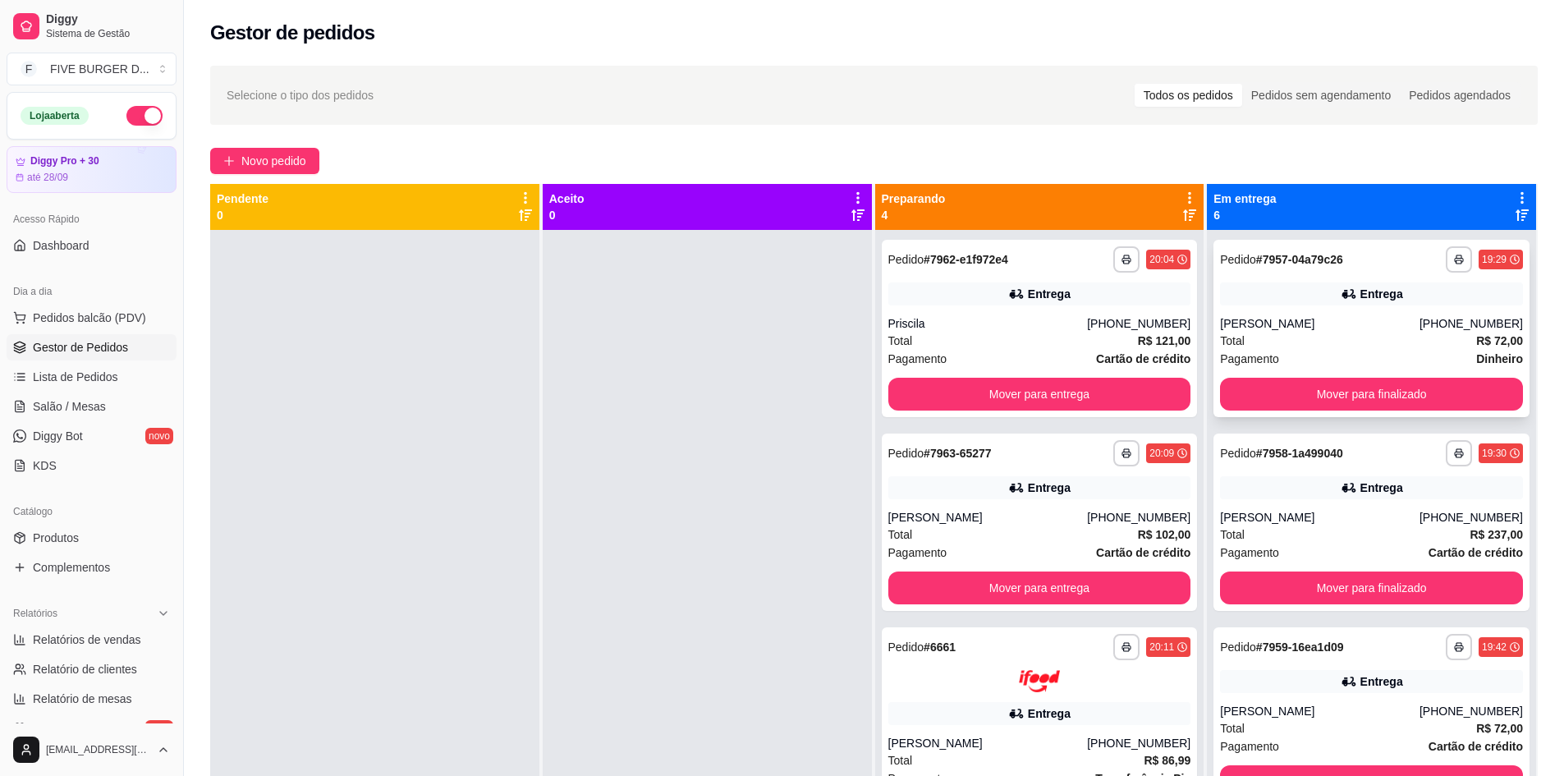
click at [1322, 302] on div "Entrega" at bounding box center [1371, 293] width 303 height 23
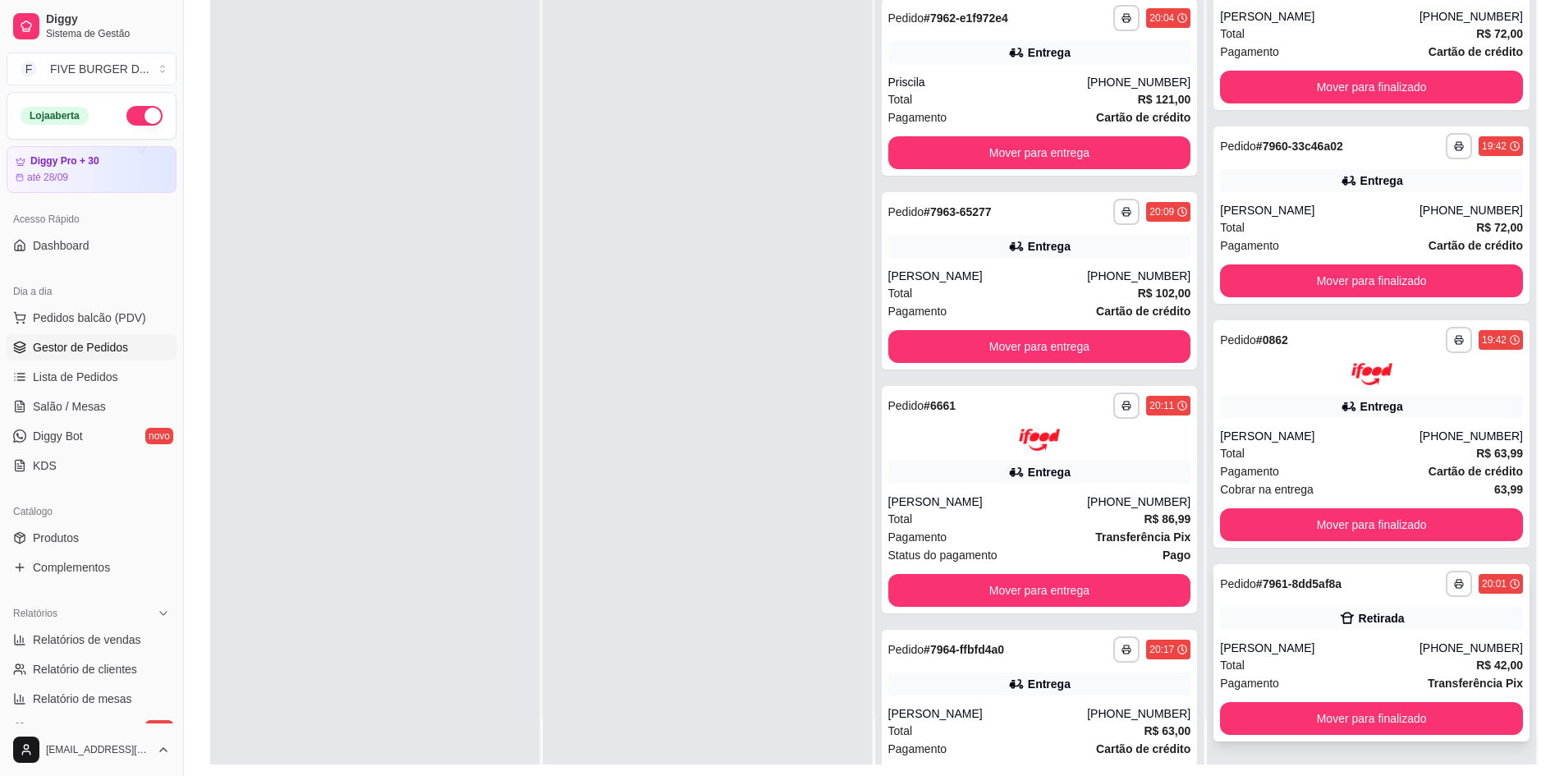
scroll to position [250, 0]
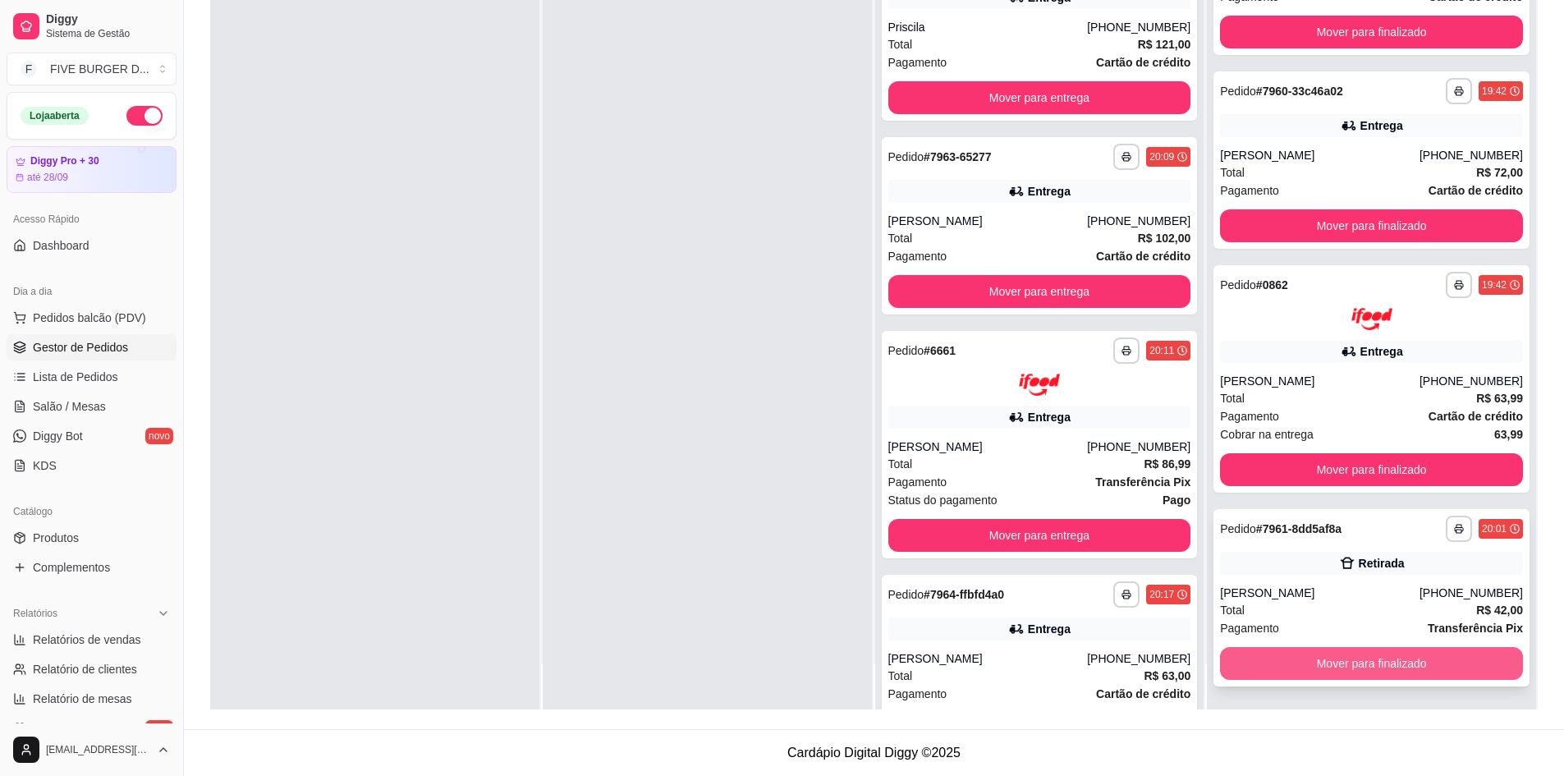
click at [1411, 590] on div "[PERSON_NAME]" at bounding box center [1320, 593] width 200 height 16
click at [1399, 654] on button "Mover para finalizado" at bounding box center [1371, 663] width 303 height 33
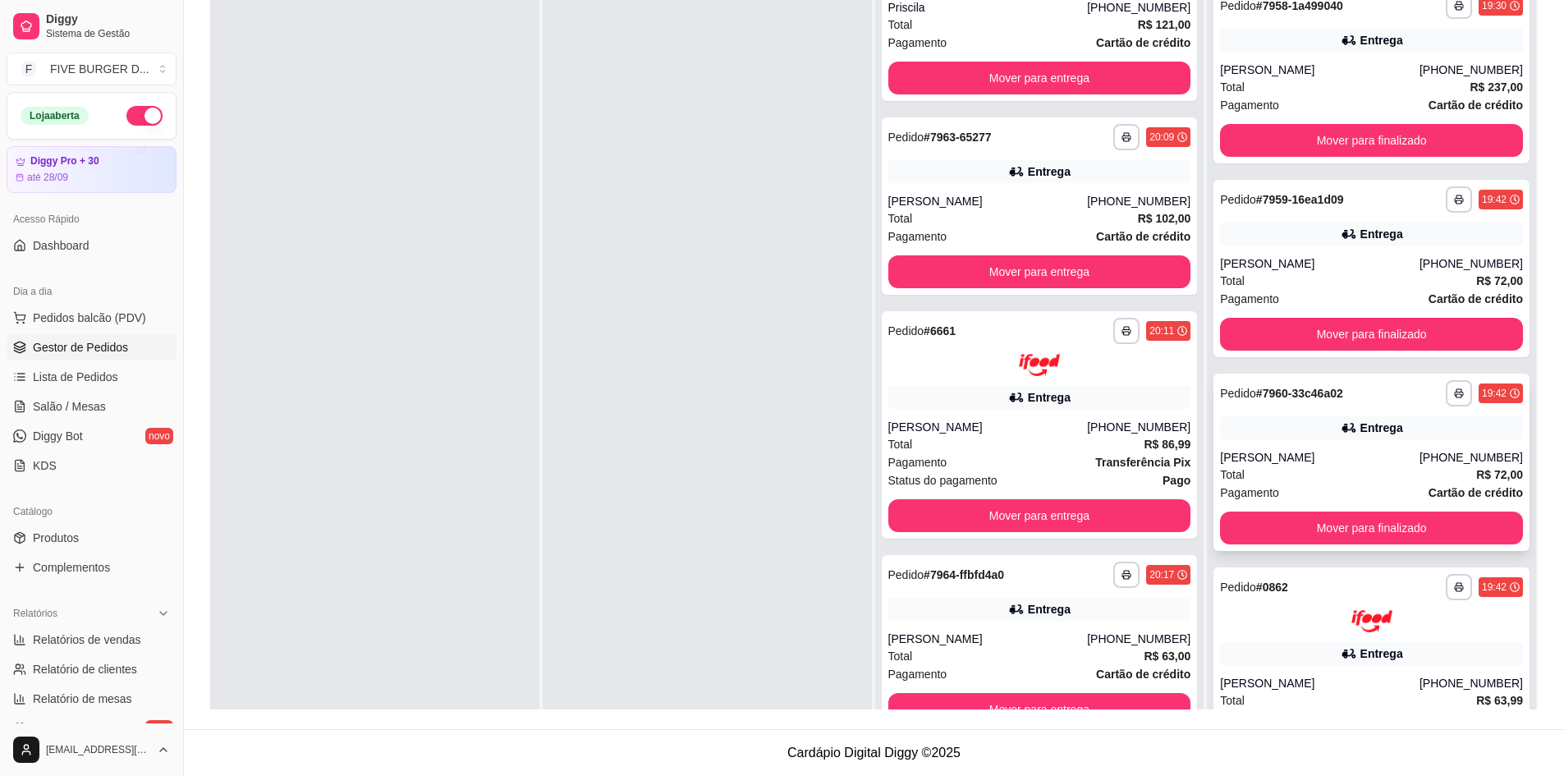
scroll to position [259, 0]
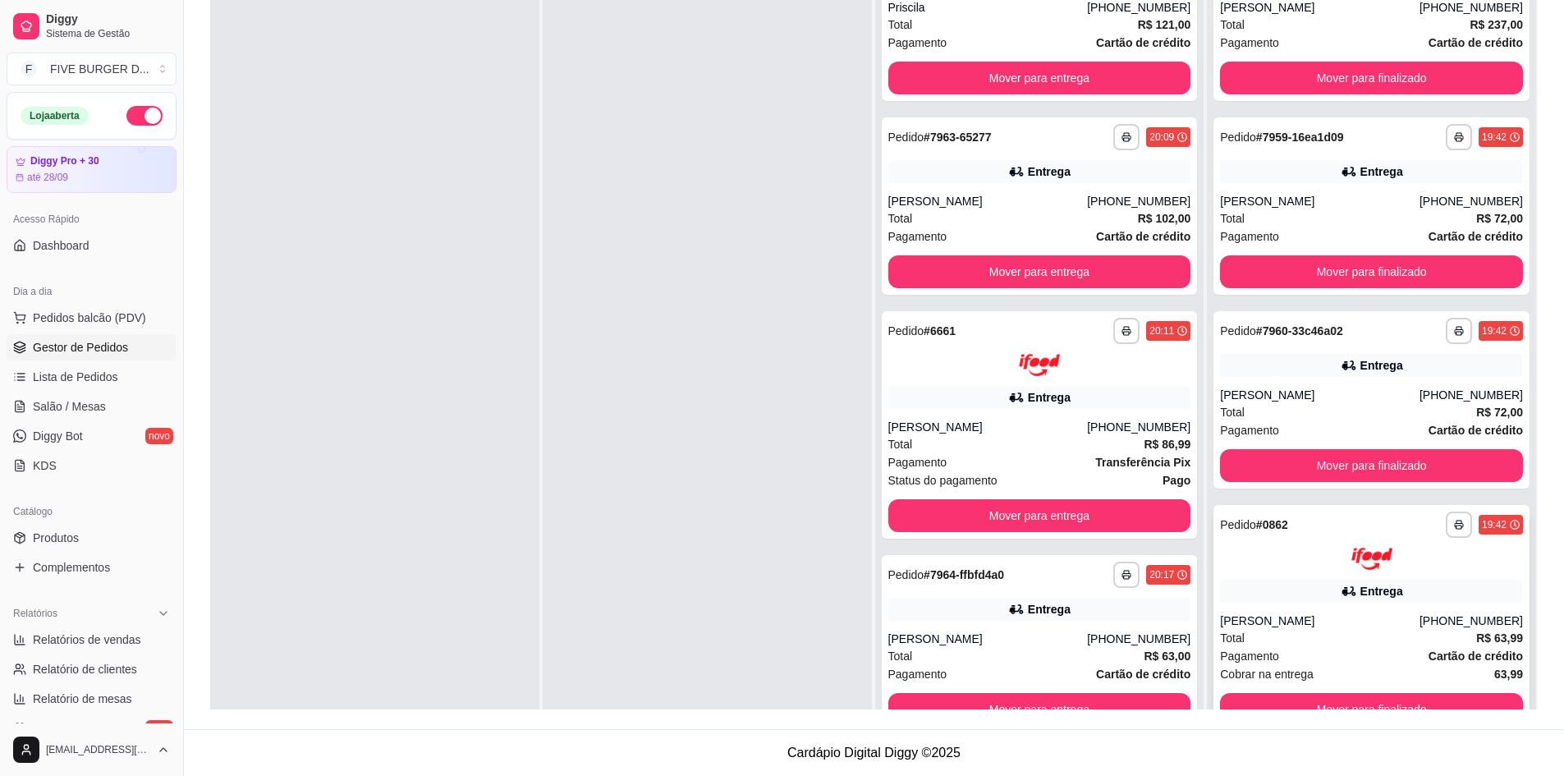
click at [1303, 617] on div "[PERSON_NAME]" at bounding box center [1320, 620] width 200 height 16
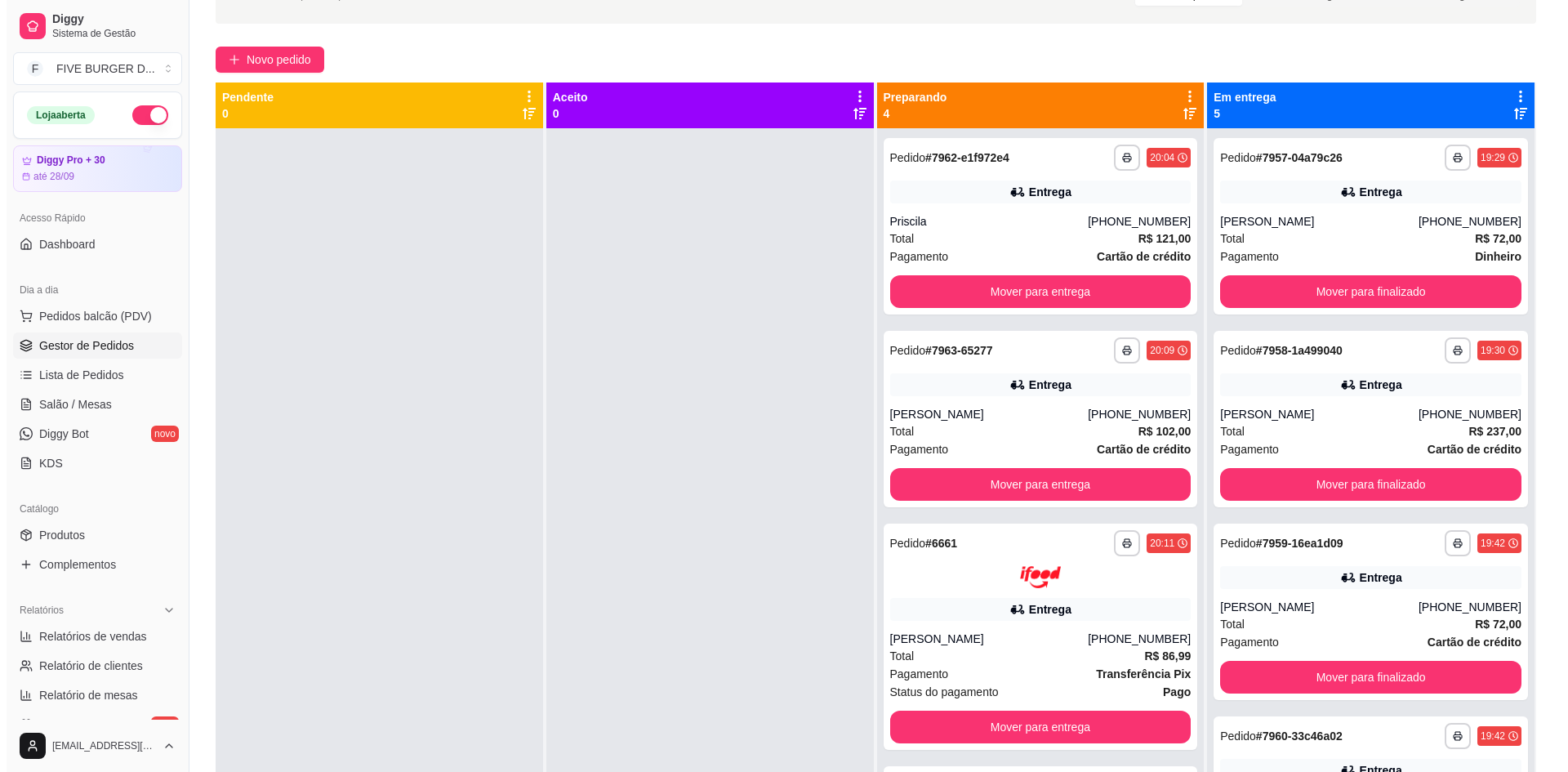
scroll to position [4, 0]
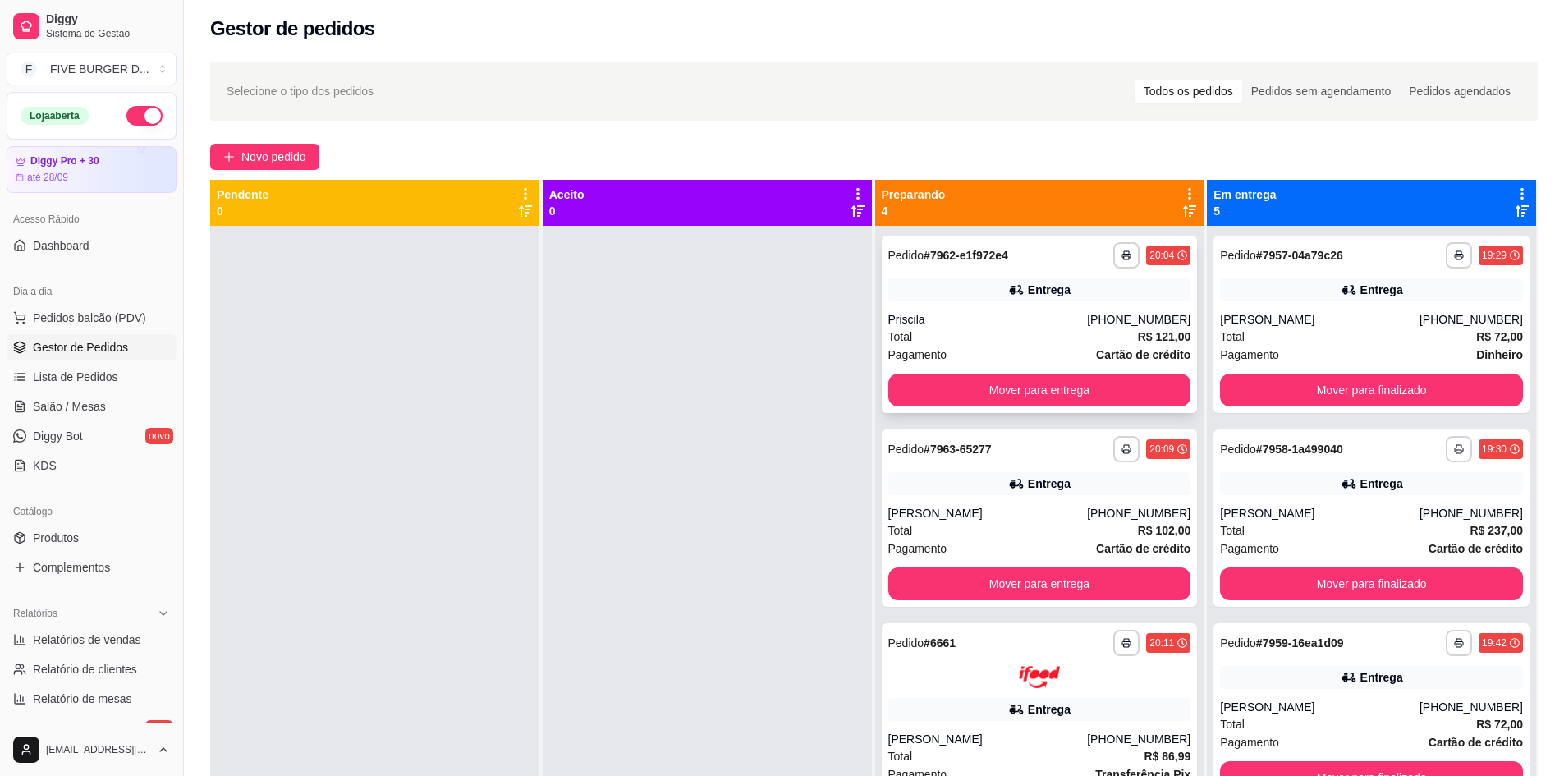
click at [978, 291] on div "Entrega" at bounding box center [1039, 289] width 303 height 23
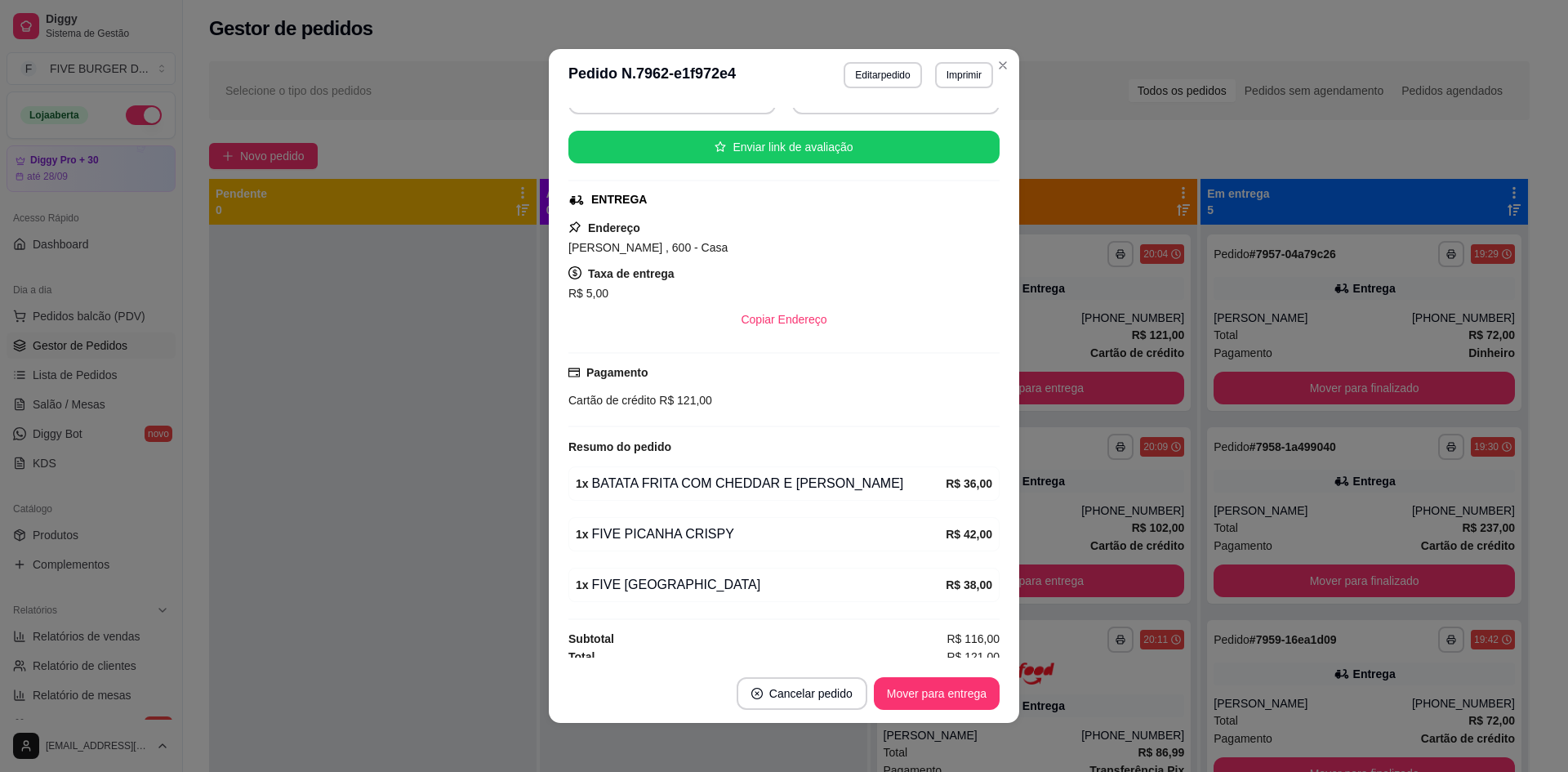
scroll to position [186, 0]
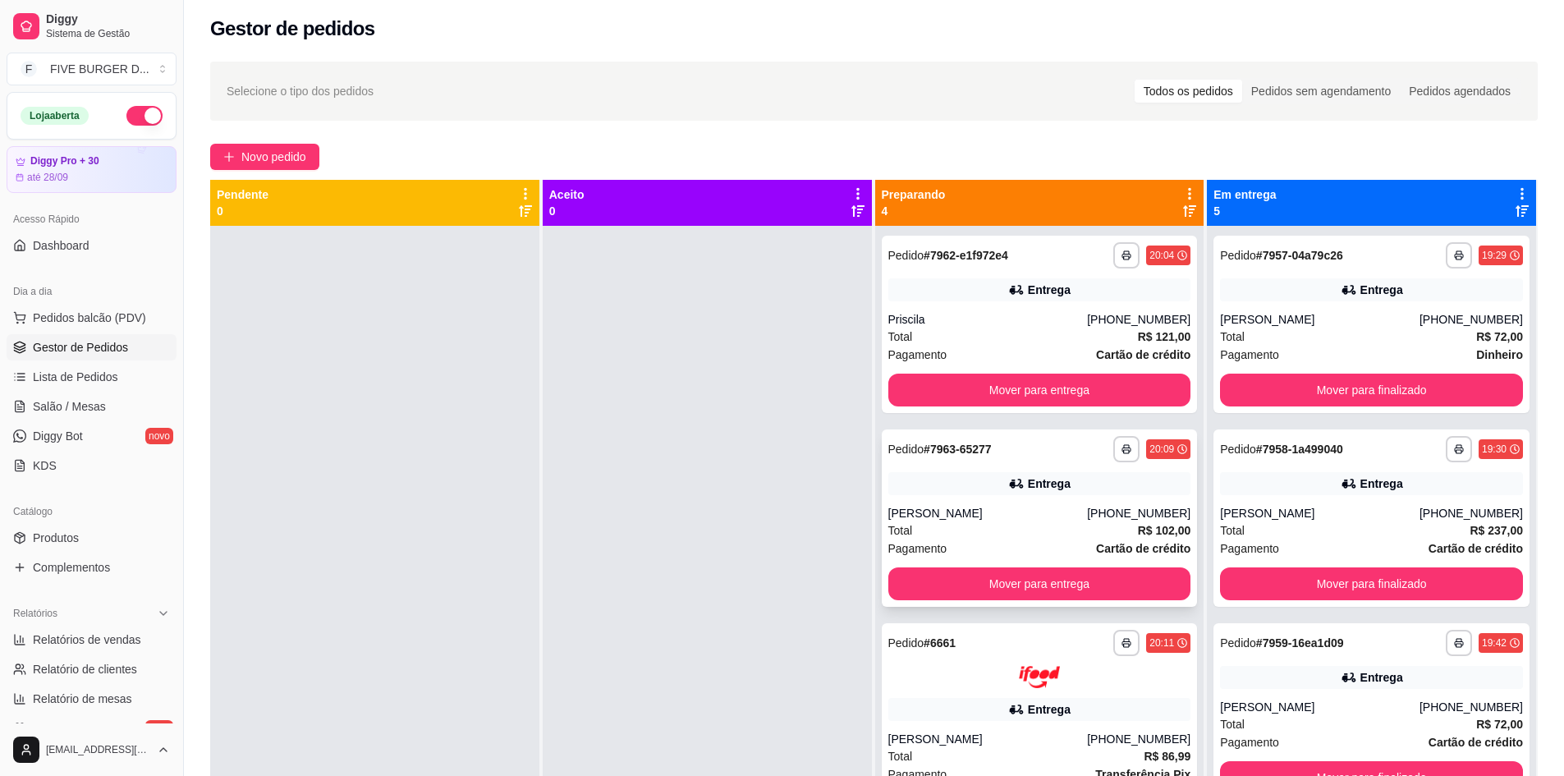
click at [930, 487] on div "Entrega" at bounding box center [1039, 483] width 303 height 23
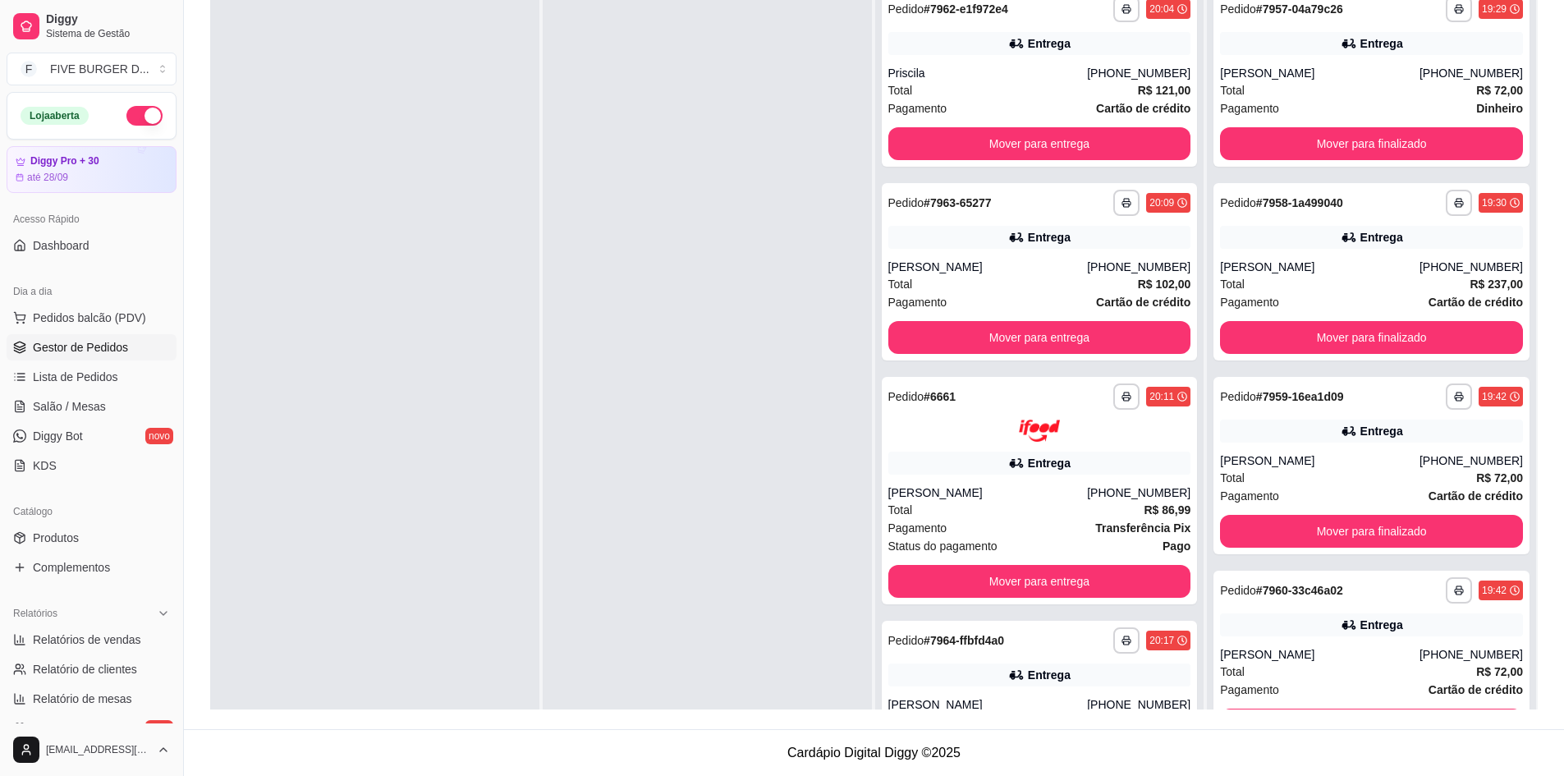
scroll to position [0, 0]
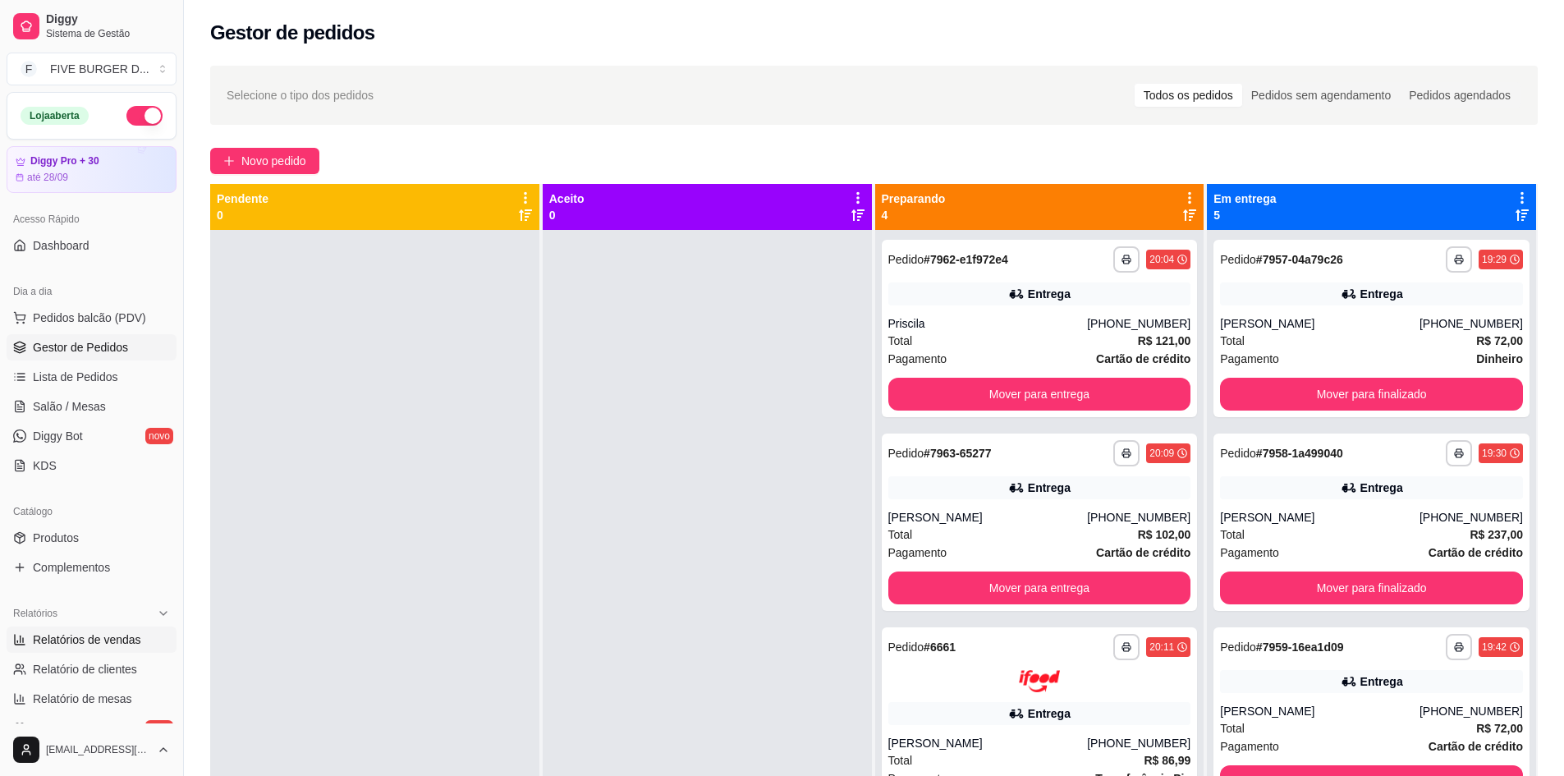
click at [112, 628] on link "Relatórios de vendas" at bounding box center [92, 639] width 170 height 26
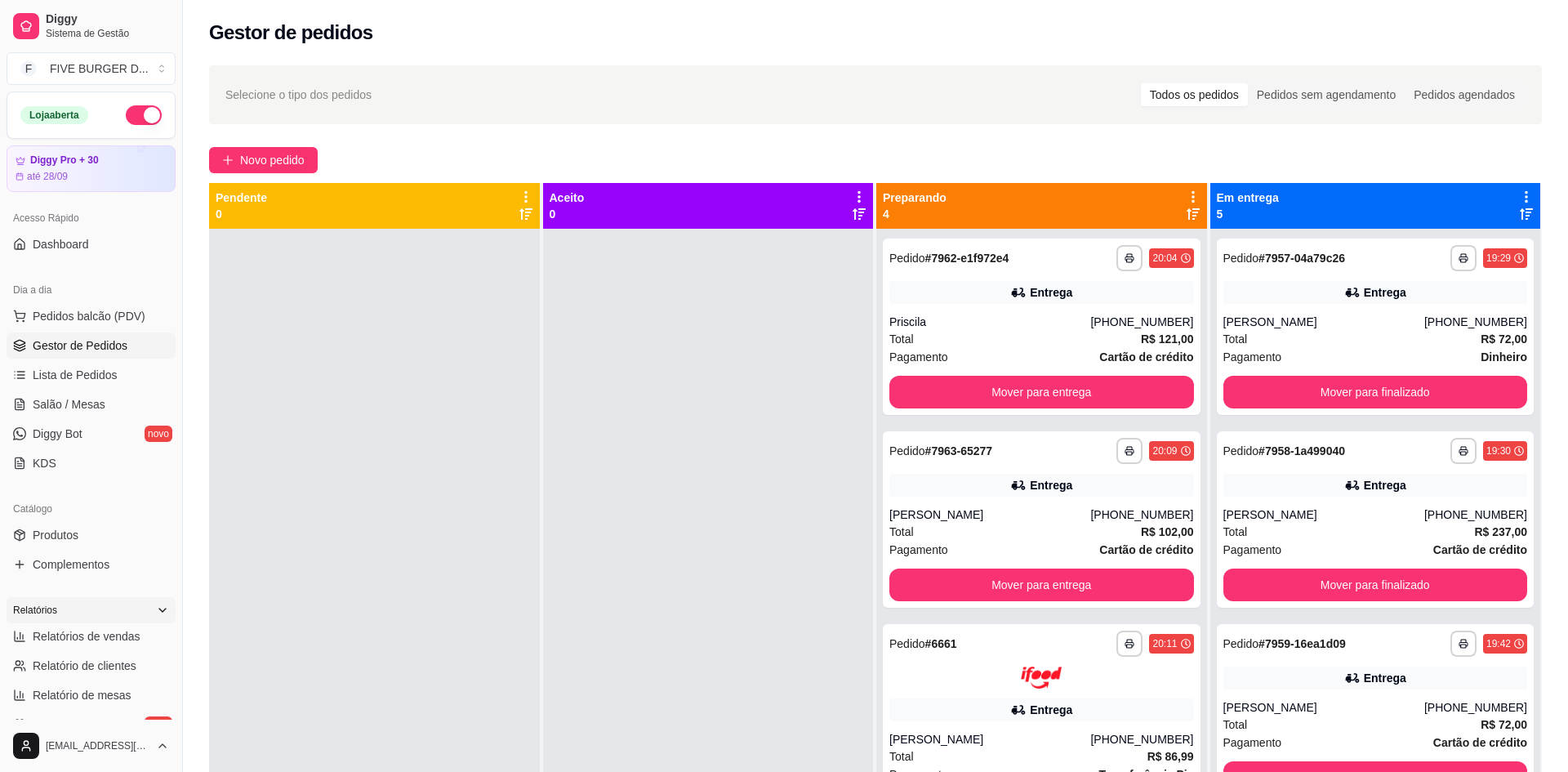
select select "ALL"
select select "0"
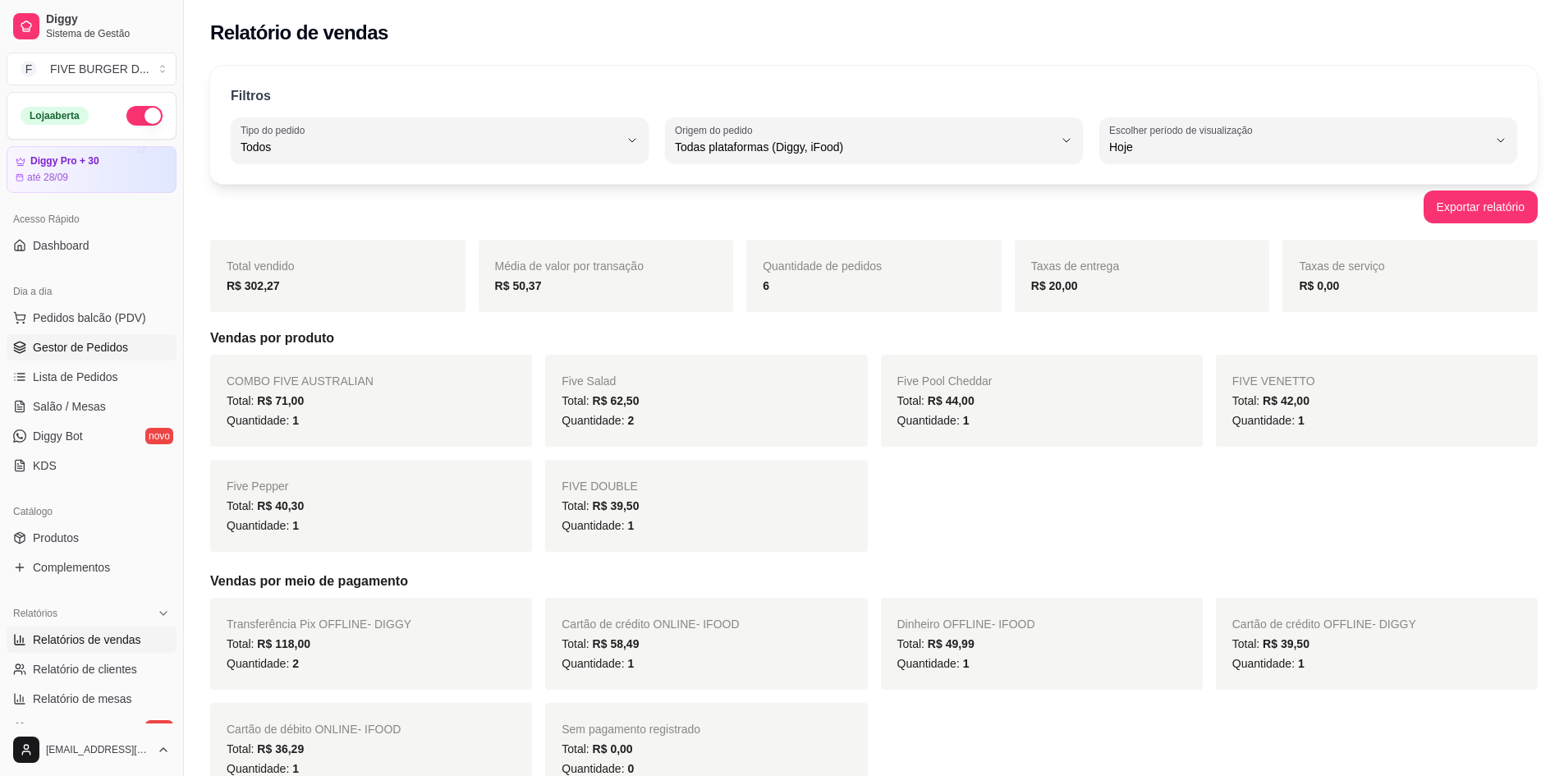
click at [89, 347] on span "Gestor de Pedidos" at bounding box center [80, 347] width 95 height 16
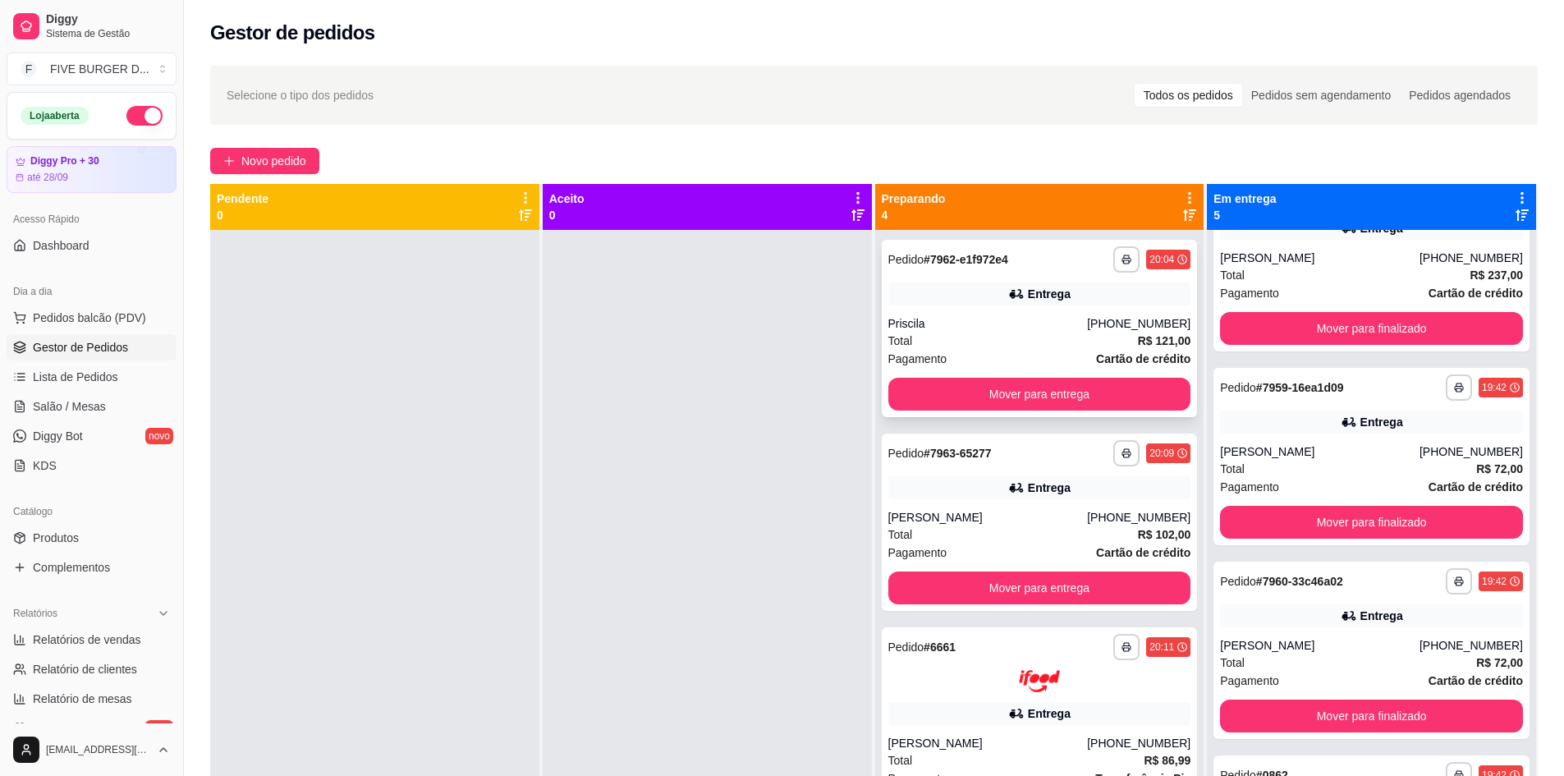
click at [981, 328] on div "Priscila" at bounding box center [988, 323] width 200 height 16
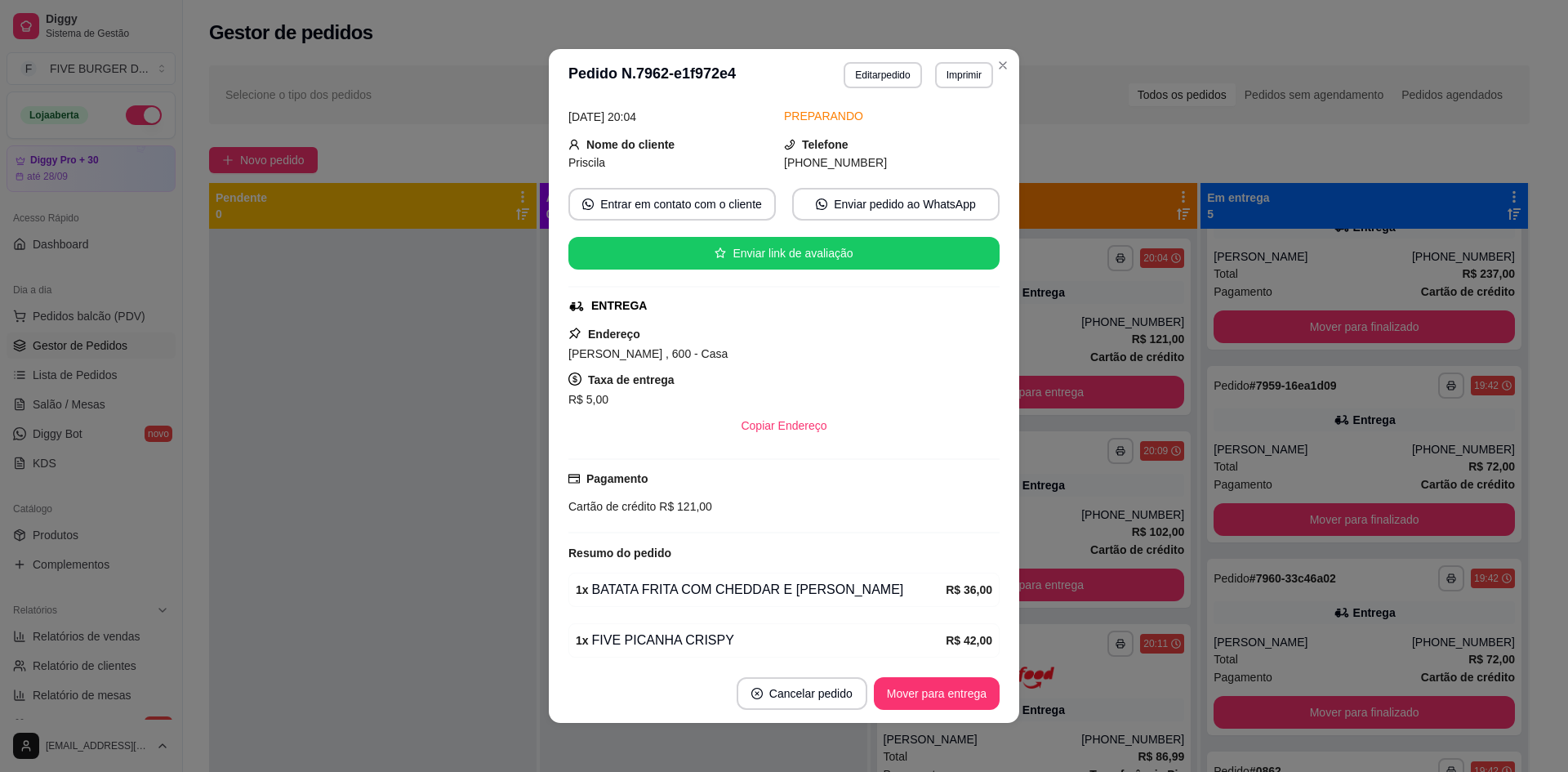
scroll to position [186, 0]
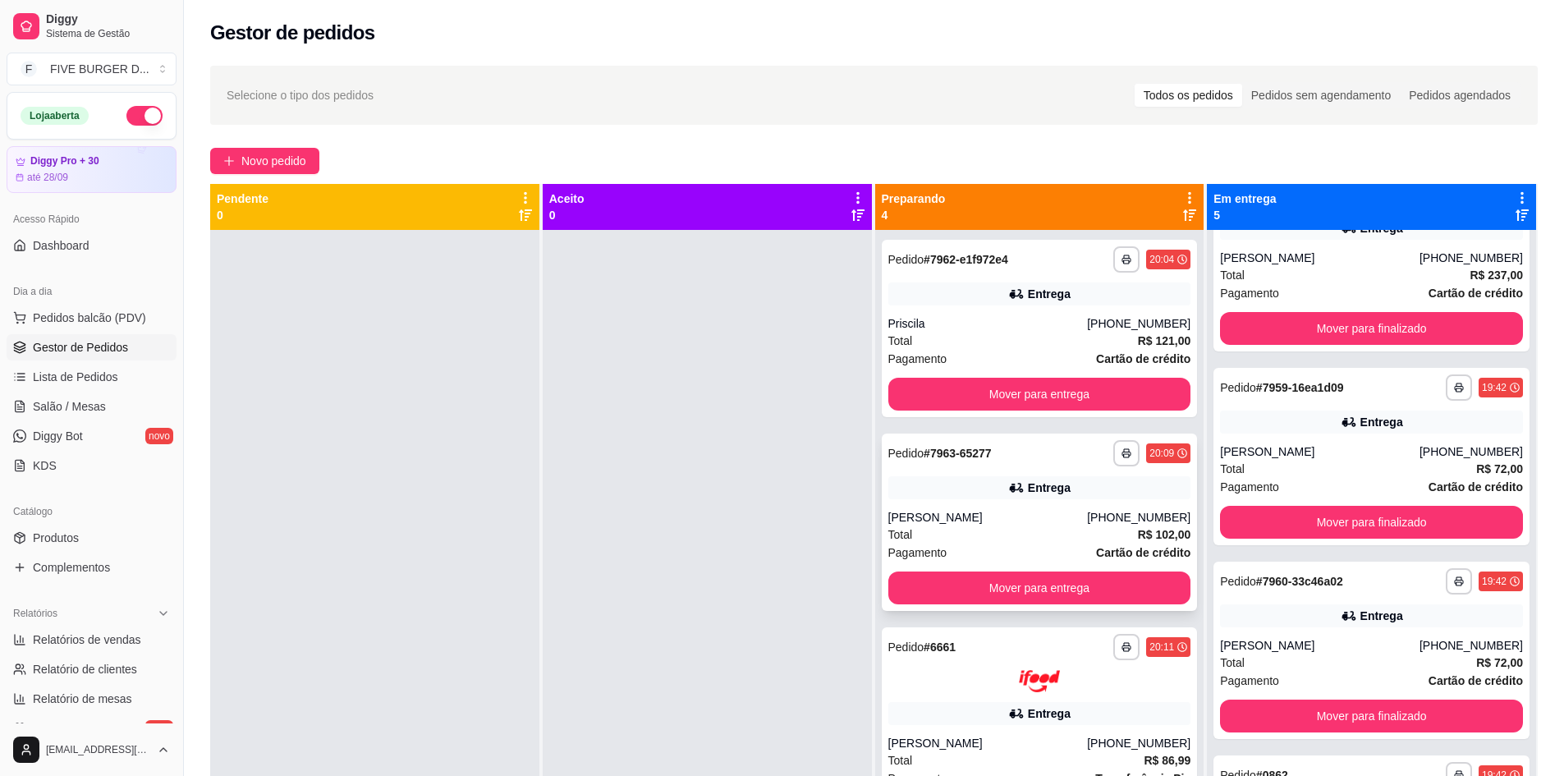
click at [981, 490] on div "Entrega" at bounding box center [1039, 487] width 303 height 23
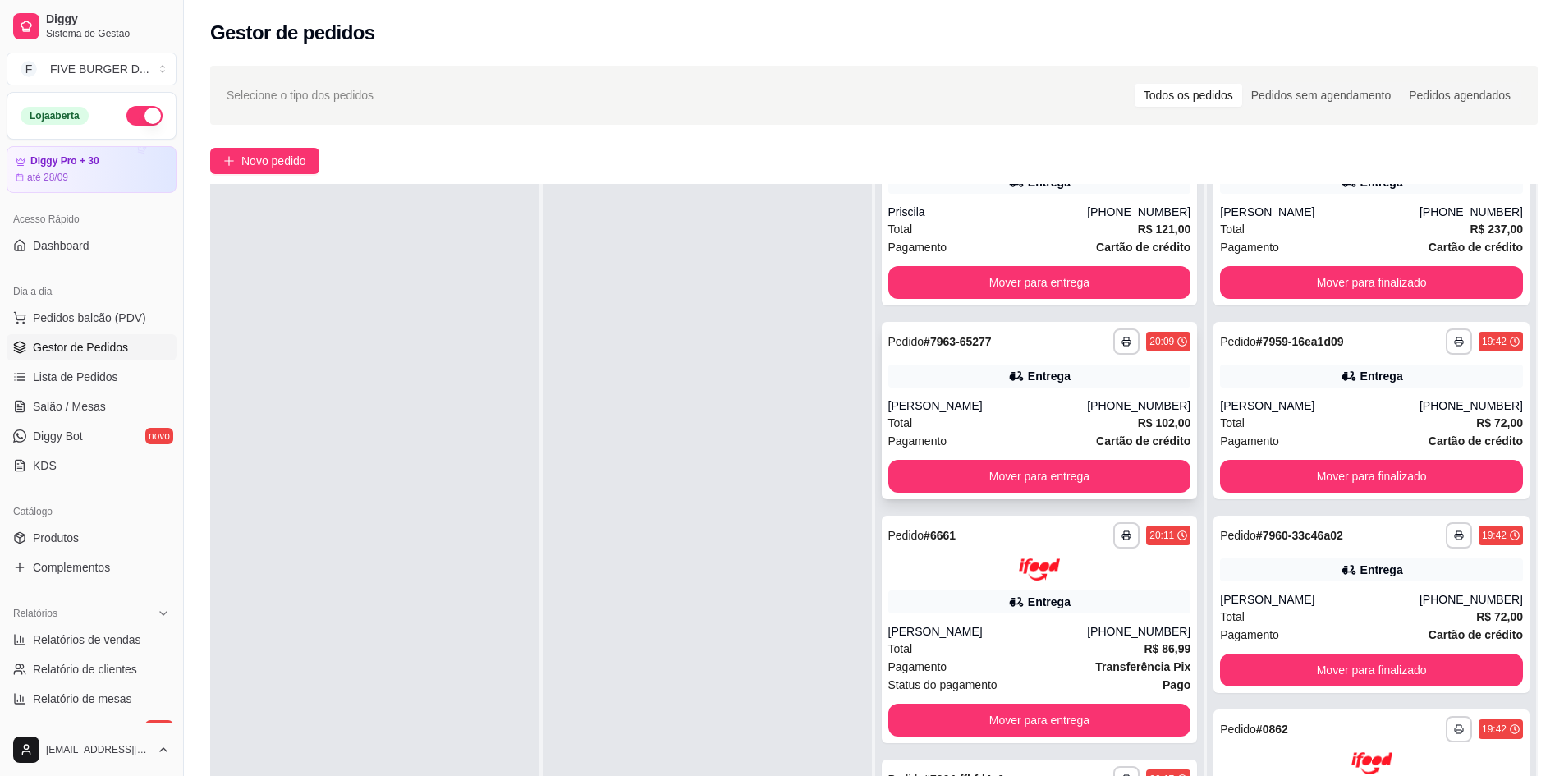
scroll to position [0, 0]
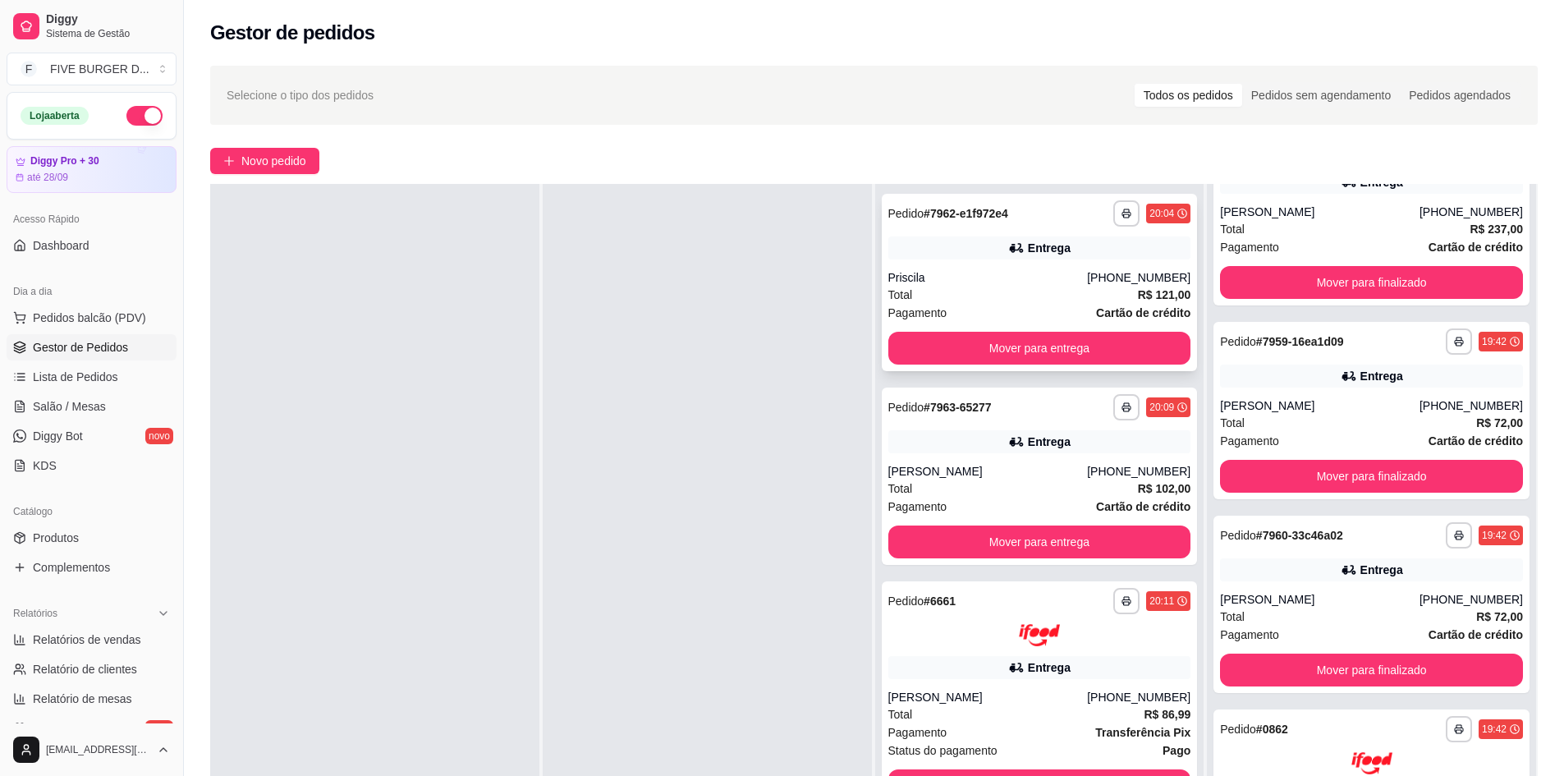
click at [941, 278] on div "Priscila" at bounding box center [988, 277] width 200 height 16
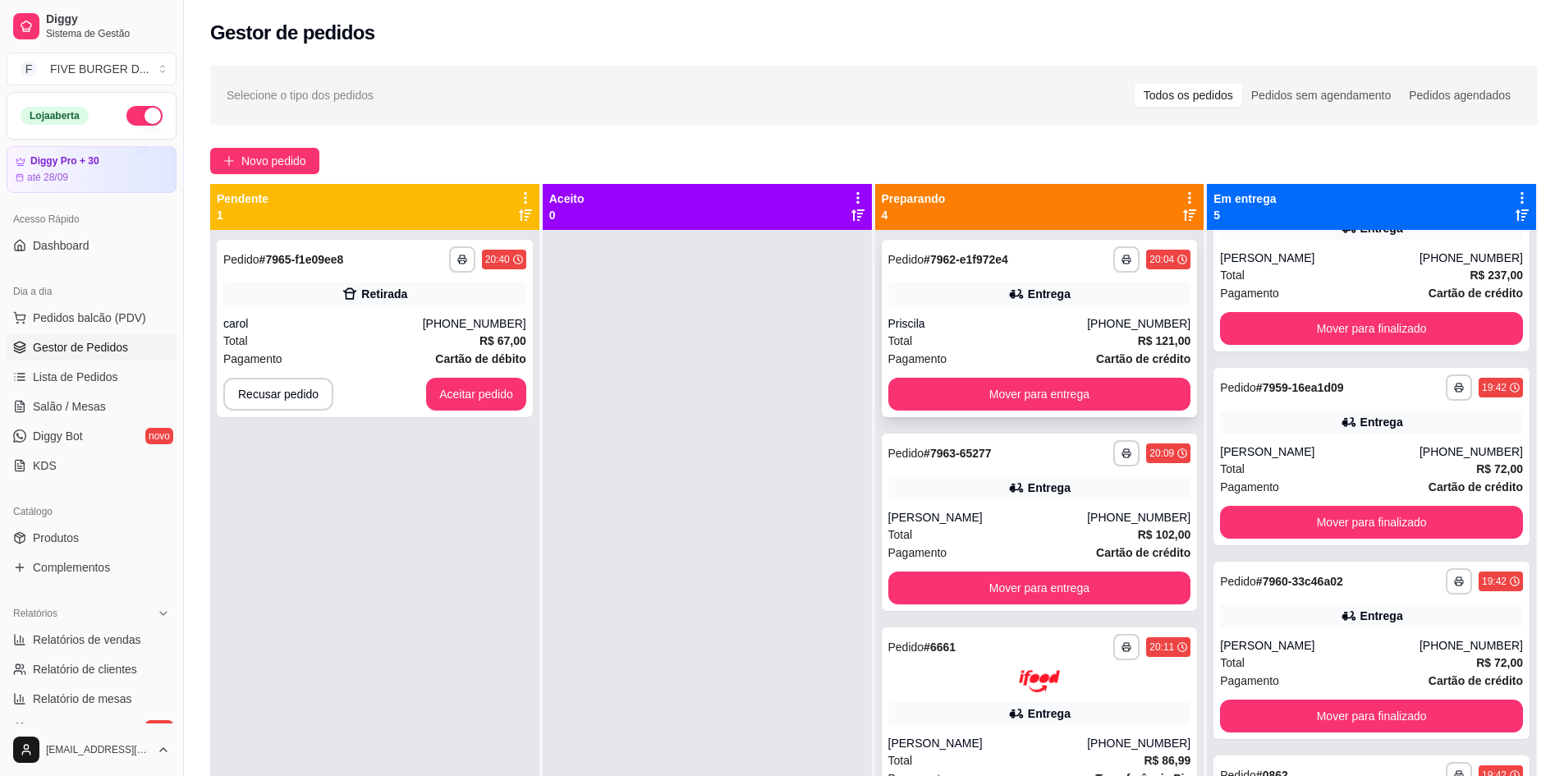
click at [1067, 319] on div "Priscila" at bounding box center [988, 323] width 200 height 16
click at [466, 386] on button "Aceitar pedido" at bounding box center [476, 395] width 97 height 32
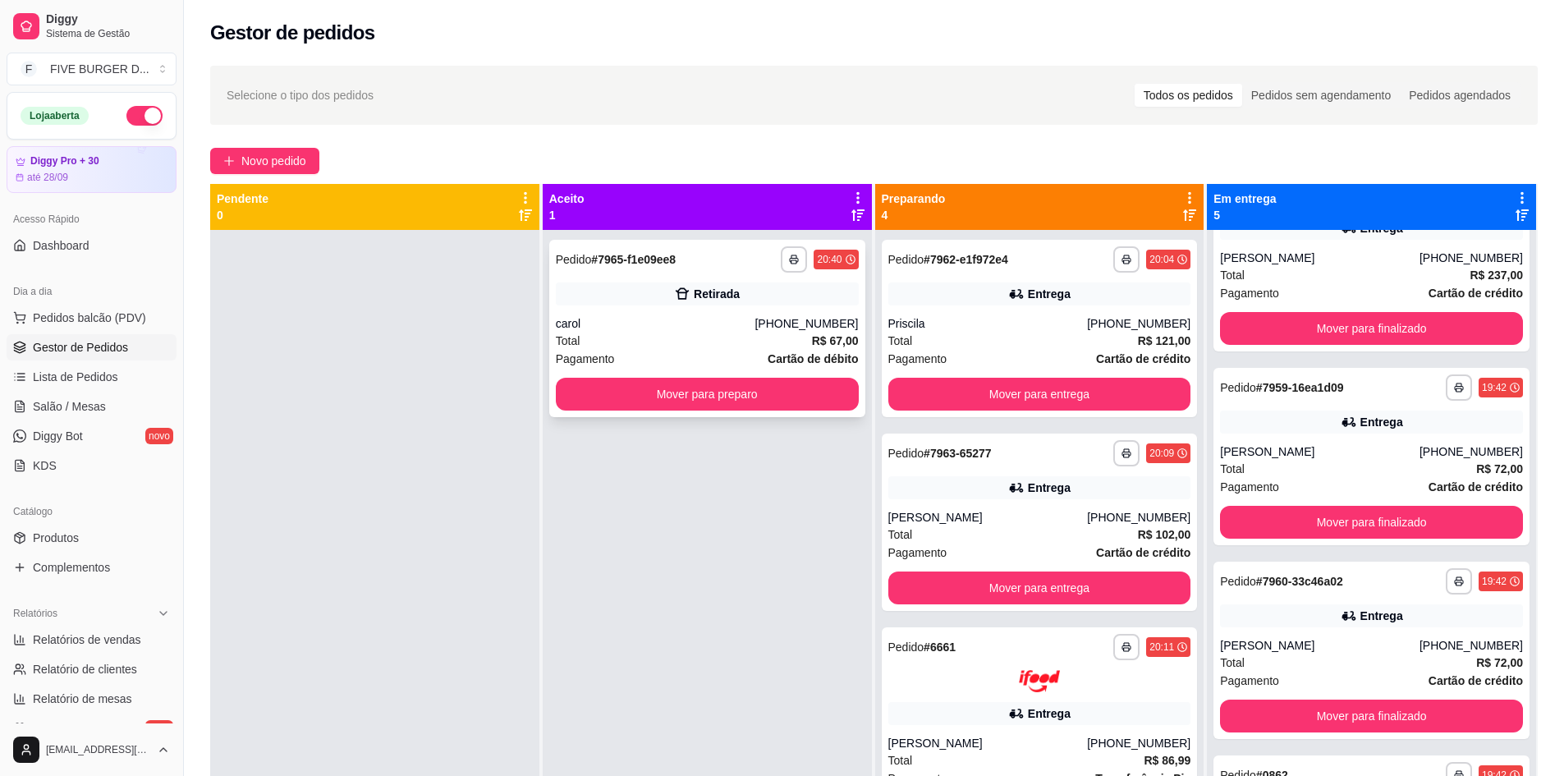
click at [716, 326] on div "carol" at bounding box center [656, 323] width 200 height 16
click at [966, 291] on div "Entrega" at bounding box center [1039, 293] width 303 height 23
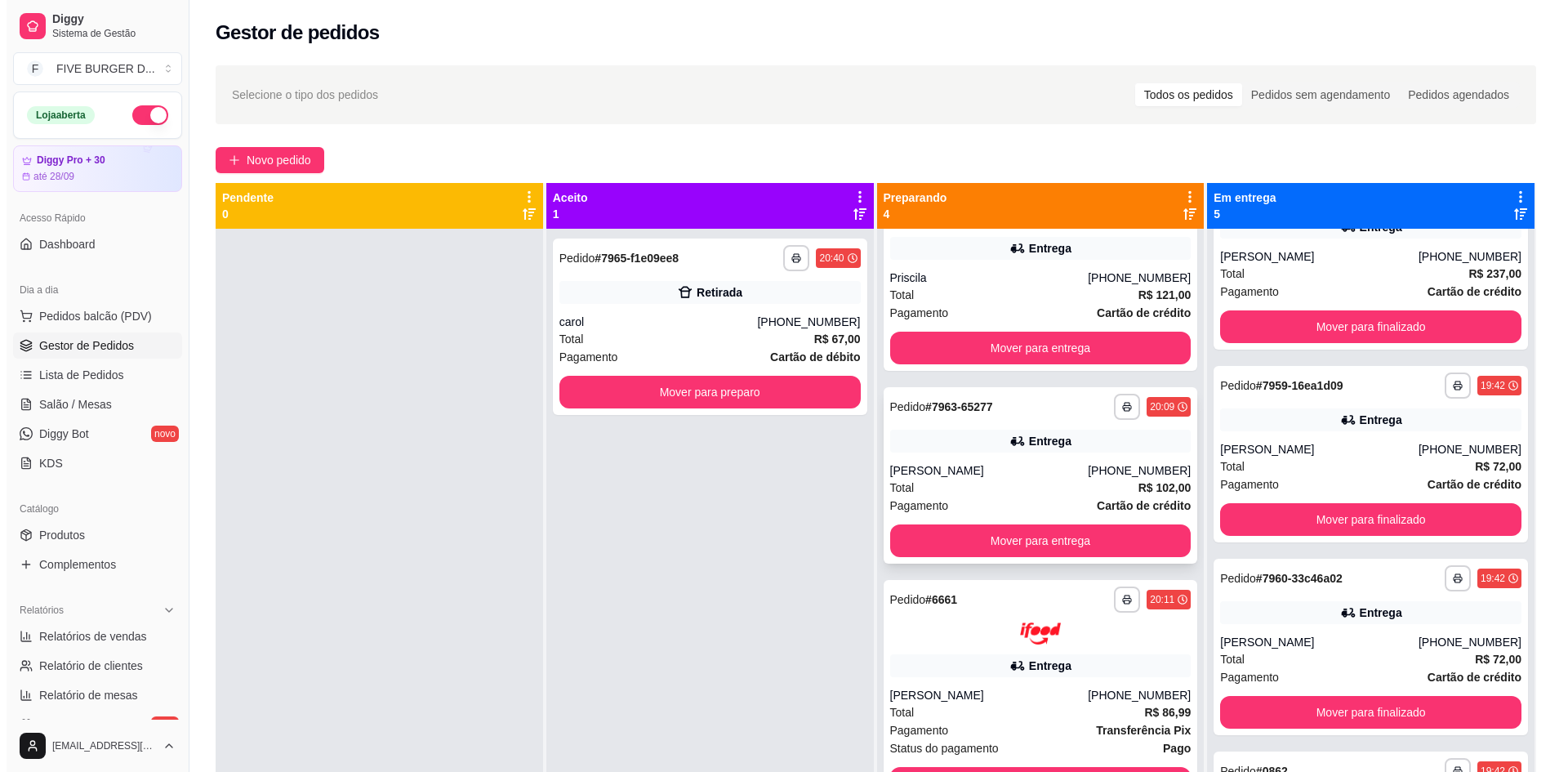
scroll to position [66, 0]
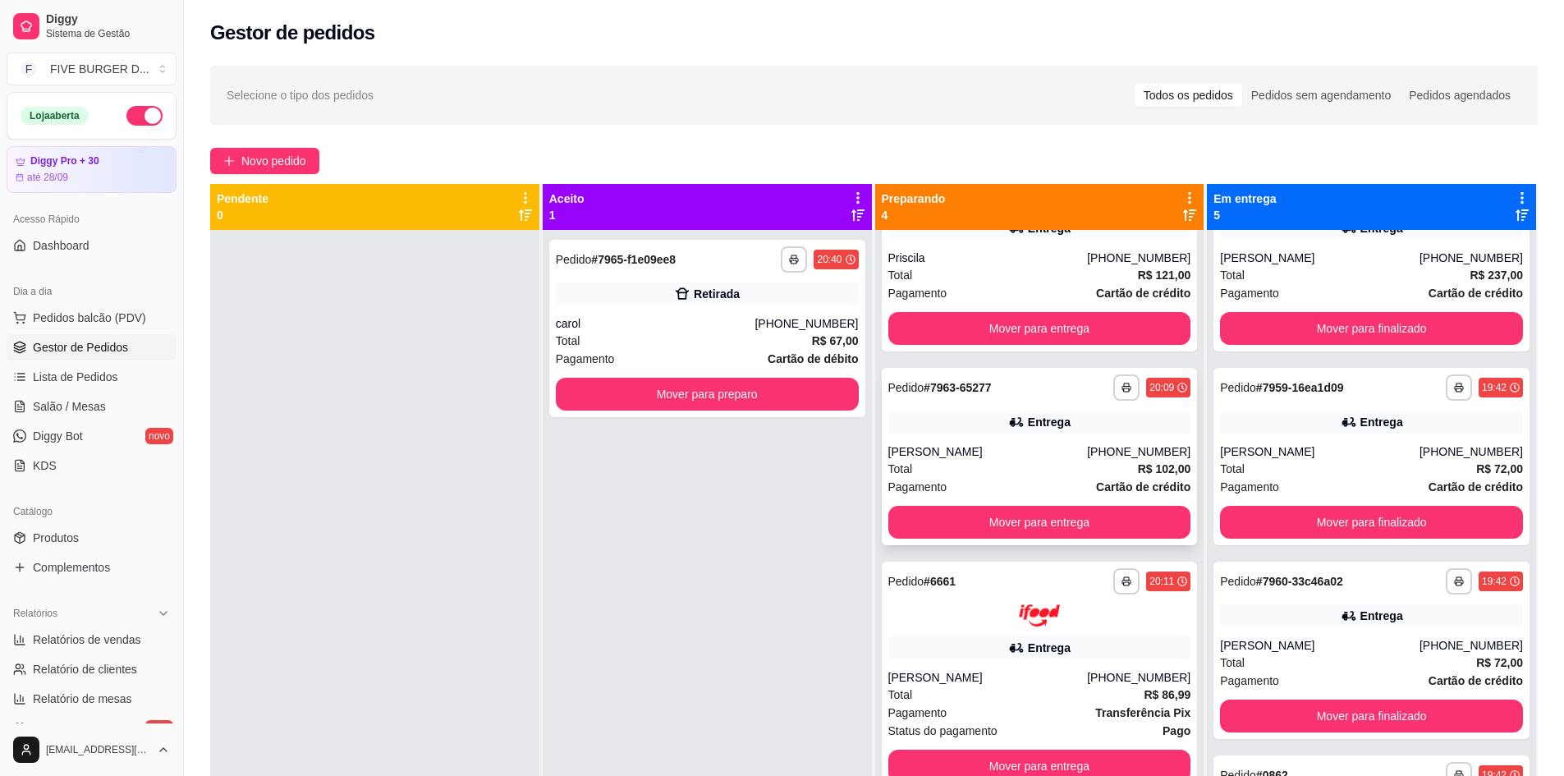
click at [1008, 429] on icon at bounding box center [1016, 422] width 16 height 16
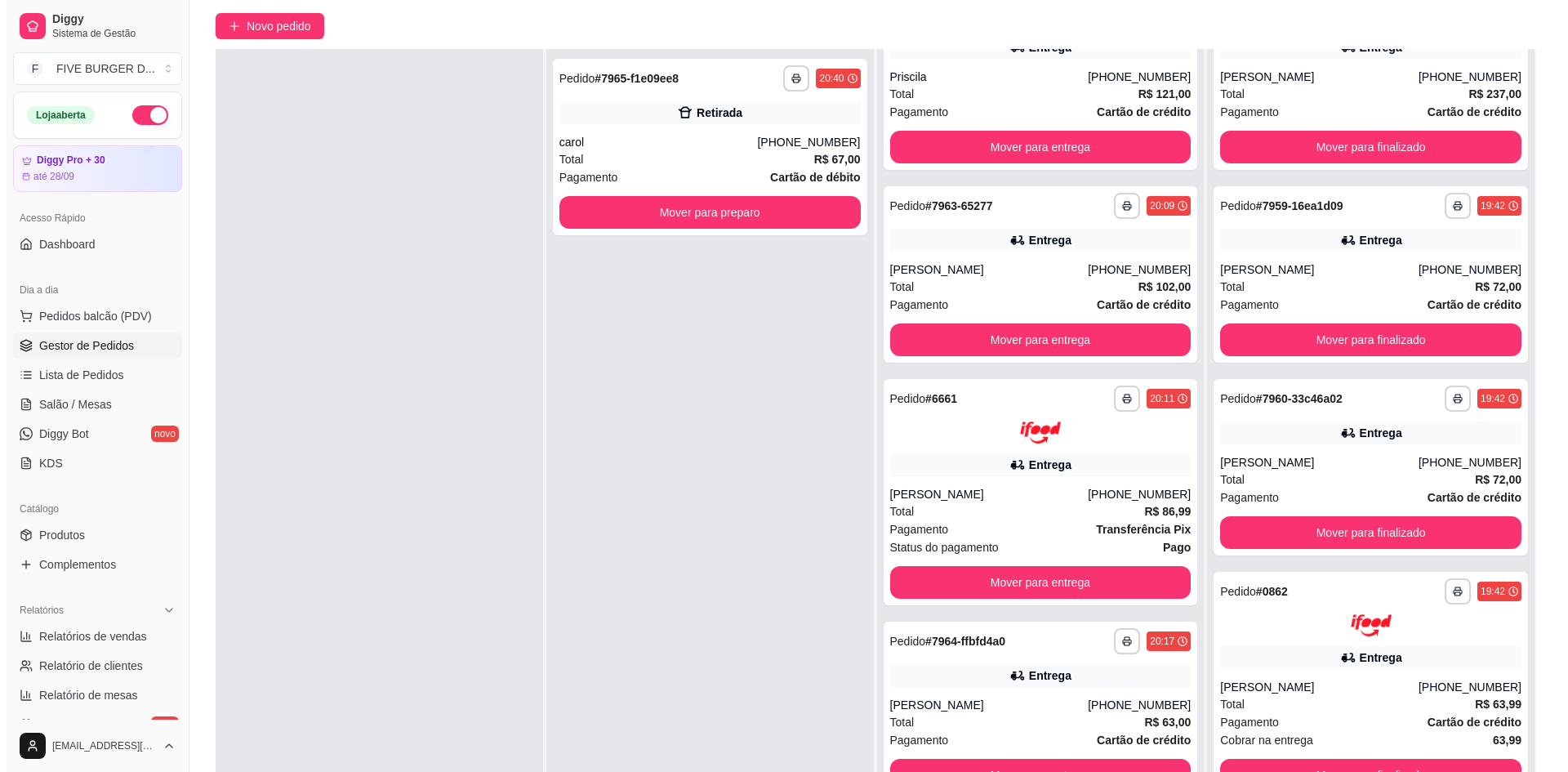
scroll to position [249, 0]
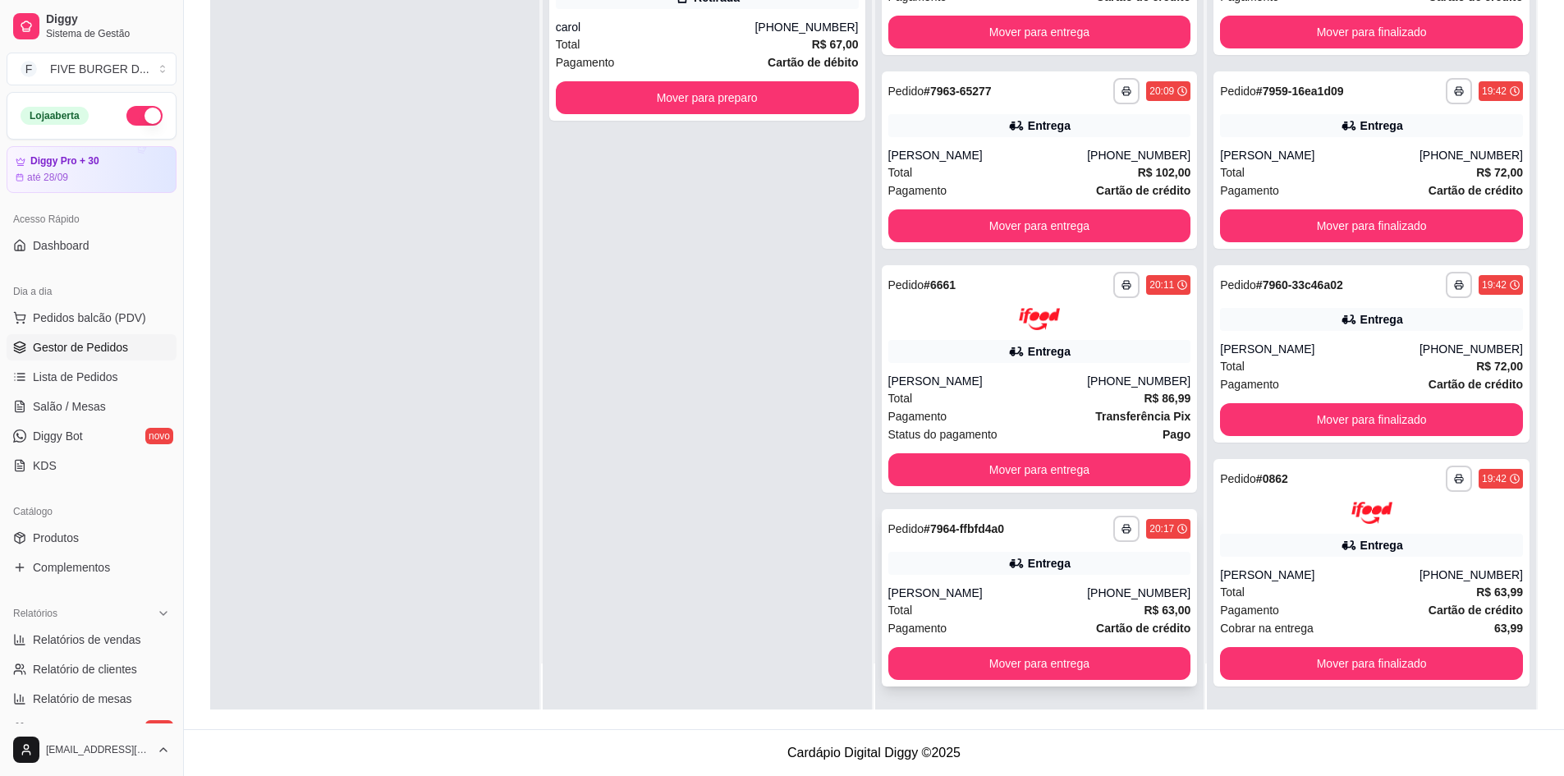
click at [1025, 586] on div "[PERSON_NAME]" at bounding box center [988, 593] width 200 height 16
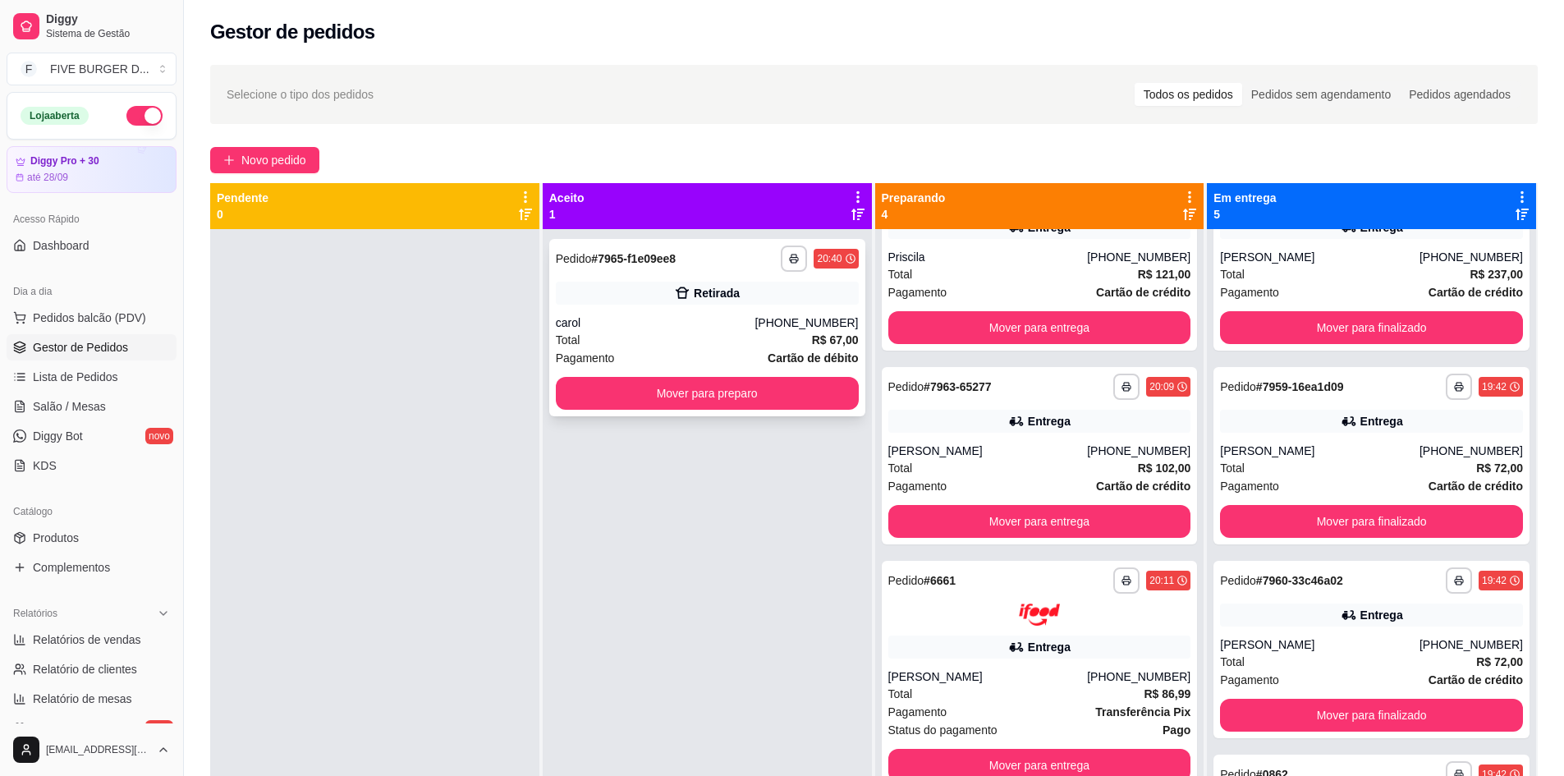
scroll to position [0, 0]
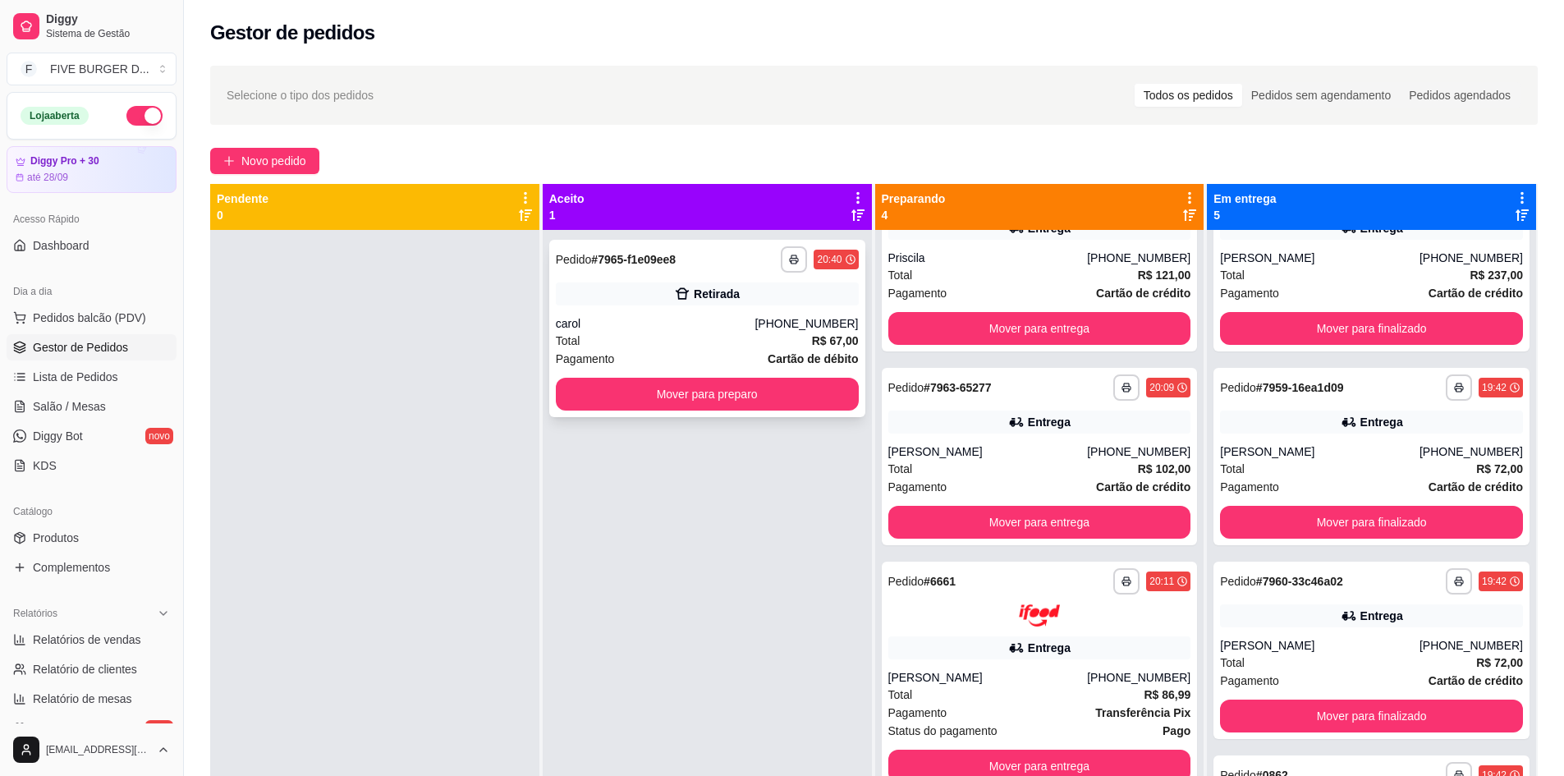
click at [666, 346] on div "Total R$ 67,00" at bounding box center [707, 341] width 303 height 18
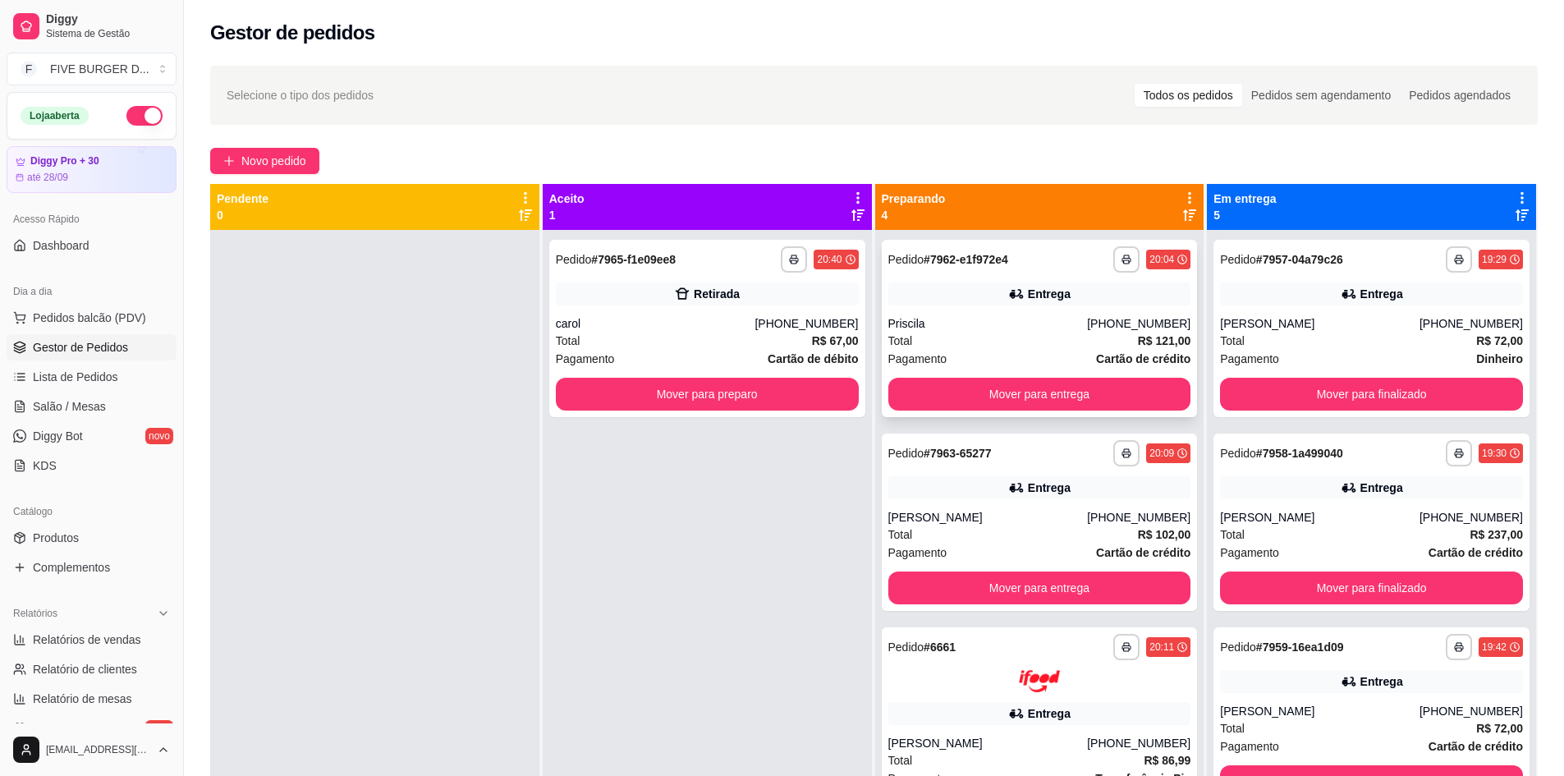
click at [1094, 333] on div "Total R$ 121,00" at bounding box center [1039, 341] width 303 height 18
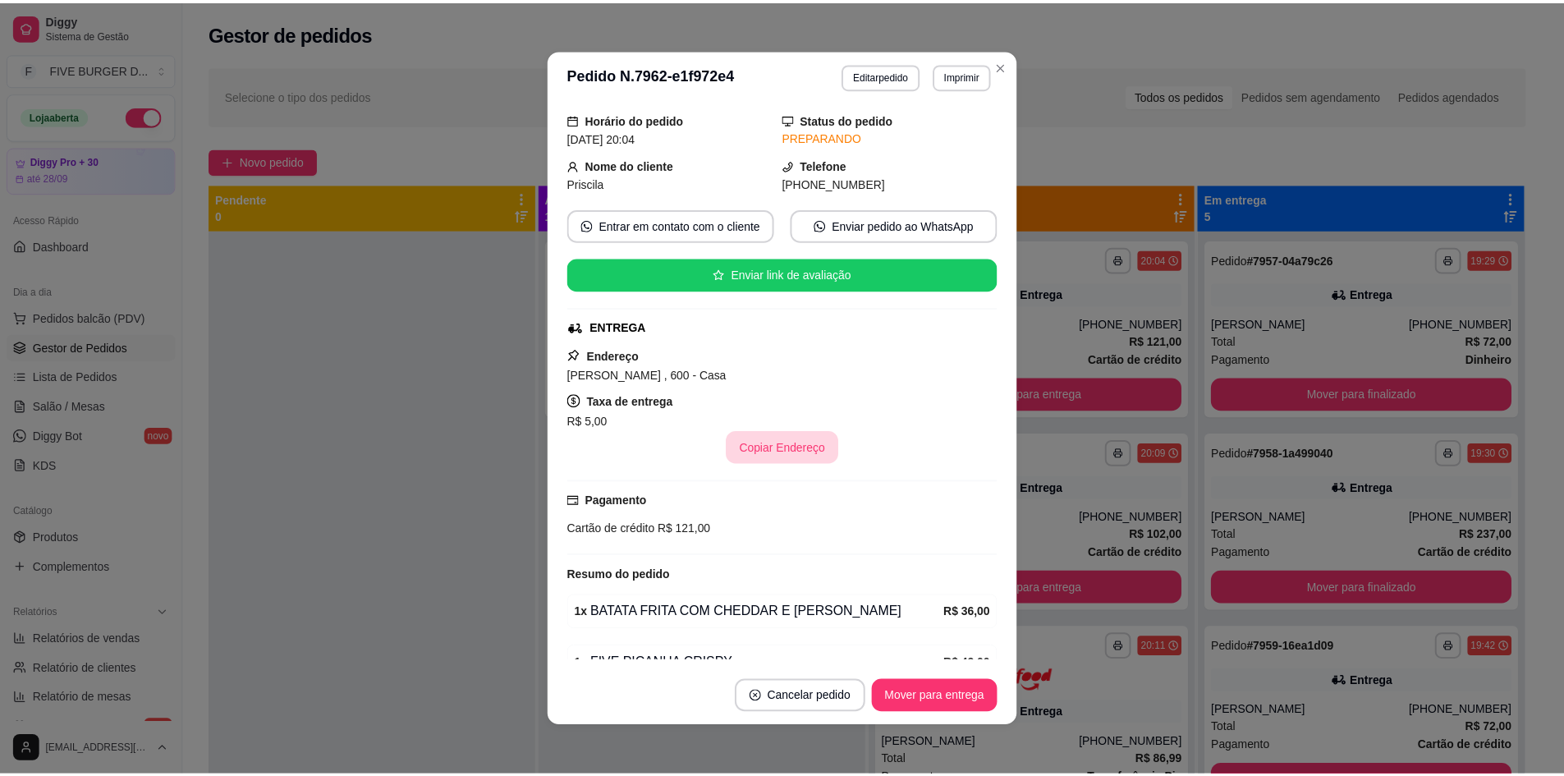
scroll to position [268, 0]
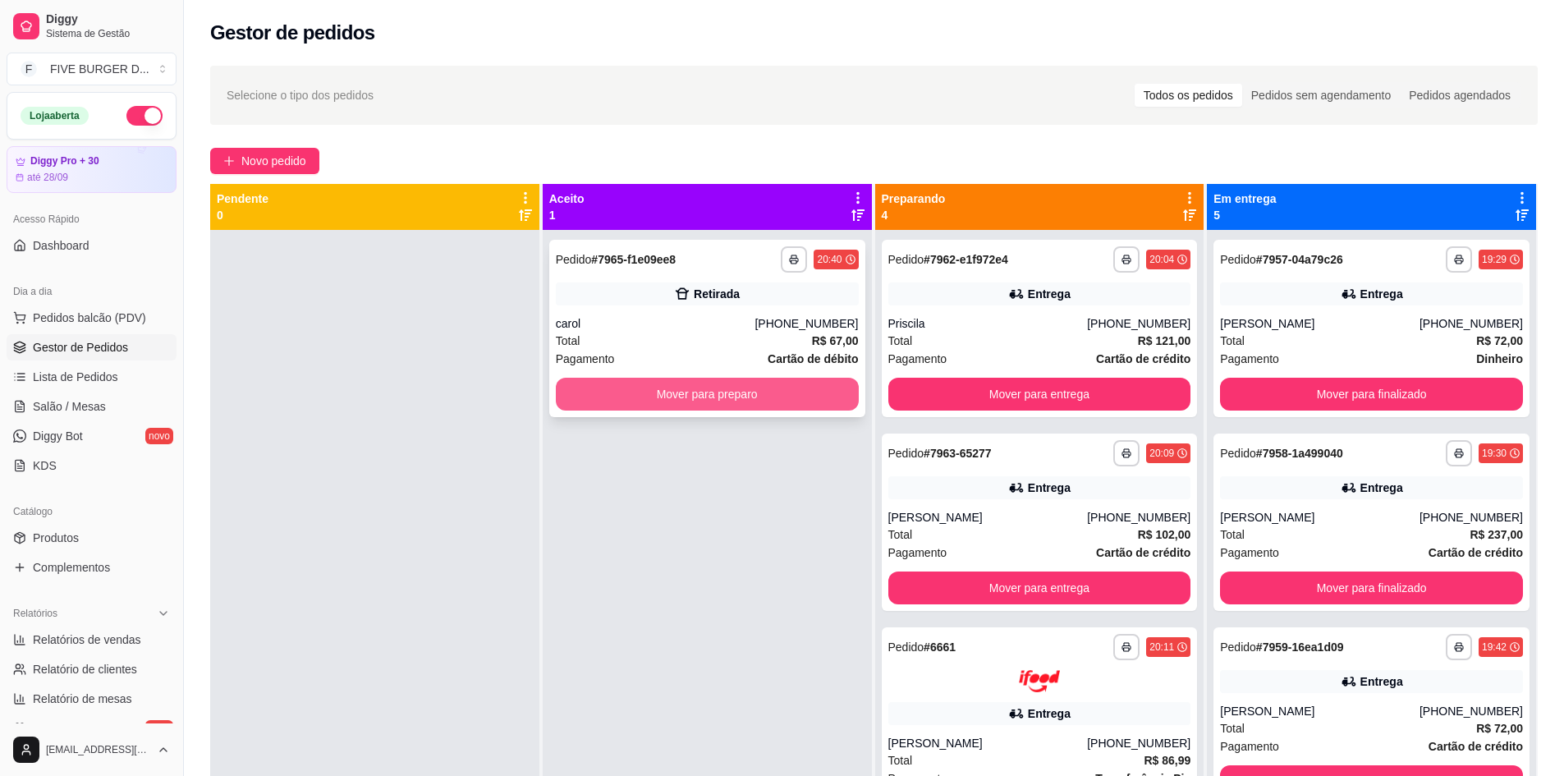
click at [725, 409] on button "Mover para preparo" at bounding box center [707, 394] width 303 height 33
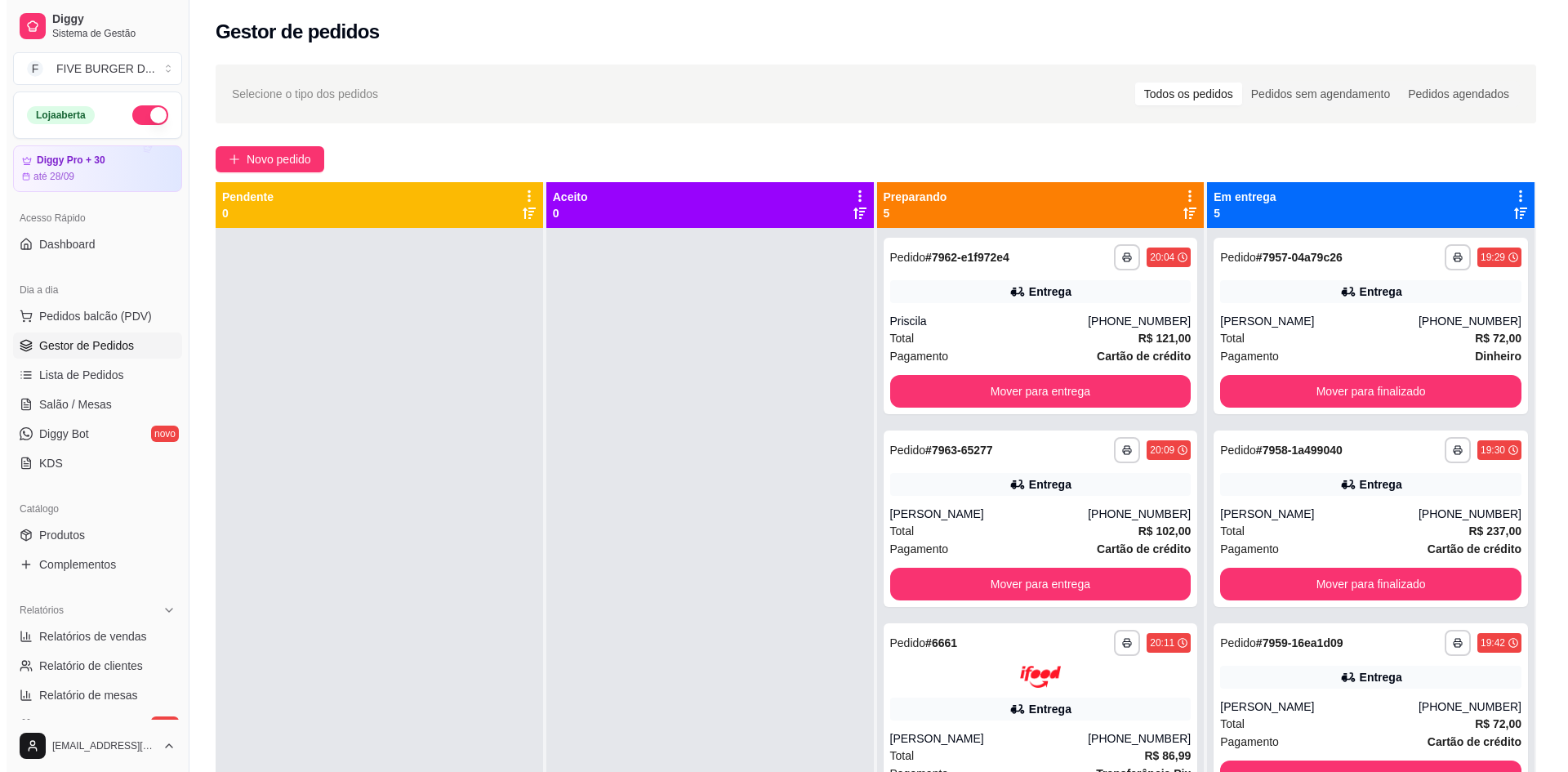
scroll to position [0, 0]
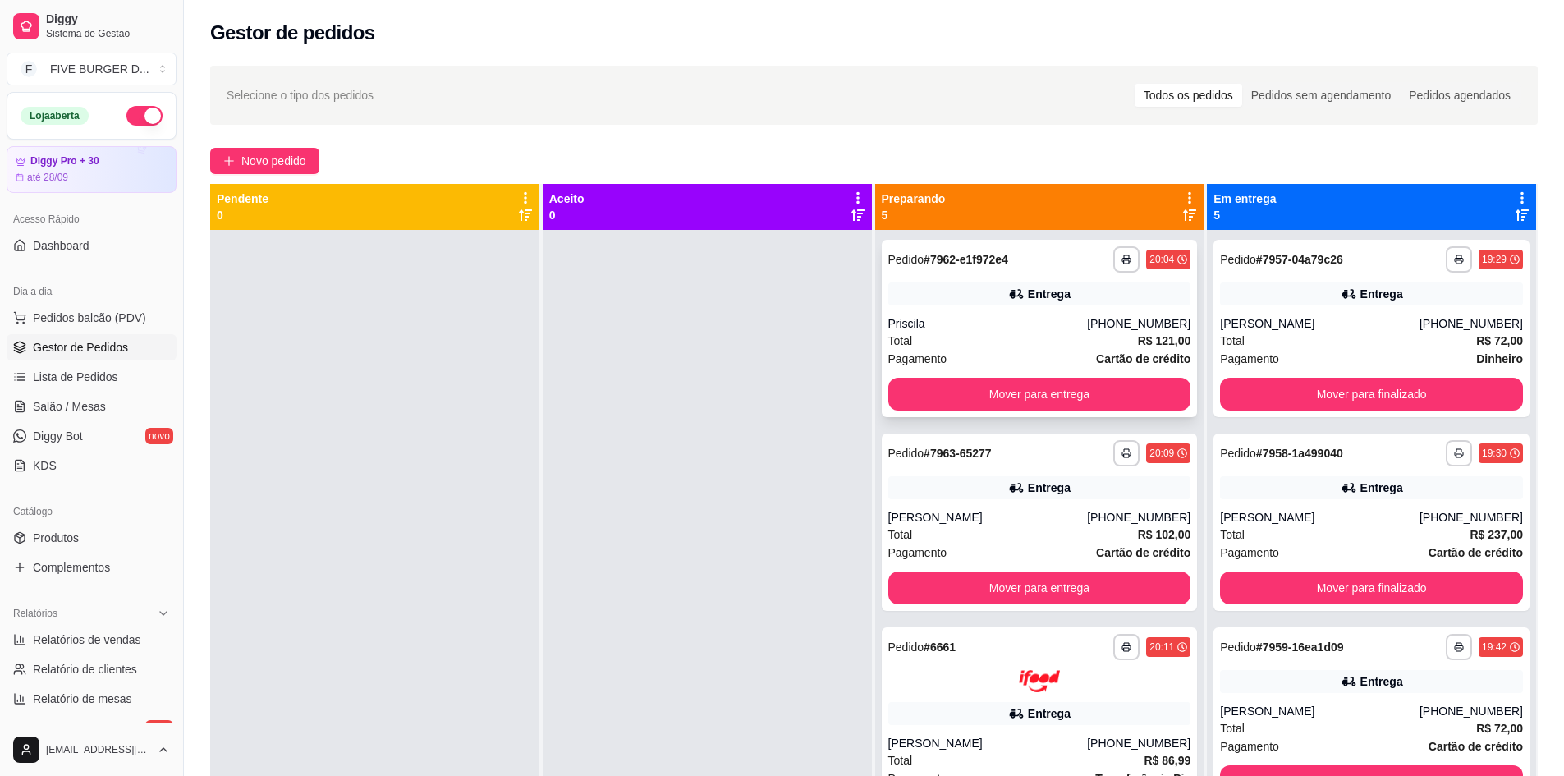
click at [1028, 305] on div "**********" at bounding box center [1040, 328] width 316 height 177
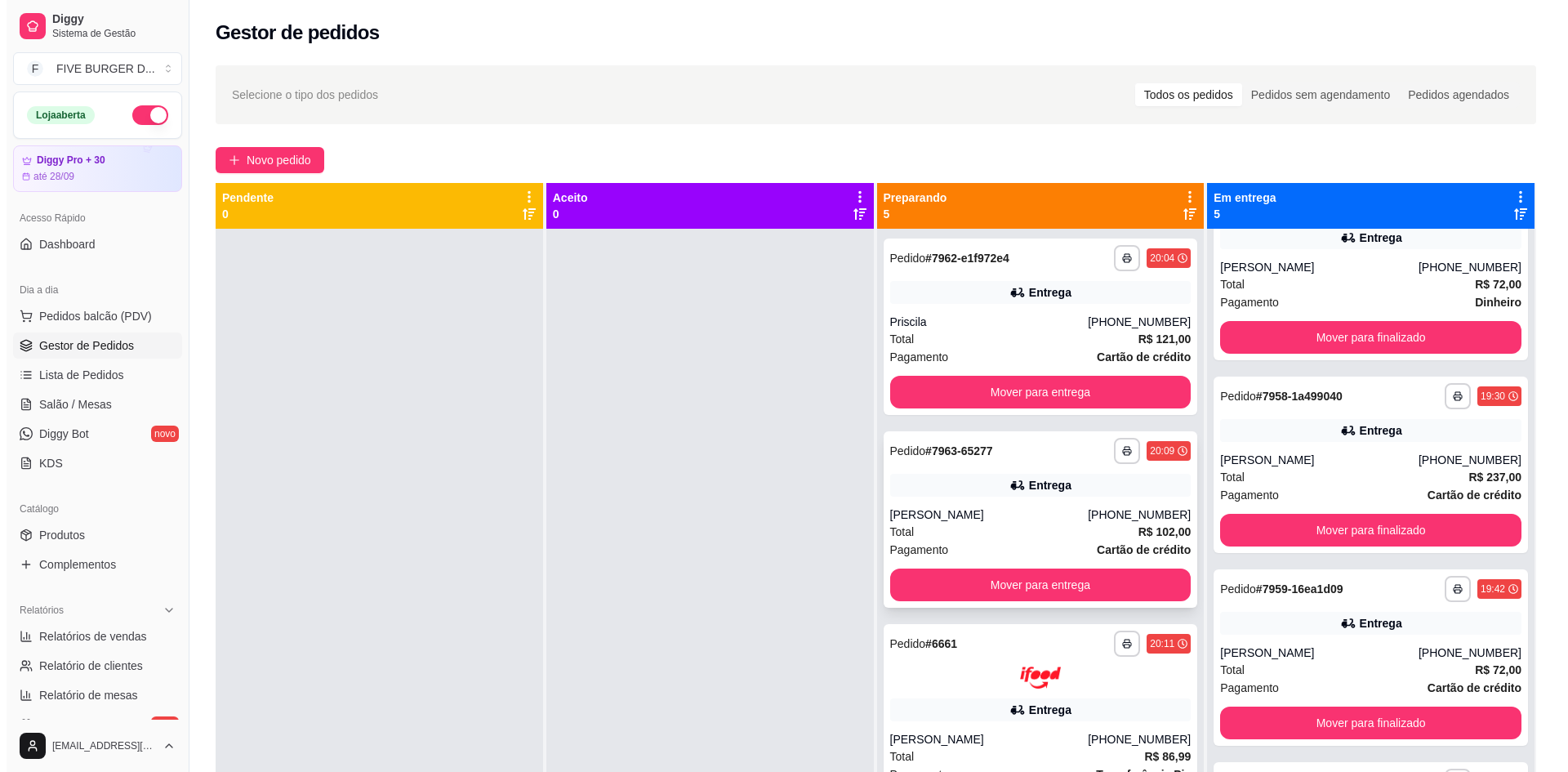
scroll to position [82, 0]
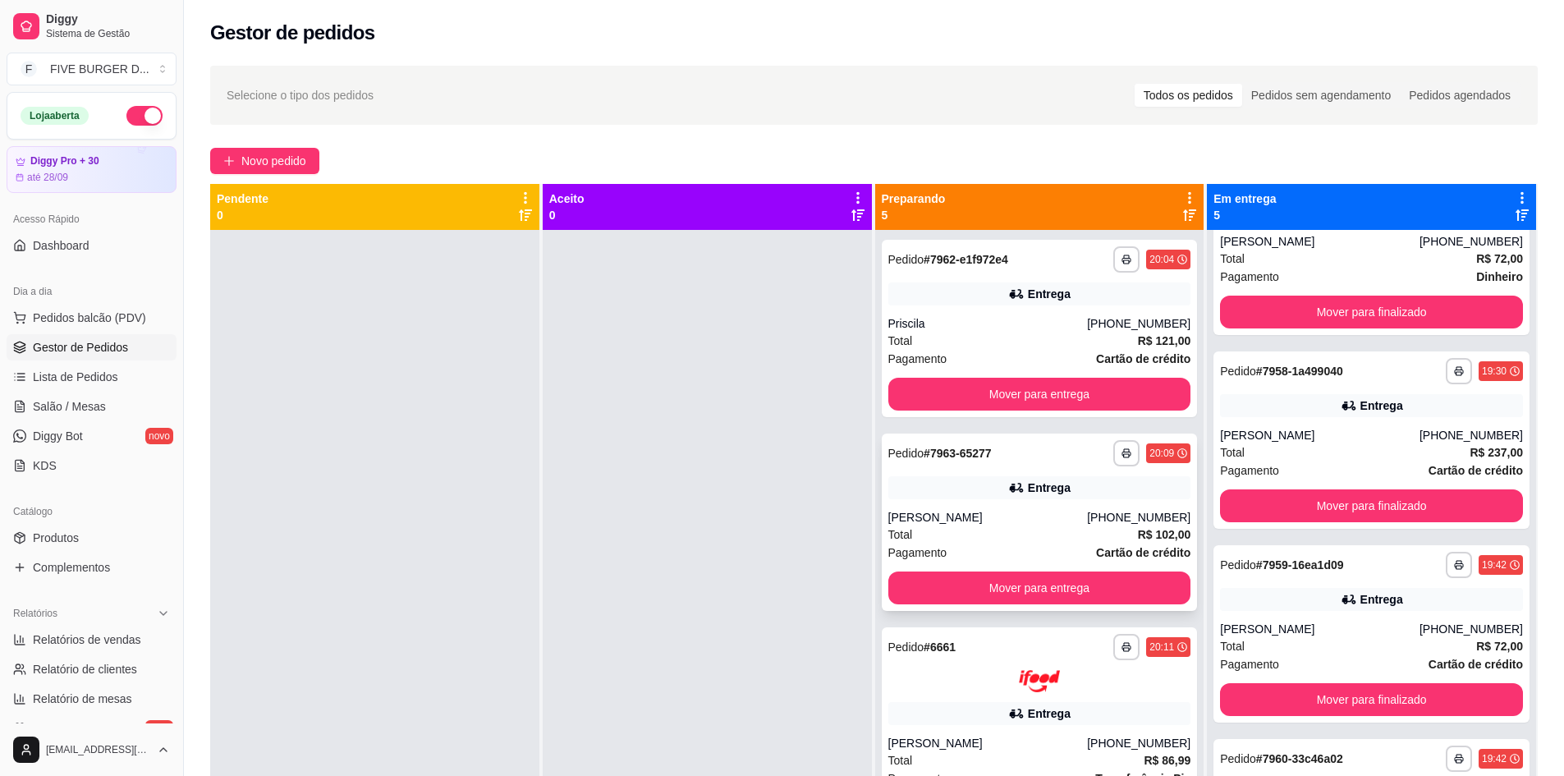
click at [980, 482] on div "Entrega" at bounding box center [1039, 487] width 303 height 23
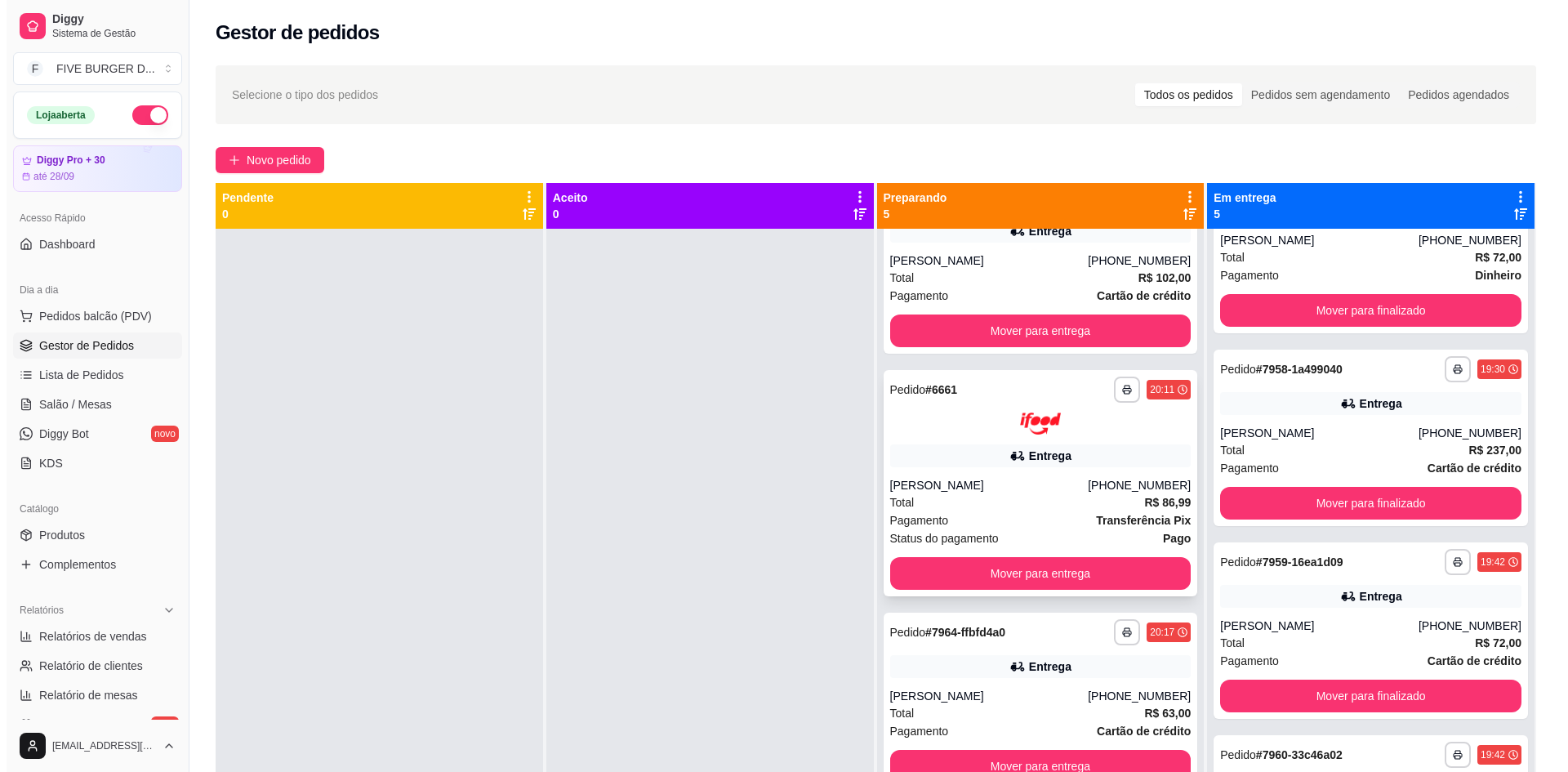
scroll to position [258, 0]
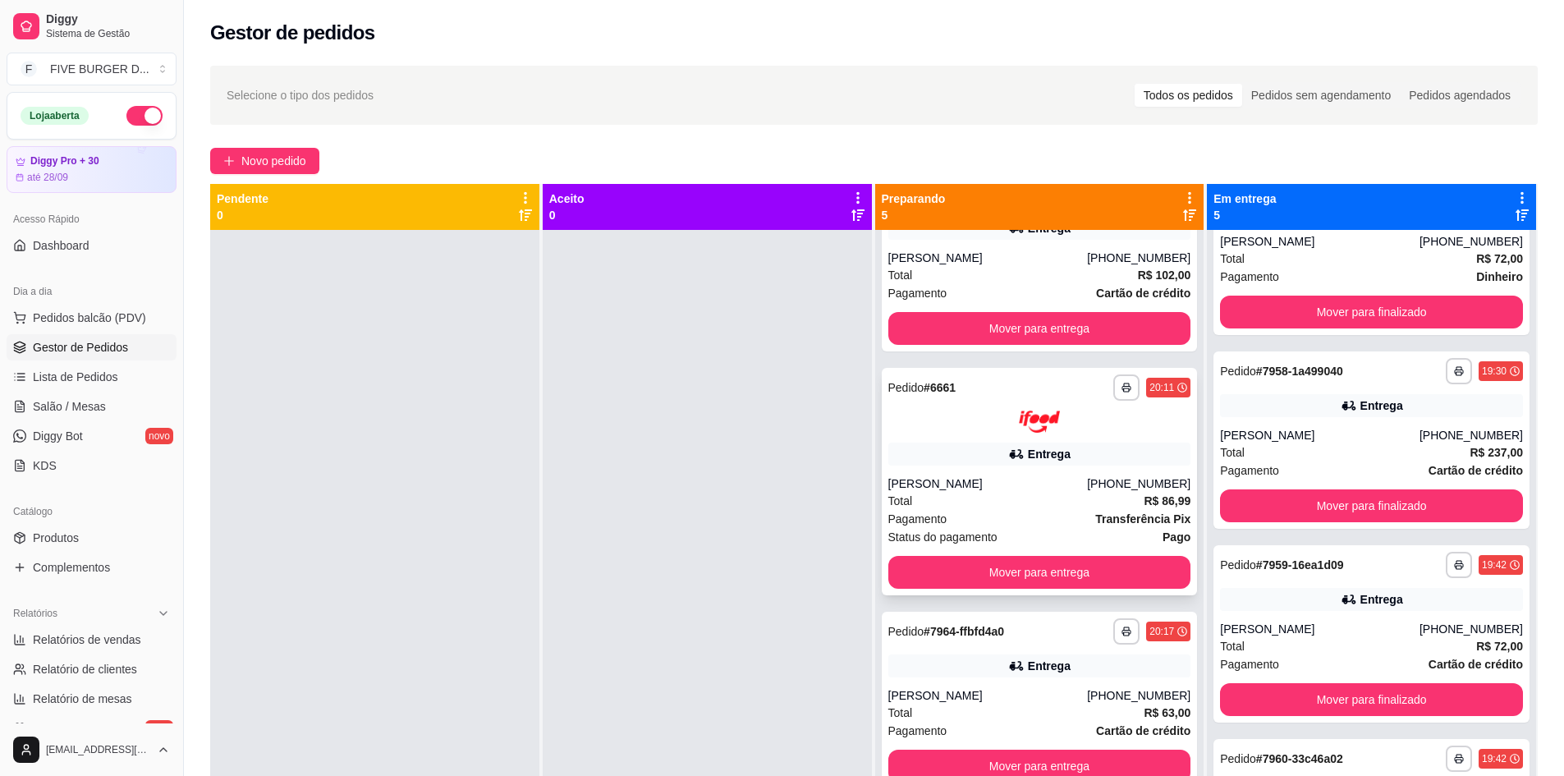
click at [981, 484] on div "[PERSON_NAME]" at bounding box center [988, 483] width 200 height 16
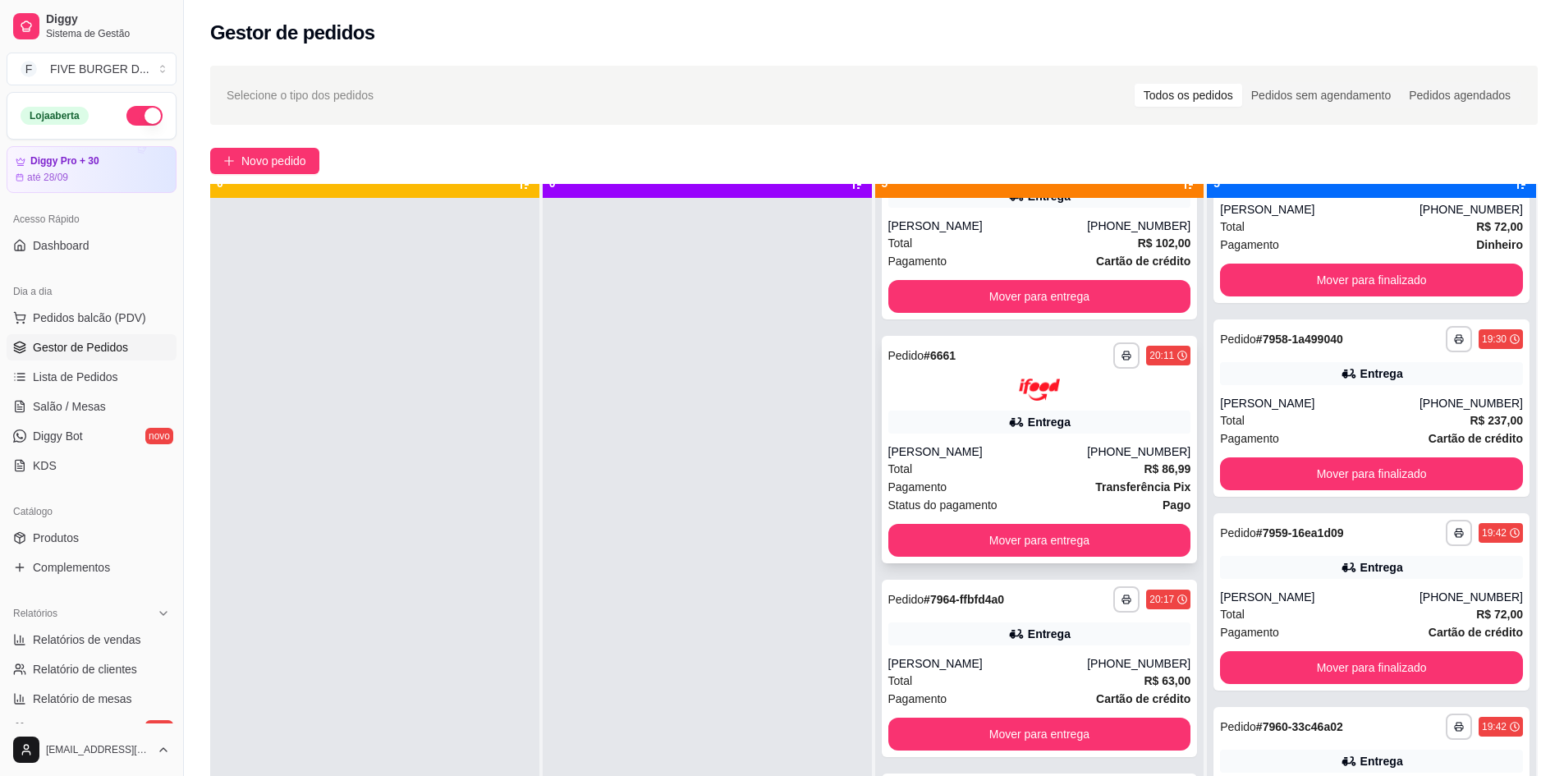
scroll to position [46, 0]
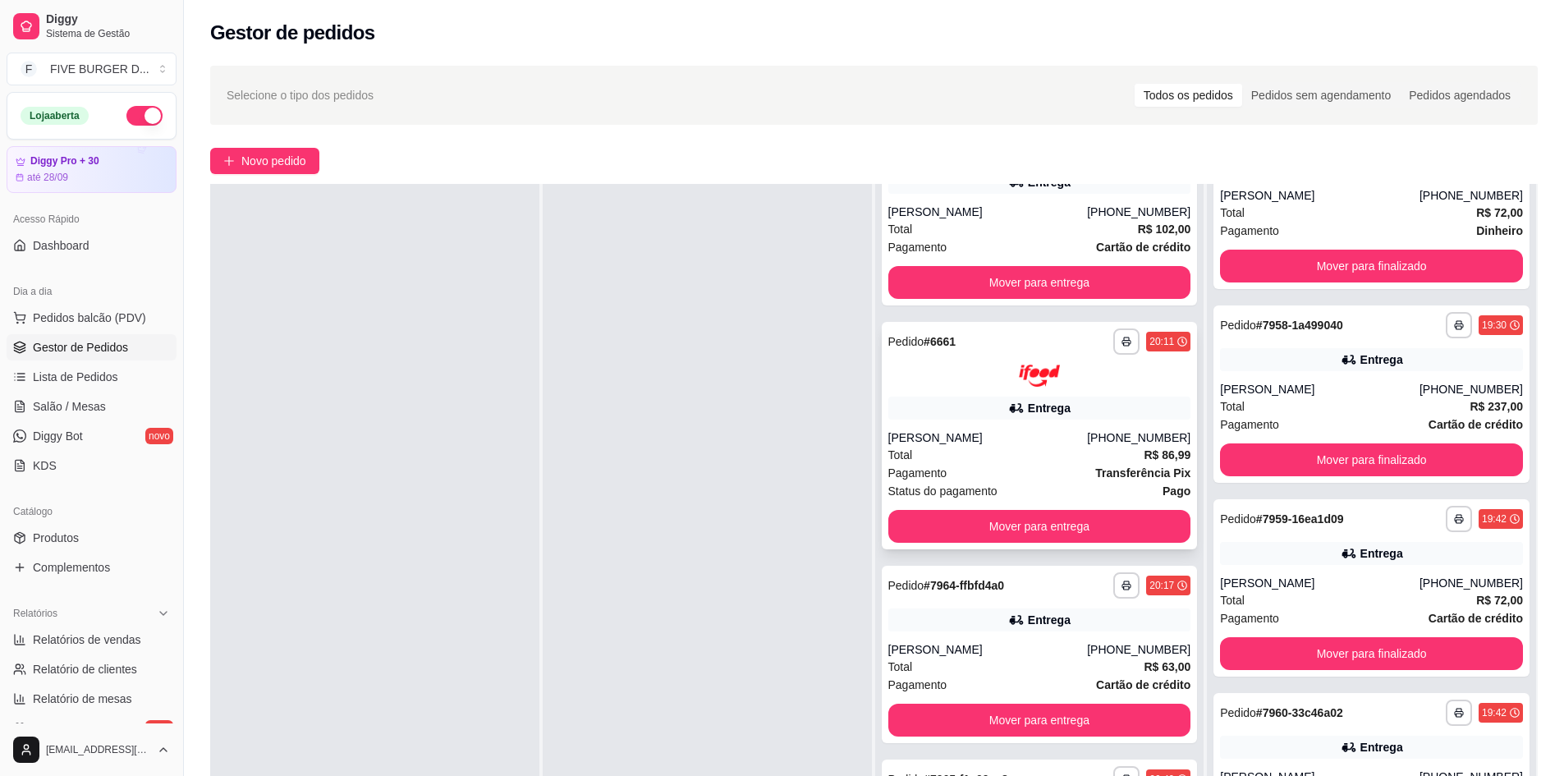
click at [998, 398] on div "Entrega" at bounding box center [1039, 408] width 303 height 23
click at [993, 456] on div "Total R$ 86,99" at bounding box center [1039, 455] width 303 height 18
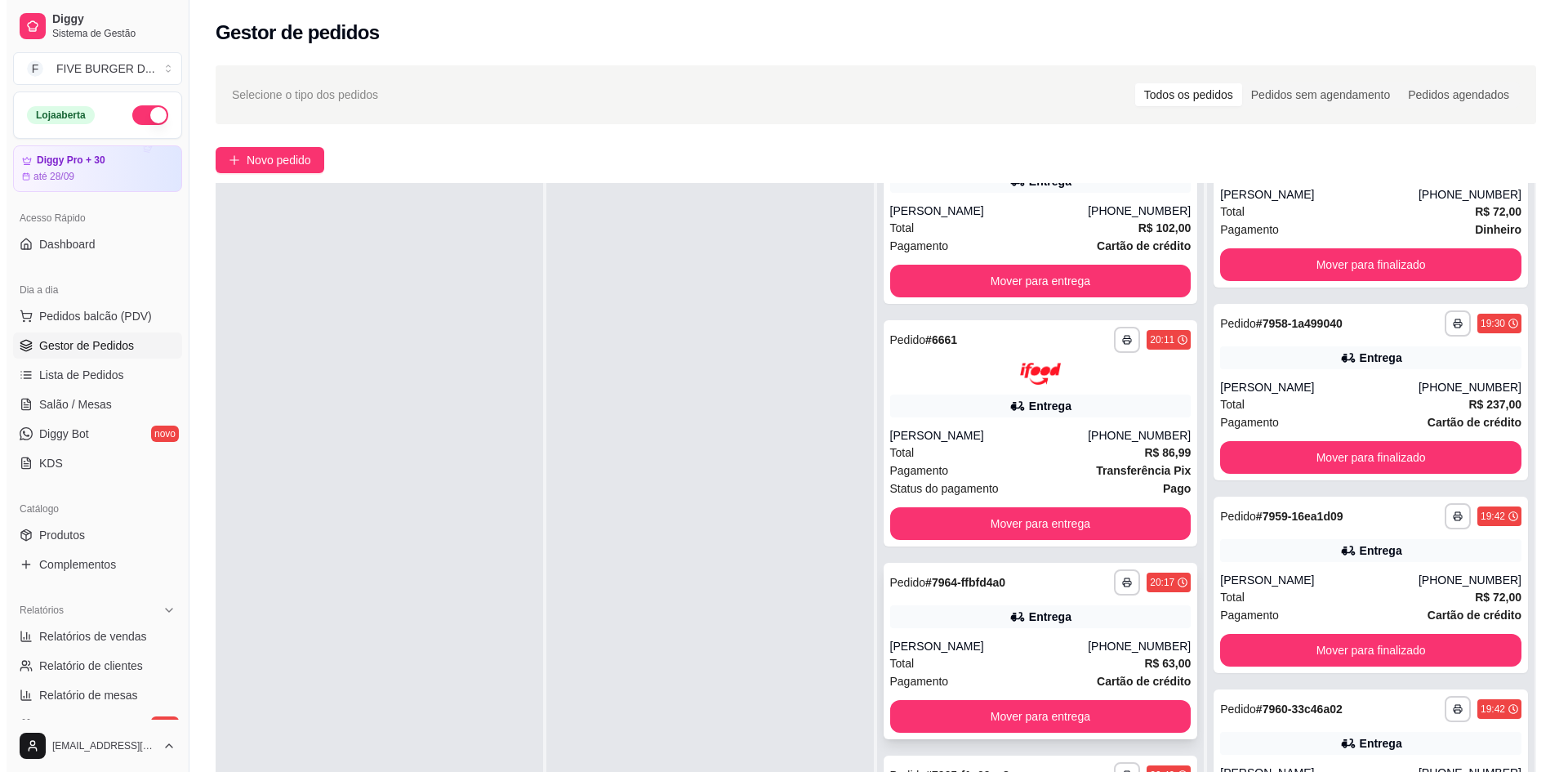
scroll to position [245, 0]
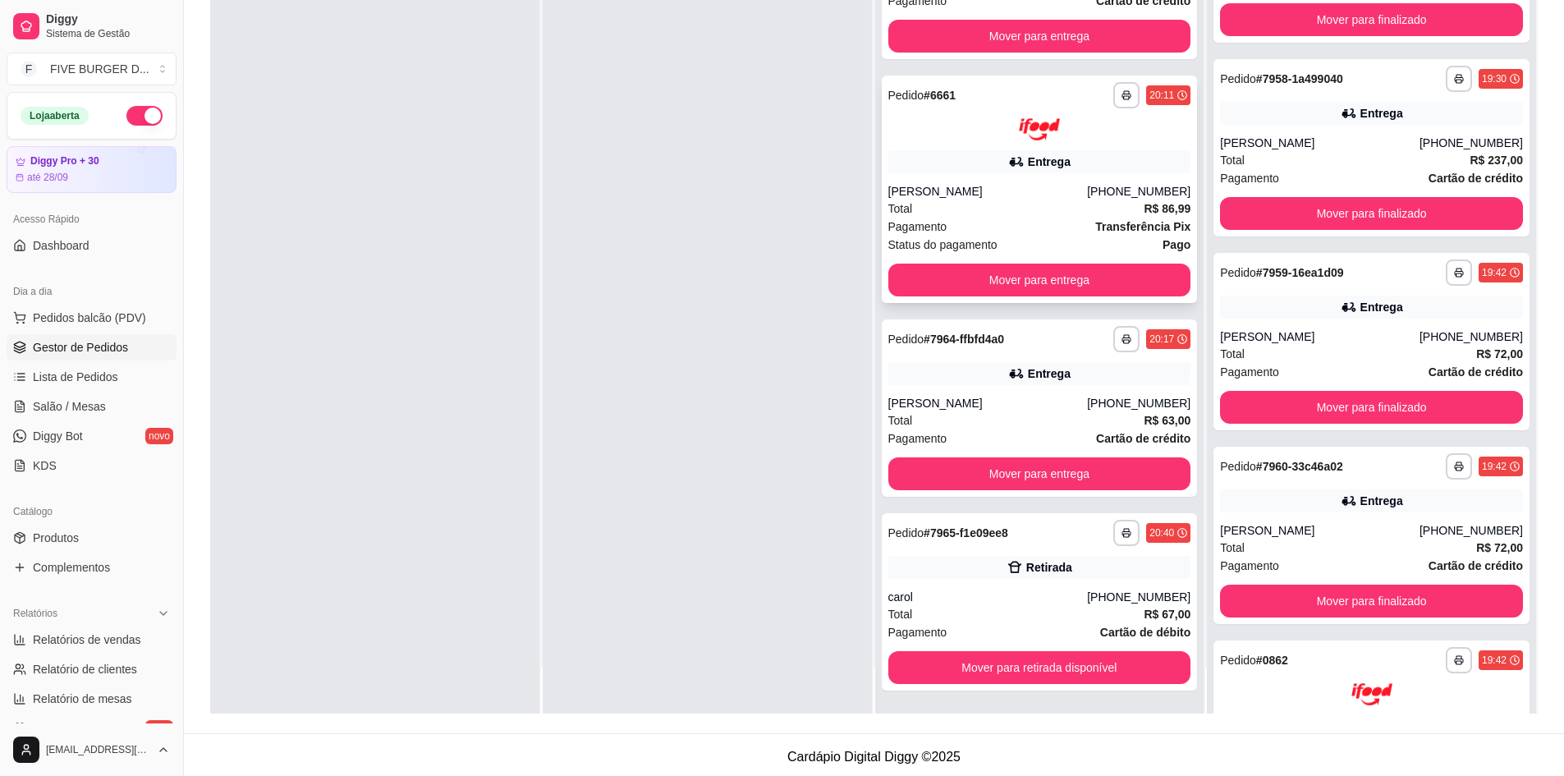
click at [951, 186] on div "[PERSON_NAME]" at bounding box center [988, 191] width 200 height 16
click at [970, 390] on div "**********" at bounding box center [1040, 407] width 316 height 177
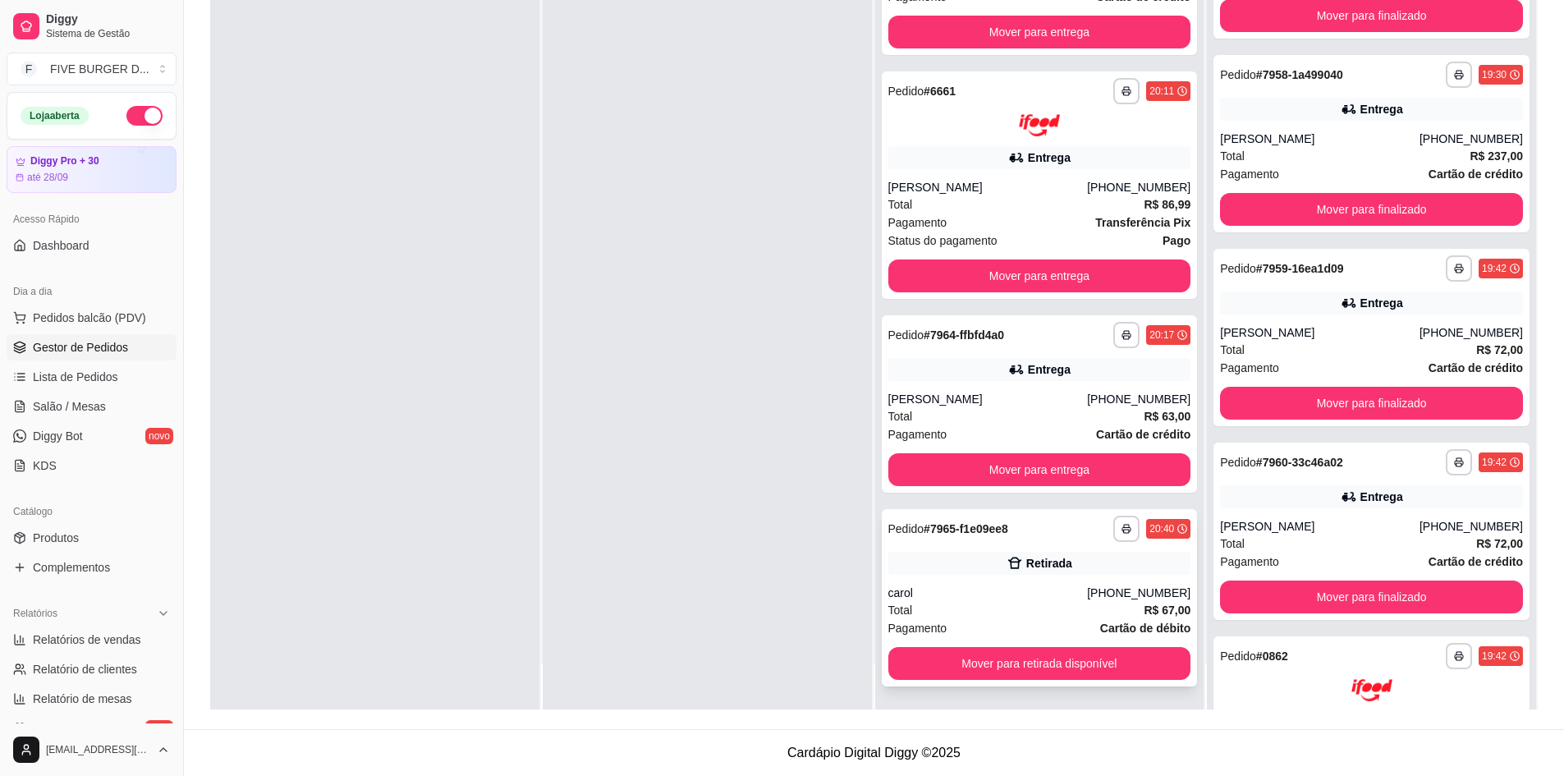
click at [1058, 556] on div "Retirada" at bounding box center [1039, 563] width 303 height 23
click at [1080, 667] on button "Mover para retirada disponível" at bounding box center [1039, 663] width 303 height 33
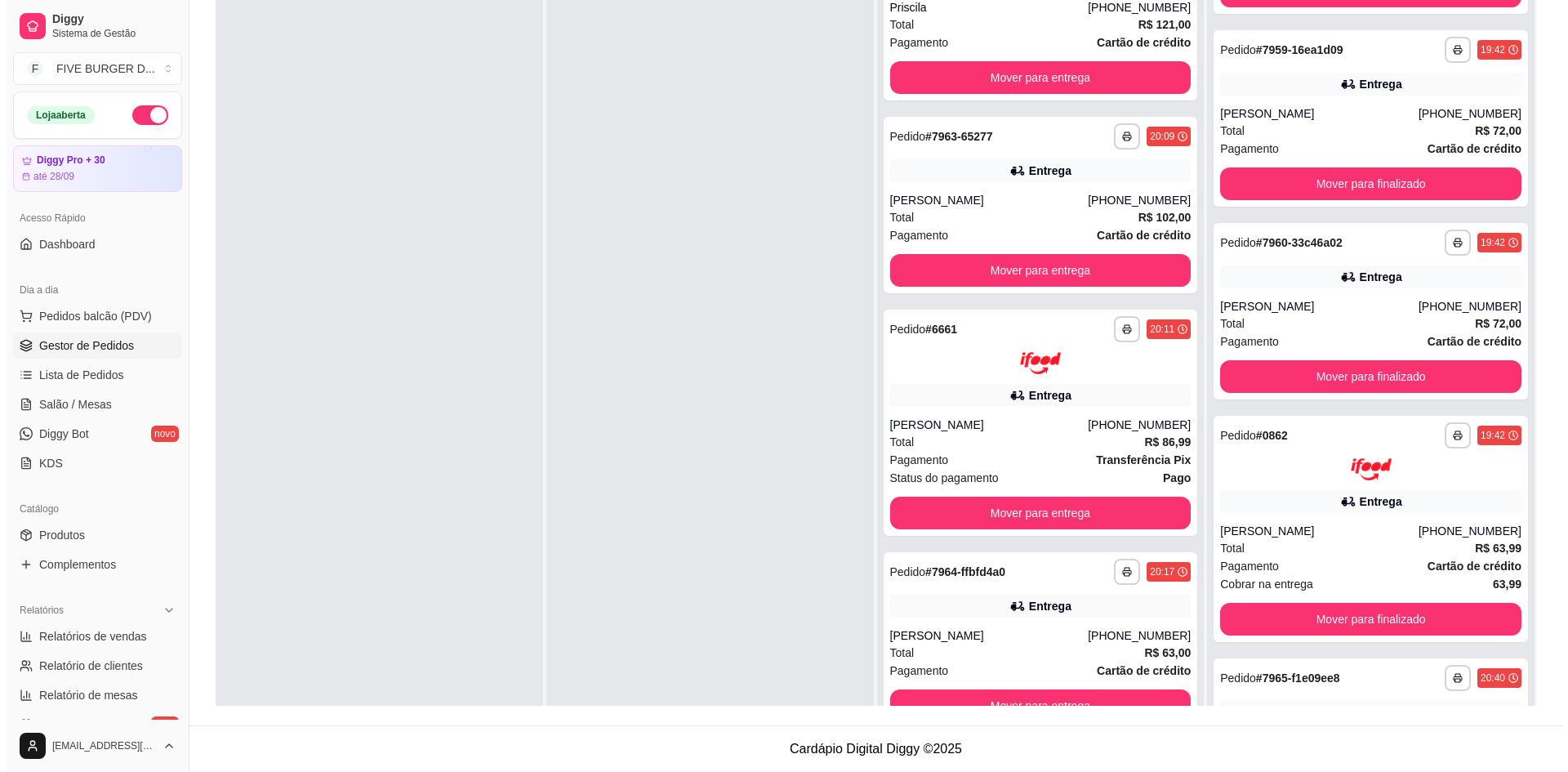
scroll to position [409, 0]
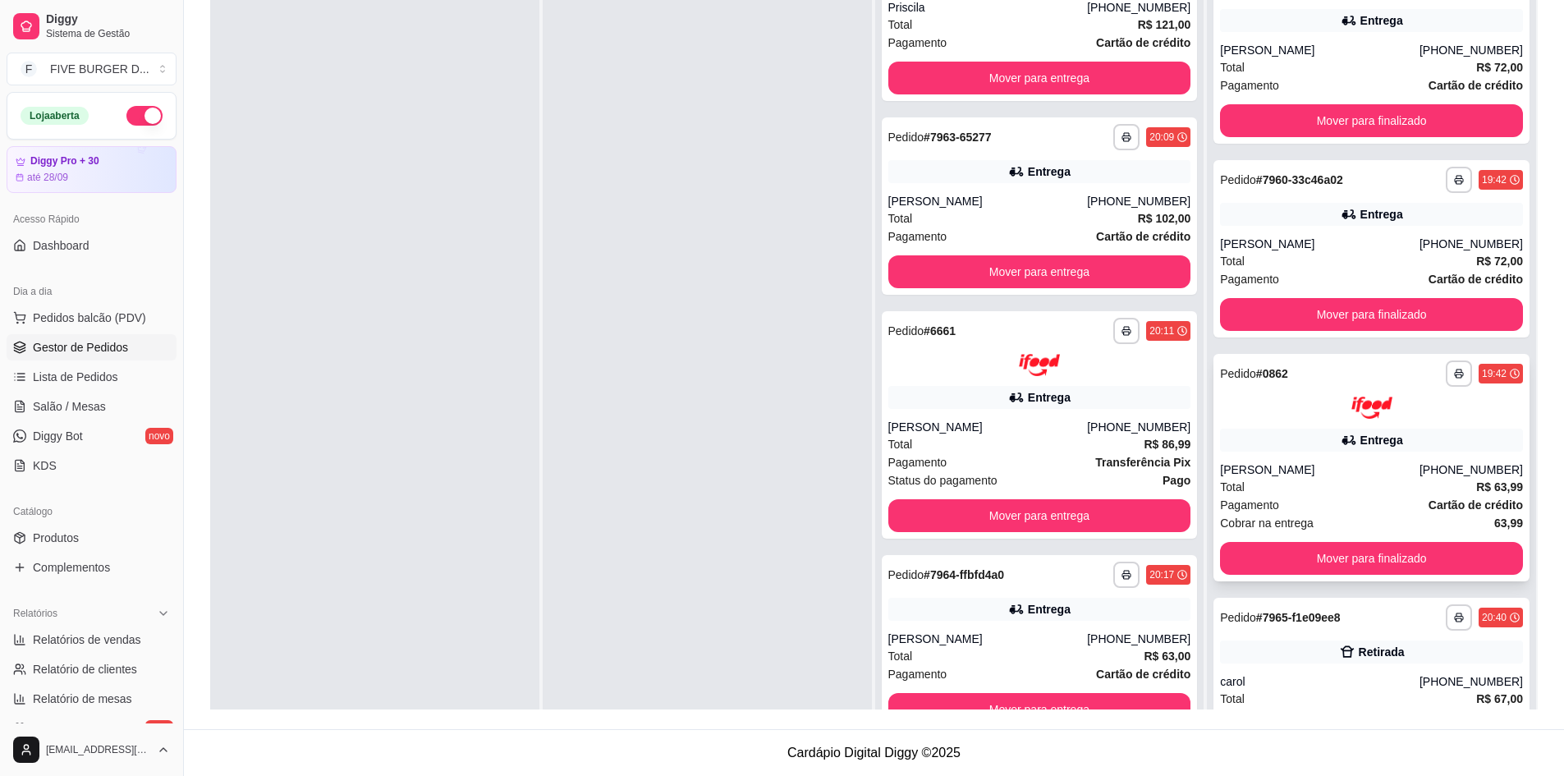
click at [1355, 480] on div "Total R$ 63,99" at bounding box center [1371, 487] width 303 height 18
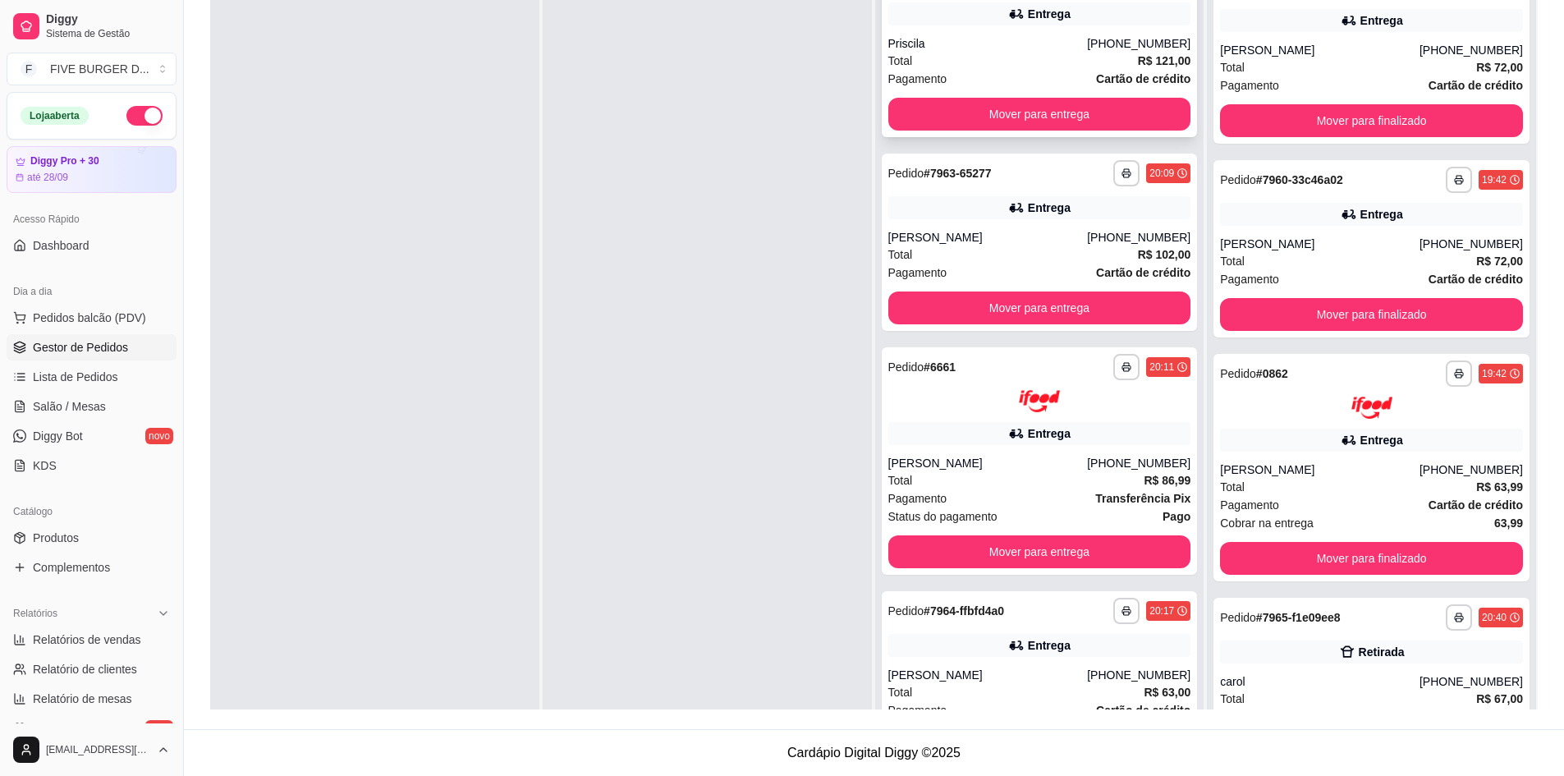
scroll to position [0, 0]
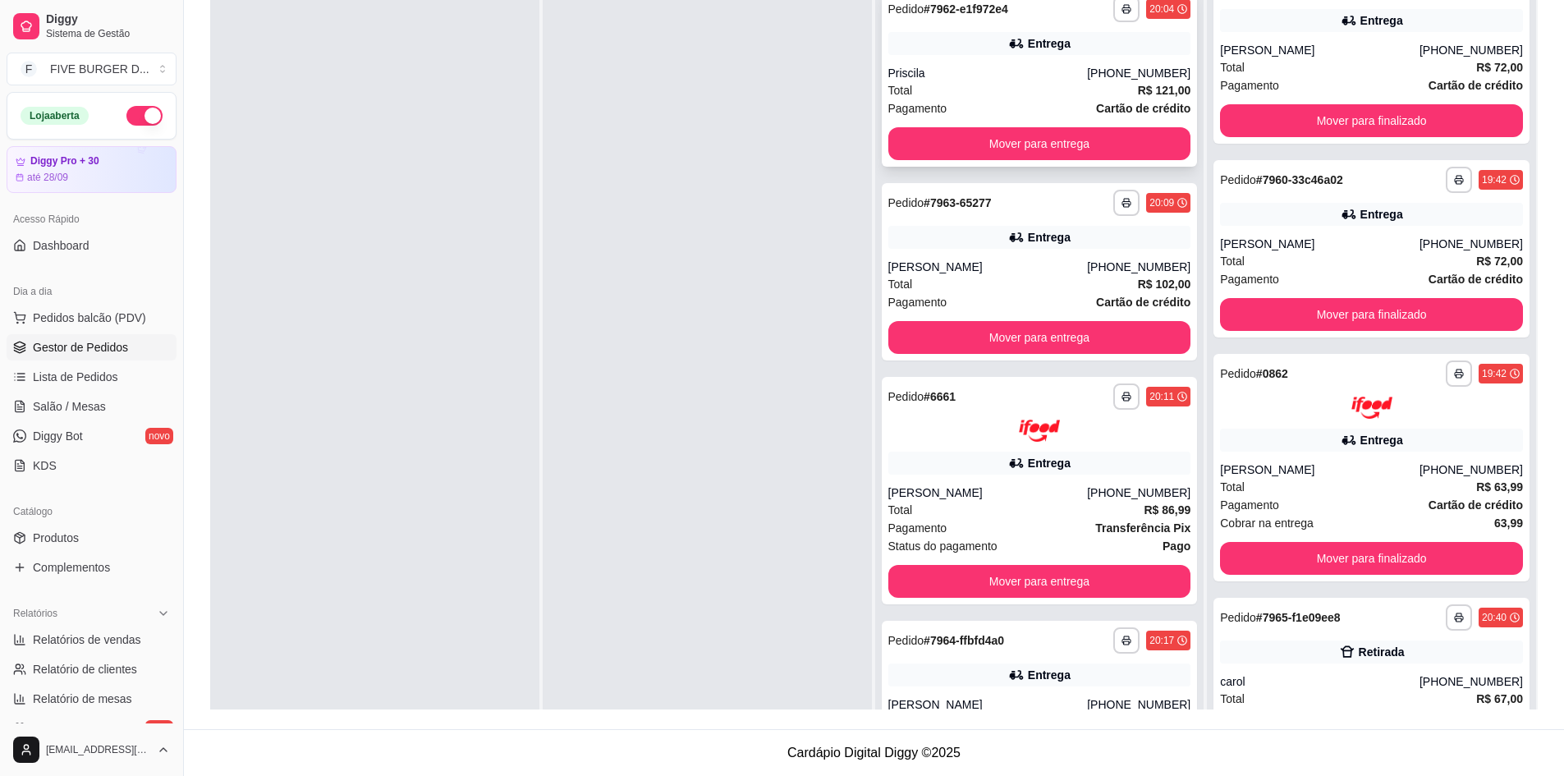
click at [1016, 67] on div "Priscila" at bounding box center [988, 73] width 200 height 16
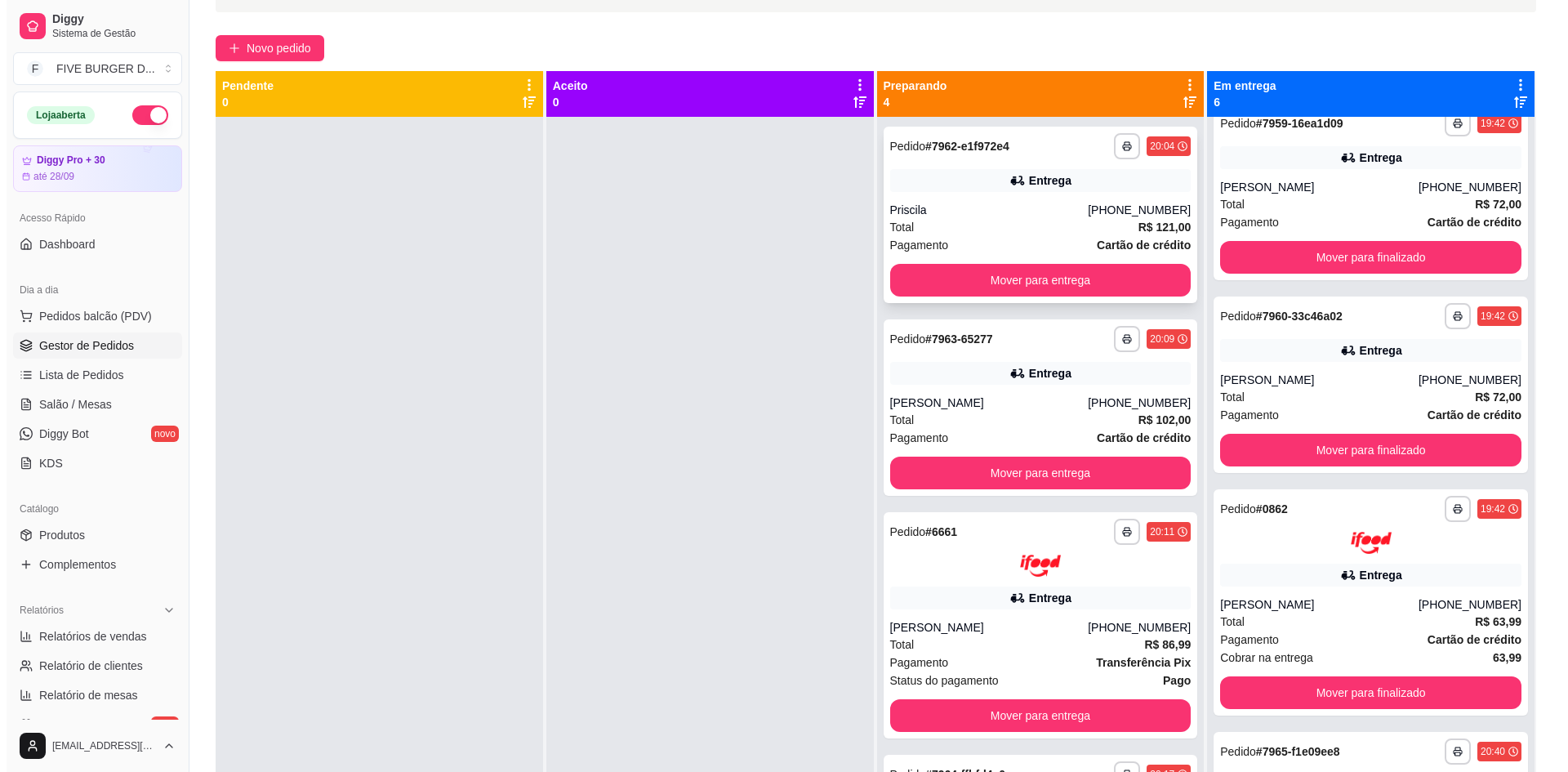
scroll to position [4, 0]
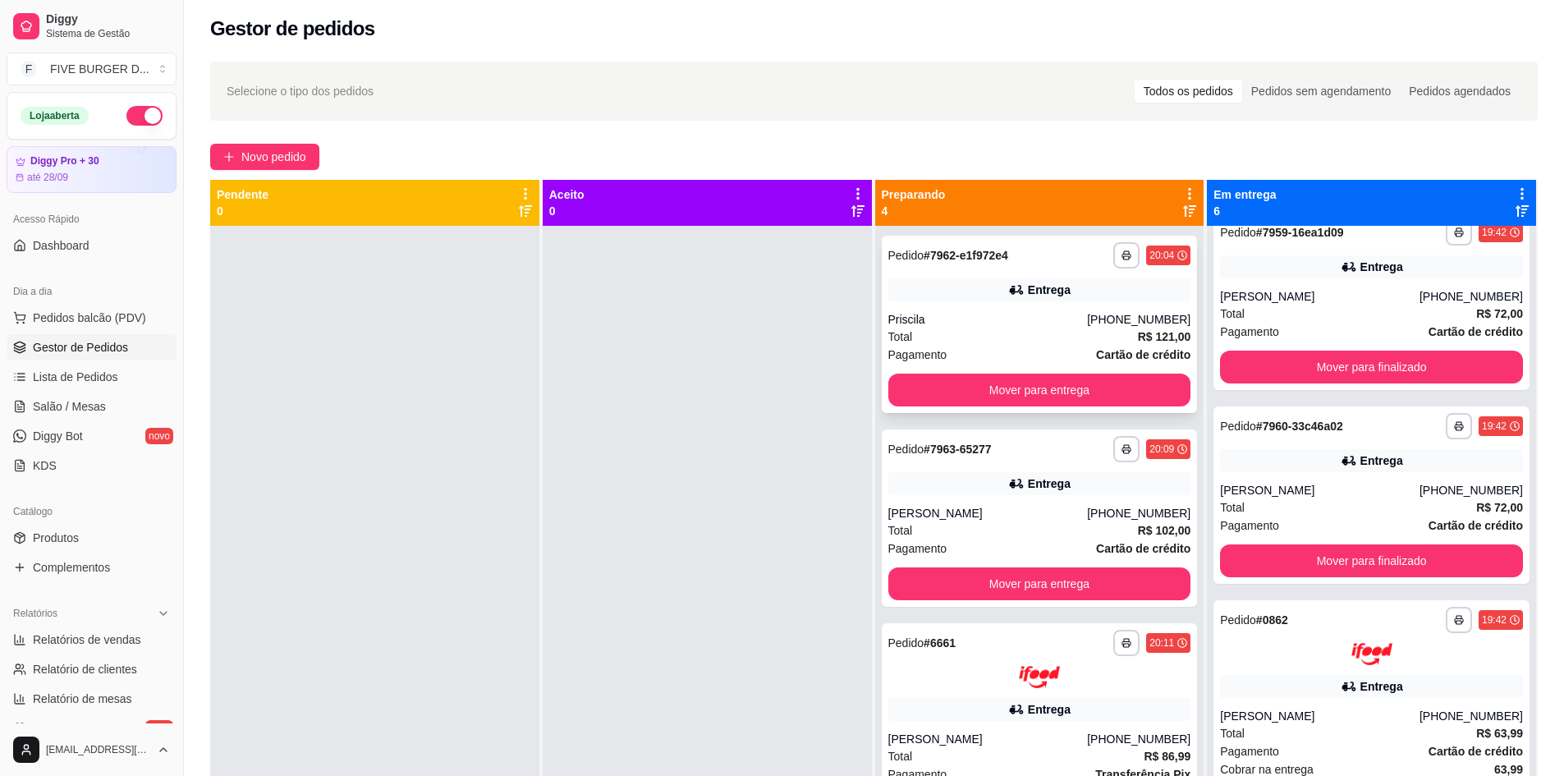
click at [1064, 302] on div "**********" at bounding box center [1040, 324] width 316 height 177
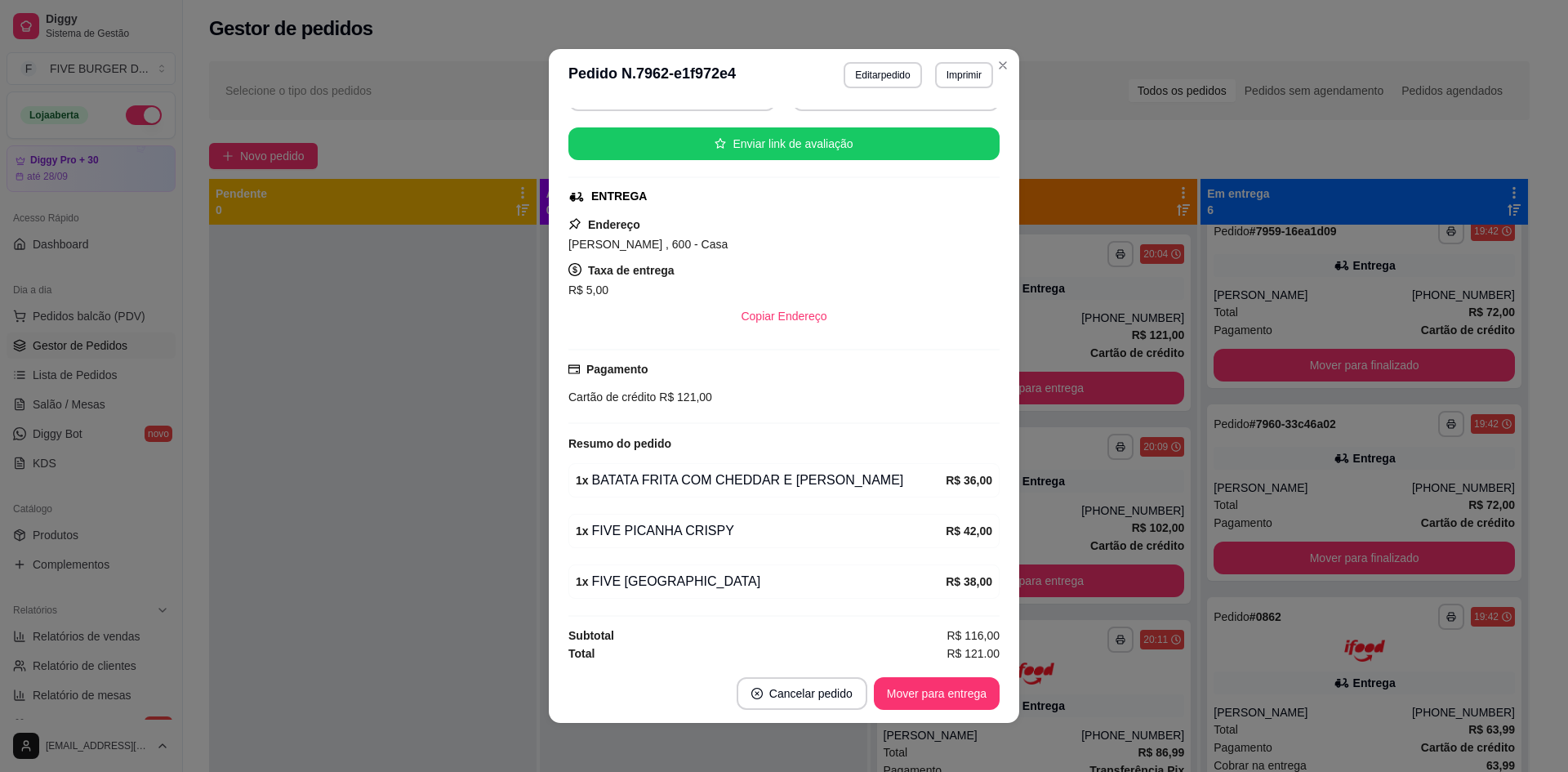
scroll to position [267, 0]
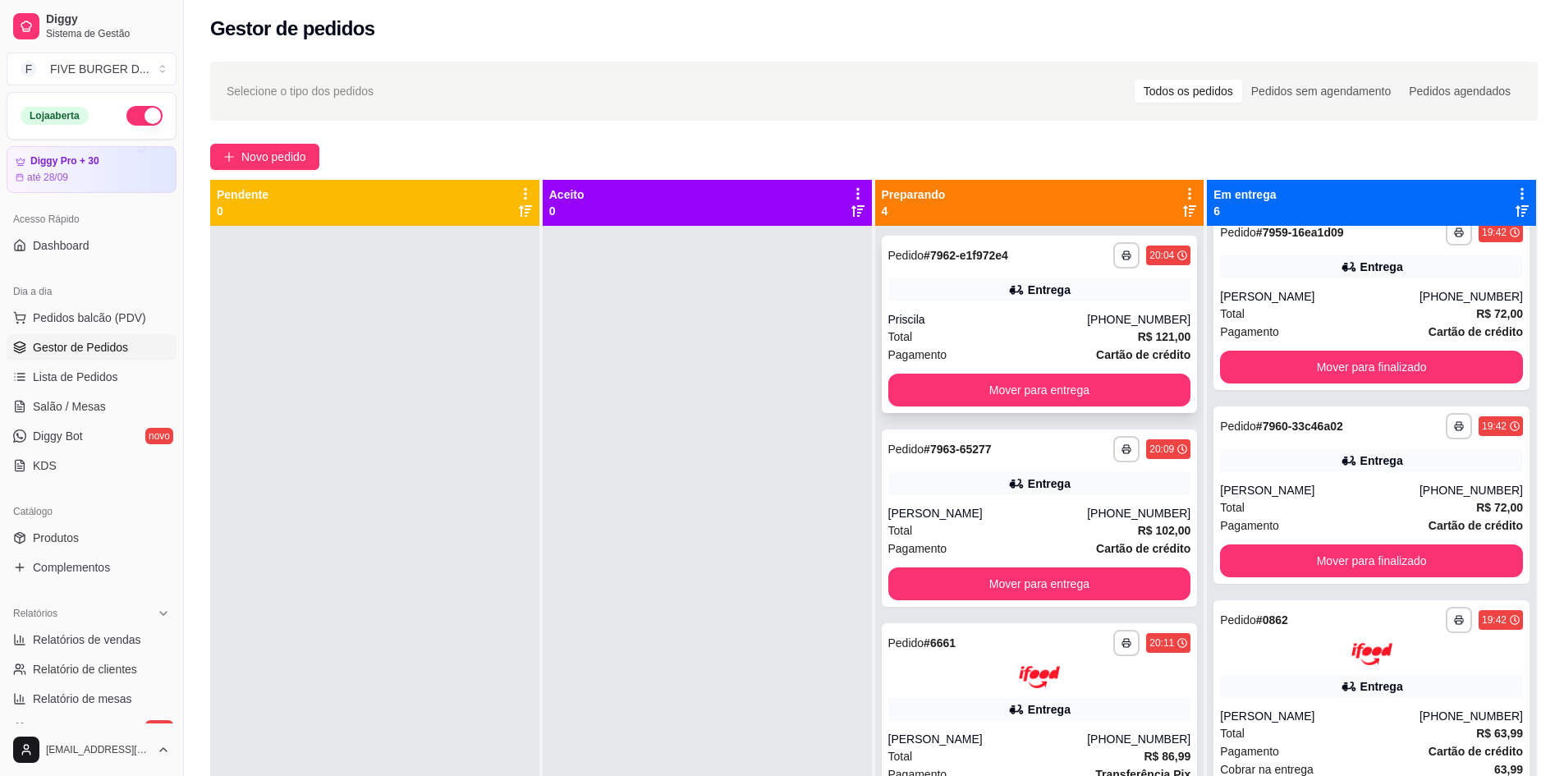
click at [984, 316] on div "Priscila" at bounding box center [988, 319] width 200 height 16
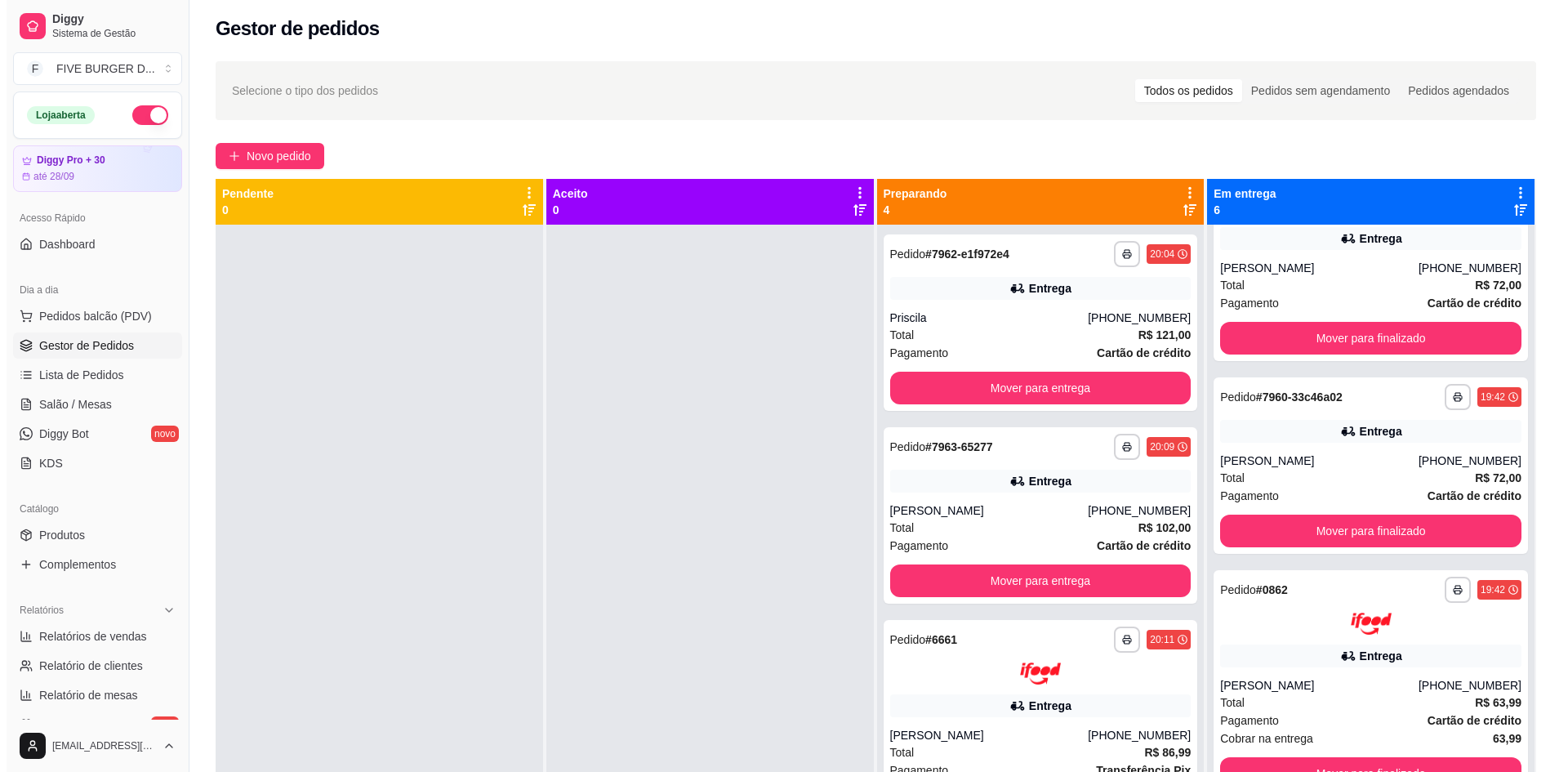
scroll to position [451, 0]
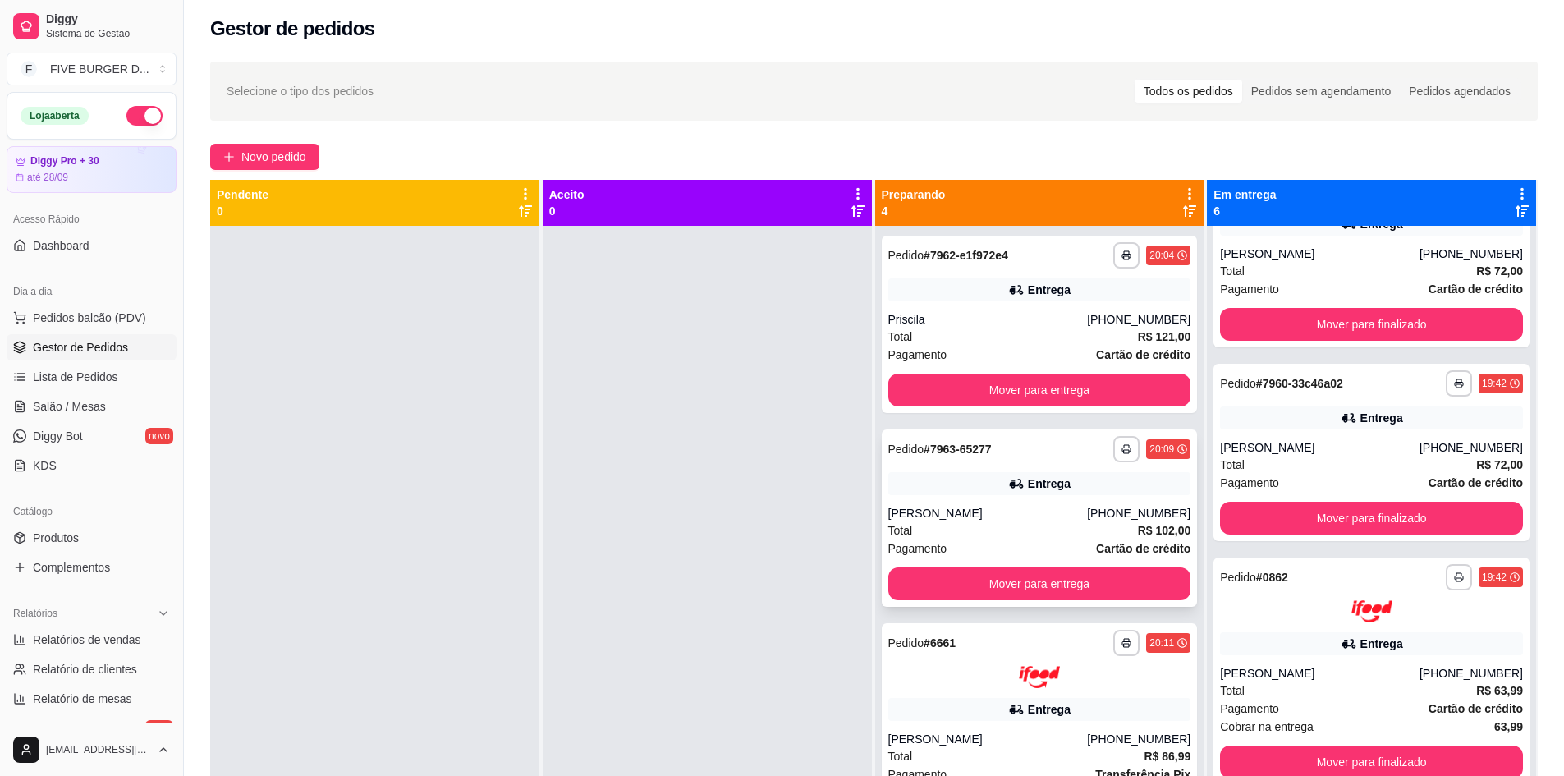
click at [1012, 529] on div "Total R$ 102,00" at bounding box center [1039, 530] width 303 height 18
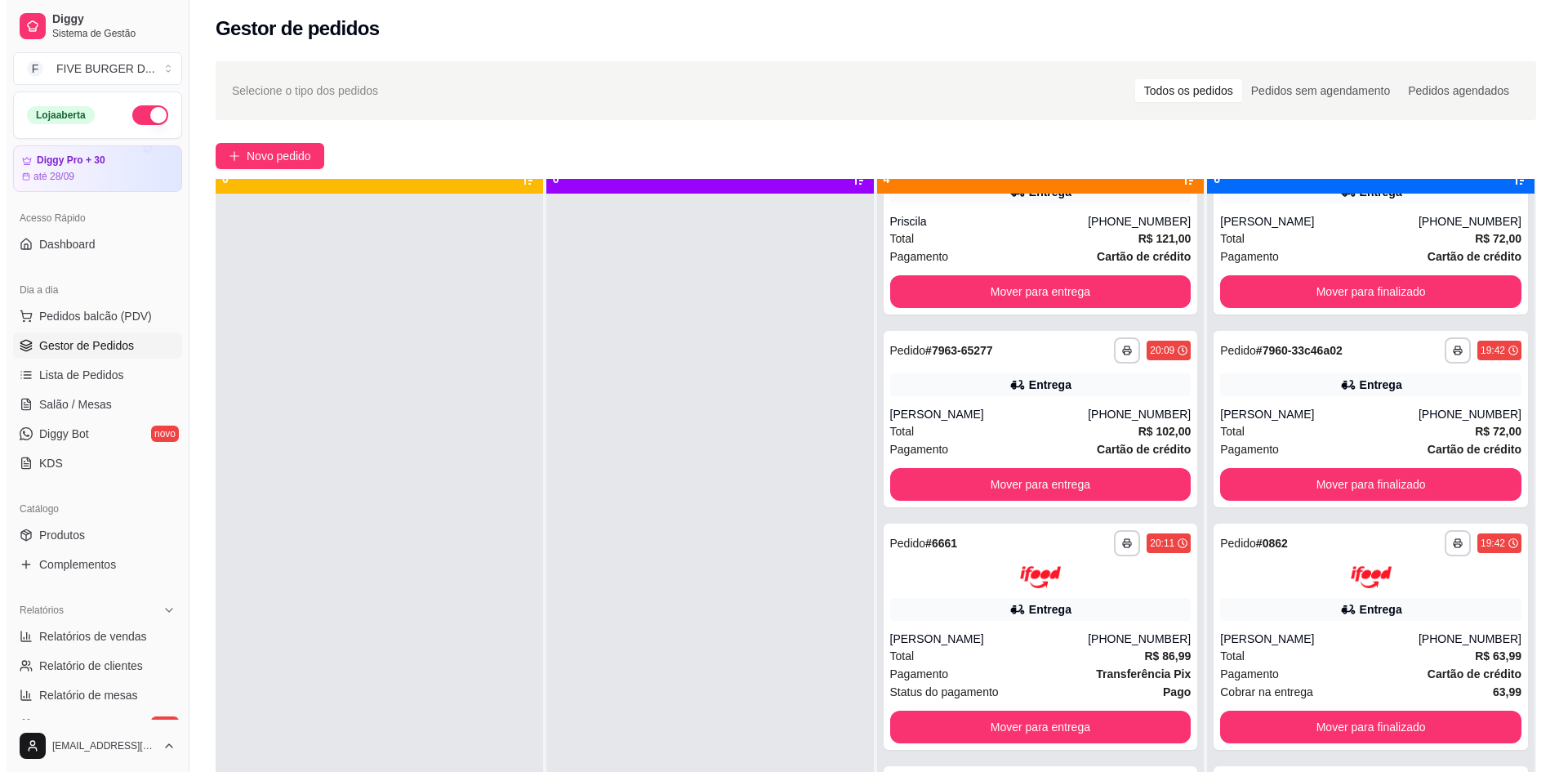
scroll to position [46, 0]
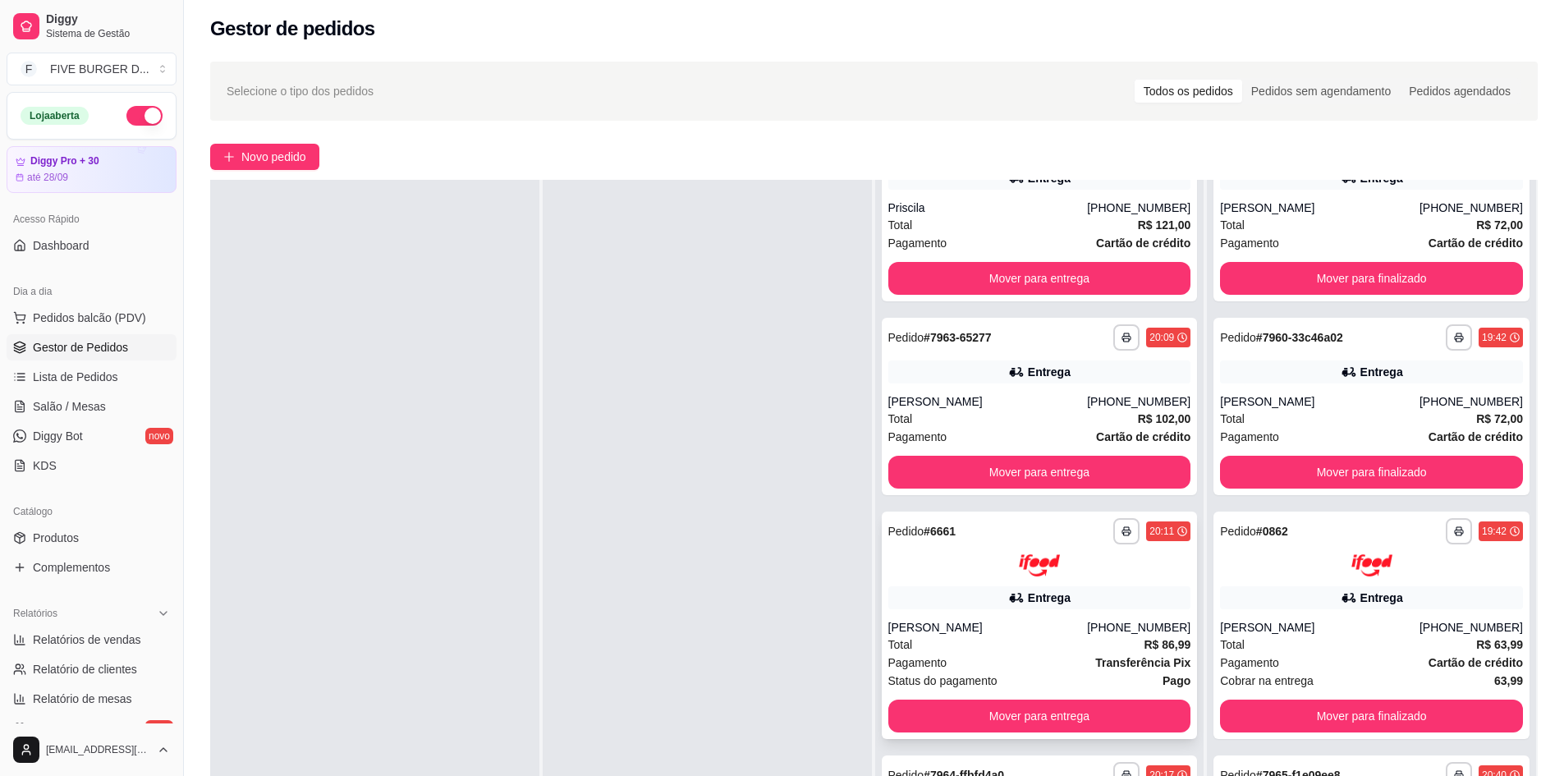
click at [1041, 599] on div "Entrega" at bounding box center [1049, 598] width 43 height 16
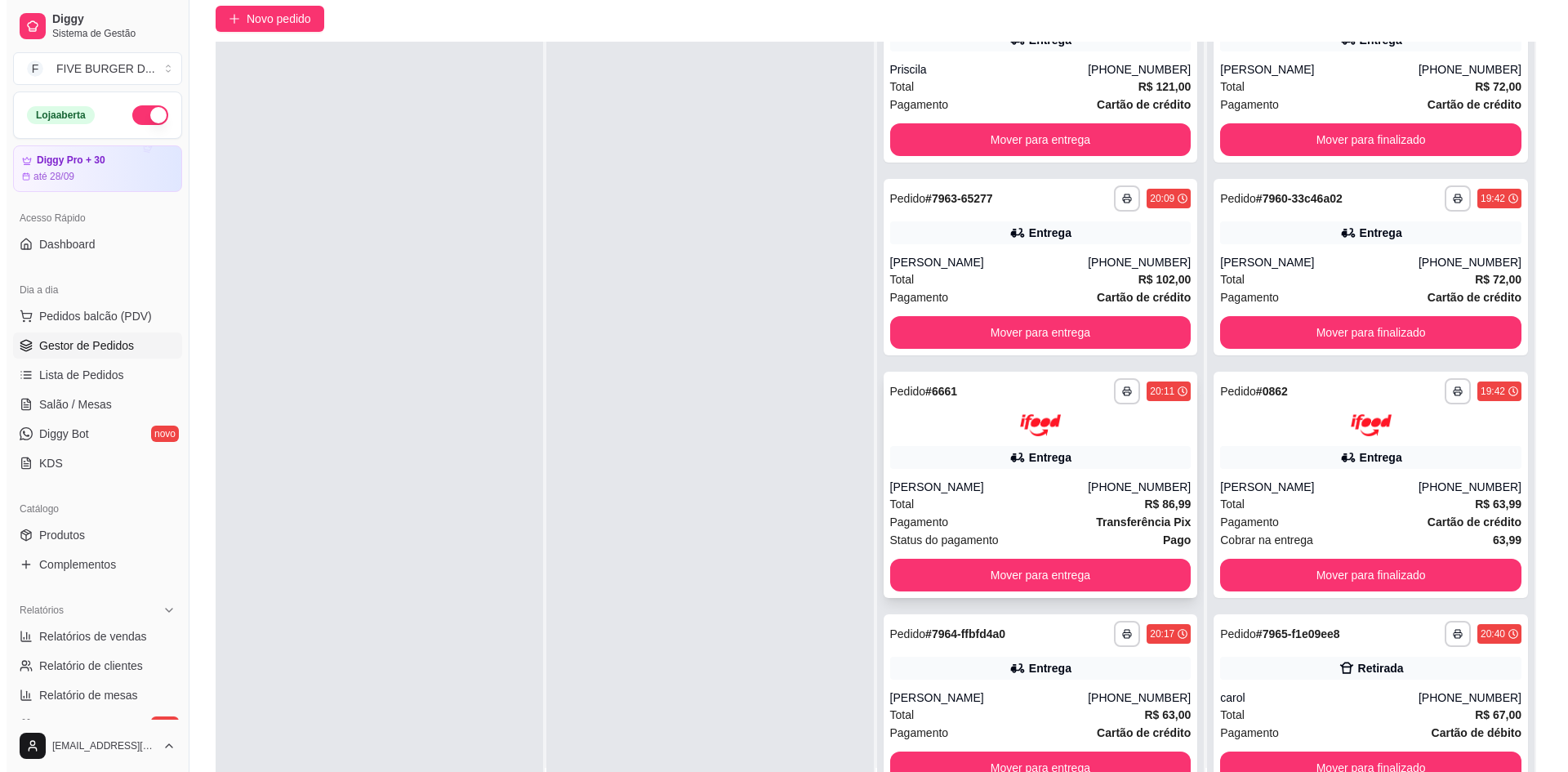
scroll to position [249, 0]
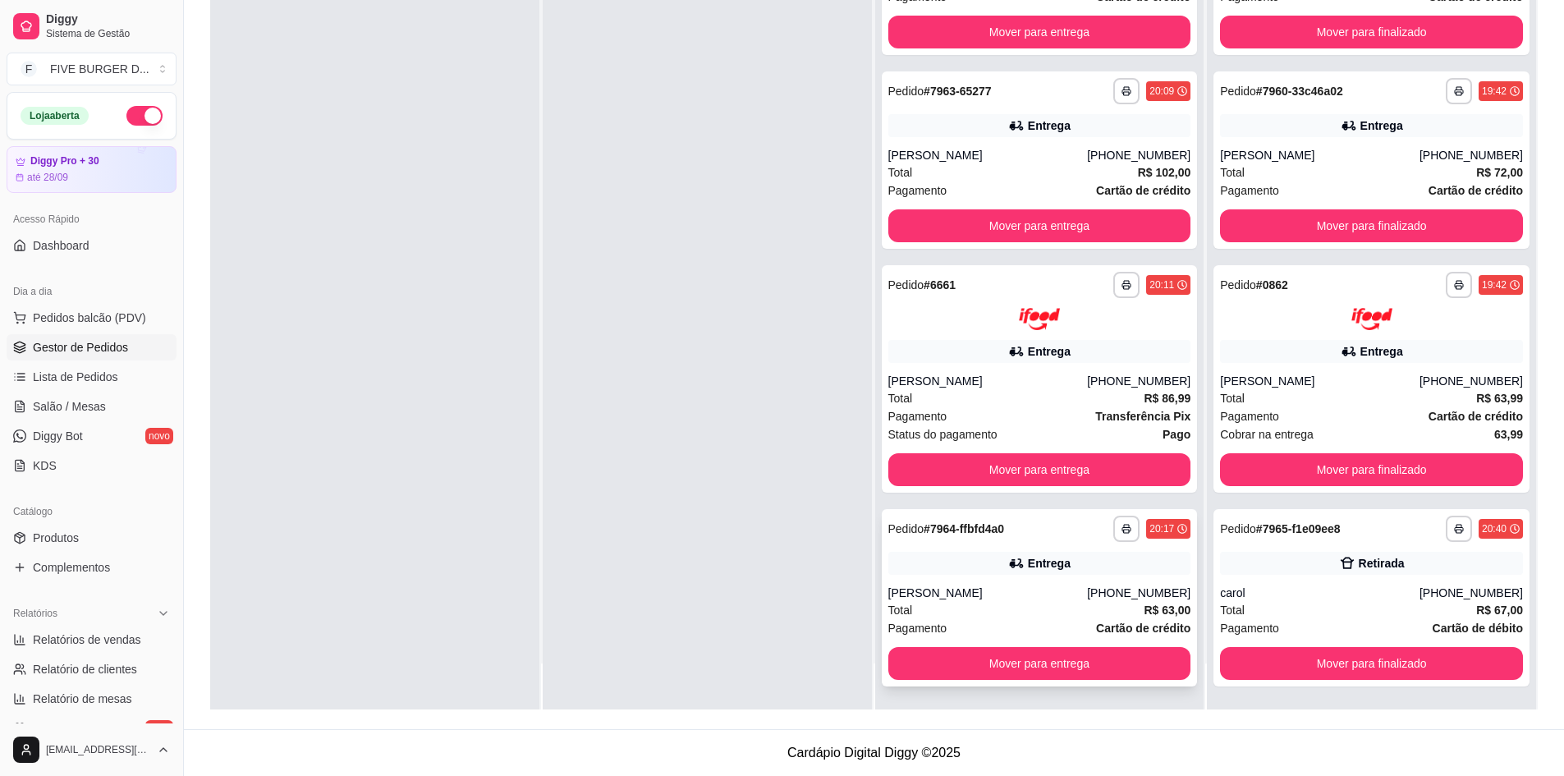
click at [1053, 598] on div "[PERSON_NAME]" at bounding box center [988, 593] width 200 height 16
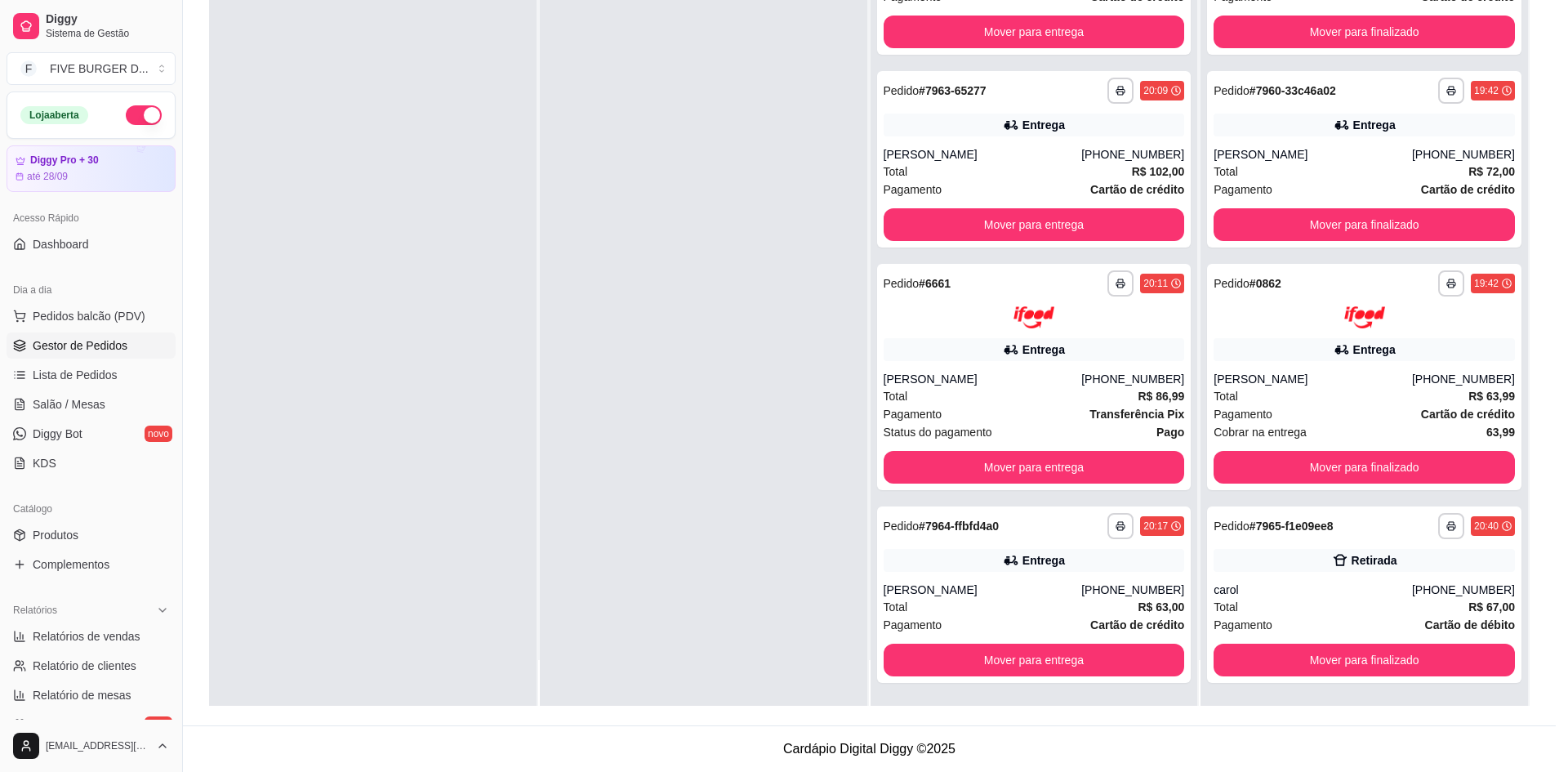
scroll to position [258, 0]
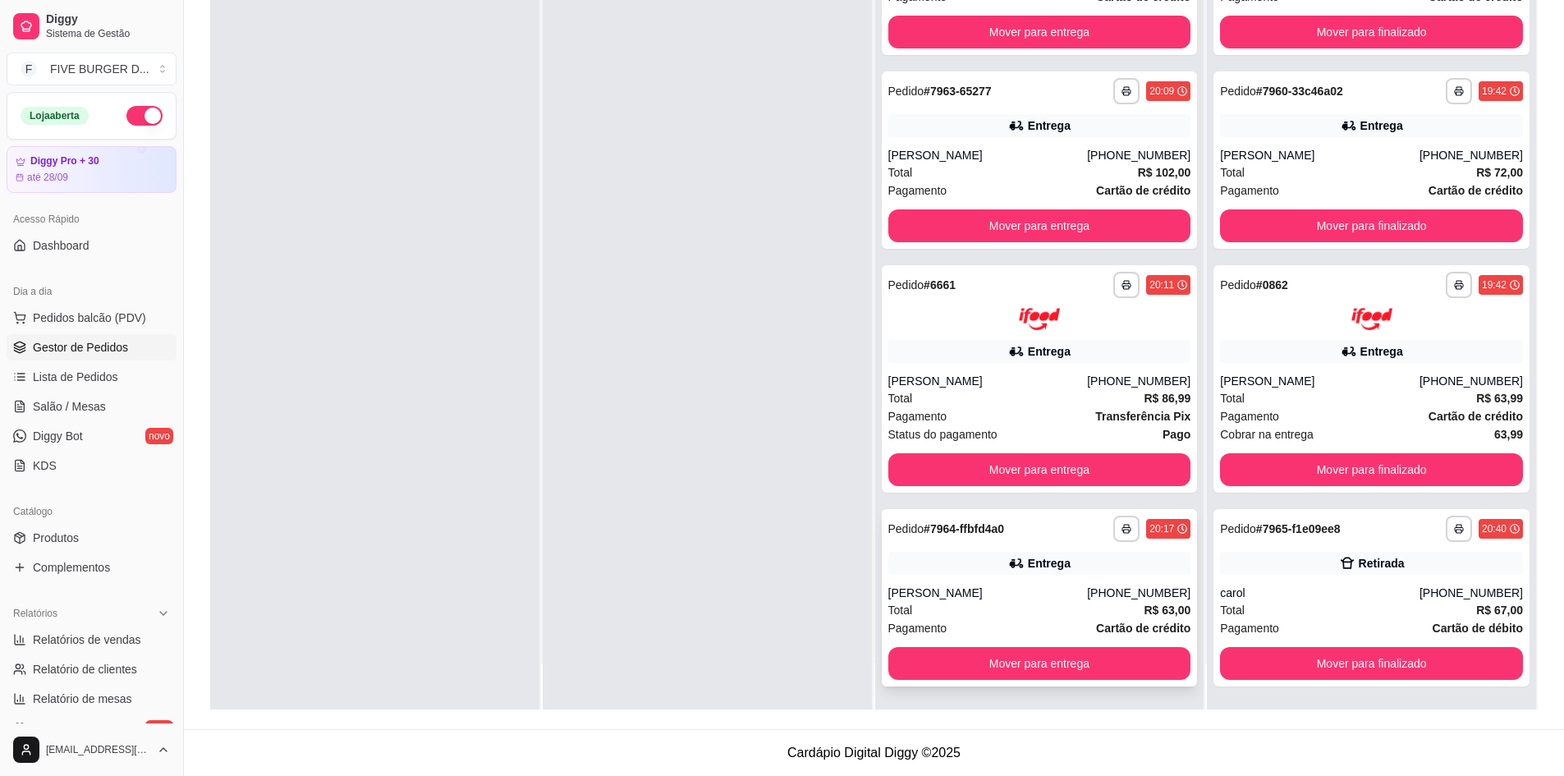
click at [1104, 590] on div "[PHONE_NUMBER]" at bounding box center [1138, 593] width 103 height 16
click at [928, 598] on div "[PERSON_NAME]" at bounding box center [988, 593] width 200 height 16
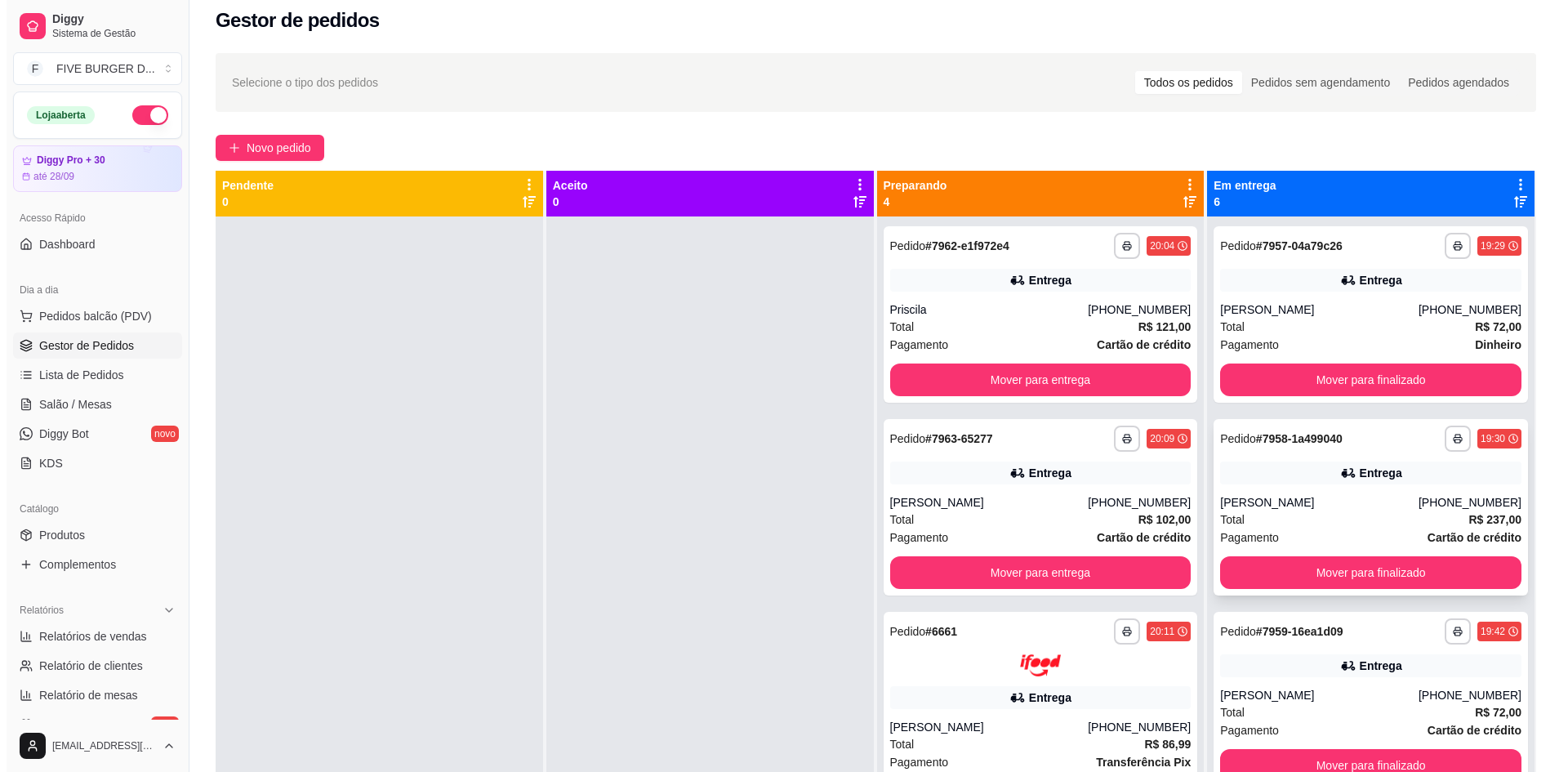
scroll to position [0, 0]
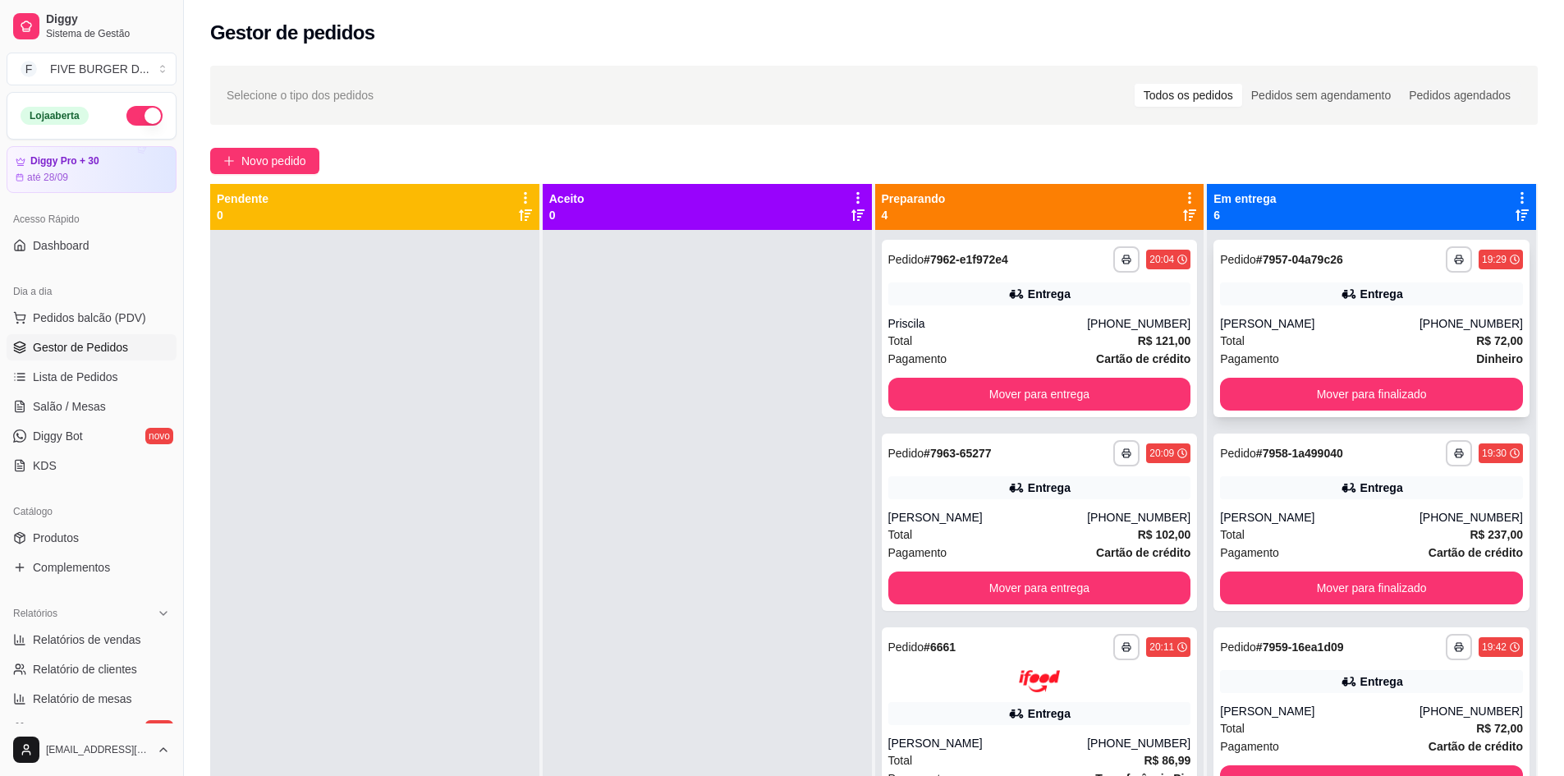
click at [1321, 317] on div "[PERSON_NAME]" at bounding box center [1320, 323] width 200 height 16
click at [1022, 313] on div "**********" at bounding box center [1040, 328] width 316 height 177
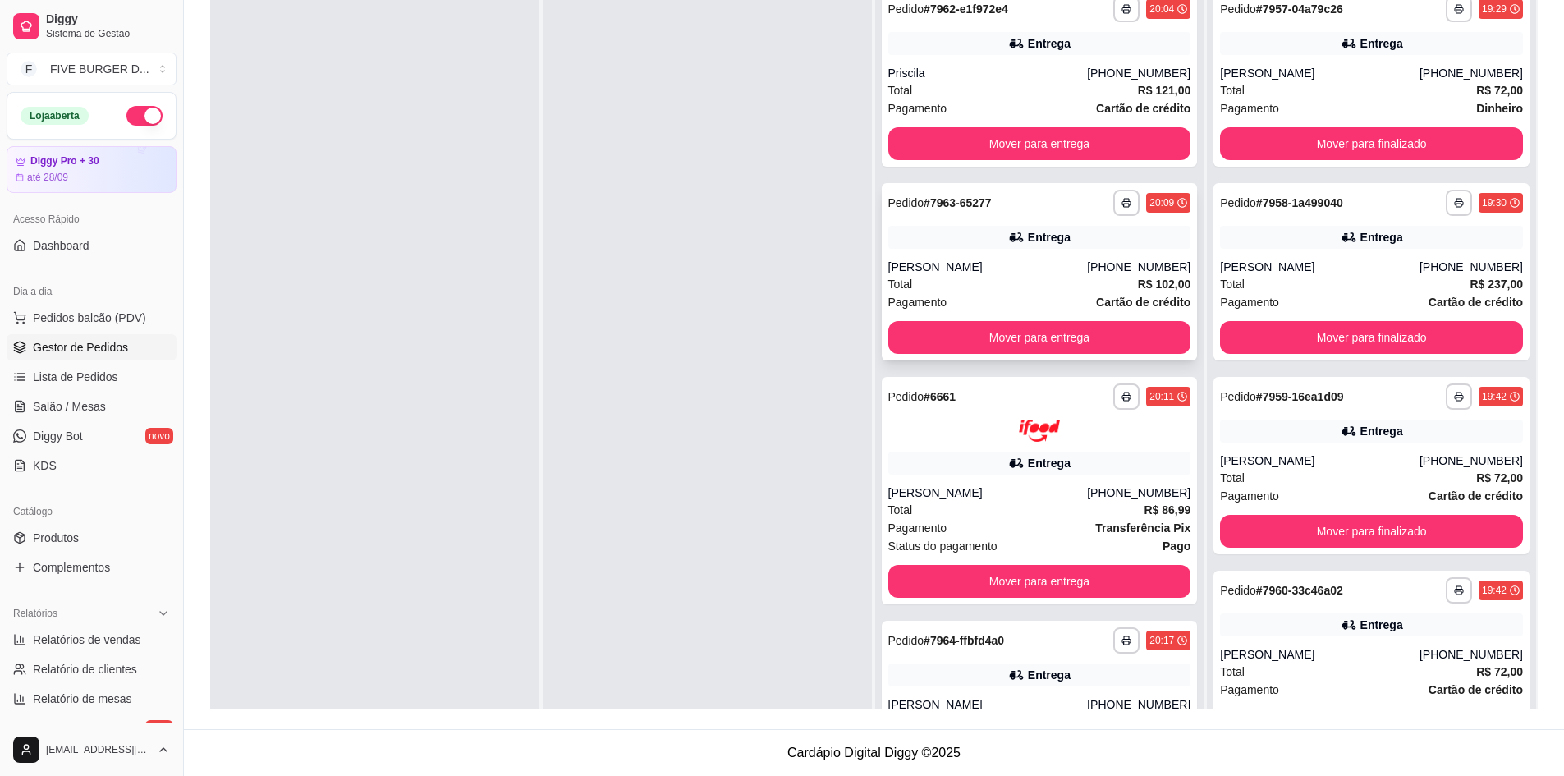
click at [1034, 245] on div "Entrega" at bounding box center [1049, 237] width 43 height 16
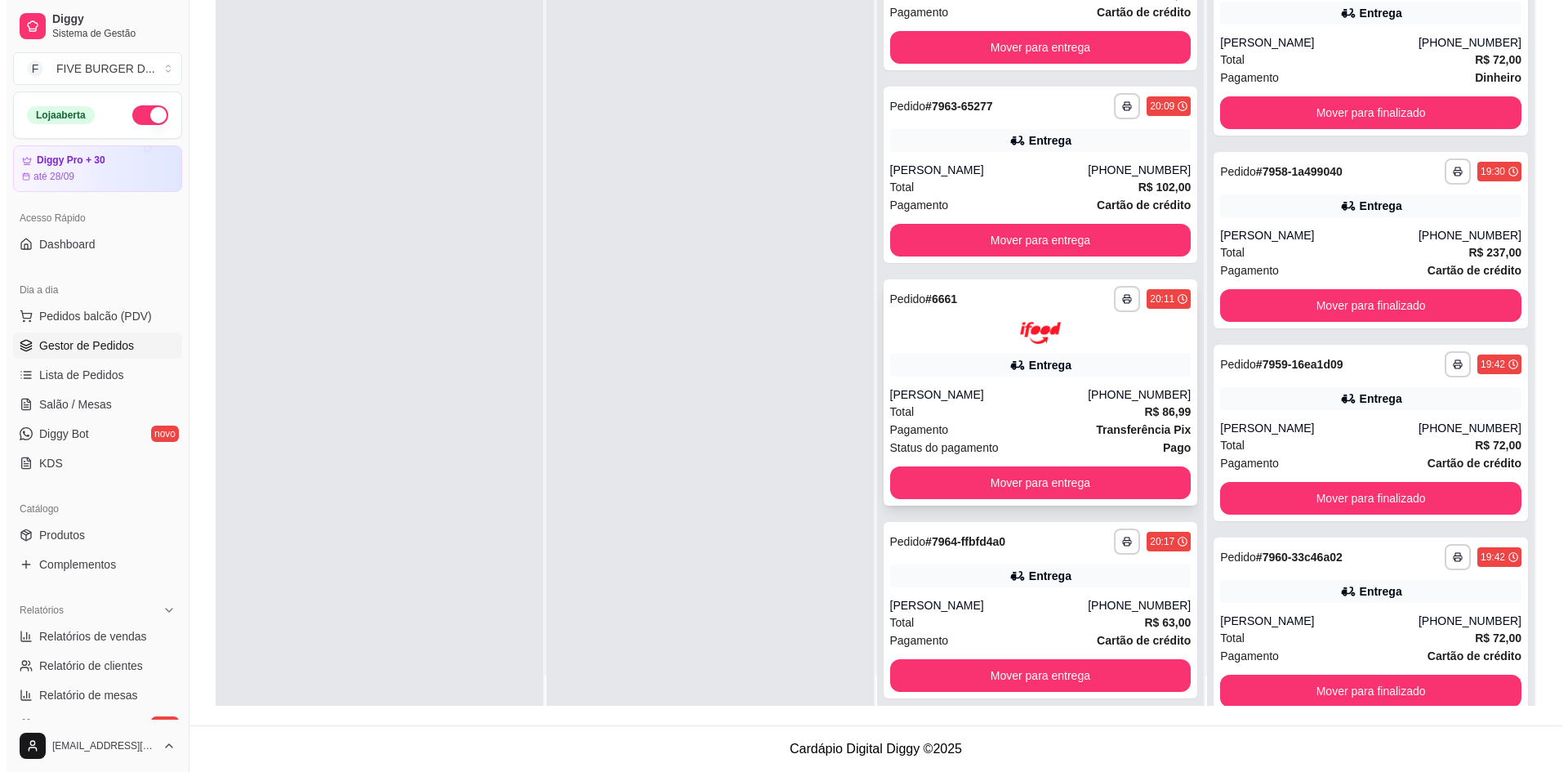
scroll to position [46, 0]
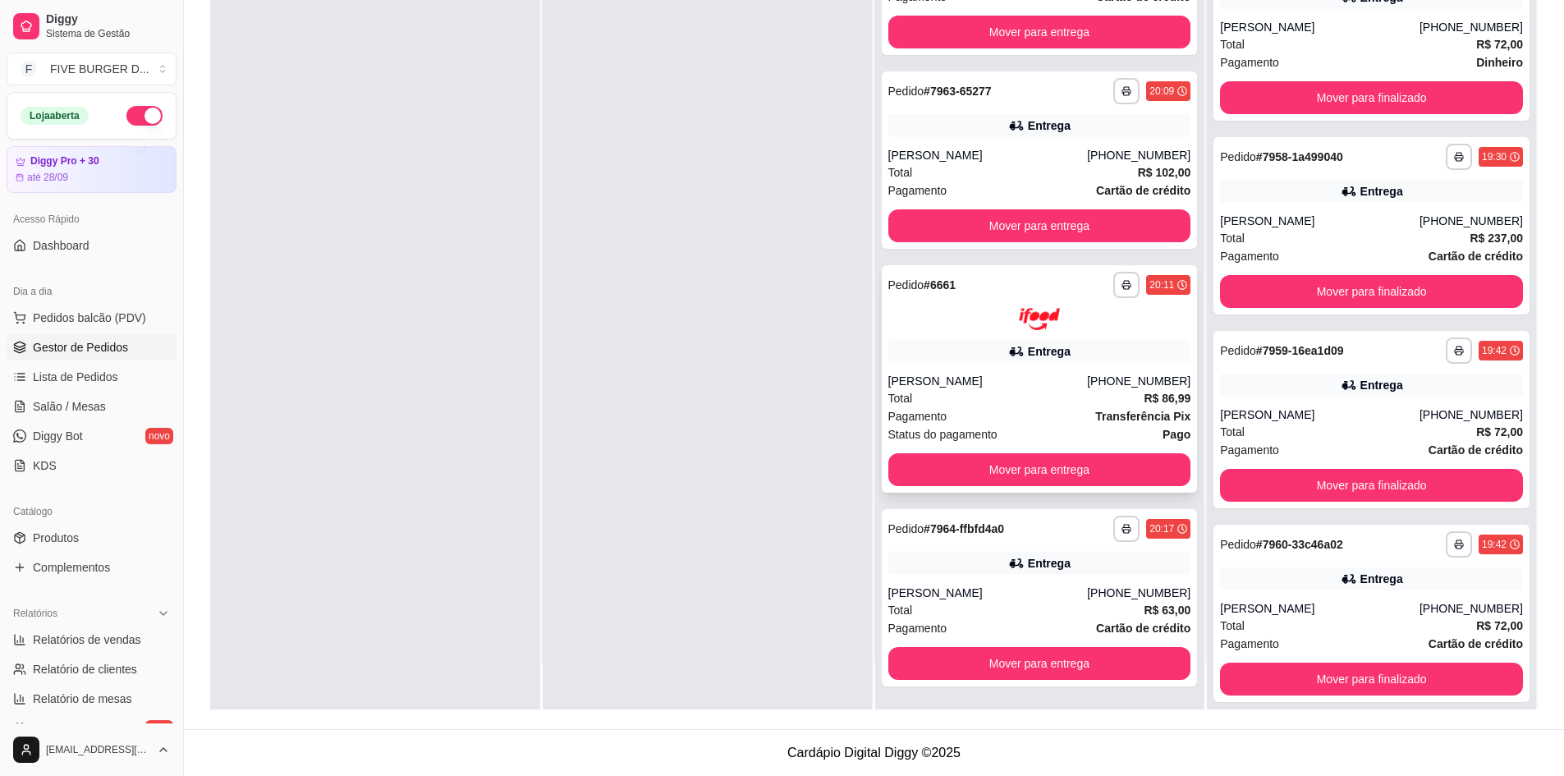
click at [980, 396] on div "Total R$ 86,99" at bounding box center [1039, 398] width 303 height 18
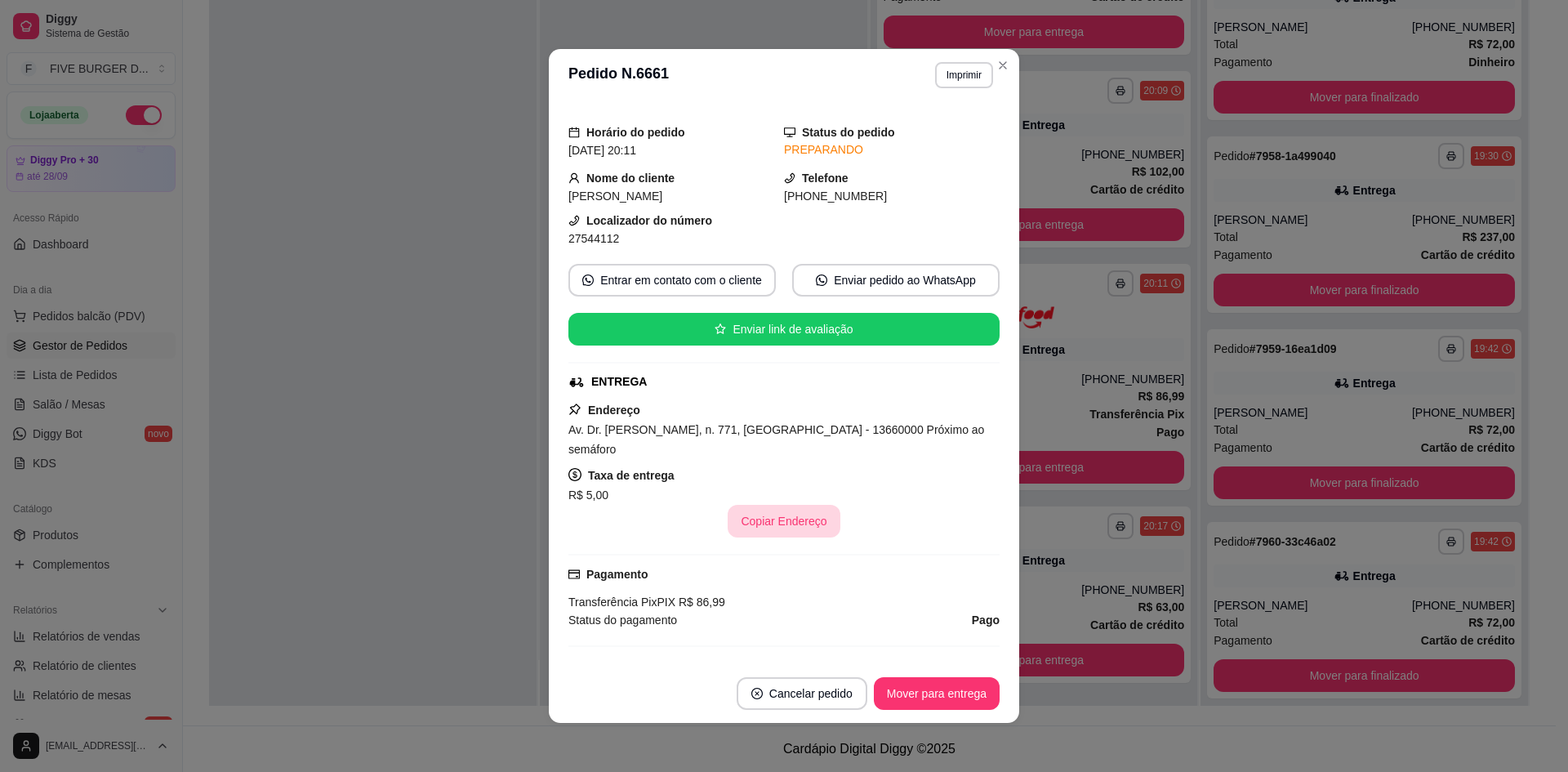
scroll to position [0, 0]
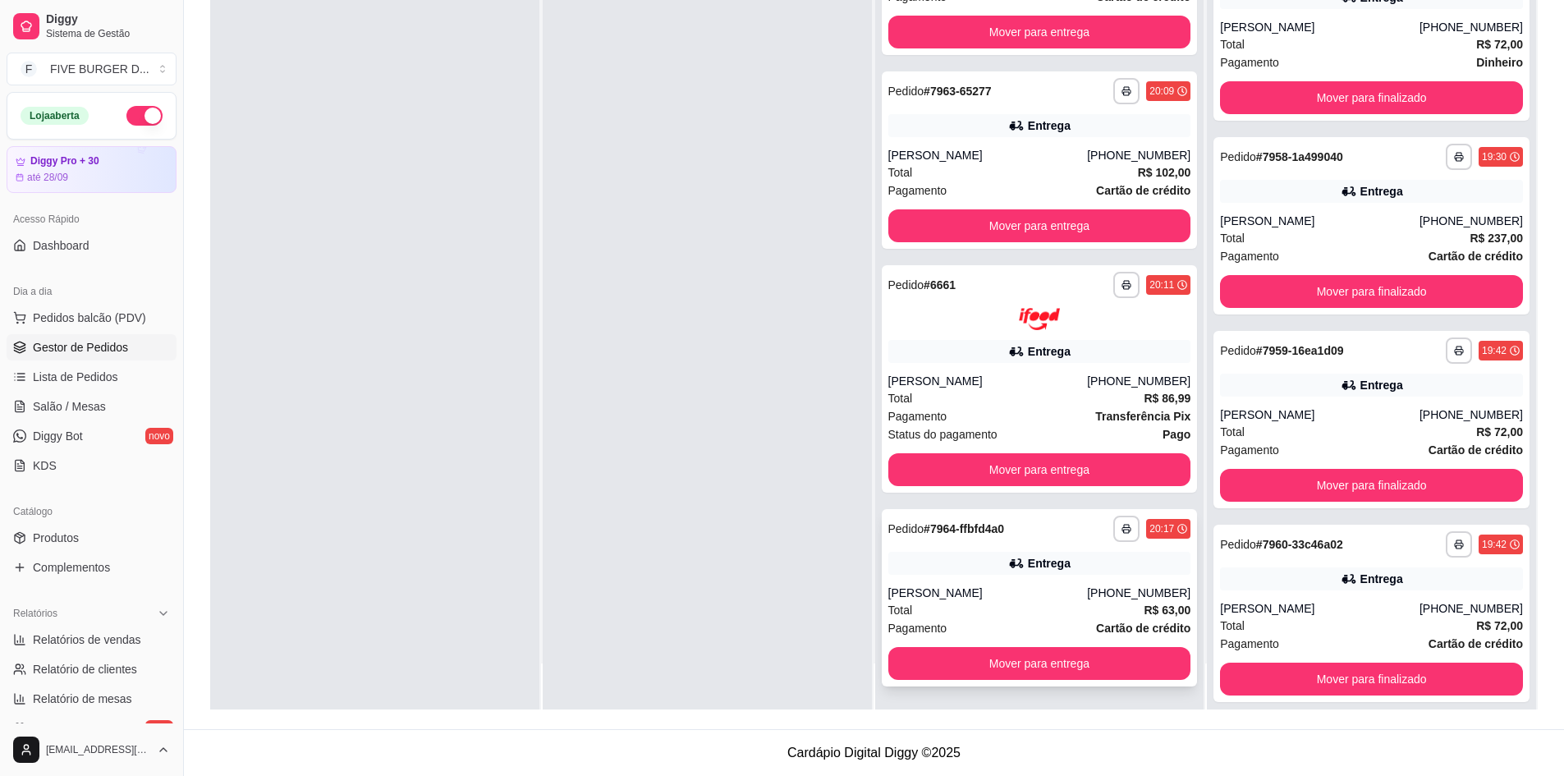
click at [1029, 568] on div "Entrega" at bounding box center [1049, 563] width 43 height 16
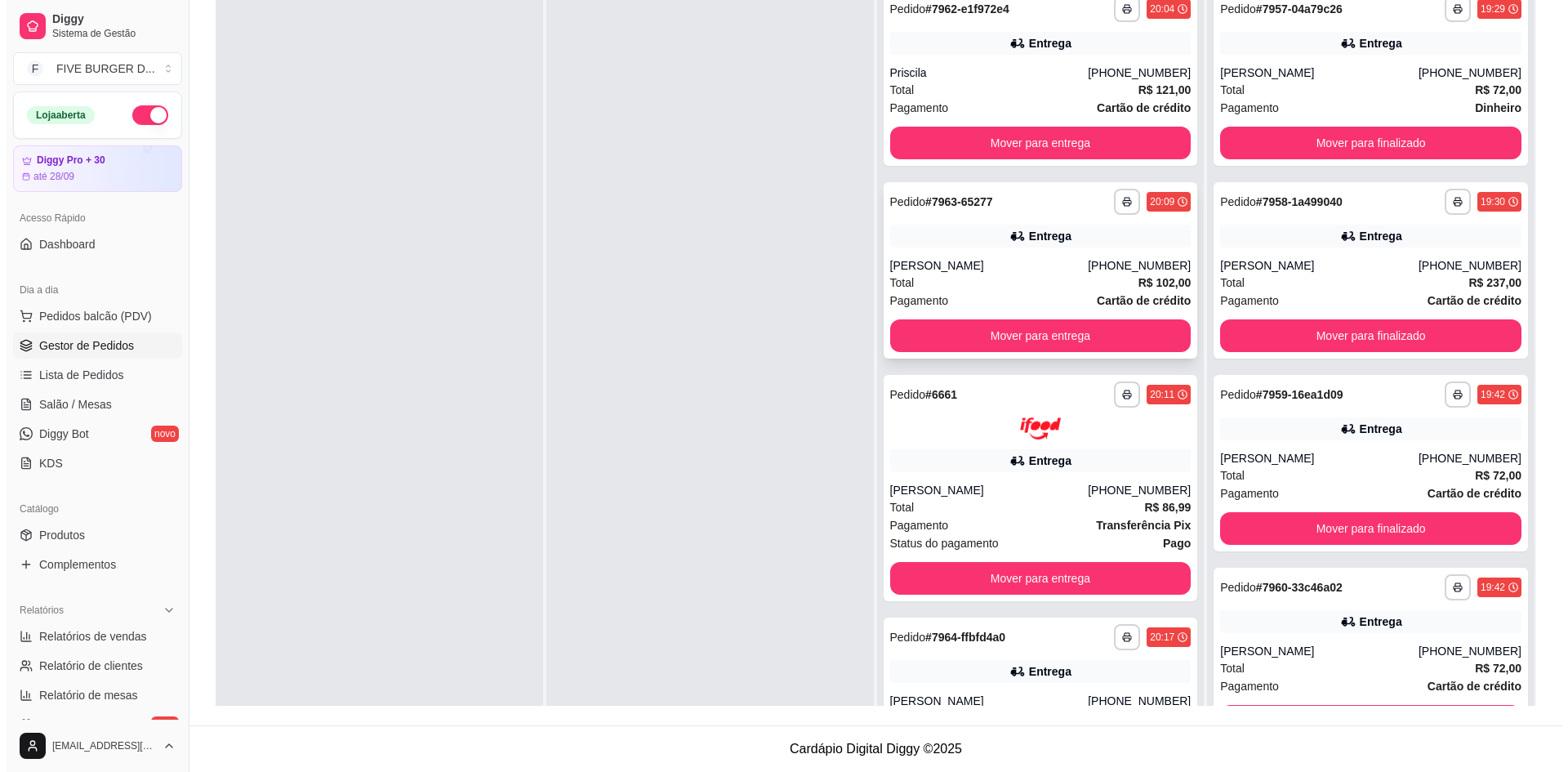
scroll to position [4, 0]
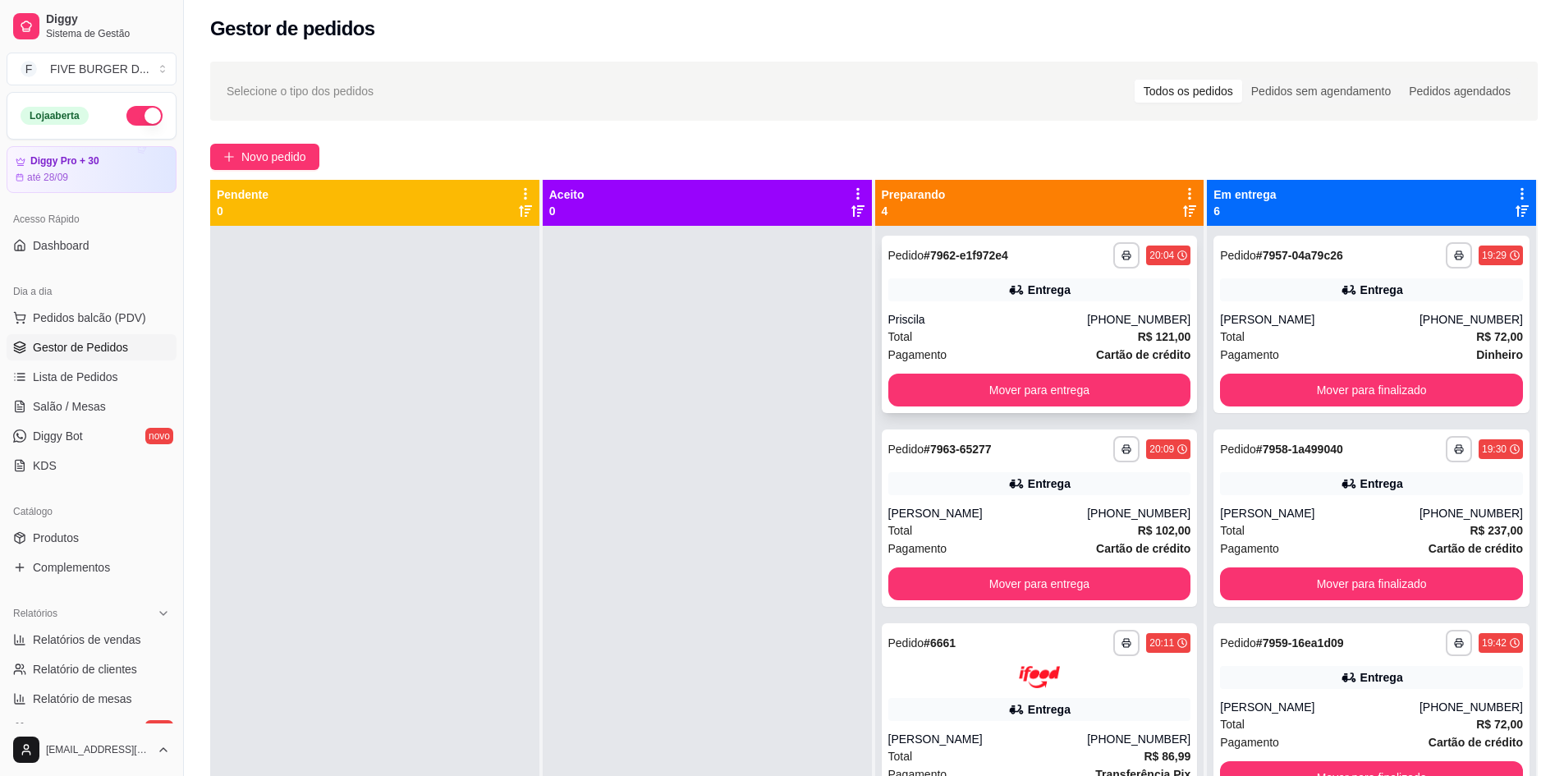
click at [966, 298] on div "Entrega" at bounding box center [1039, 289] width 303 height 23
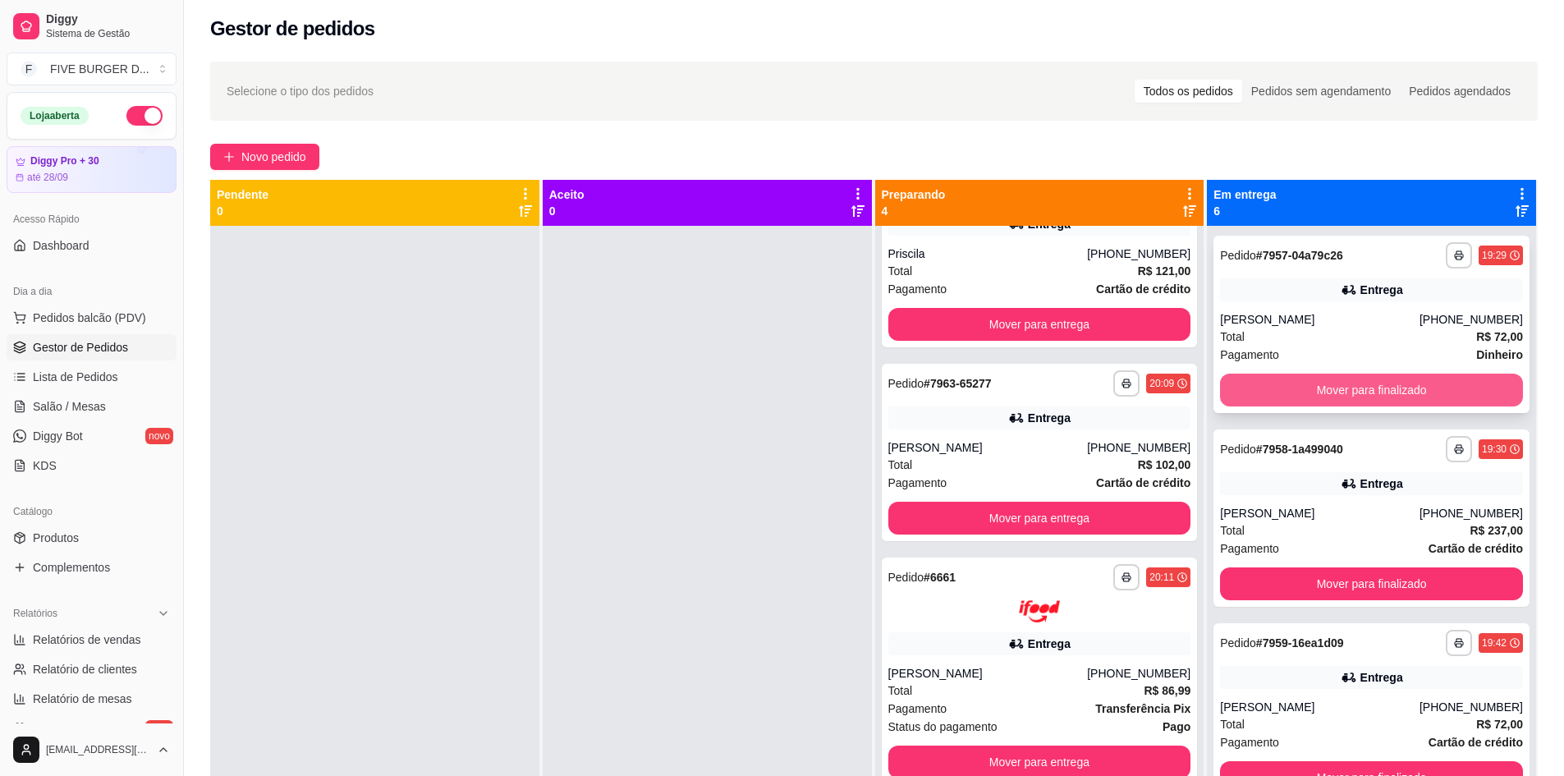
scroll to position [0, 0]
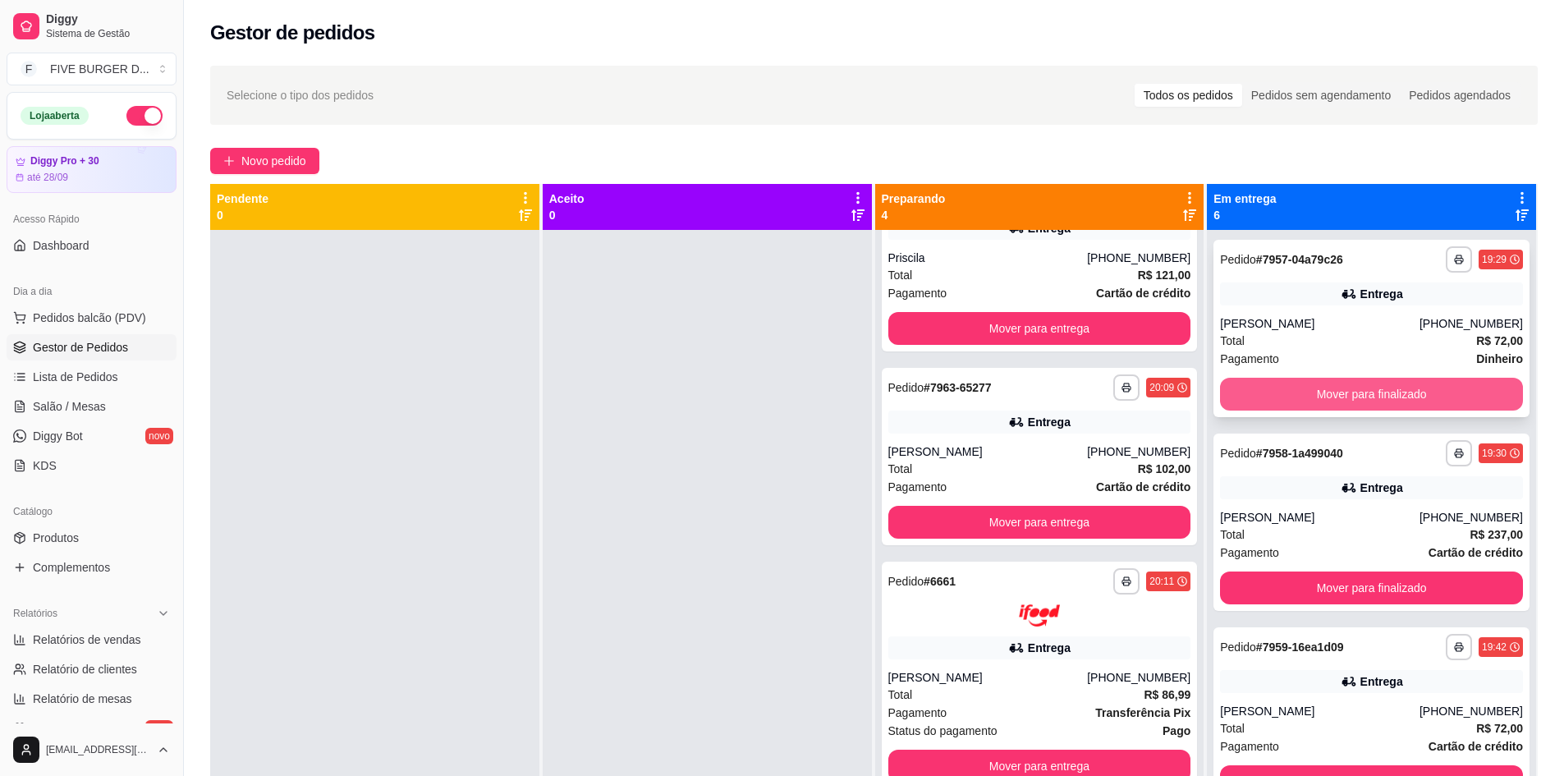
click at [1401, 404] on button "Mover para finalizado" at bounding box center [1371, 394] width 303 height 33
click at [1401, 404] on div "Mover para finalizado" at bounding box center [1371, 394] width 303 height 33
click at [1410, 395] on button "Mover para finalizado" at bounding box center [1371, 394] width 303 height 33
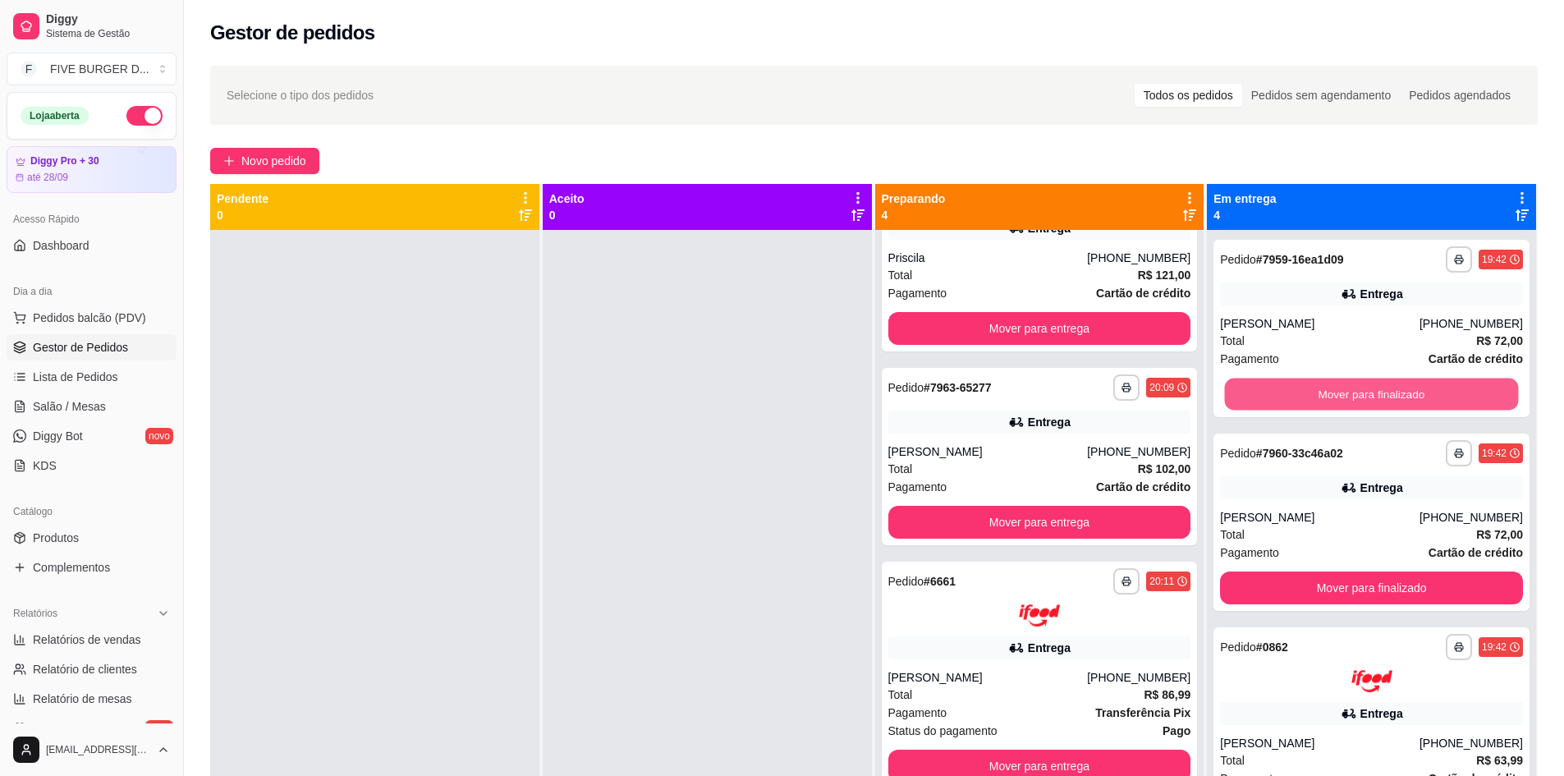
click at [1410, 395] on button "Mover para finalizado" at bounding box center [1372, 395] width 294 height 32
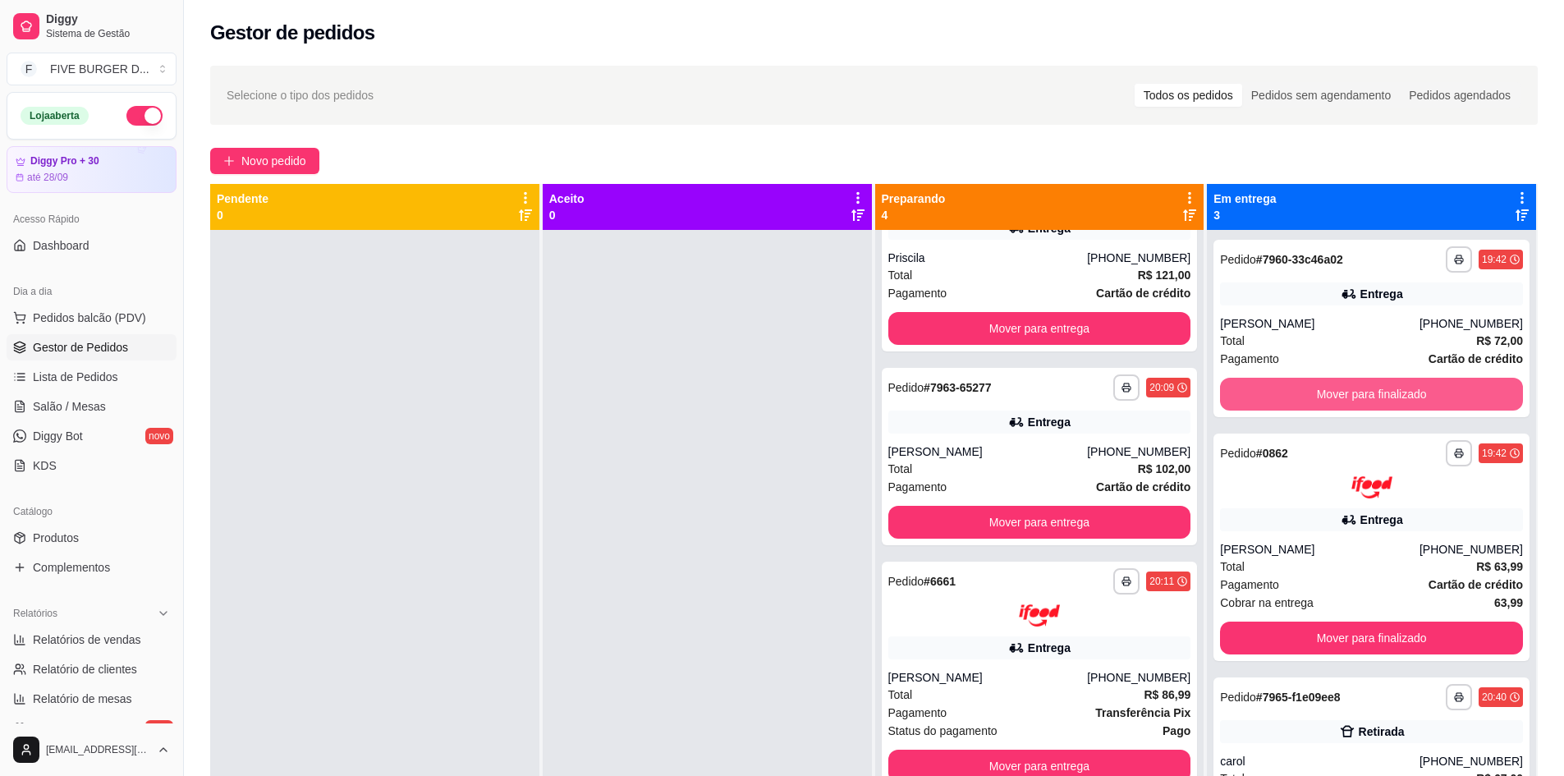
click at [1410, 395] on button "Mover para finalizado" at bounding box center [1371, 394] width 303 height 33
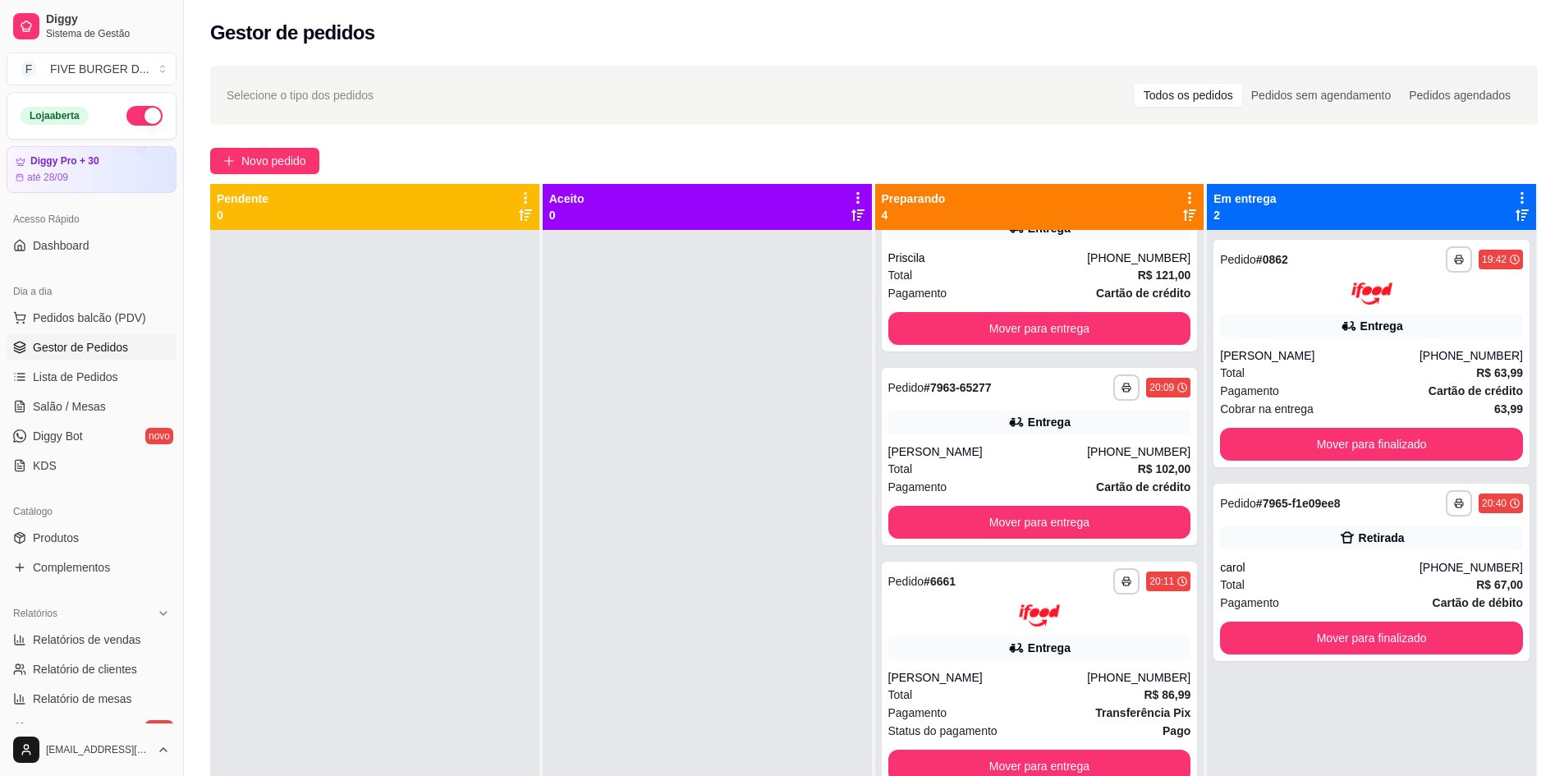
click at [1410, 395] on div "Pagamento Cartão de crédito" at bounding box center [1371, 391] width 303 height 18
click at [1415, 445] on button "Mover para finalizado" at bounding box center [1371, 444] width 303 height 33
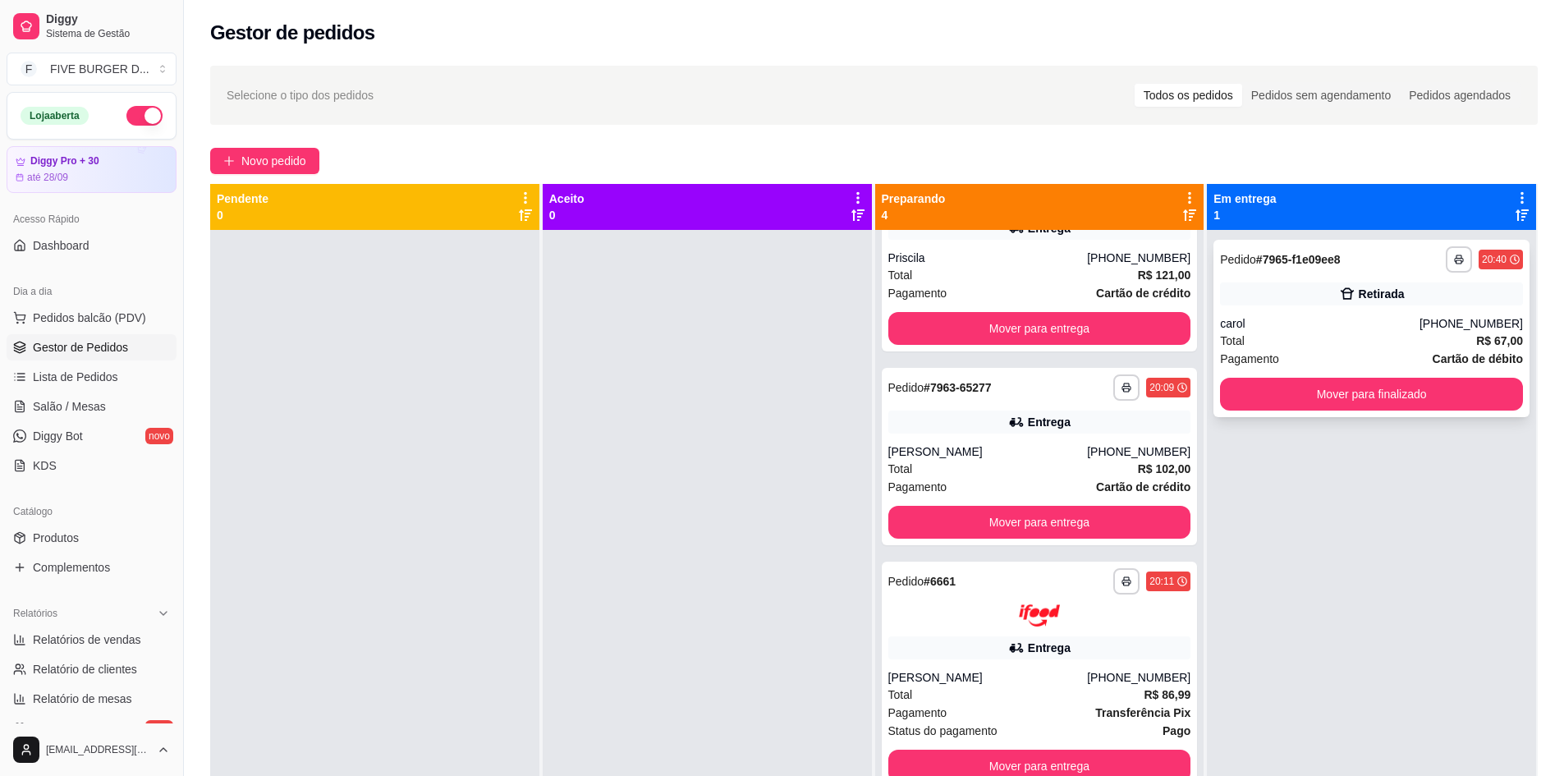
click at [1401, 395] on button "Mover para finalizado" at bounding box center [1371, 394] width 303 height 33
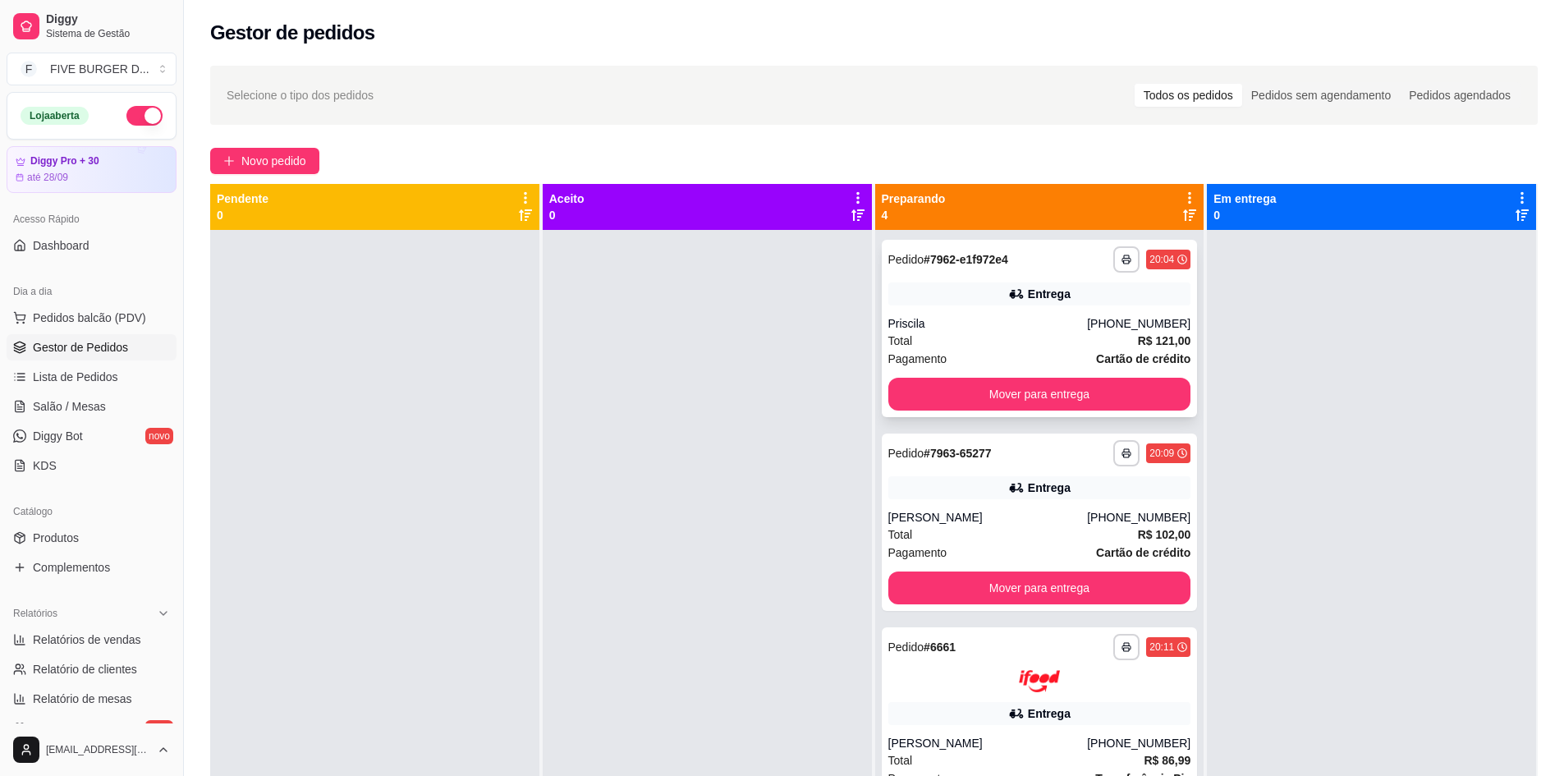
click at [1108, 394] on button "Mover para entrega" at bounding box center [1039, 394] width 303 height 33
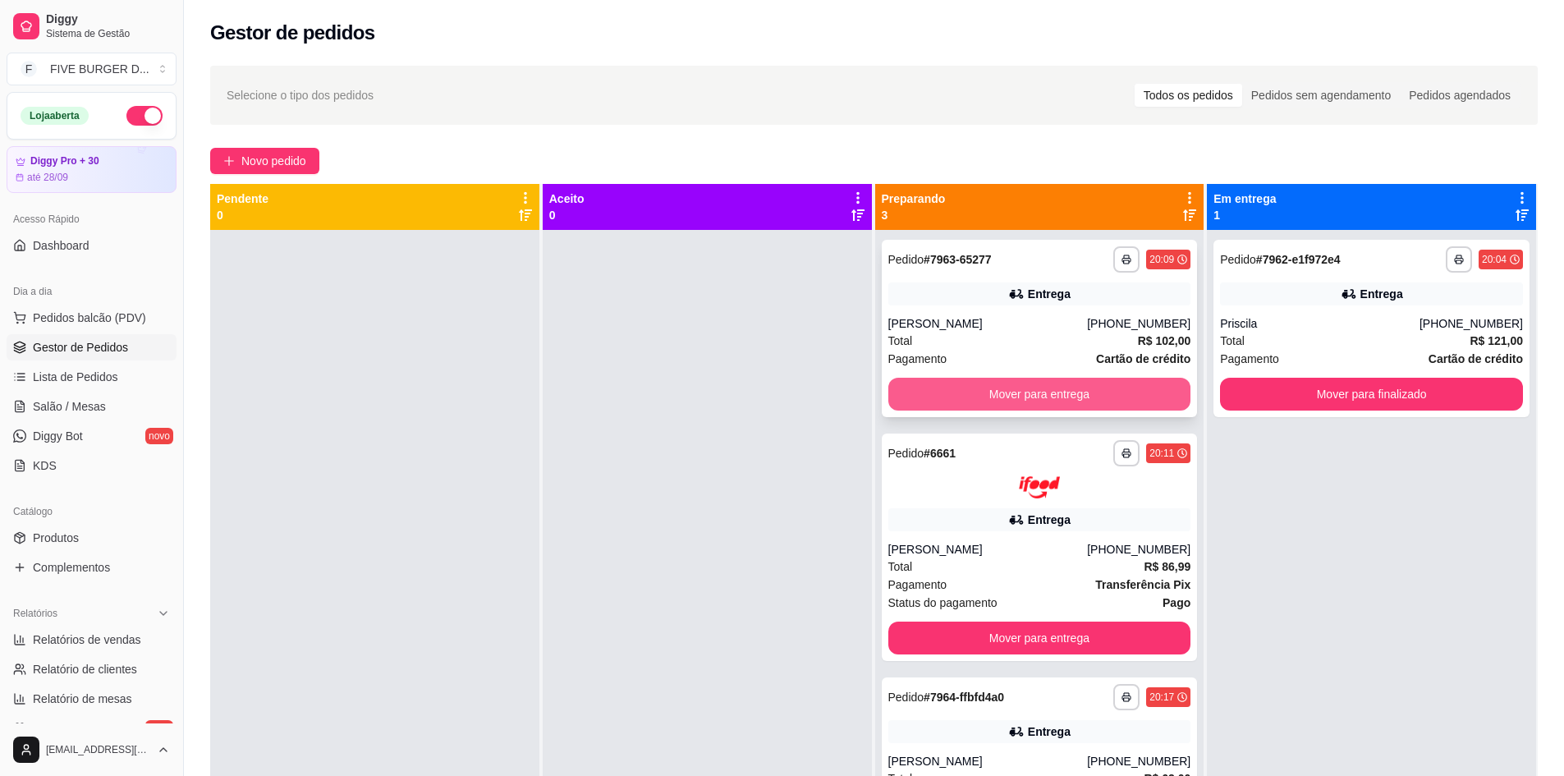
click at [1098, 397] on button "Mover para entrega" at bounding box center [1039, 394] width 303 height 33
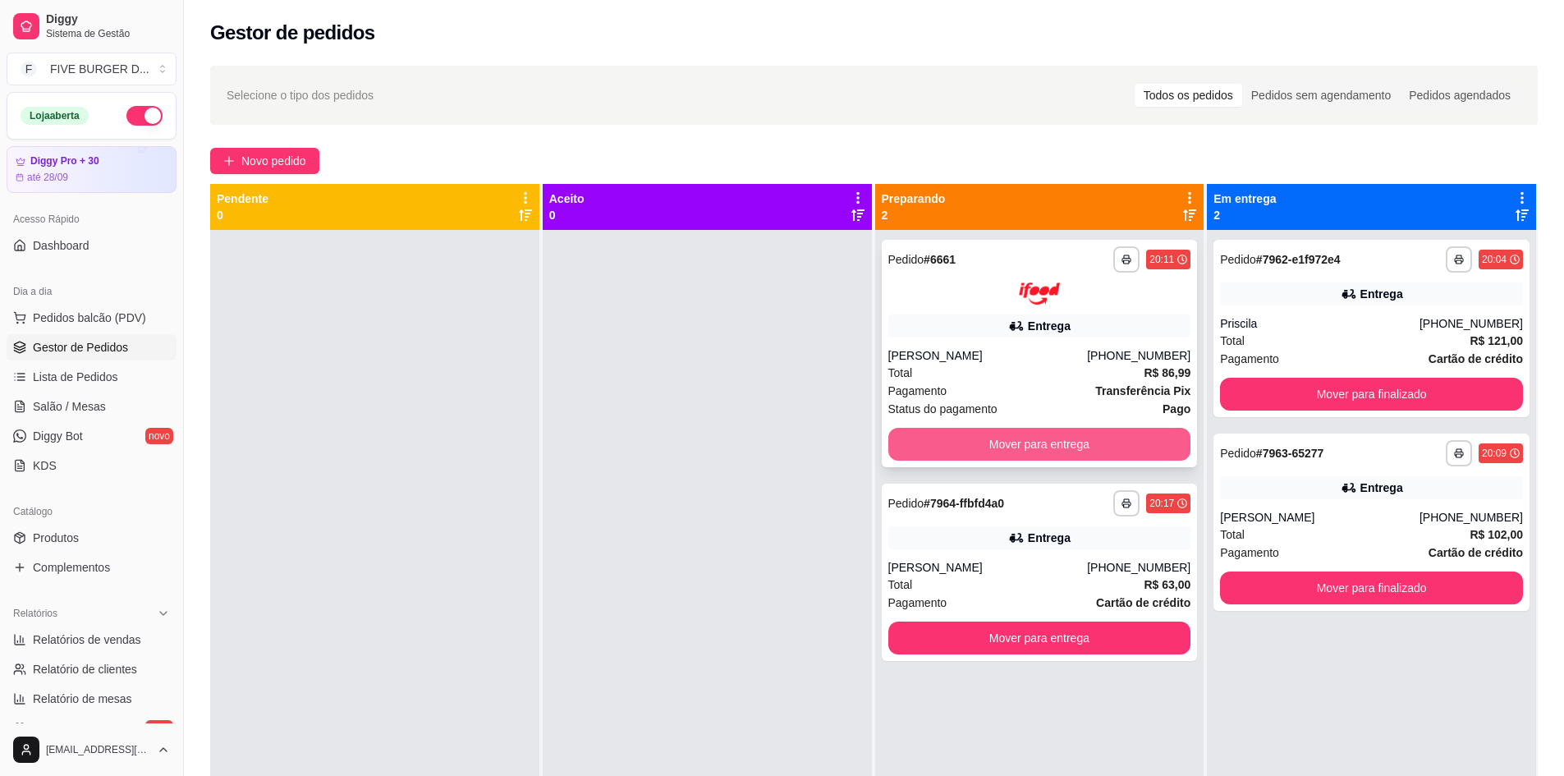
click at [1090, 452] on button "Mover para entrega" at bounding box center [1039, 444] width 303 height 33
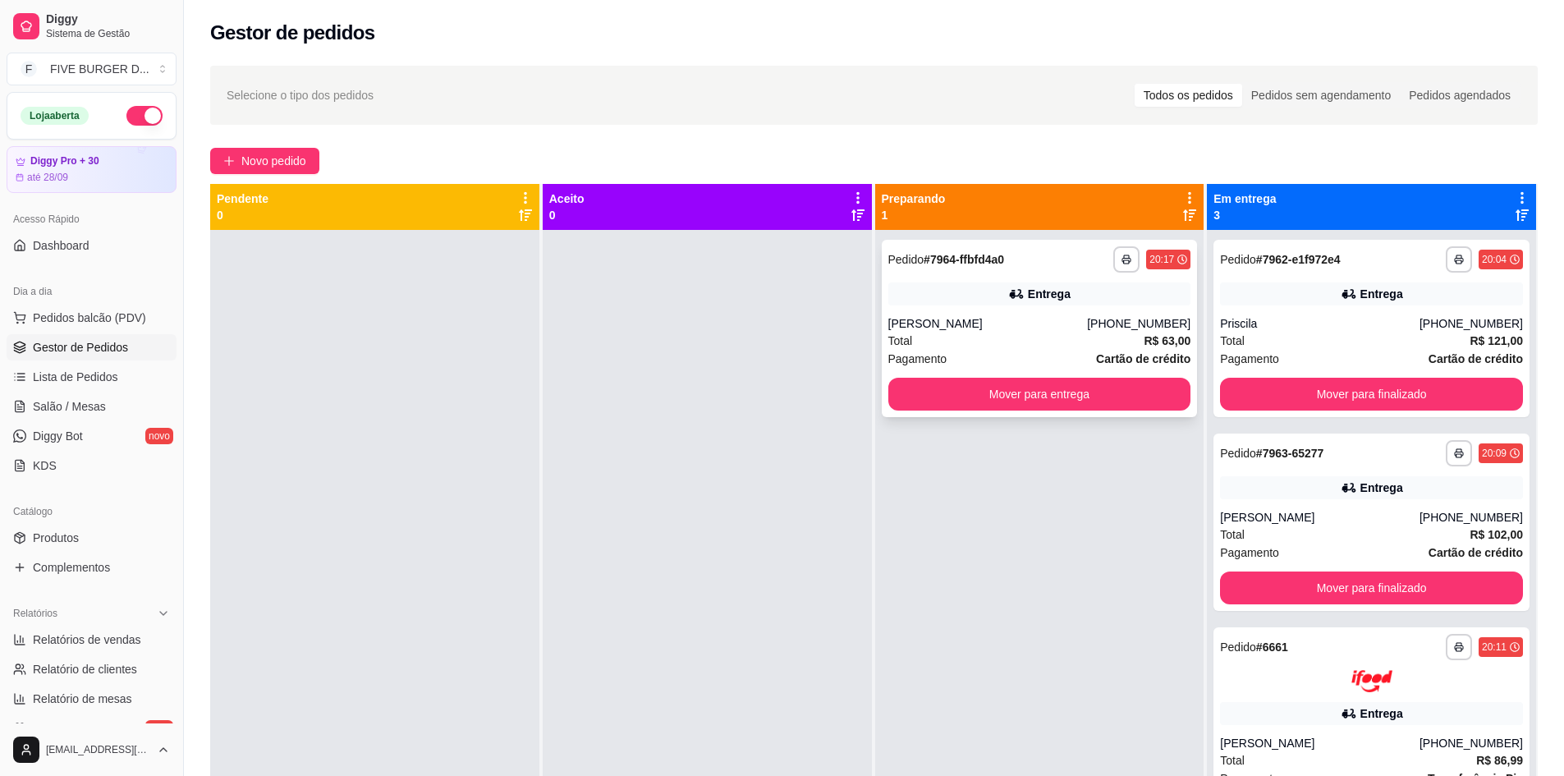
click at [1089, 396] on button "Mover para entrega" at bounding box center [1039, 394] width 303 height 33
click at [1089, 396] on div "Mover para entrega" at bounding box center [1039, 394] width 303 height 33
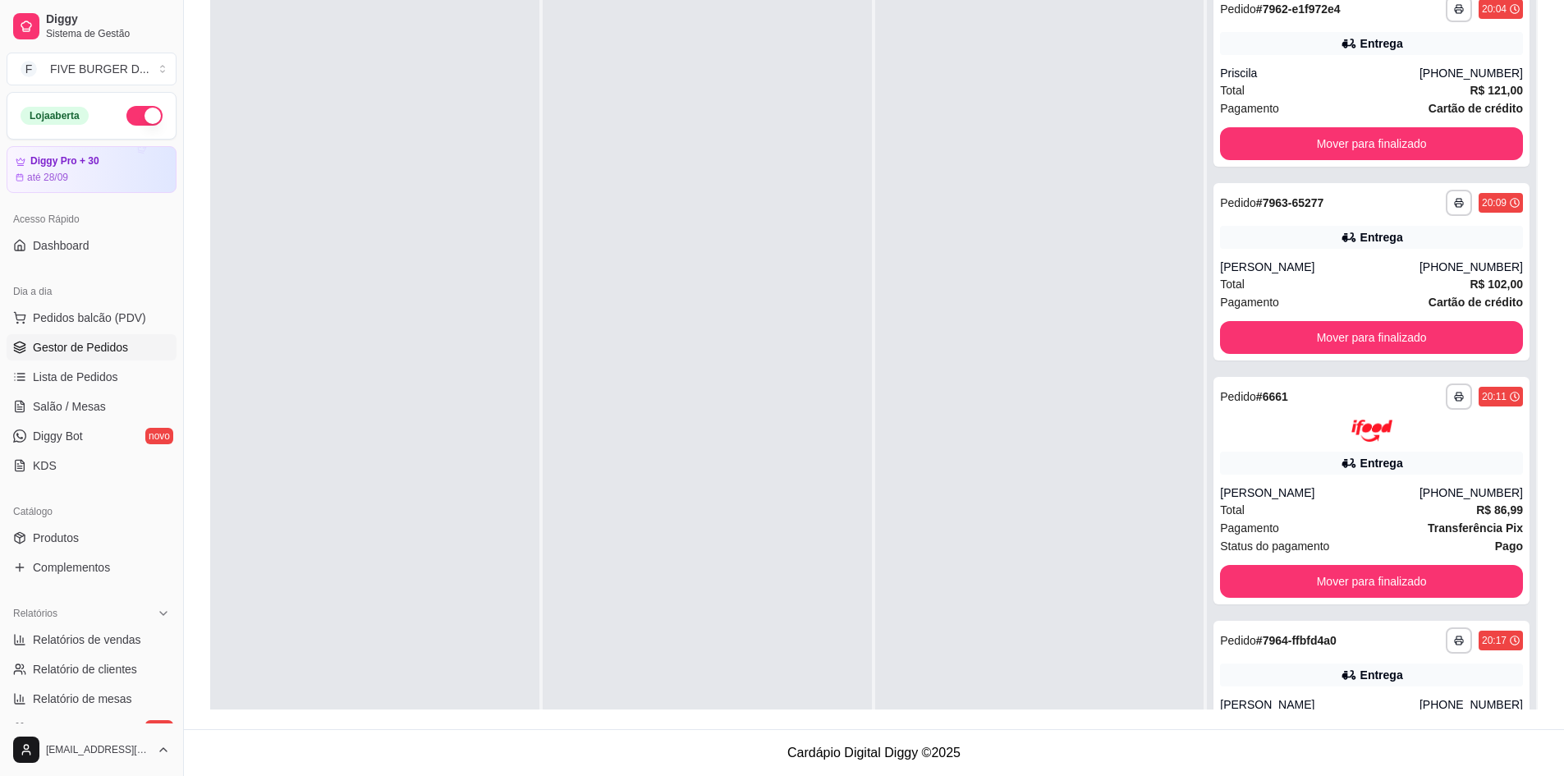
drag, startPoint x: 1098, startPoint y: 452, endPoint x: 1168, endPoint y: 469, distance: 72.5
click at [1097, 452] on div at bounding box center [1039, 367] width 329 height 776
click at [80, 636] on span "Relatórios de vendas" at bounding box center [87, 639] width 108 height 16
select select "ALL"
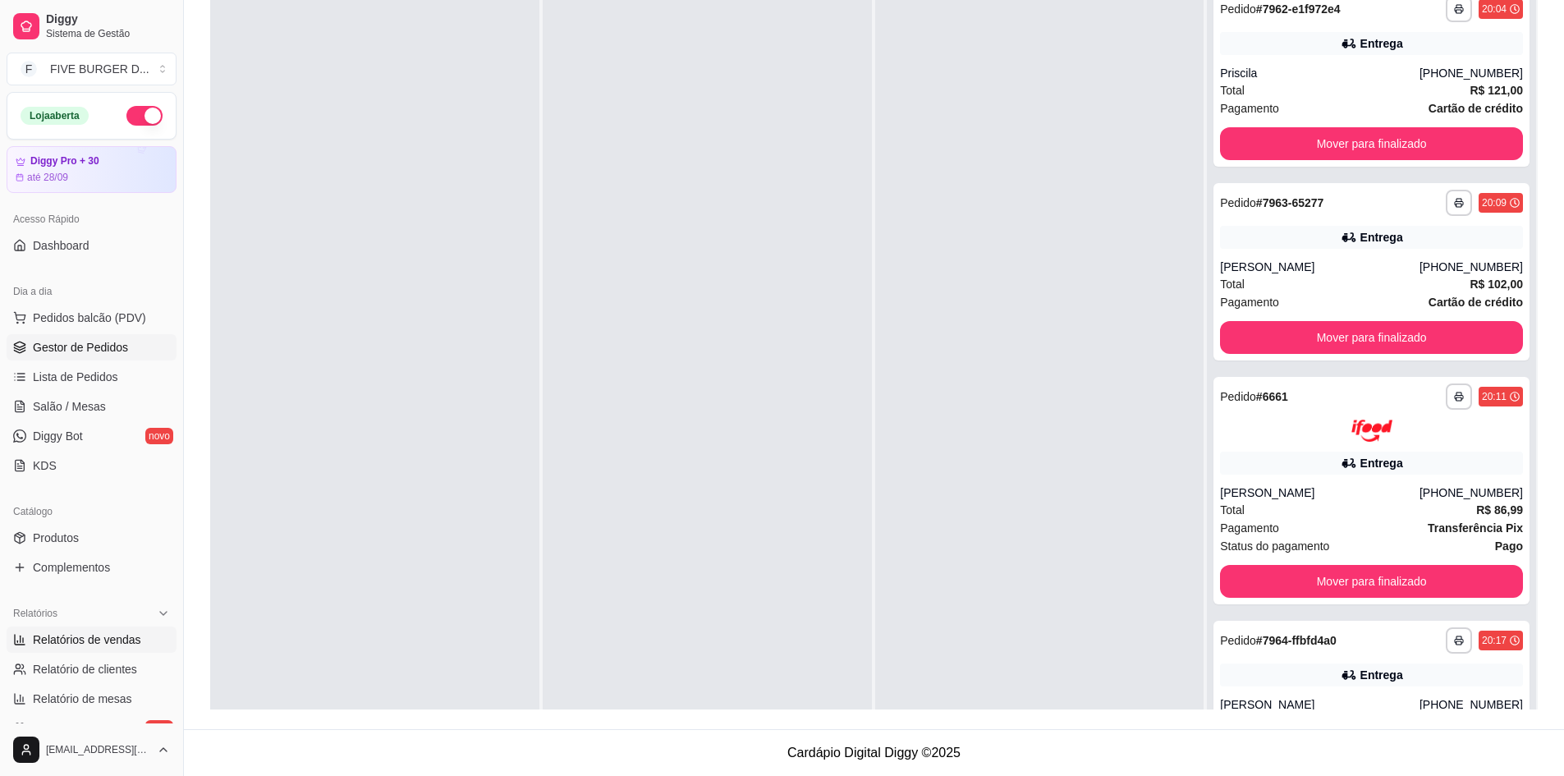
select select "0"
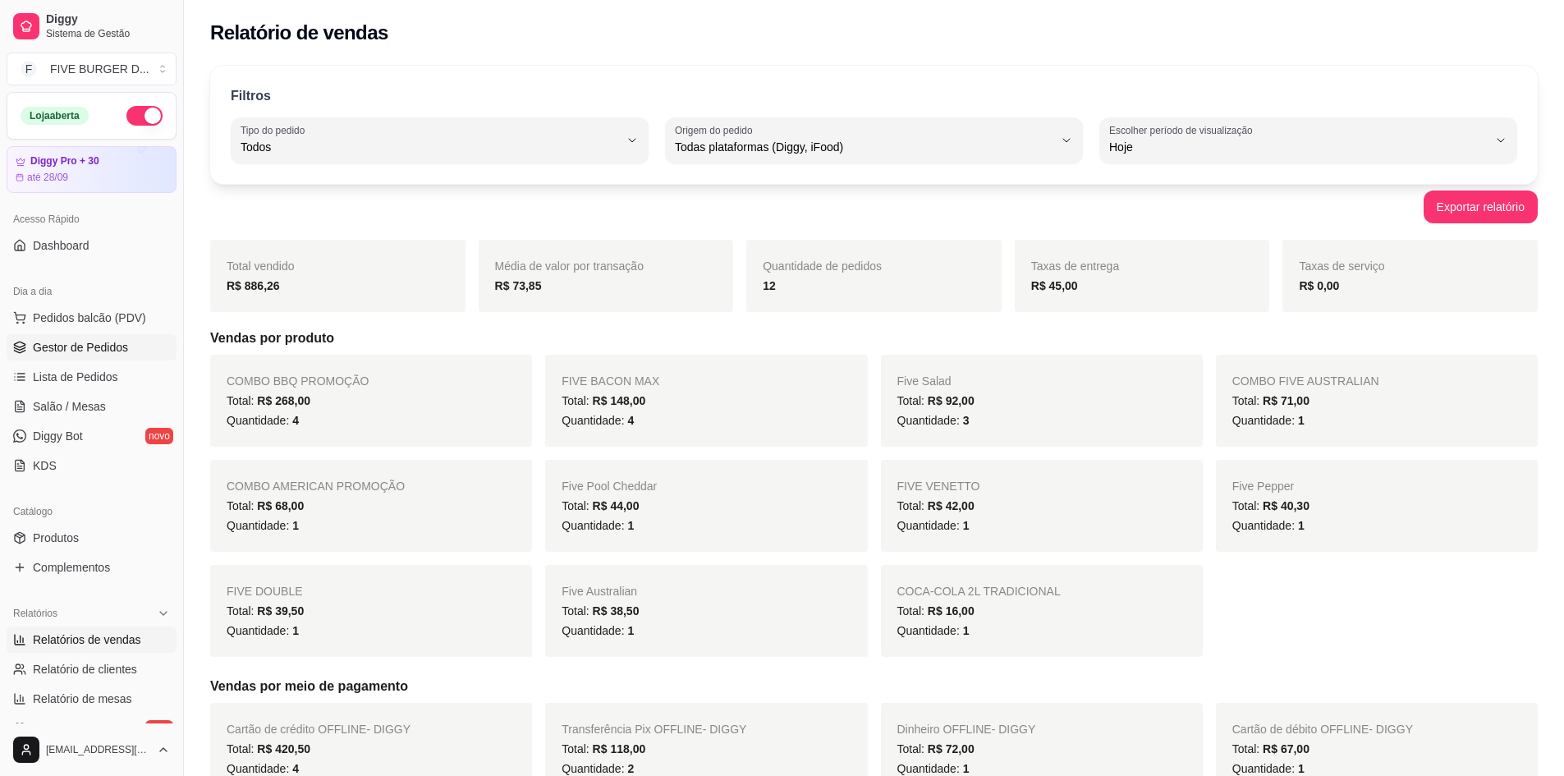
click at [69, 351] on span "Gestor de Pedidos" at bounding box center [80, 347] width 95 height 16
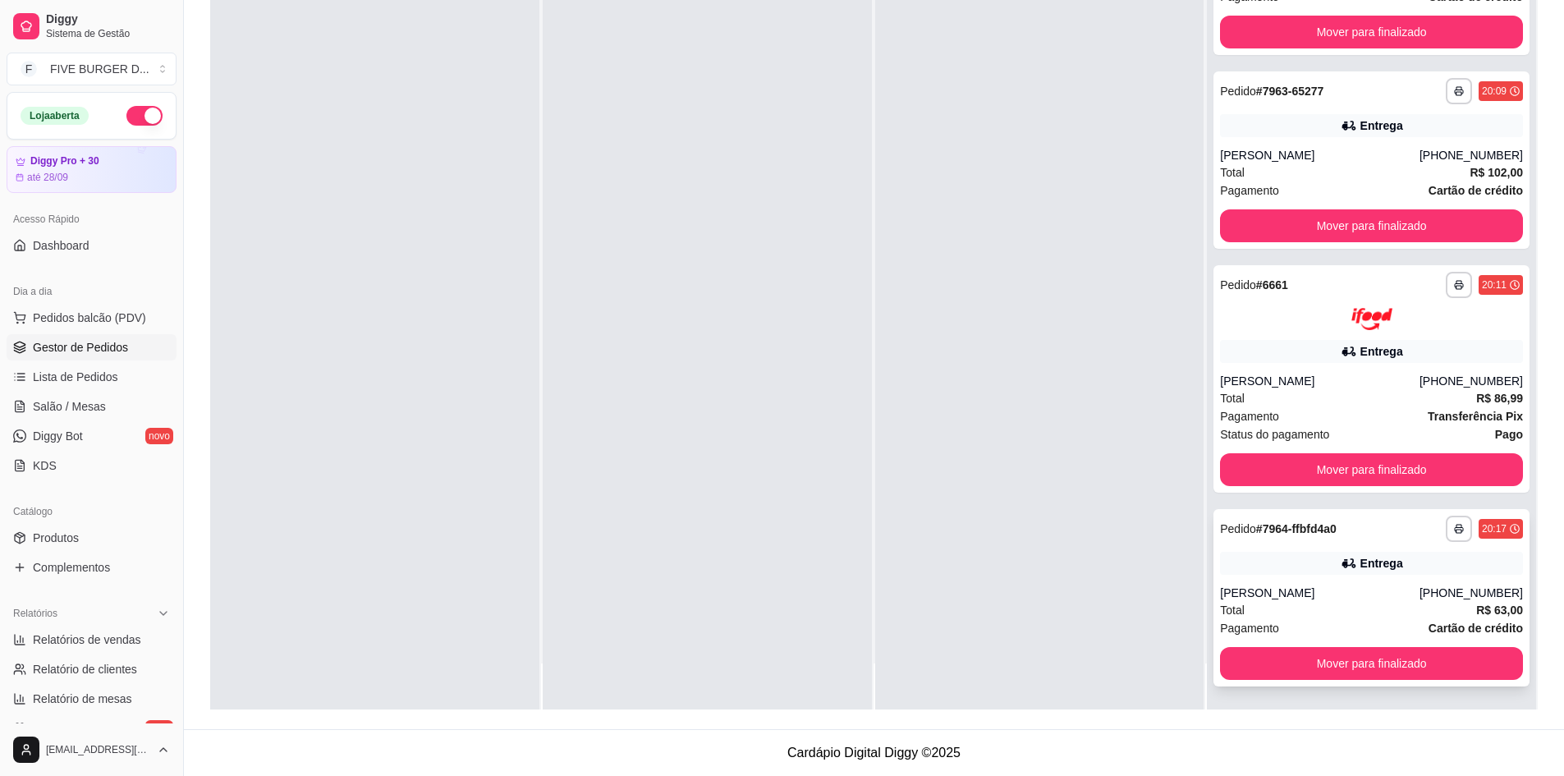
click at [1369, 569] on div "Entrega" at bounding box center [1381, 563] width 43 height 16
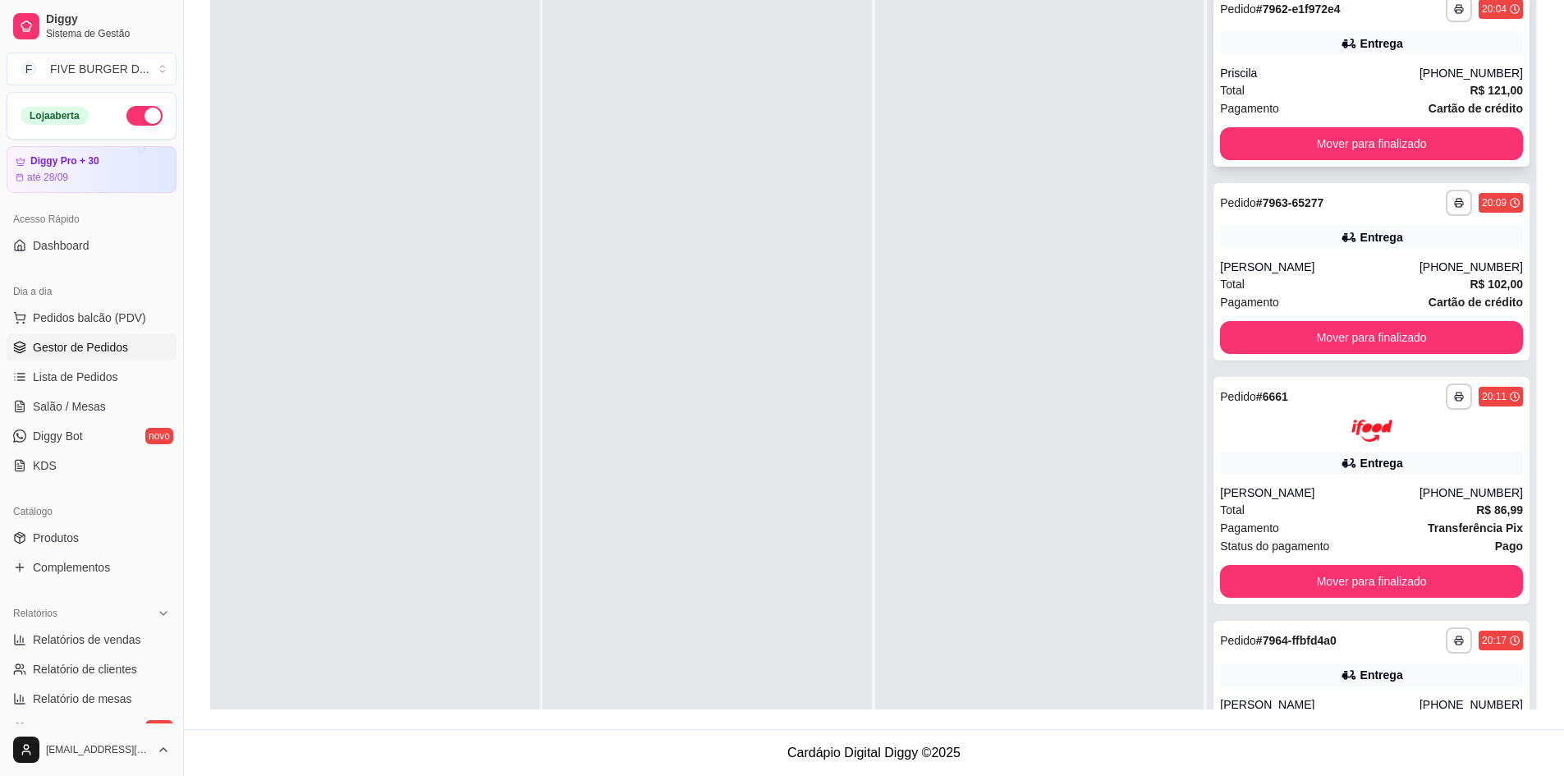
click at [1325, 93] on div "Total R$ 121,00" at bounding box center [1371, 90] width 303 height 18
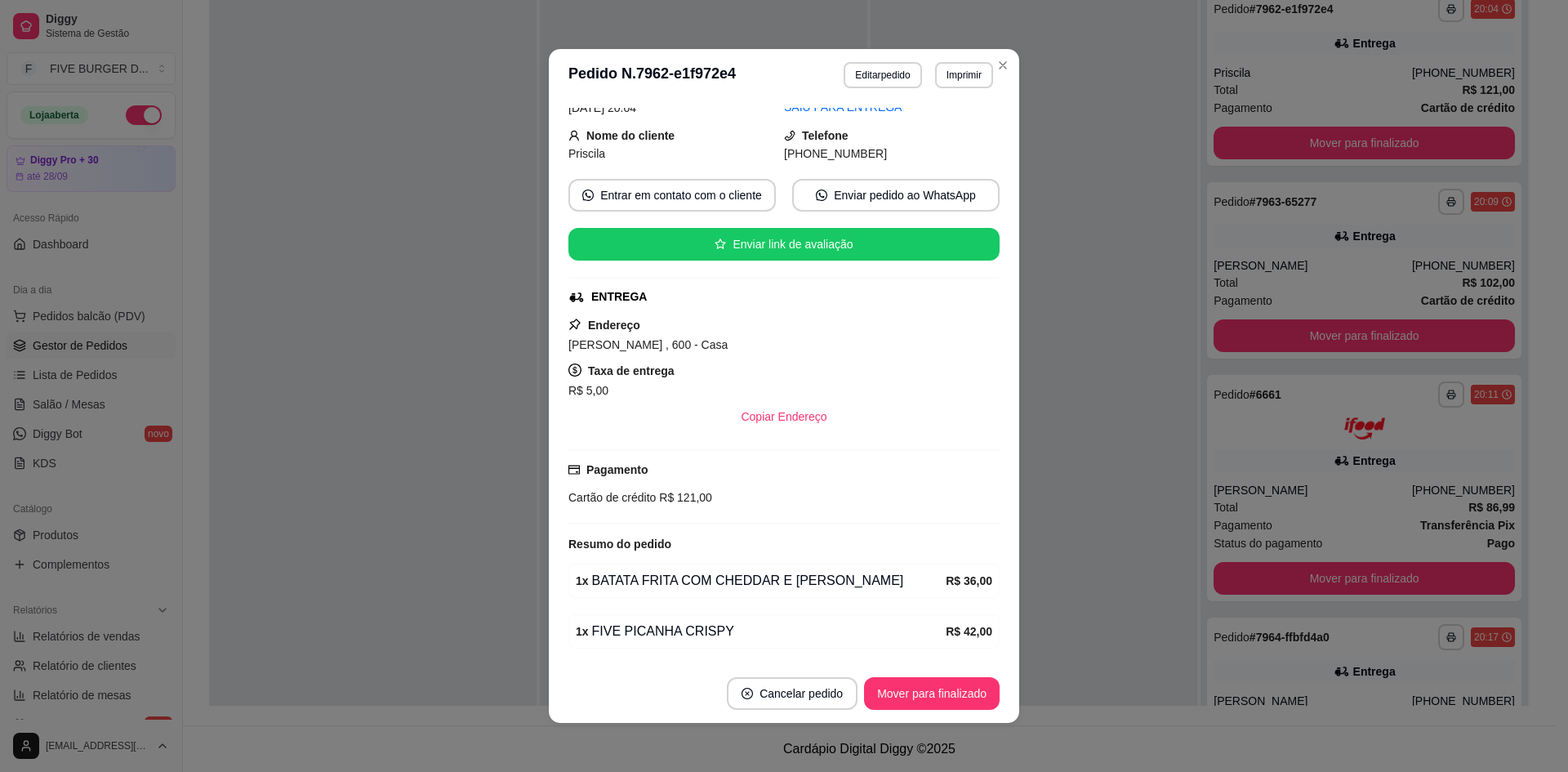
scroll to position [82, 0]
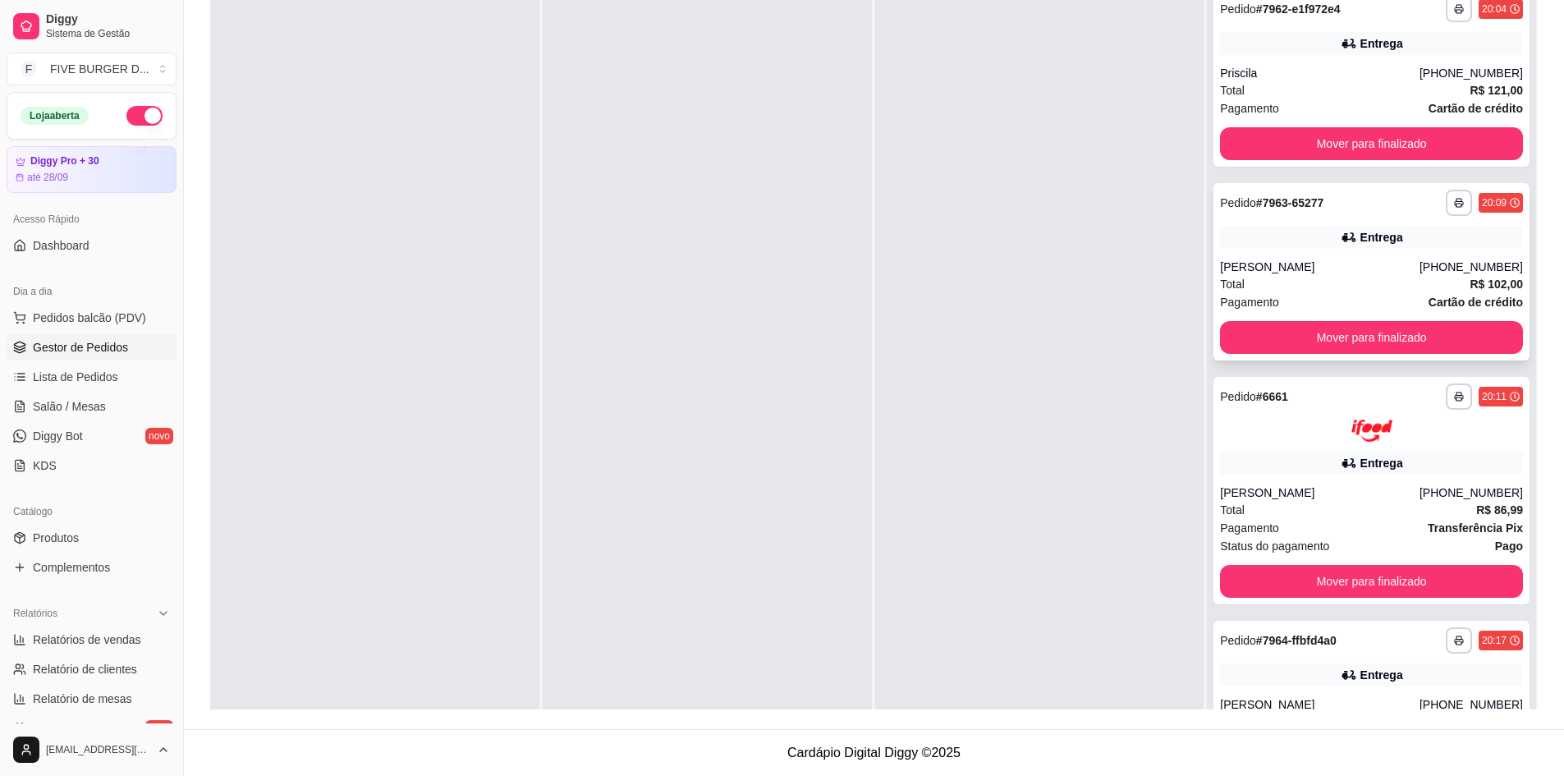
click at [1297, 236] on div "Entrega" at bounding box center [1371, 237] width 303 height 23
click at [1282, 446] on div "**********" at bounding box center [1372, 490] width 316 height 227
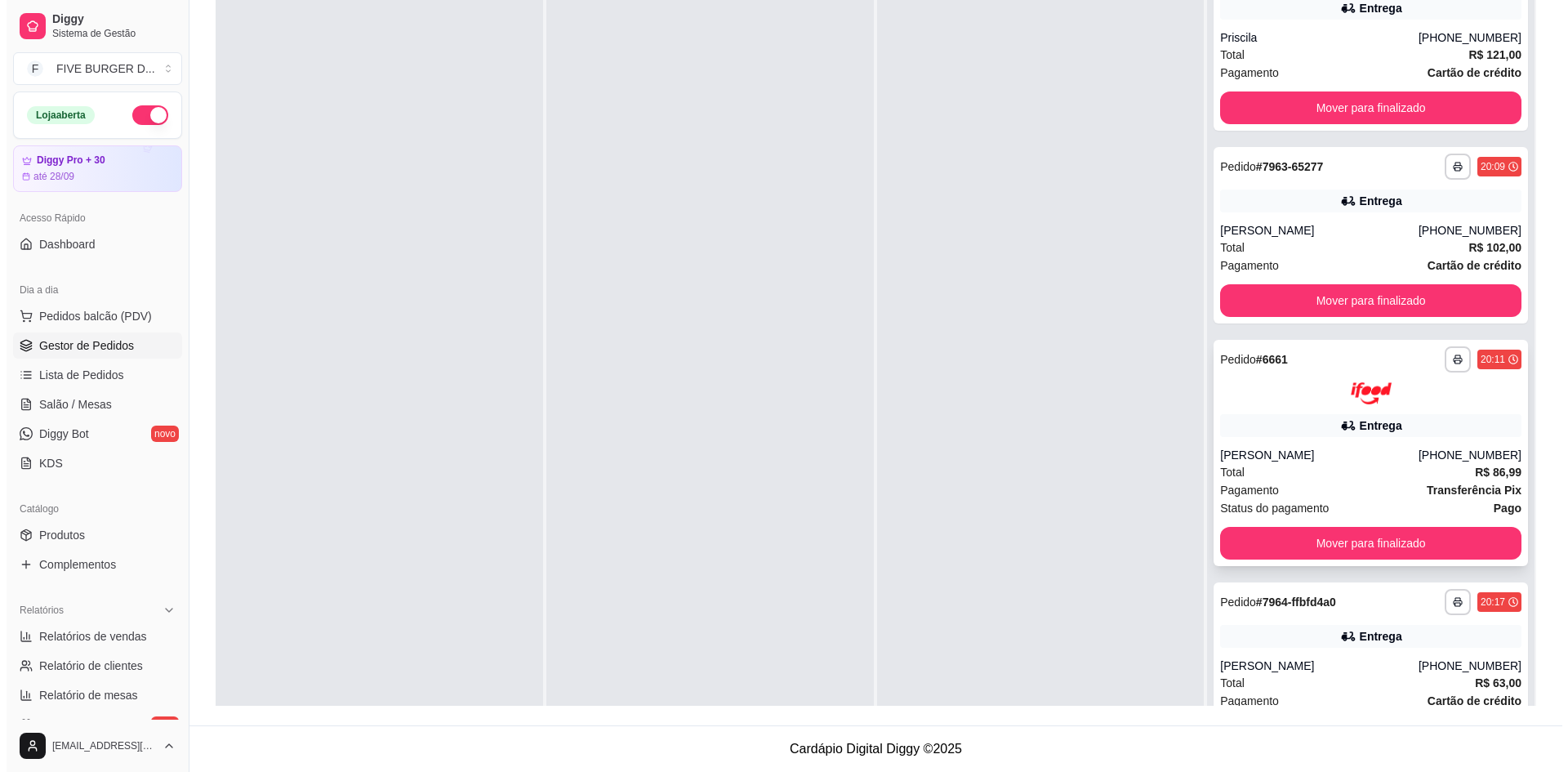
scroll to position [66, 0]
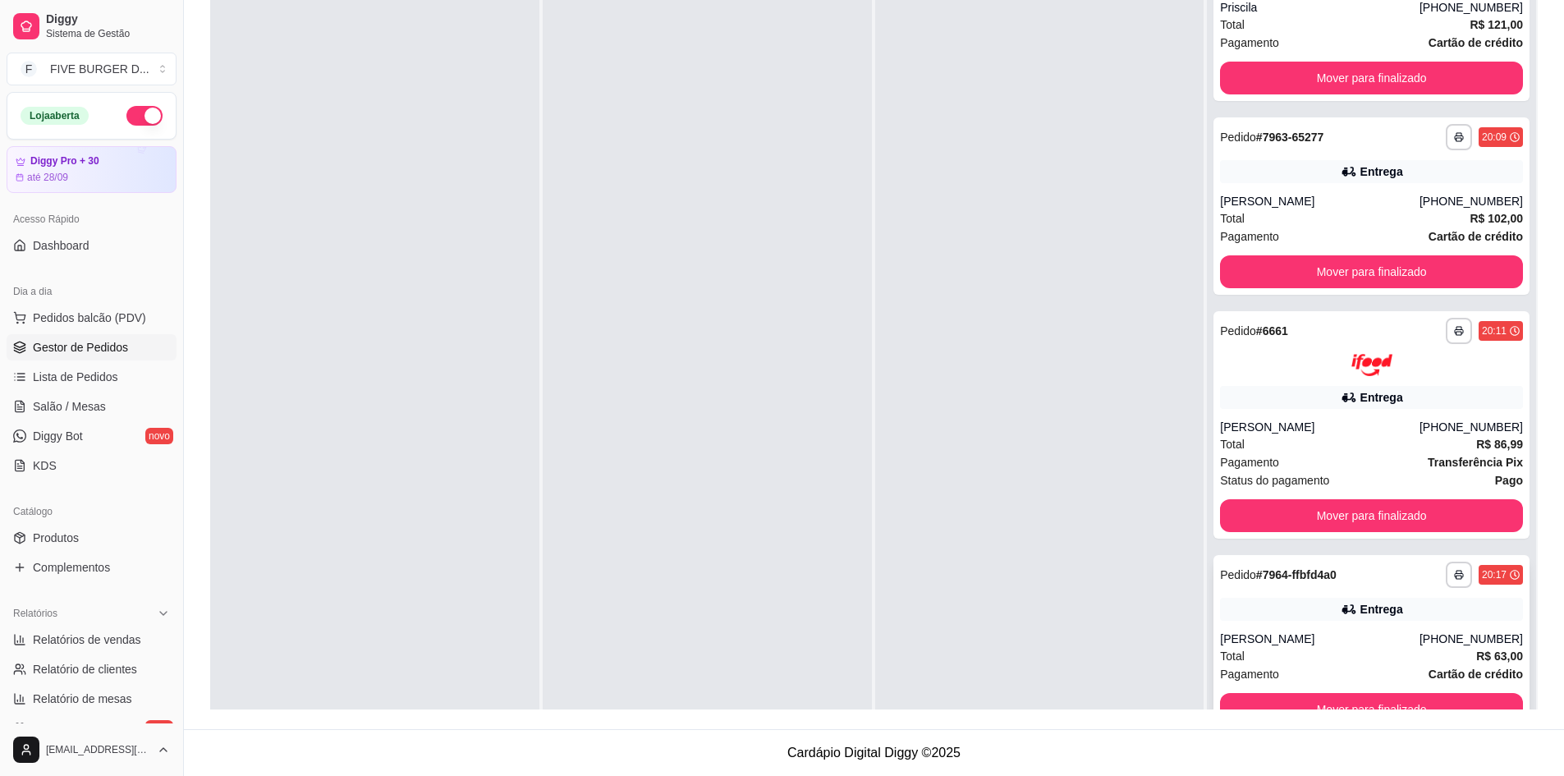
click at [1360, 582] on div "**********" at bounding box center [1371, 575] width 303 height 26
click at [1360, 403] on div "Entrega" at bounding box center [1381, 397] width 43 height 16
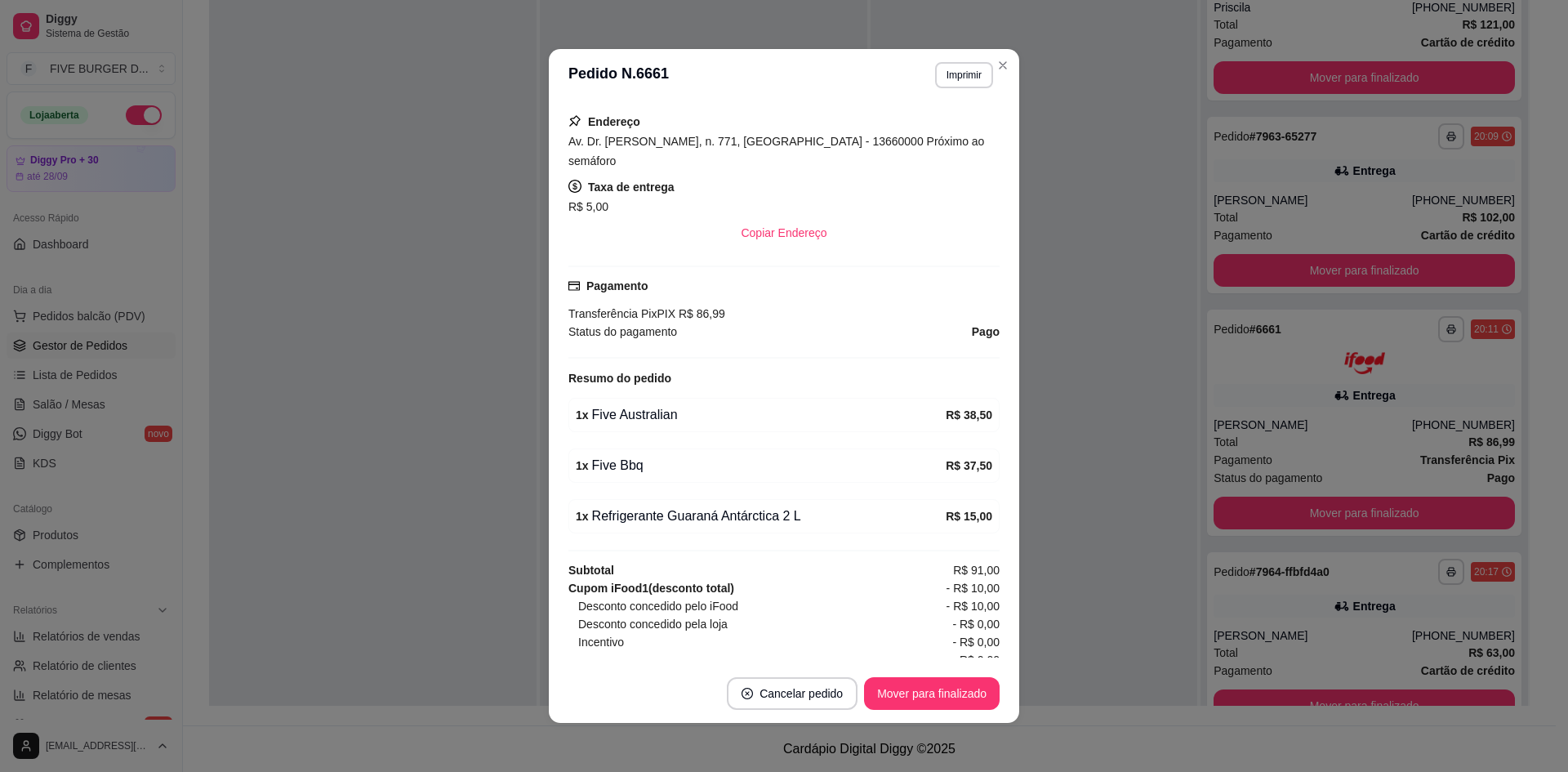
scroll to position [0, 0]
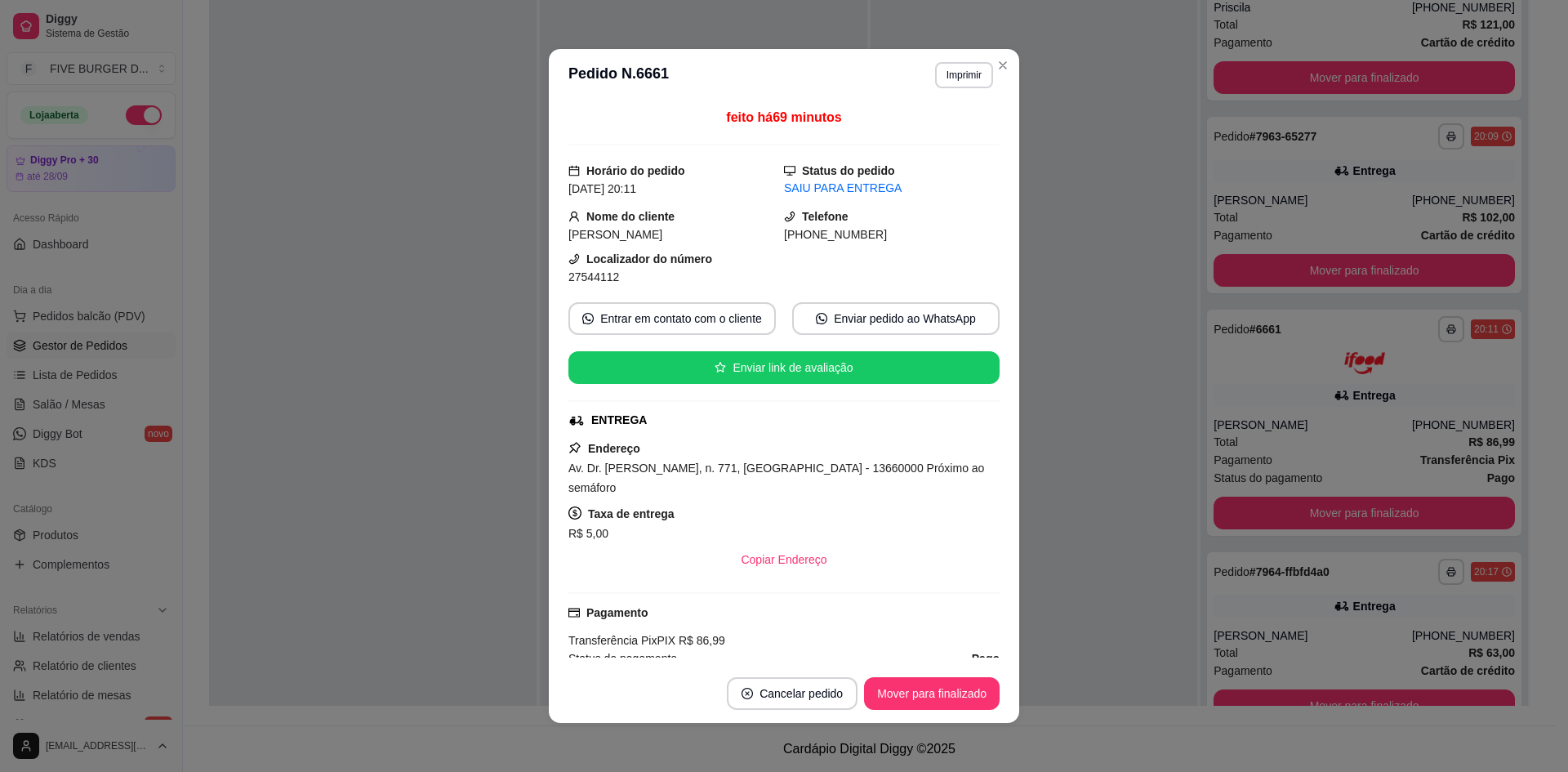
click at [868, 465] on span "Av. Dr. [PERSON_NAME], n. 771, [GEOGRAPHIC_DATA] - 13660000 Próximo ao semáforo" at bounding box center [776, 478] width 416 height 33
click at [959, 466] on div "Av. Dr. [PERSON_NAME], n. 771, [GEOGRAPHIC_DATA] - 13660000 Próximo ao semáforo" at bounding box center [784, 478] width 432 height 39
drag, startPoint x: 727, startPoint y: 470, endPoint x: 810, endPoint y: 470, distance: 83.0
click at [762, 470] on span "Av. Dr. [PERSON_NAME], n. 771, [GEOGRAPHIC_DATA] - 13660000 Próximo ao semáforo" at bounding box center [776, 478] width 416 height 33
click at [814, 468] on span "Av. Dr. [PERSON_NAME], n. 771, [GEOGRAPHIC_DATA] - 13660000 Próximo ao semáforo" at bounding box center [776, 478] width 416 height 33
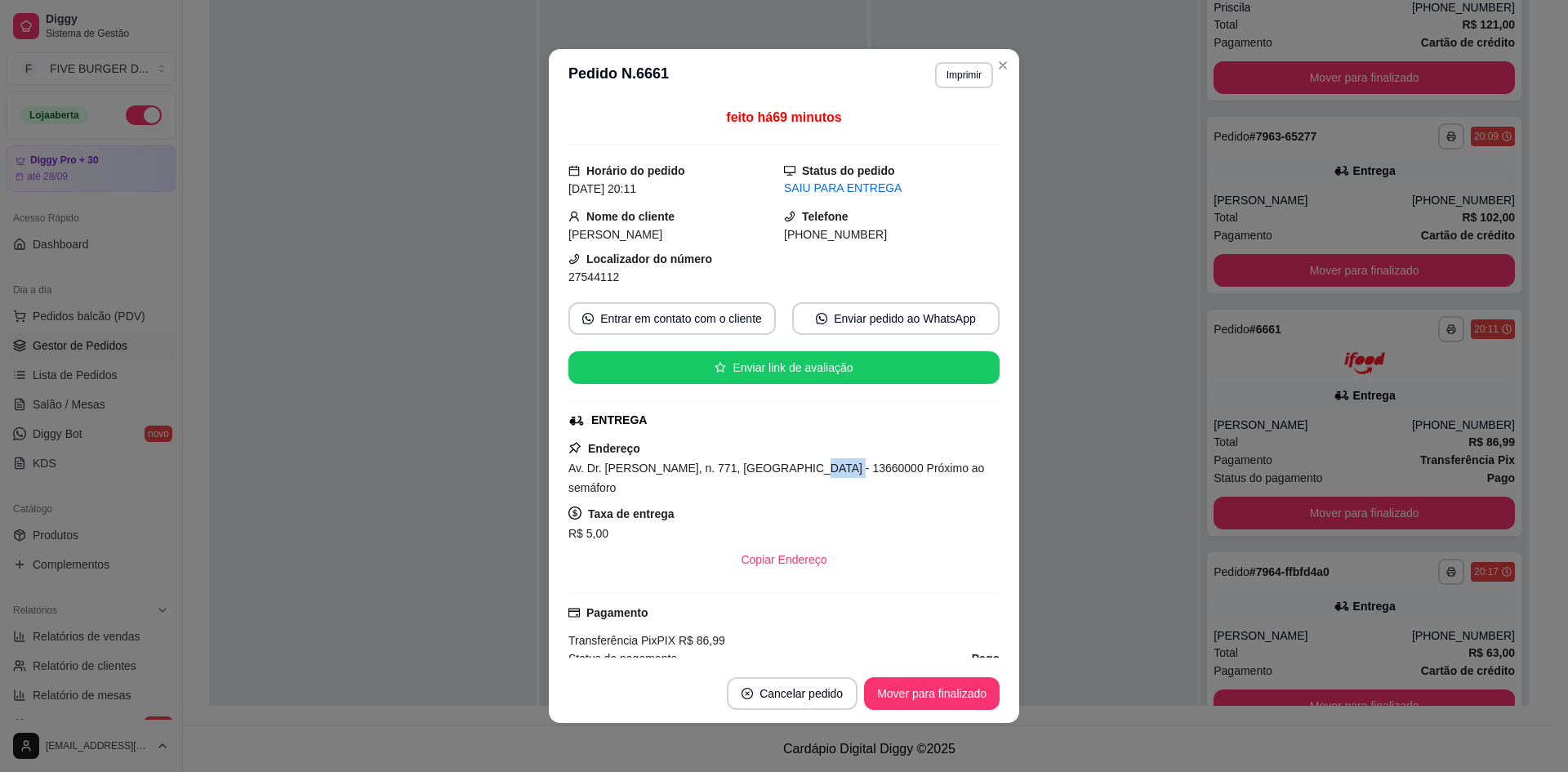
click at [814, 468] on span "Av. Dr. [PERSON_NAME], n. 771, [GEOGRAPHIC_DATA] - 13660000 Próximo ao semáforo" at bounding box center [776, 478] width 416 height 33
drag, startPoint x: 691, startPoint y: 463, endPoint x: 772, endPoint y: 463, distance: 81.0
click at [736, 463] on span "Av. Dr. [PERSON_NAME], n. 771, [GEOGRAPHIC_DATA] - 13660000 Próximo ao semáforo" at bounding box center [776, 478] width 416 height 33
click at [761, 463] on span "Av. Dr. [PERSON_NAME], n. 771, [GEOGRAPHIC_DATA] - 13660000 Próximo ao semáforo" at bounding box center [776, 478] width 416 height 33
click at [770, 463] on span "Av. Dr. [PERSON_NAME], n. 771, [GEOGRAPHIC_DATA] - 13660000 Próximo ao semáforo" at bounding box center [776, 478] width 416 height 33
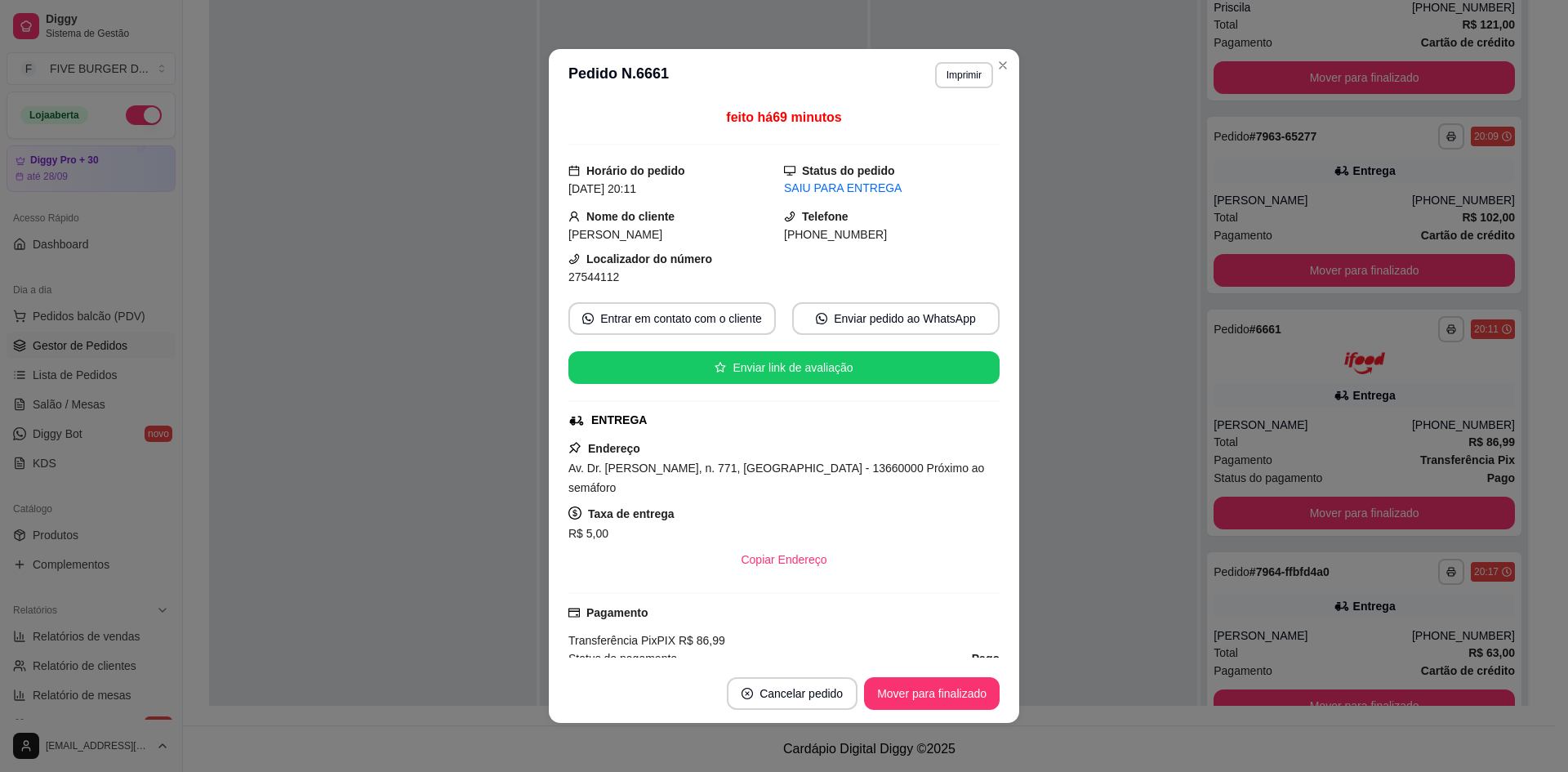
click at [783, 463] on span "Av. Dr. [PERSON_NAME], n. 771, [GEOGRAPHIC_DATA] - 13660000 Próximo ao semáforo" at bounding box center [776, 478] width 416 height 33
drag, startPoint x: 731, startPoint y: 474, endPoint x: 824, endPoint y: 463, distance: 93.6
click at [807, 468] on span "Av. Dr. [PERSON_NAME], n. 771, [GEOGRAPHIC_DATA] - 13660000 Próximo ao semáforo" at bounding box center [776, 478] width 416 height 33
click at [824, 463] on span "Av. Dr. [PERSON_NAME], n. 771, [GEOGRAPHIC_DATA] - 13660000 Próximo ao semáforo" at bounding box center [776, 478] width 416 height 33
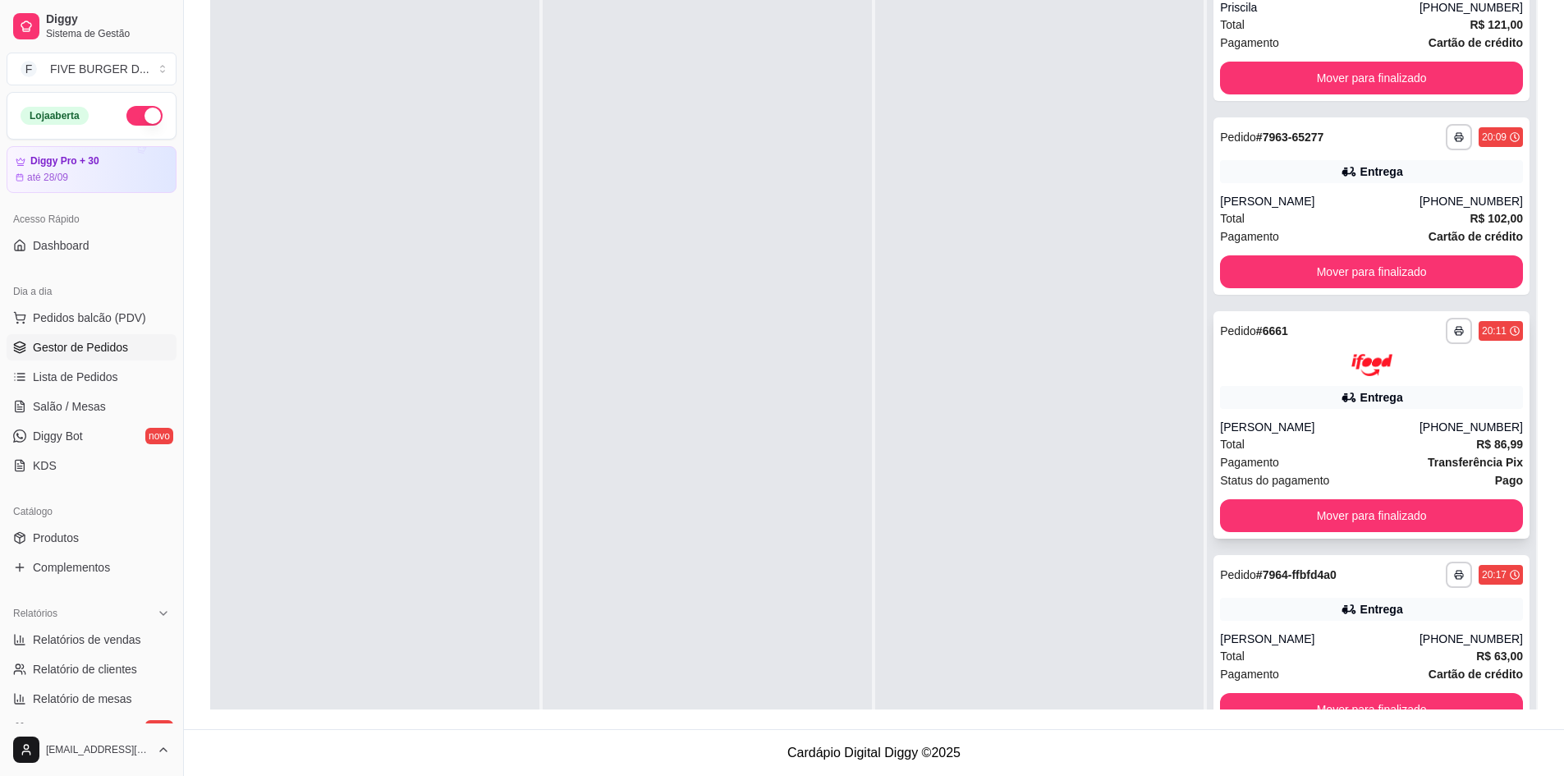
click at [1310, 422] on div "[PERSON_NAME]" at bounding box center [1320, 427] width 200 height 16
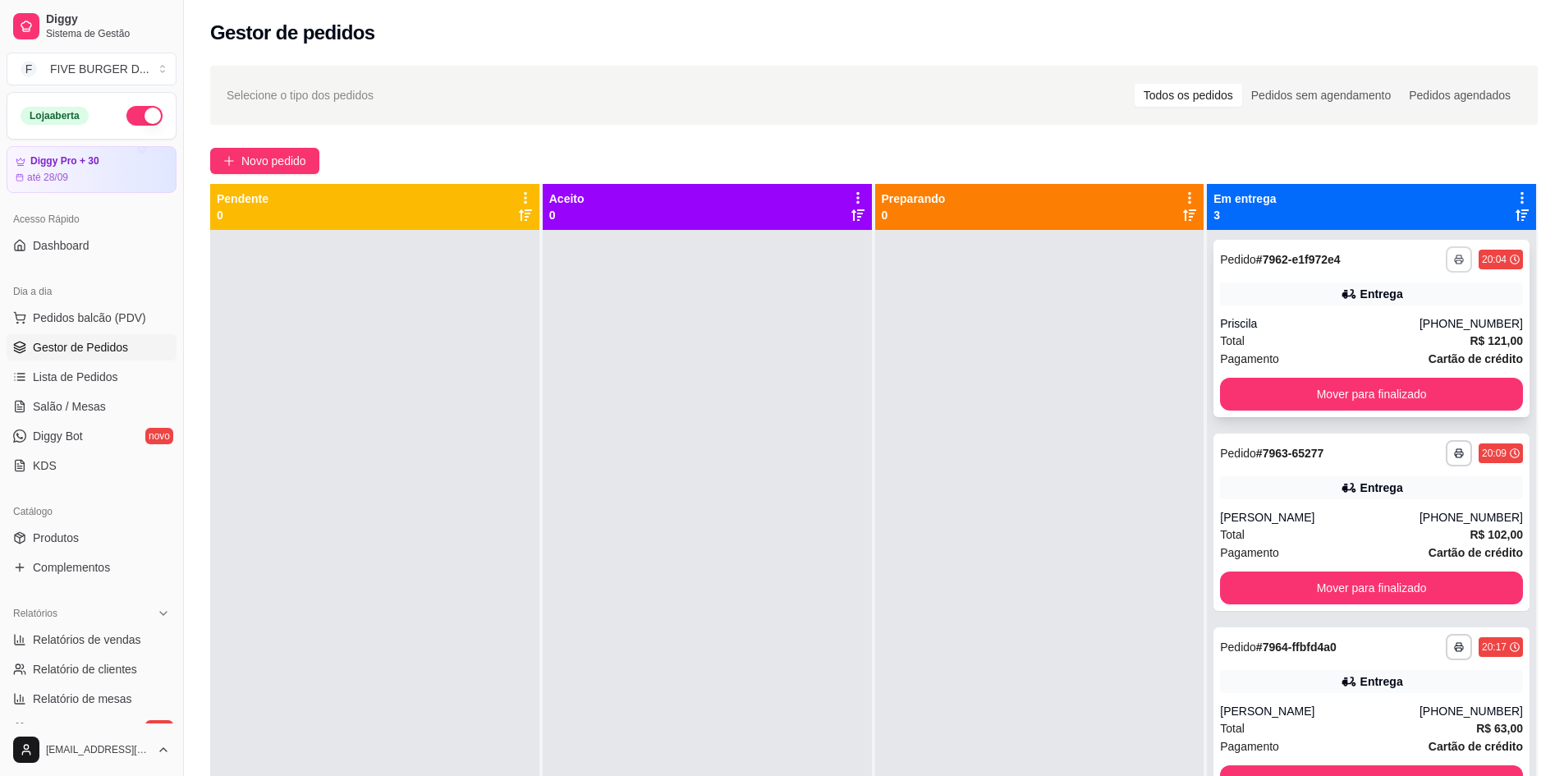
click at [1383, 315] on div "Priscila" at bounding box center [1320, 323] width 200 height 16
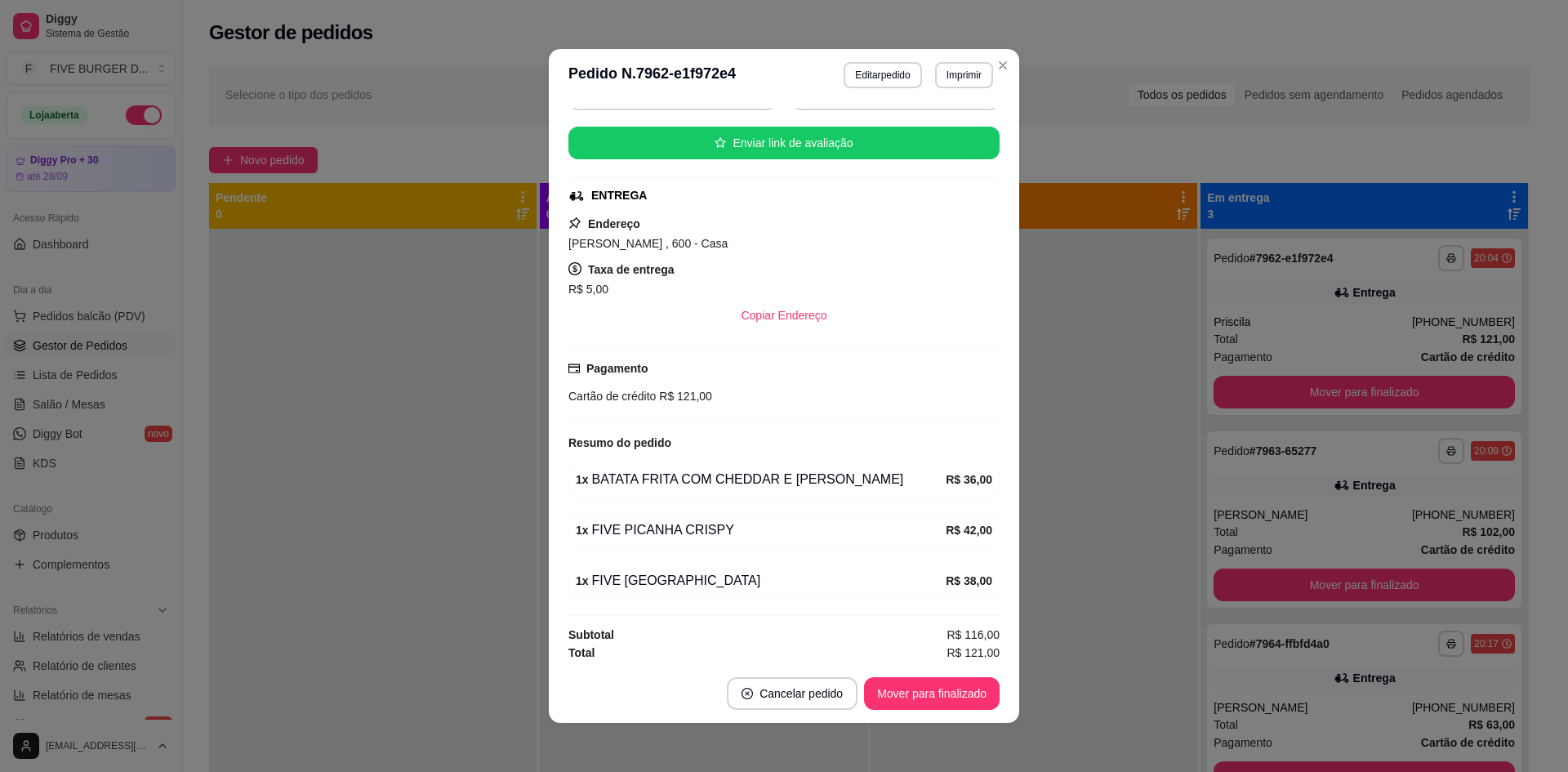
scroll to position [186, 0]
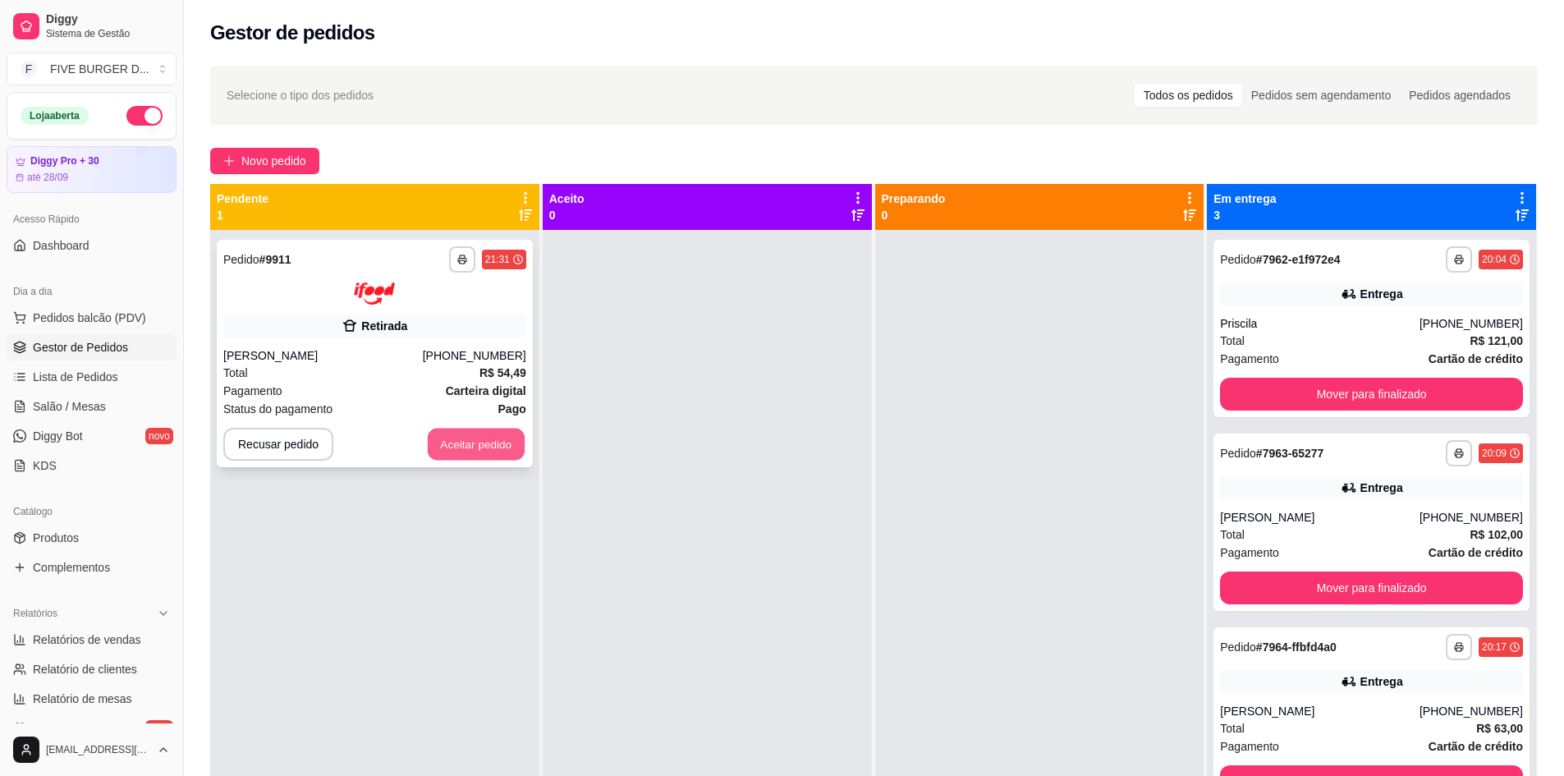
click at [488, 429] on button "Aceitar pedido" at bounding box center [476, 444] width 97 height 32
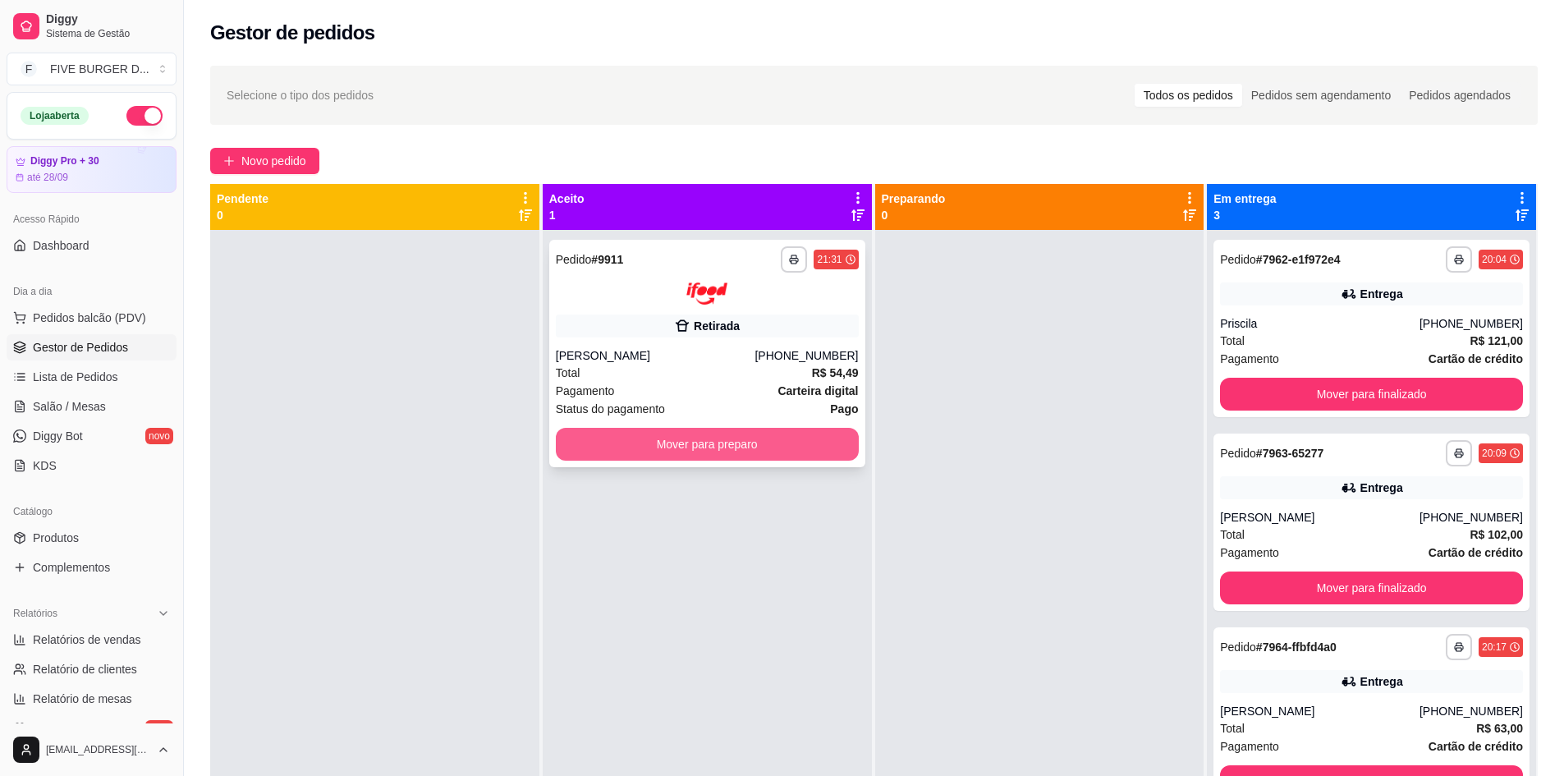
click at [791, 441] on button "Mover para preparo" at bounding box center [707, 444] width 303 height 33
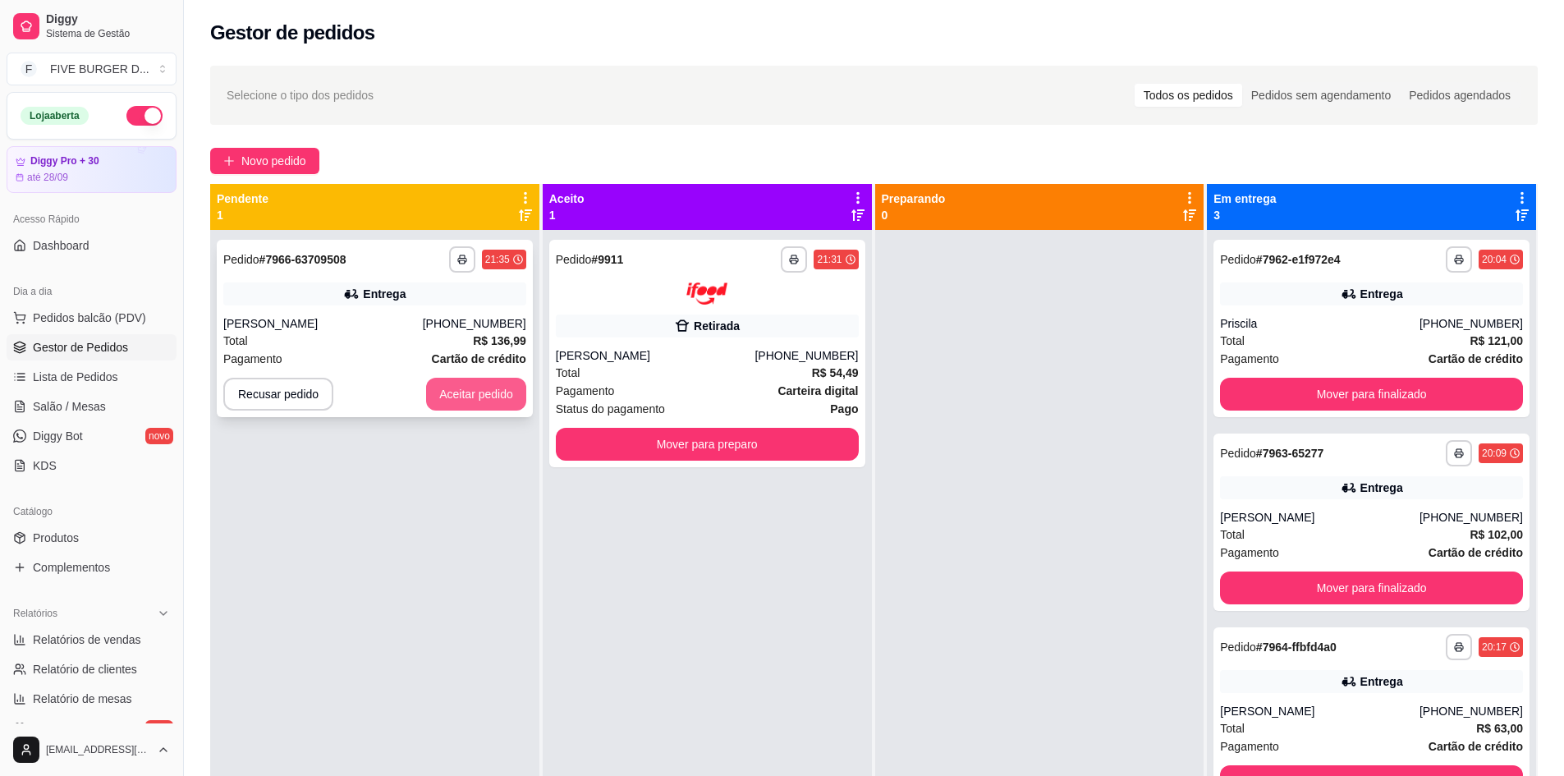
click at [472, 387] on button "Aceitar pedido" at bounding box center [476, 394] width 100 height 33
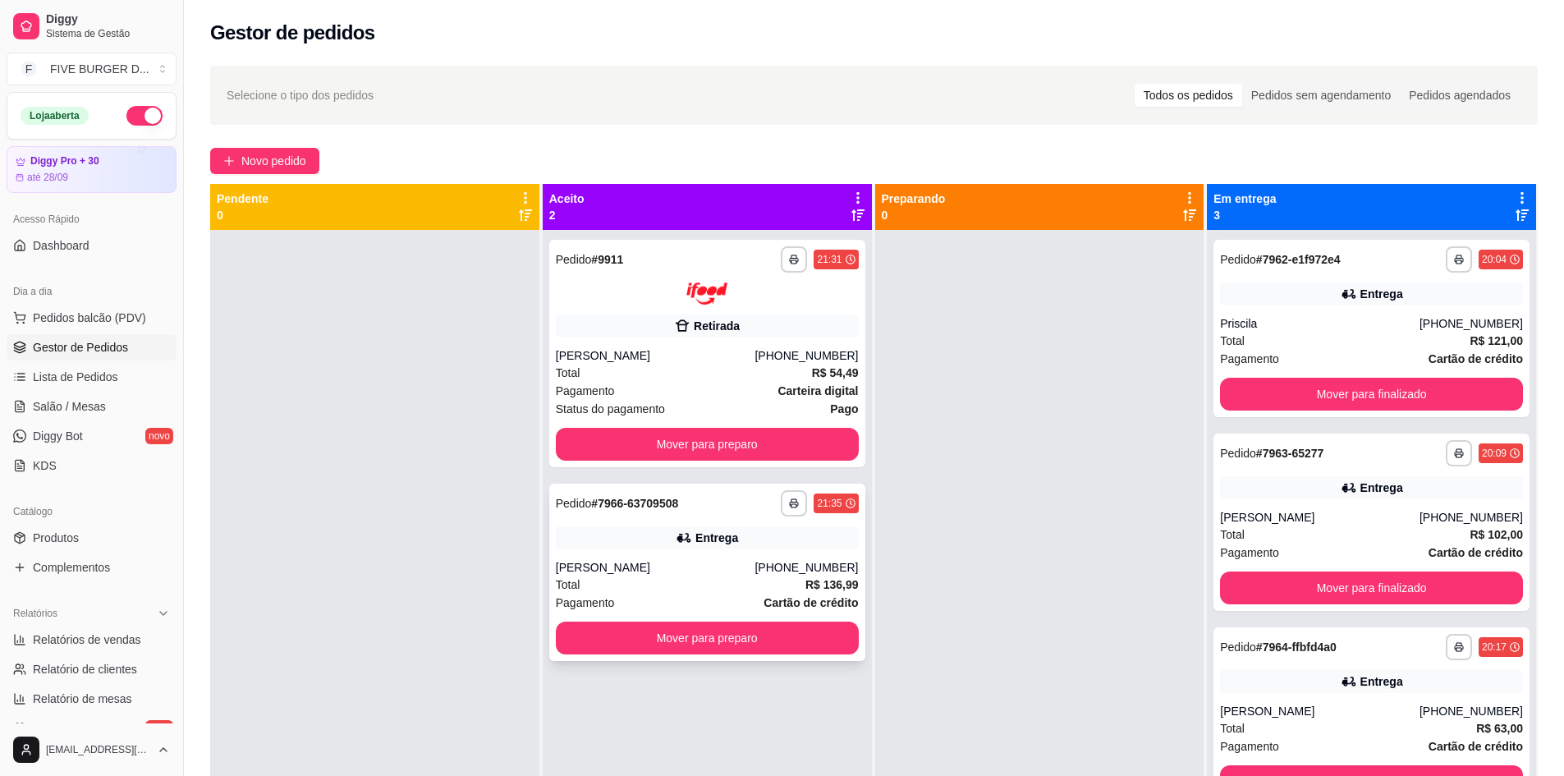
click at [723, 533] on div "Entrega" at bounding box center [716, 538] width 43 height 16
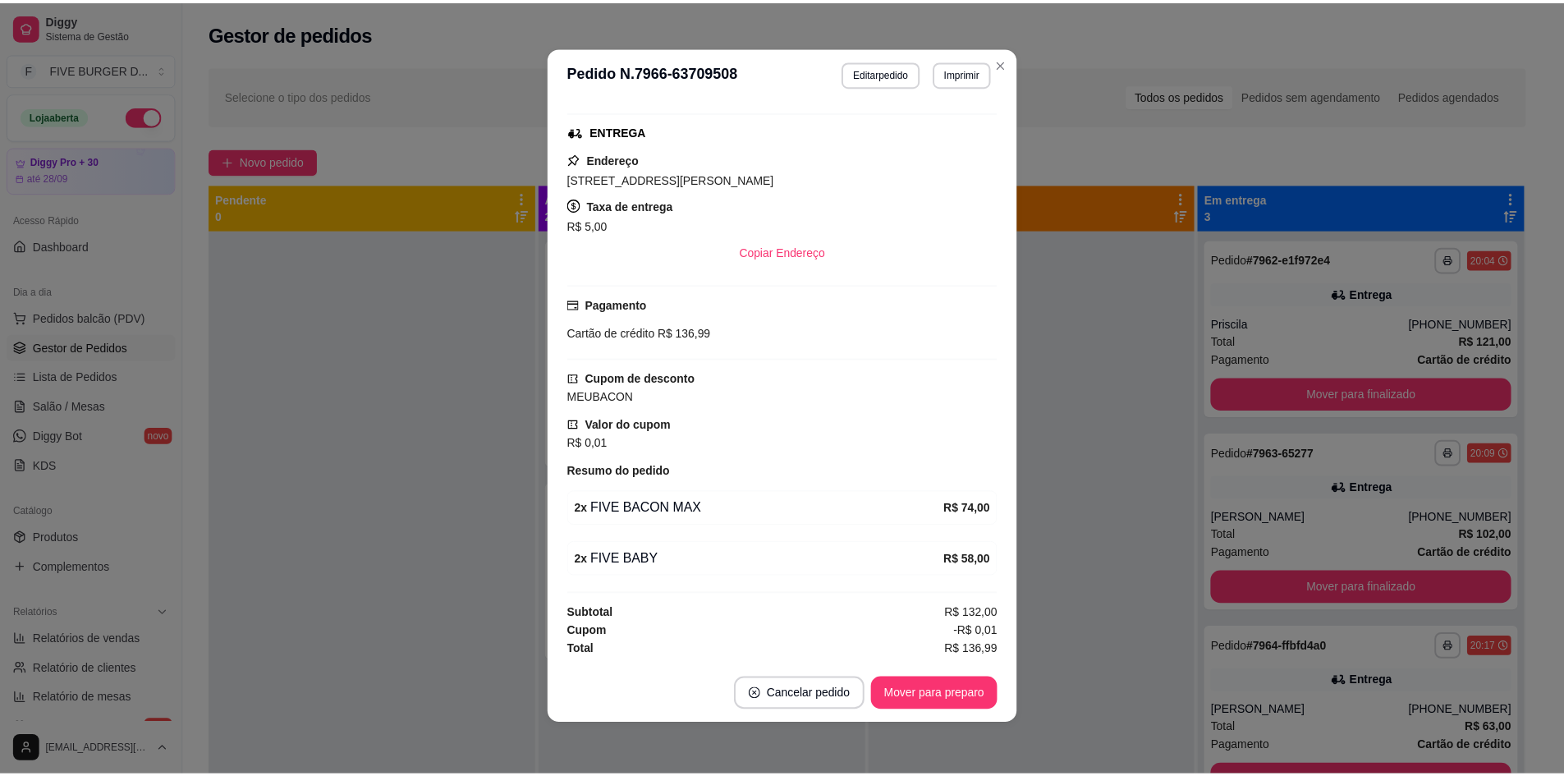
scroll to position [3, 0]
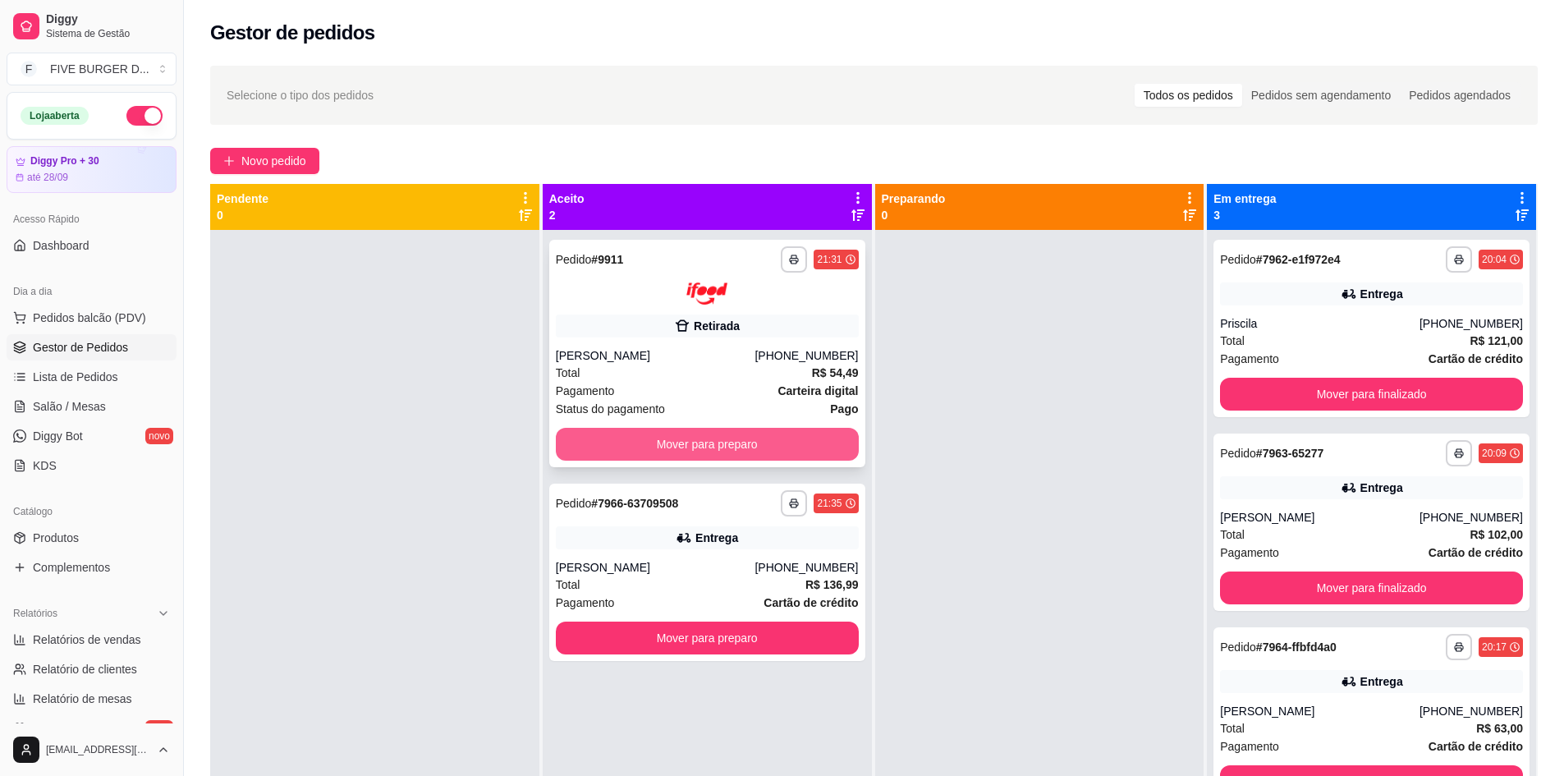
click at [720, 431] on button "Mover para preparo" at bounding box center [707, 444] width 303 height 33
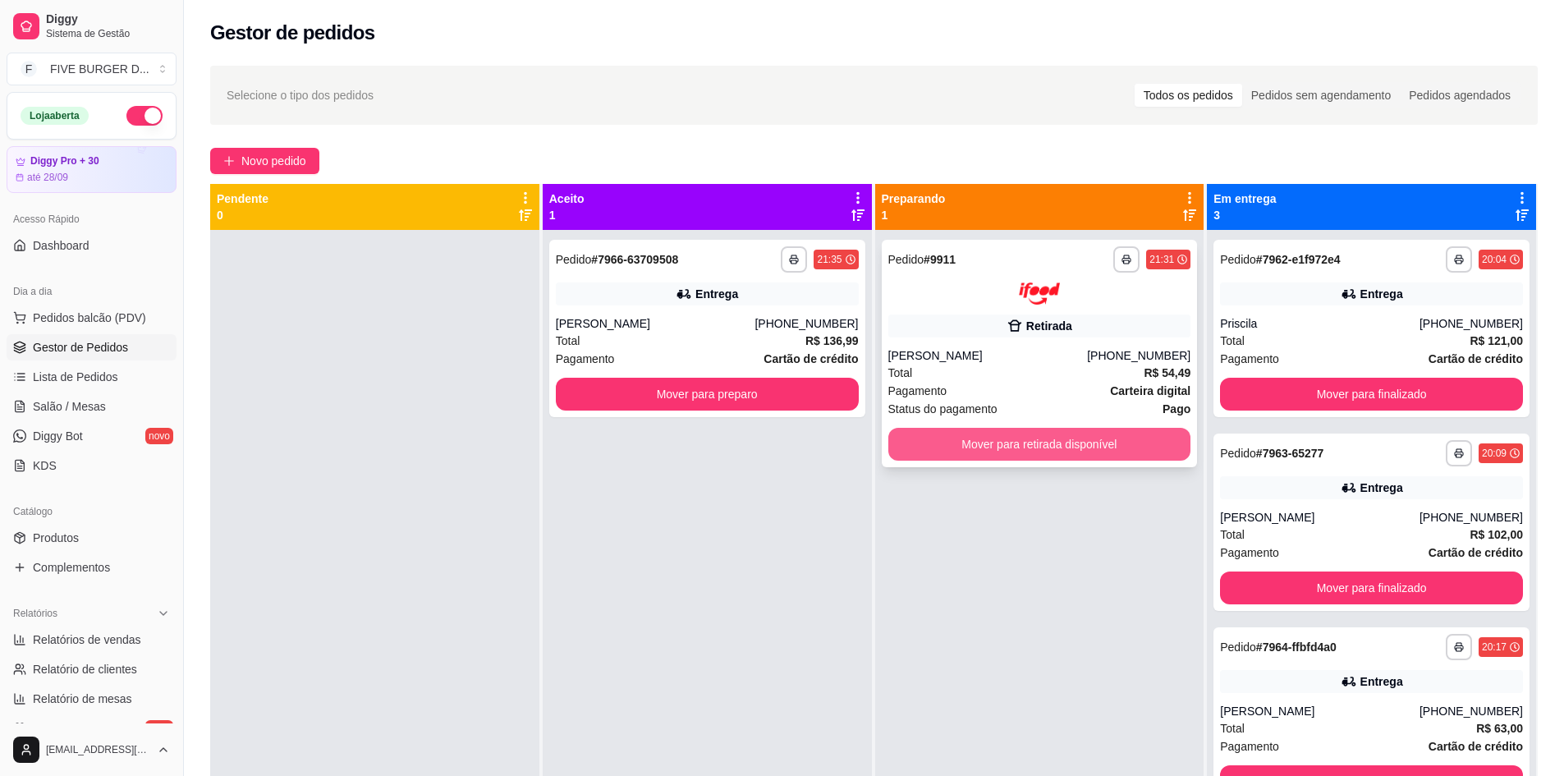
click at [951, 456] on button "Mover para retirada disponível" at bounding box center [1039, 444] width 303 height 33
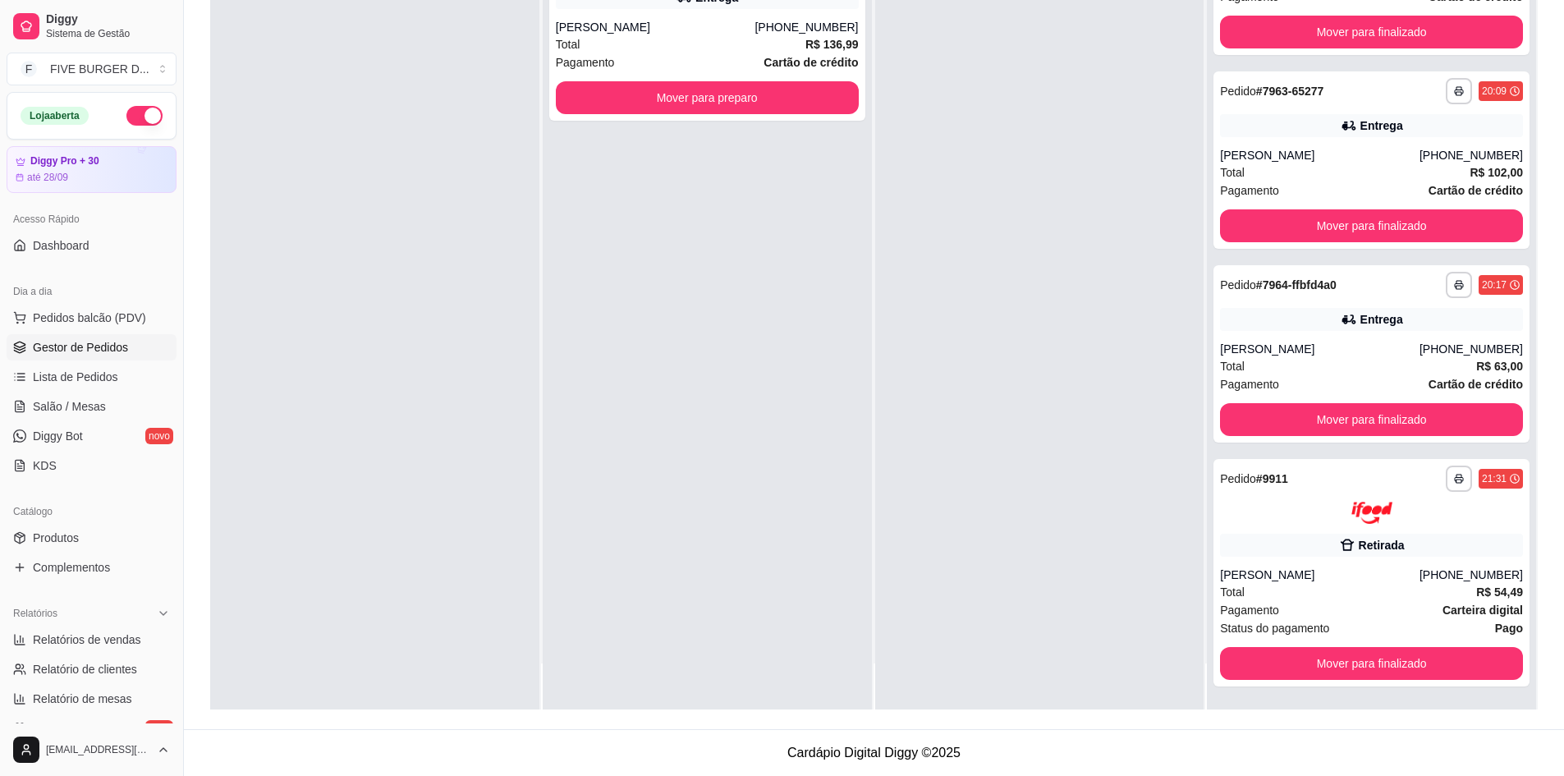
scroll to position [0, 0]
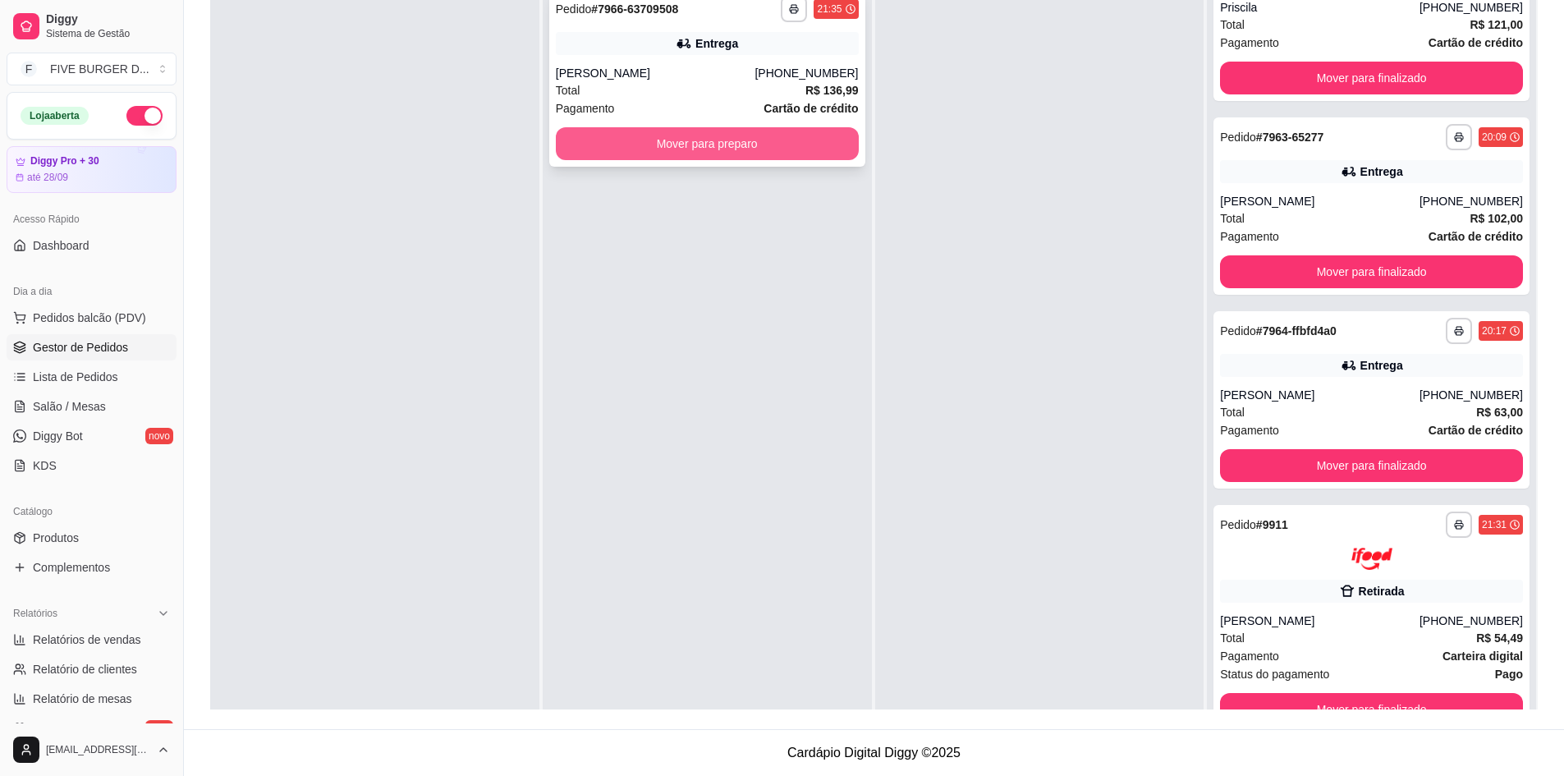
click at [699, 131] on button "Mover para preparo" at bounding box center [707, 143] width 303 height 33
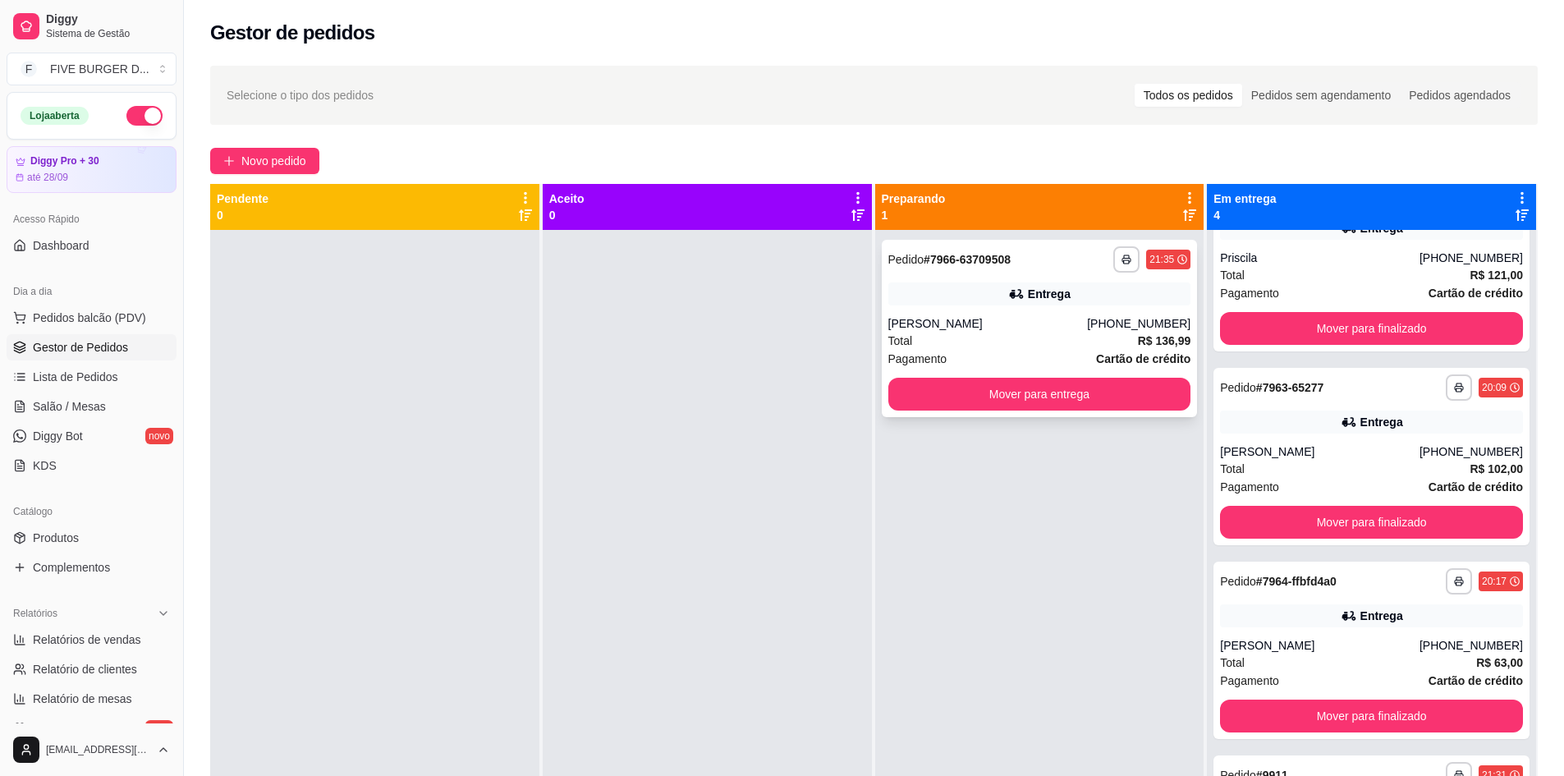
click at [1012, 347] on div "Total R$ 136,99" at bounding box center [1039, 341] width 303 height 18
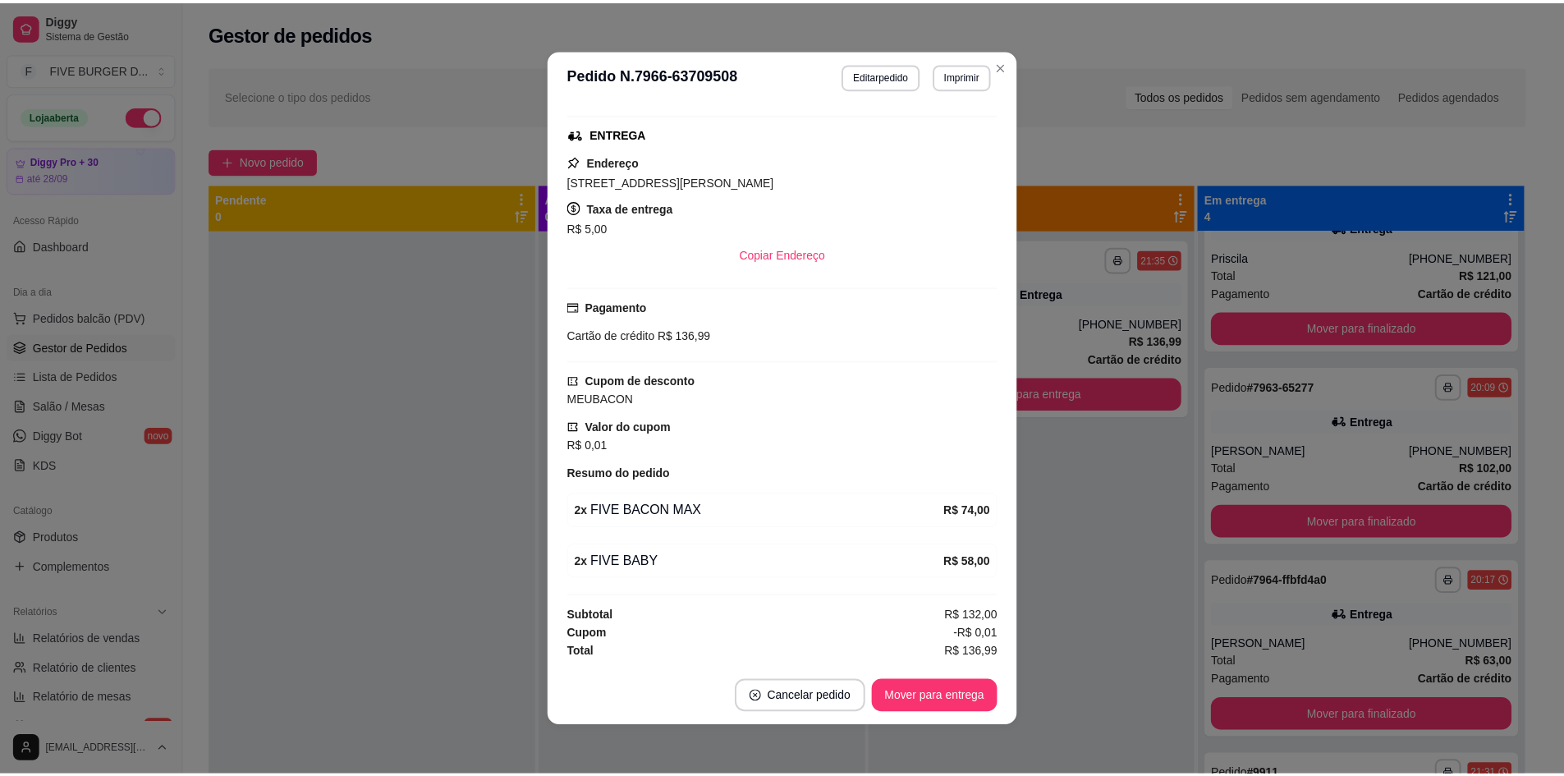
scroll to position [3, 0]
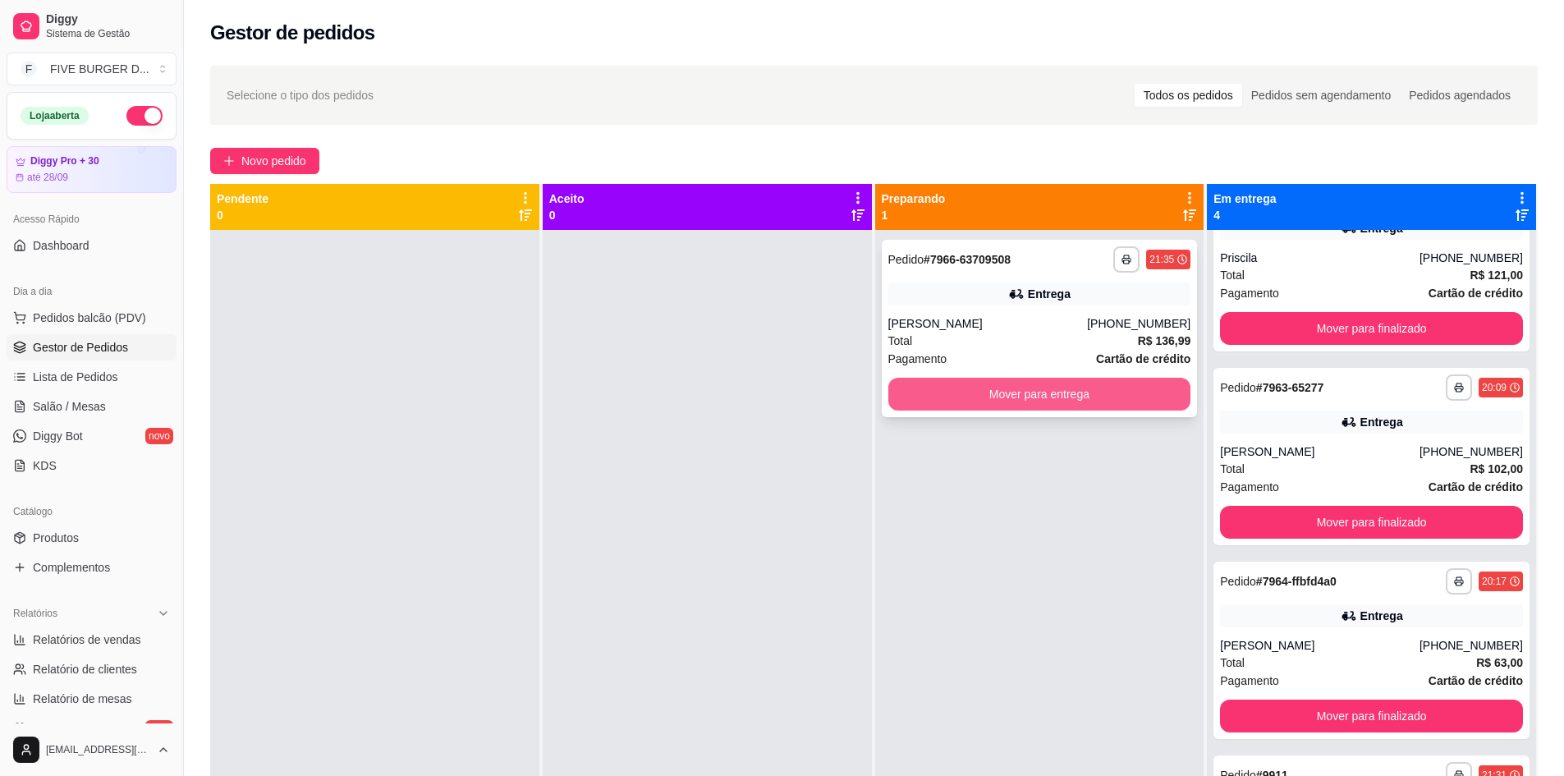
click at [1094, 392] on button "Mover para entrega" at bounding box center [1039, 394] width 303 height 33
click at [1094, 392] on div "Mover para entrega" at bounding box center [1039, 394] width 303 height 33
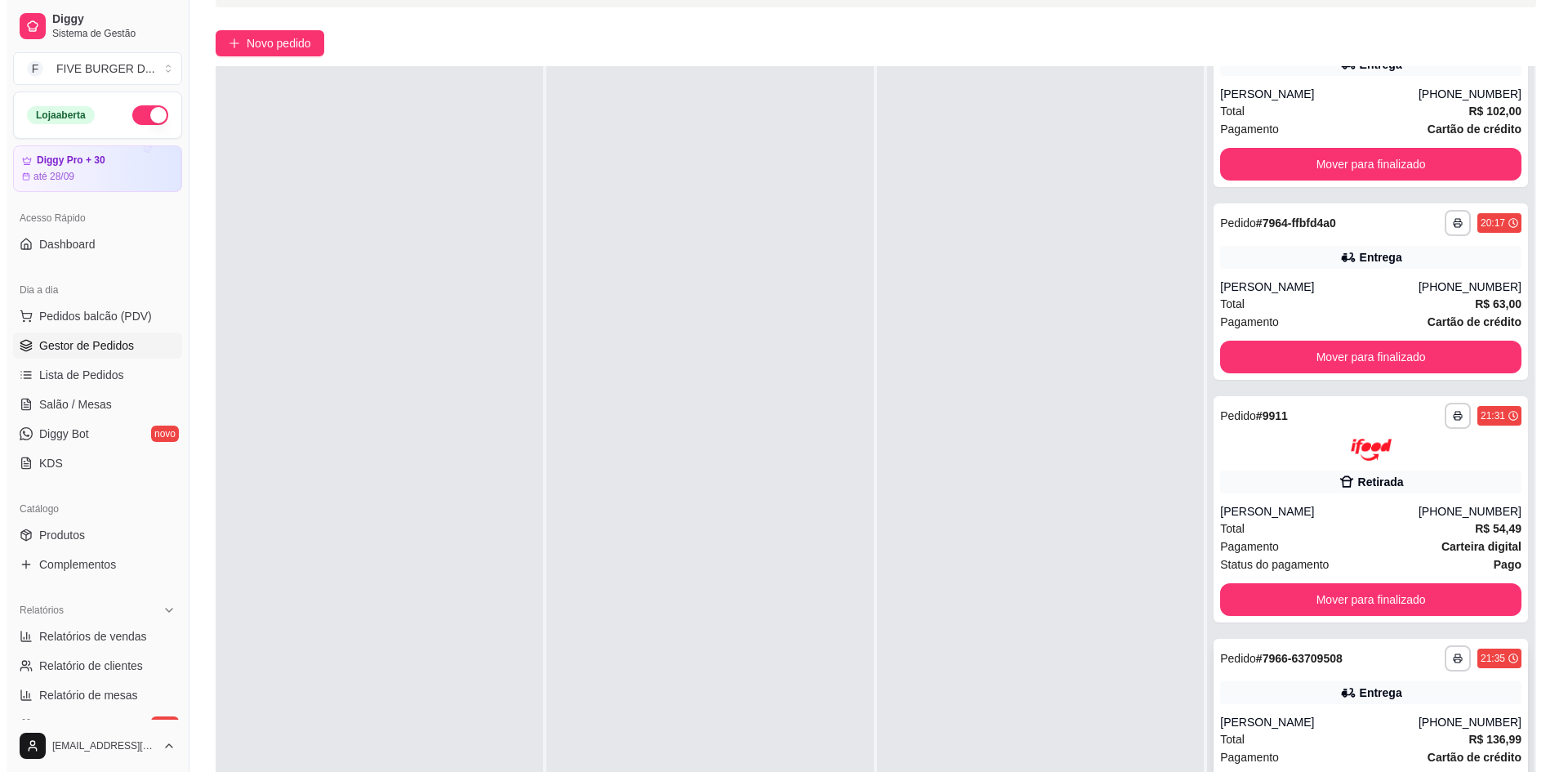
scroll to position [249, 0]
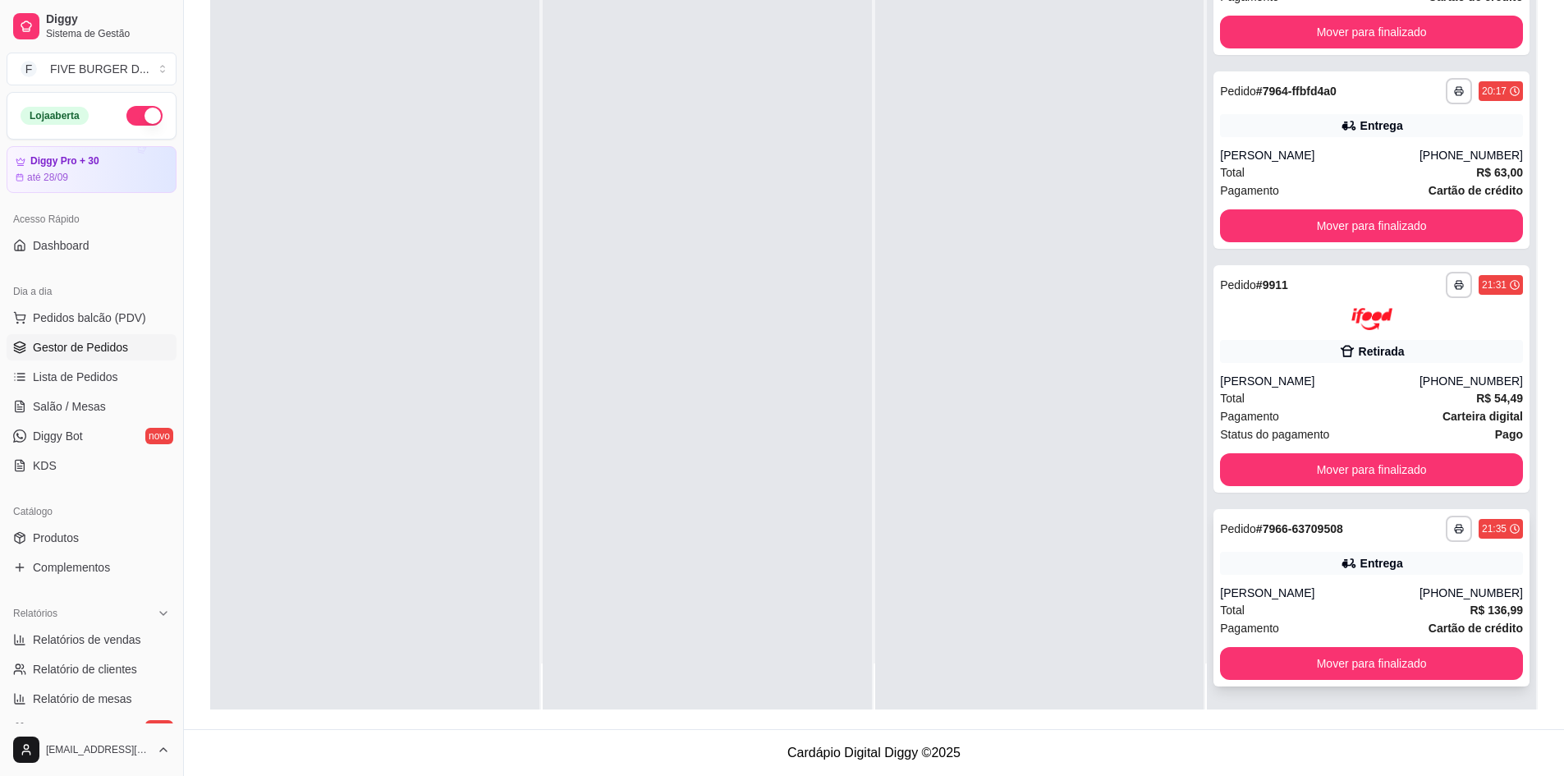
click at [1261, 577] on div "**********" at bounding box center [1372, 597] width 316 height 177
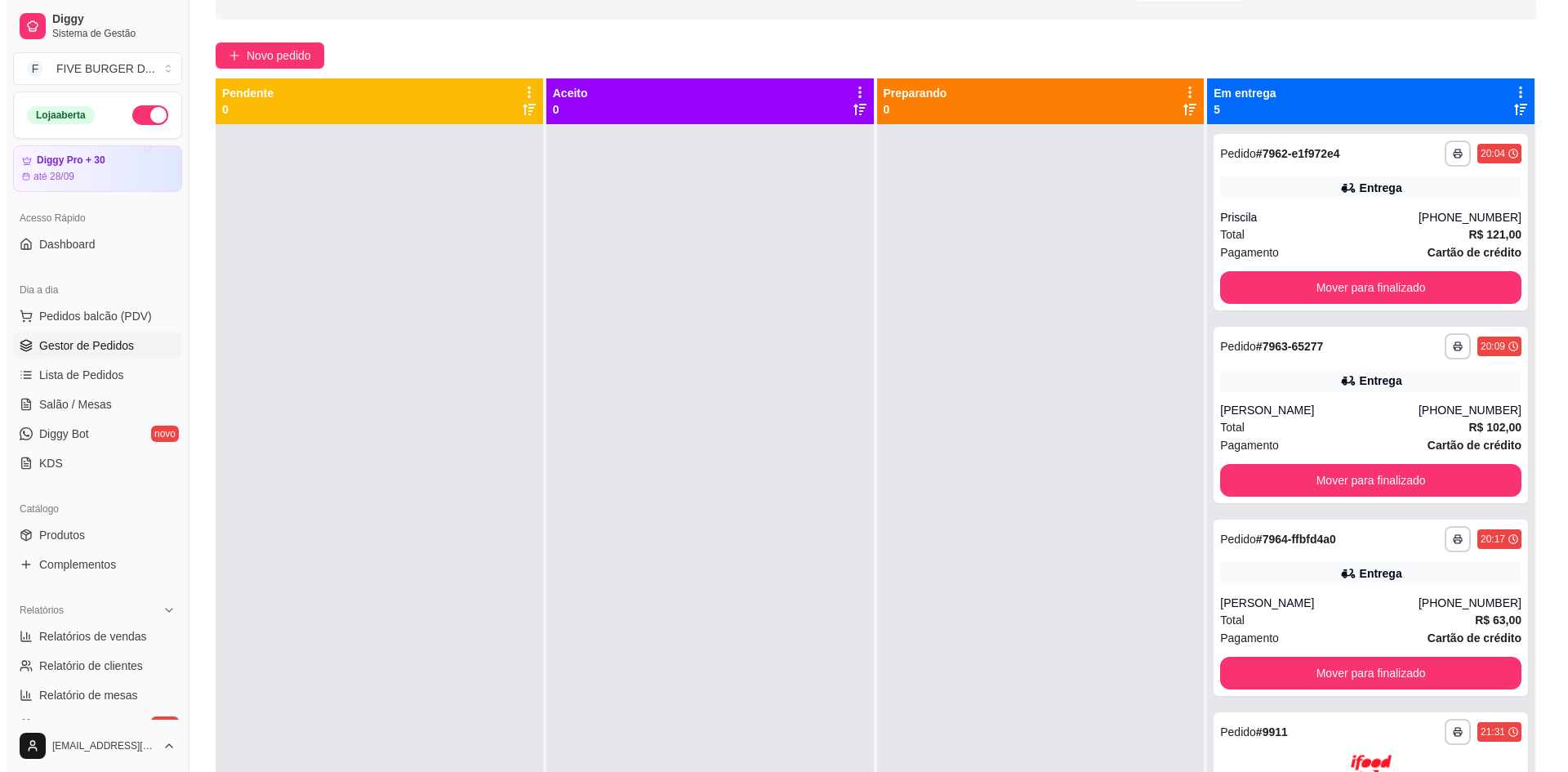
scroll to position [0, 0]
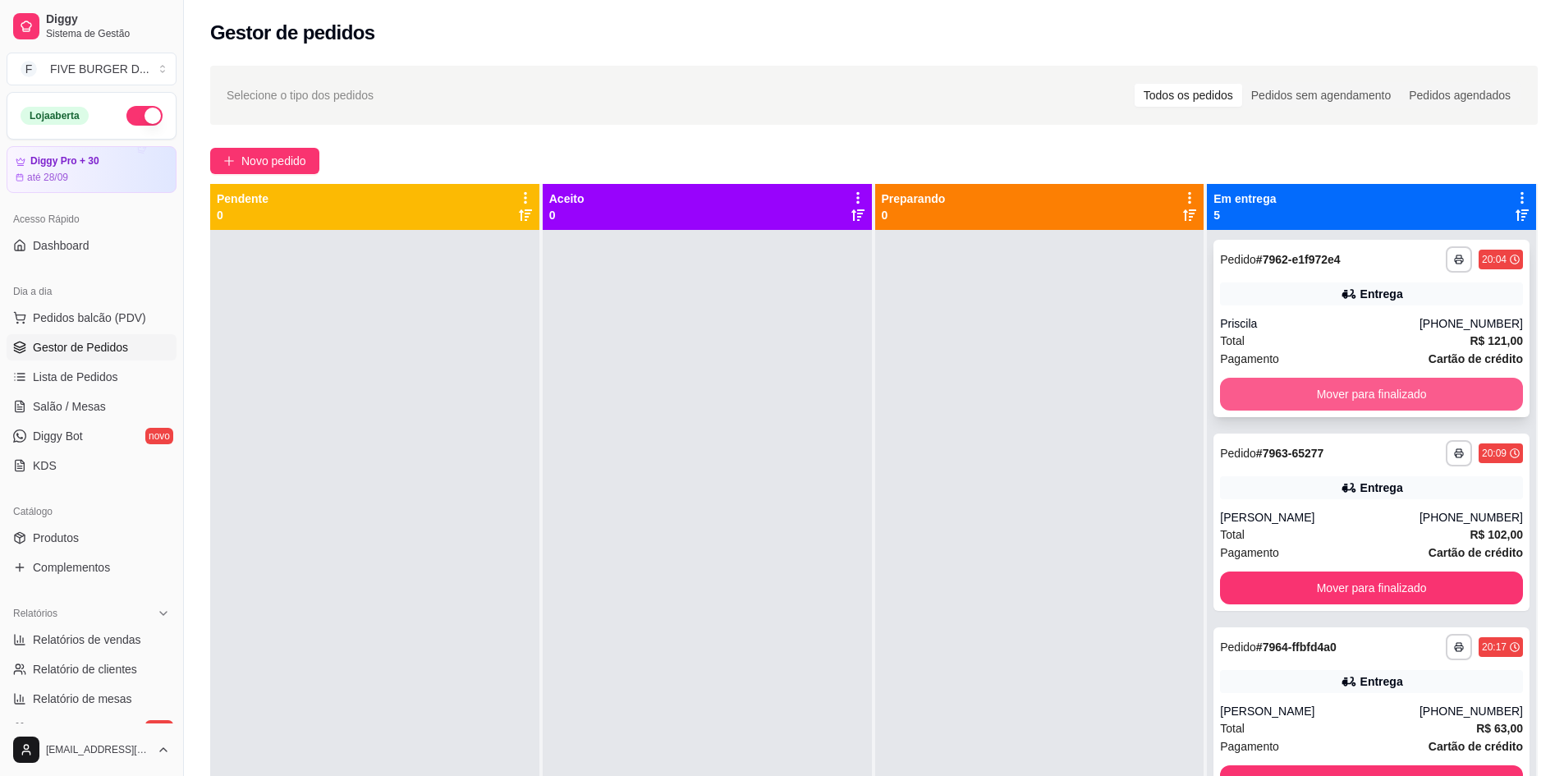
click at [1305, 406] on button "Mover para finalizado" at bounding box center [1371, 394] width 303 height 33
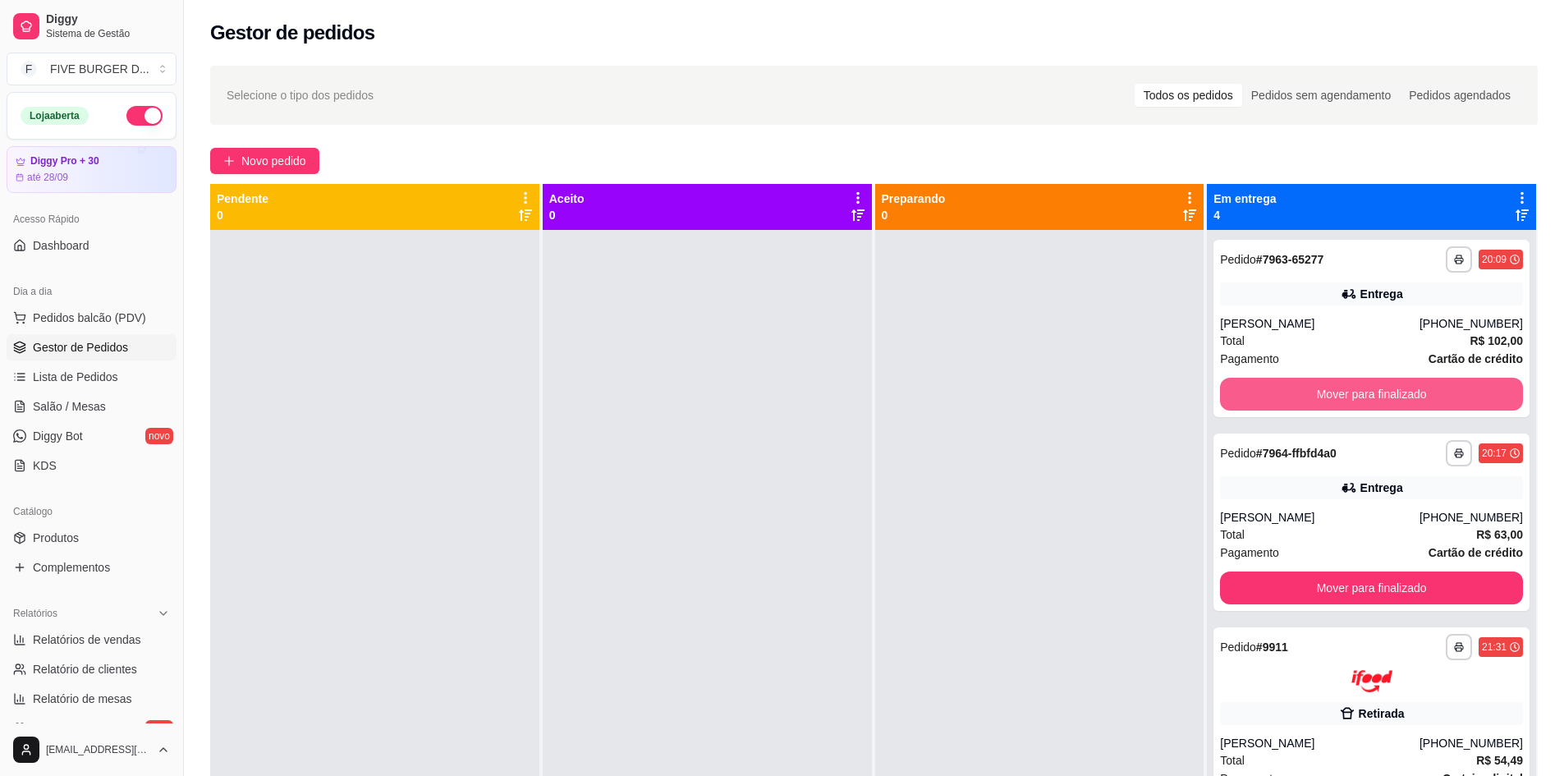
click at [1318, 402] on button "Mover para finalizado" at bounding box center [1371, 394] width 303 height 33
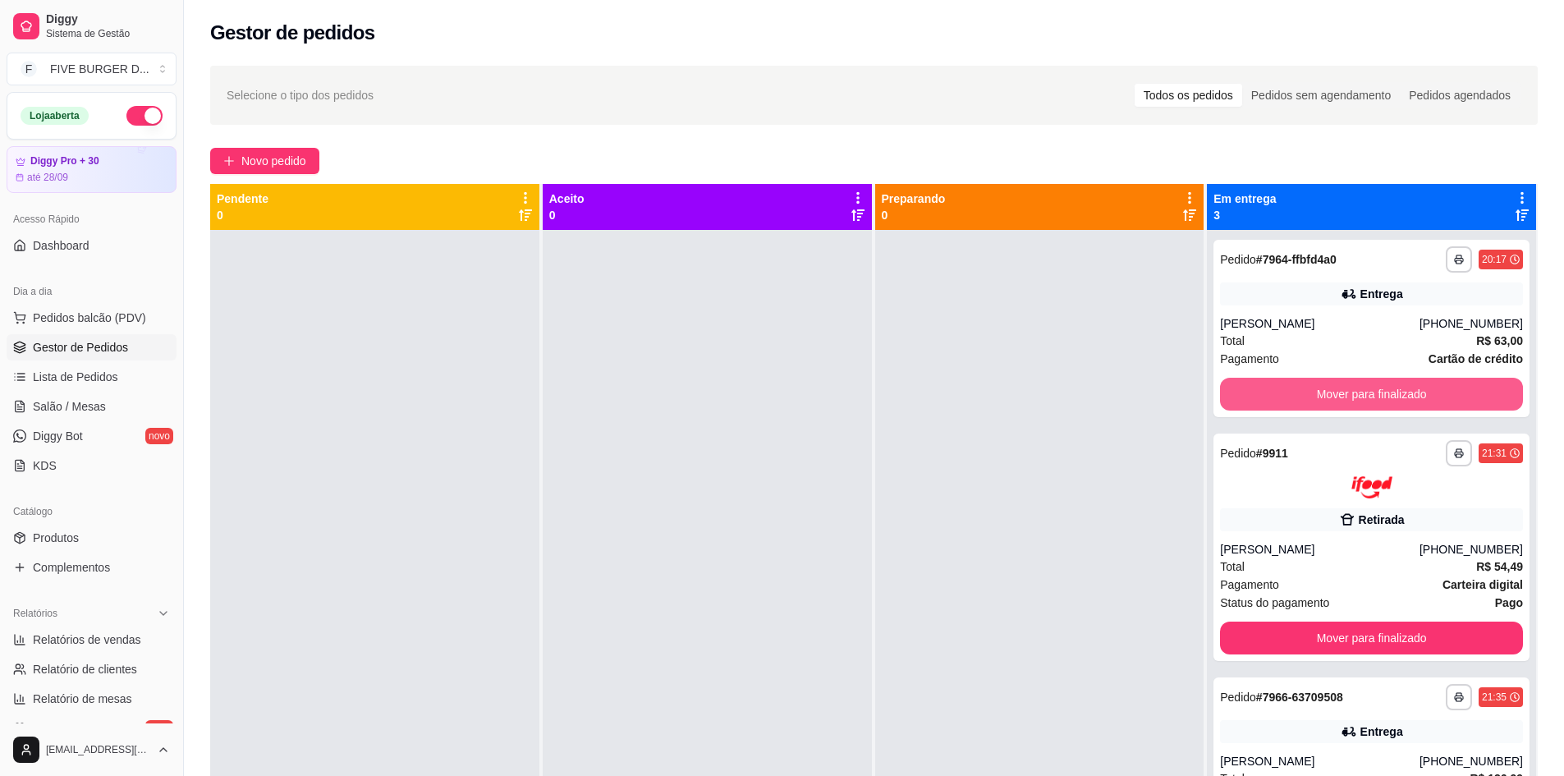
click at [1328, 400] on button "Mover para finalizado" at bounding box center [1371, 394] width 303 height 33
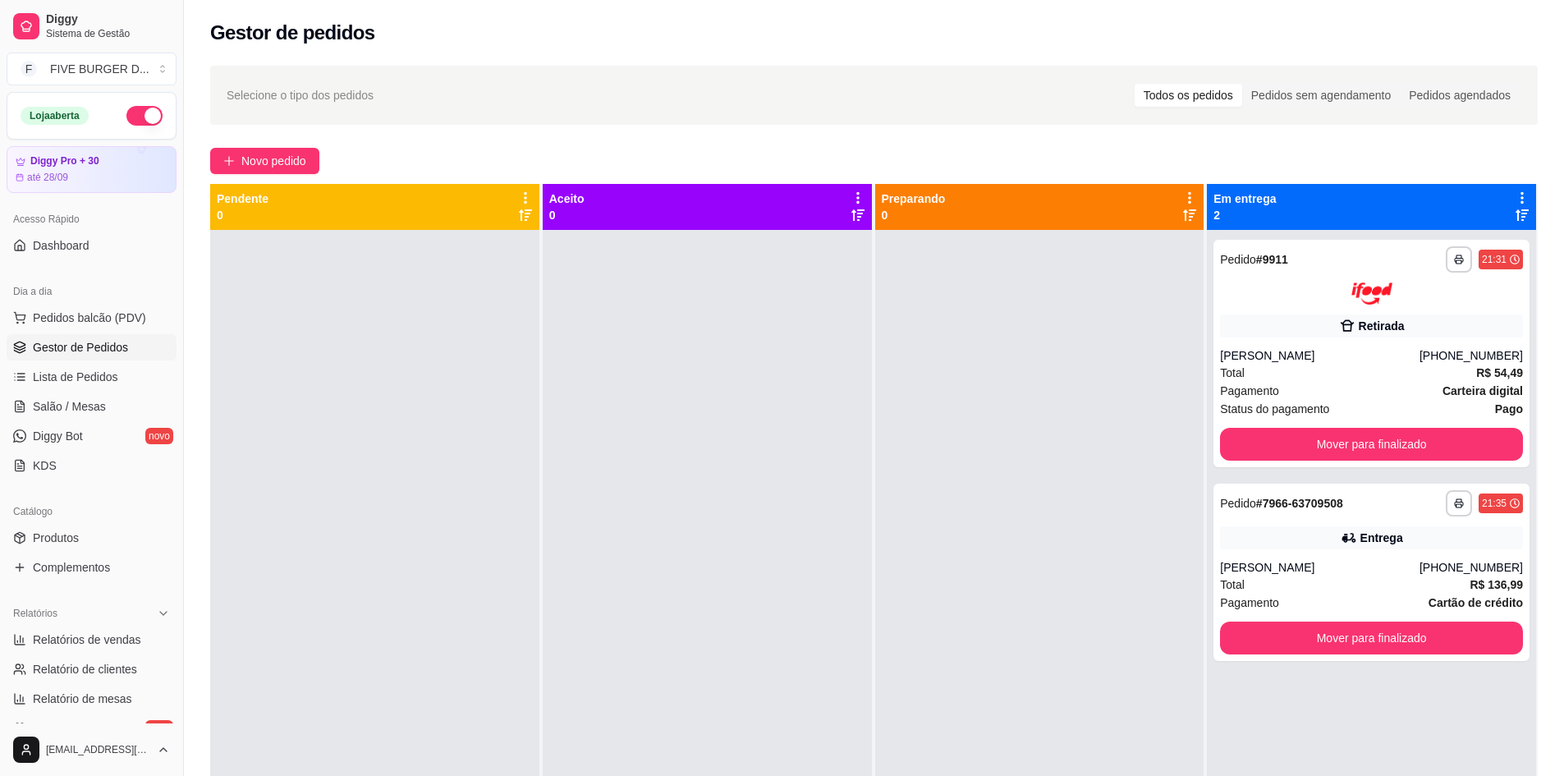
click at [1328, 400] on div "Status do pagamento Pago" at bounding box center [1371, 409] width 303 height 18
click at [1397, 439] on button "Mover para finalizado" at bounding box center [1371, 444] width 303 height 33
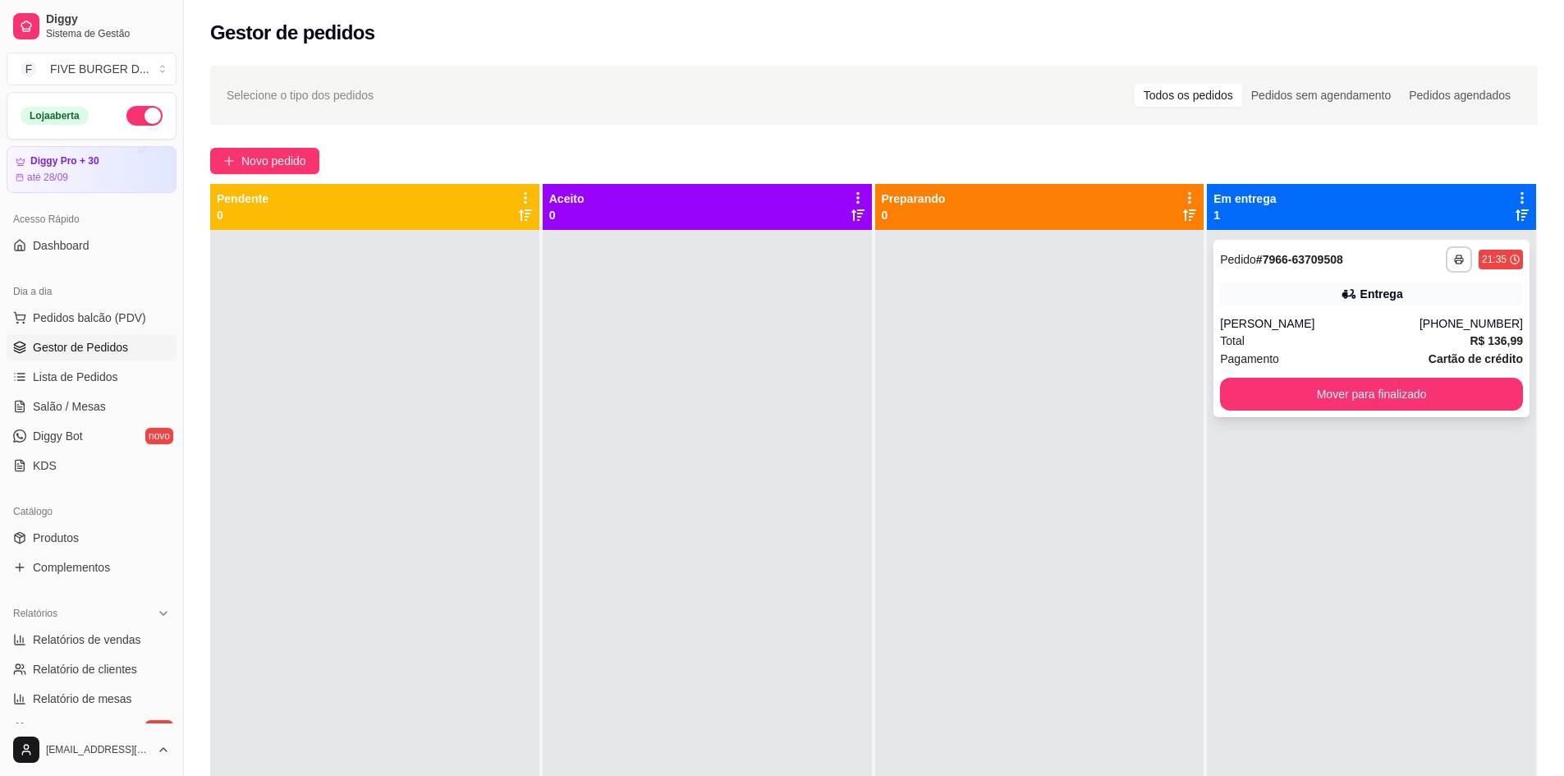
click at [1397, 393] on button "Mover para finalizado" at bounding box center [1371, 394] width 303 height 33
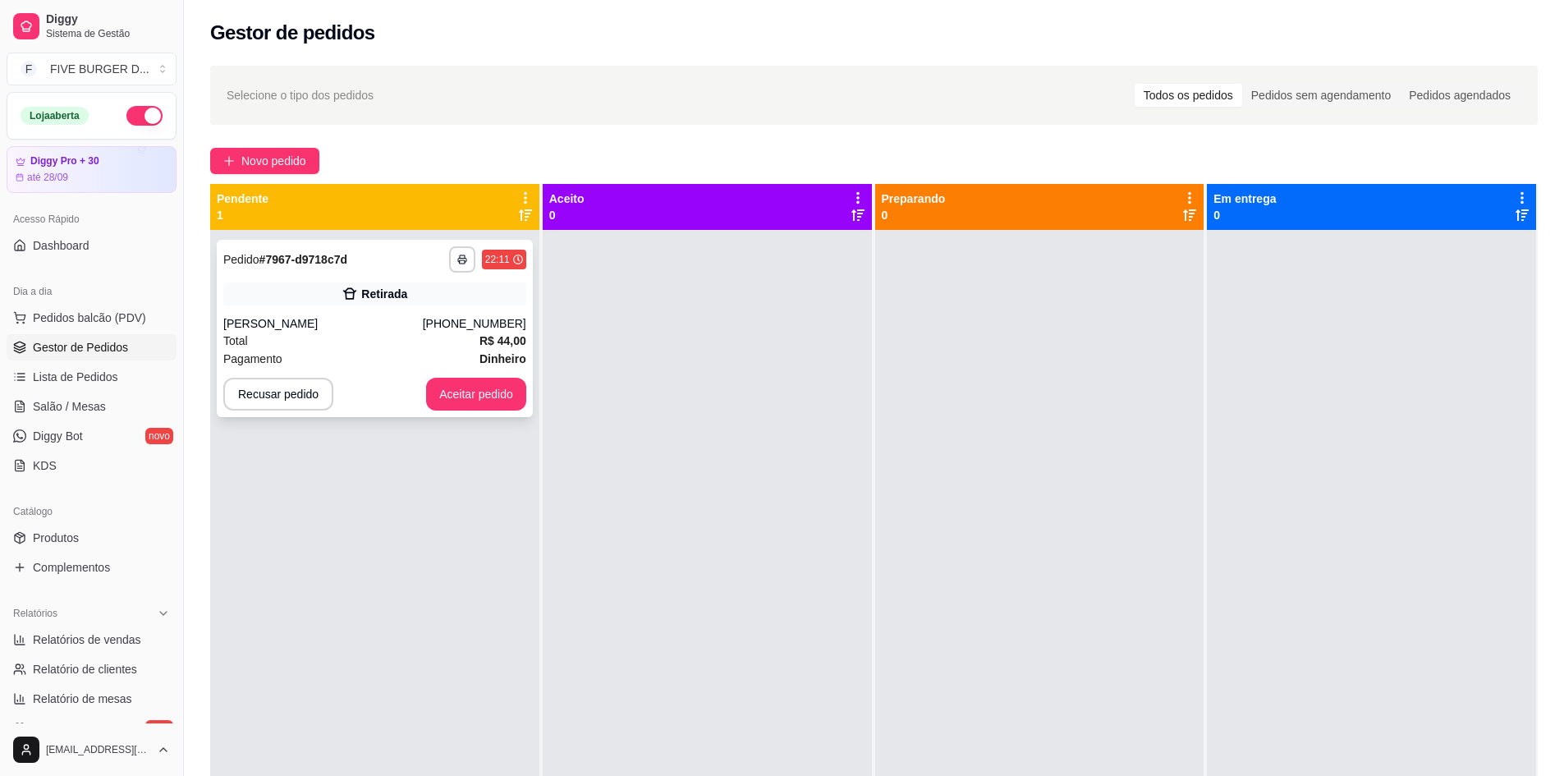
click at [474, 413] on div "**********" at bounding box center [375, 328] width 316 height 177
click at [484, 405] on button "Aceitar pedido" at bounding box center [476, 394] width 100 height 33
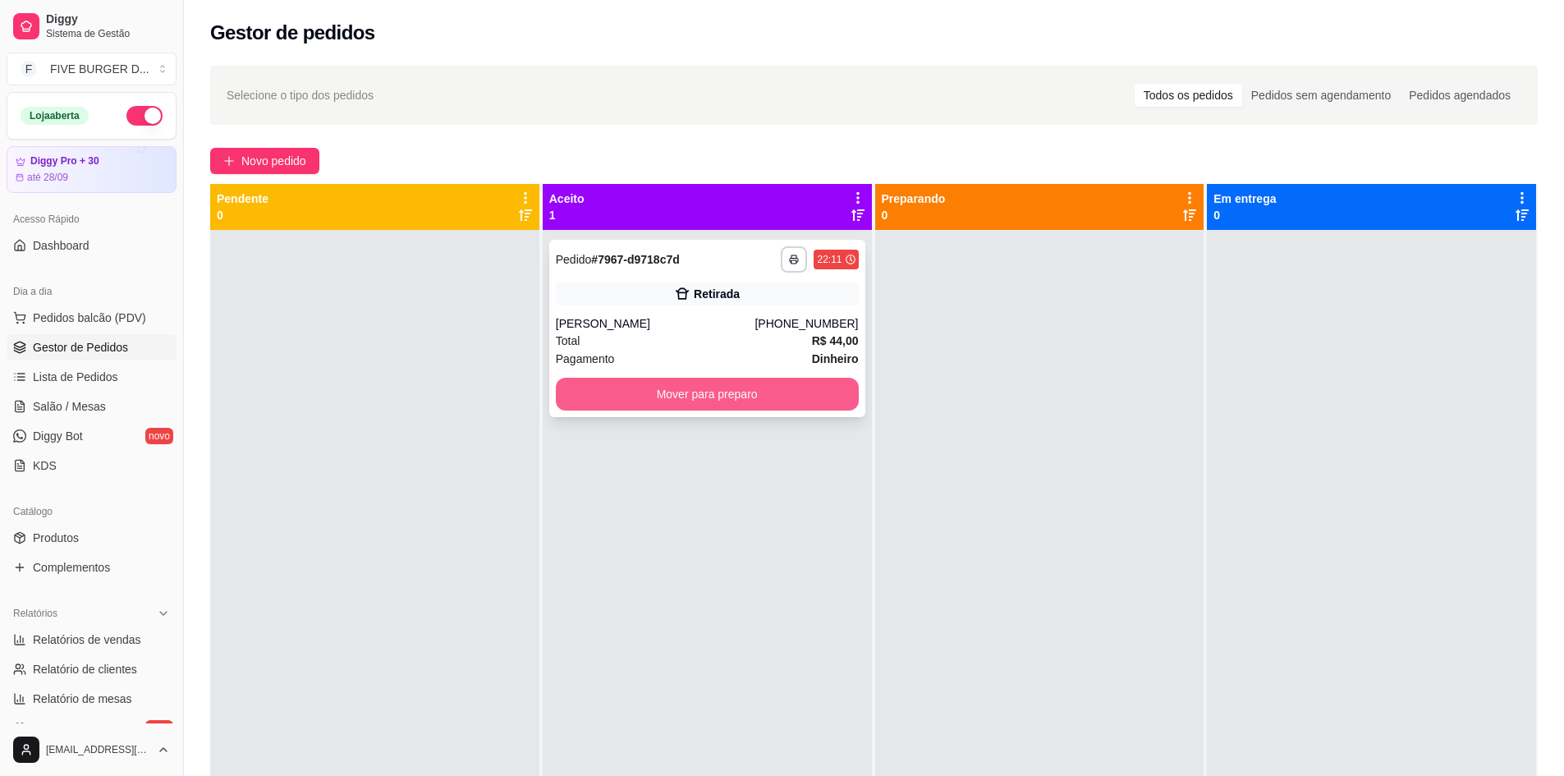
click at [646, 298] on div "Retirada" at bounding box center [707, 293] width 303 height 23
click at [710, 401] on button "Mover para preparo" at bounding box center [707, 395] width 294 height 32
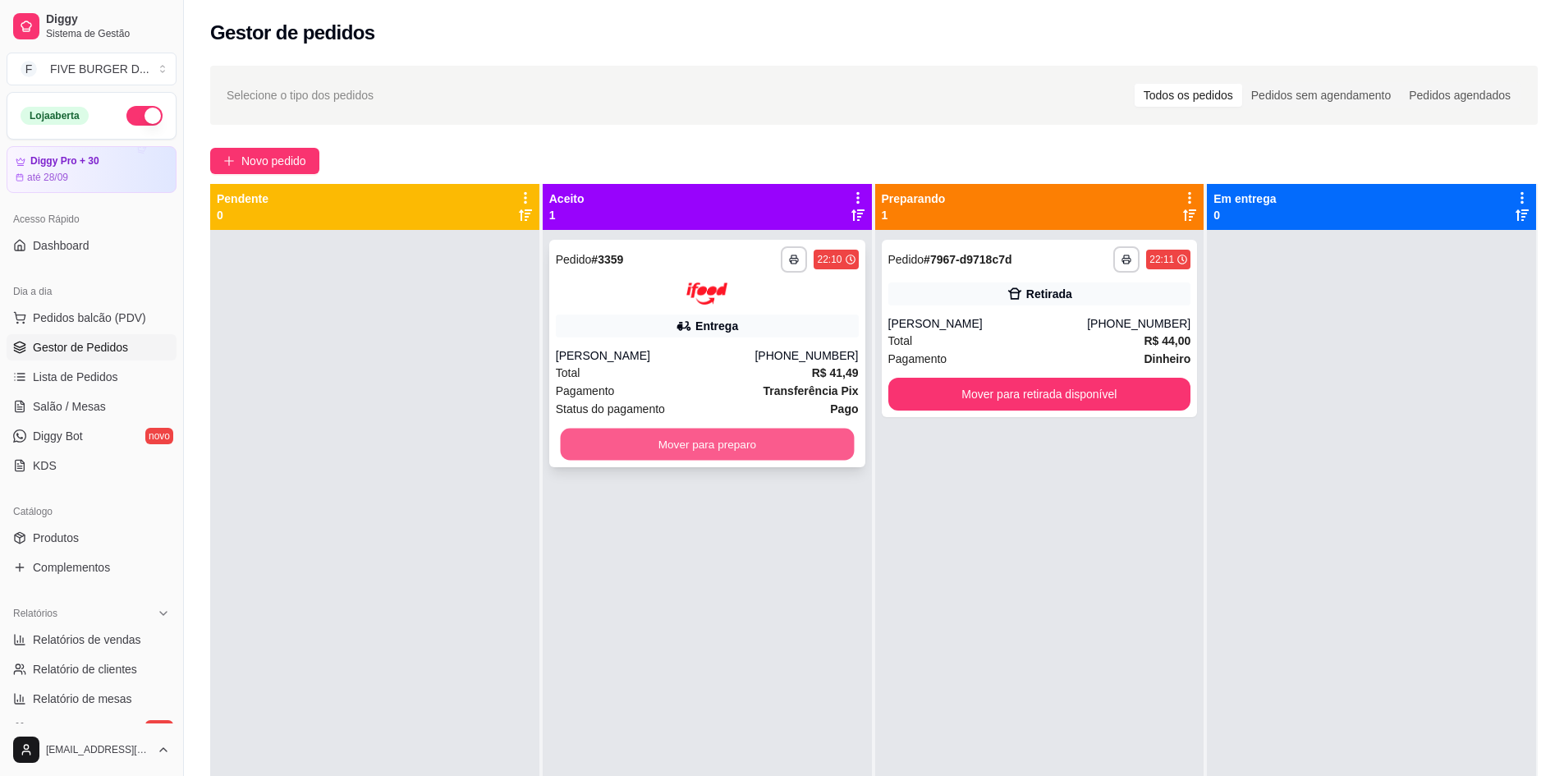
click at [804, 452] on button "Mover para preparo" at bounding box center [707, 444] width 294 height 32
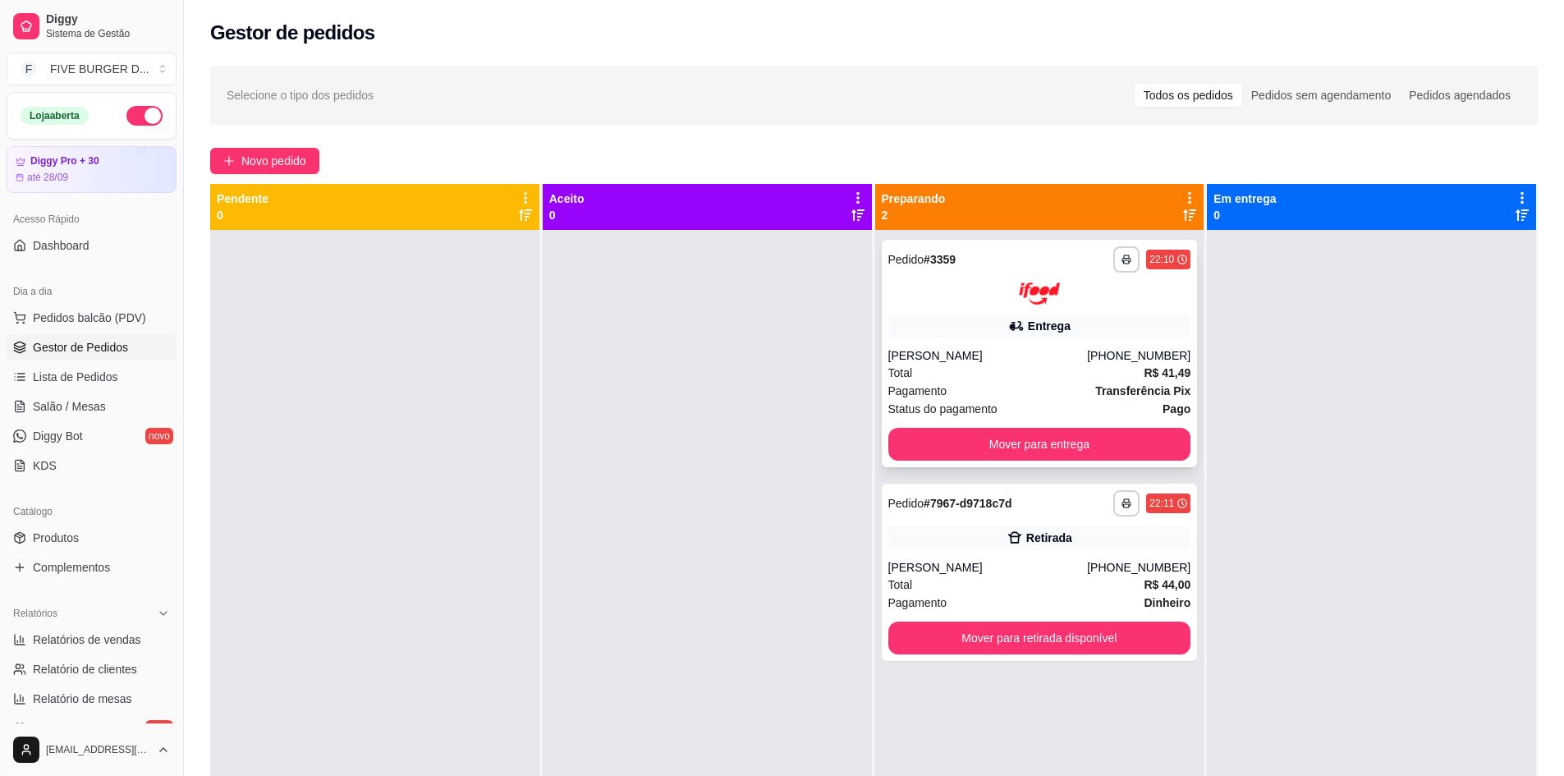
click at [972, 342] on div "**********" at bounding box center [1040, 353] width 316 height 227
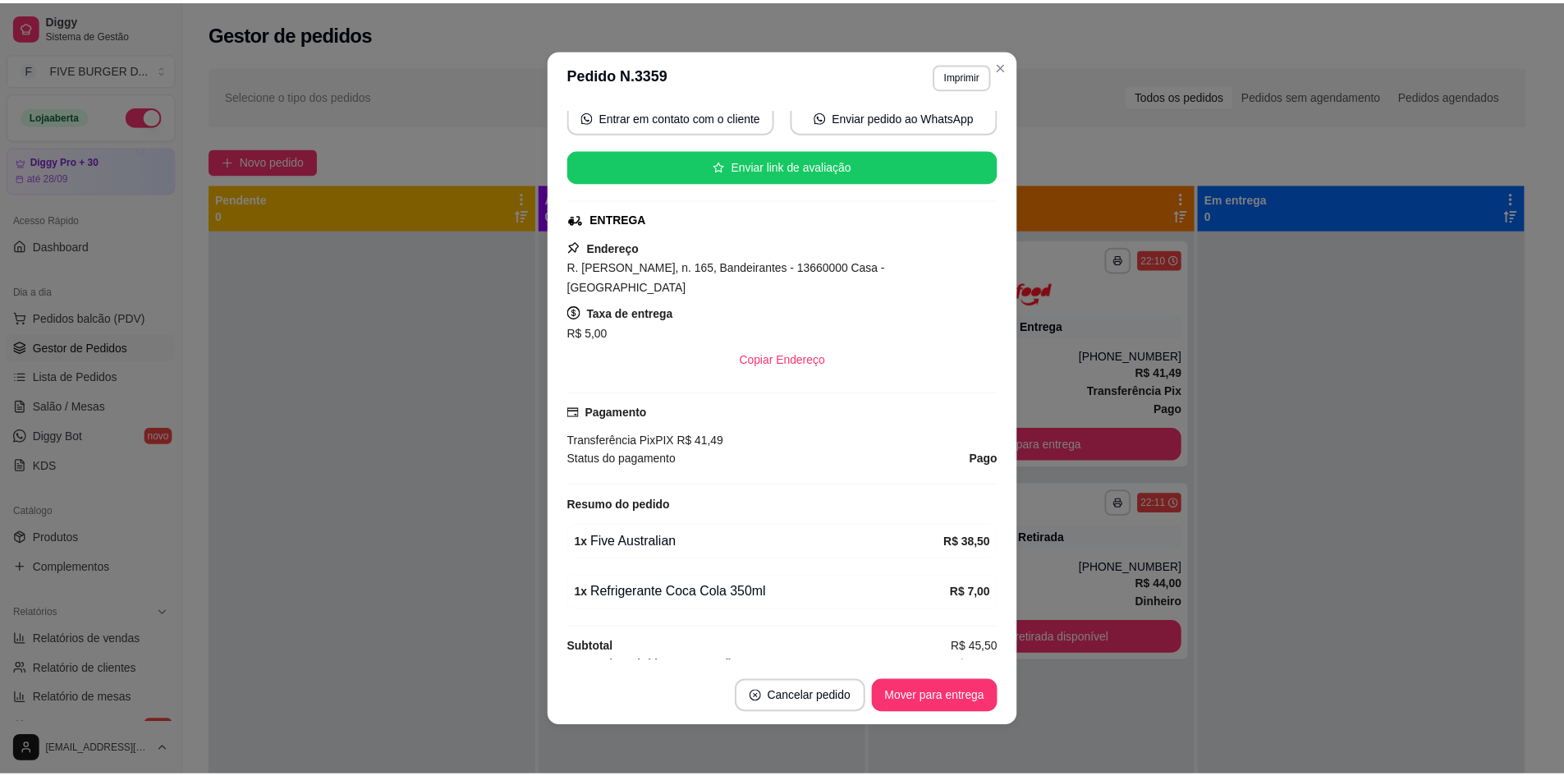
scroll to position [305, 0]
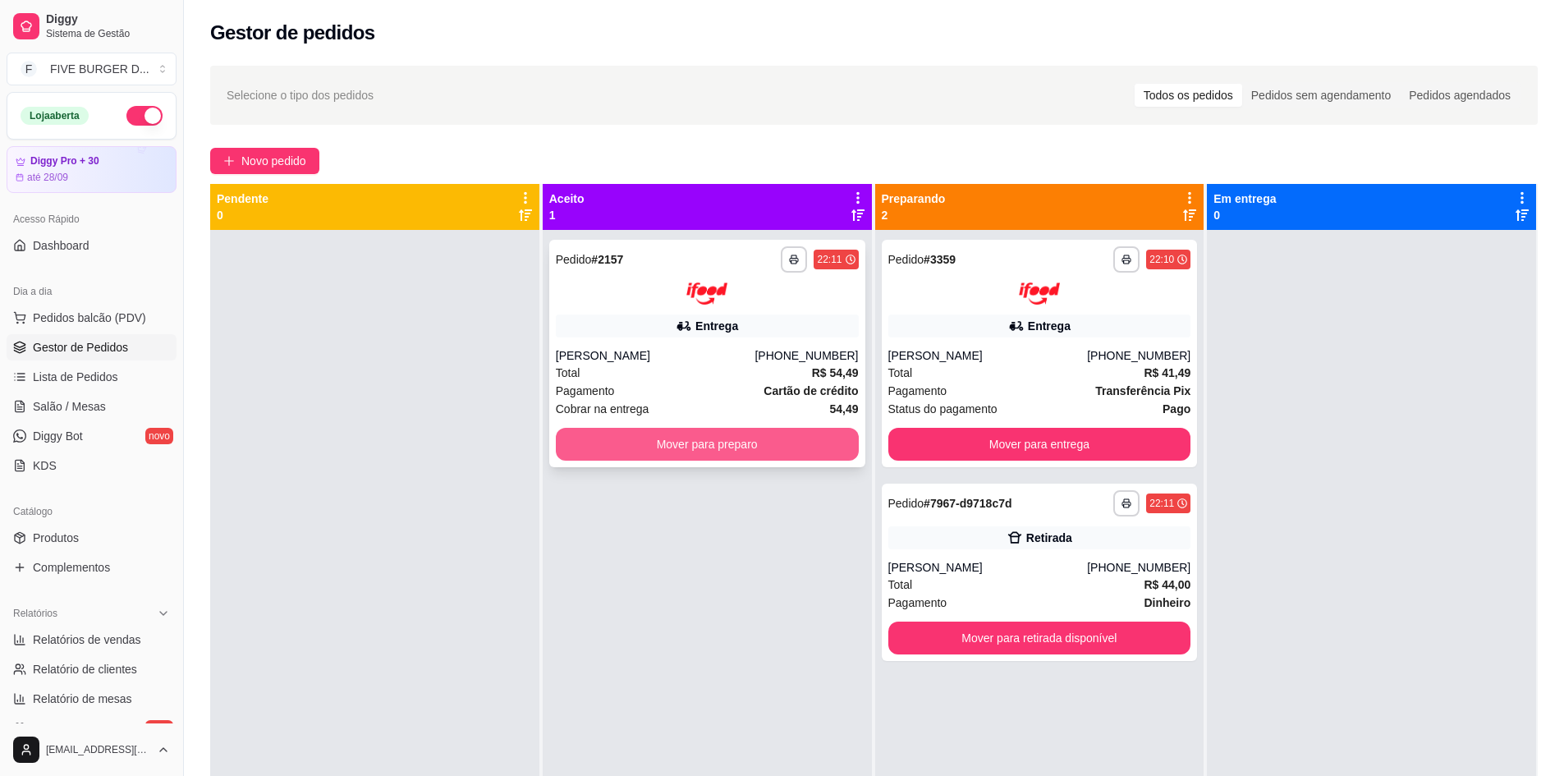
click at [708, 439] on button "Mover para preparo" at bounding box center [707, 444] width 303 height 33
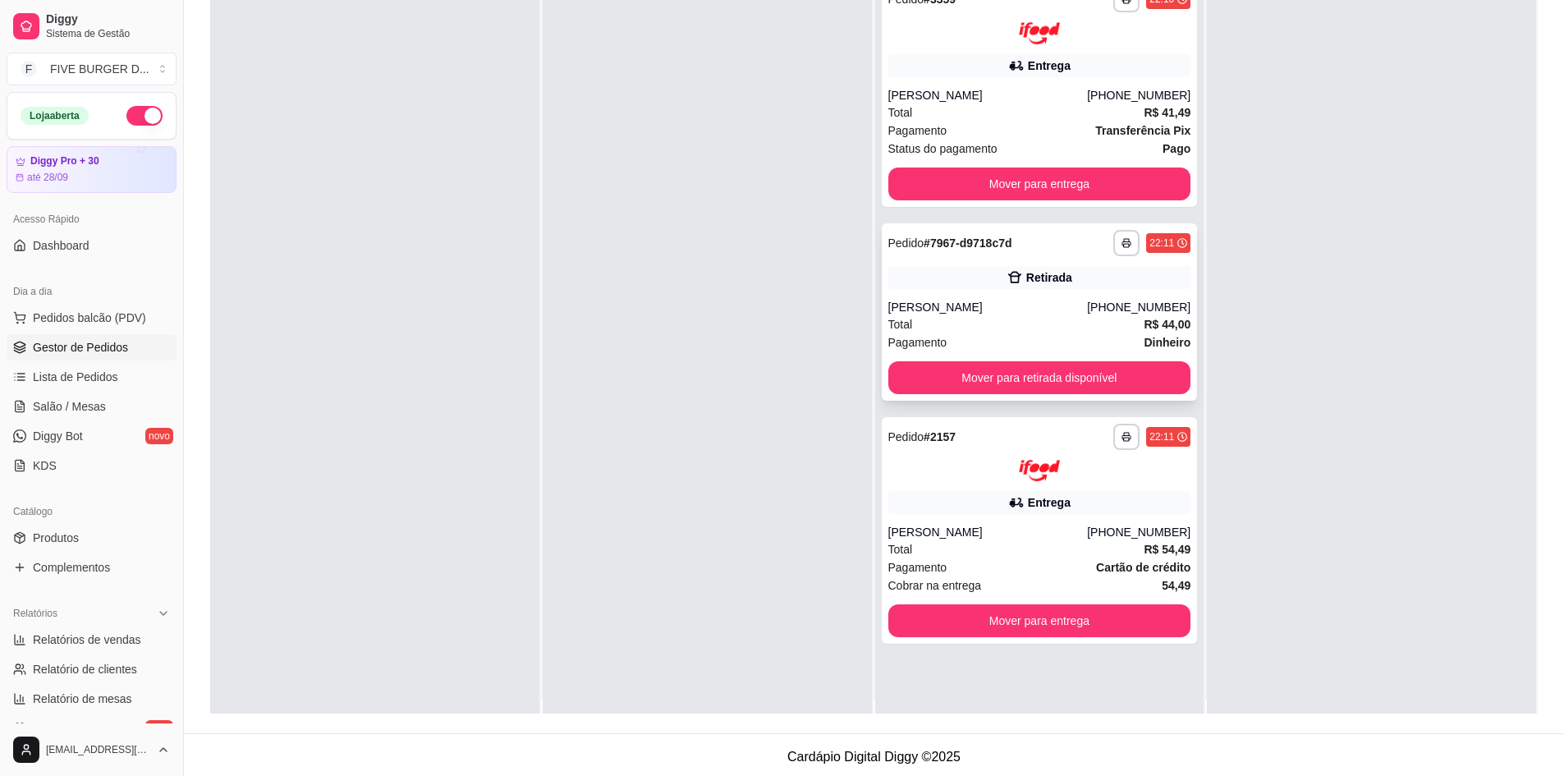
scroll to position [0, 0]
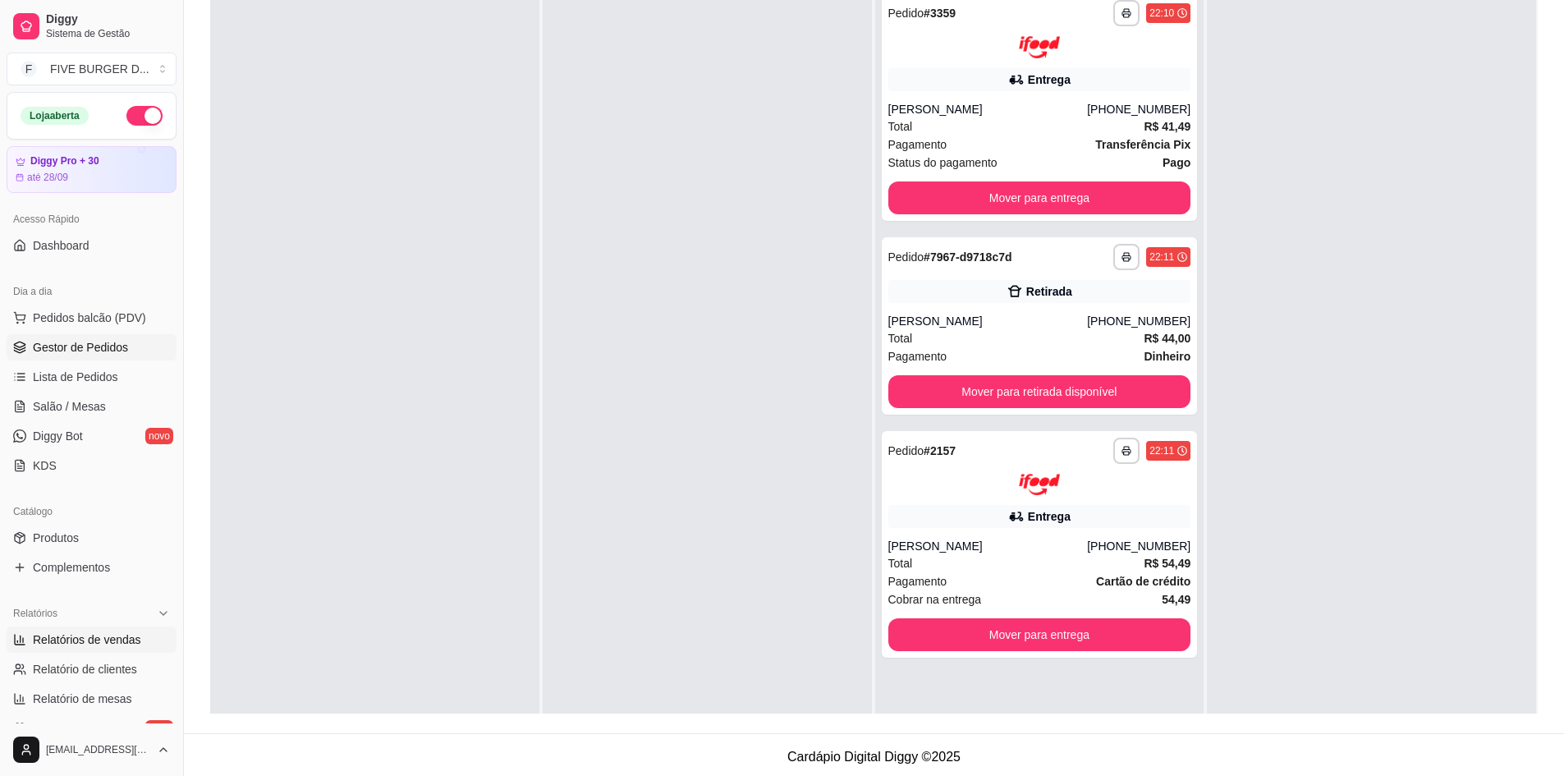
click at [94, 643] on span "Relatórios de vendas" at bounding box center [87, 639] width 108 height 16
select select "ALL"
select select "0"
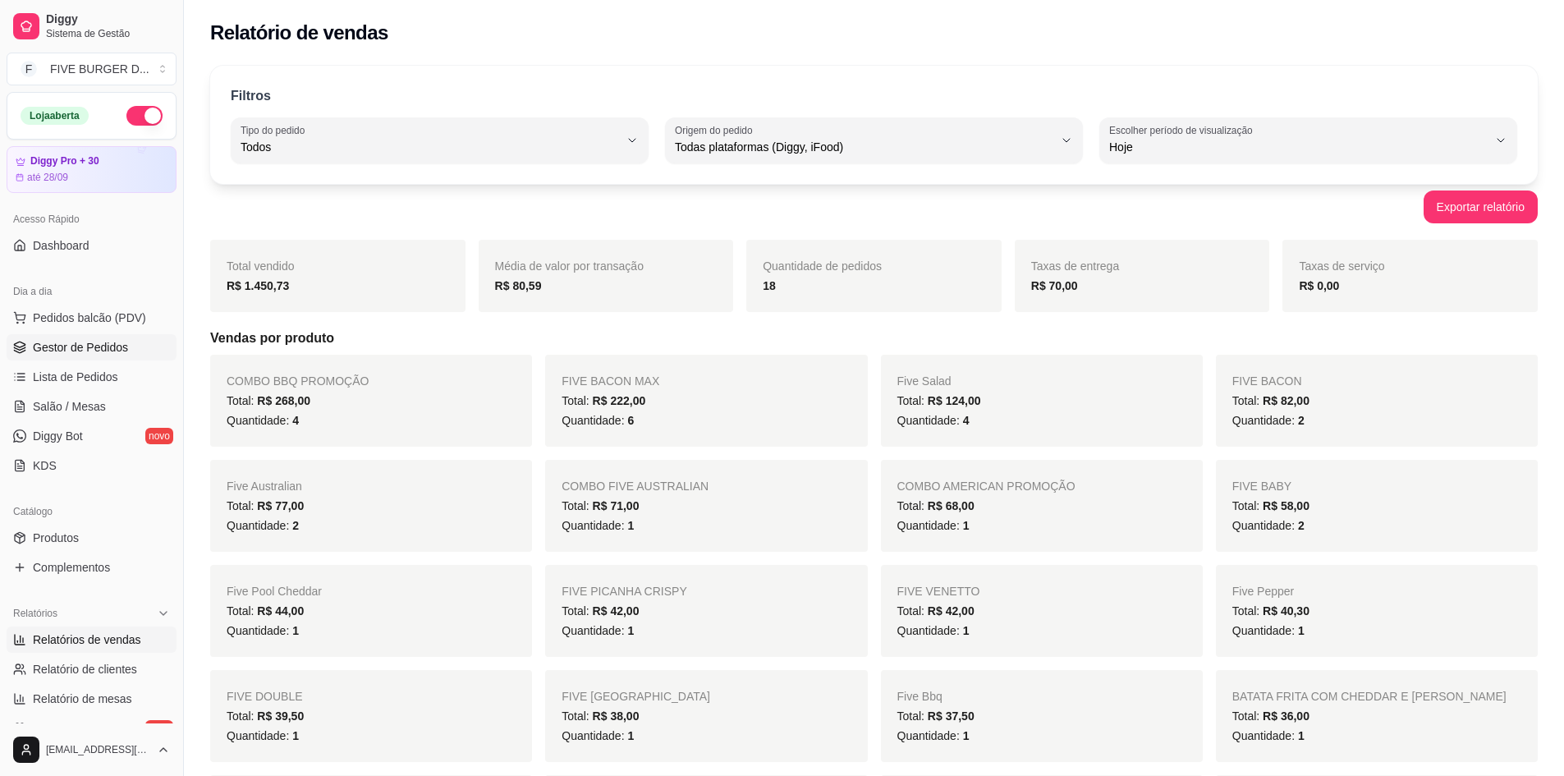
click at [129, 339] on link "Gestor de Pedidos" at bounding box center [92, 347] width 170 height 26
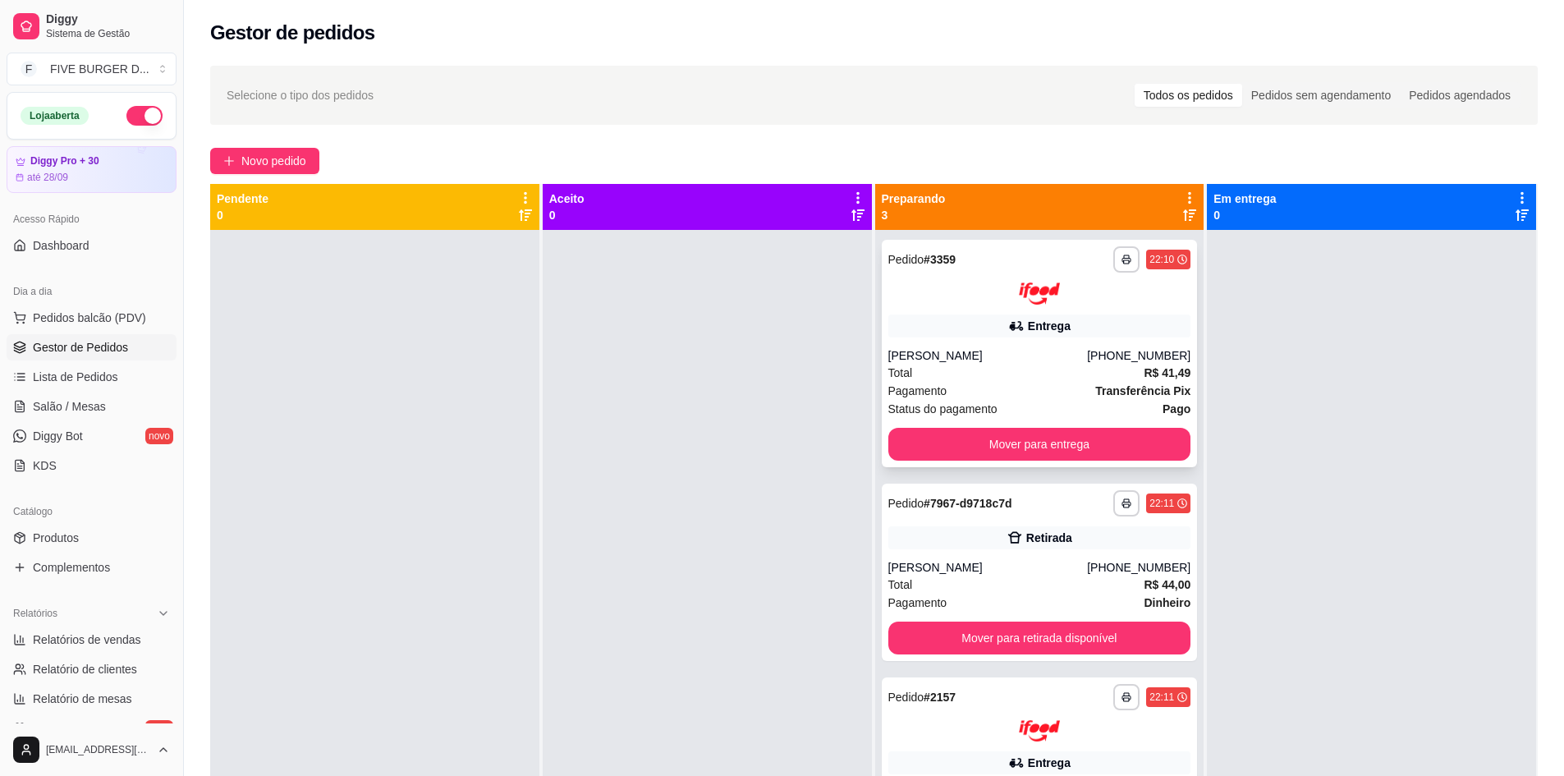
click at [1124, 400] on div "Status do pagamento Pago" at bounding box center [1039, 409] width 303 height 18
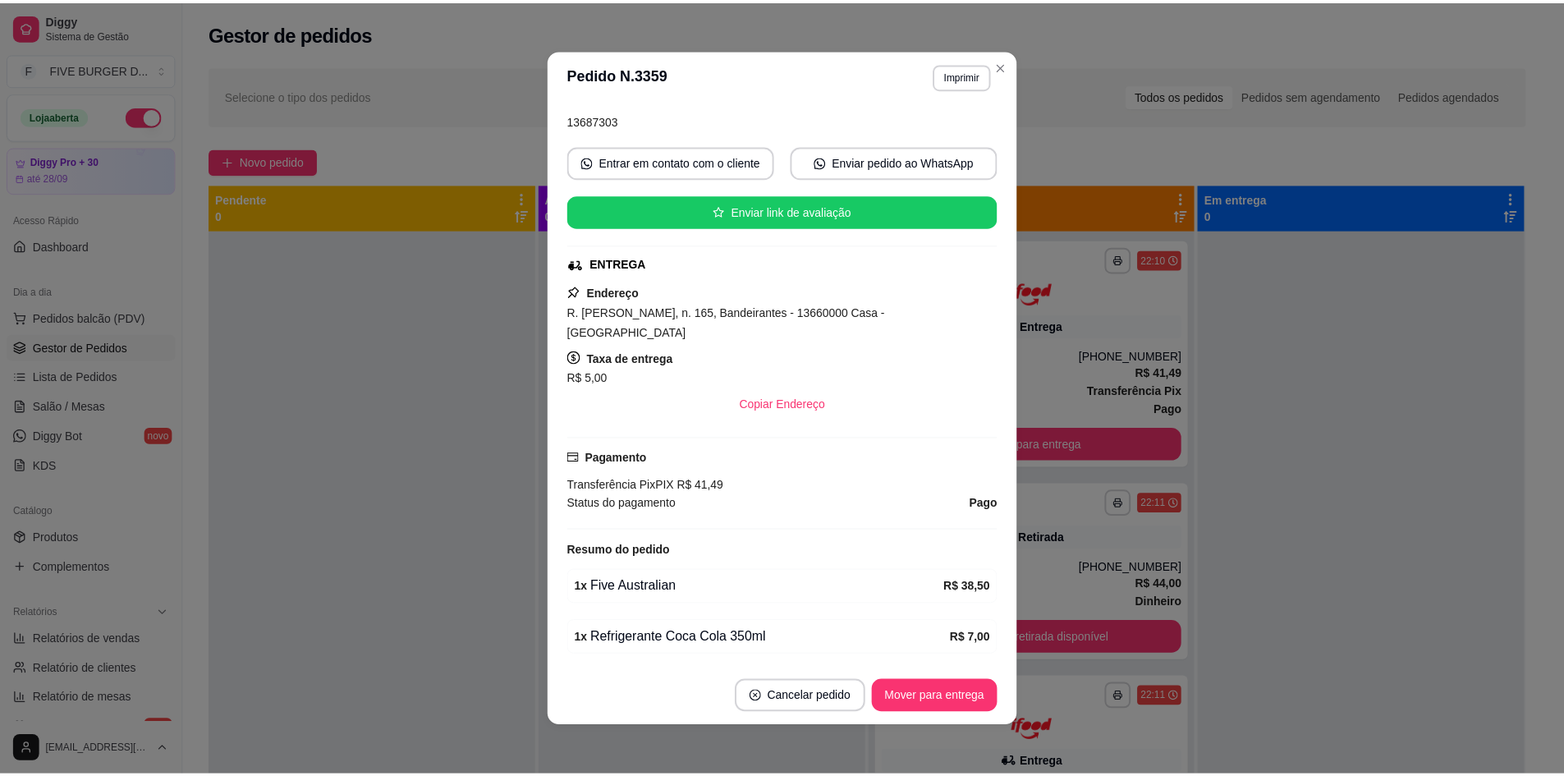
scroll to position [141, 0]
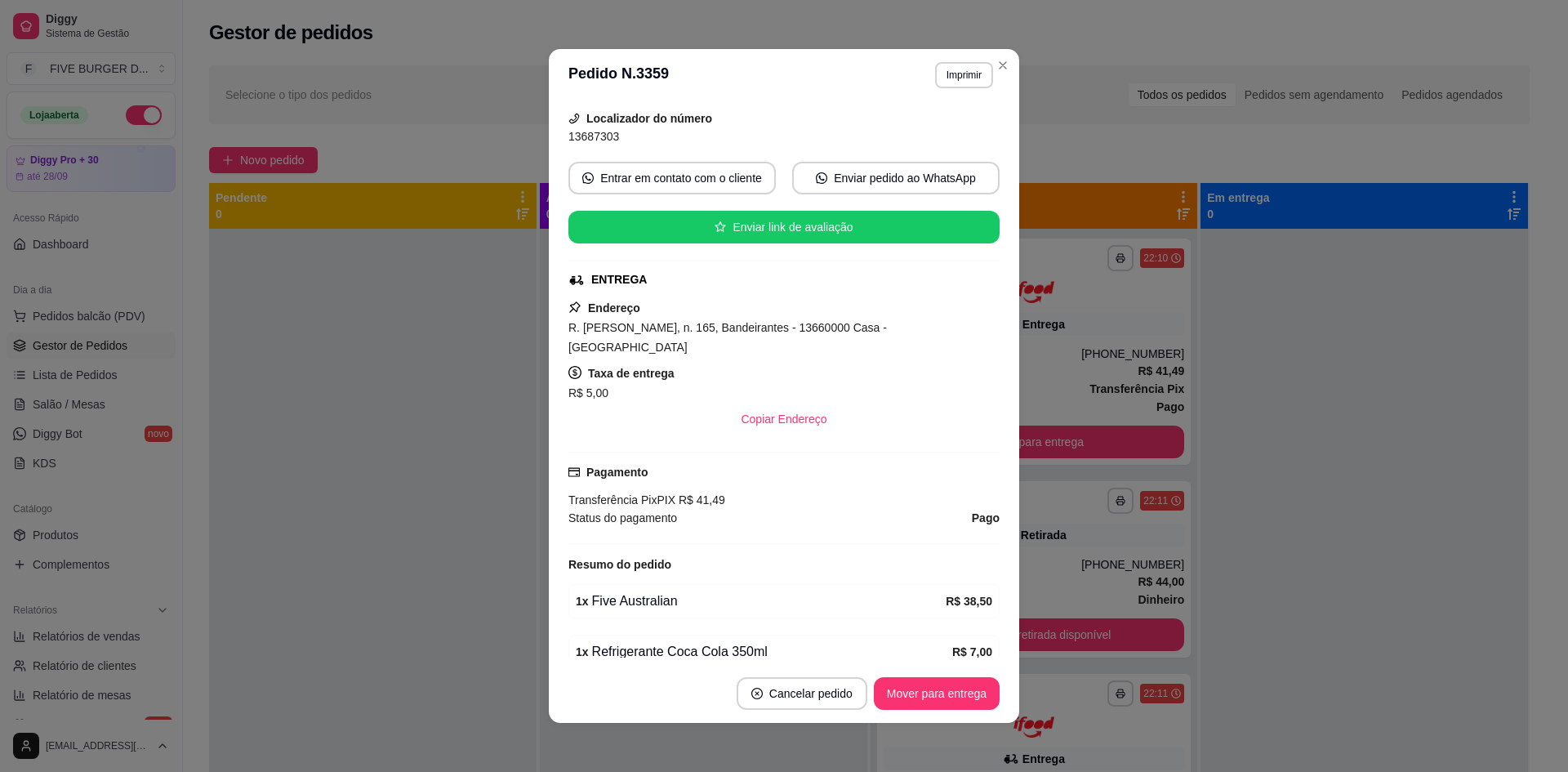
click at [1285, 502] on div at bounding box center [1364, 615] width 327 height 772
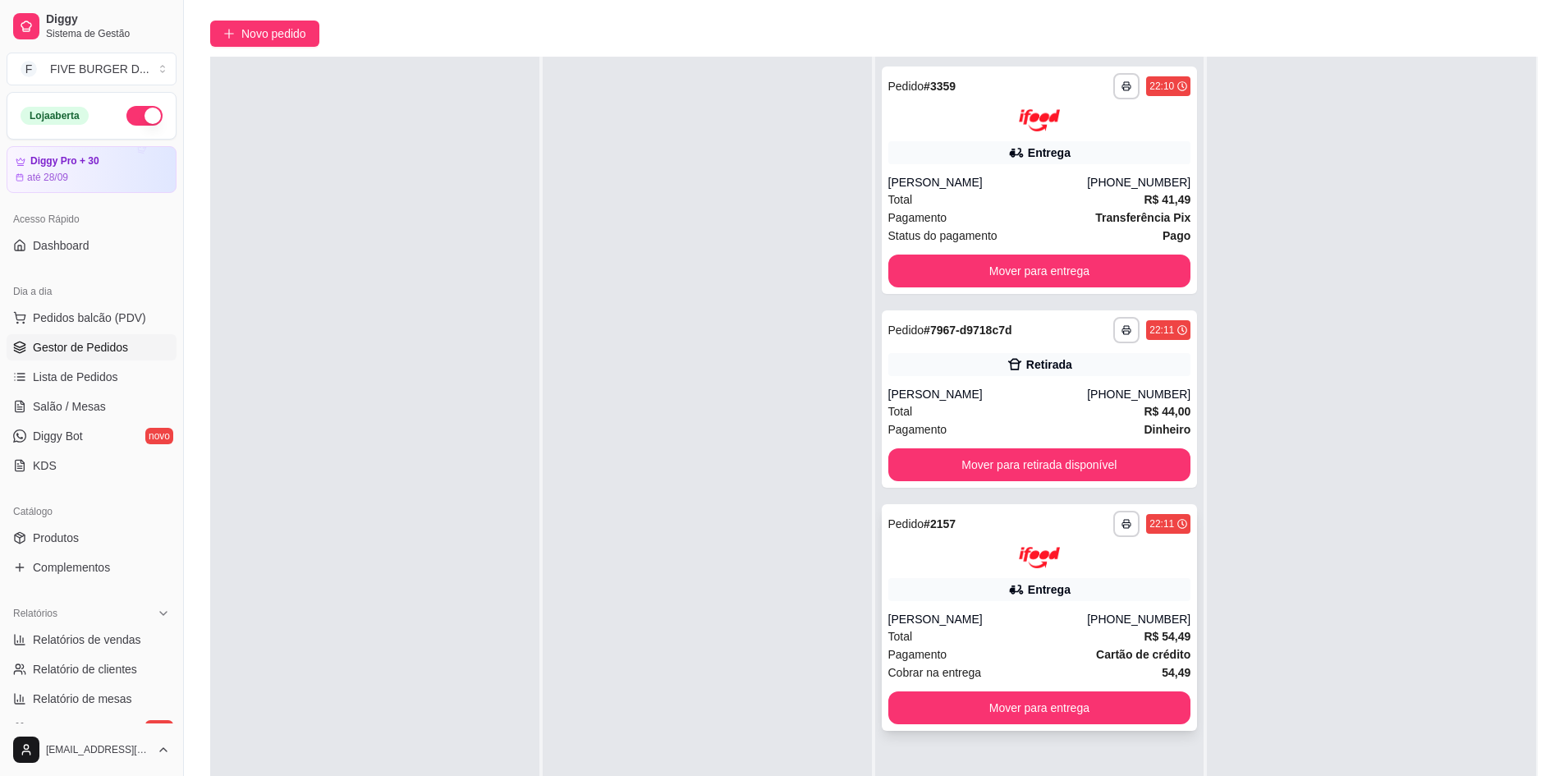
scroll to position [246, 0]
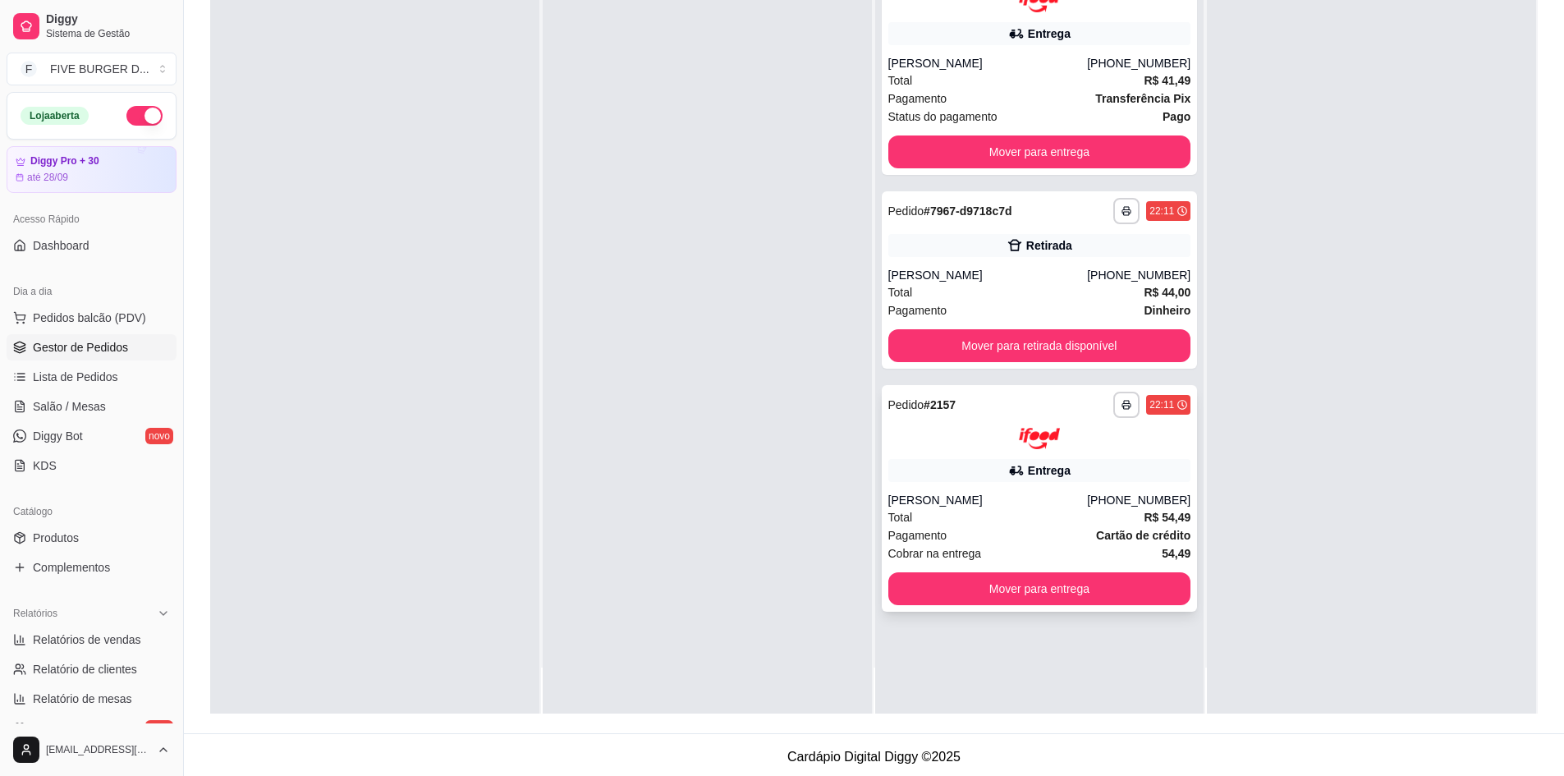
click at [1041, 497] on div "[PERSON_NAME]" at bounding box center [988, 500] width 200 height 16
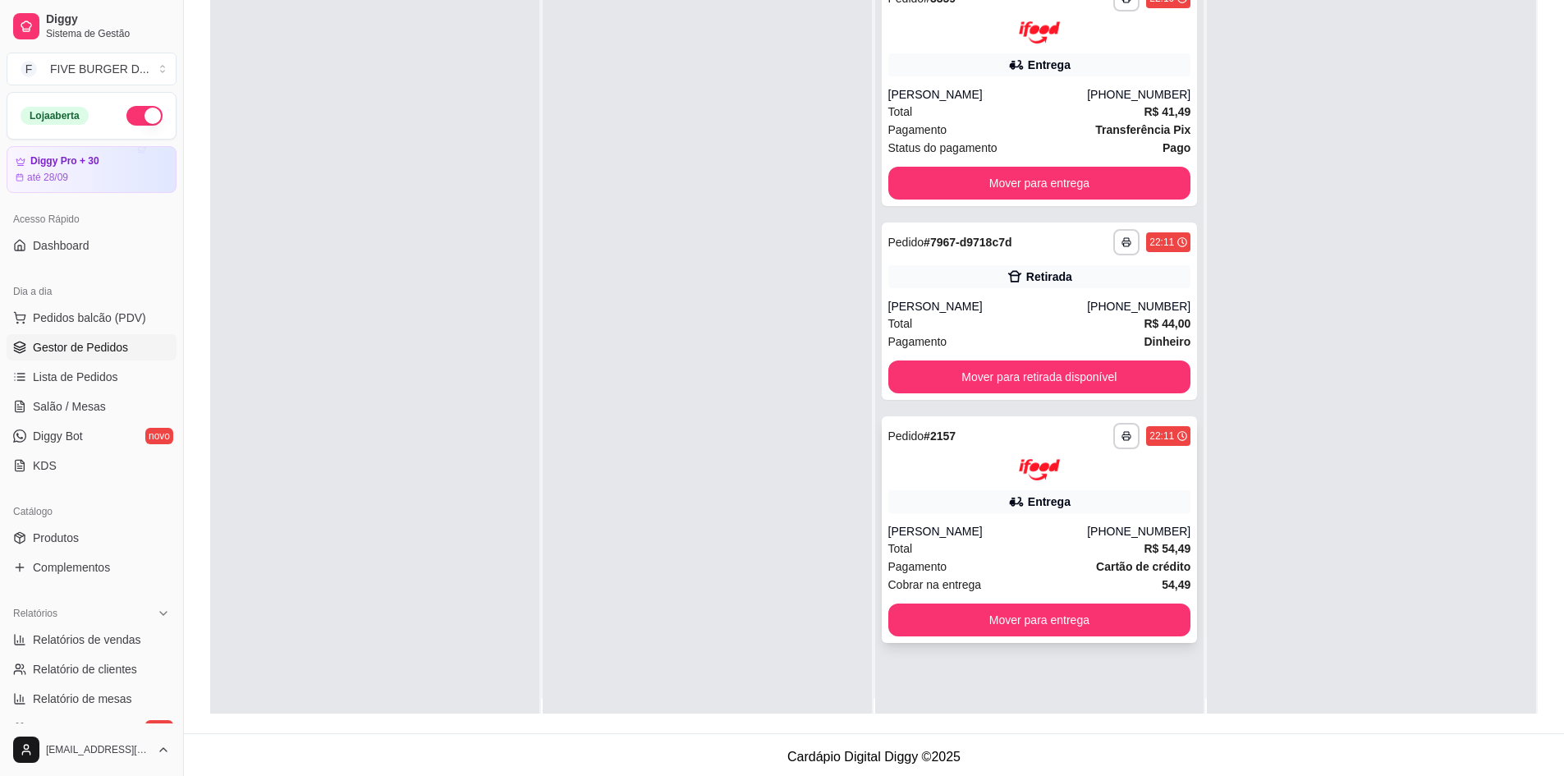
scroll to position [0, 0]
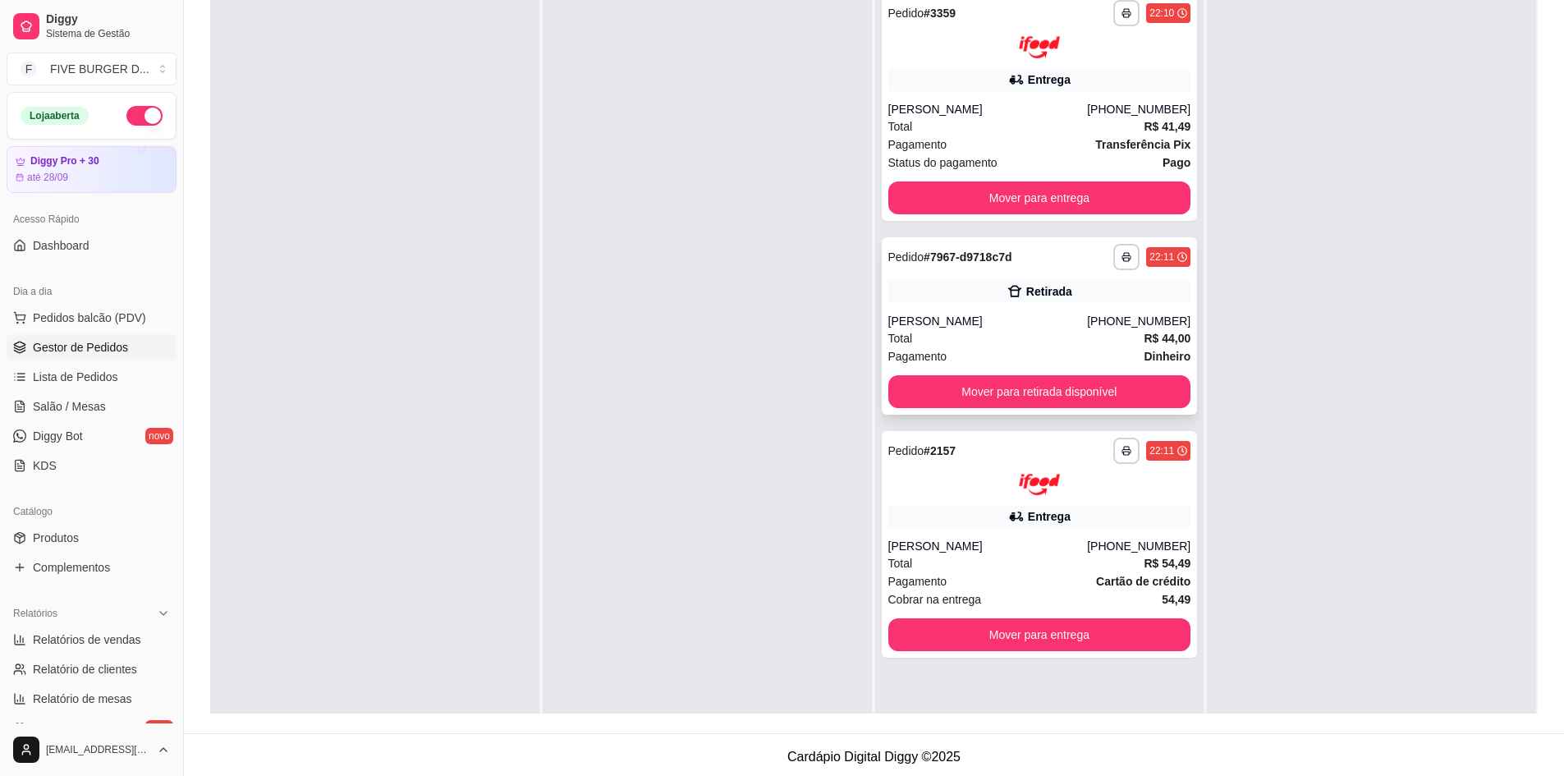
click at [1020, 348] on div "Pagamento Dinheiro" at bounding box center [1039, 356] width 303 height 18
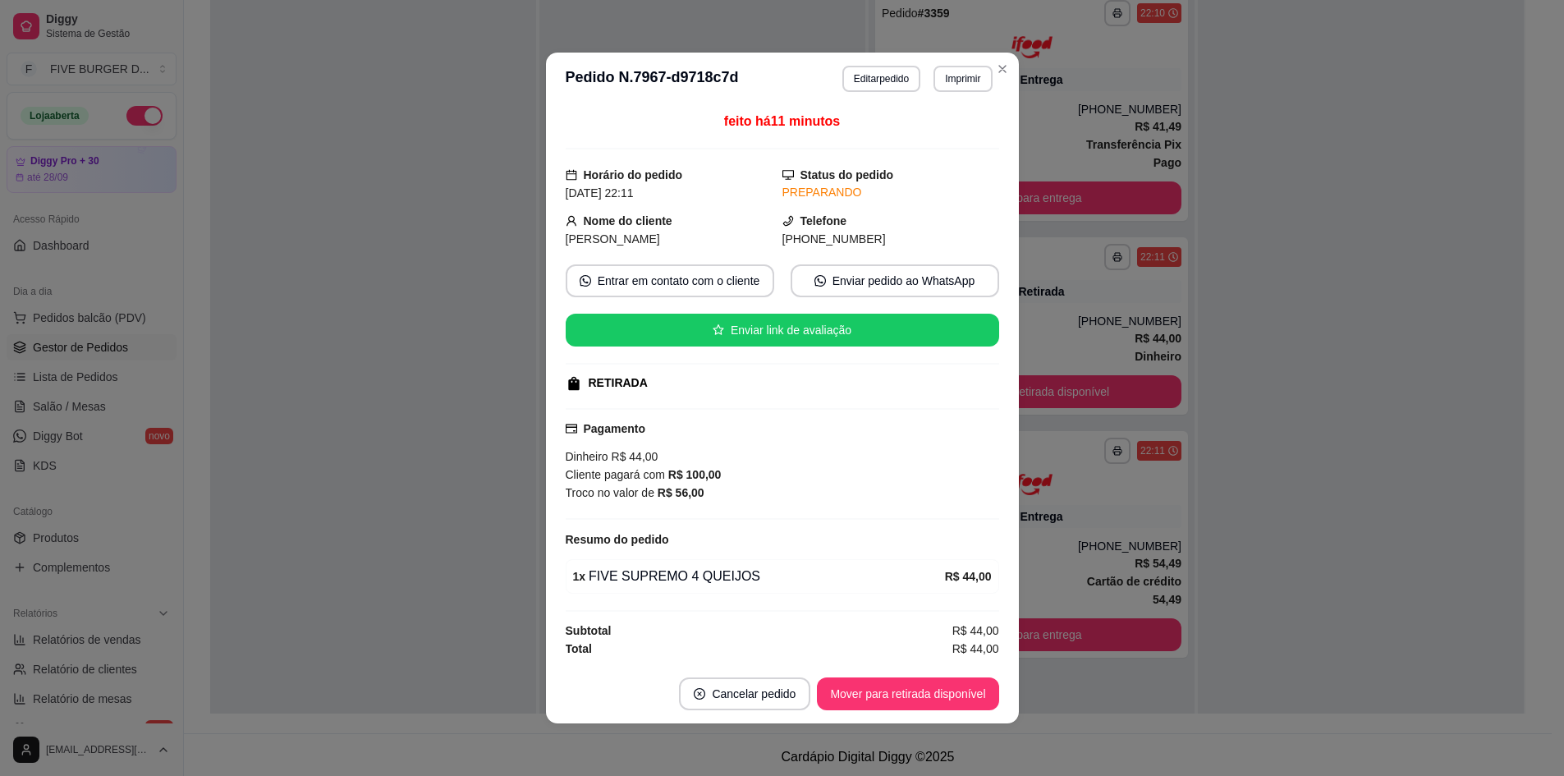
click at [1353, 492] on div at bounding box center [1361, 372] width 326 height 776
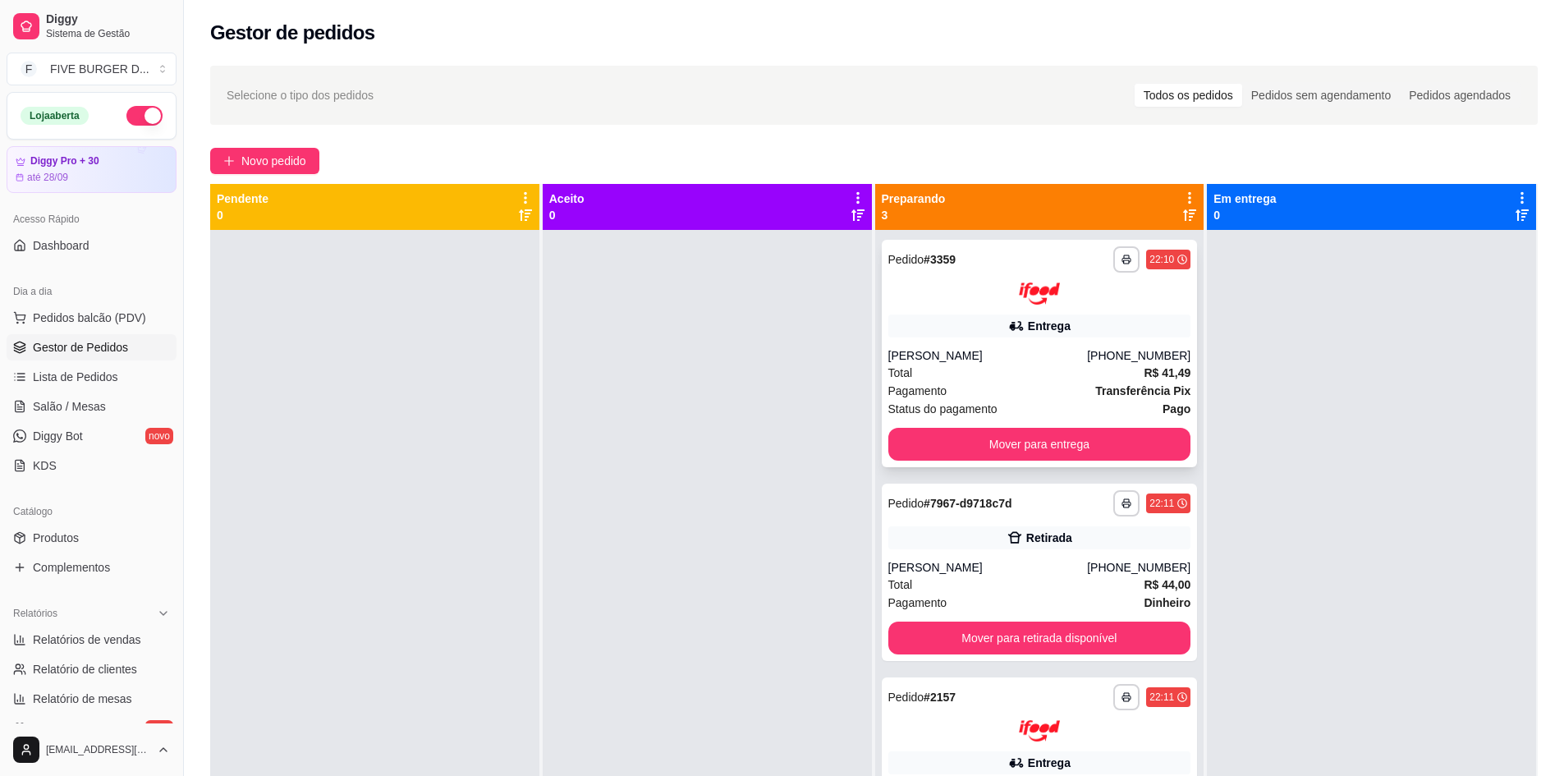
click at [958, 366] on div "Total R$ 41,49" at bounding box center [1039, 373] width 303 height 18
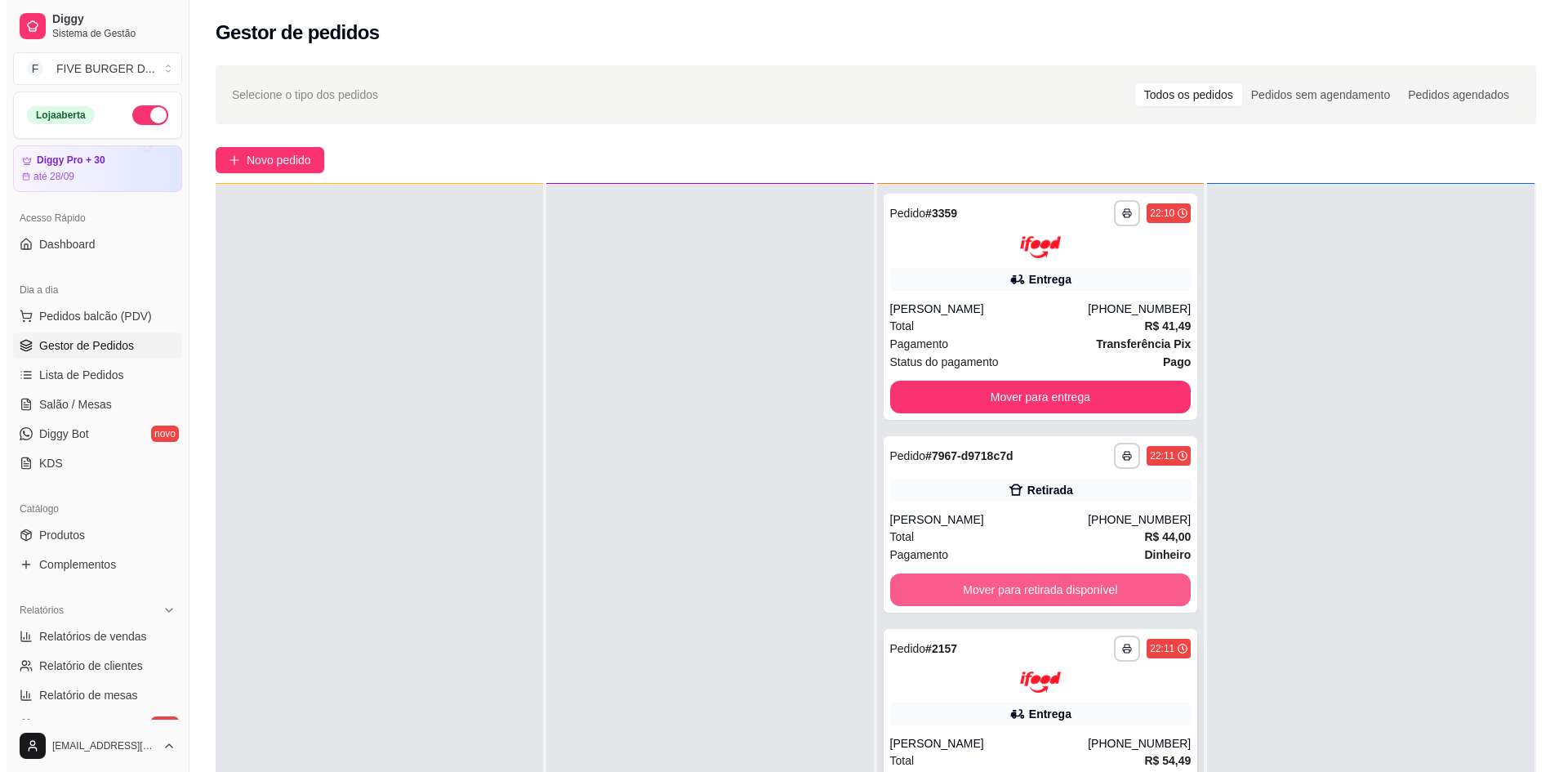
scroll to position [46, 0]
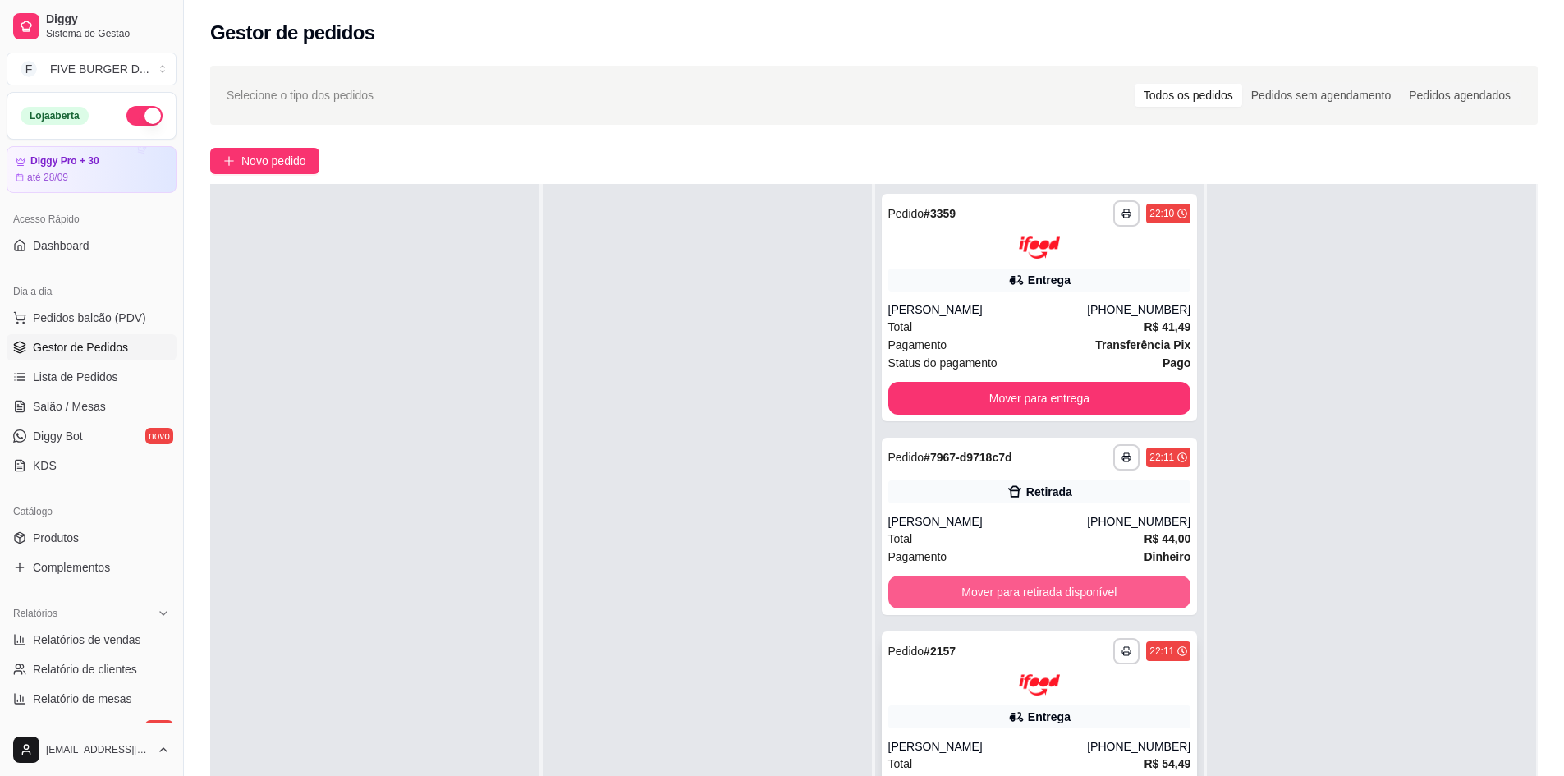
click at [1058, 697] on div "**********" at bounding box center [1040, 744] width 316 height 227
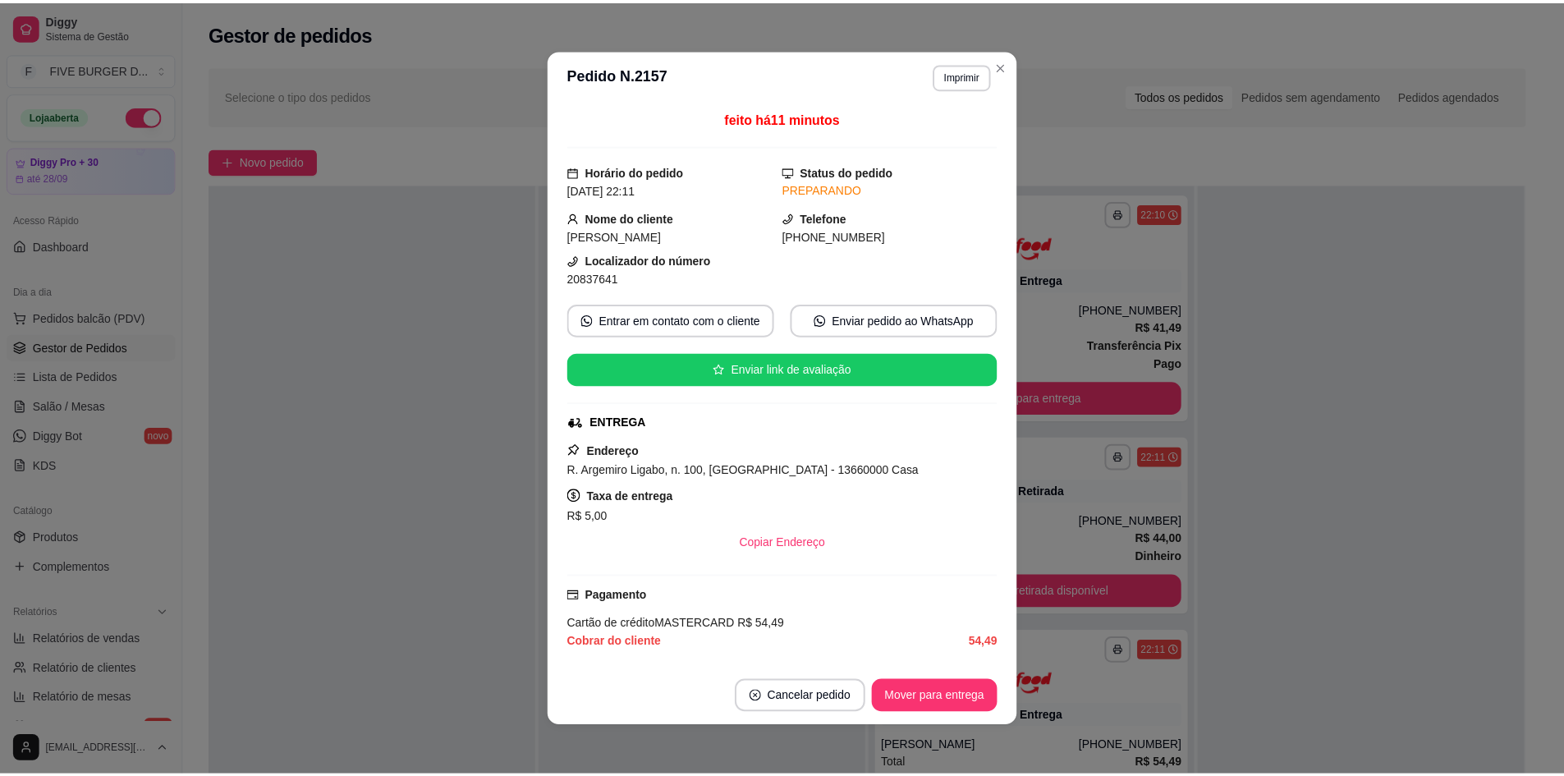
scroll to position [197, 0]
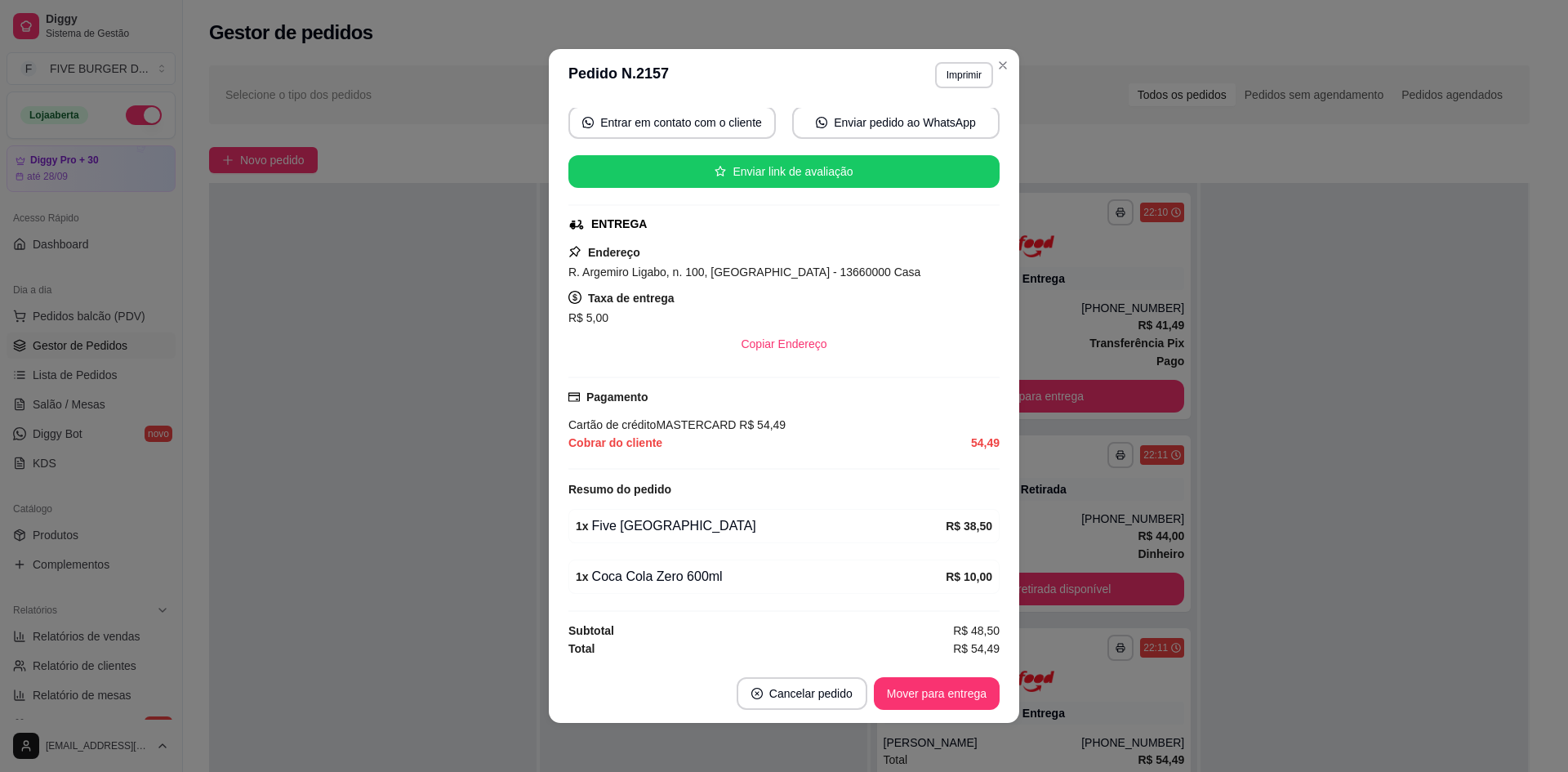
click at [1335, 555] on div at bounding box center [1364, 569] width 327 height 772
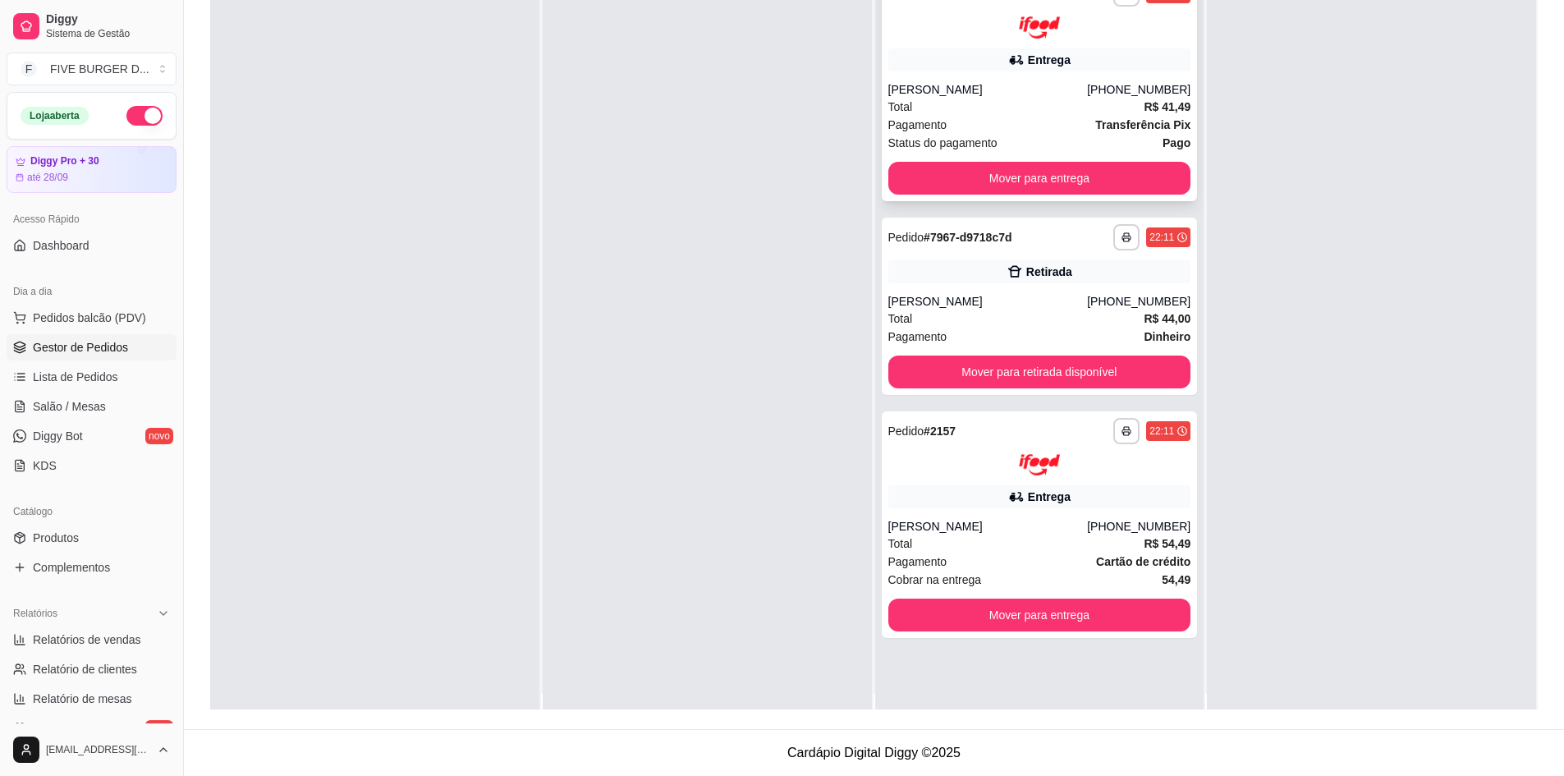
scroll to position [0, 0]
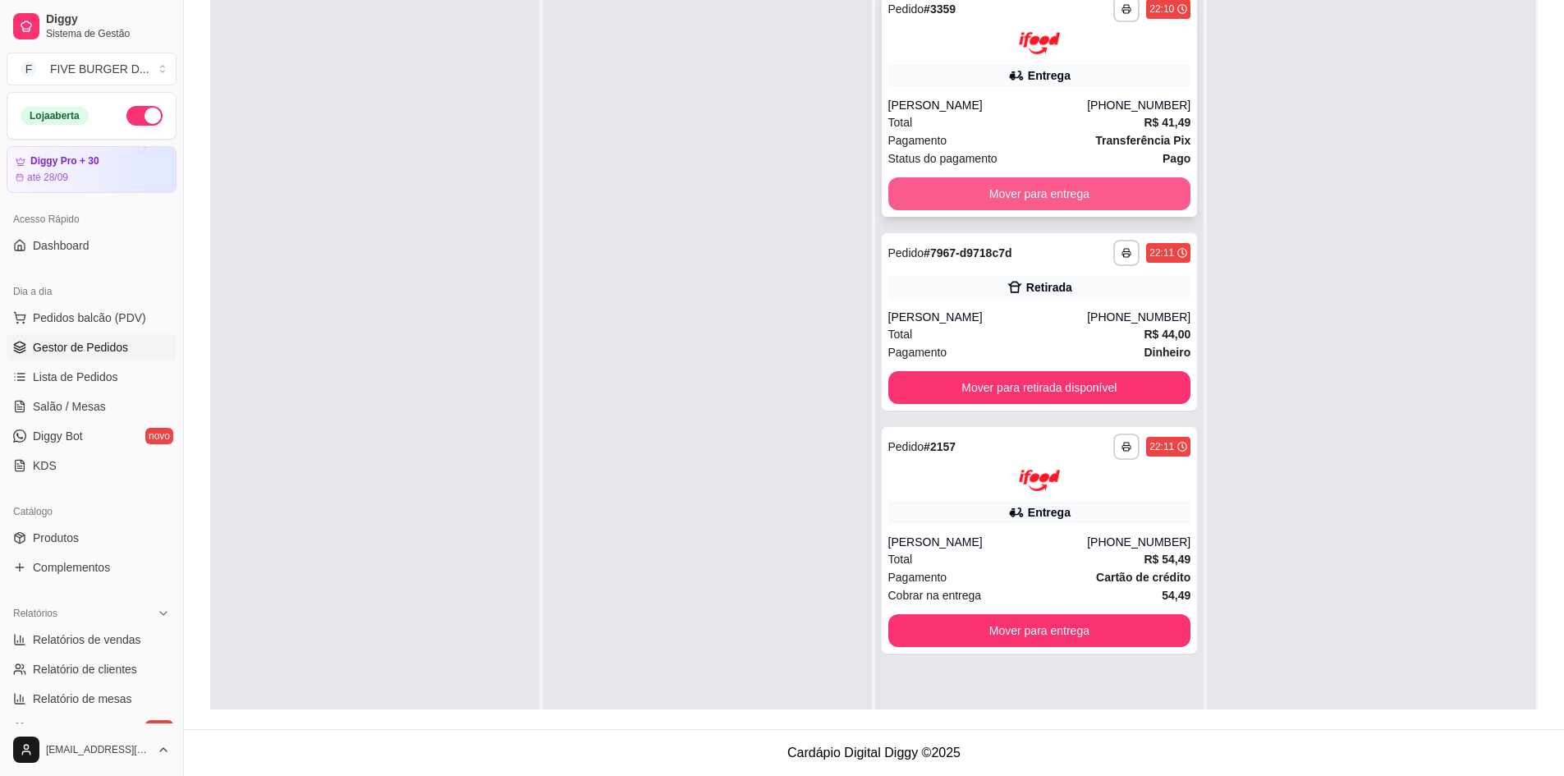
click at [992, 197] on button "Mover para entrega" at bounding box center [1039, 193] width 303 height 33
click at [992, 197] on div "Mover para entrega" at bounding box center [1039, 193] width 303 height 33
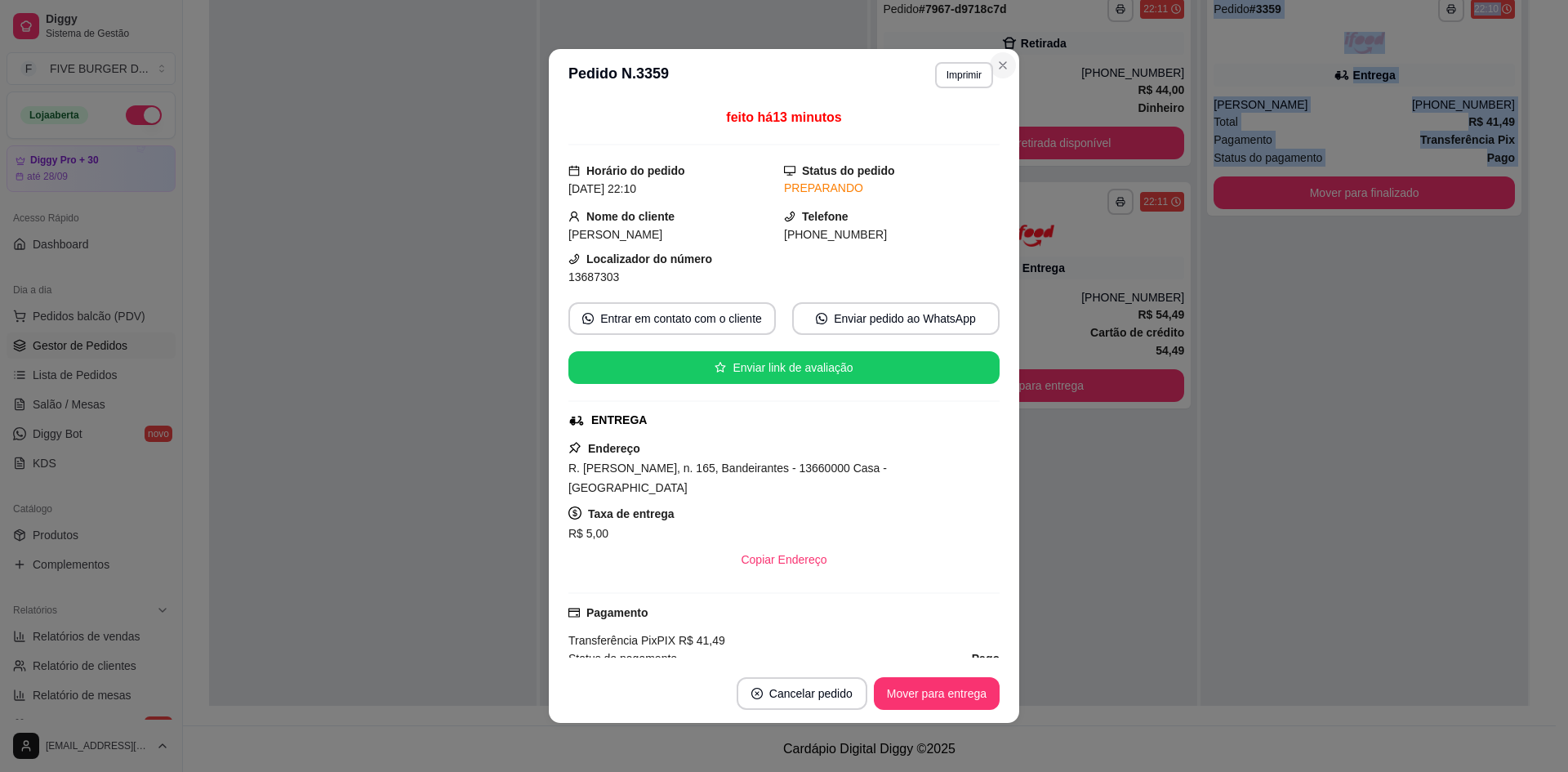
click at [998, 67] on div "[PERSON_NAME]" at bounding box center [983, 73] width 199 height 16
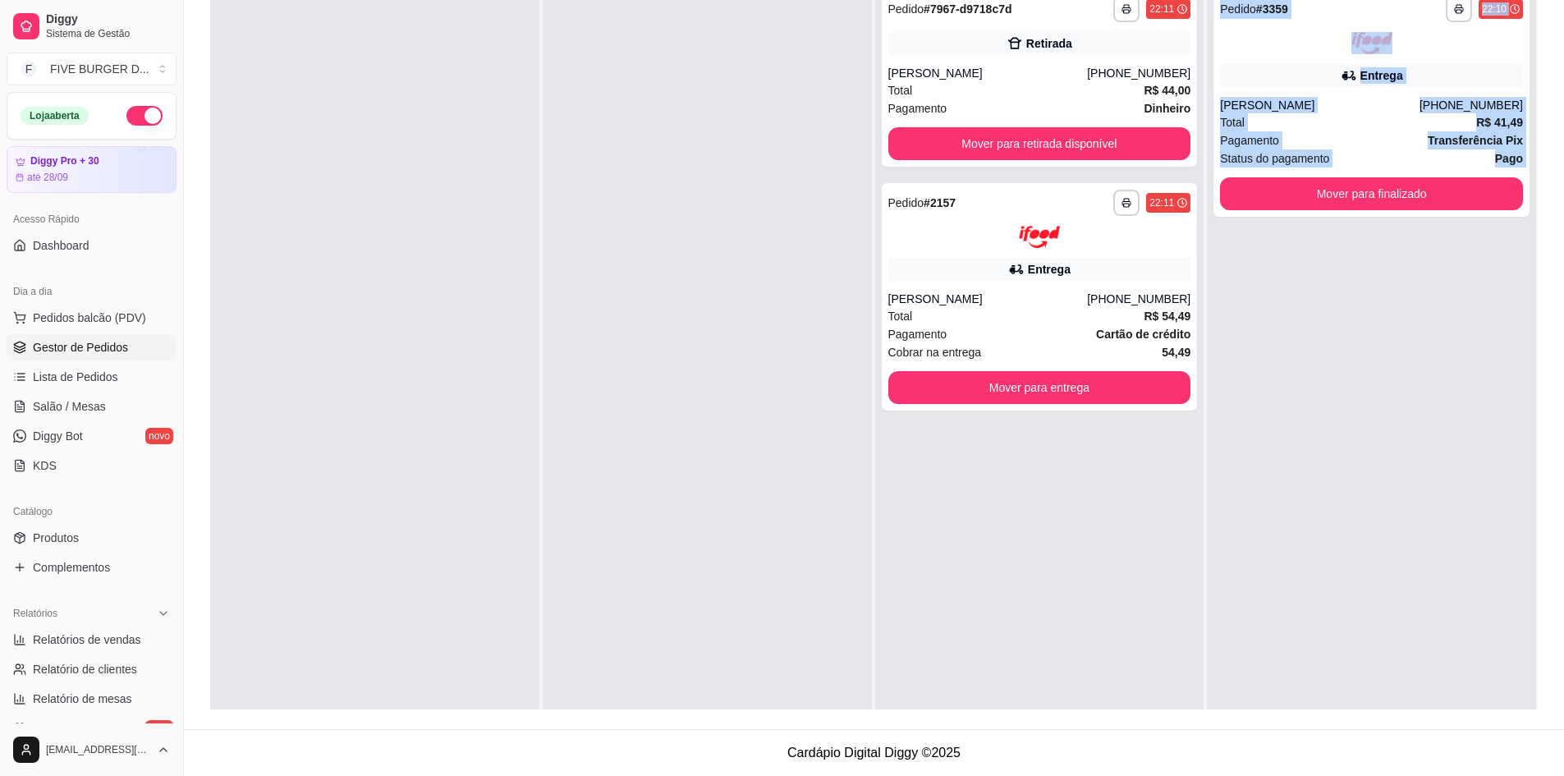
click at [1287, 411] on div "**********" at bounding box center [1371, 367] width 329 height 776
click at [1144, 390] on button "Mover para entrega" at bounding box center [1039, 387] width 303 height 33
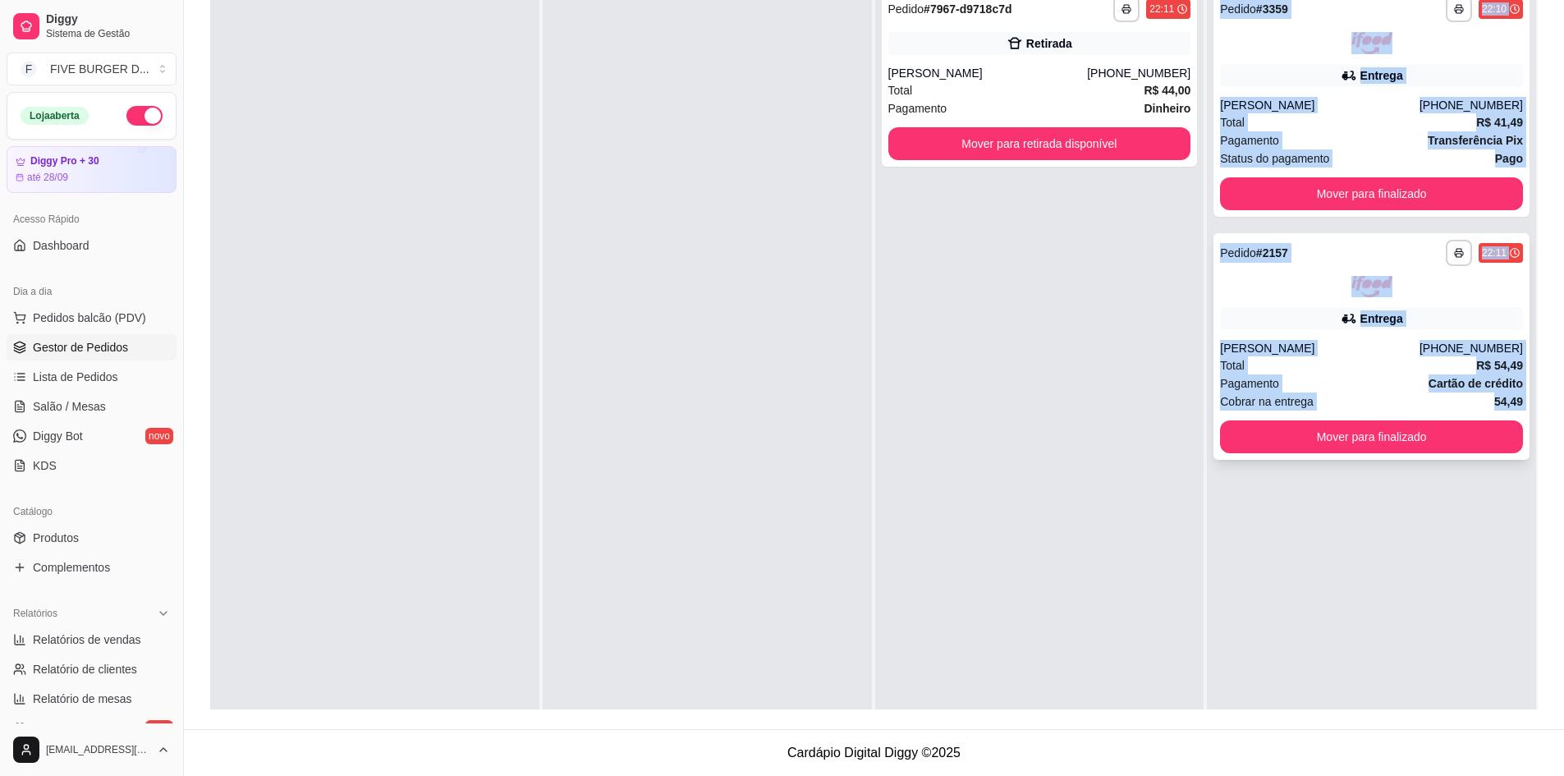
click at [1305, 291] on div at bounding box center [1371, 287] width 303 height 22
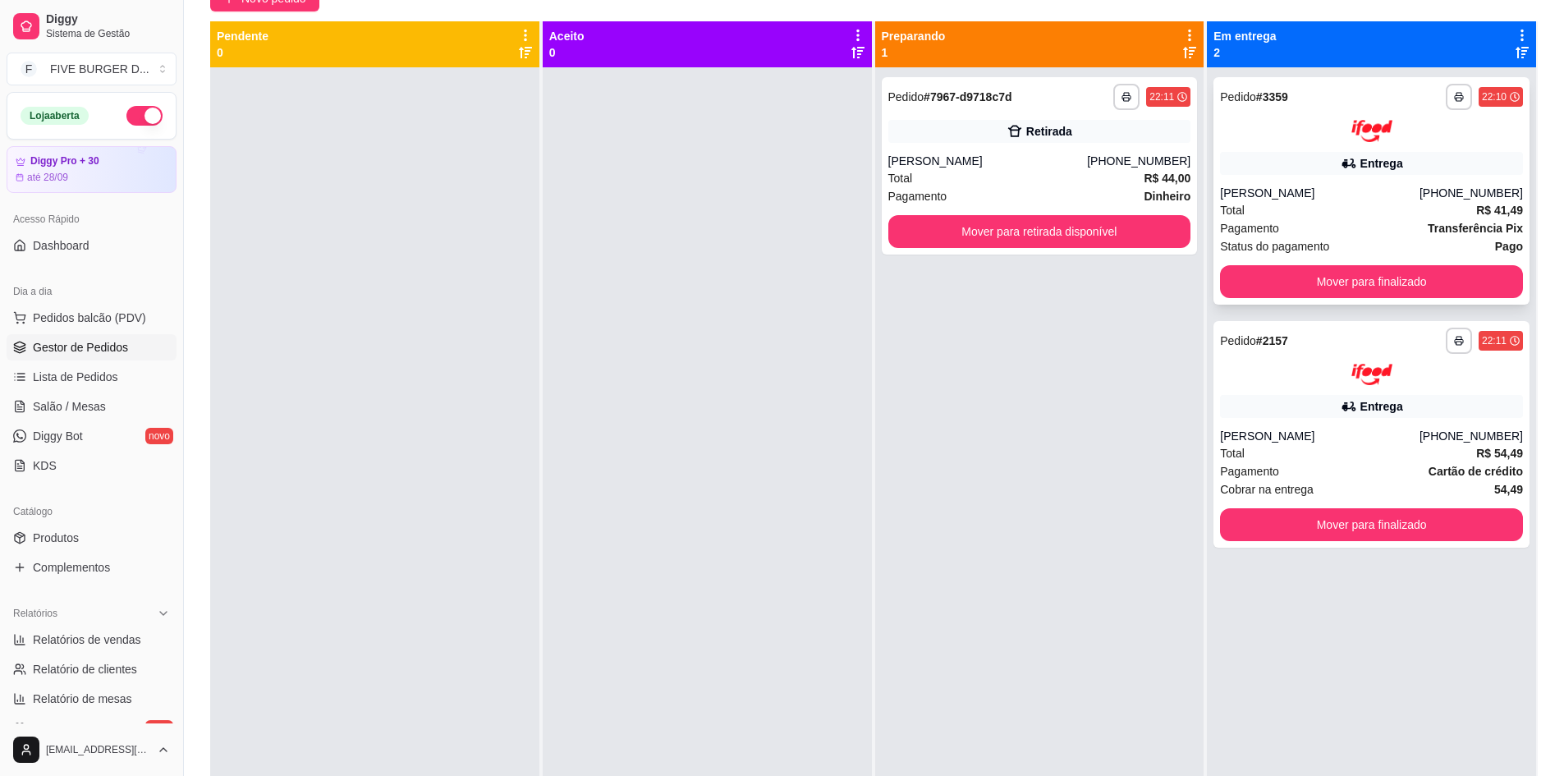
scroll to position [86, 0]
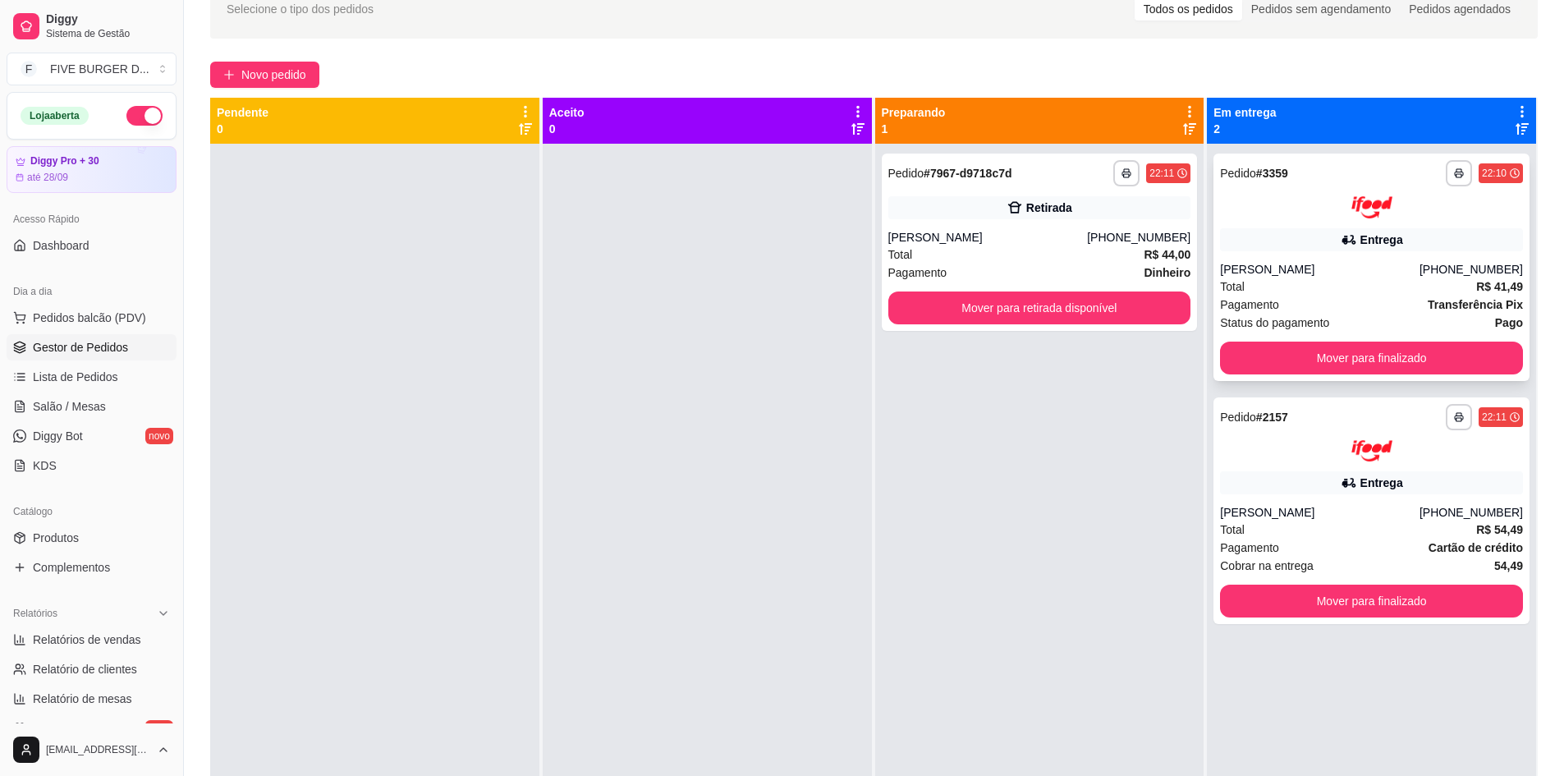
click at [1351, 213] on img at bounding box center [1371, 207] width 41 height 22
click at [86, 643] on span "Relatórios de vendas" at bounding box center [87, 639] width 108 height 16
select select "ALL"
select select "0"
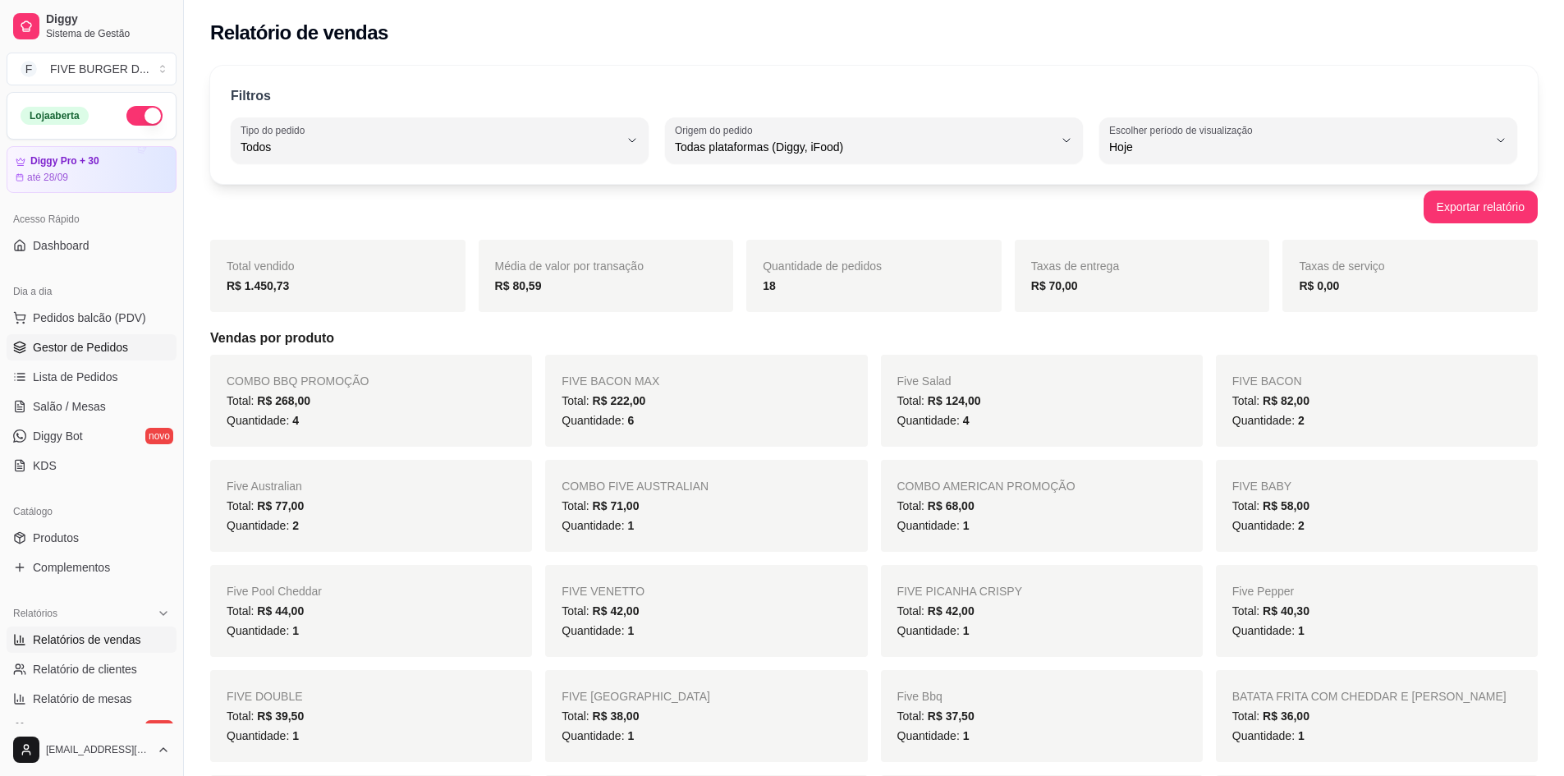
click at [116, 349] on span "Gestor de Pedidos" at bounding box center [80, 347] width 95 height 16
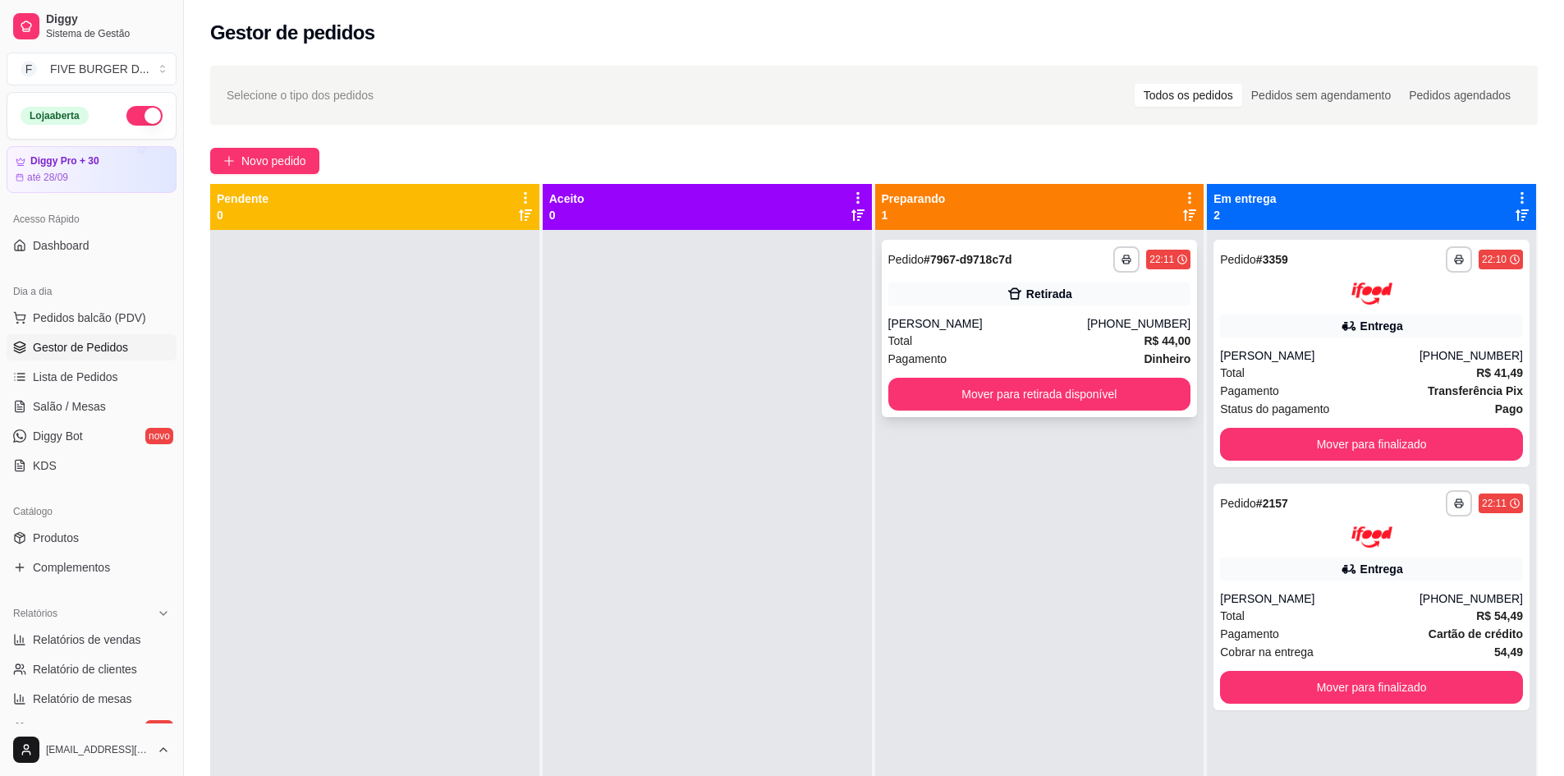
click at [1076, 290] on div "Retirada" at bounding box center [1039, 293] width 303 height 23
click at [1086, 374] on div "**********" at bounding box center [1040, 328] width 316 height 177
click at [1051, 378] on button "Mover para retirada disponível" at bounding box center [1039, 394] width 303 height 33
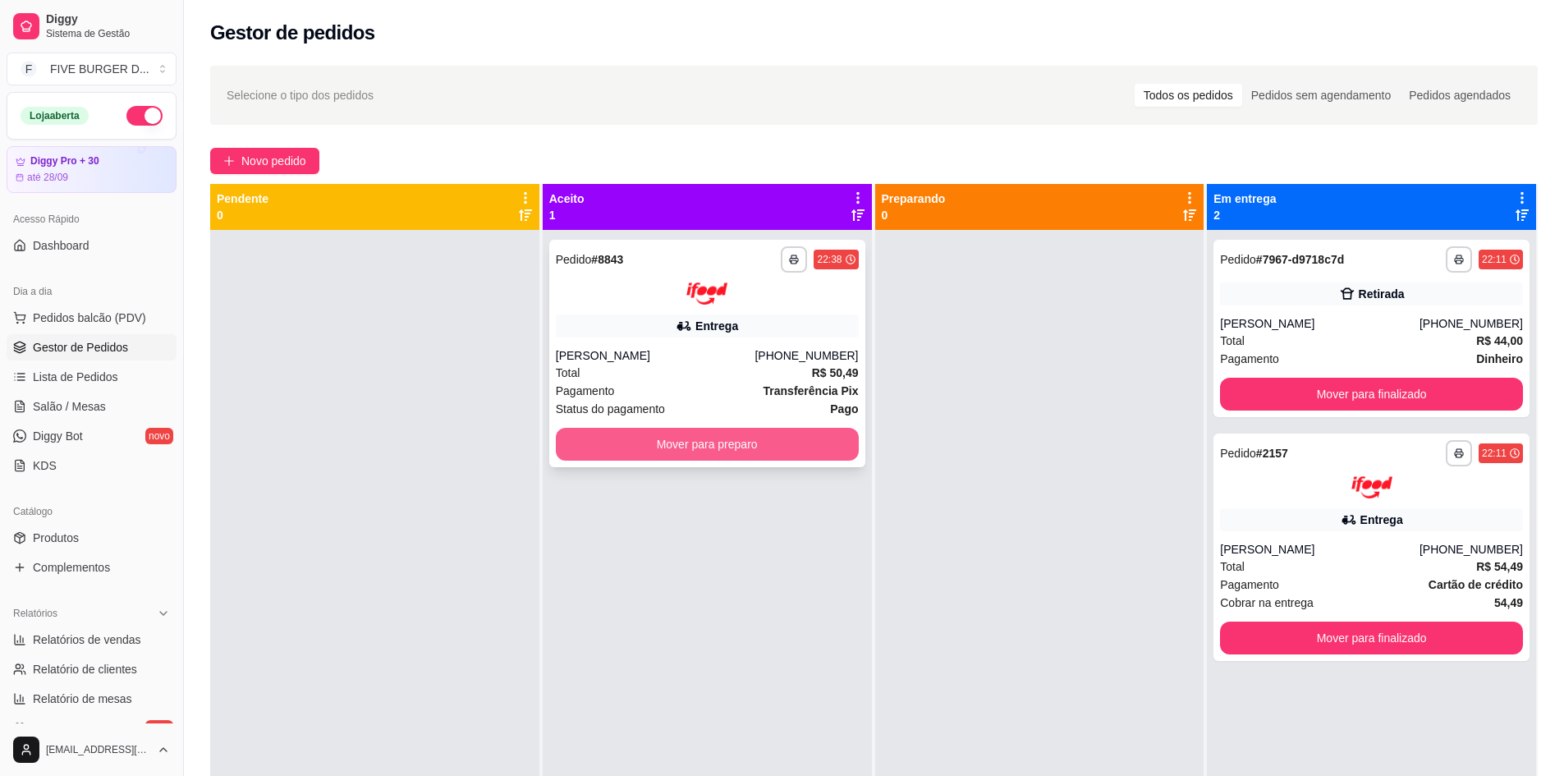
click at [727, 437] on button "Mover para preparo" at bounding box center [707, 444] width 303 height 33
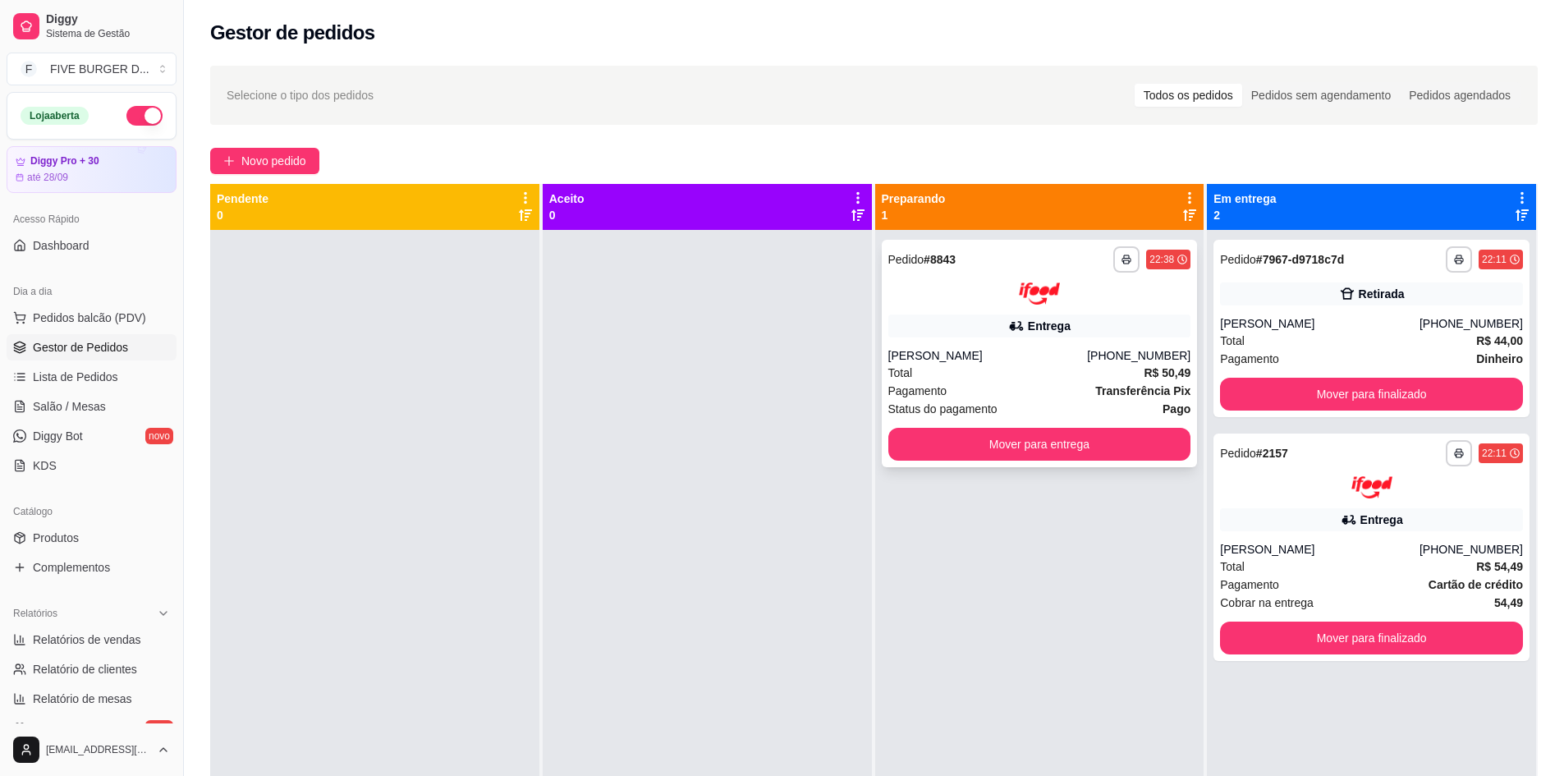
click at [1015, 369] on div "Total R$ 50,49" at bounding box center [1039, 373] width 303 height 18
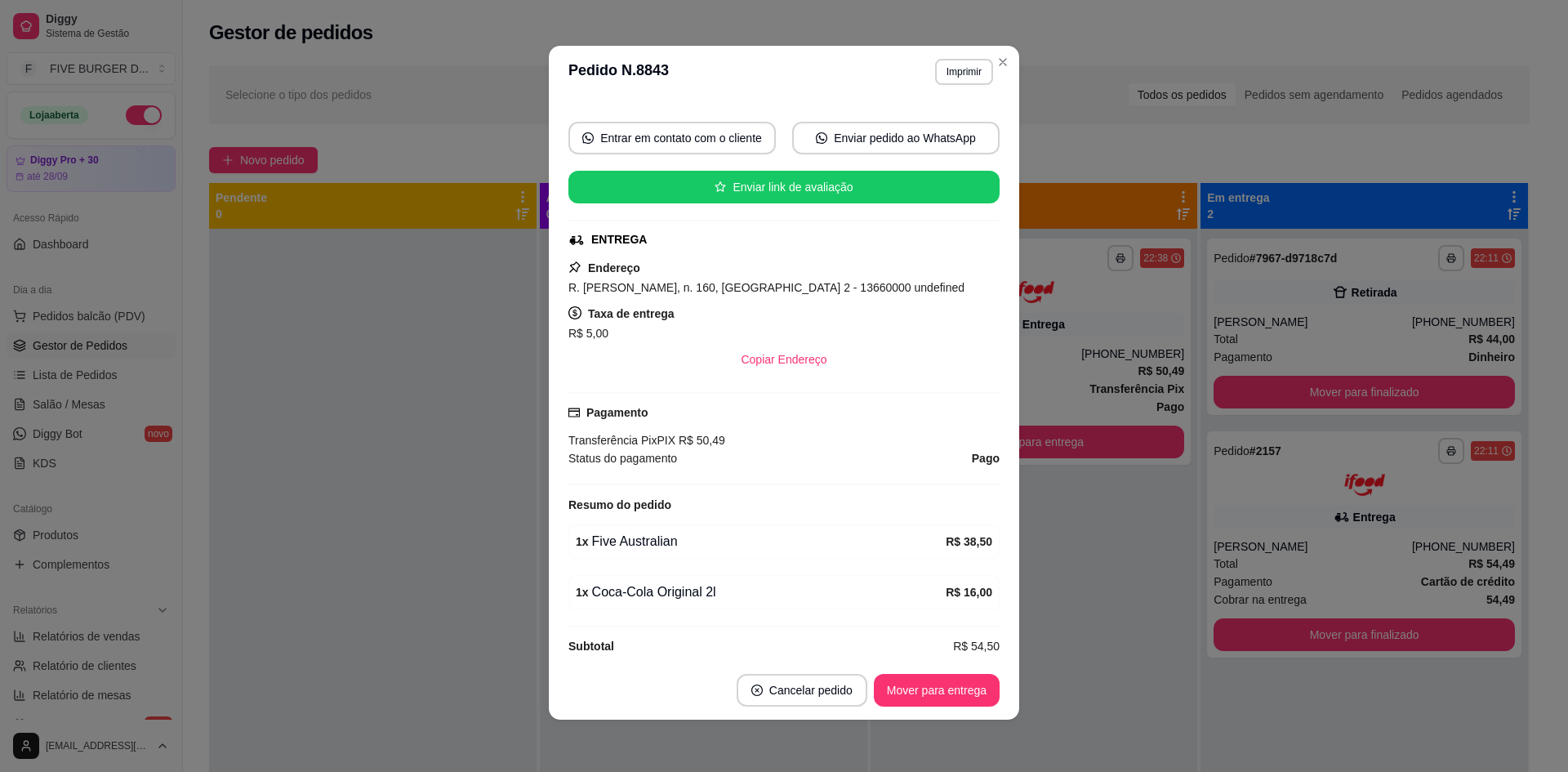
scroll to position [140, 0]
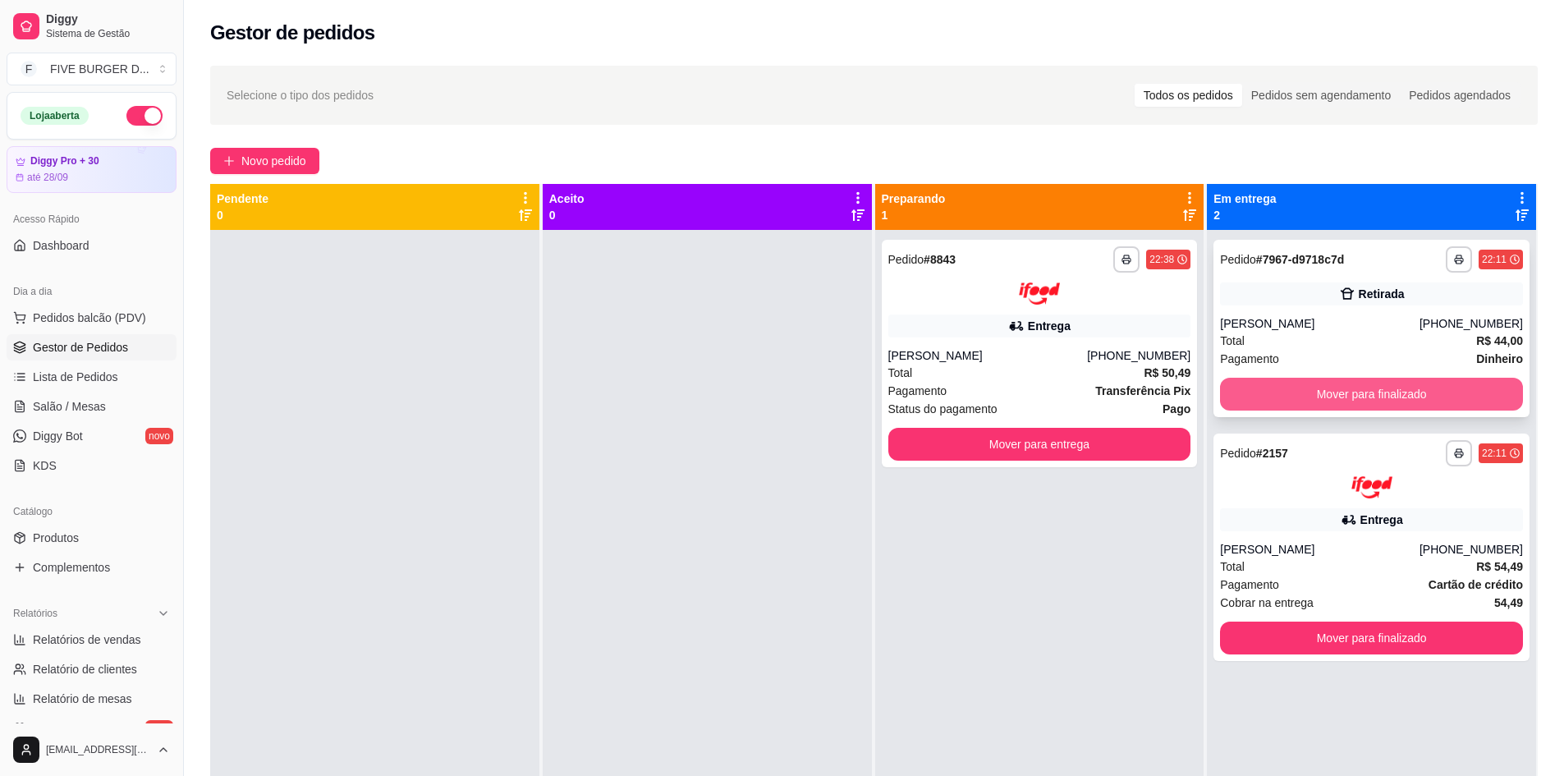
click at [1381, 397] on button "Mover para finalizado" at bounding box center [1371, 394] width 303 height 33
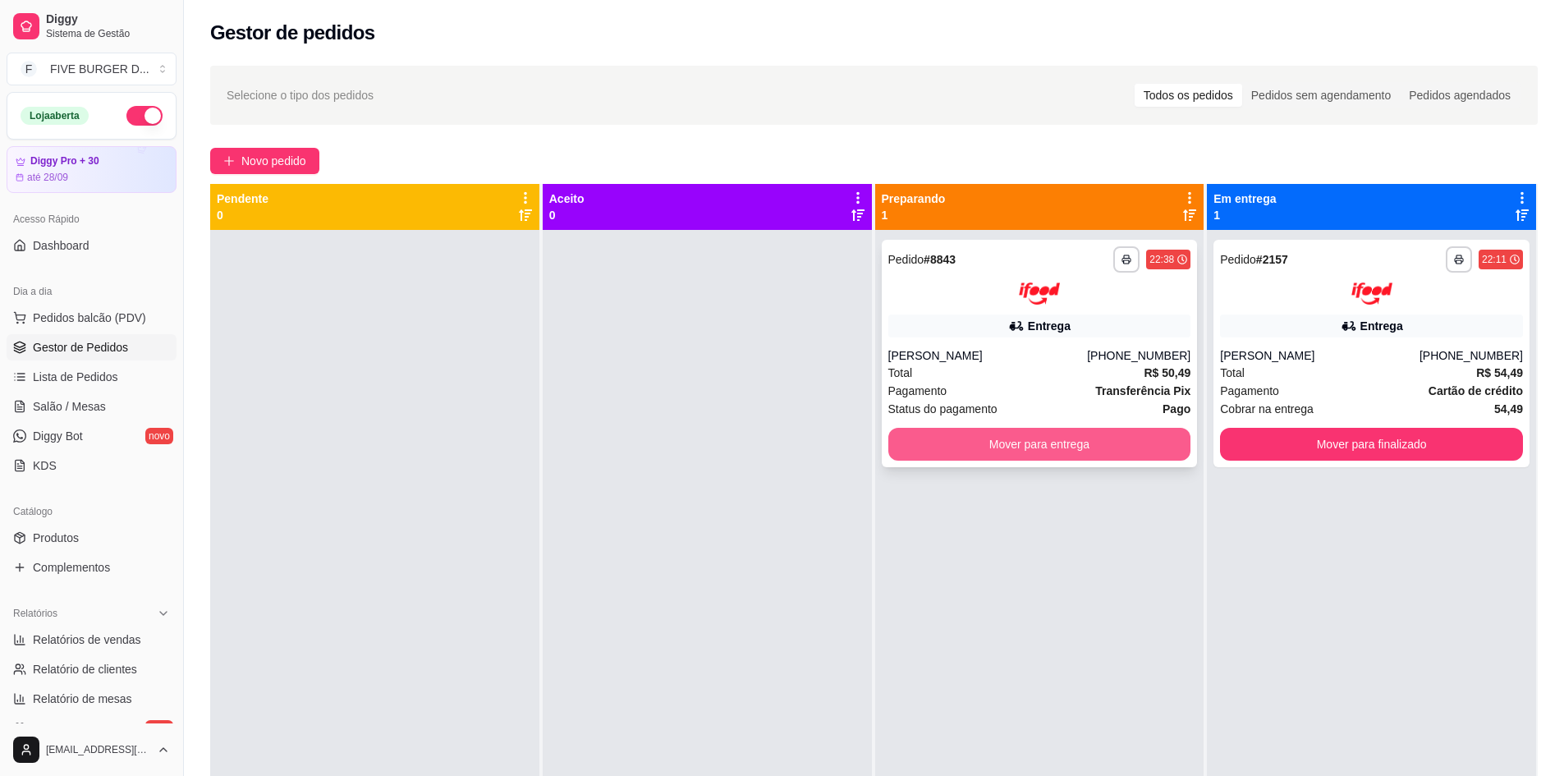
click at [1090, 445] on button "Mover para entrega" at bounding box center [1039, 444] width 303 height 33
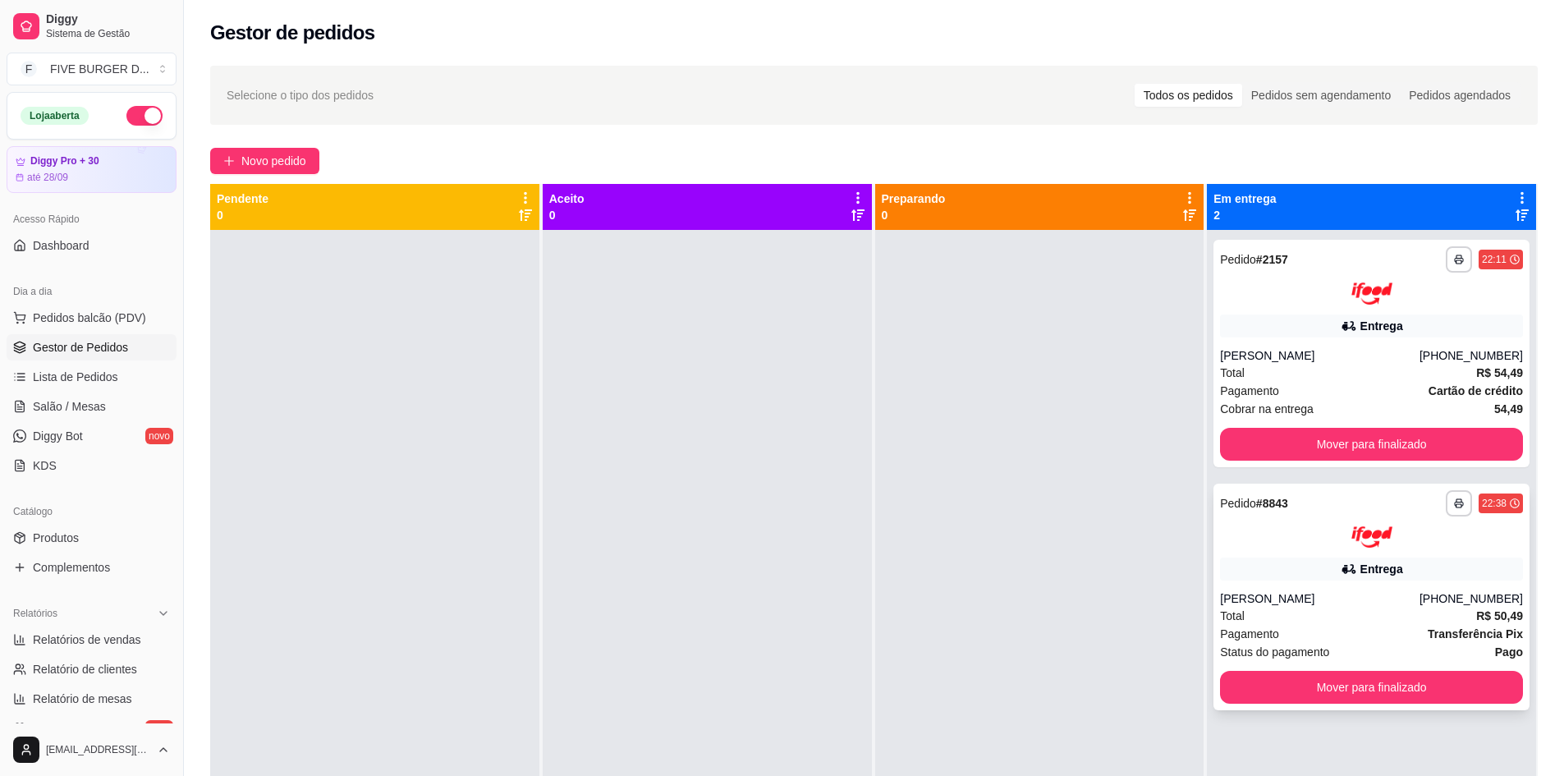
click at [1397, 549] on div "**********" at bounding box center [1372, 597] width 316 height 227
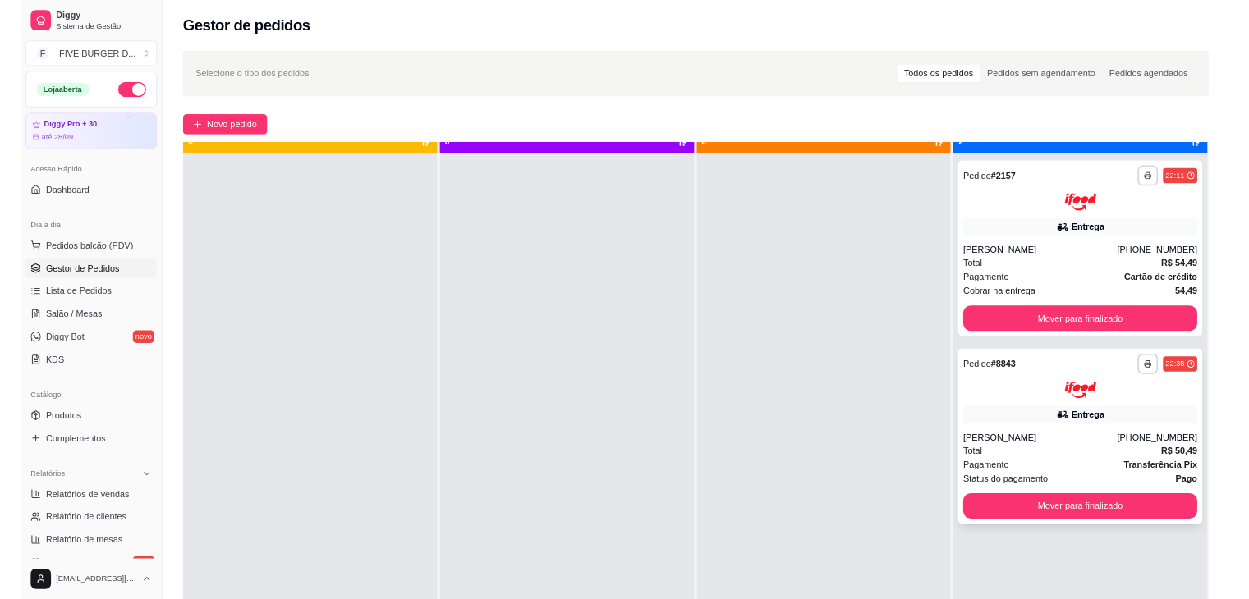
scroll to position [46, 0]
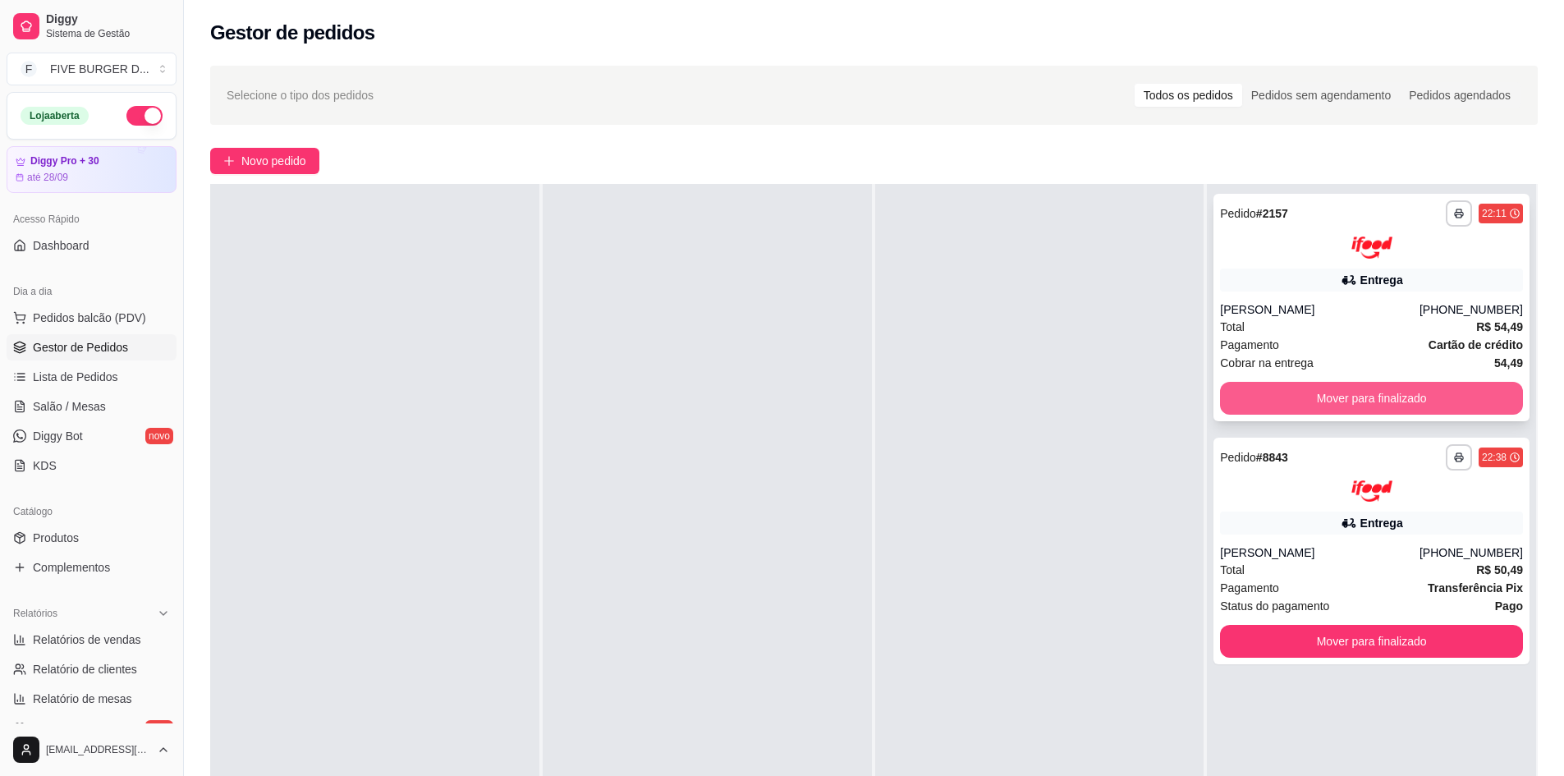
click at [1342, 395] on button "Mover para finalizado" at bounding box center [1371, 398] width 303 height 33
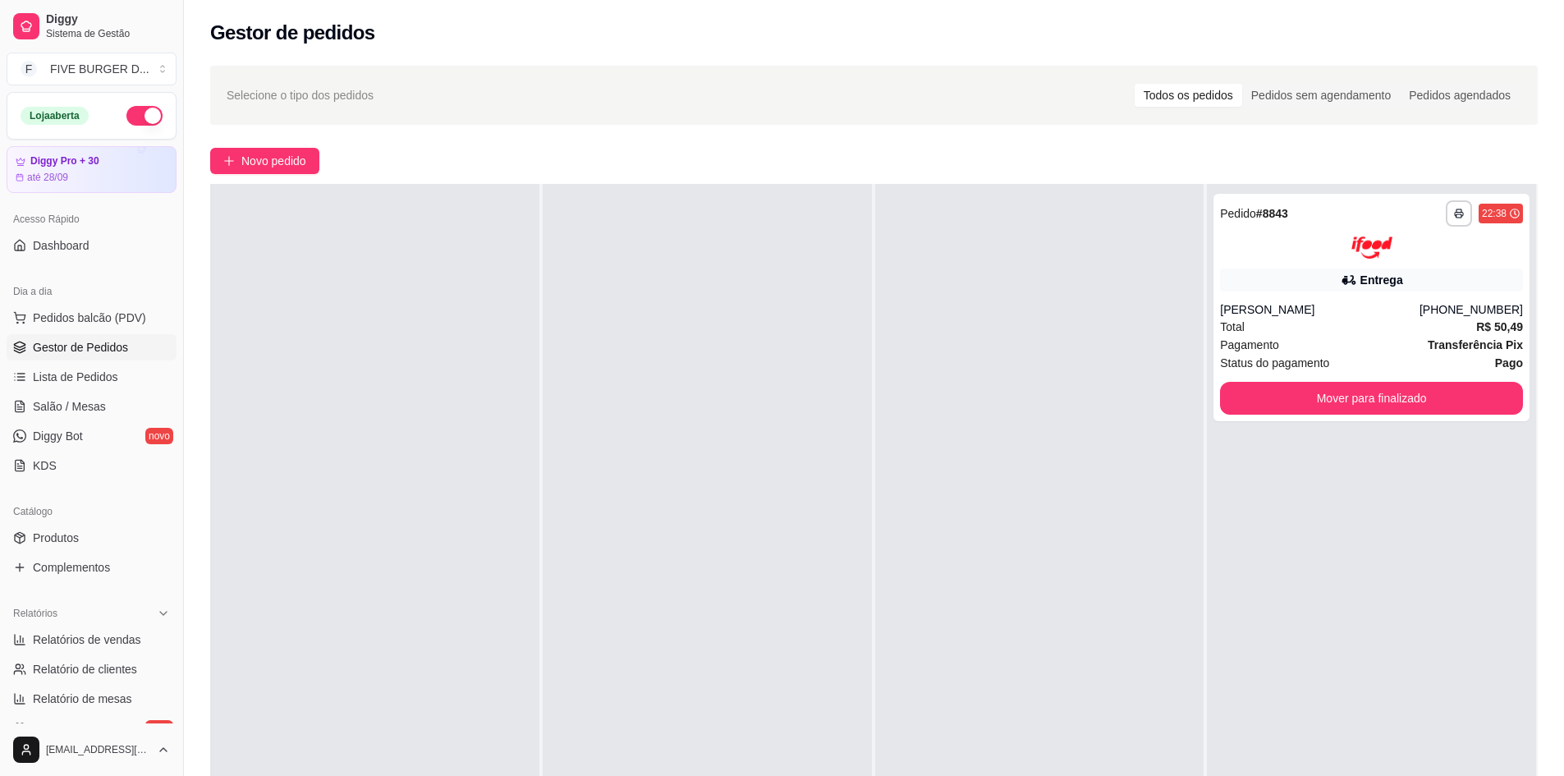
click at [134, 112] on button "button" at bounding box center [144, 116] width 36 height 20
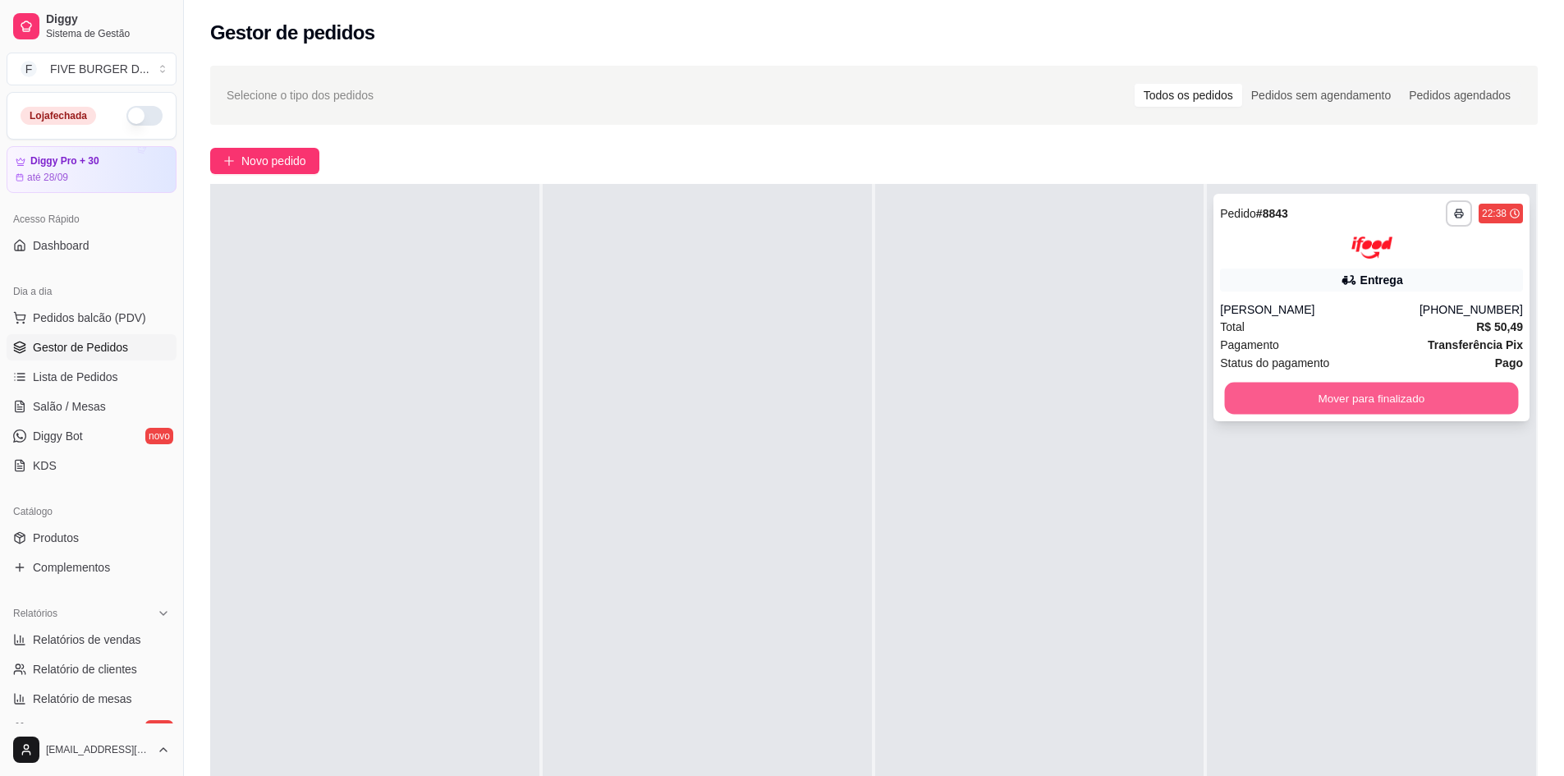
click at [1306, 404] on button "Mover para finalizado" at bounding box center [1372, 398] width 294 height 32
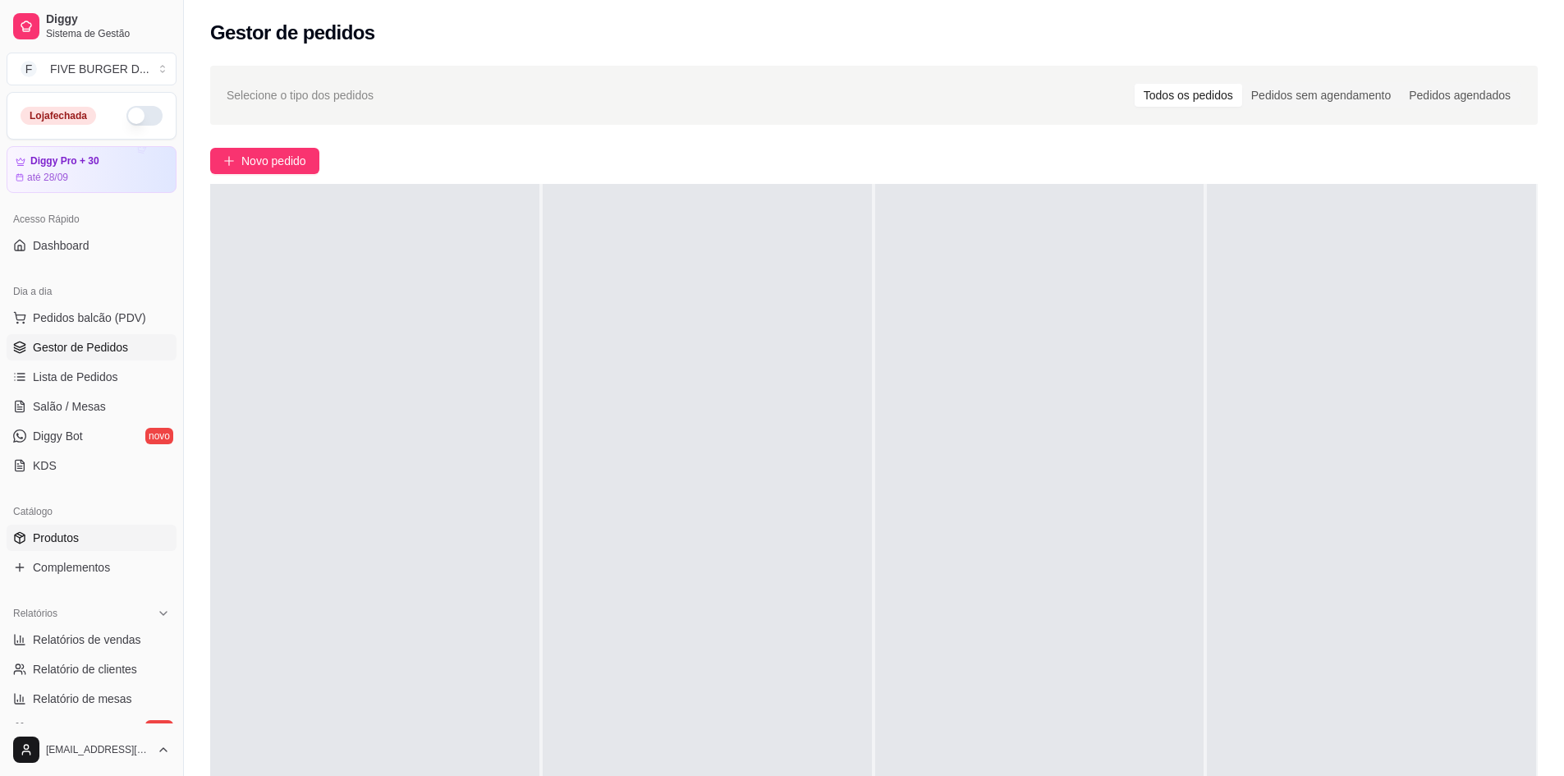
click at [85, 539] on link "Produtos" at bounding box center [92, 538] width 170 height 26
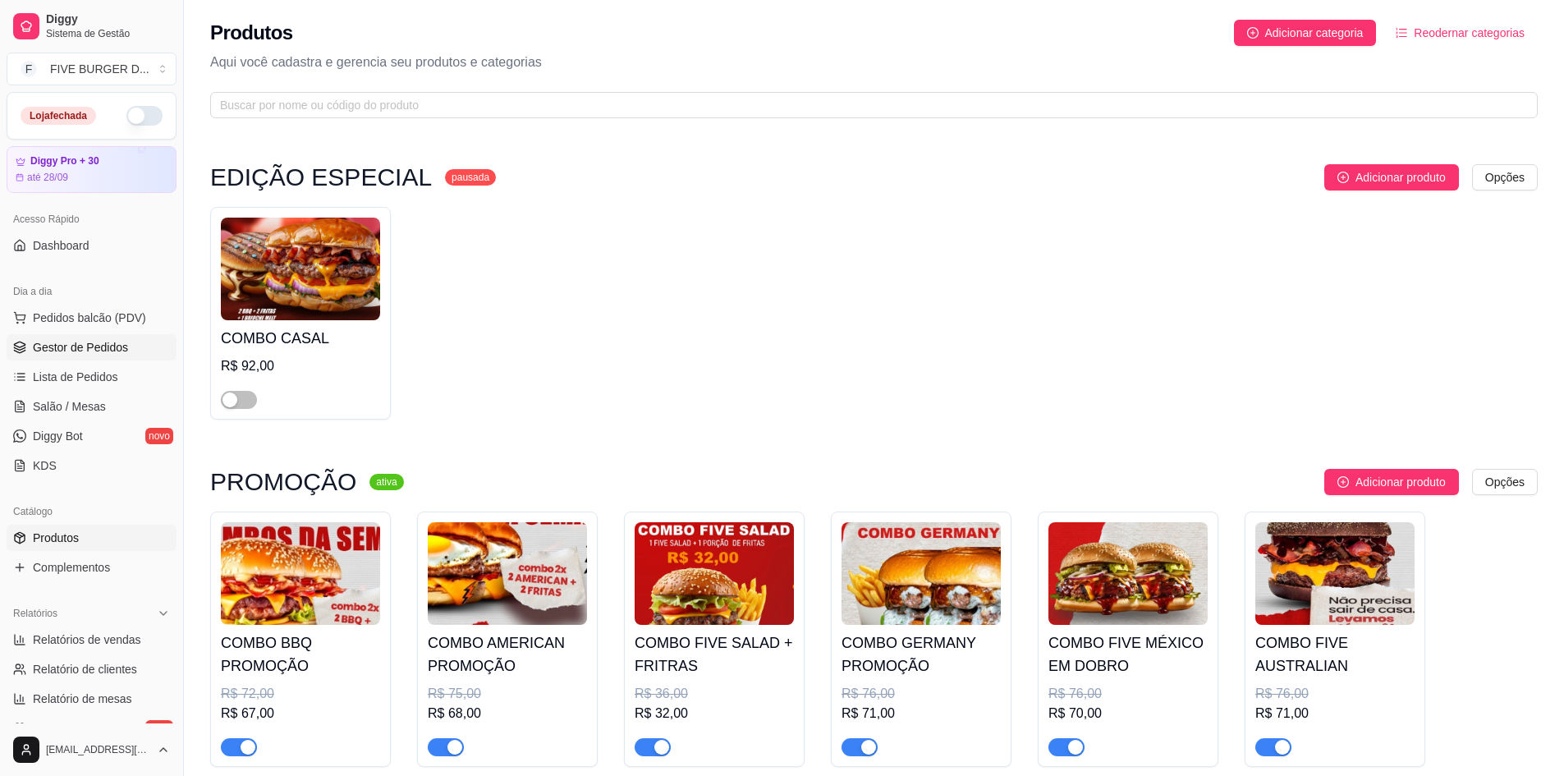
click at [80, 345] on span "Gestor de Pedidos" at bounding box center [80, 347] width 95 height 16
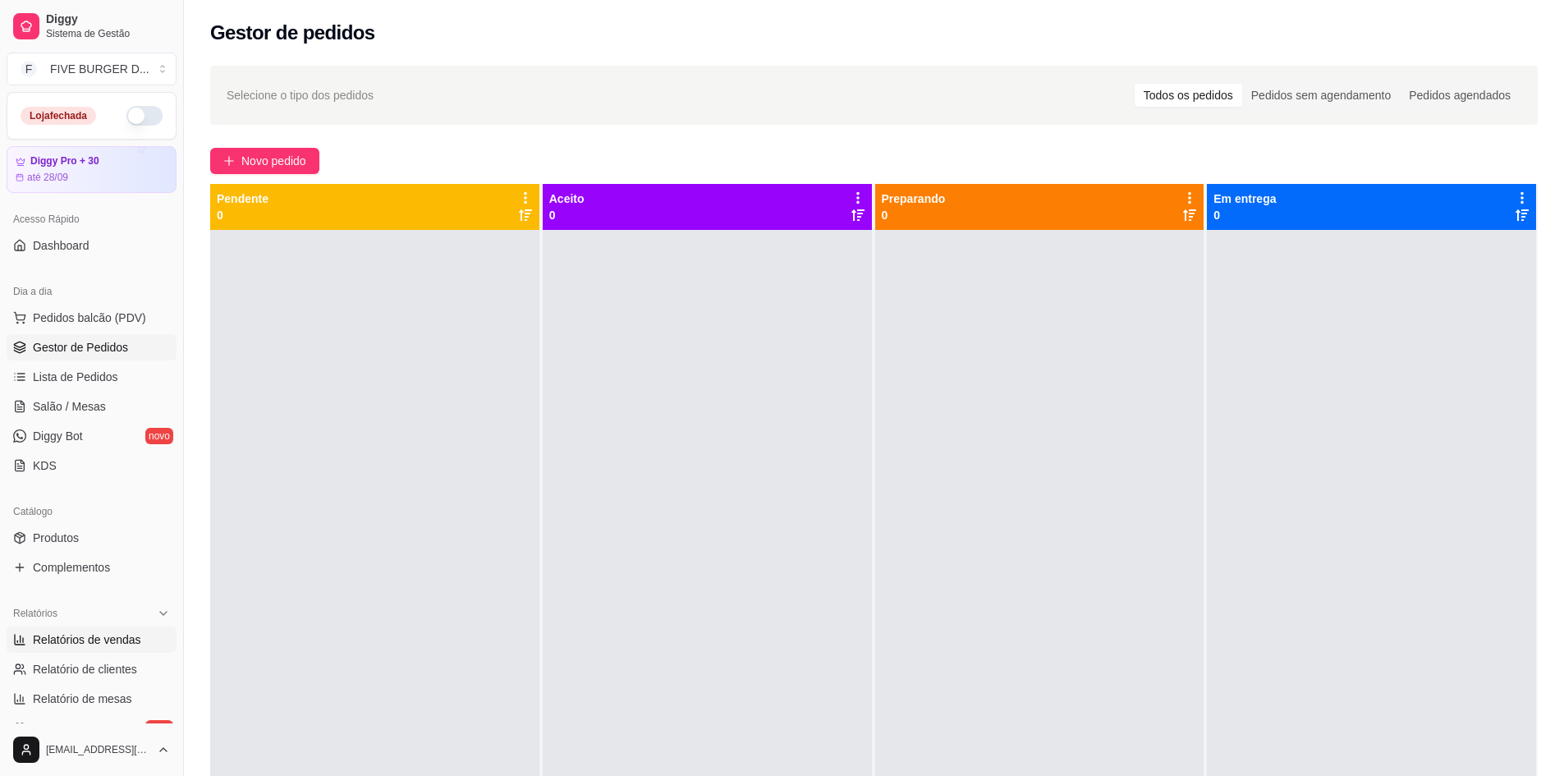
click at [70, 640] on span "Relatórios de vendas" at bounding box center [87, 639] width 108 height 16
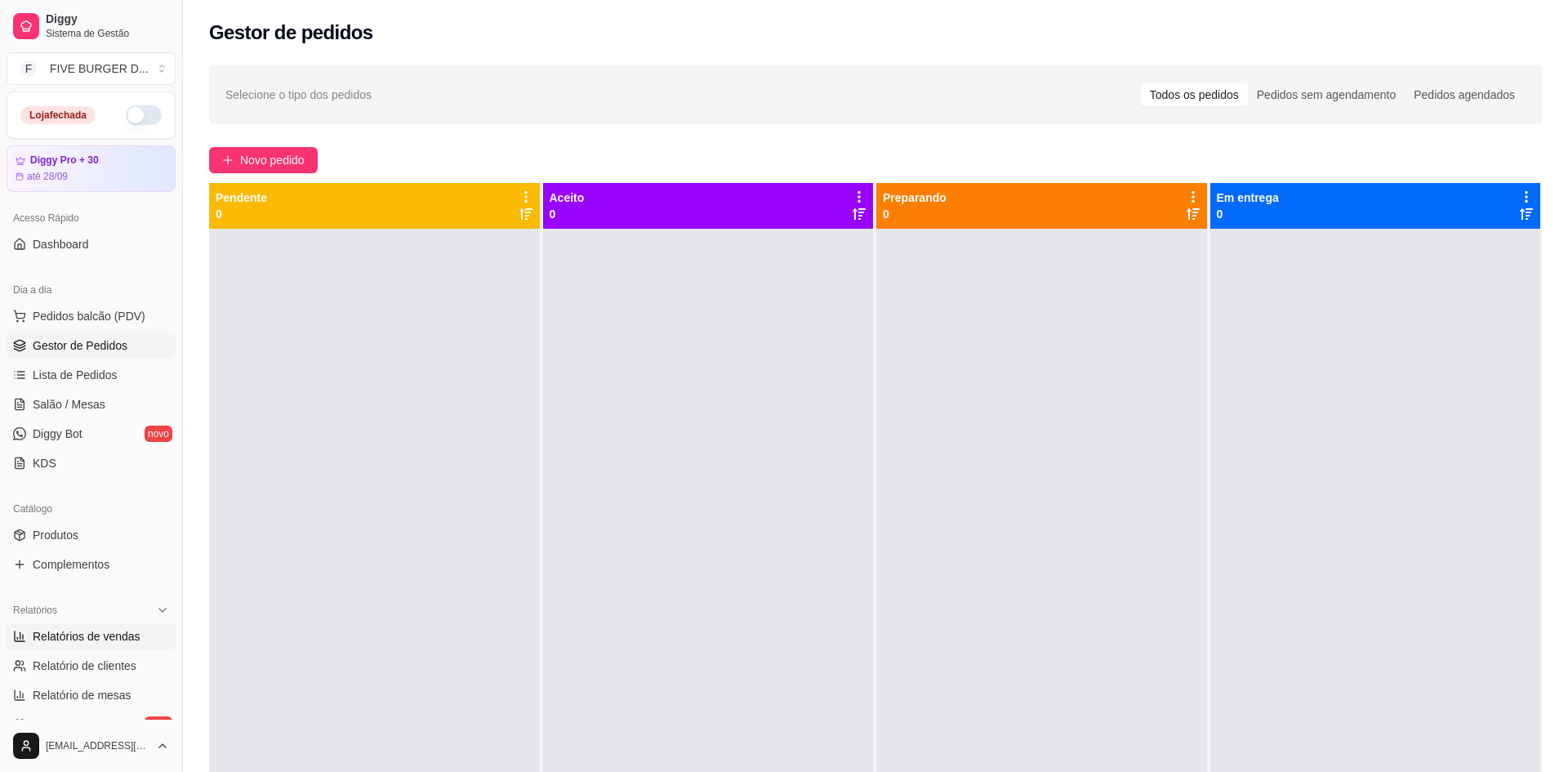
select select "ALL"
select select "0"
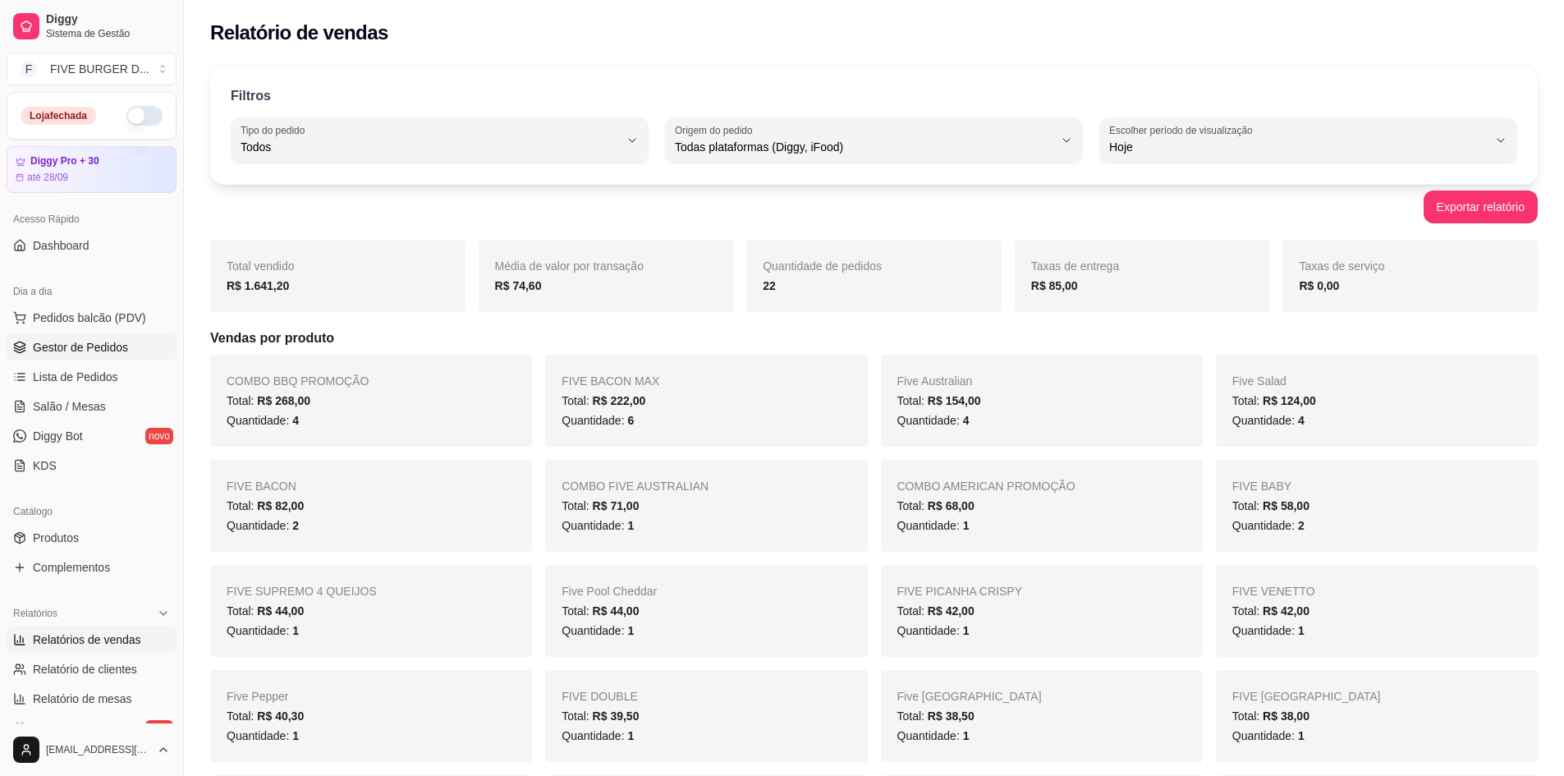
click at [76, 353] on span "Gestor de Pedidos" at bounding box center [80, 347] width 95 height 16
